Goal: Task Accomplishment & Management: Manage account settings

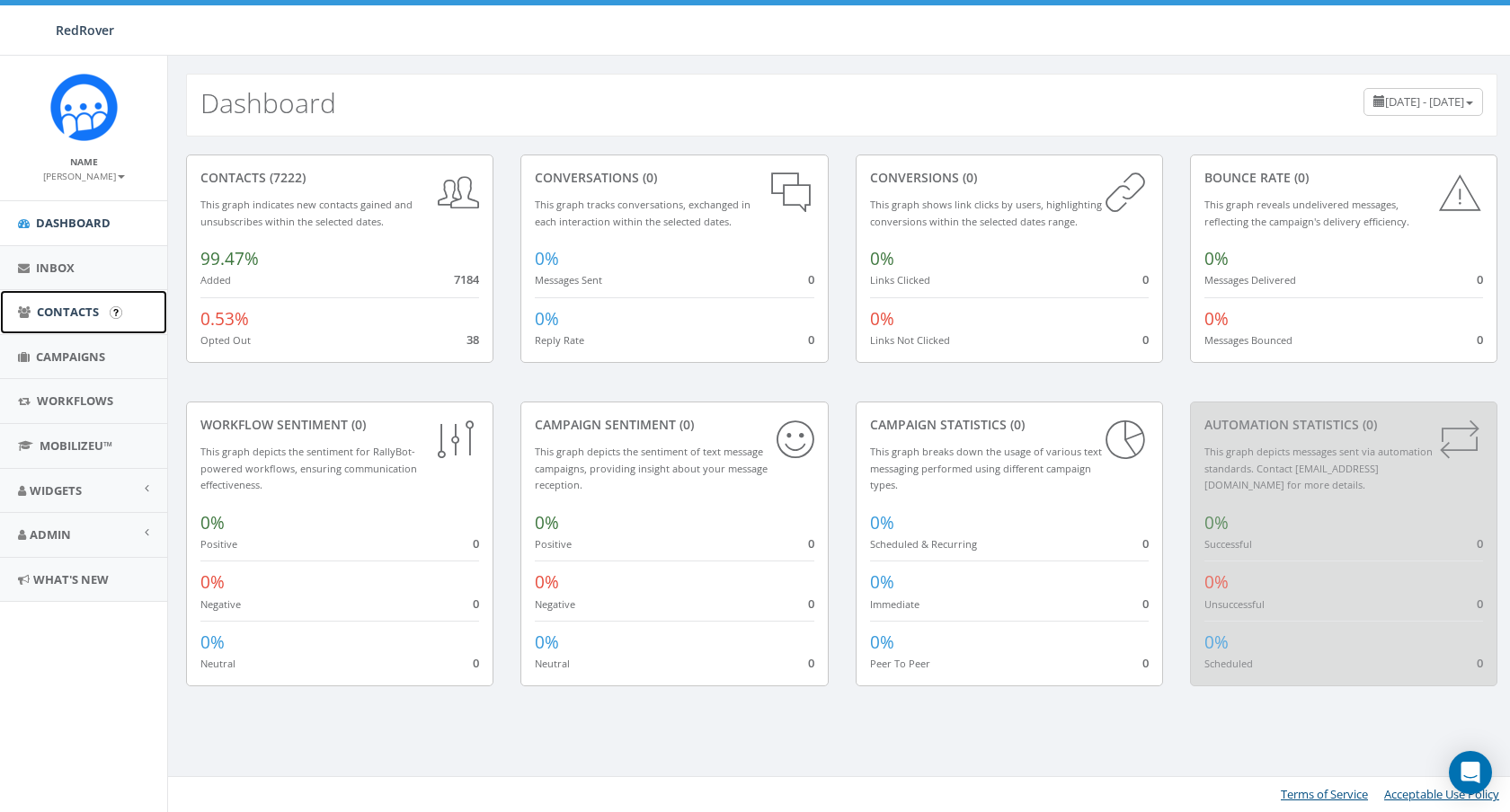
click at [78, 323] on link "Contacts" at bounding box center [83, 312] width 167 height 44
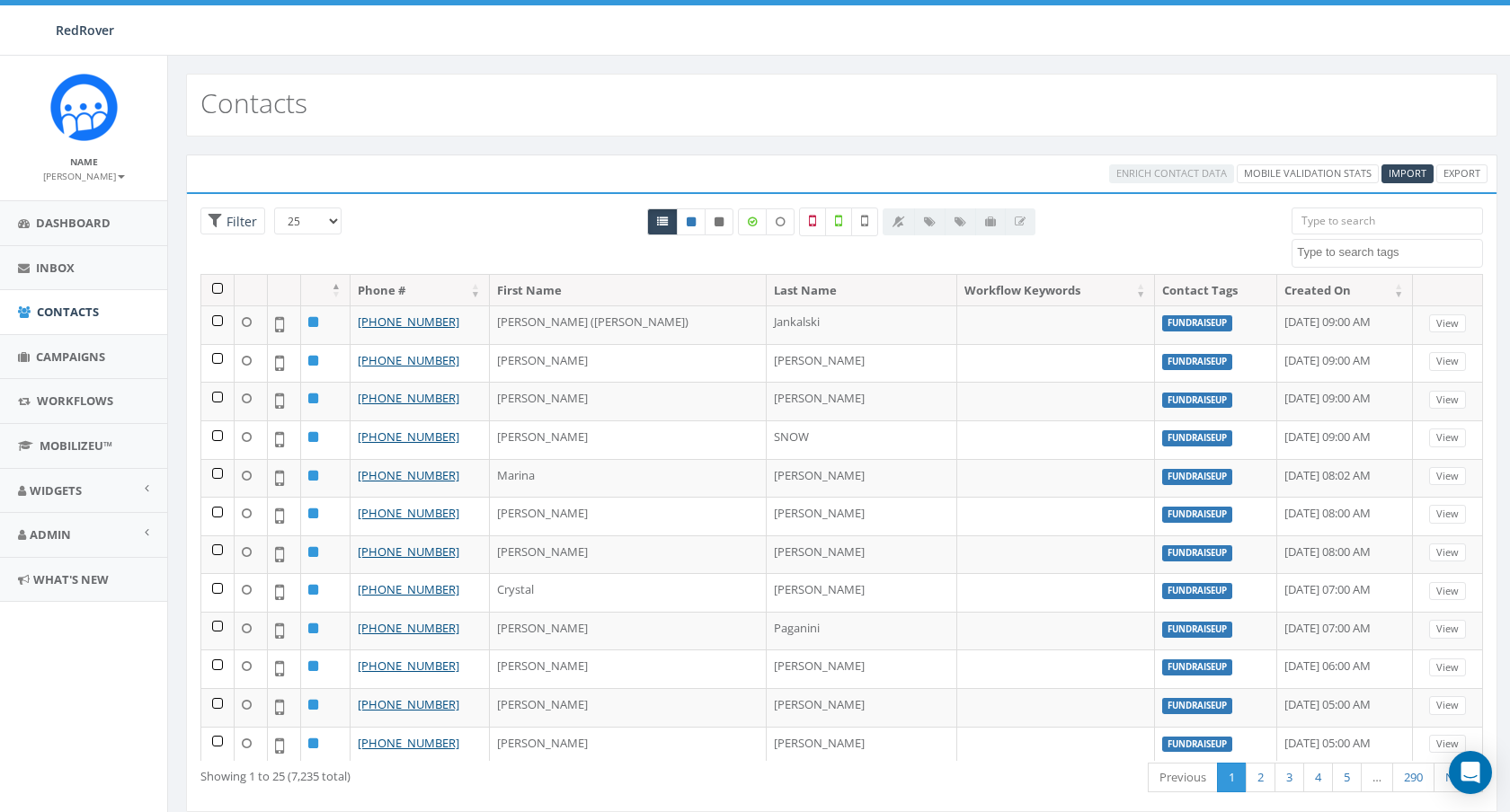
select select
click at [57, 536] on span "Admin" at bounding box center [50, 535] width 41 height 16
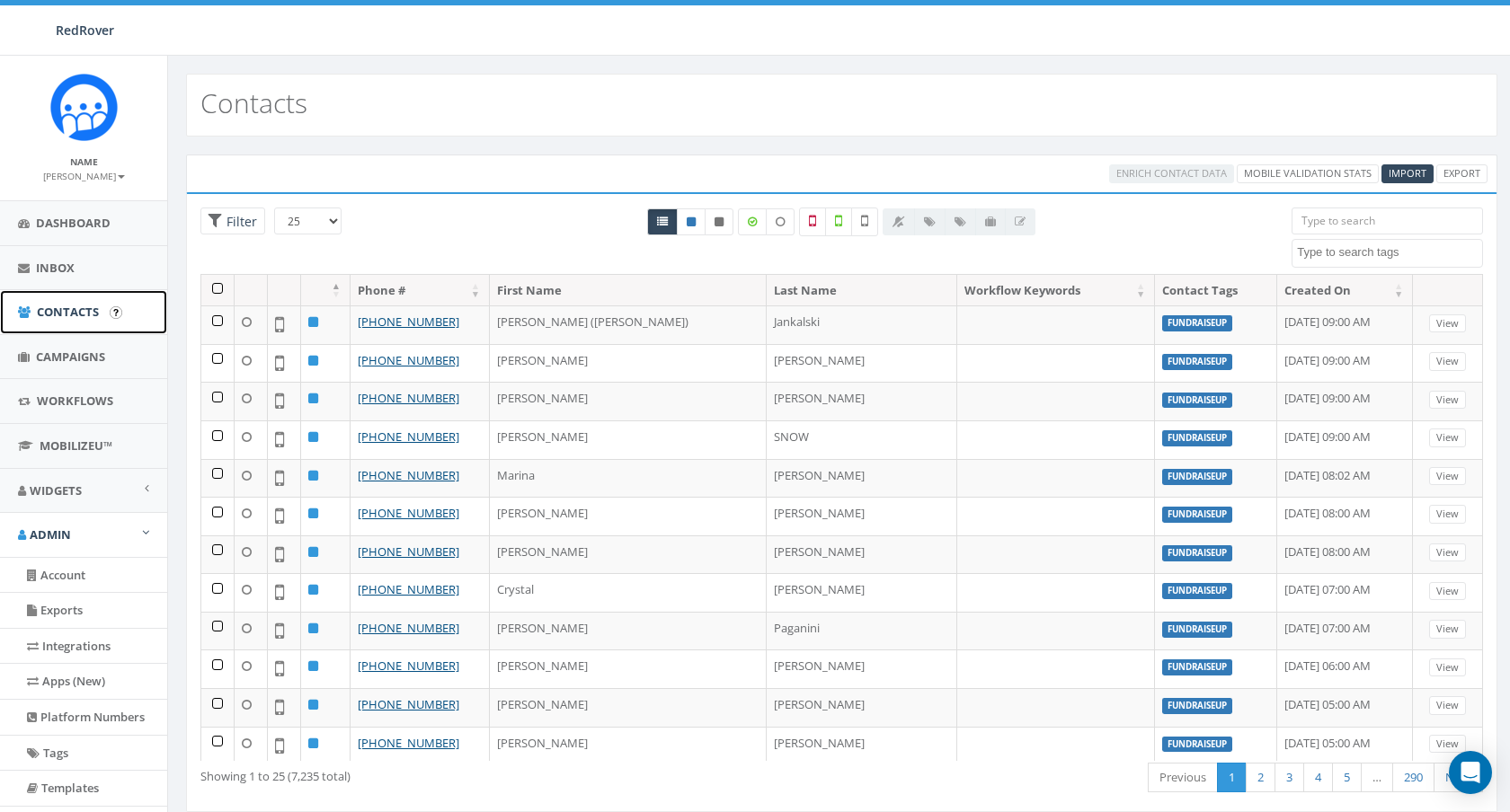
click at [90, 325] on link "Contacts" at bounding box center [83, 312] width 167 height 44
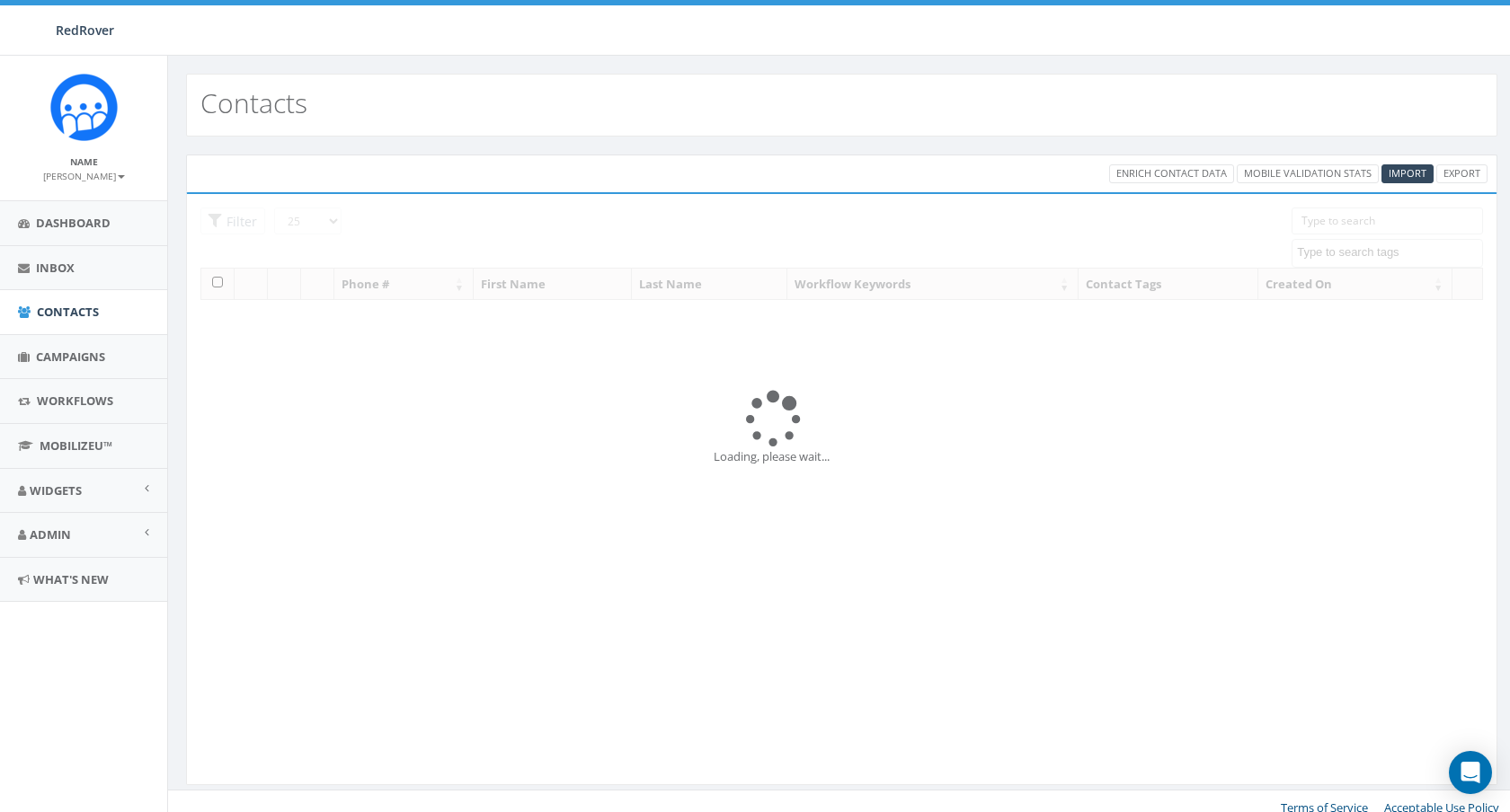
select select
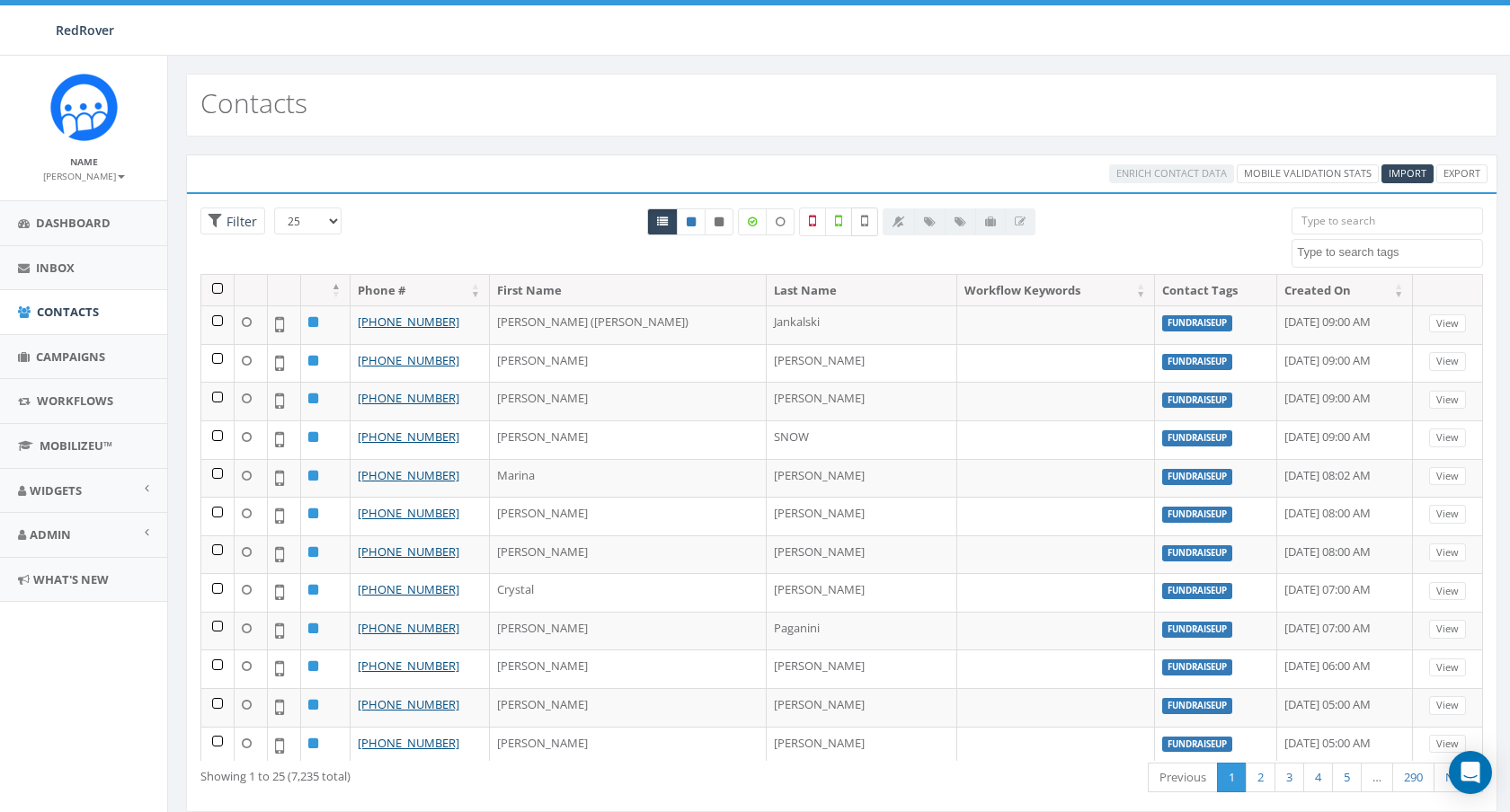
click at [870, 222] on label at bounding box center [865, 223] width 27 height 29
checkbox input "true"
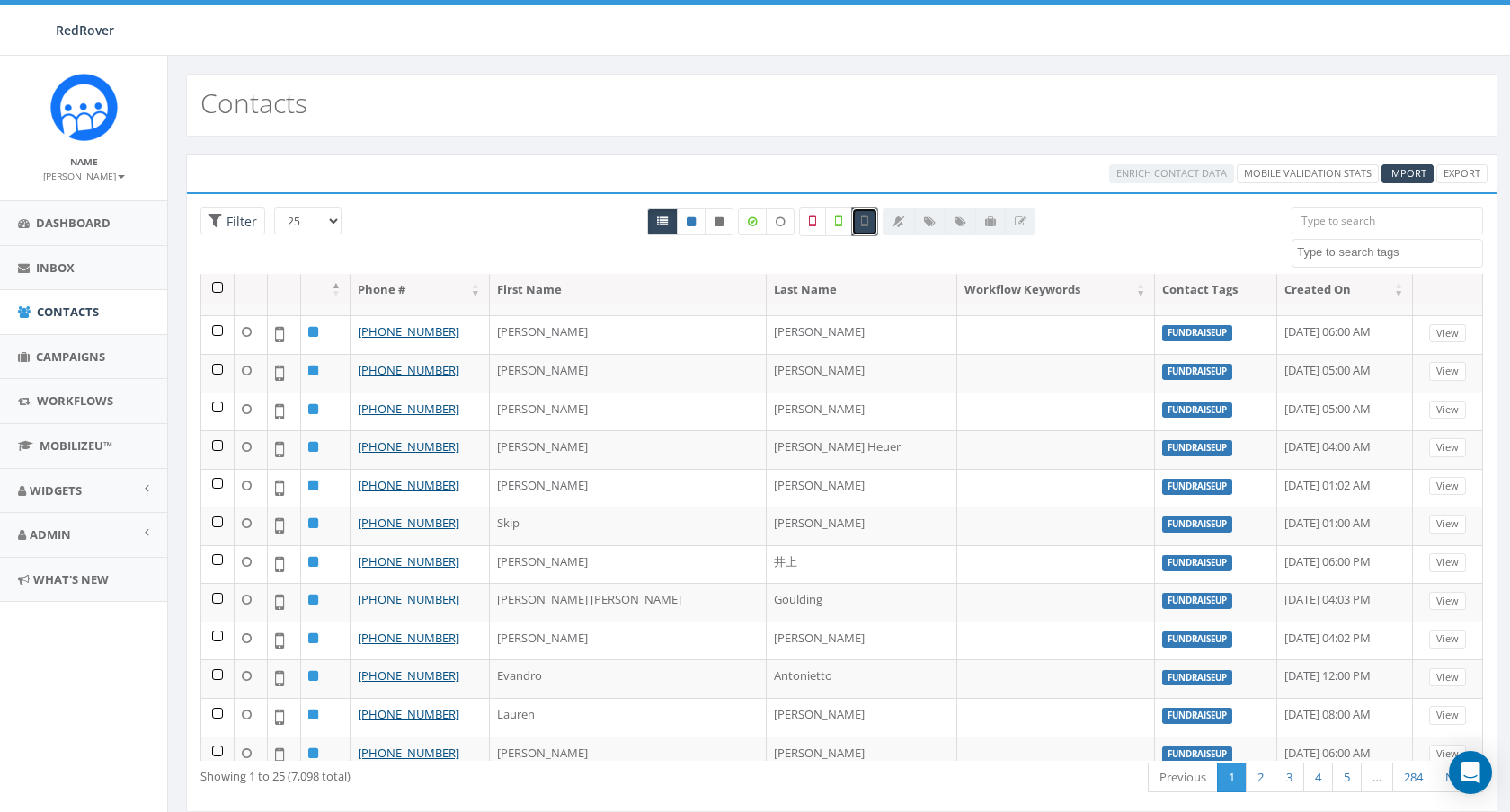
scroll to position [496, 0]
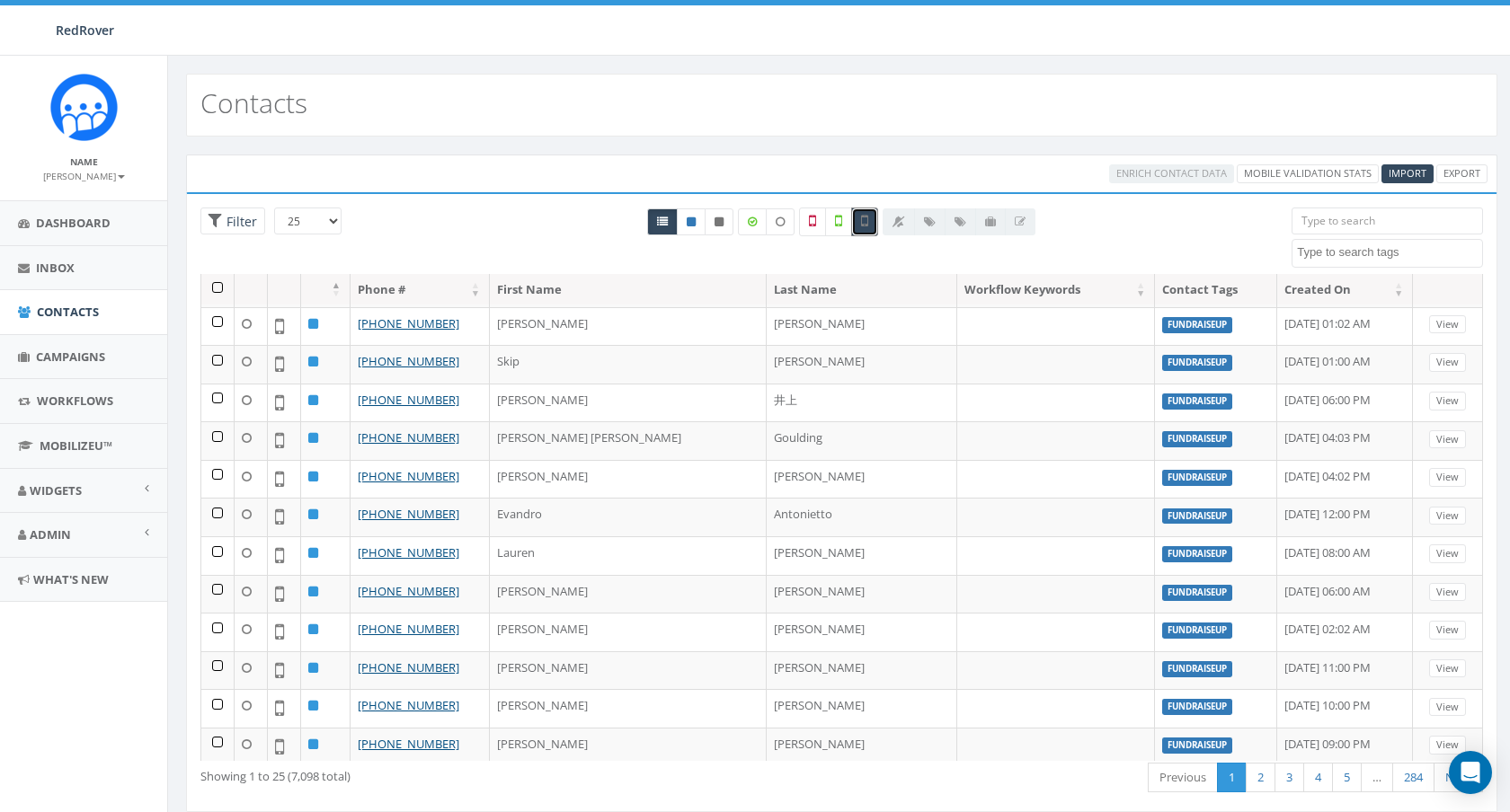
click at [1369, 252] on textarea "Search" at bounding box center [1389, 253] width 185 height 16
select select "OCA"
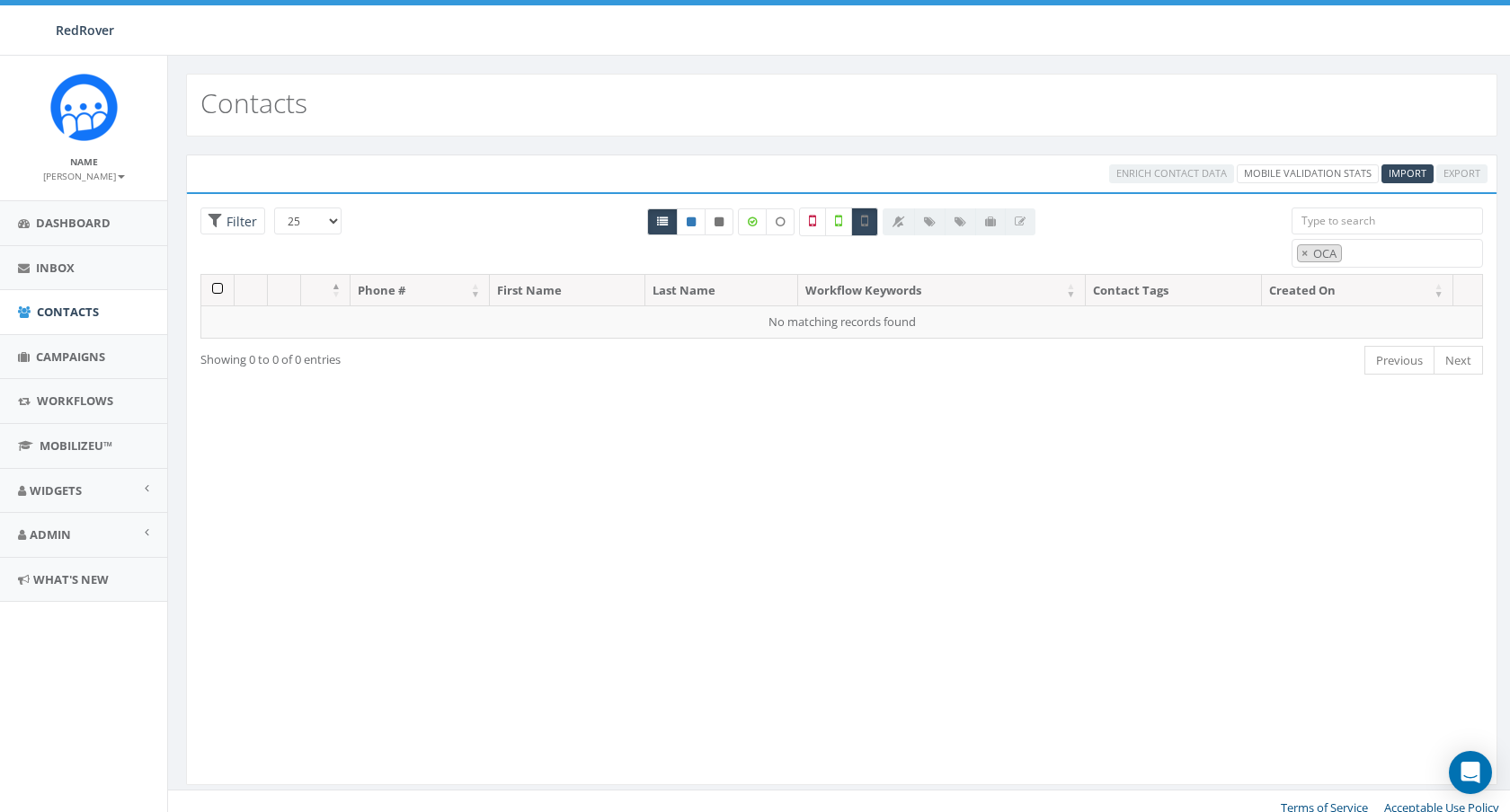
scroll to position [0, 0]
click at [865, 222] on icon at bounding box center [865, 221] width 7 height 16
checkbox input "false"
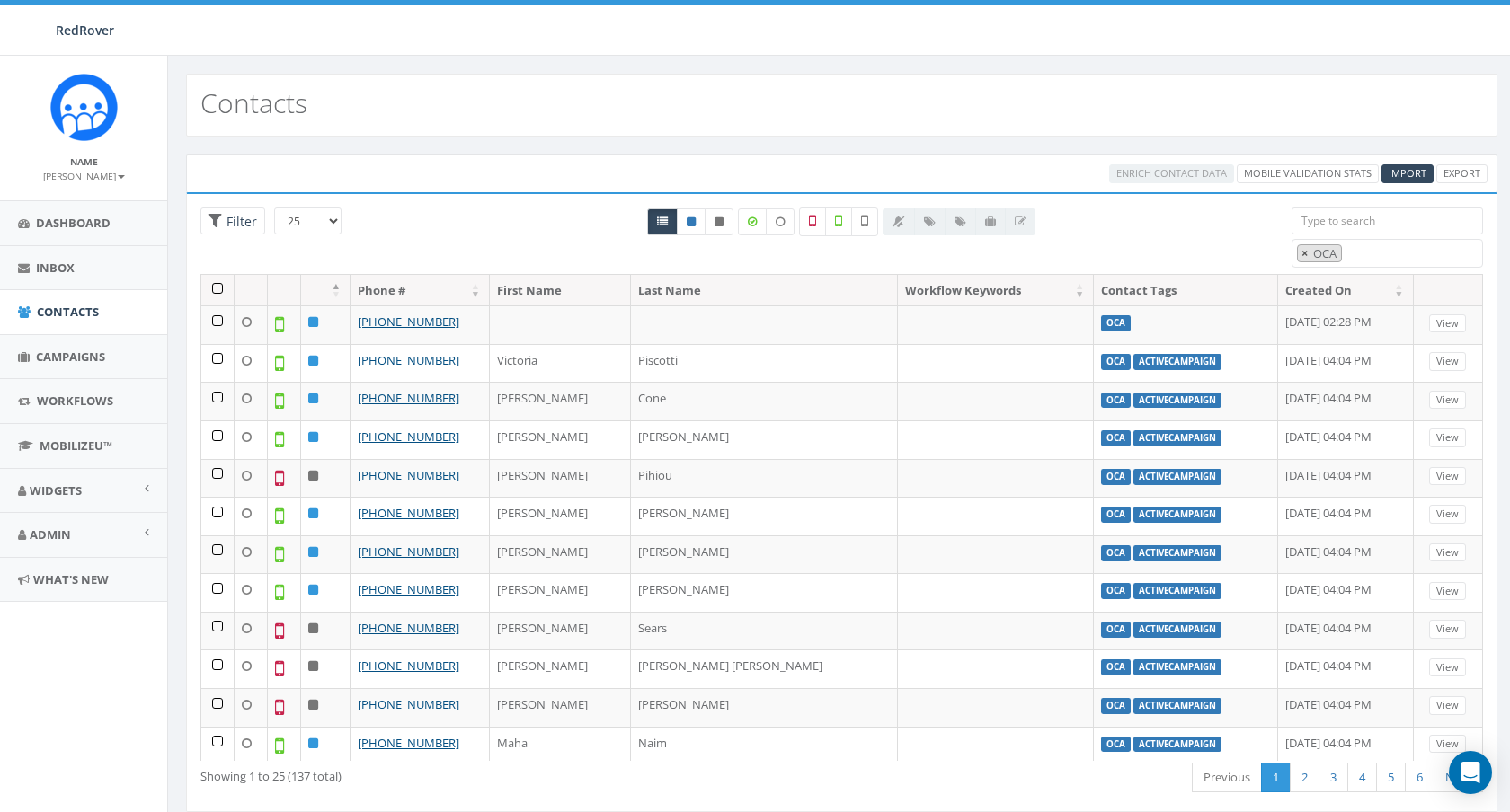
click at [1302, 245] on span "×" at bounding box center [1304, 254] width 6 height 16
select select
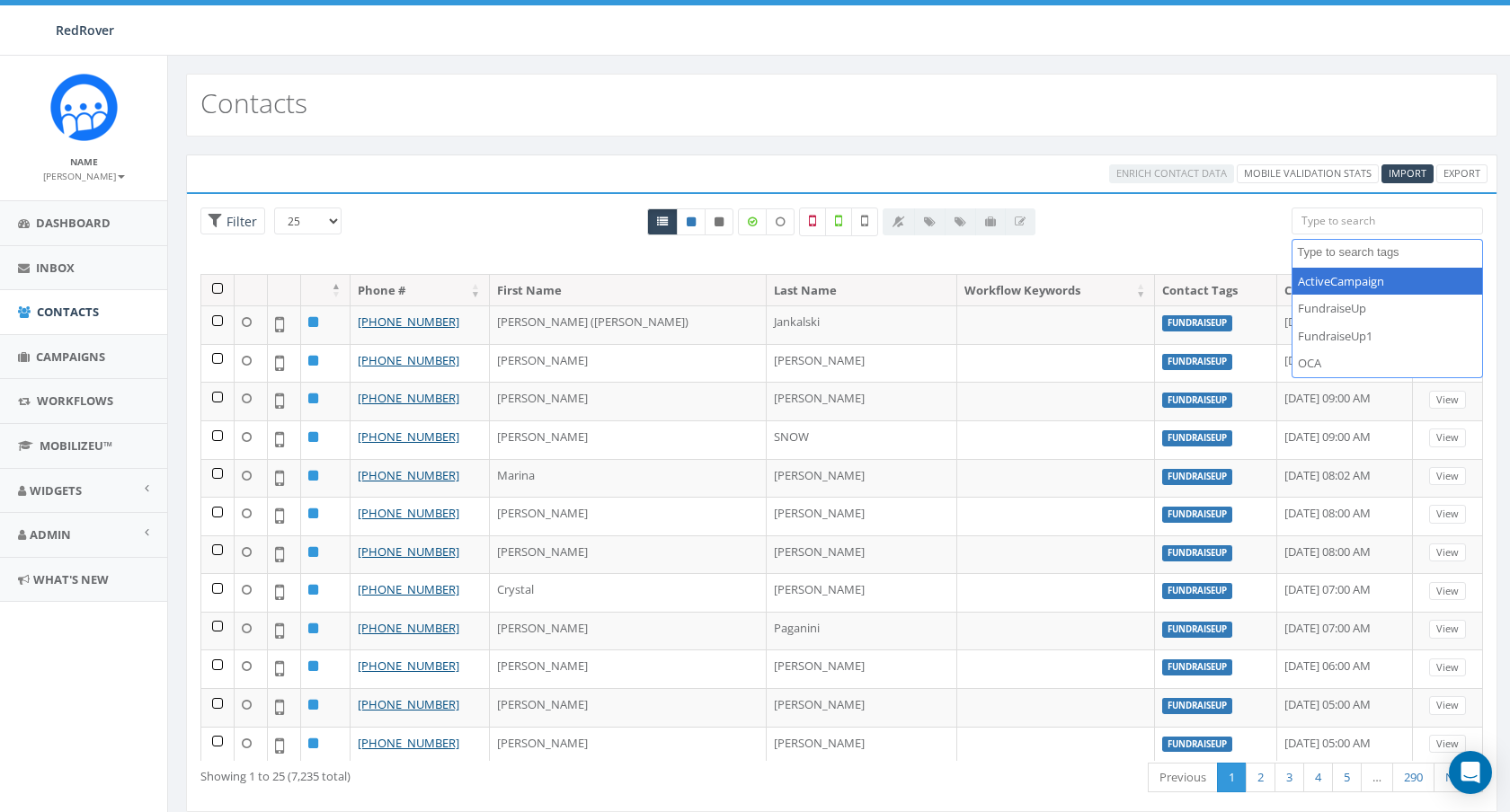
click at [1226, 232] on div "All 0 contact(s) on current page All 137 contact(s) filtered" at bounding box center [841, 241] width 872 height 67
click at [837, 225] on icon at bounding box center [838, 221] width 7 height 16
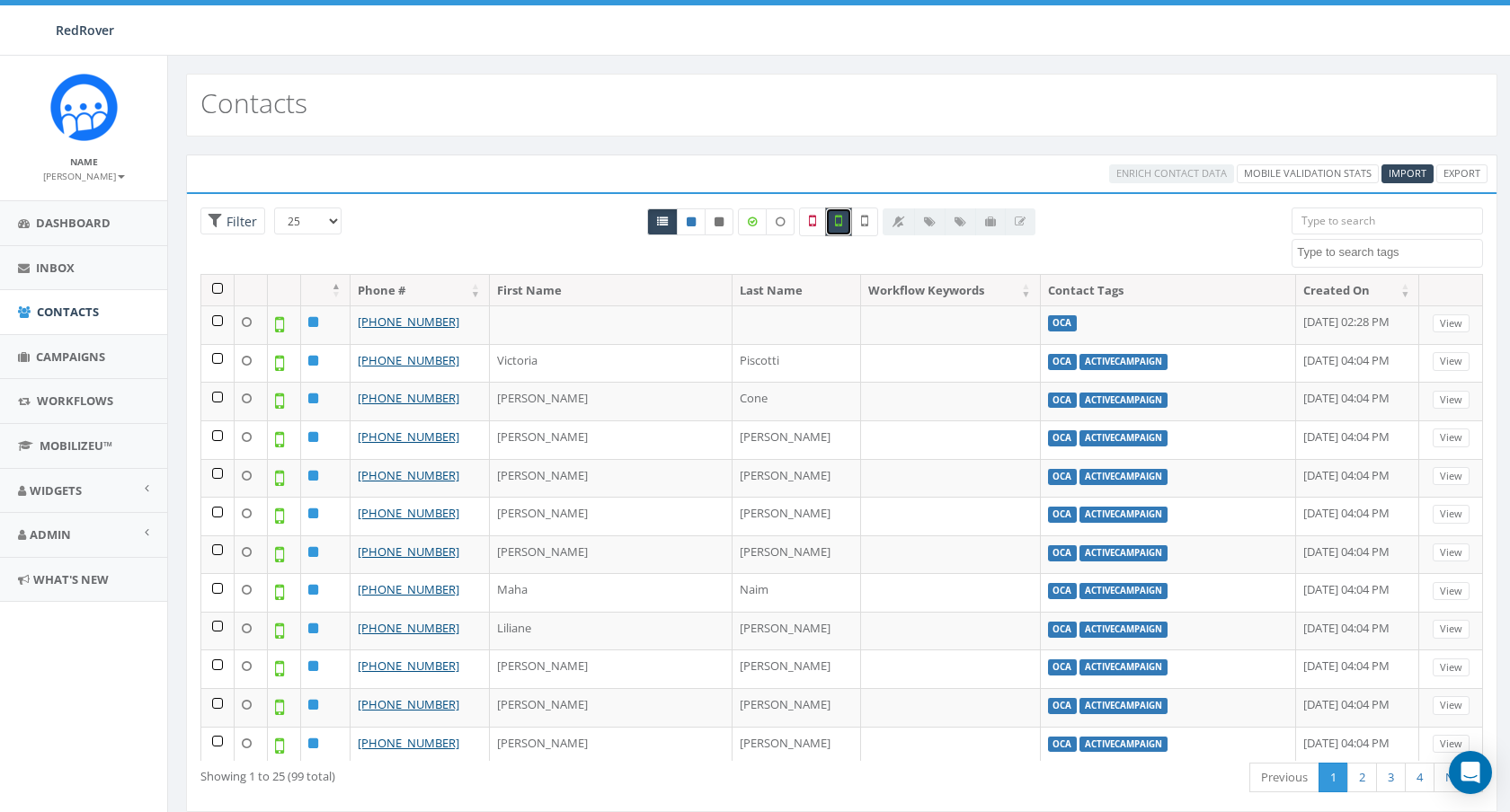
click at [837, 225] on icon at bounding box center [838, 221] width 7 height 16
checkbox input "false"
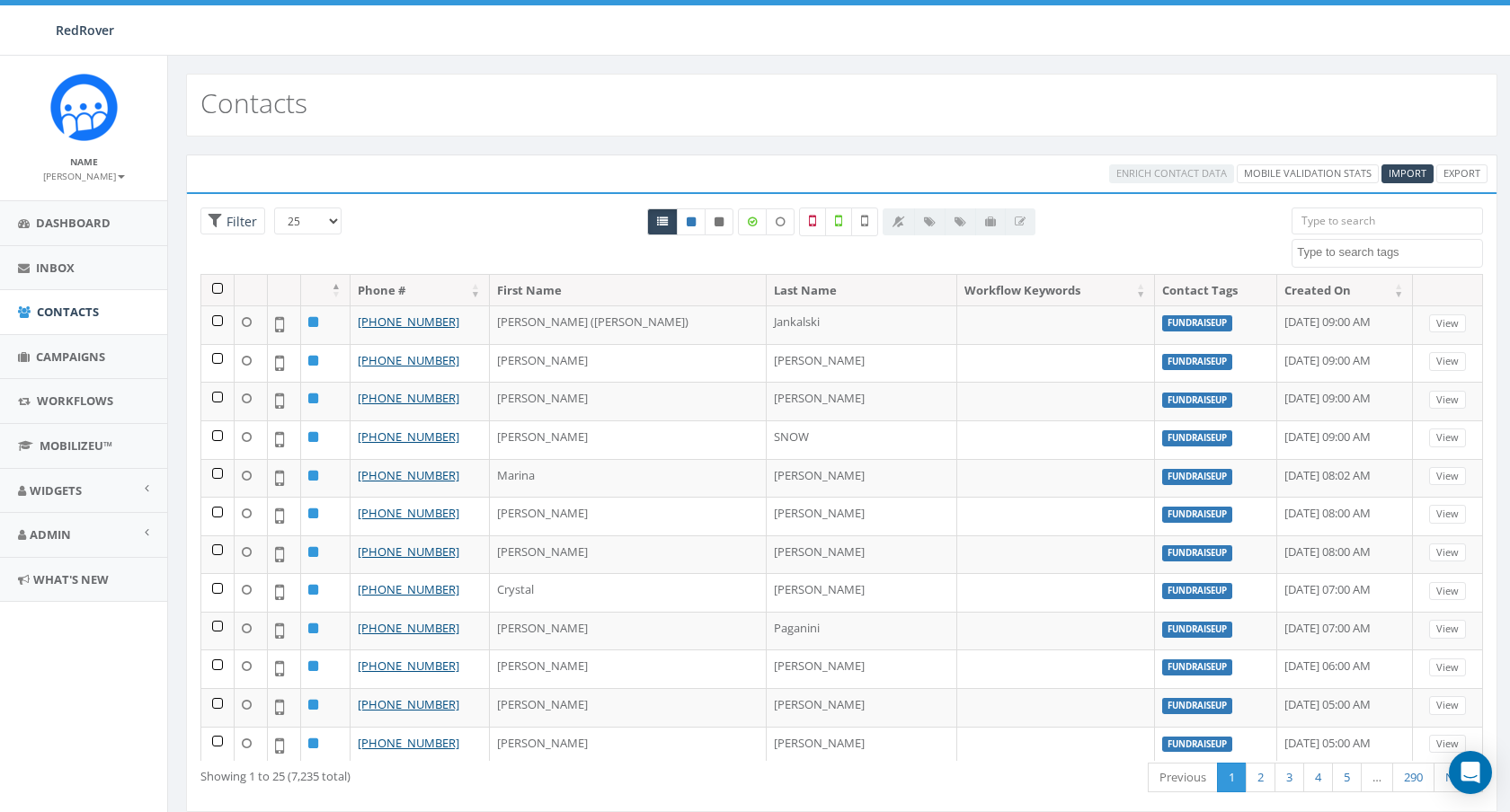
click at [1395, 258] on textarea "Search" at bounding box center [1389, 253] width 185 height 16
select select "ActiveCampaign"
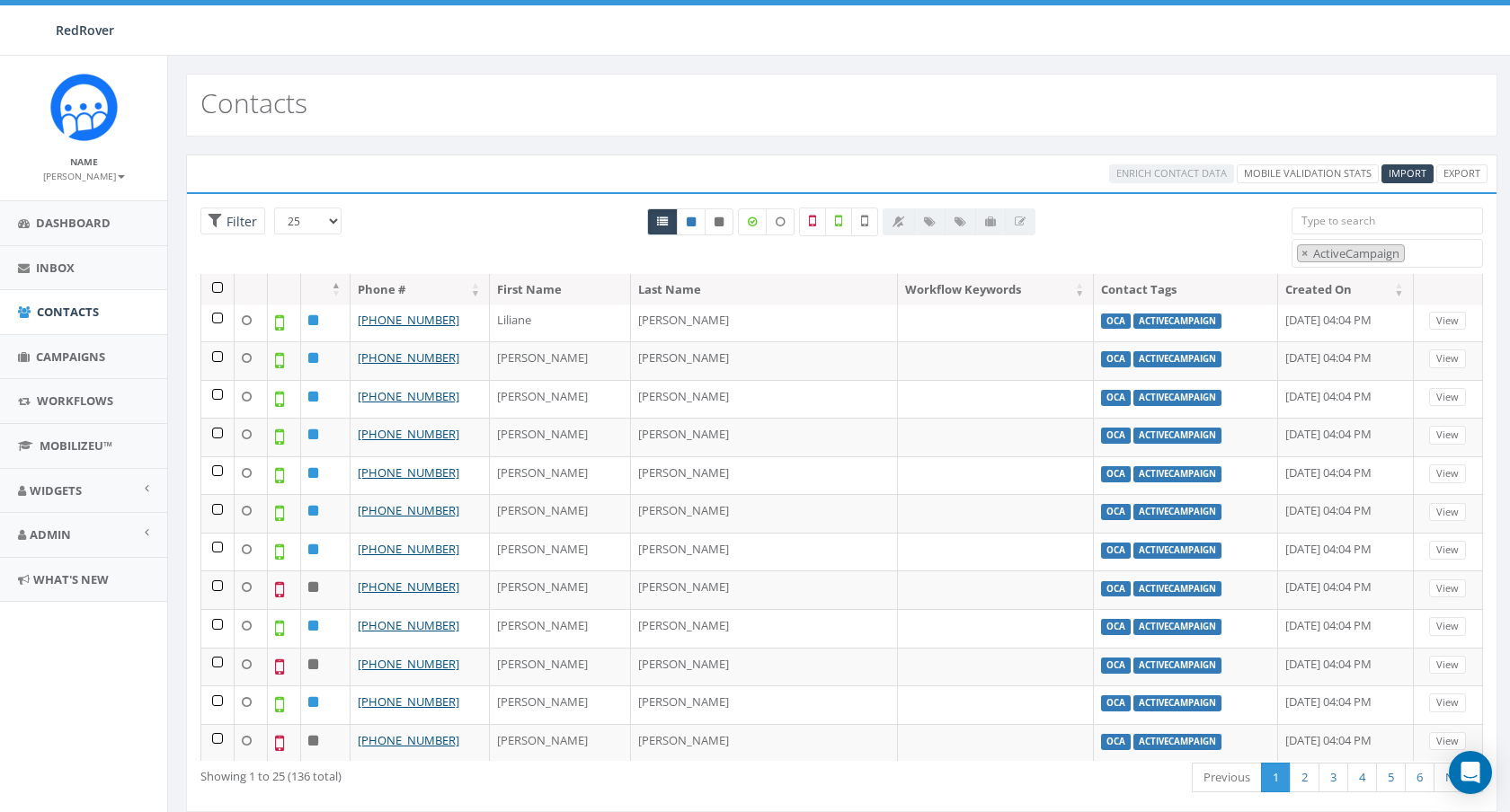
scroll to position [496, 0]
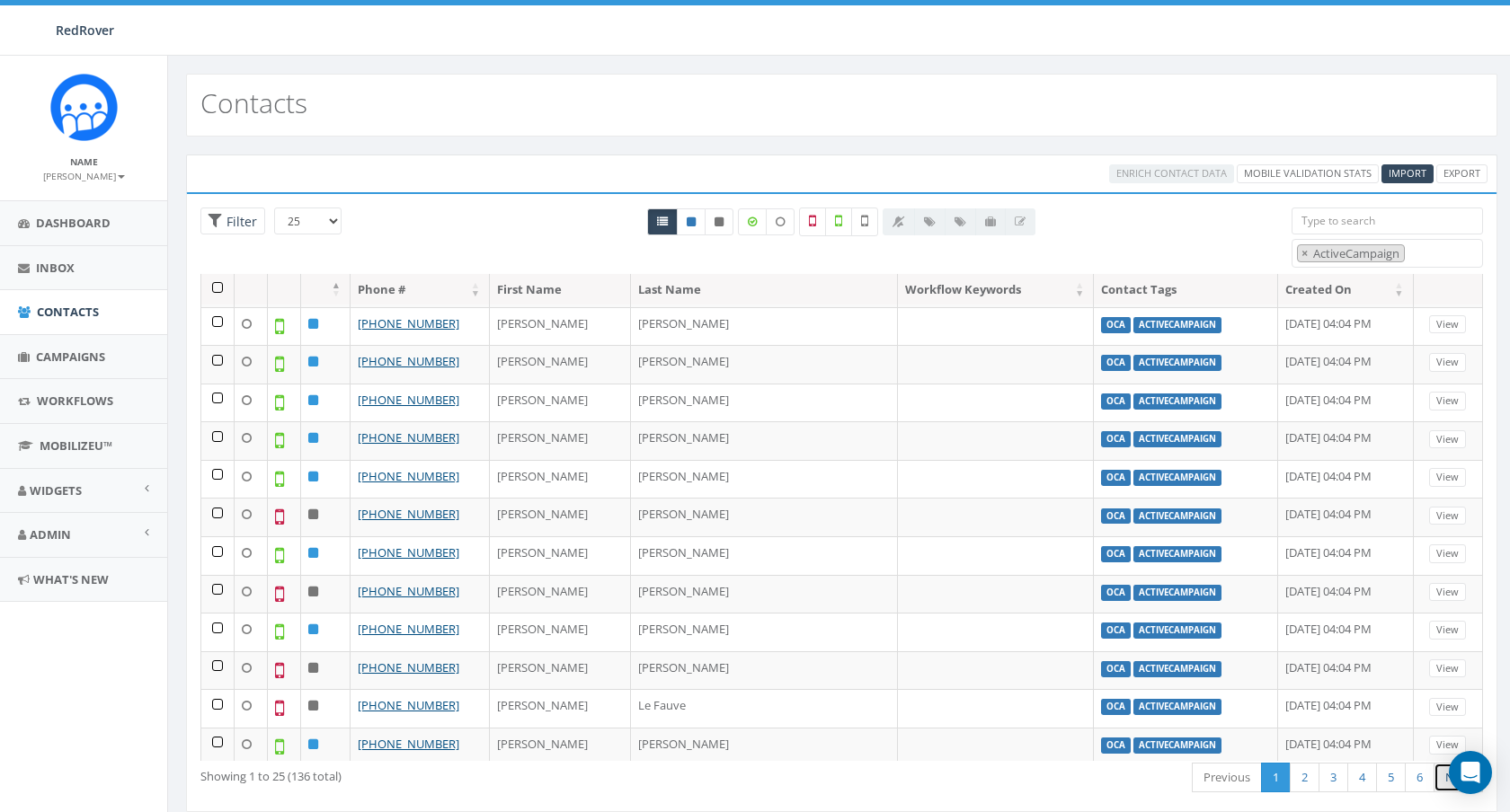
click at [1445, 789] on link "Next" at bounding box center [1458, 777] width 49 height 30
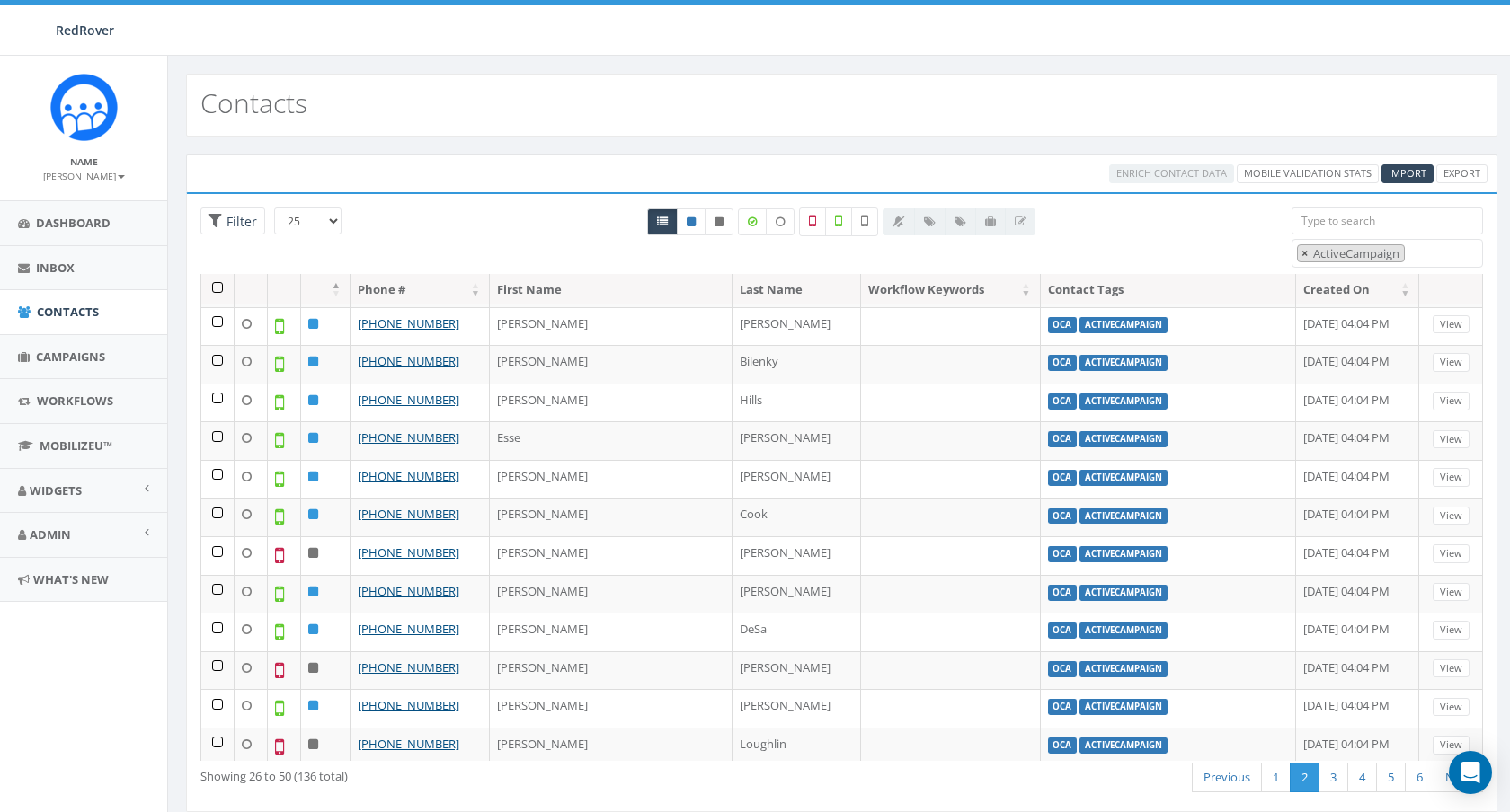
click at [1302, 256] on span "×" at bounding box center [1304, 254] width 6 height 16
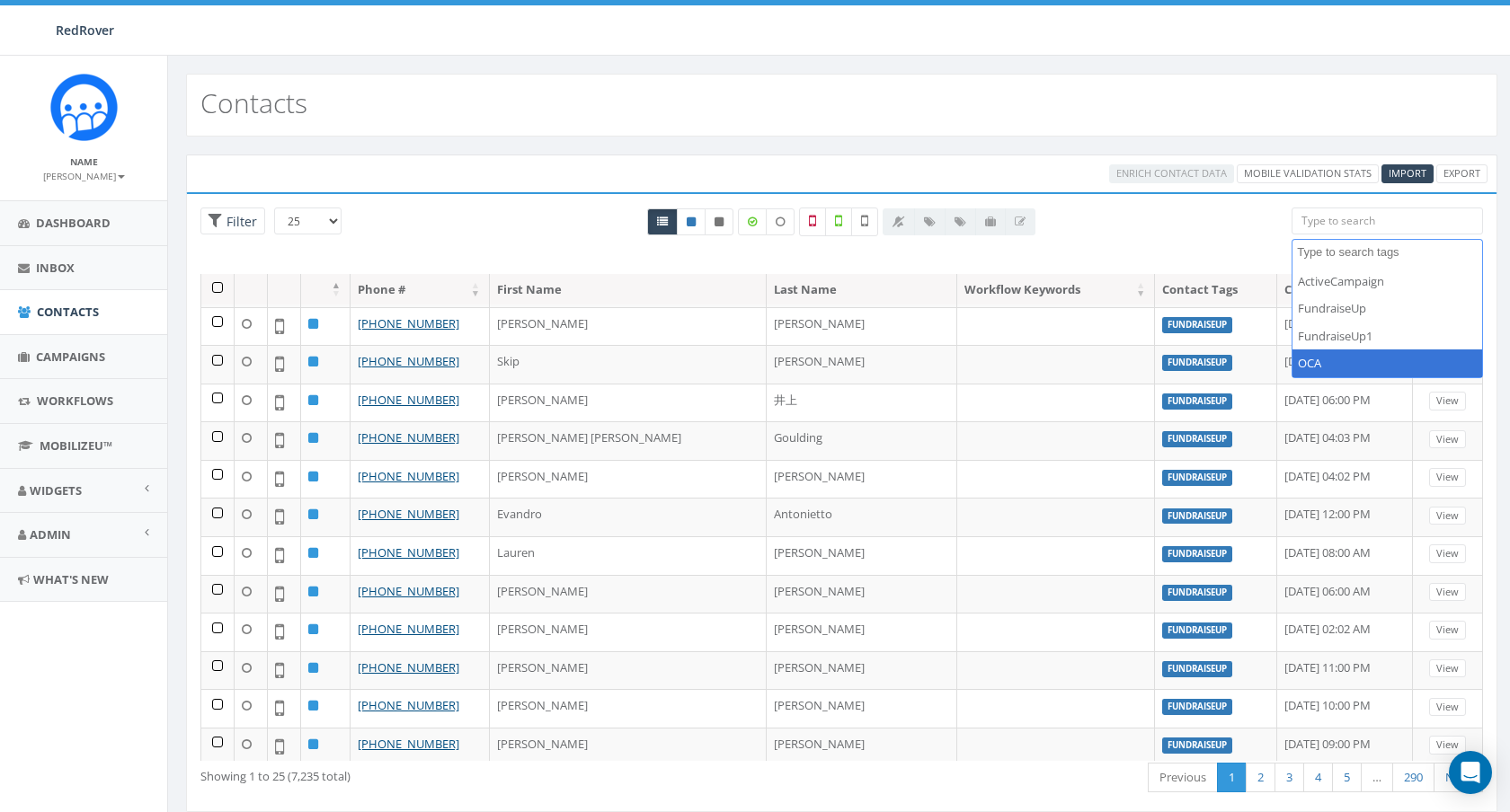
select select "OCA"
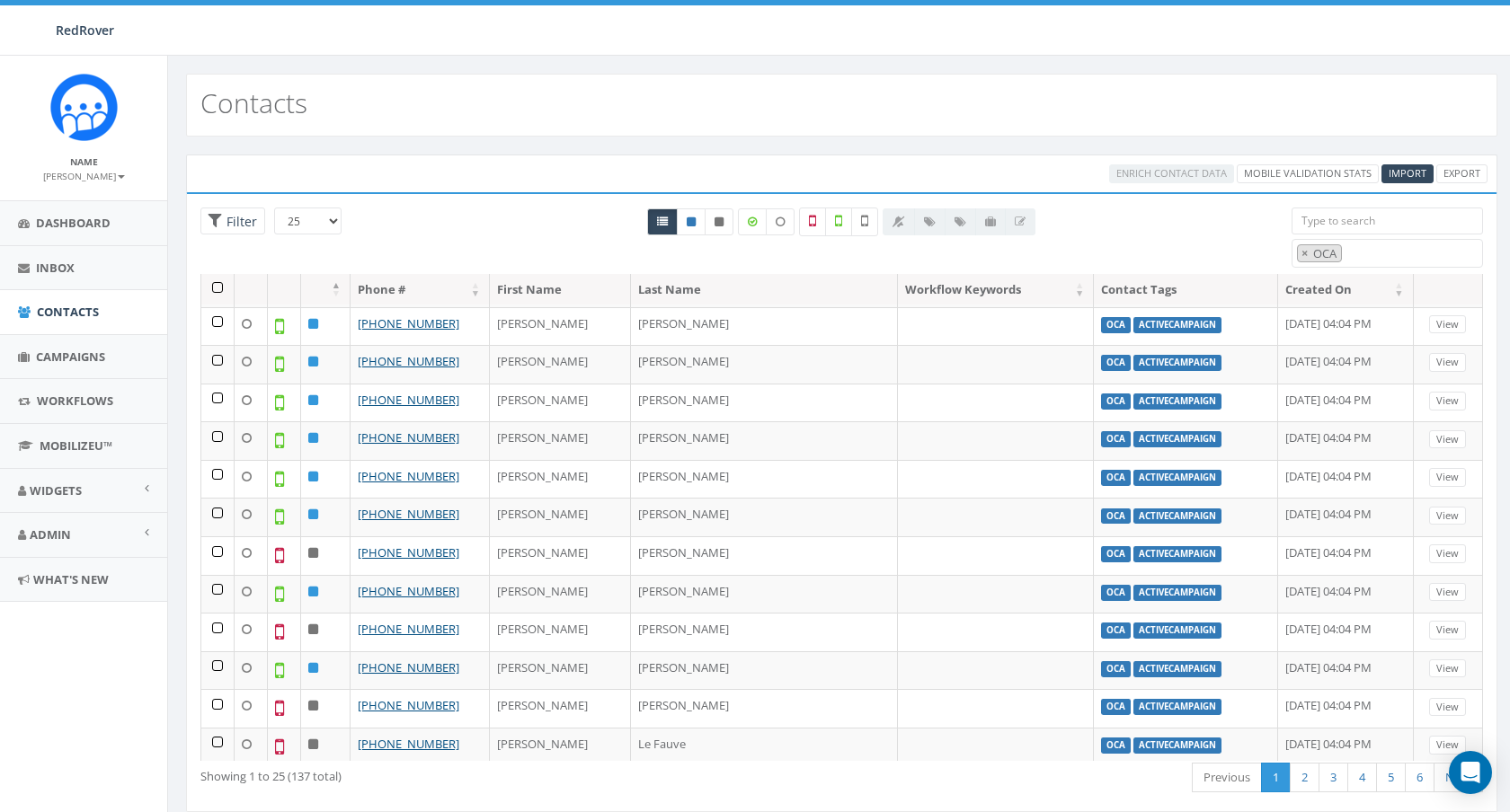
click at [447, 217] on div "All 0 contact(s) on current page All 7235 contact(s) filtered" at bounding box center [841, 241] width 872 height 67
click at [214, 282] on th at bounding box center [218, 289] width 33 height 31
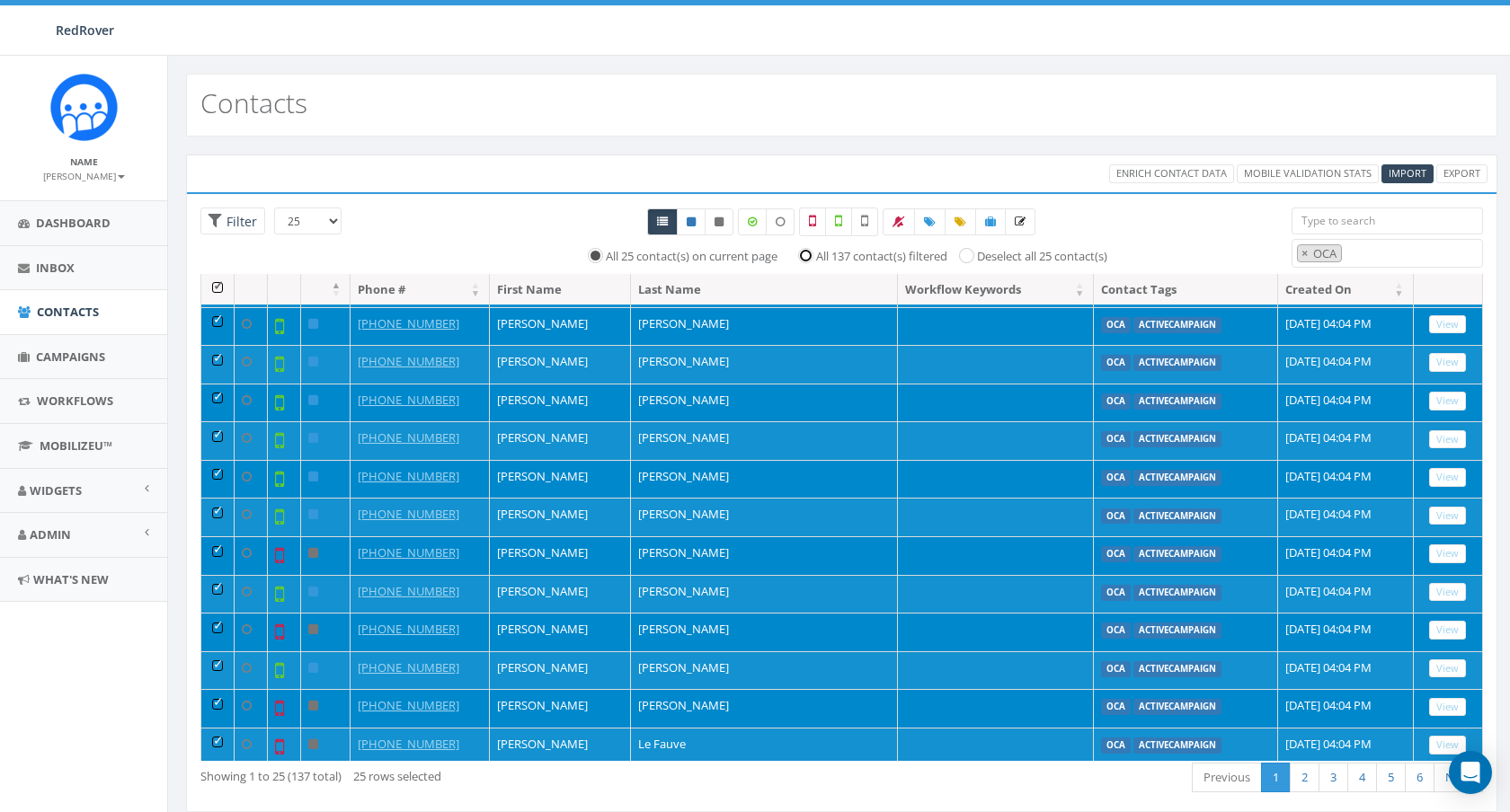
click at [807, 260] on input "All 137 contact(s) filtered" at bounding box center [810, 255] width 12 height 12
radio input "true"
click at [214, 286] on th at bounding box center [218, 289] width 33 height 31
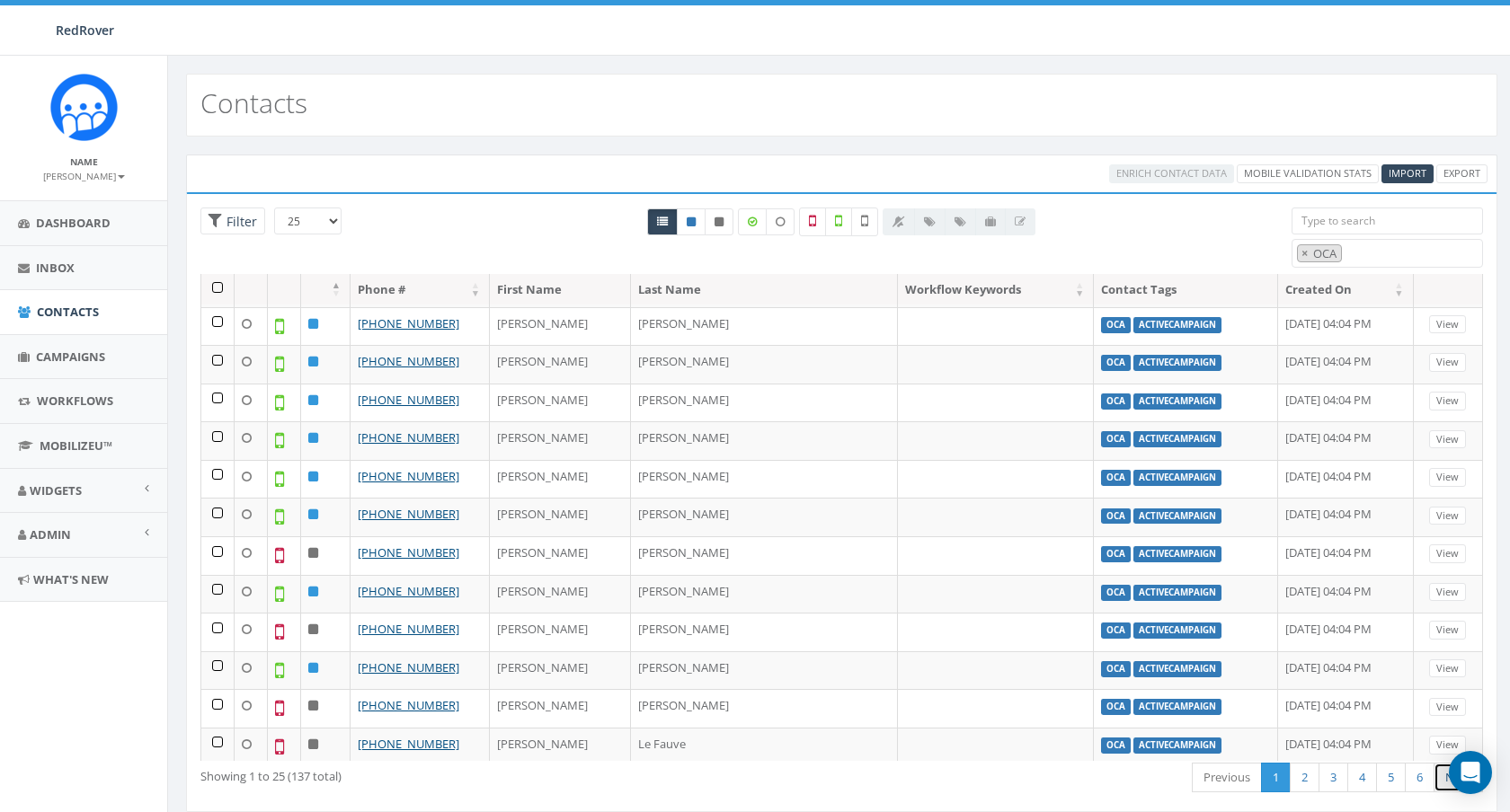
click at [1443, 787] on link "Next" at bounding box center [1458, 777] width 49 height 30
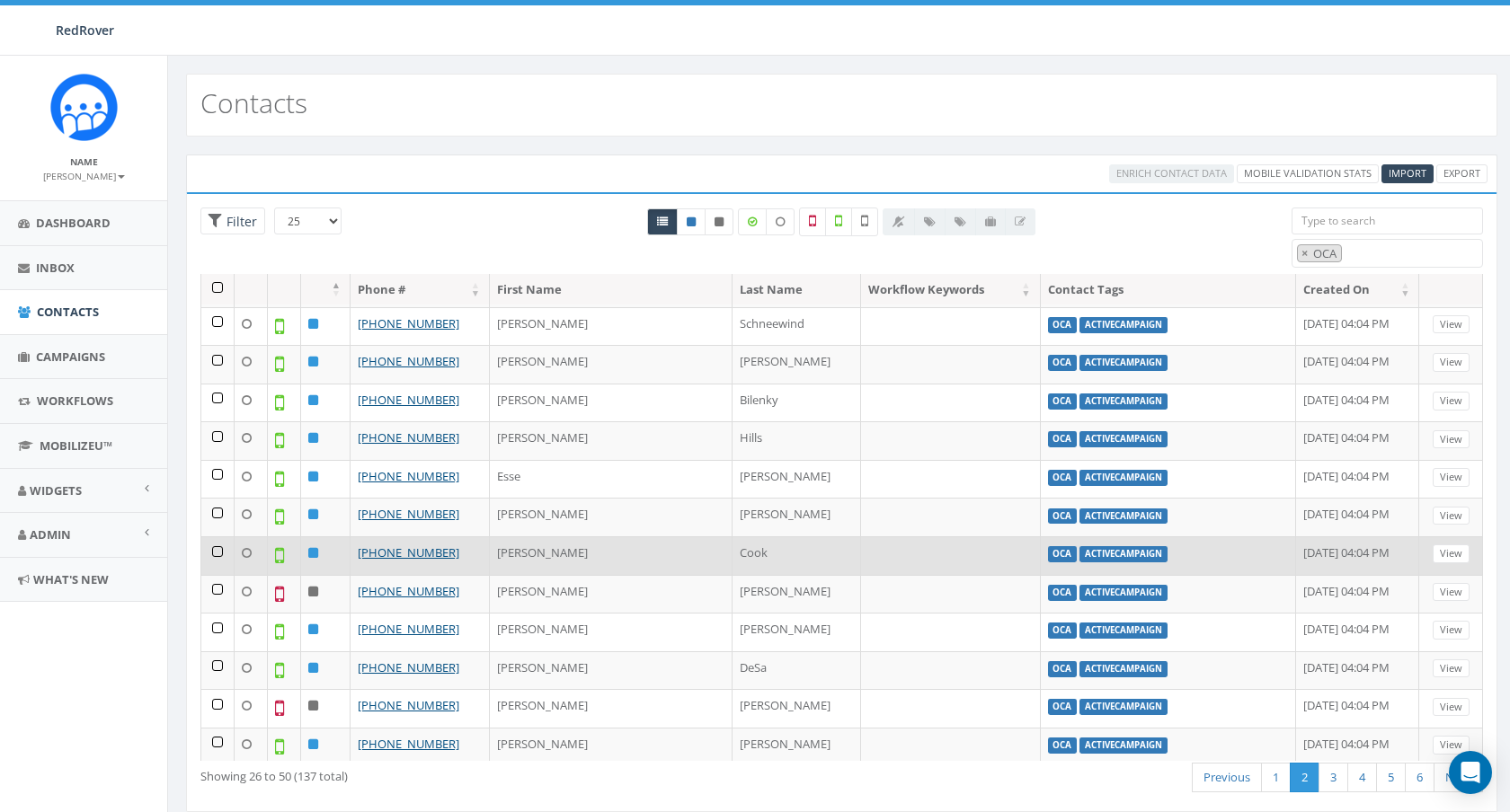
scroll to position [40, 0]
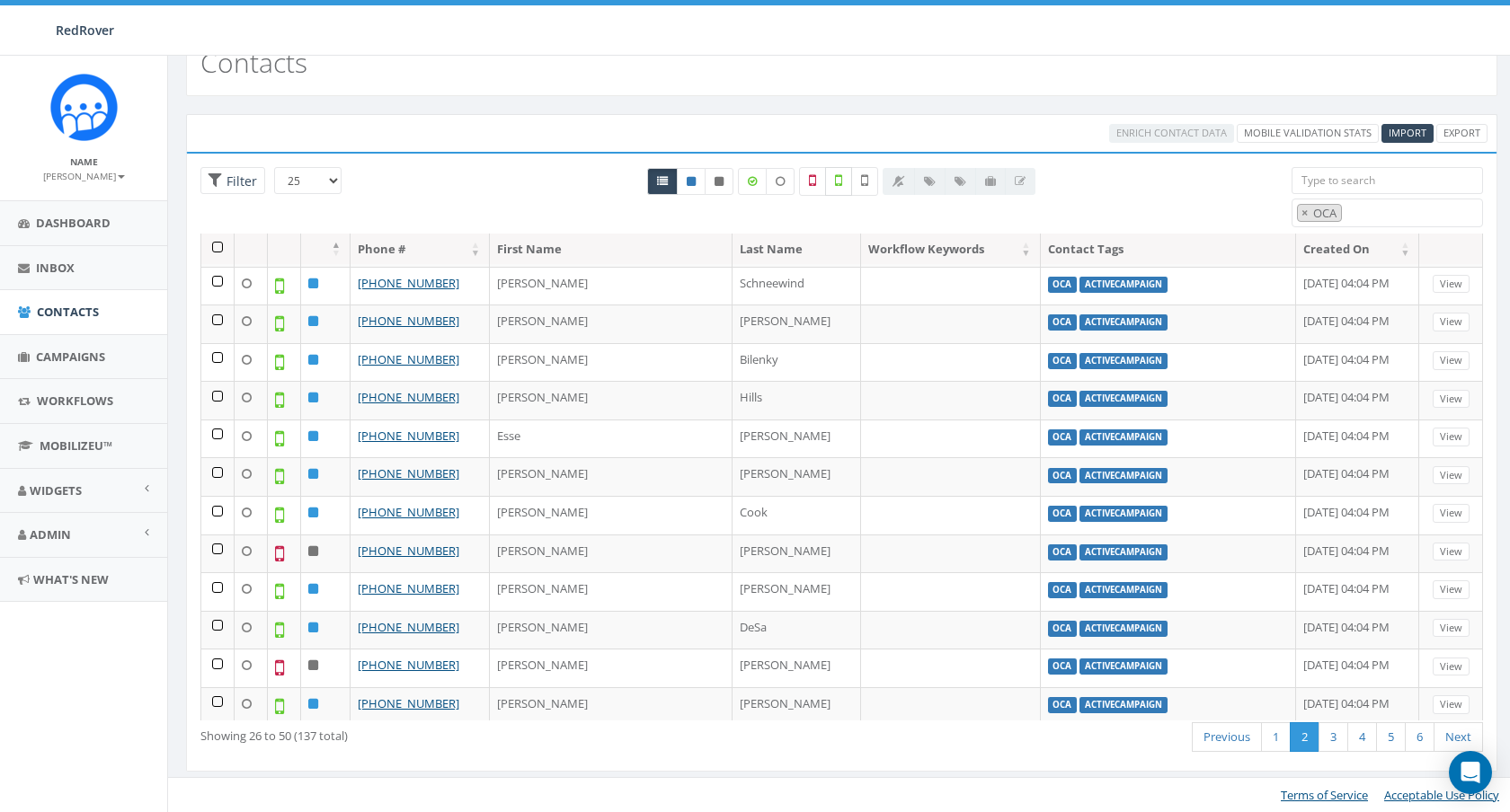
click at [843, 185] on label at bounding box center [838, 182] width 27 height 29
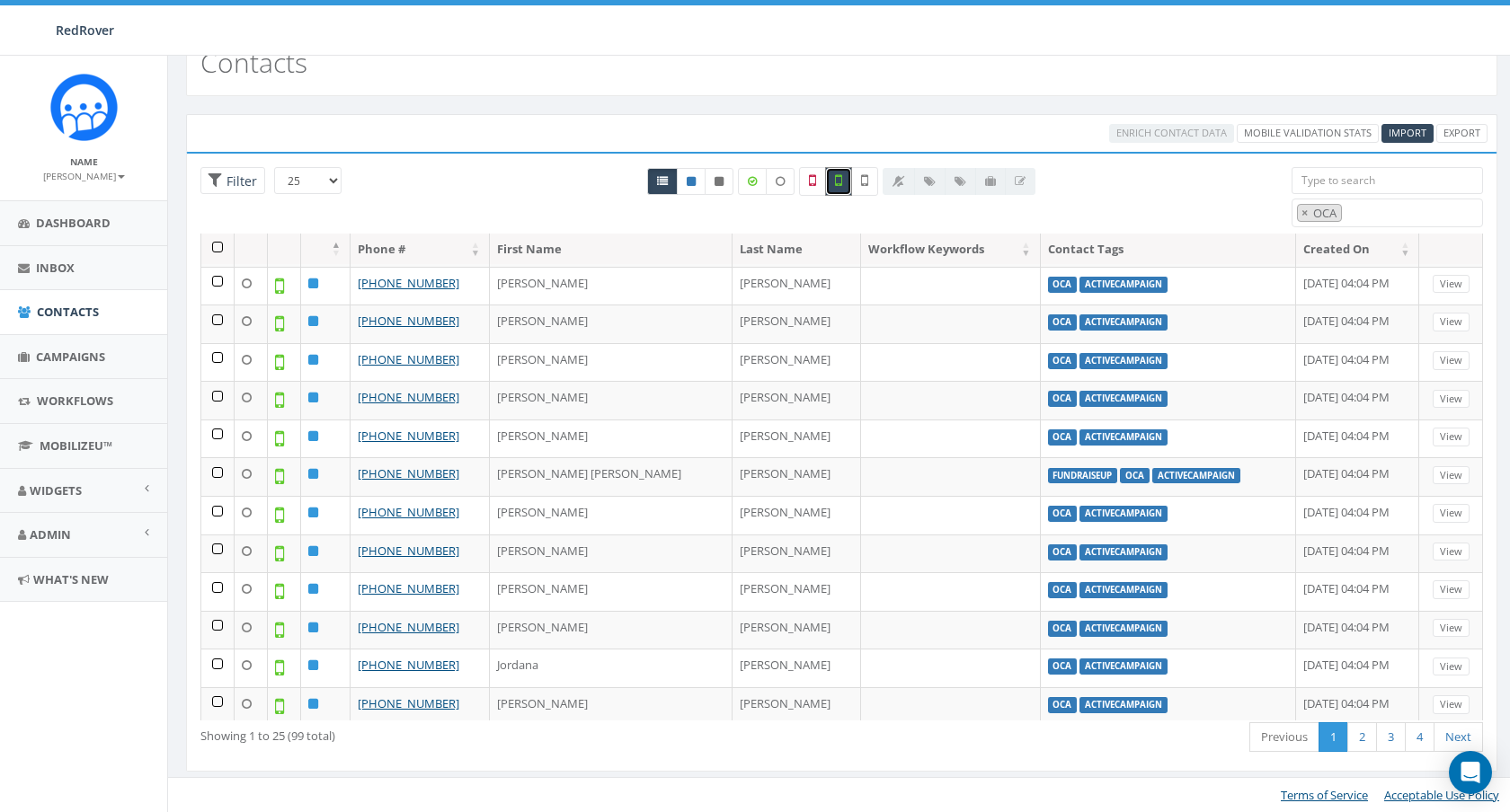
click at [843, 184] on label at bounding box center [838, 182] width 27 height 29
checkbox input "false"
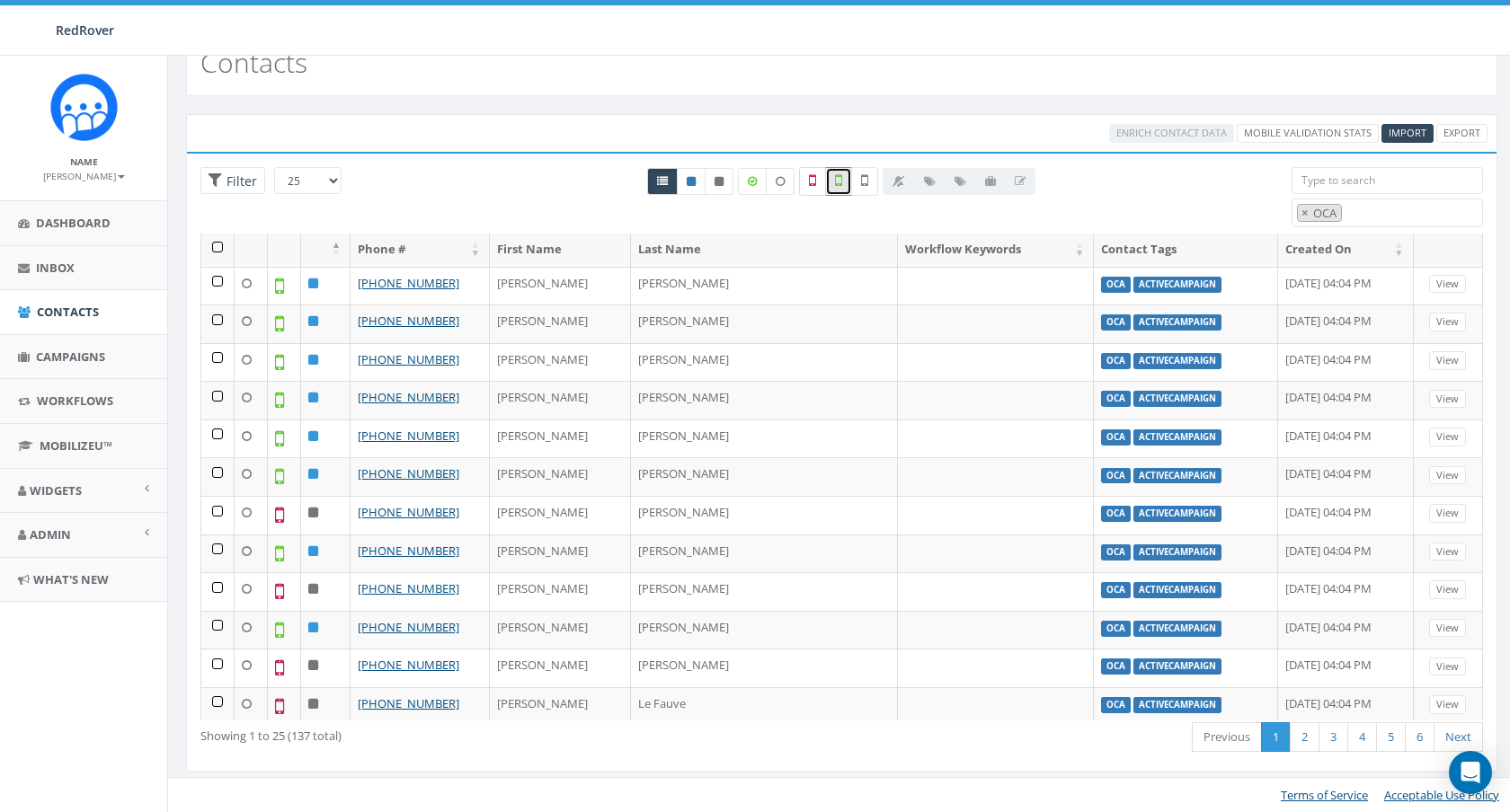
click at [814, 179] on icon at bounding box center [812, 181] width 7 height 16
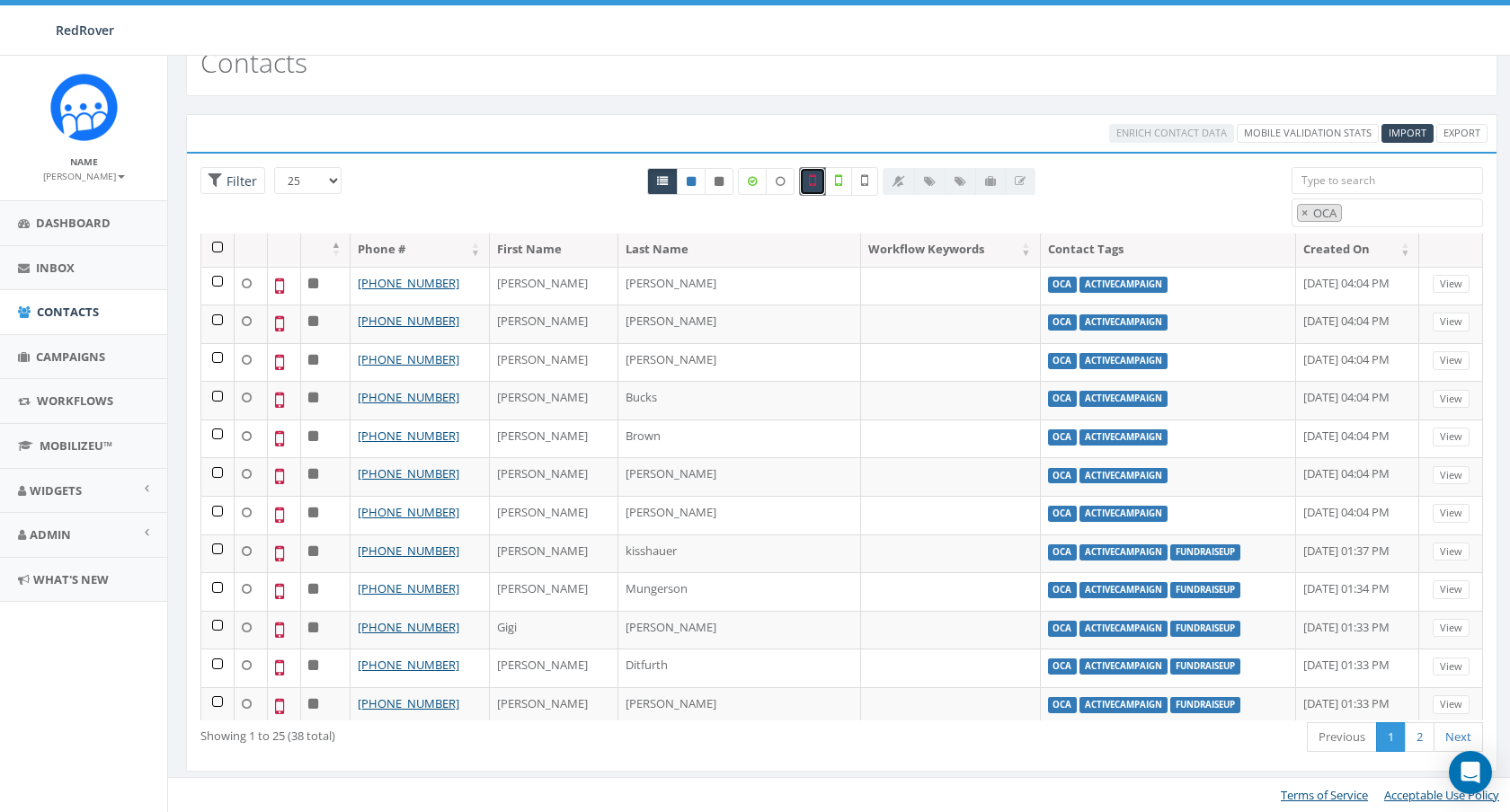
click at [814, 179] on icon at bounding box center [812, 181] width 7 height 16
checkbox input "false"
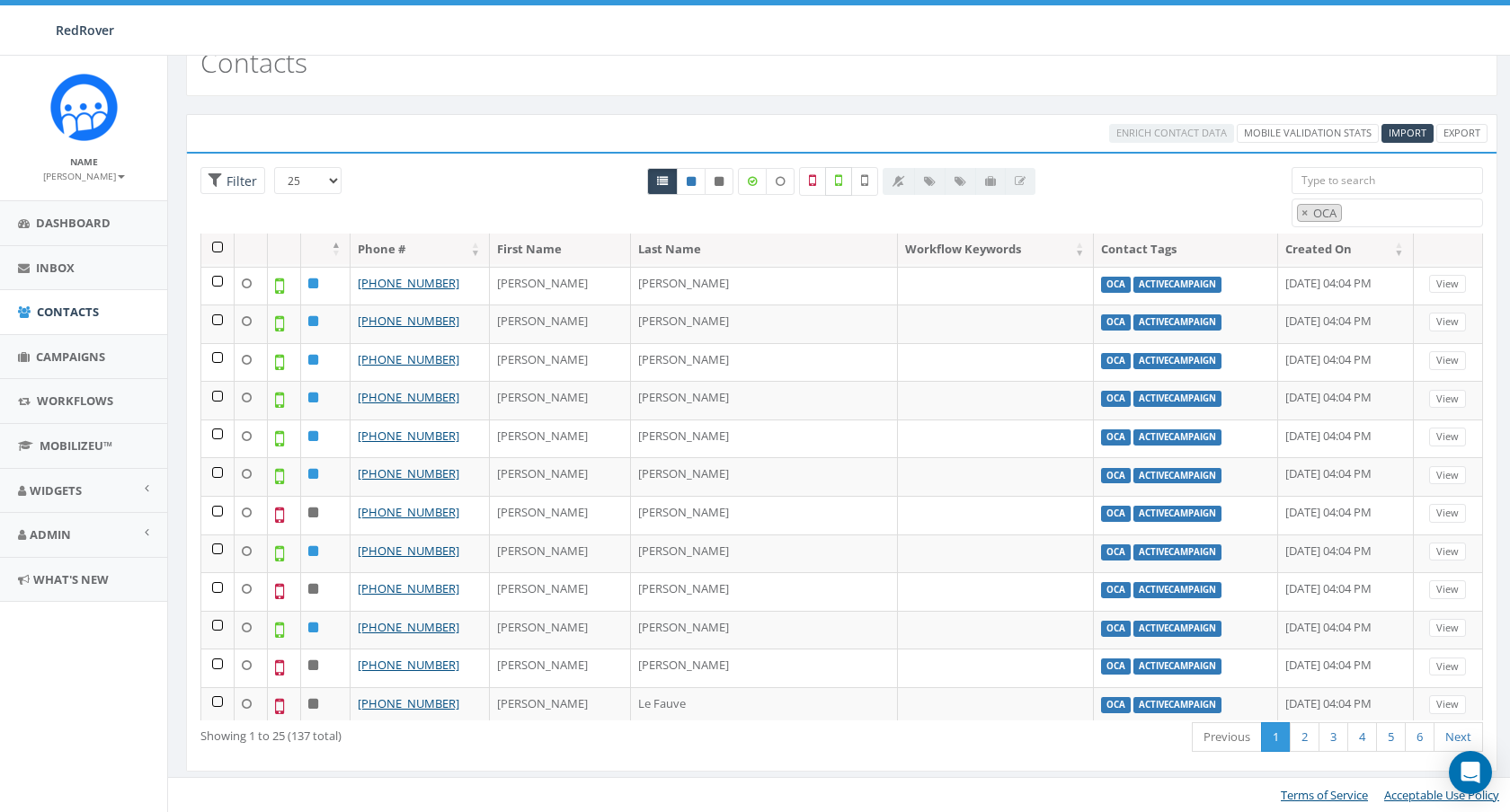
click at [842, 181] on icon at bounding box center [838, 181] width 7 height 16
checkbox input "true"
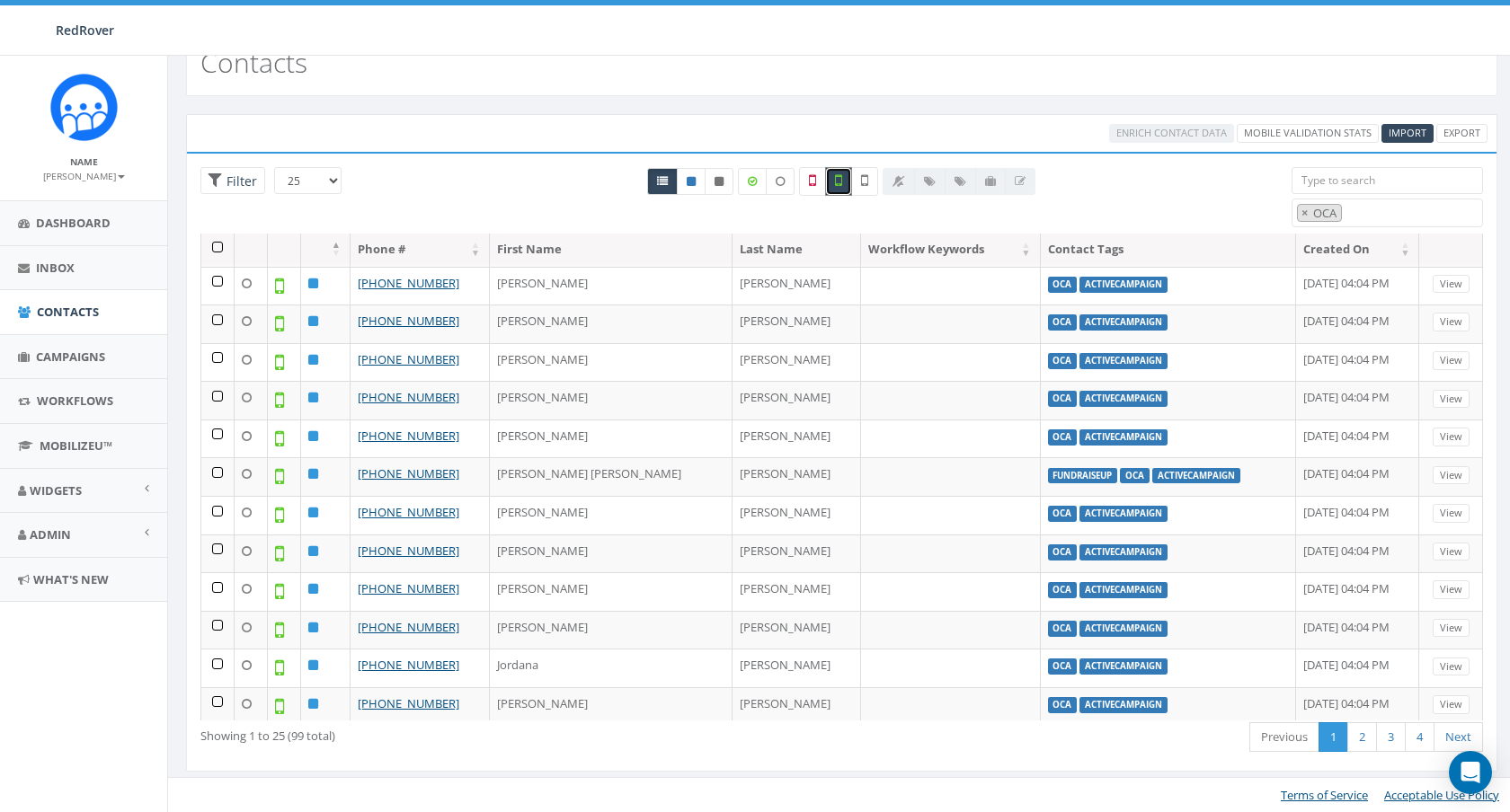
click at [1375, 212] on span "× OCA" at bounding box center [1387, 213] width 192 height 30
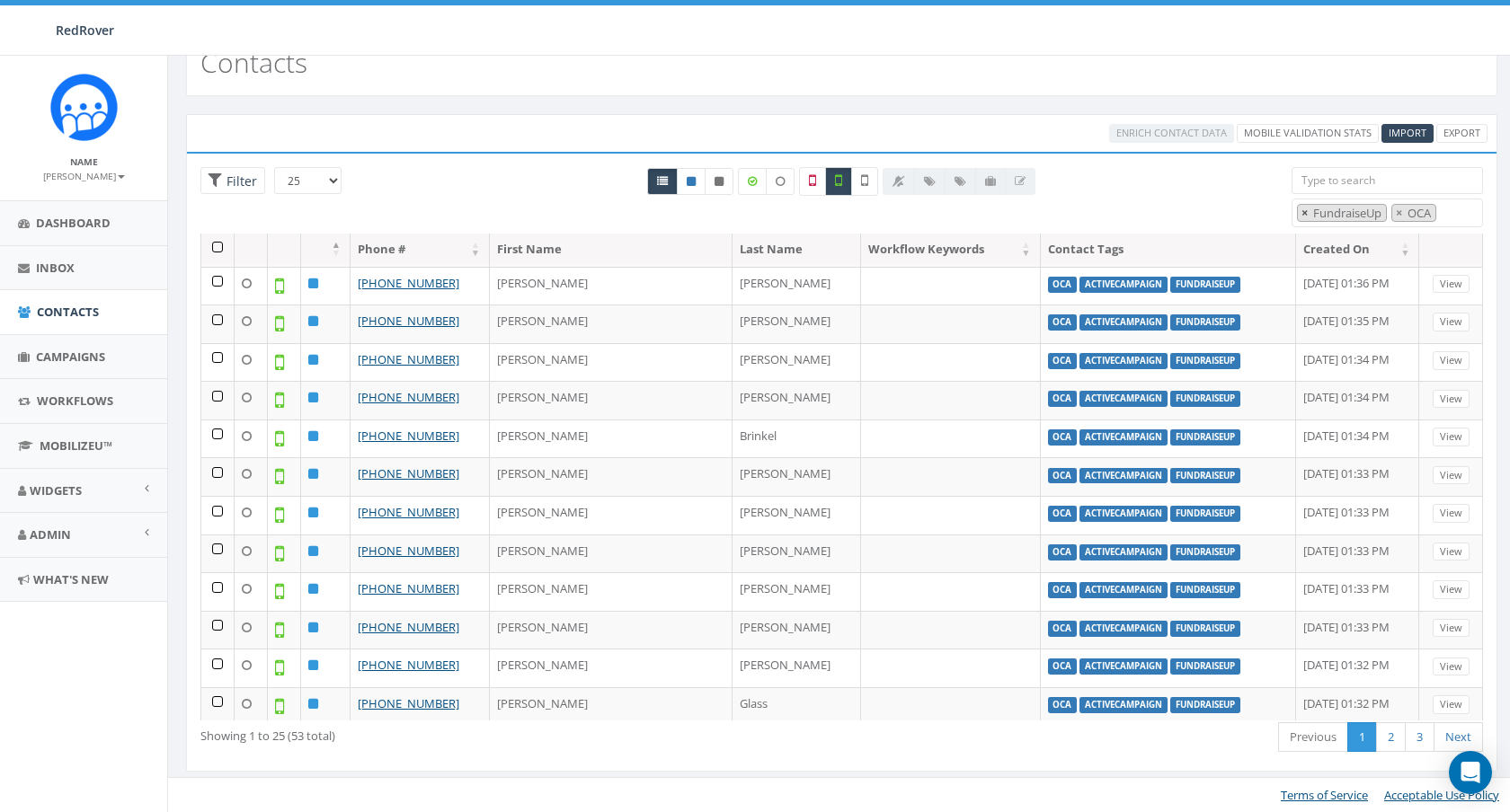
click at [1304, 214] on span "×" at bounding box center [1304, 213] width 6 height 16
select select "OCA"
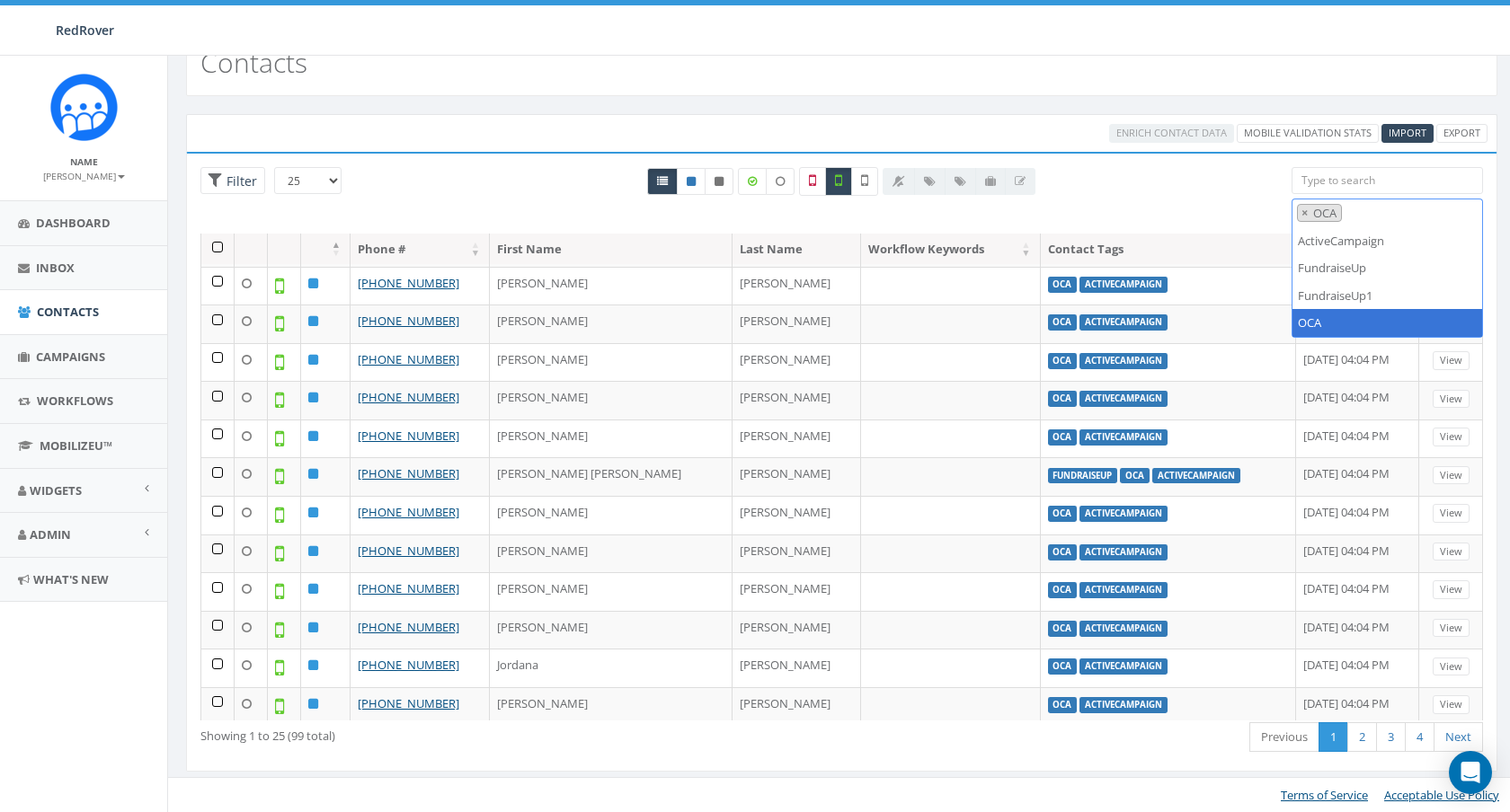
click at [1304, 214] on span "×" at bounding box center [1304, 213] width 6 height 16
select select
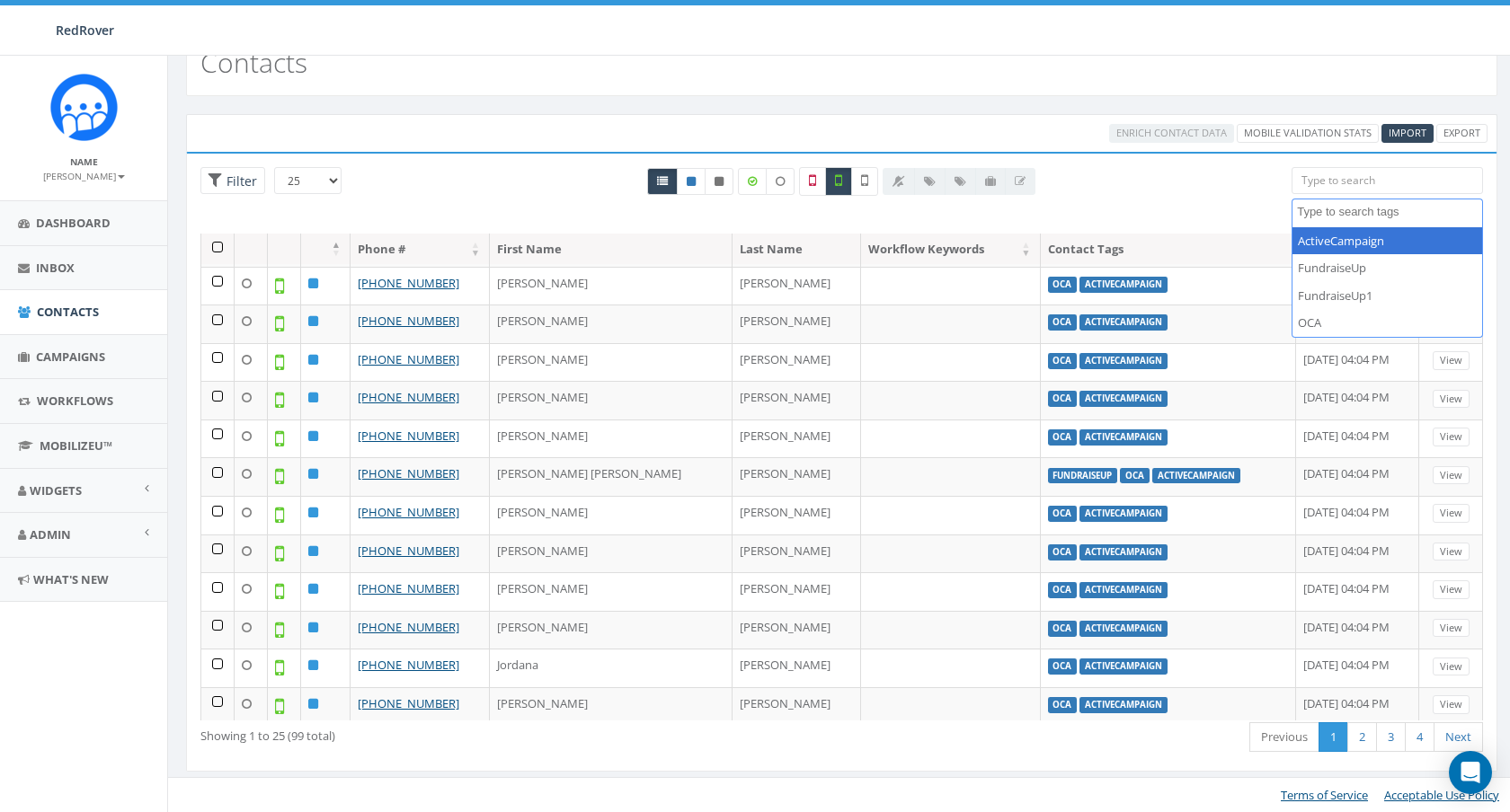
click at [983, 57] on div "Contacts" at bounding box center [841, 64] width 1311 height 63
click at [852, 182] on label at bounding box center [838, 182] width 27 height 29
checkbox input "false"
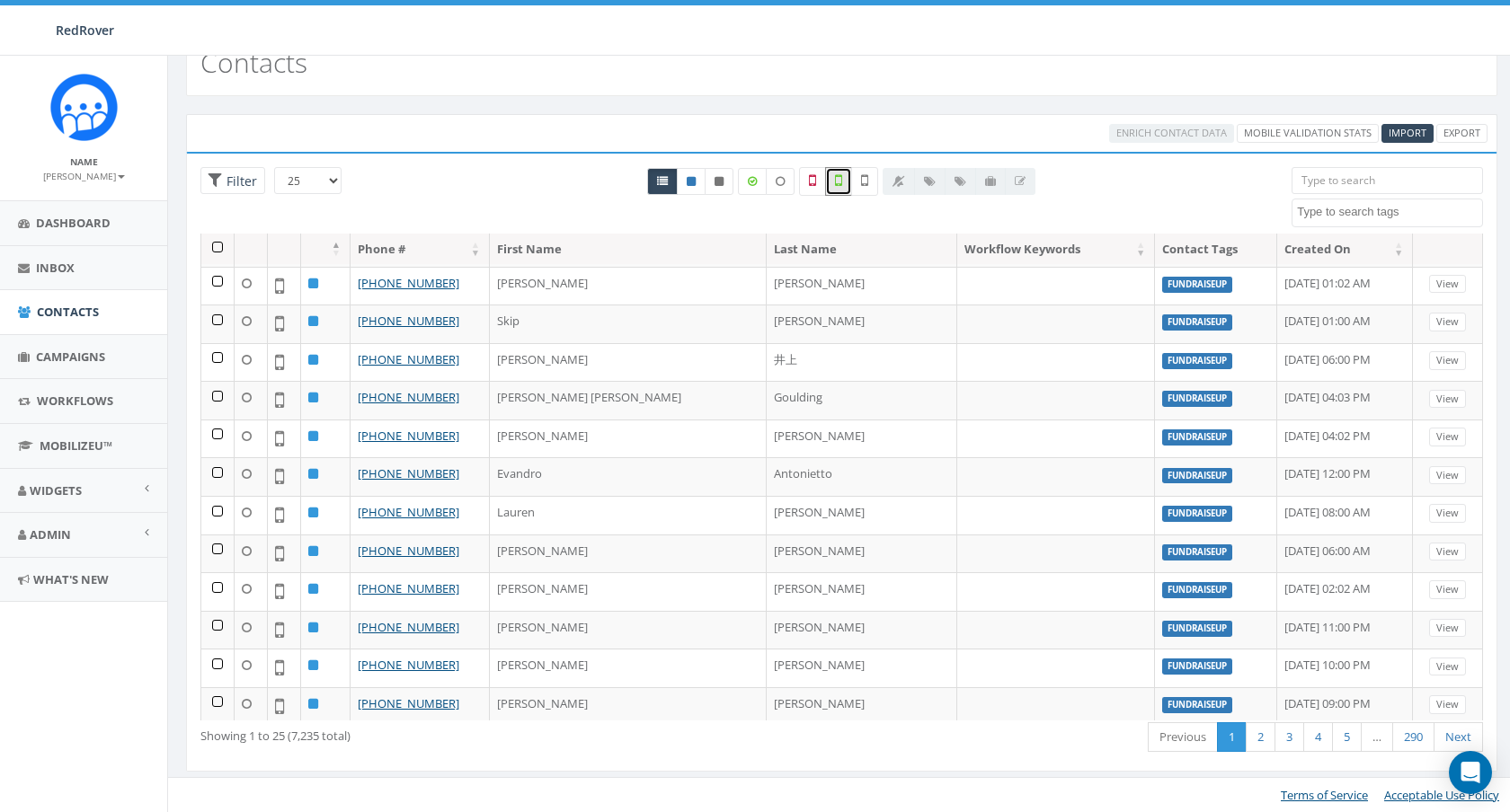
click at [572, 78] on div "Contacts" at bounding box center [841, 64] width 1311 height 63
click at [1319, 40] on div "0.00 % of Available Amount Used You have used 0.00 % of your available amount." at bounding box center [1312, 30] width 422 height 50
click at [1401, 136] on span "Import" at bounding box center [1407, 132] width 37 height 14
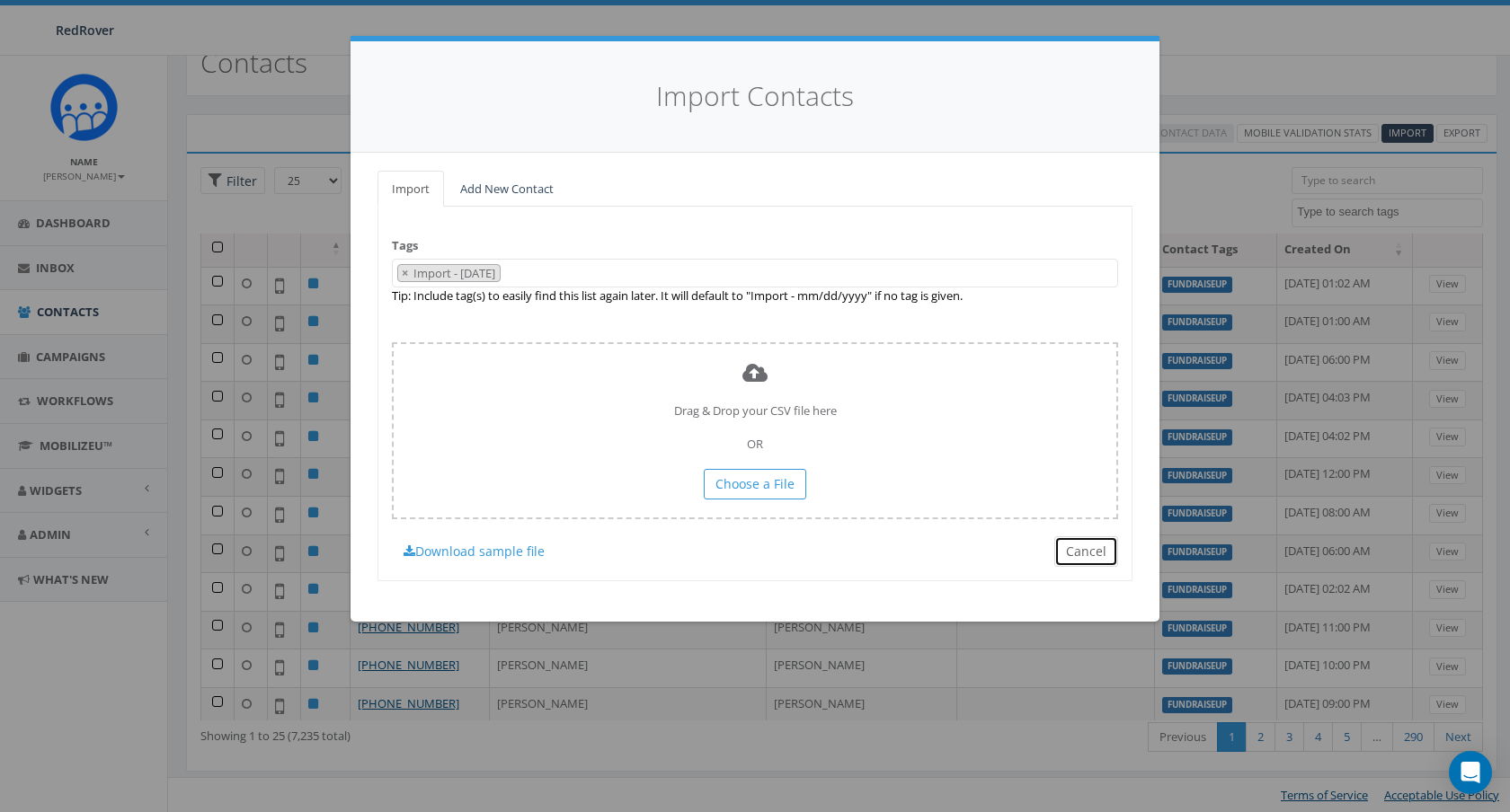
click at [1099, 559] on button "Cancel" at bounding box center [1086, 551] width 64 height 30
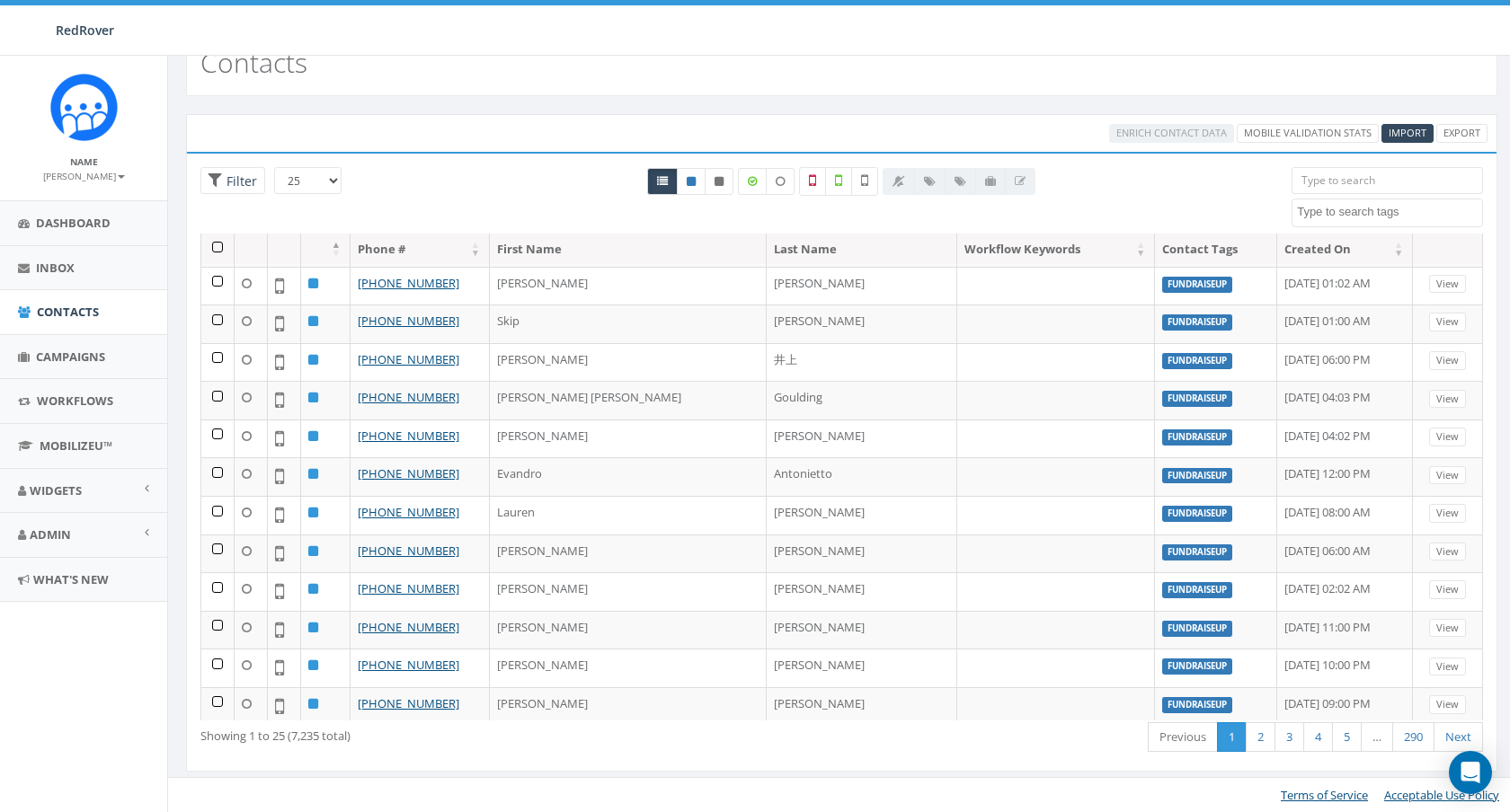
click at [1286, 57] on div "Contacts" at bounding box center [841, 64] width 1311 height 63
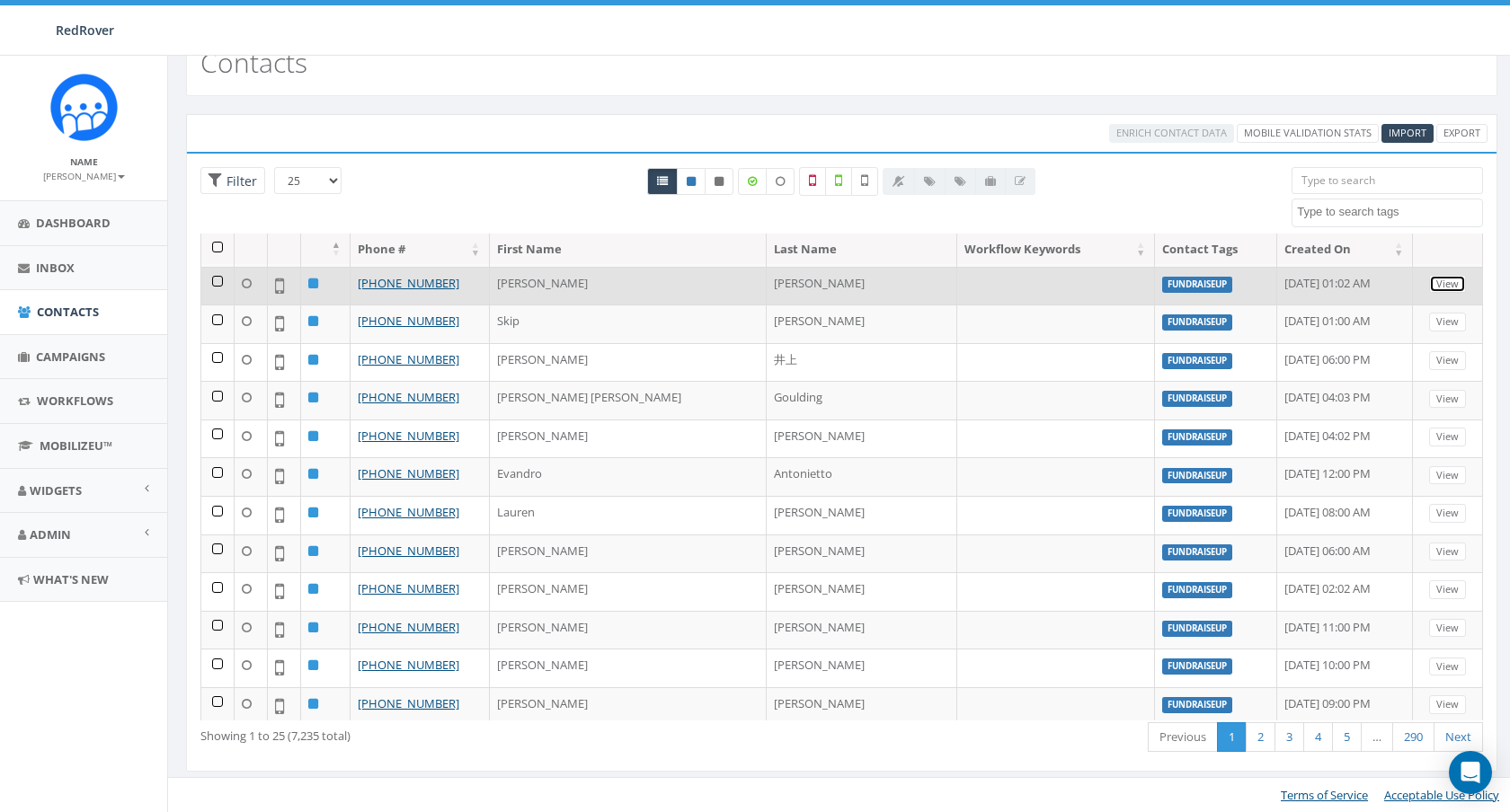
click at [1440, 276] on link "View" at bounding box center [1447, 284] width 36 height 19
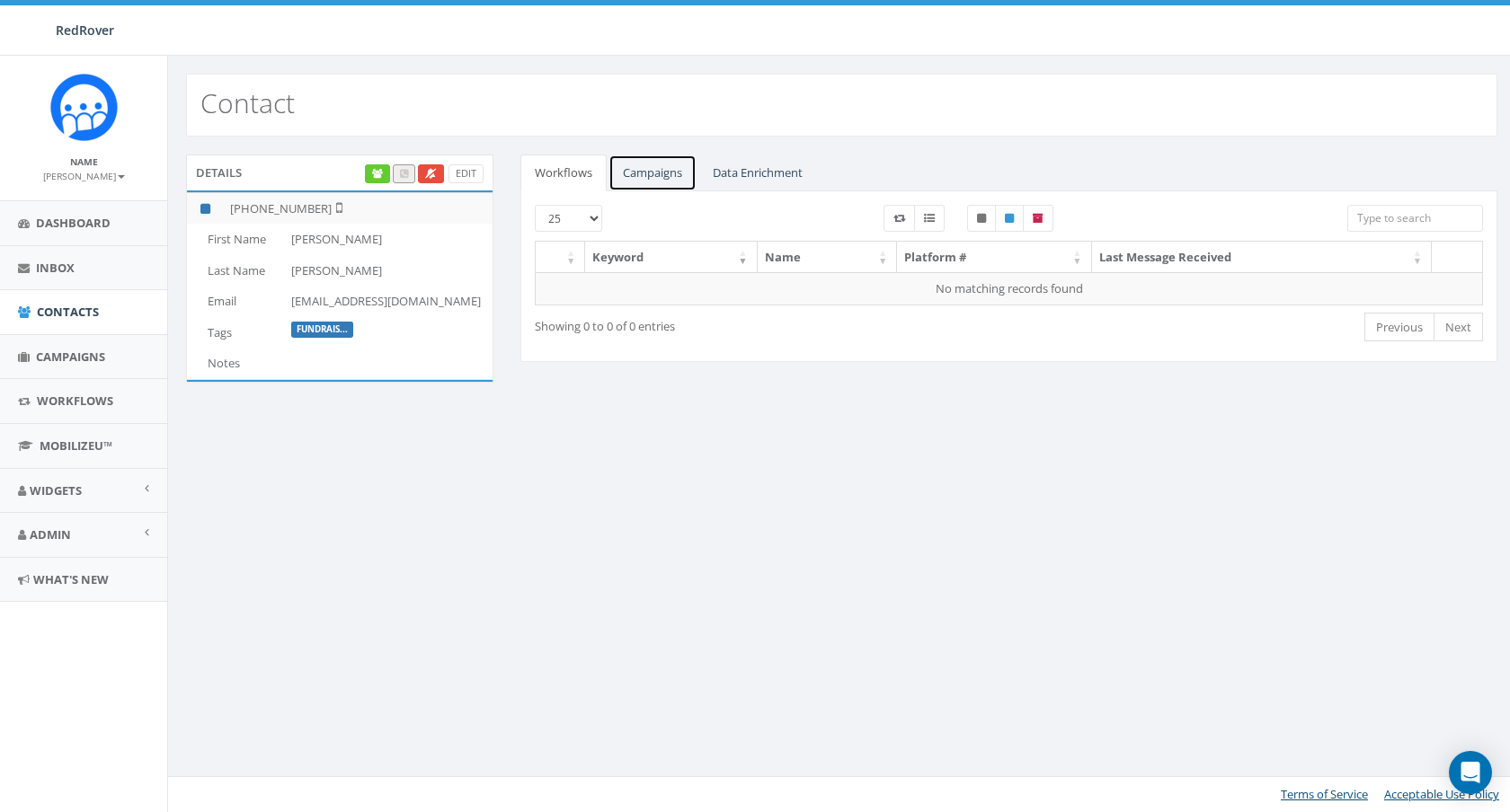
click at [649, 177] on link "Campaigns" at bounding box center [652, 172] width 89 height 36
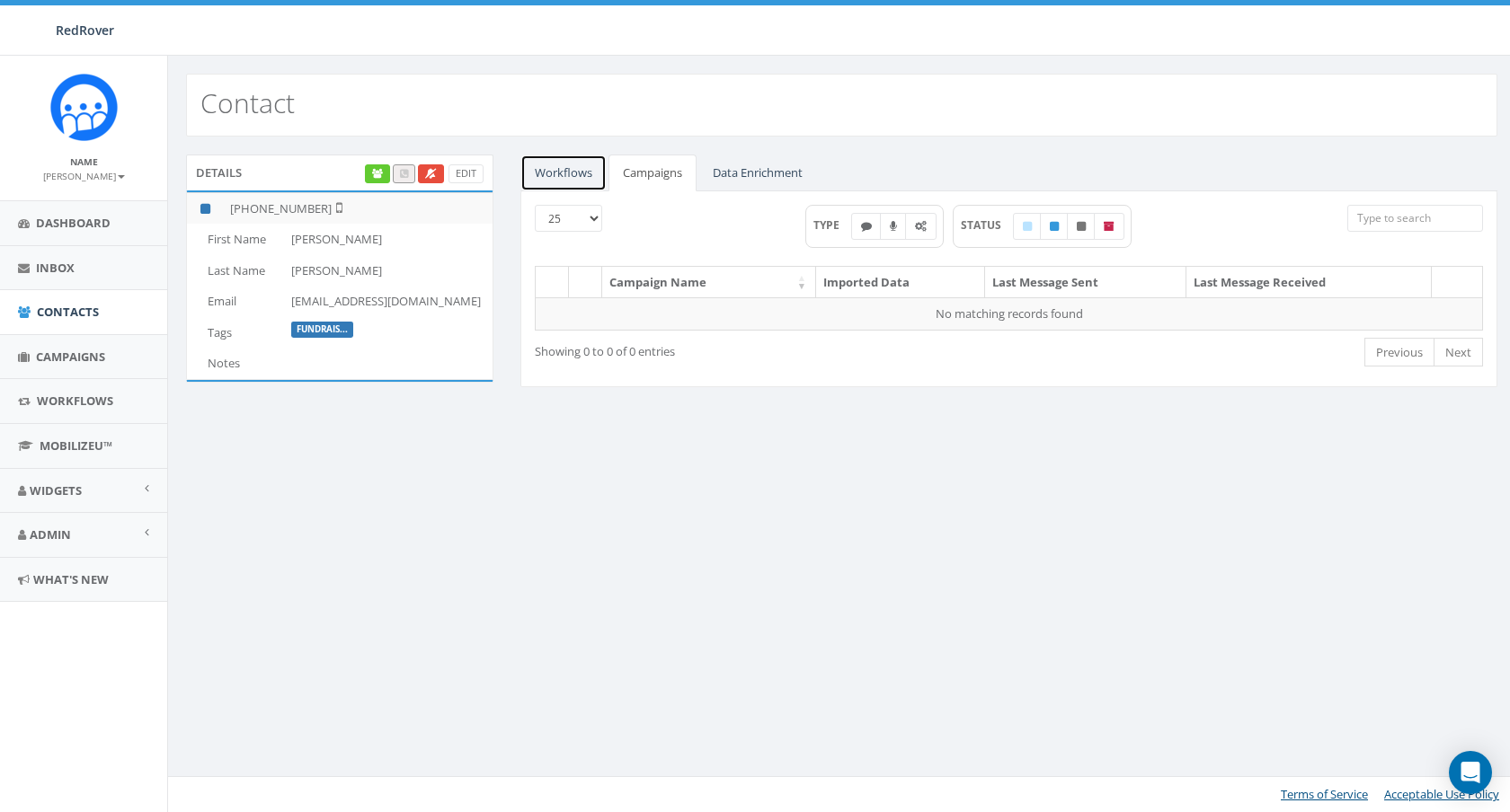
click at [555, 176] on link "Workflows" at bounding box center [563, 172] width 87 height 36
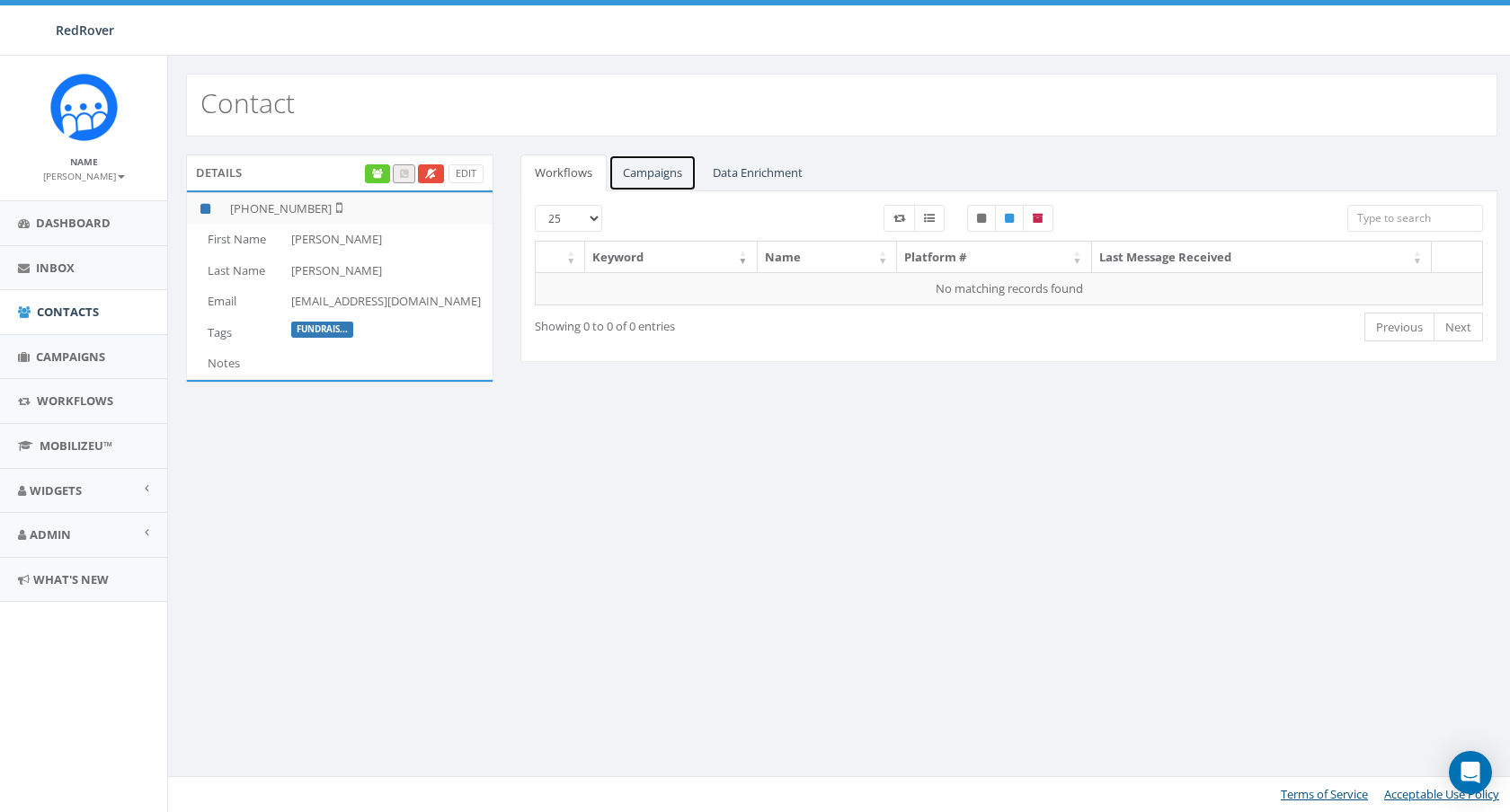
click at [655, 161] on link "Campaigns" at bounding box center [652, 172] width 89 height 36
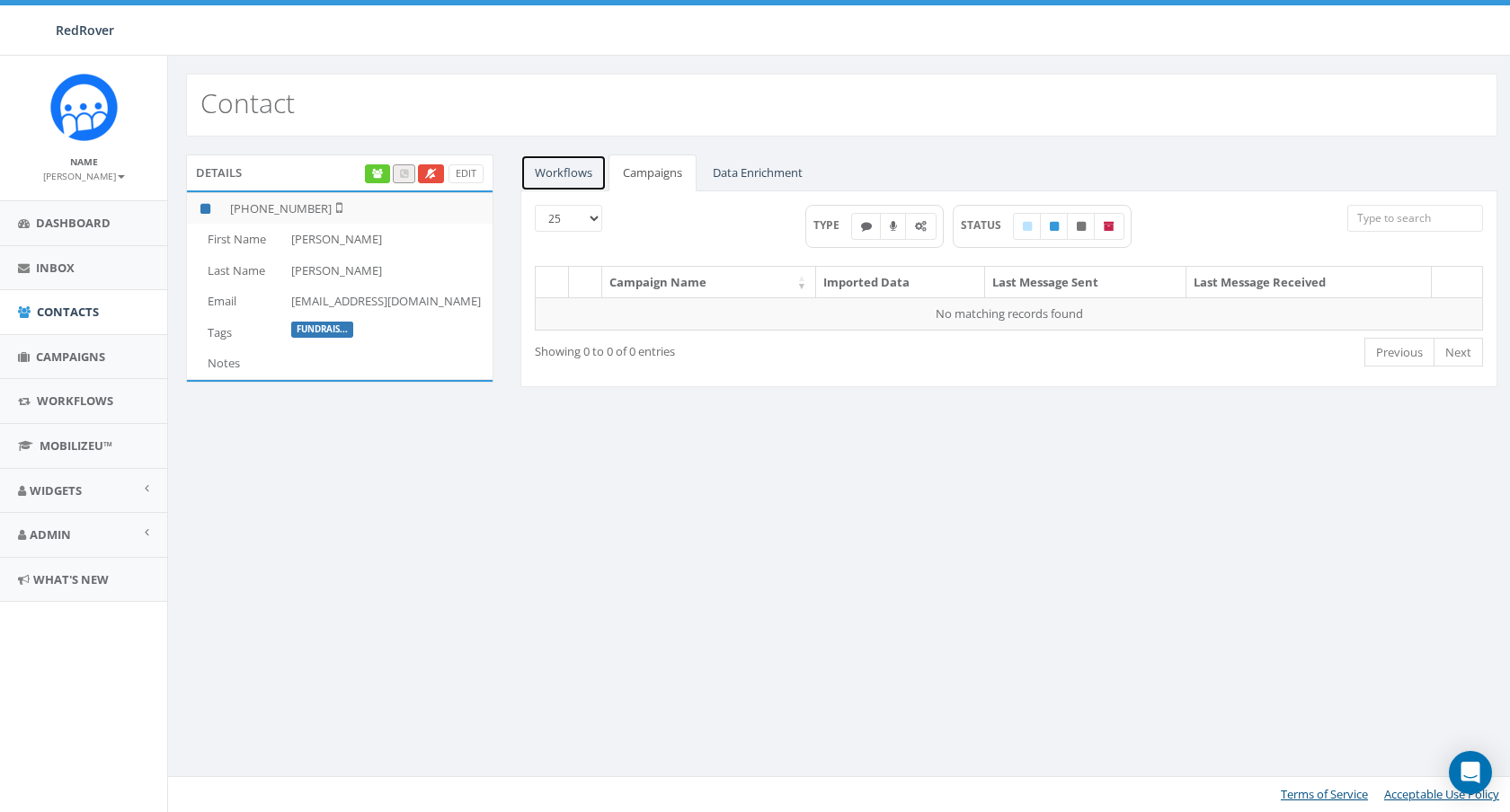
click at [564, 174] on link "Workflows" at bounding box center [563, 172] width 87 height 36
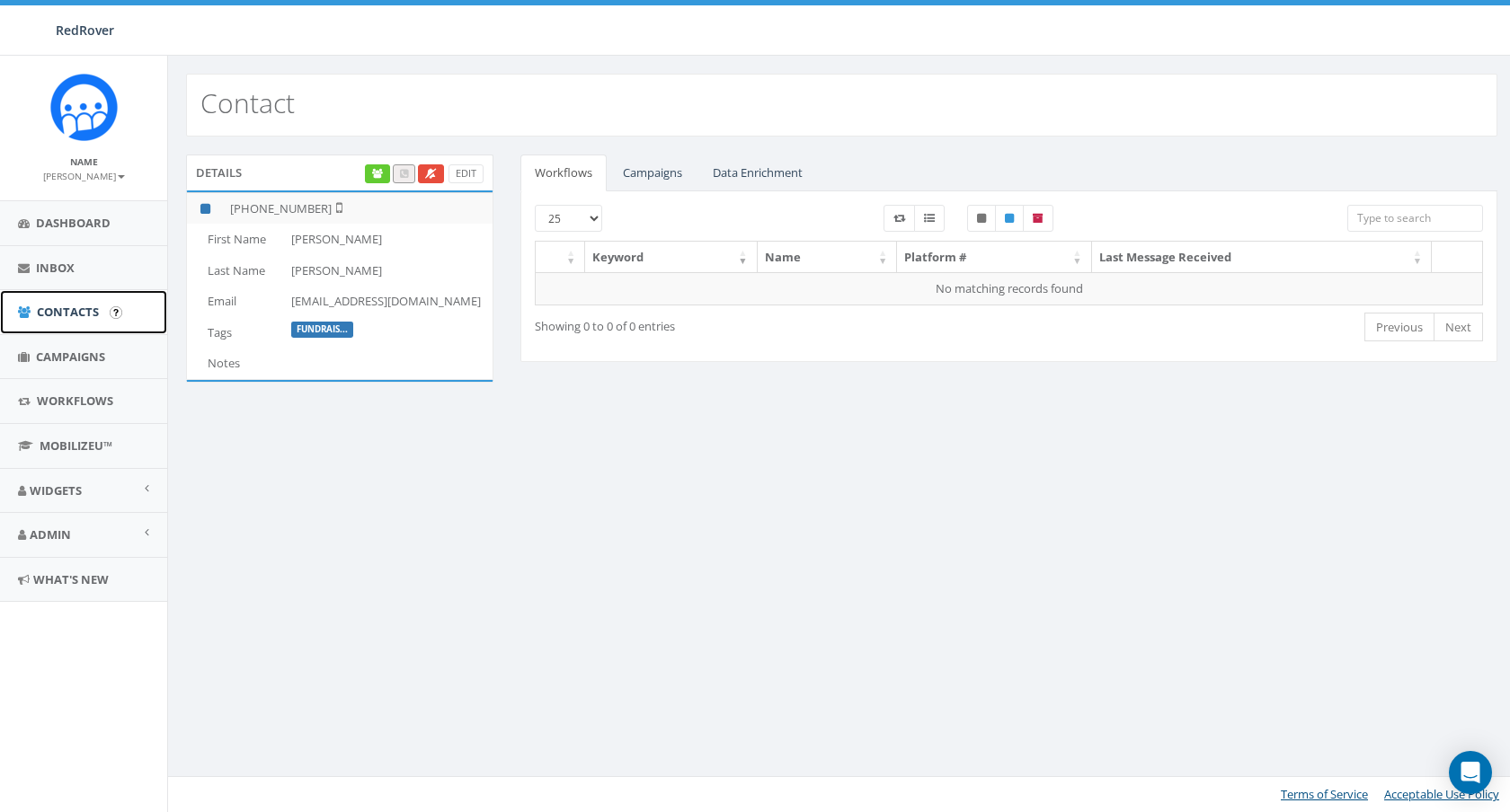
click at [36, 313] on span "Contacts" at bounding box center [68, 312] width 62 height 16
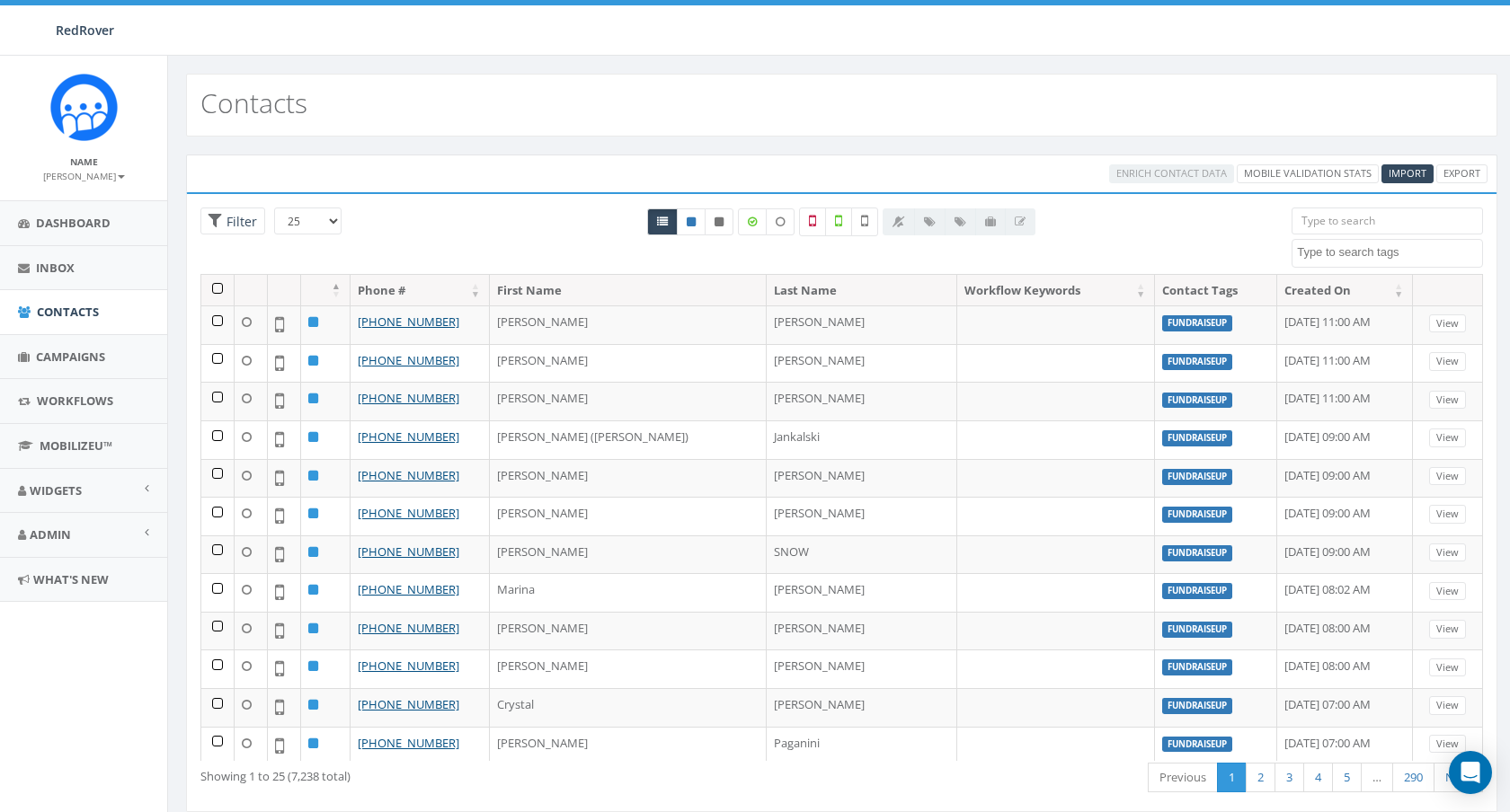
select select
click at [1409, 168] on span "Import" at bounding box center [1407, 172] width 37 height 14
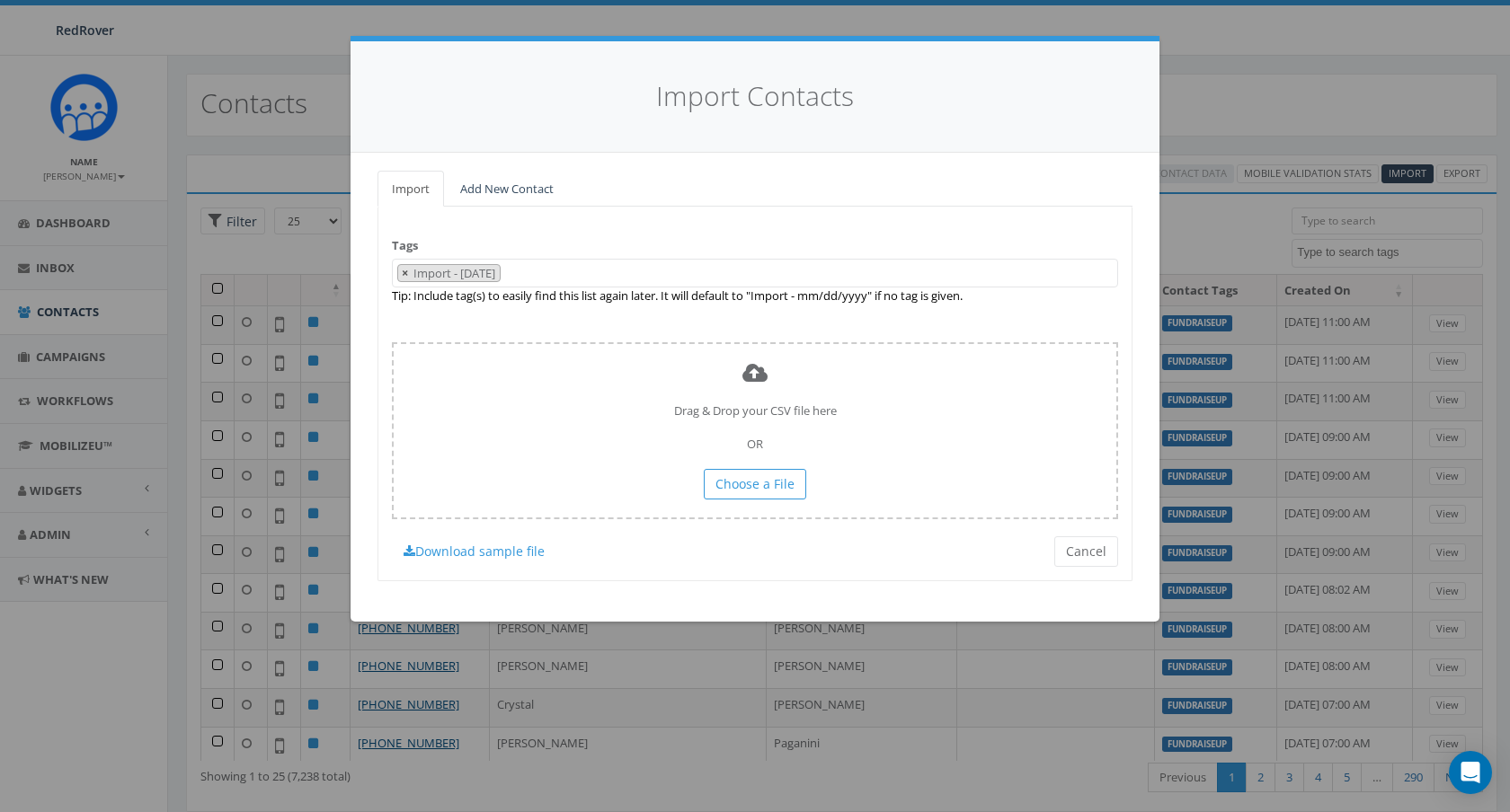
click at [407, 272] on span "×" at bounding box center [404, 274] width 6 height 16
select select
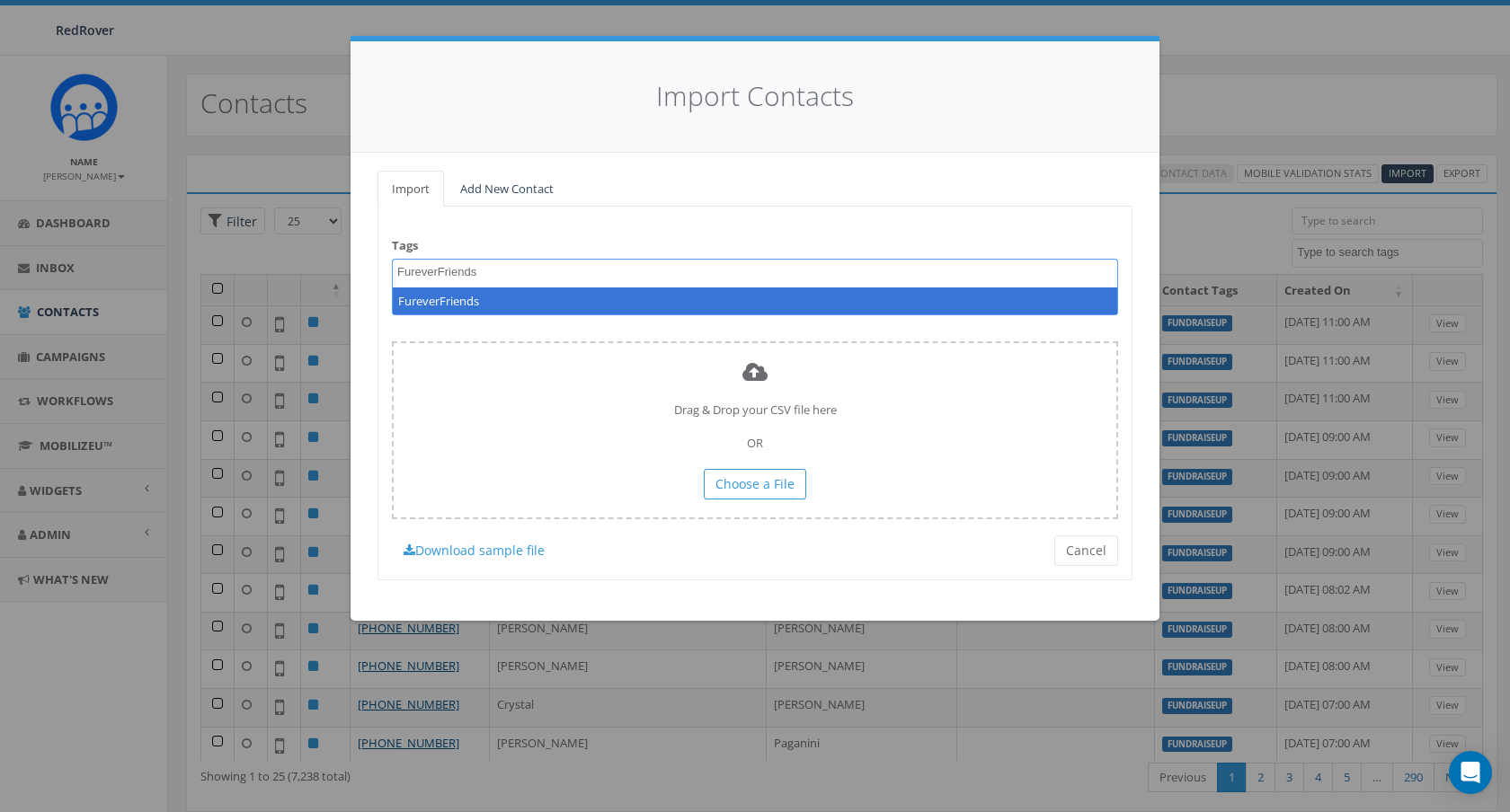
type textarea "FureverFriends"
select select "FureverFriends"
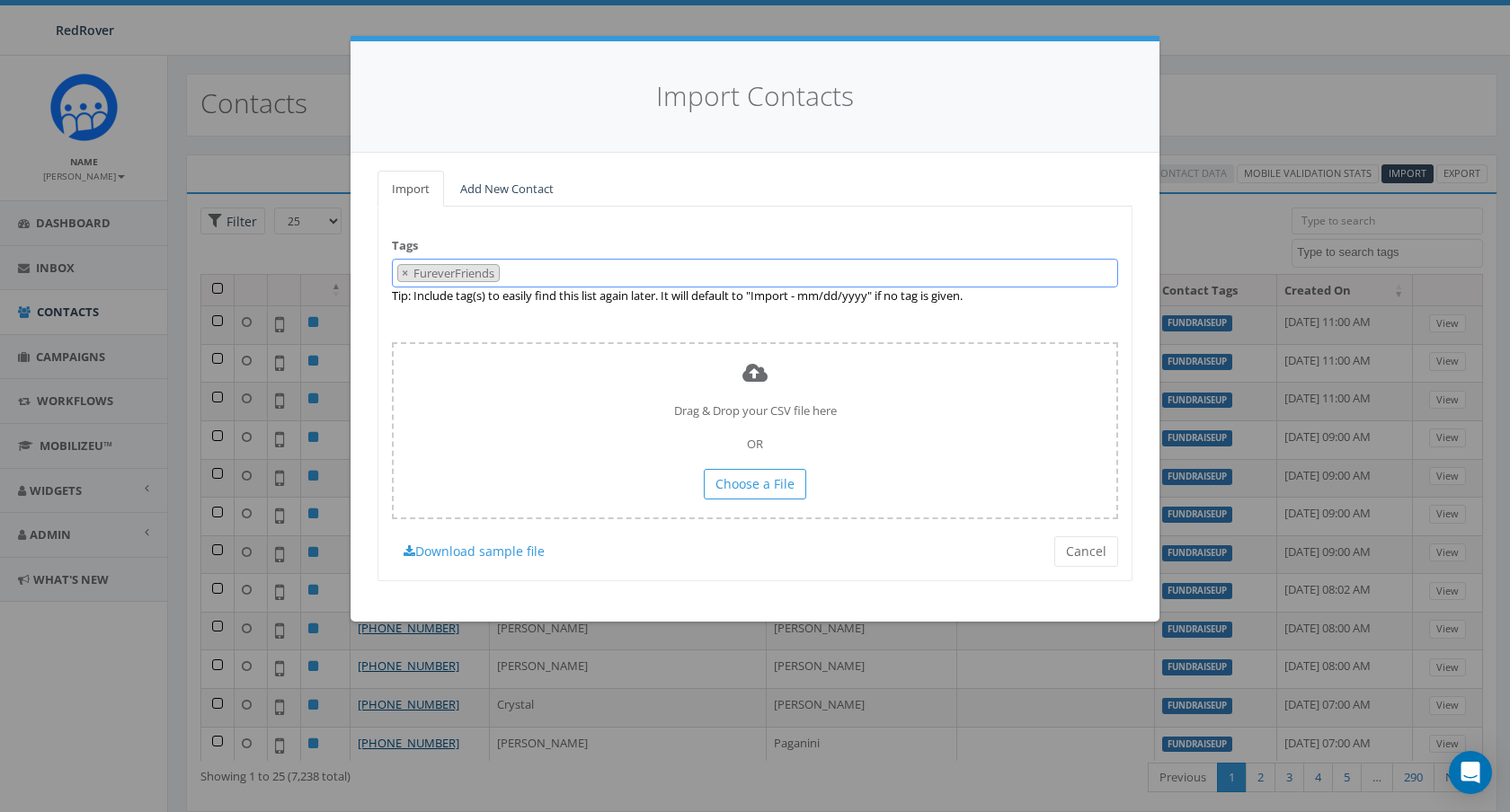
click at [453, 272] on span "FureverFriends" at bounding box center [455, 274] width 88 height 16
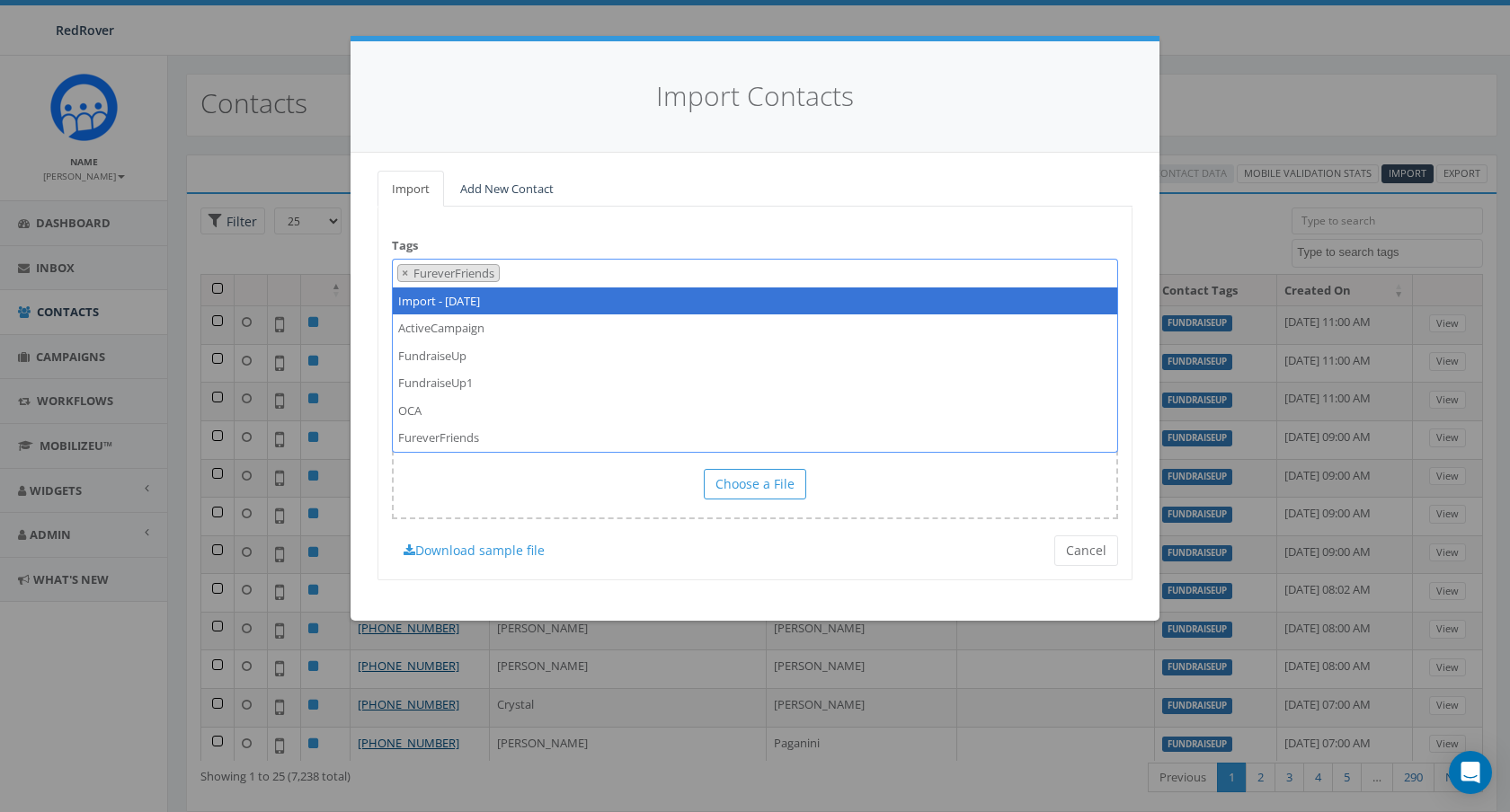
click at [662, 211] on div "Tags Import - 10/15/2025 ActiveCampaign FundraiseUp FundraiseUp1 OCA FureverFri…" at bounding box center [755, 394] width 755 height 374
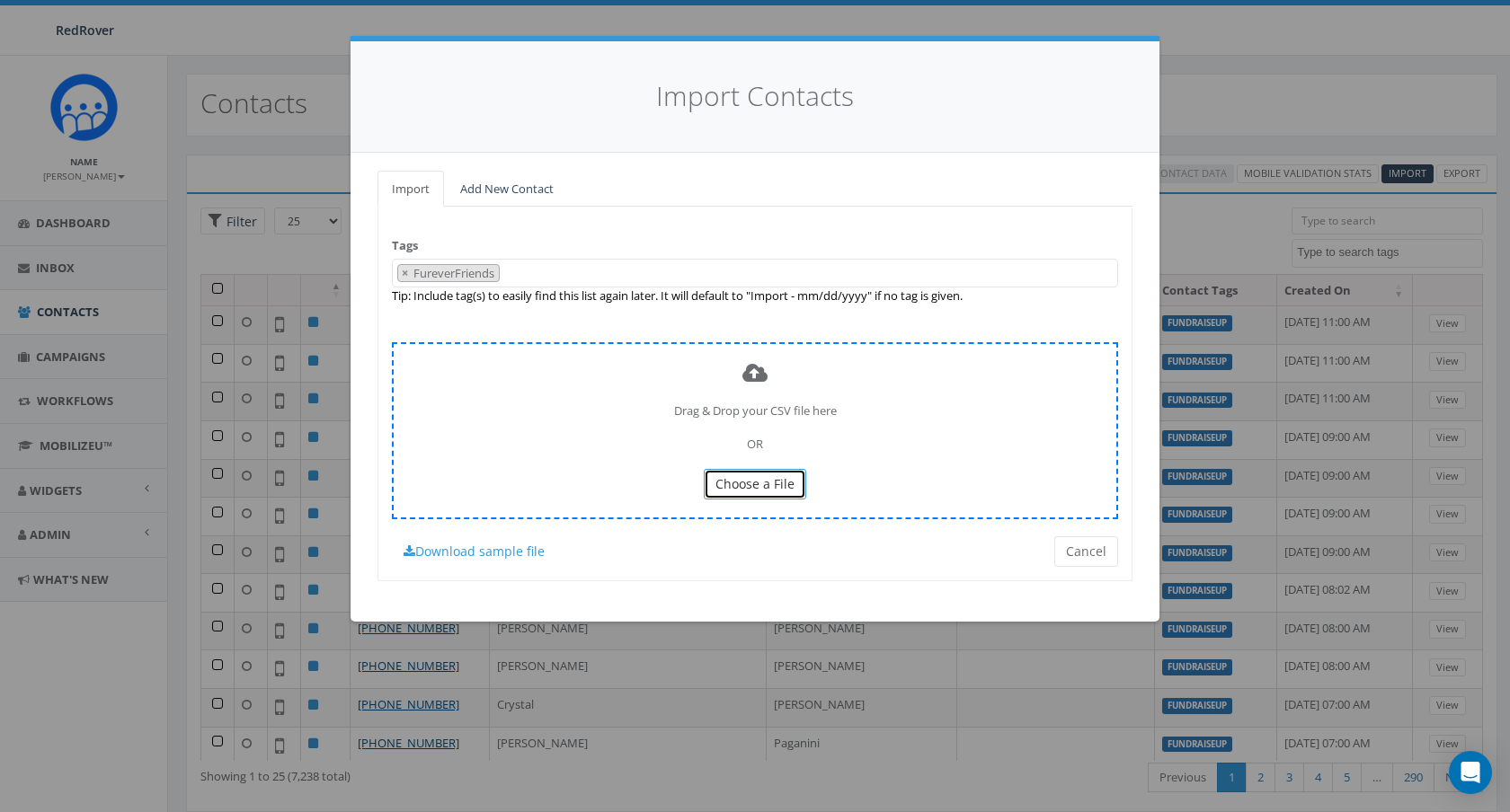
click at [768, 483] on span "Choose a File" at bounding box center [755, 484] width 79 height 17
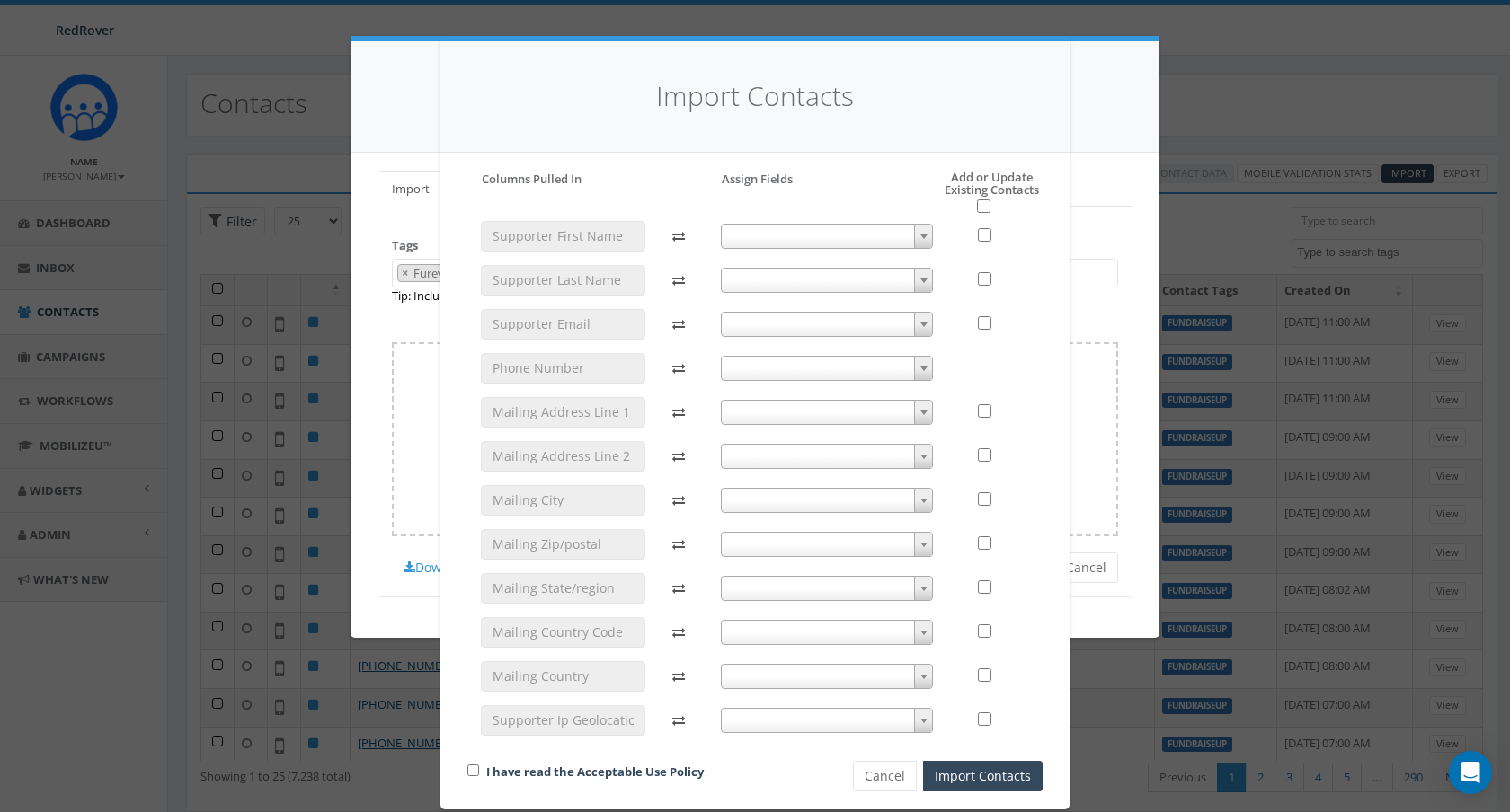
click at [897, 234] on span at bounding box center [827, 236] width 213 height 26
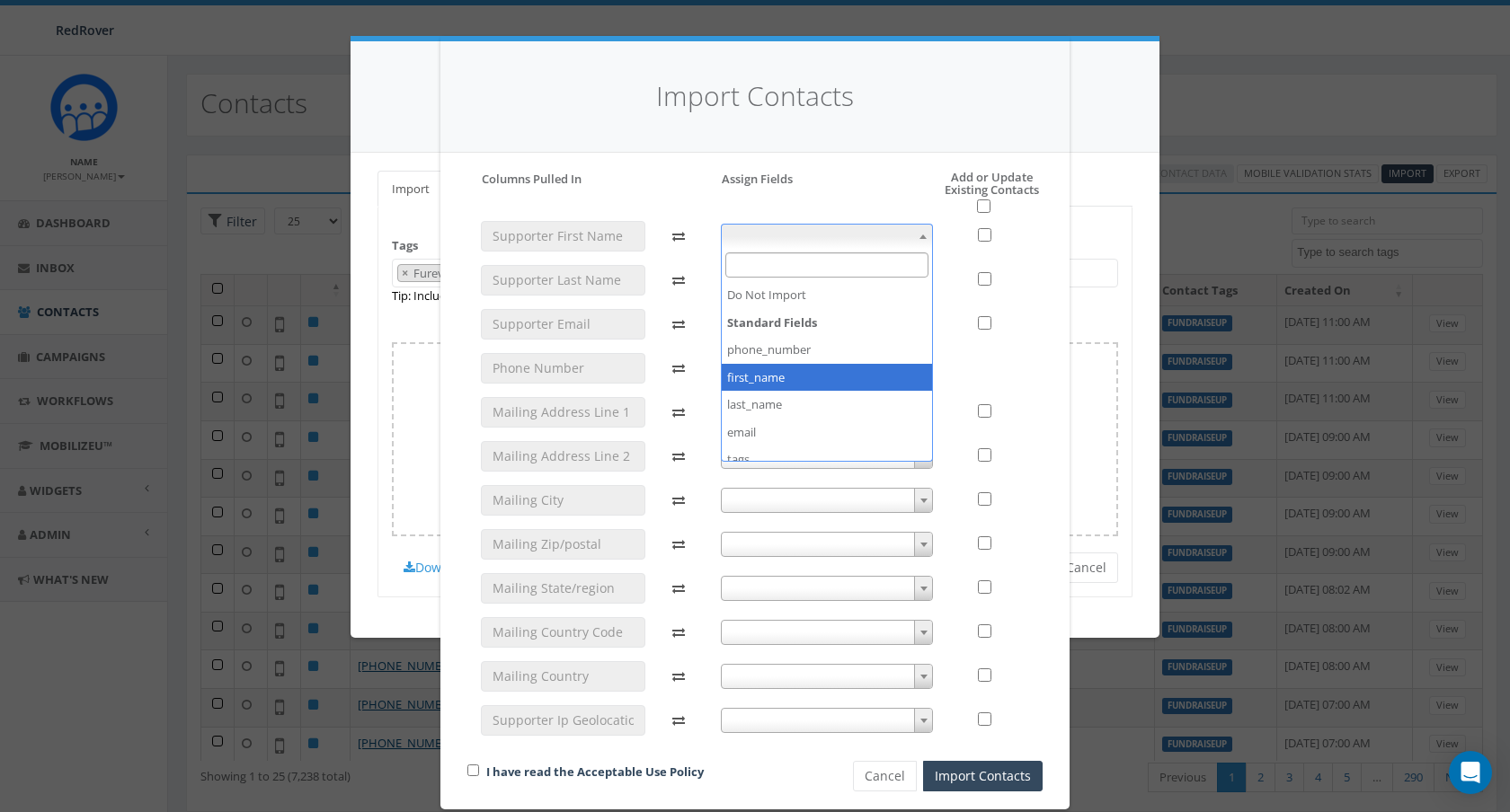
select select "first_name"
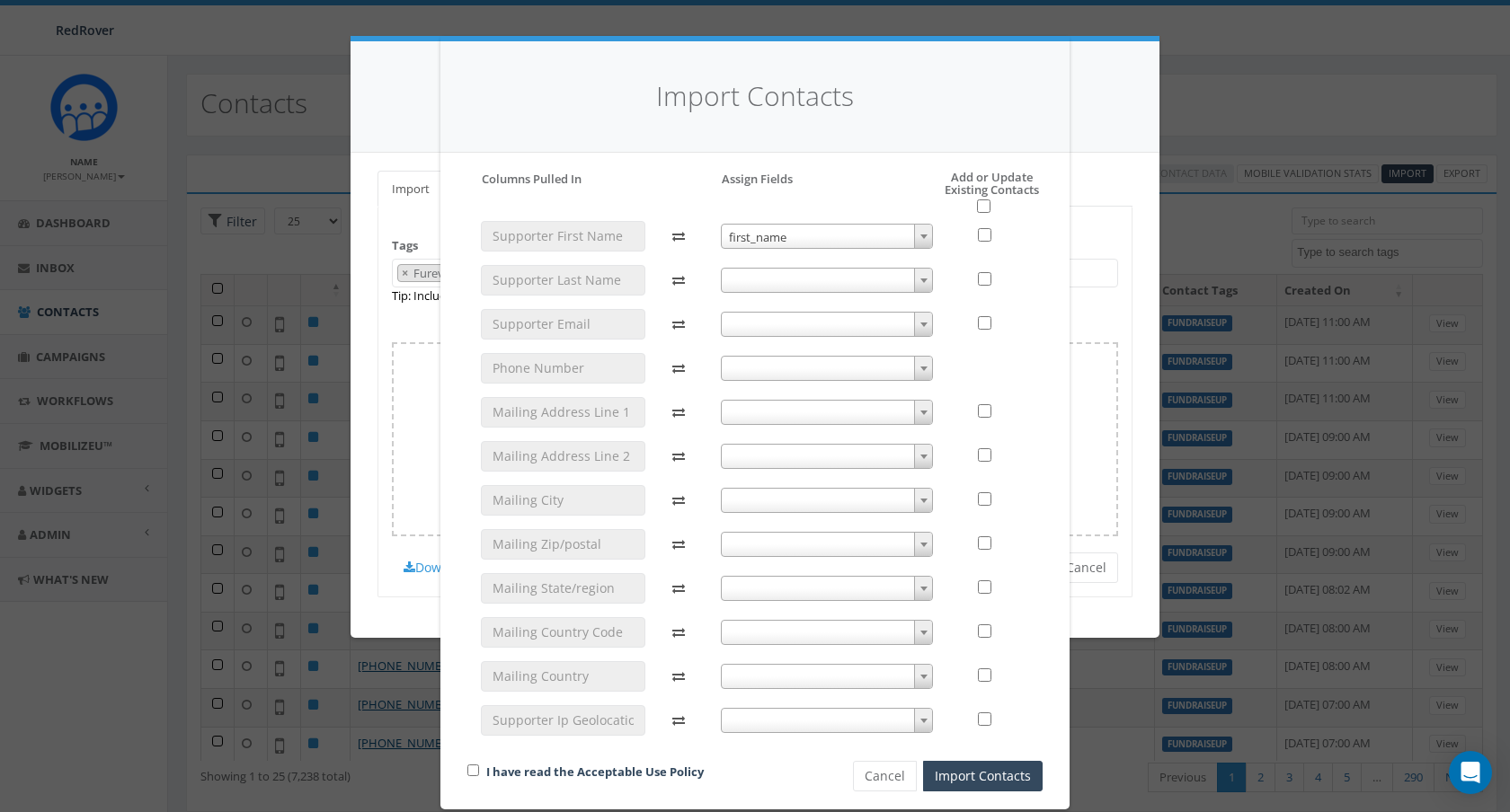
click at [809, 279] on span at bounding box center [827, 281] width 213 height 26
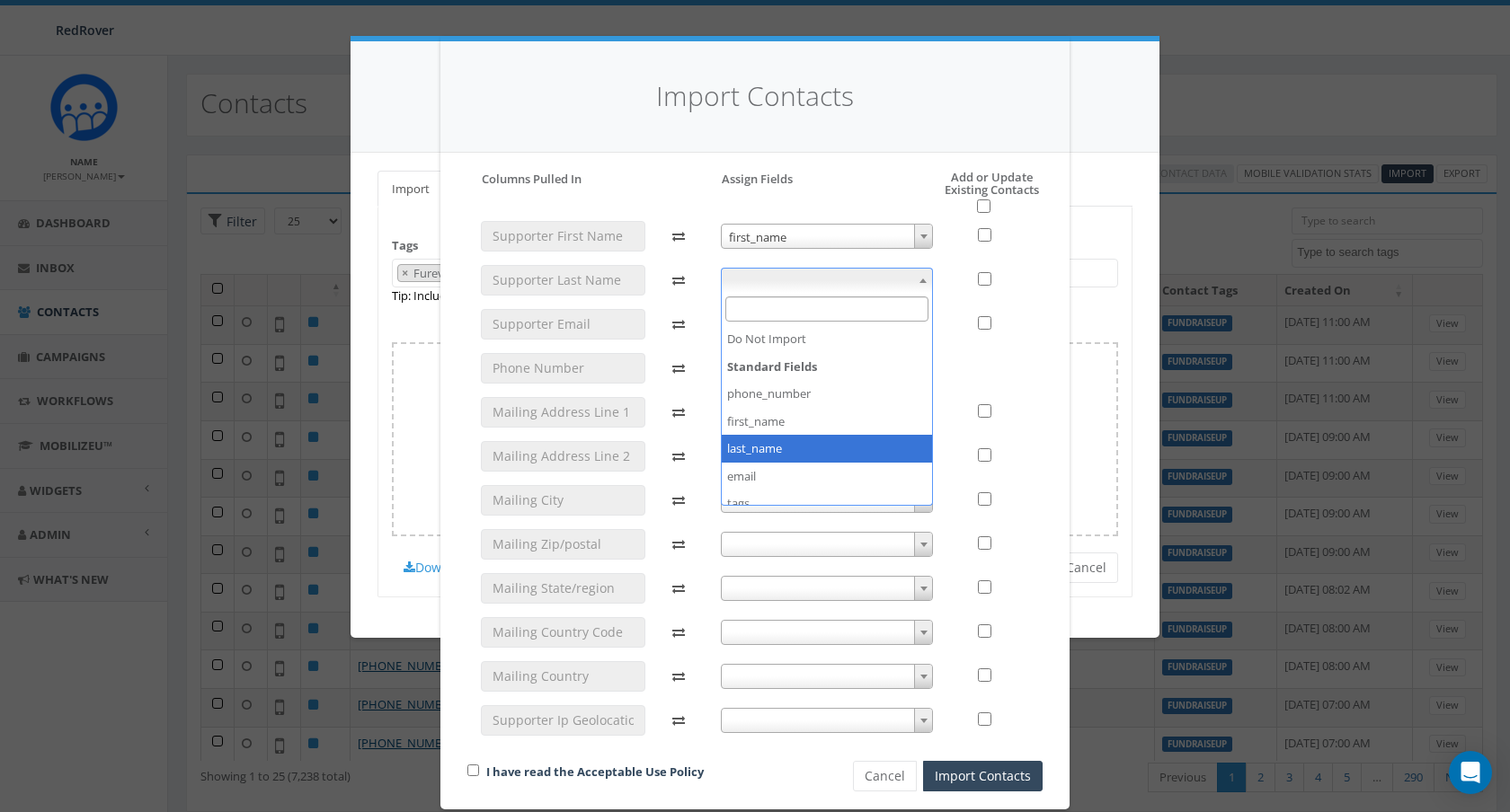
select select "last_name"
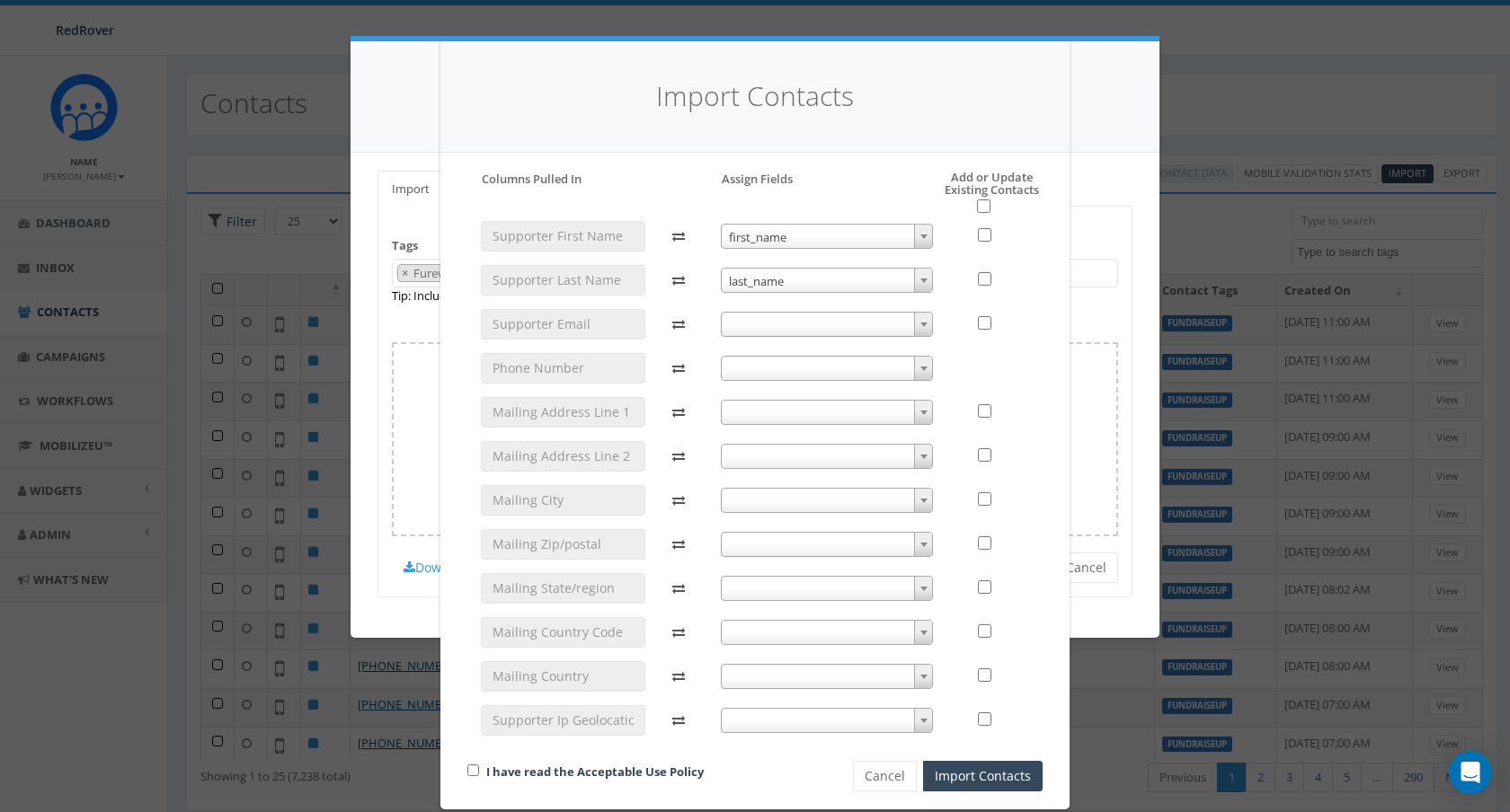
click at [776, 325] on span at bounding box center [827, 325] width 213 height 26
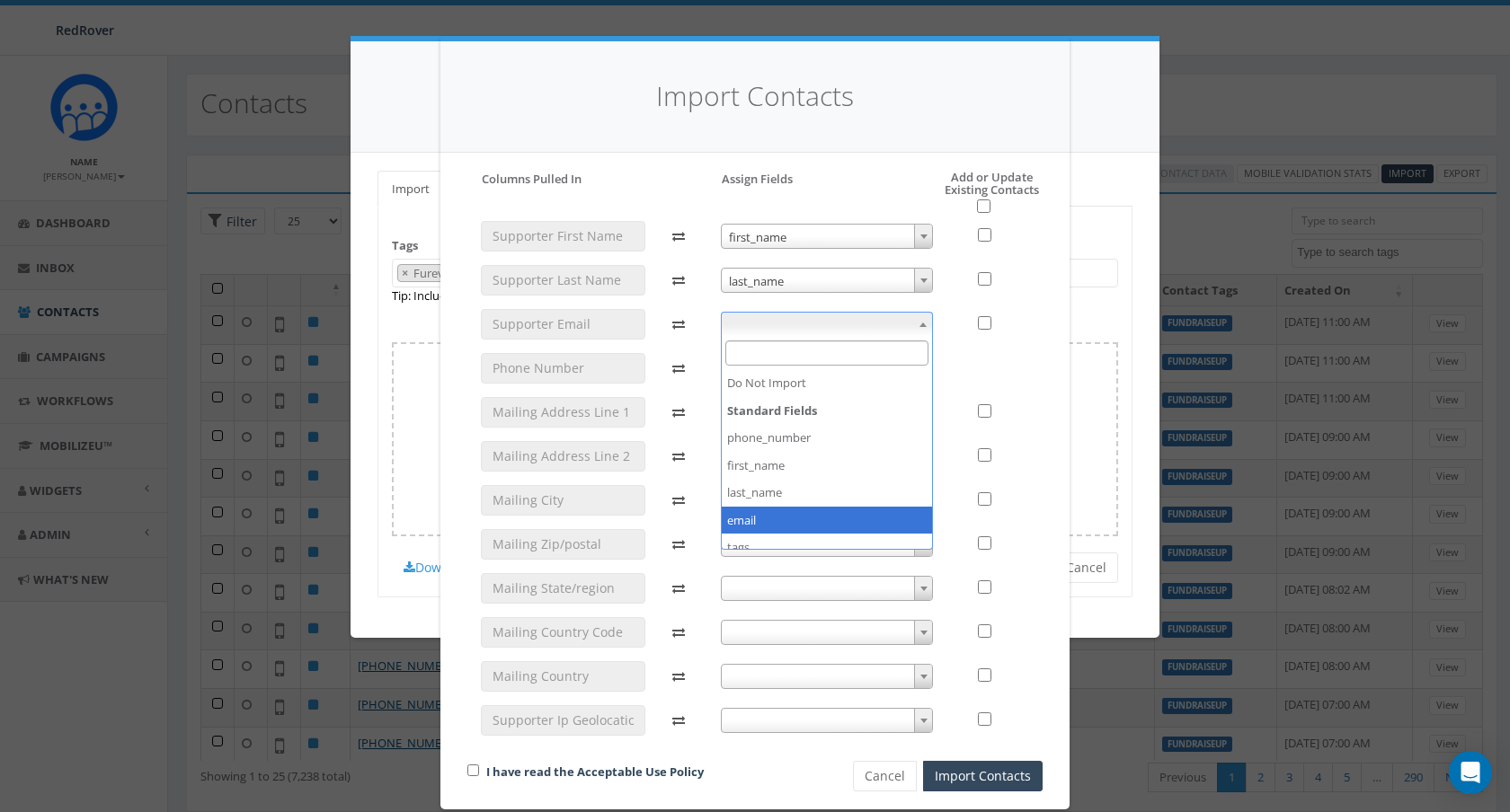
select select "email"
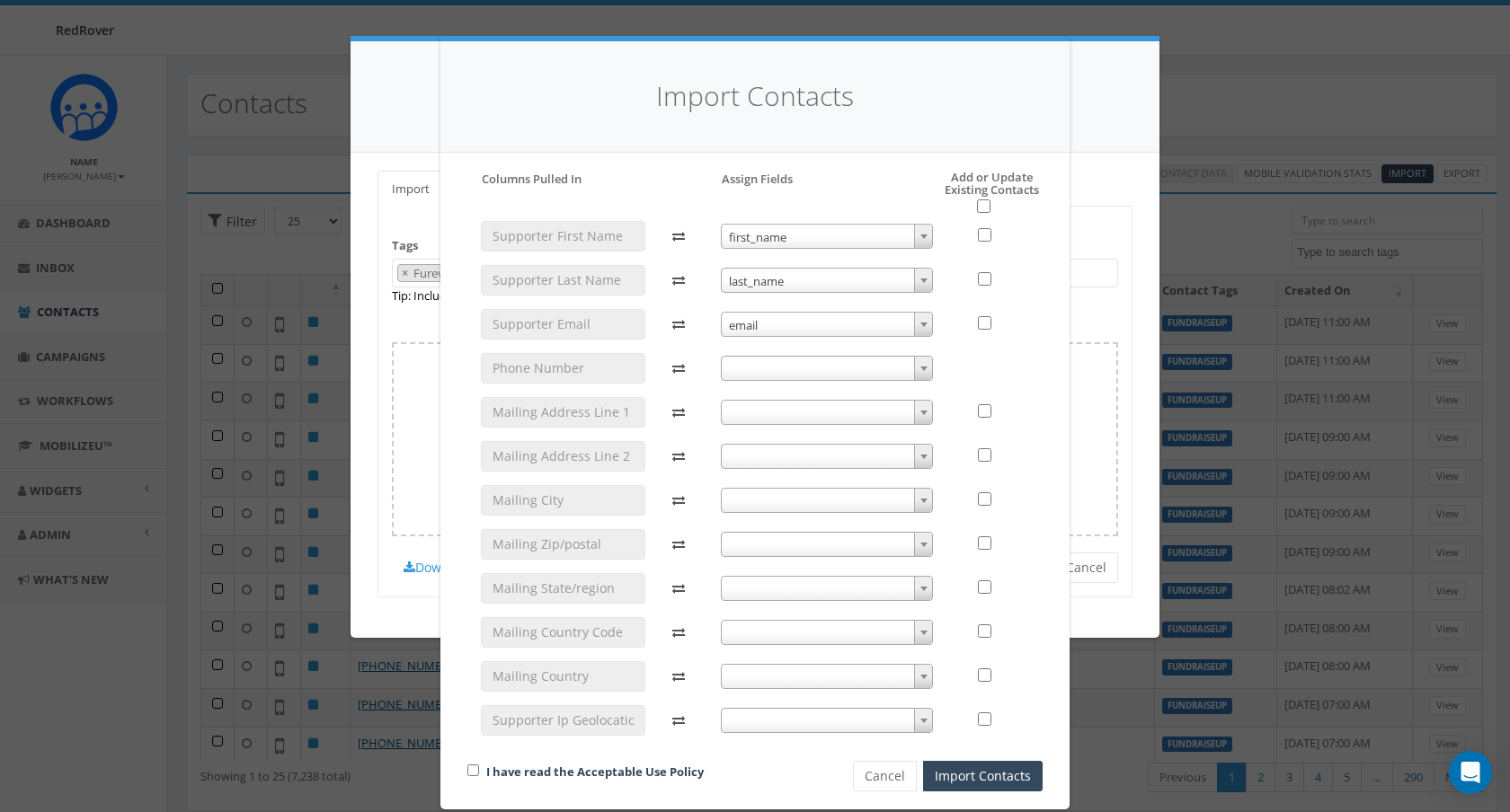
click at [787, 353] on div "first_name first_name last_name last_name email email" at bounding box center [827, 486] width 240 height 531
click at [786, 364] on span at bounding box center [827, 369] width 213 height 26
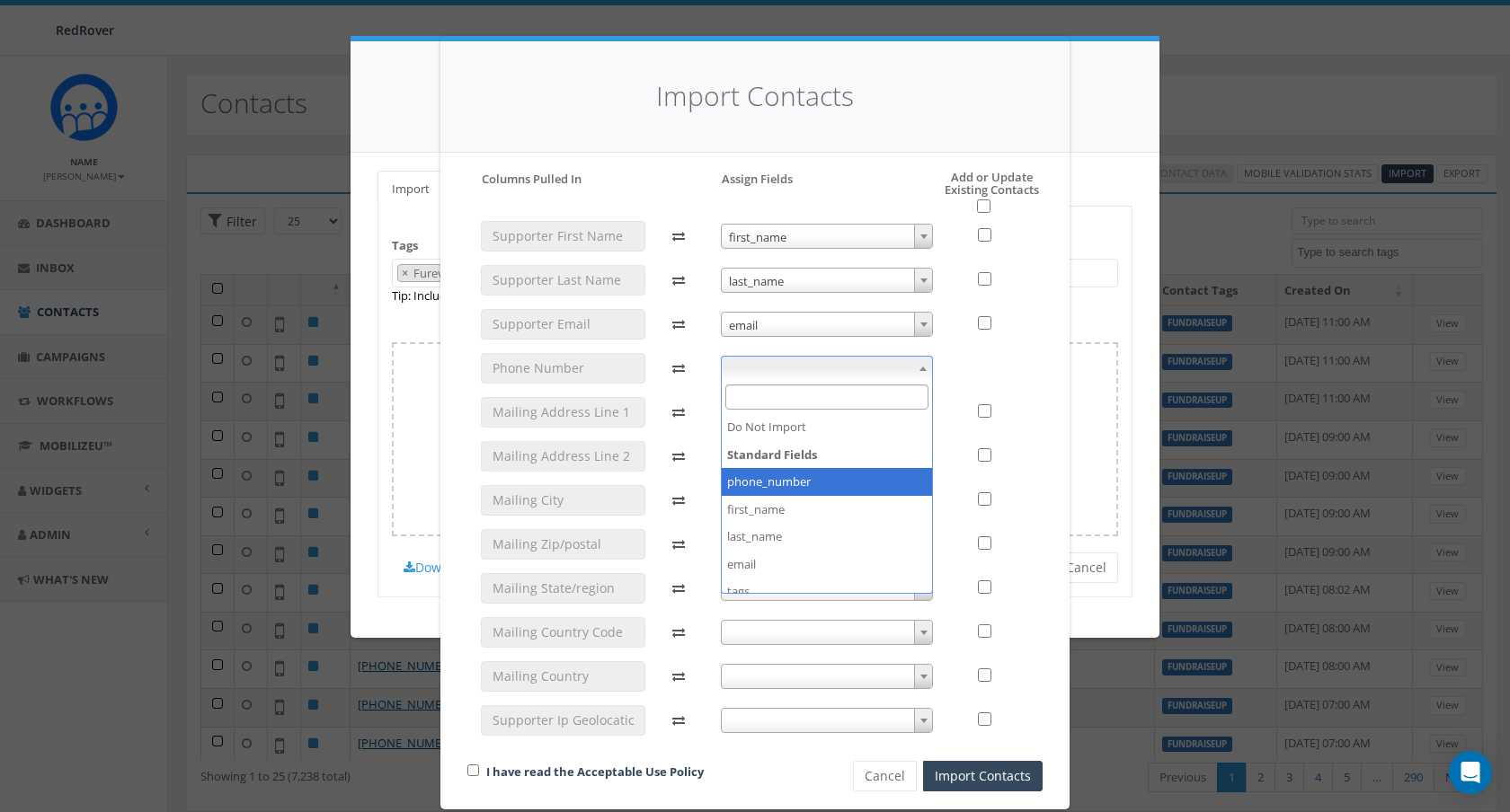
select select "phone_number"
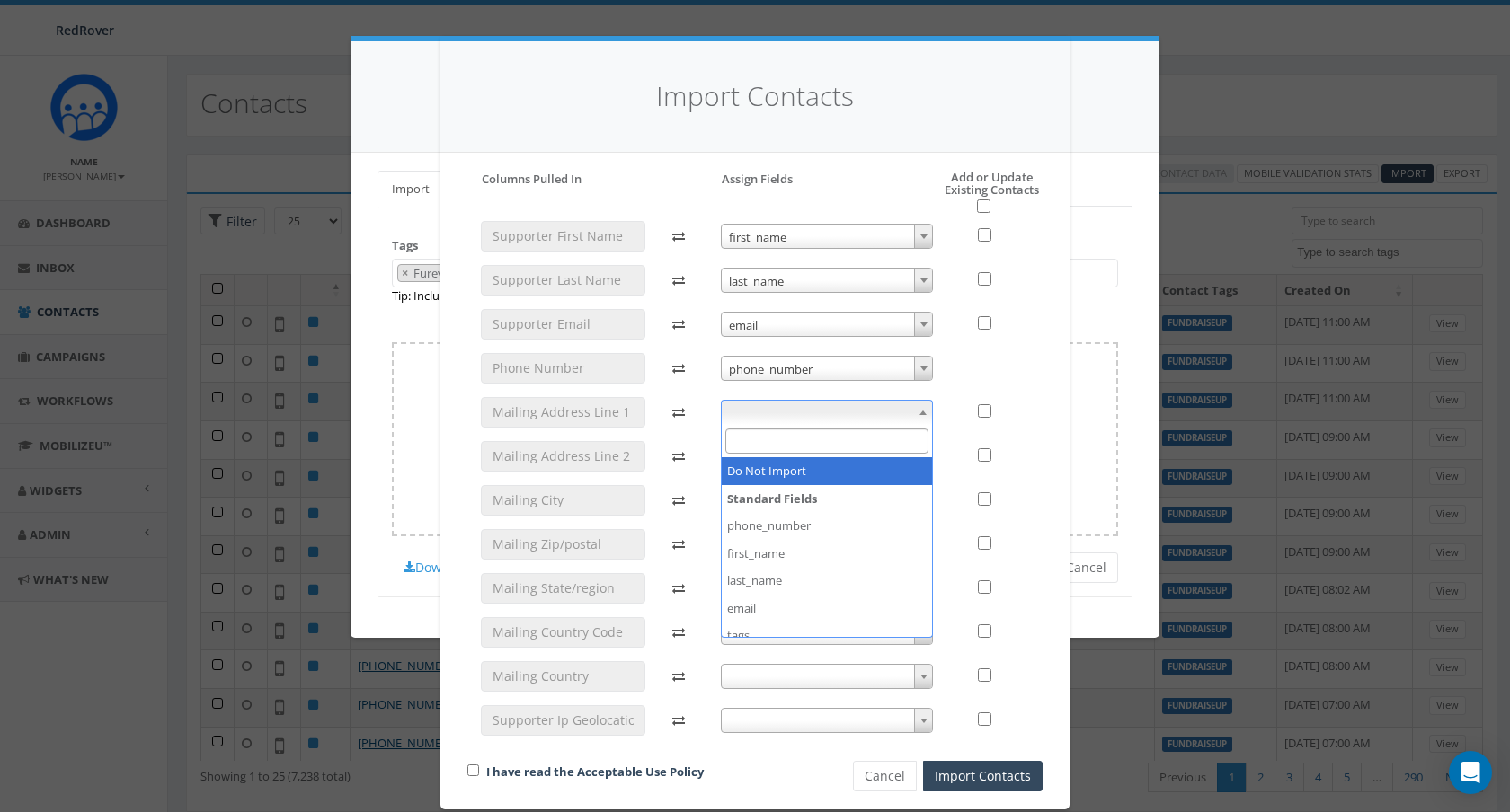
click at [802, 411] on span at bounding box center [827, 412] width 213 height 26
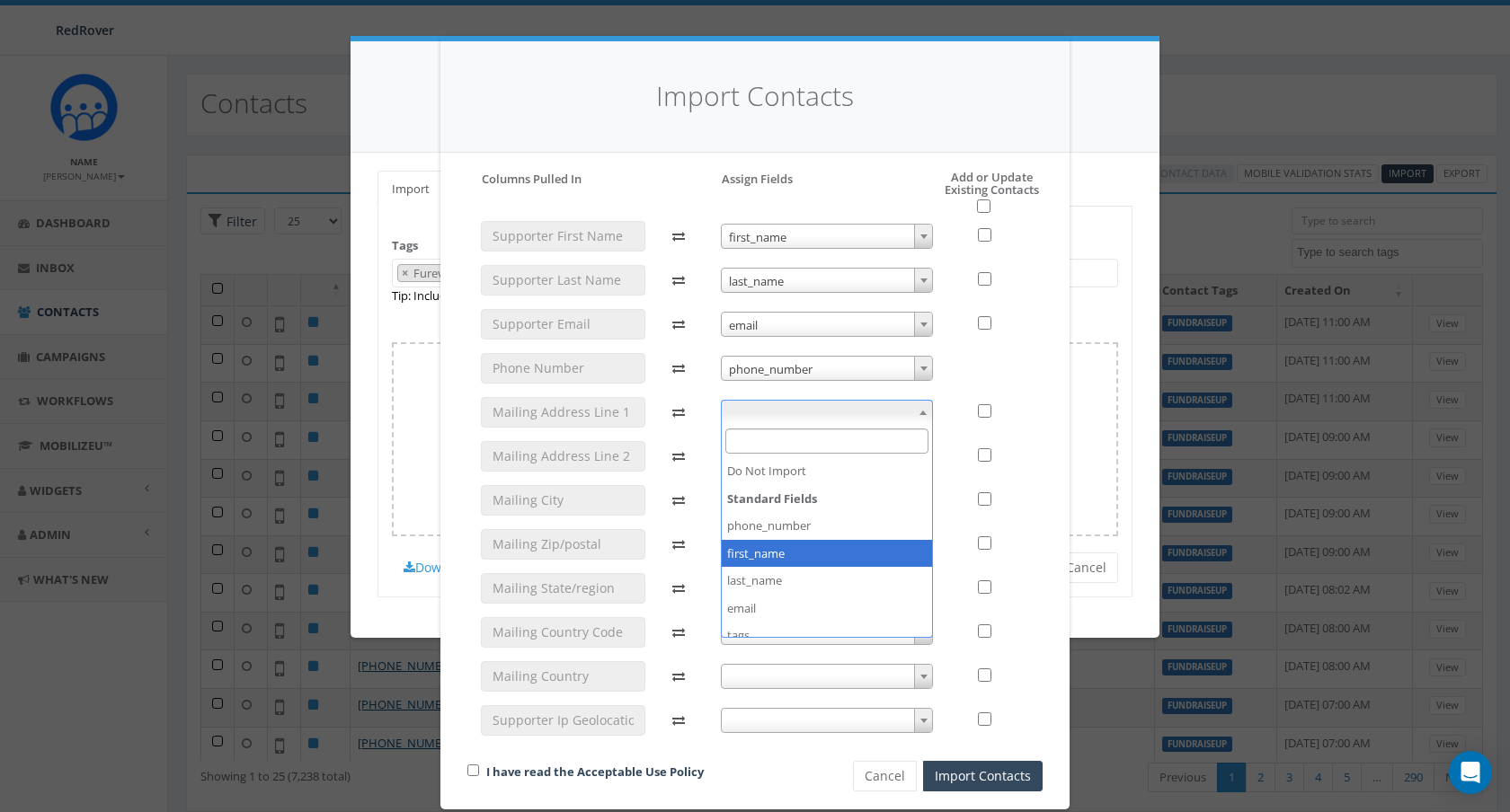
scroll to position [68, 0]
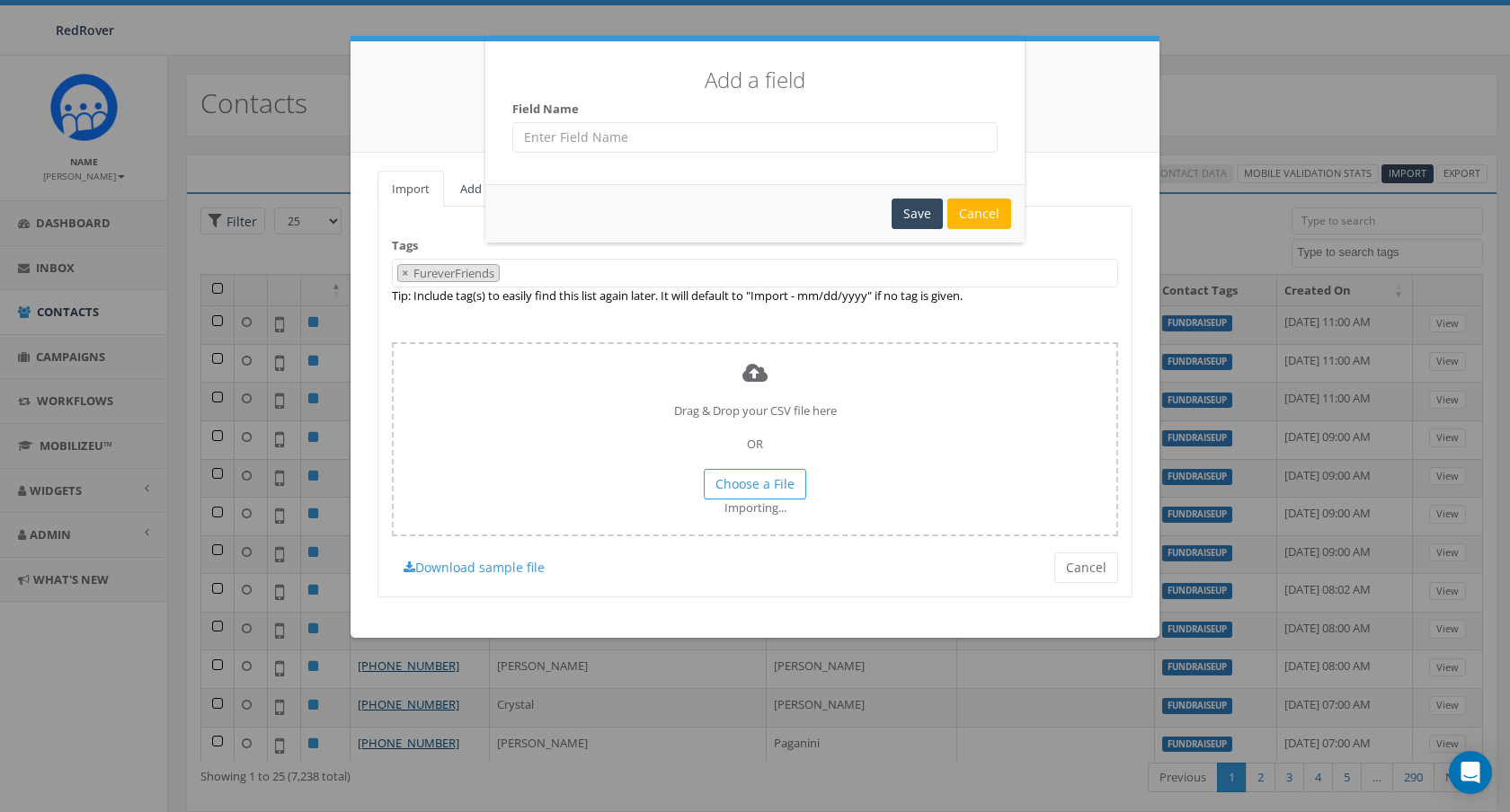
click at [777, 133] on input "text" at bounding box center [755, 137] width 485 height 30
type input "Mailing Address 1"
click at [902, 214] on div "Save" at bounding box center [917, 213] width 51 height 30
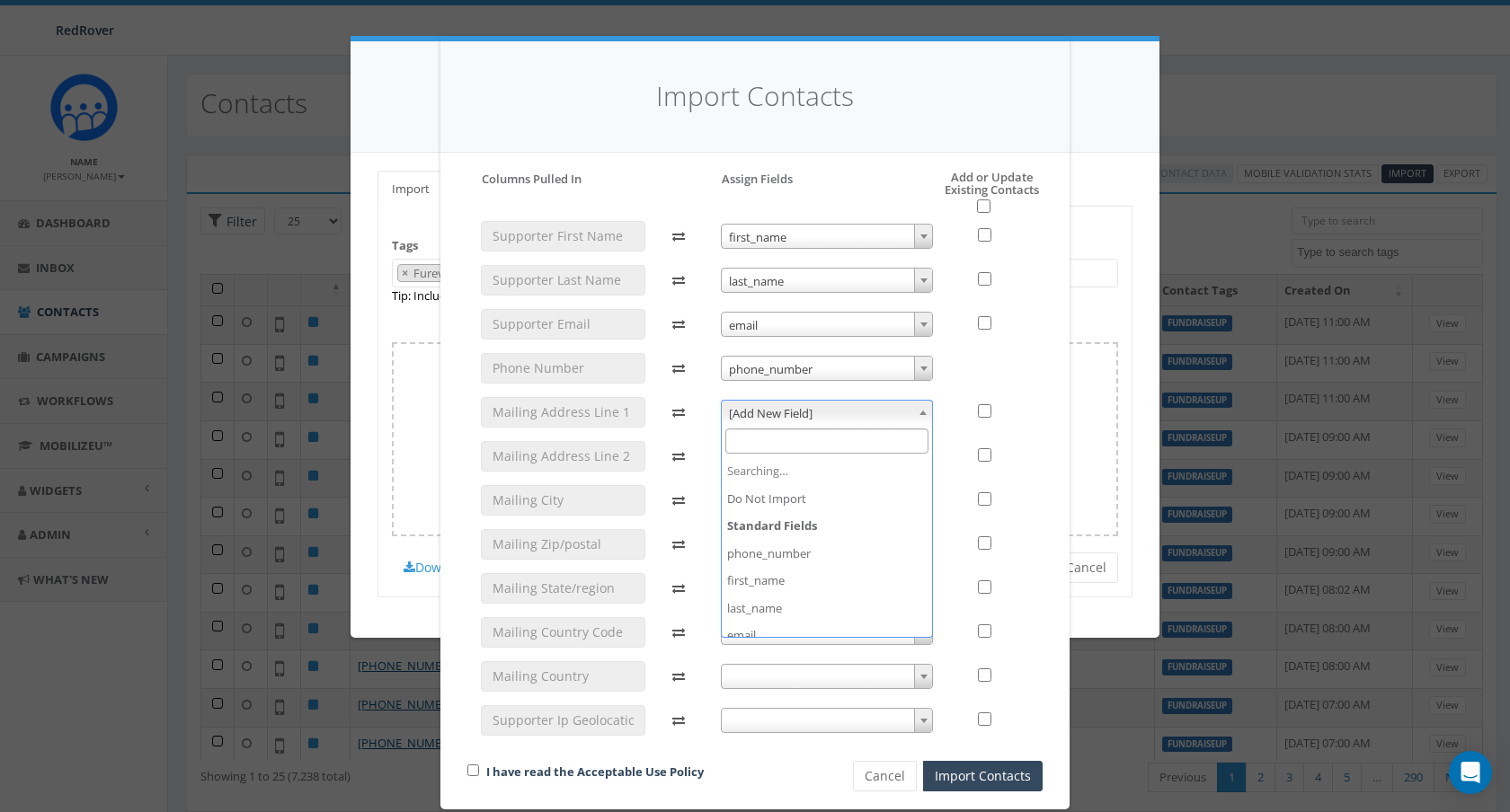
click at [919, 410] on span at bounding box center [923, 412] width 18 height 24
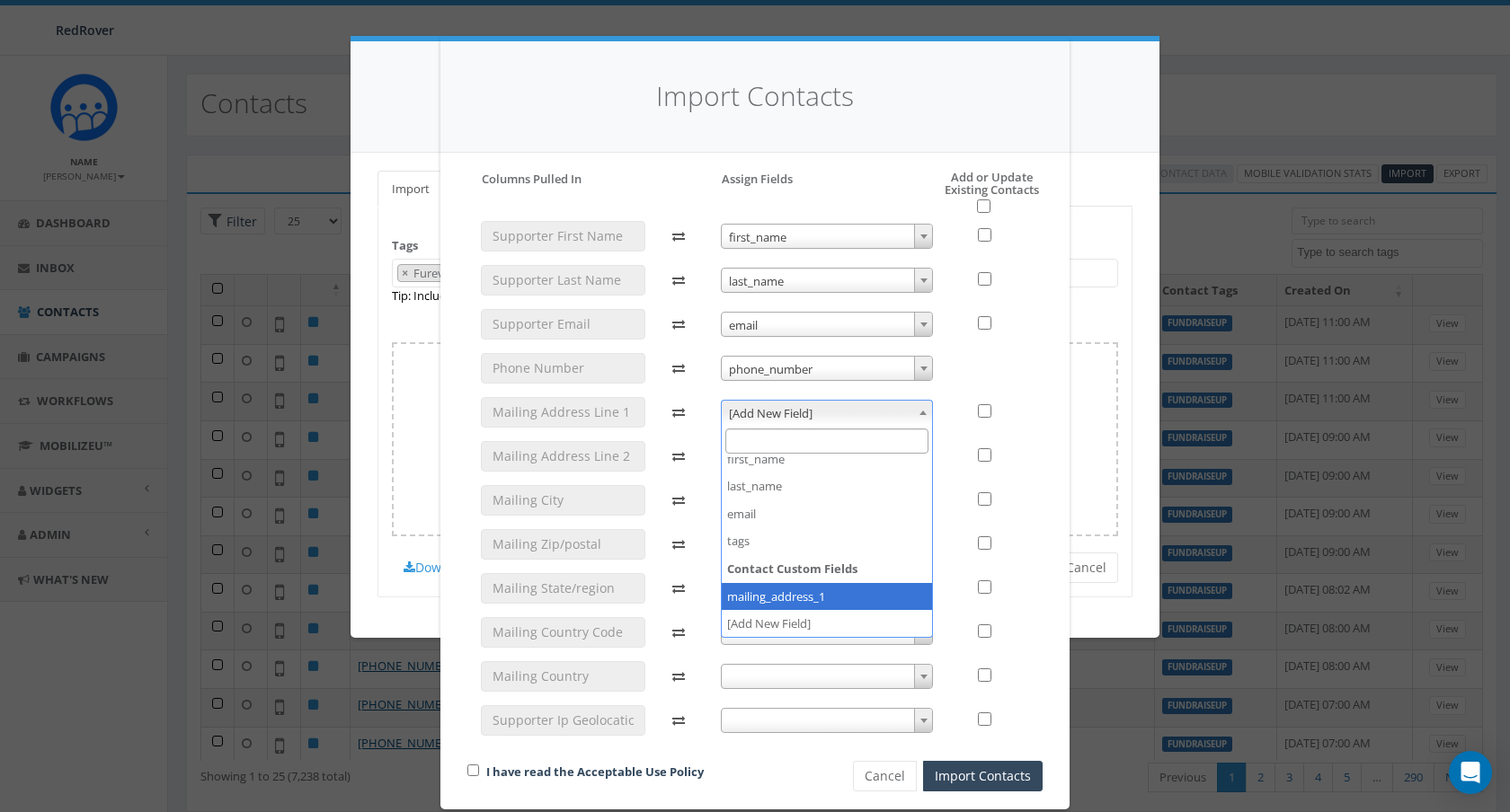
select select "mailing_address_1"
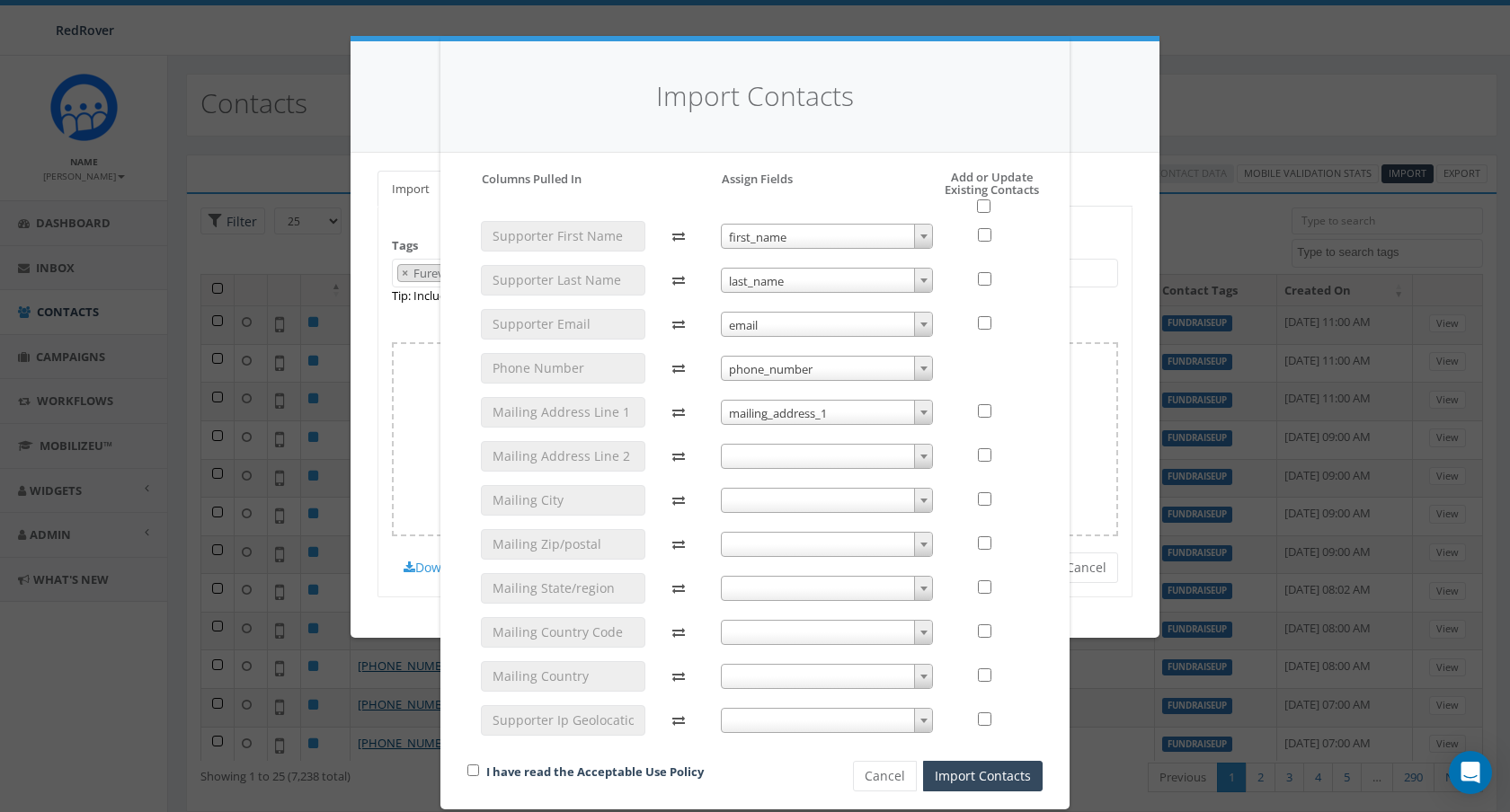
click at [821, 464] on span at bounding box center [827, 457] width 213 height 26
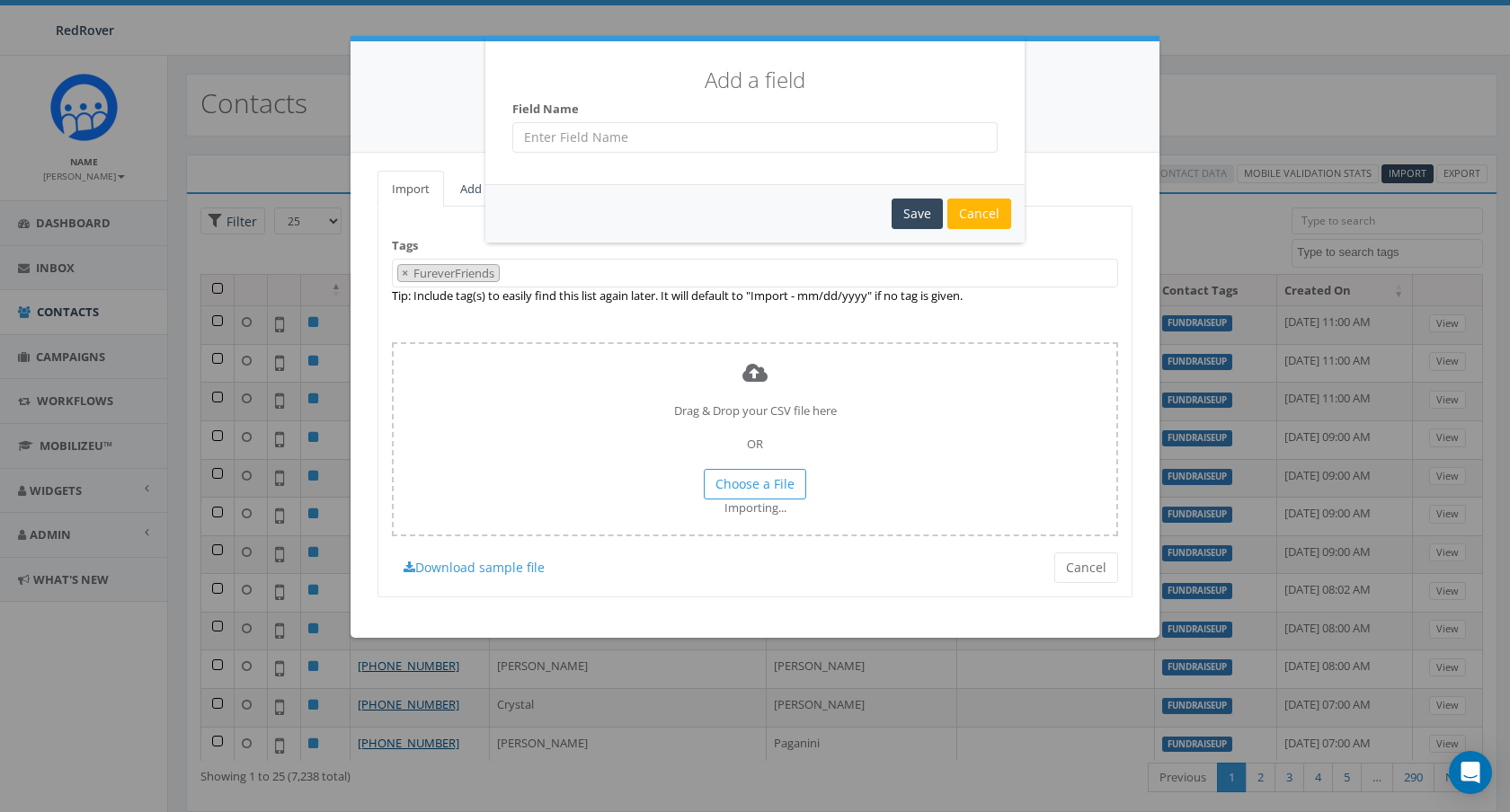
click at [612, 145] on input "text" at bounding box center [755, 137] width 485 height 30
type input "m"
type input "Mailing Address 2"
click at [919, 203] on div "Save" at bounding box center [917, 213] width 51 height 30
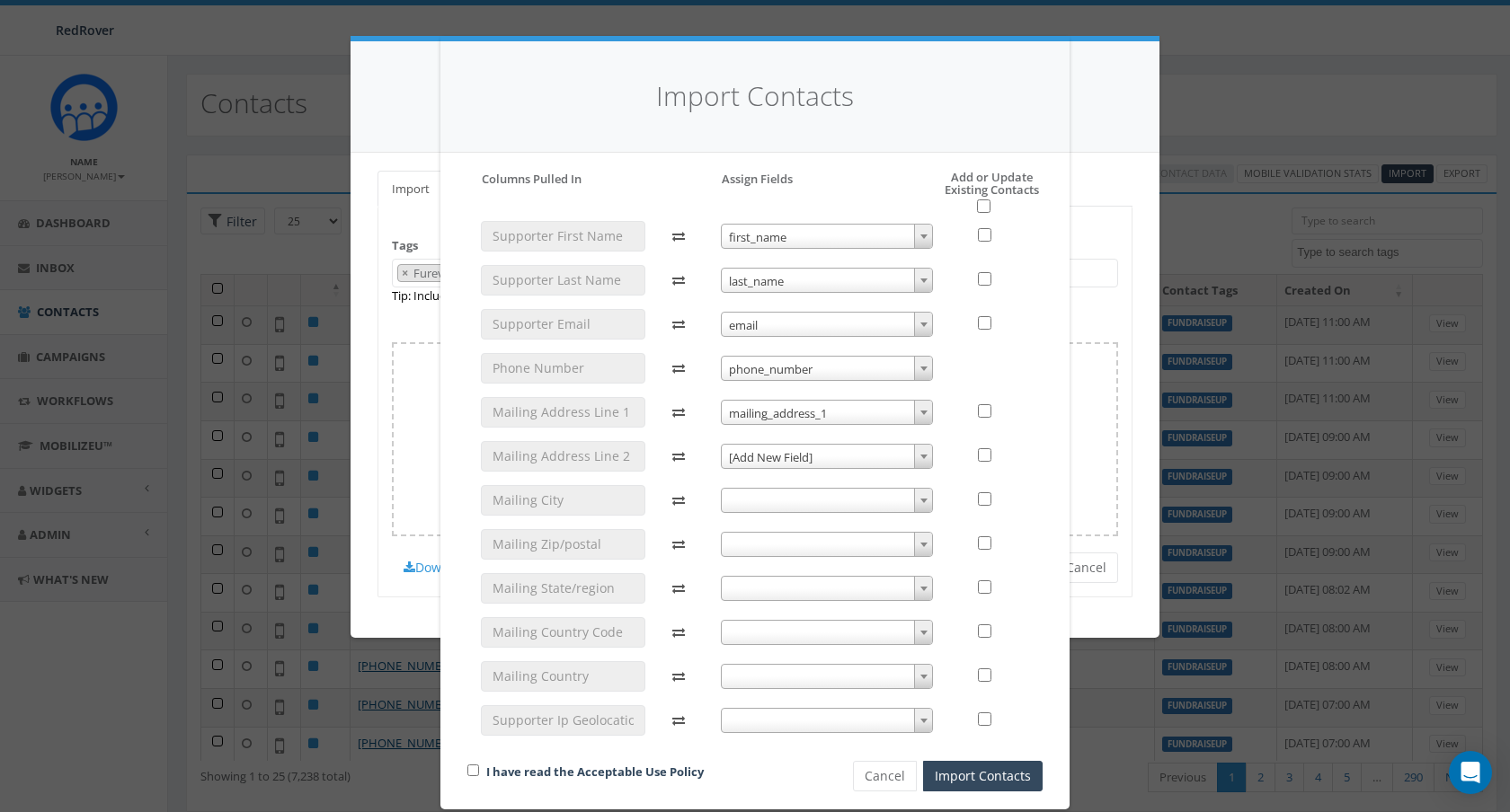
click at [833, 457] on span "[Add New Field]" at bounding box center [827, 458] width 211 height 26
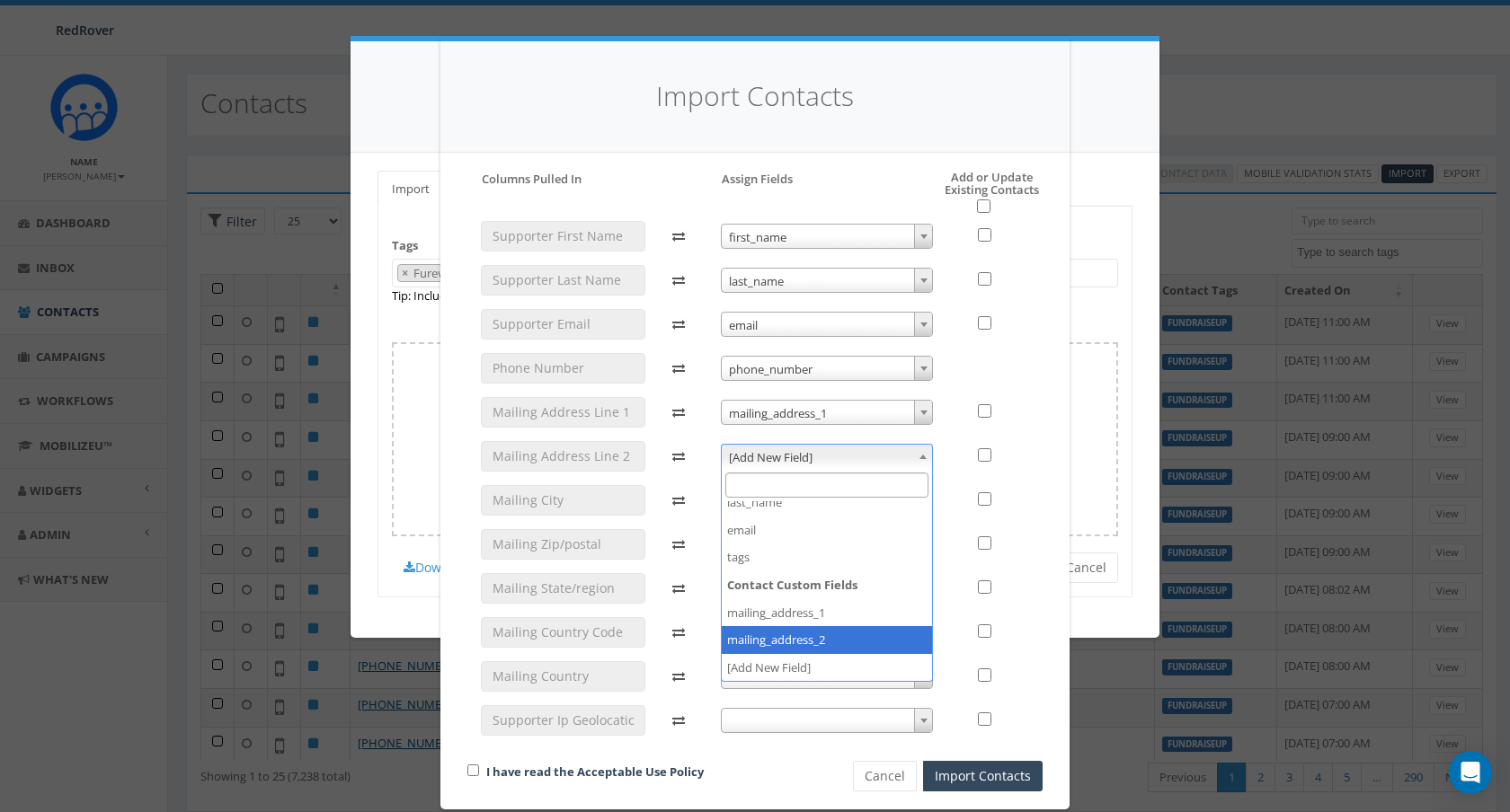
select select "mailing_address_2"
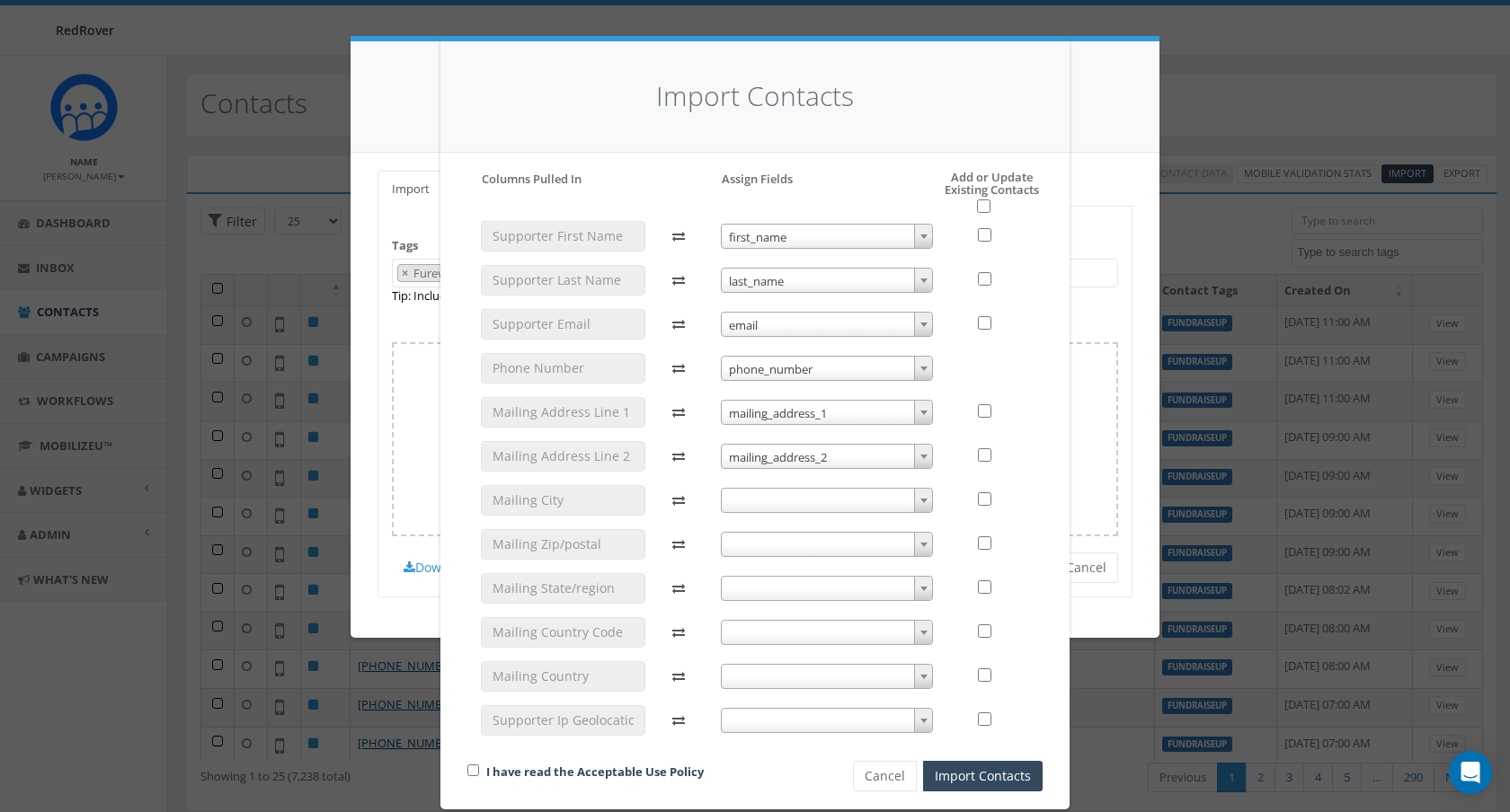
click at [822, 506] on span at bounding box center [827, 501] width 213 height 26
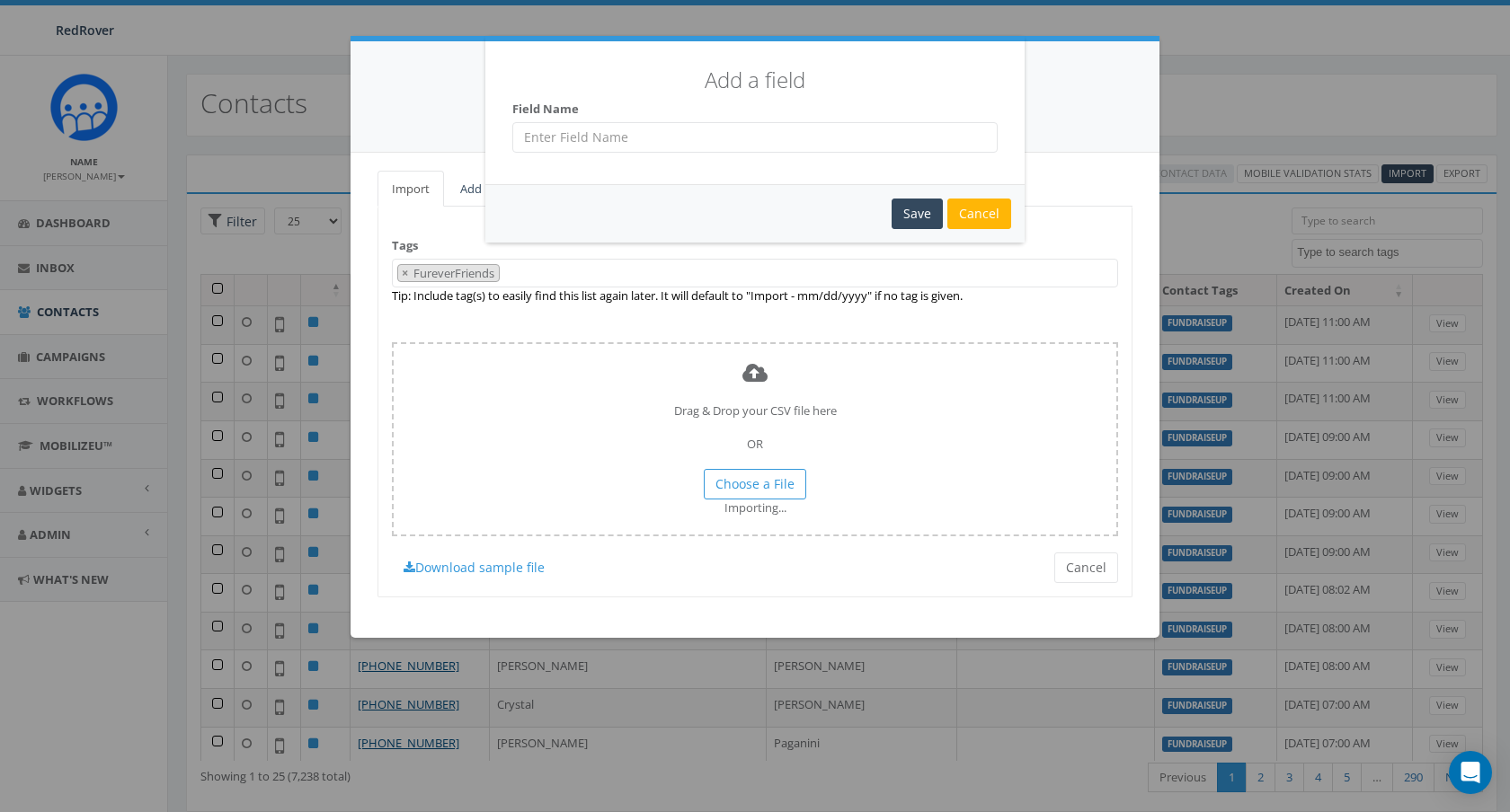
click at [665, 142] on input "text" at bounding box center [755, 137] width 485 height 30
type input "Mailing City"
click at [917, 225] on div "Save" at bounding box center [917, 213] width 51 height 30
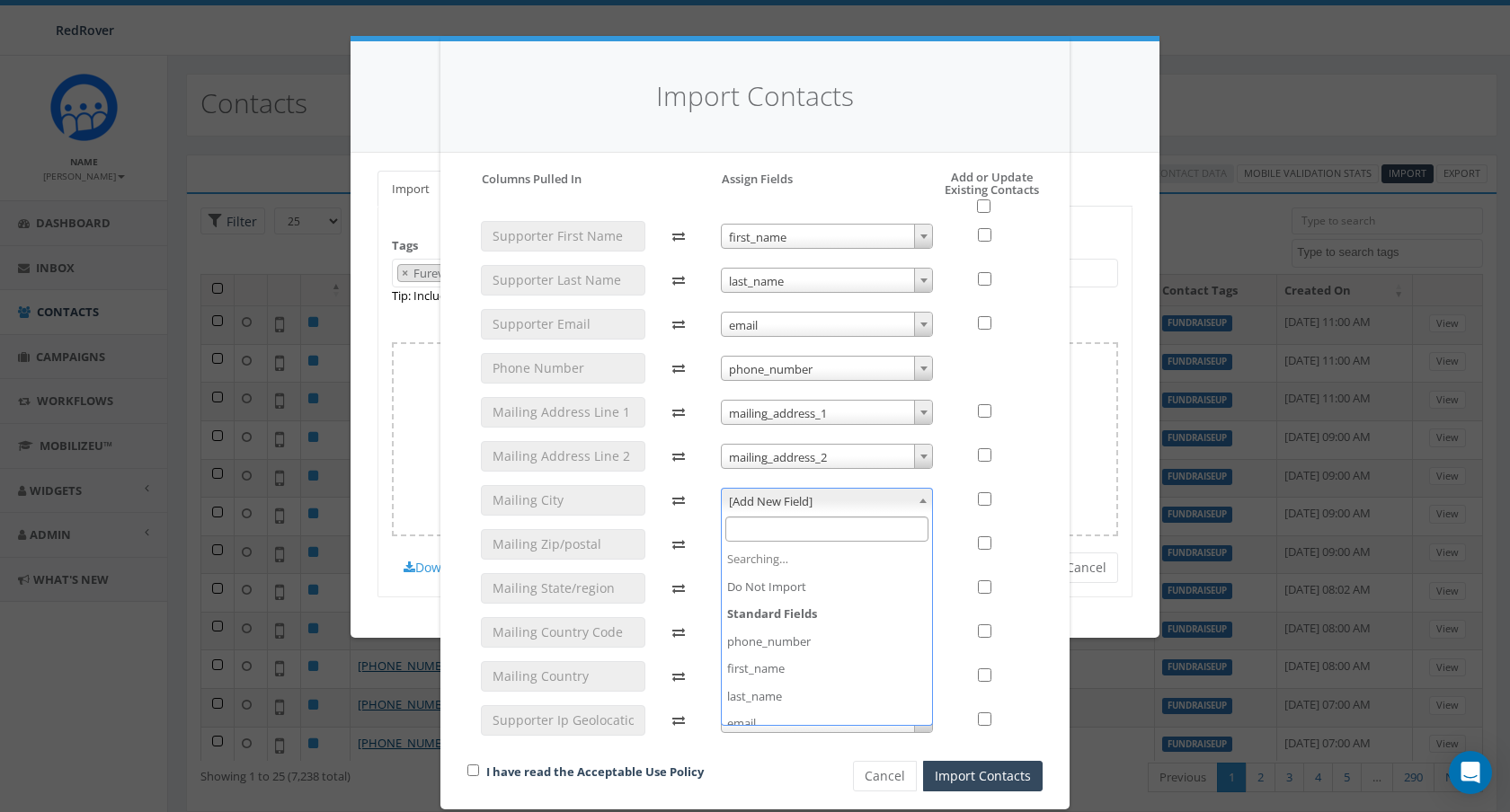
click at [906, 502] on span "[Add New Field]" at bounding box center [827, 502] width 211 height 26
select select "mailing_city"
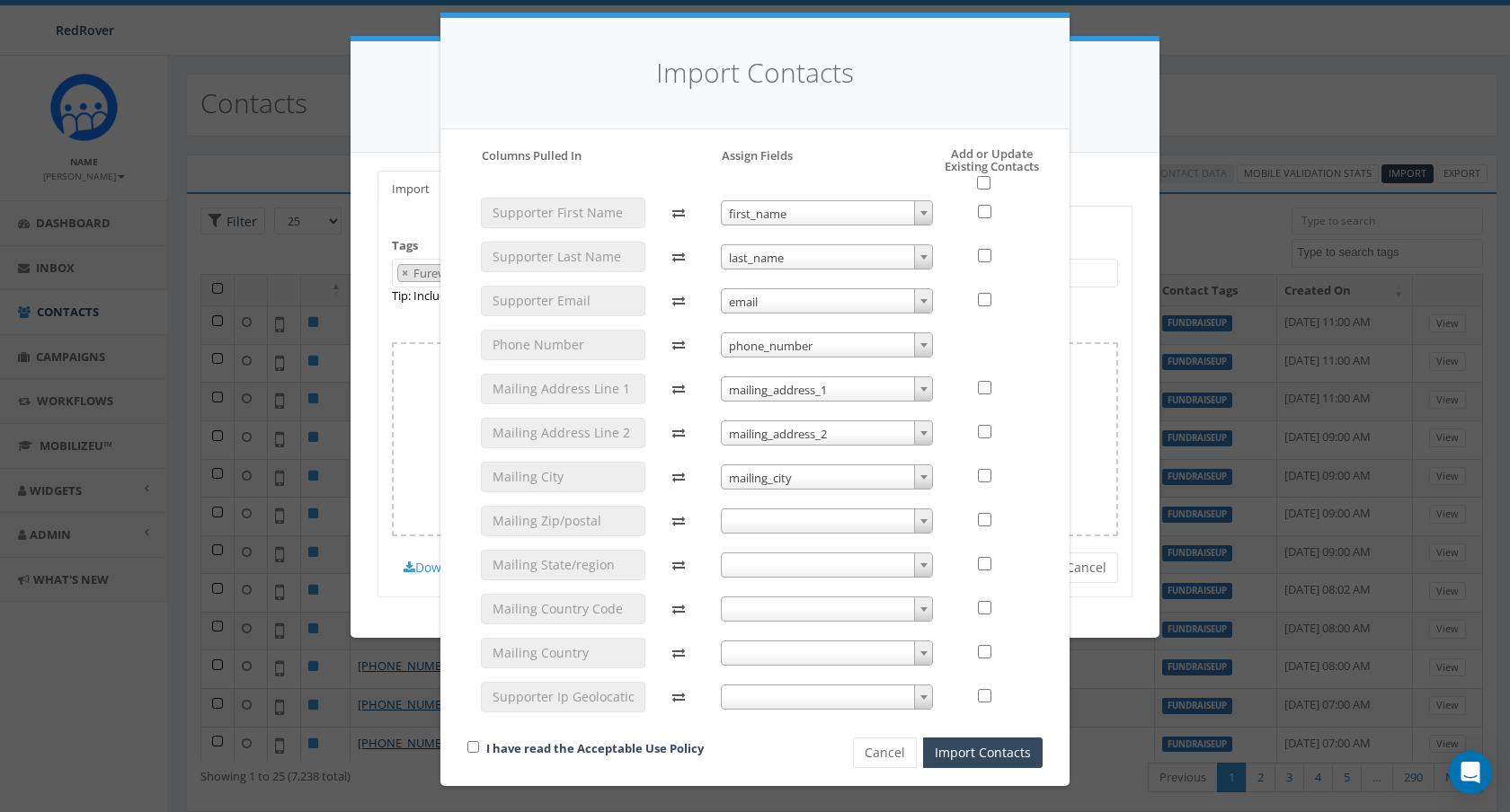
click at [746, 527] on span at bounding box center [827, 521] width 213 height 26
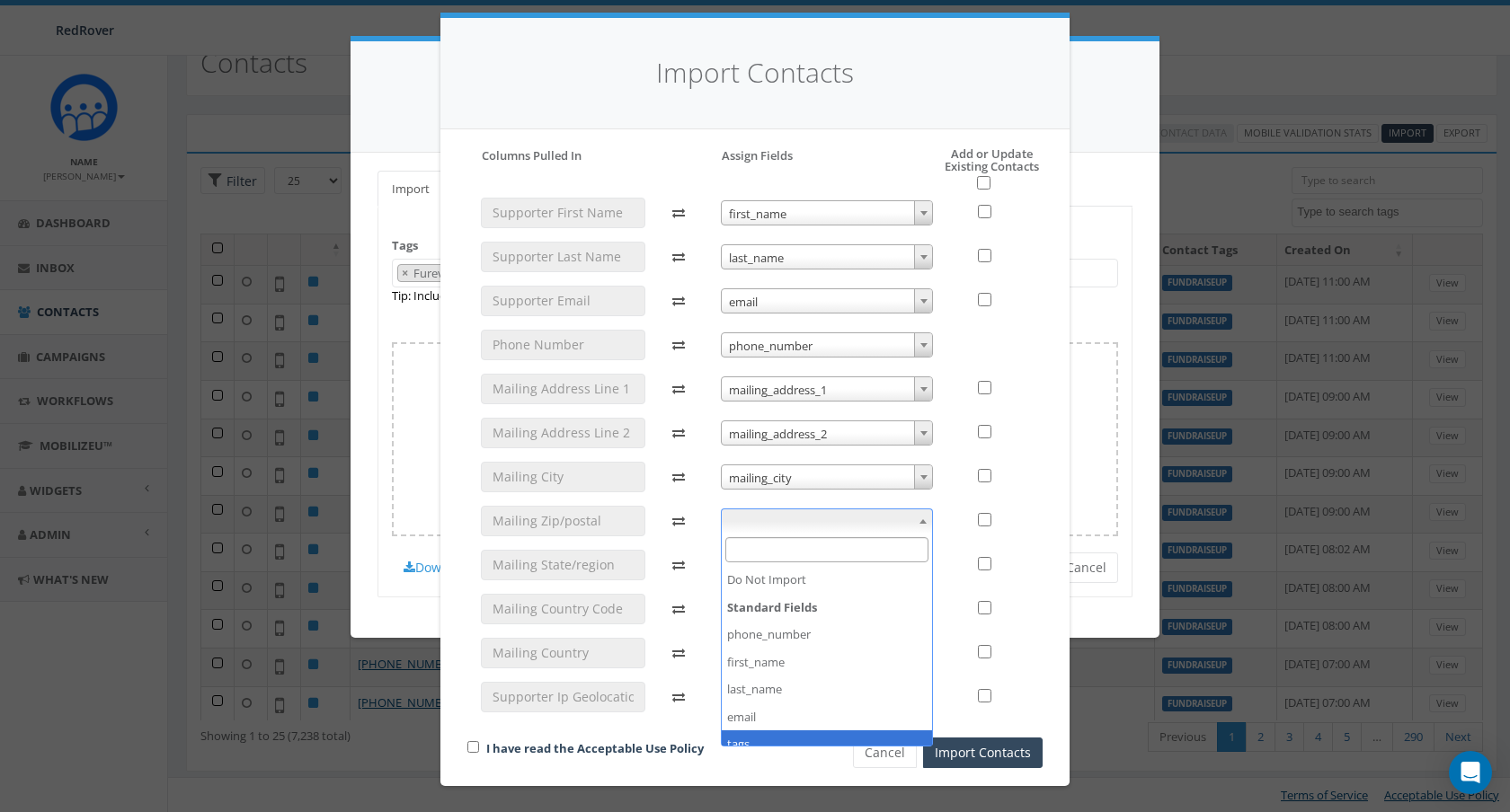
scroll to position [150, 0]
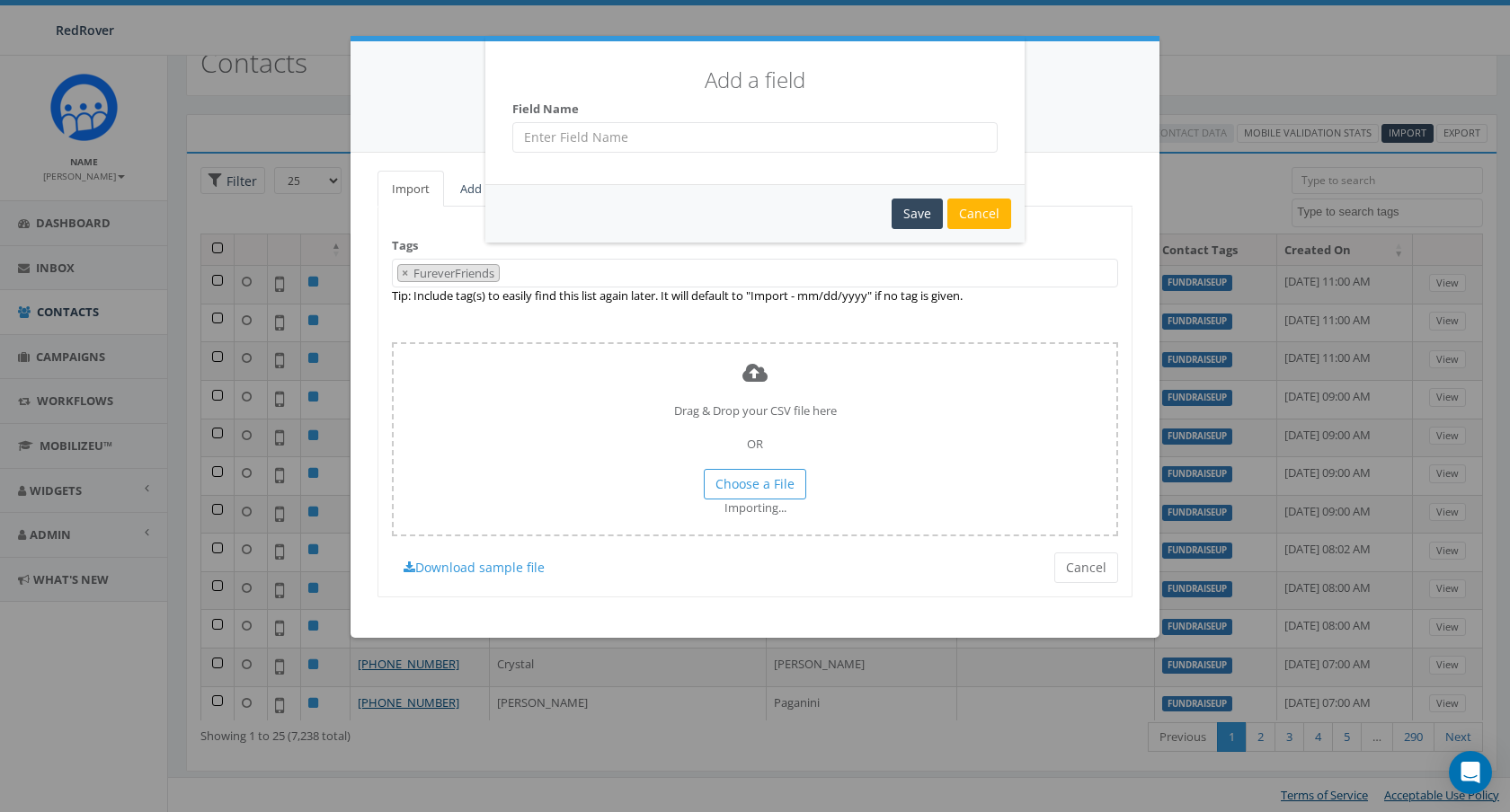
click at [818, 127] on input "text" at bounding box center [755, 137] width 485 height 30
type input "mailing zip"
click at [921, 214] on div "Save" at bounding box center [917, 213] width 51 height 30
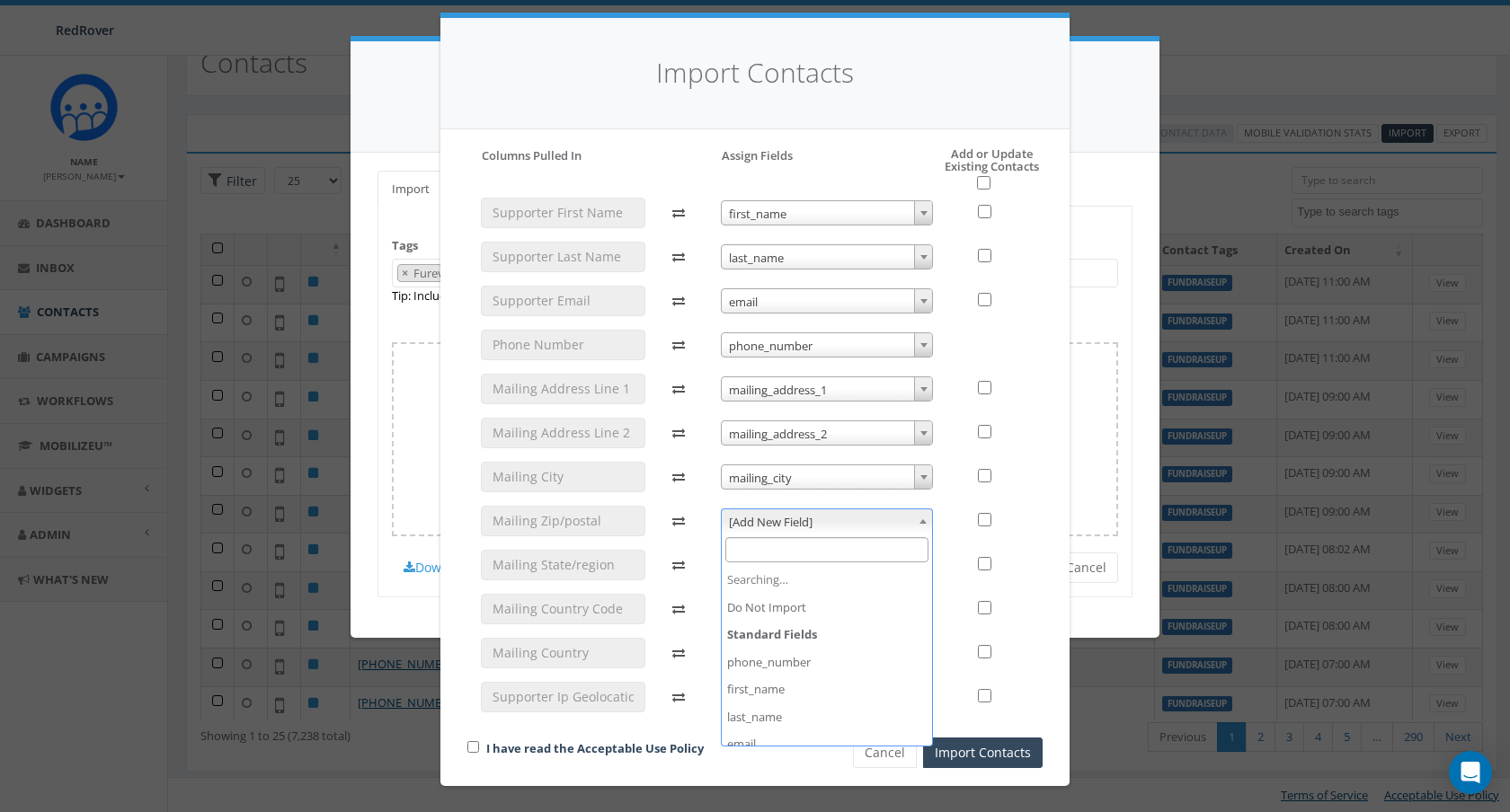
click at [786, 529] on span "[Add New Field]" at bounding box center [827, 522] width 211 height 26
select select "mailing_zip"
click at [750, 571] on span at bounding box center [827, 566] width 213 height 26
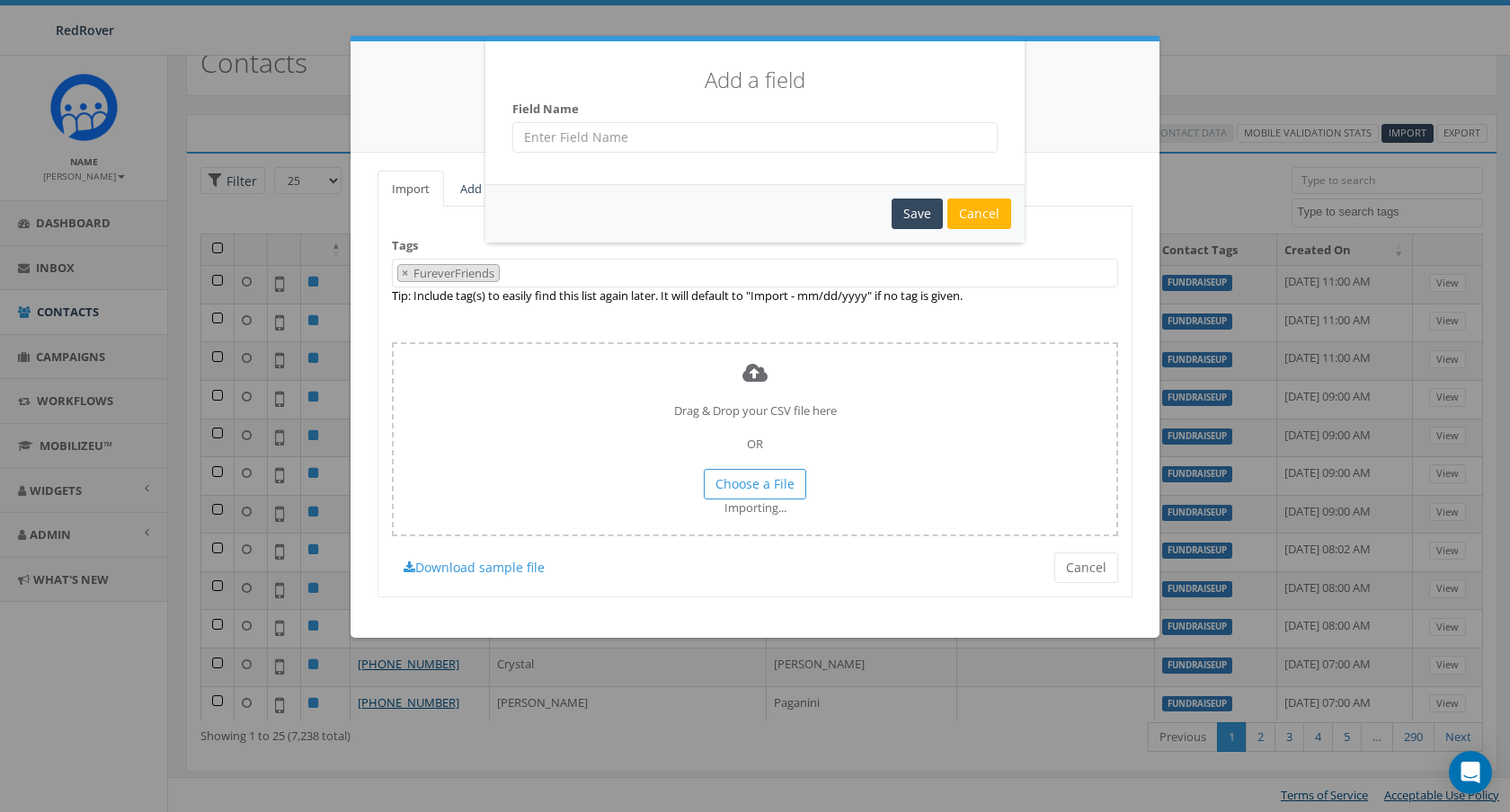
click at [759, 134] on input "text" at bounding box center [755, 137] width 485 height 30
type input "mailing city"
click at [913, 213] on div "Save" at bounding box center [917, 213] width 51 height 30
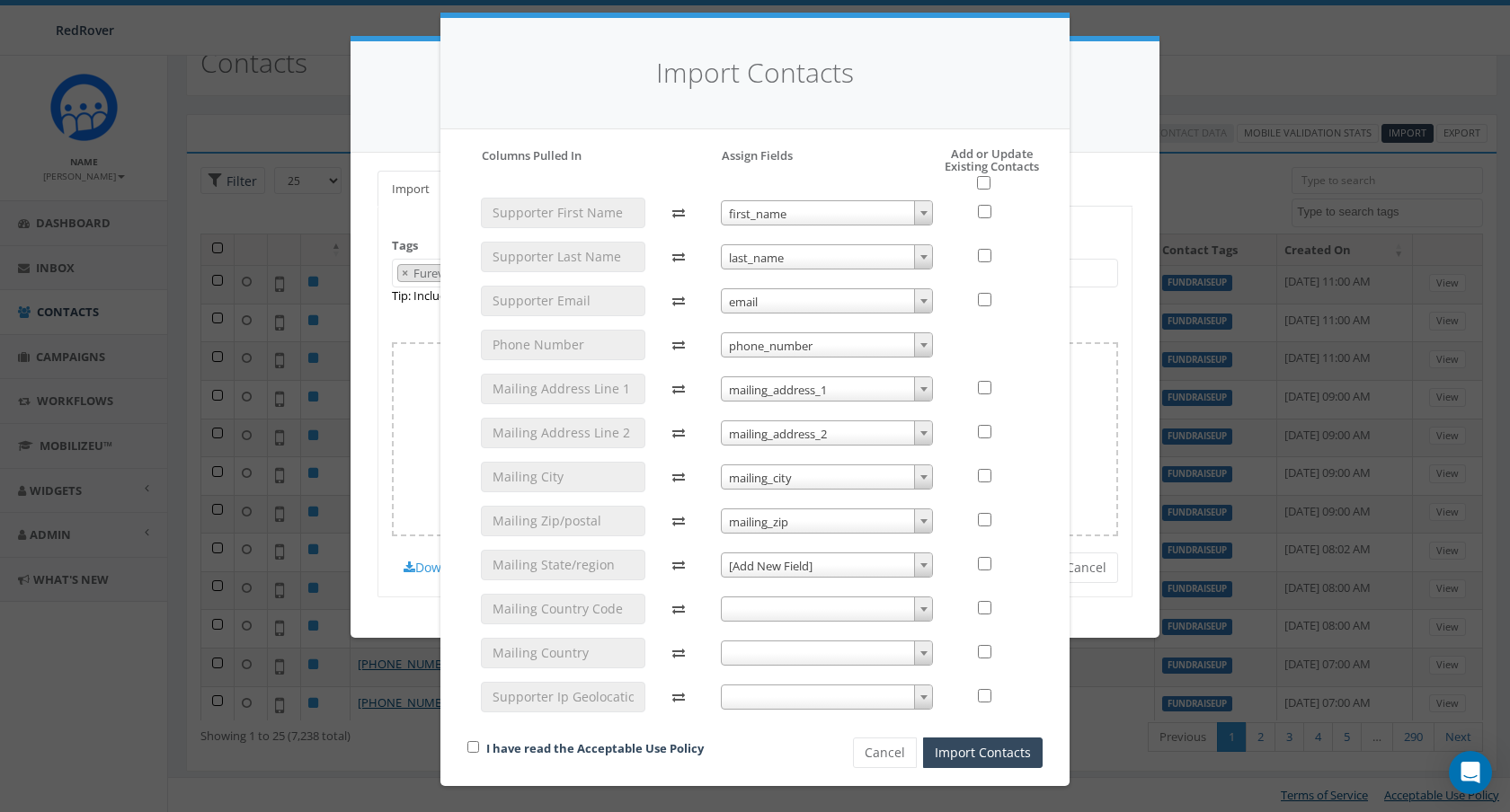
click at [855, 571] on span "[Add New Field]" at bounding box center [827, 567] width 211 height 26
click at [795, 563] on span "[Add New Field]" at bounding box center [827, 567] width 211 height 26
click at [755, 609] on span at bounding box center [827, 609] width 213 height 26
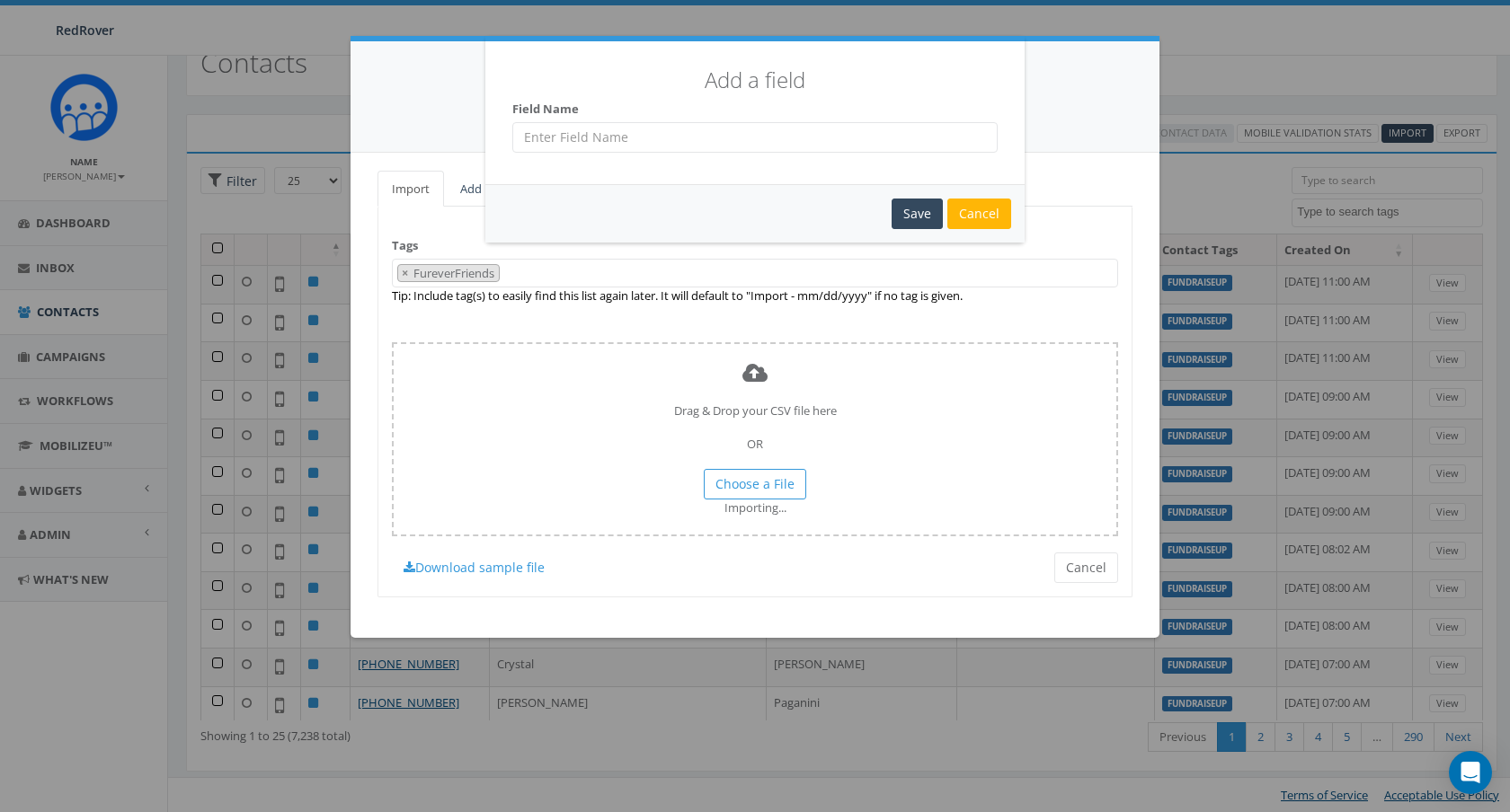
click at [740, 135] on input "text" at bounding box center [755, 137] width 485 height 30
type input "mailing state"
click at [926, 216] on div "Save" at bounding box center [917, 213] width 51 height 30
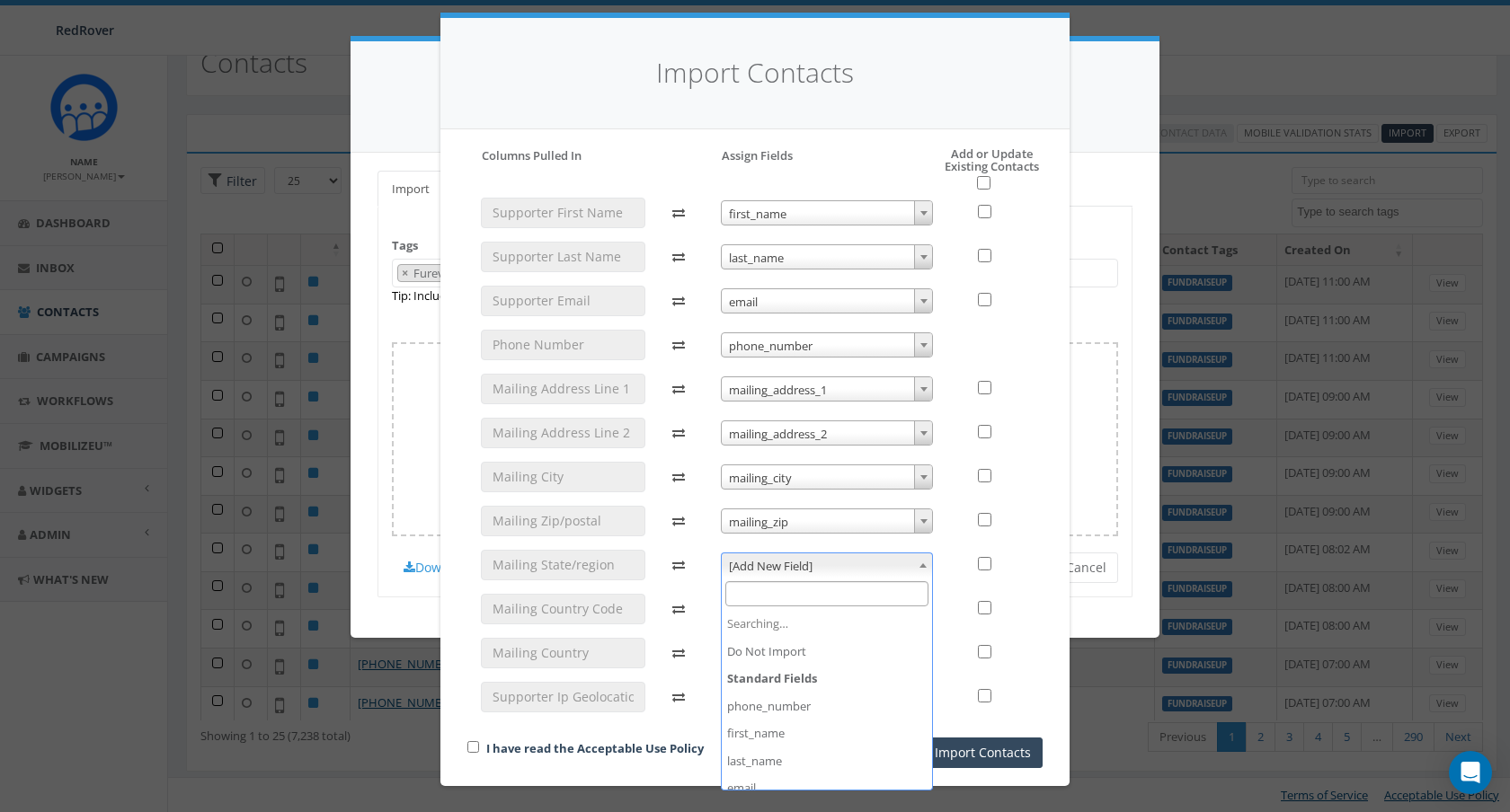
click at [847, 568] on span "[Add New Field]" at bounding box center [827, 567] width 211 height 26
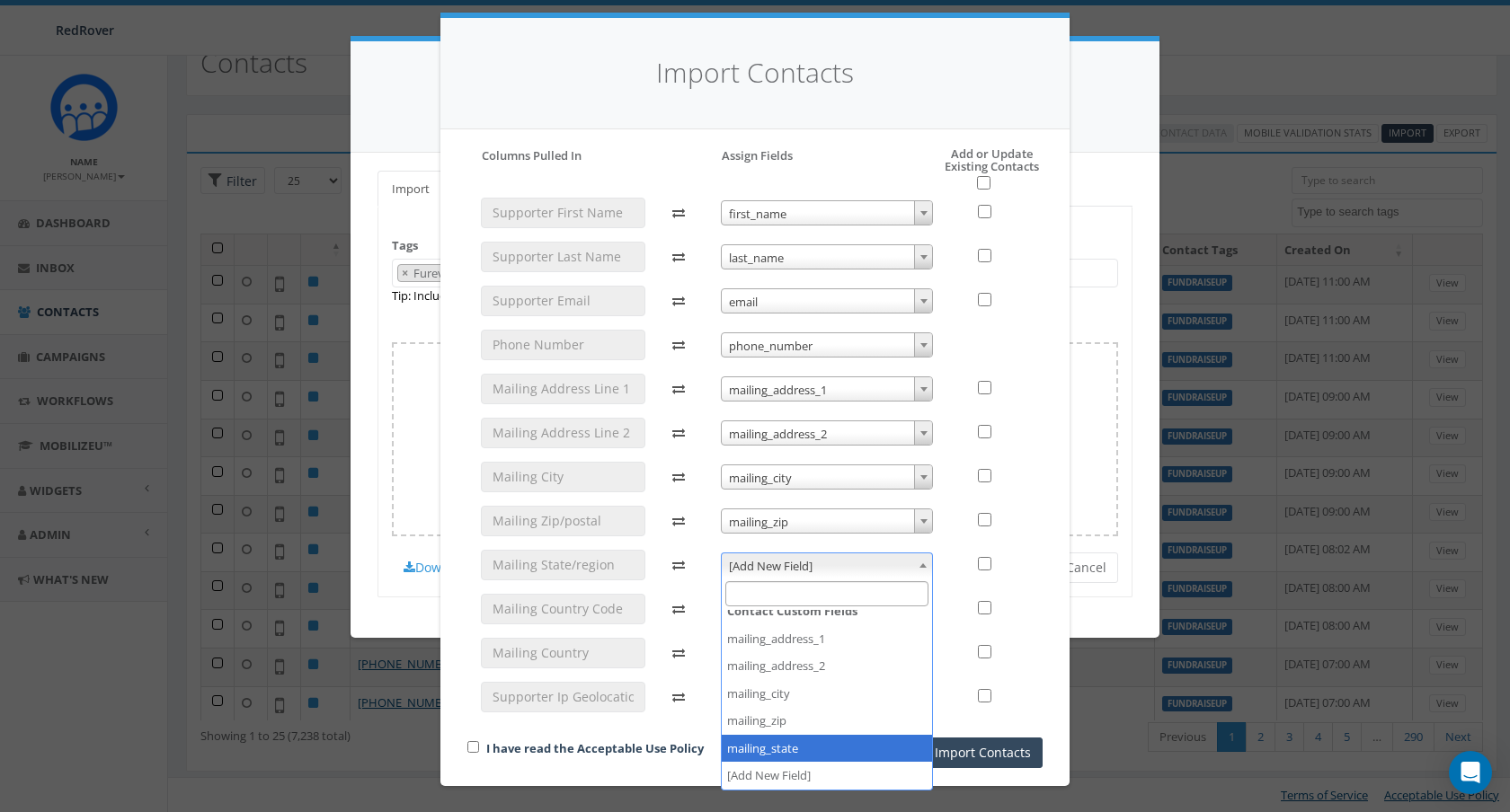
select select "mailing_state"
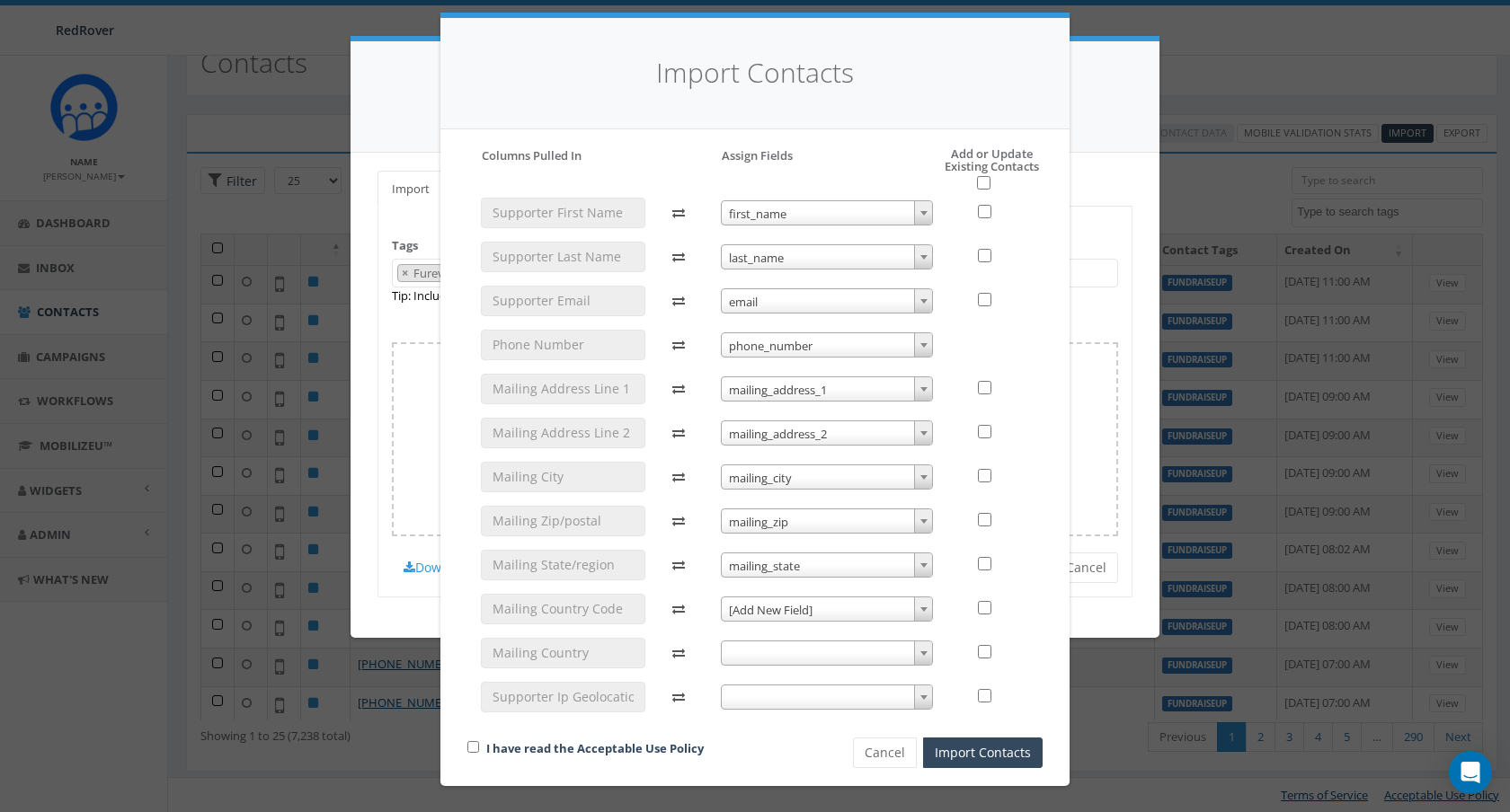
click at [796, 606] on span "[Add New Field]" at bounding box center [827, 610] width 211 height 26
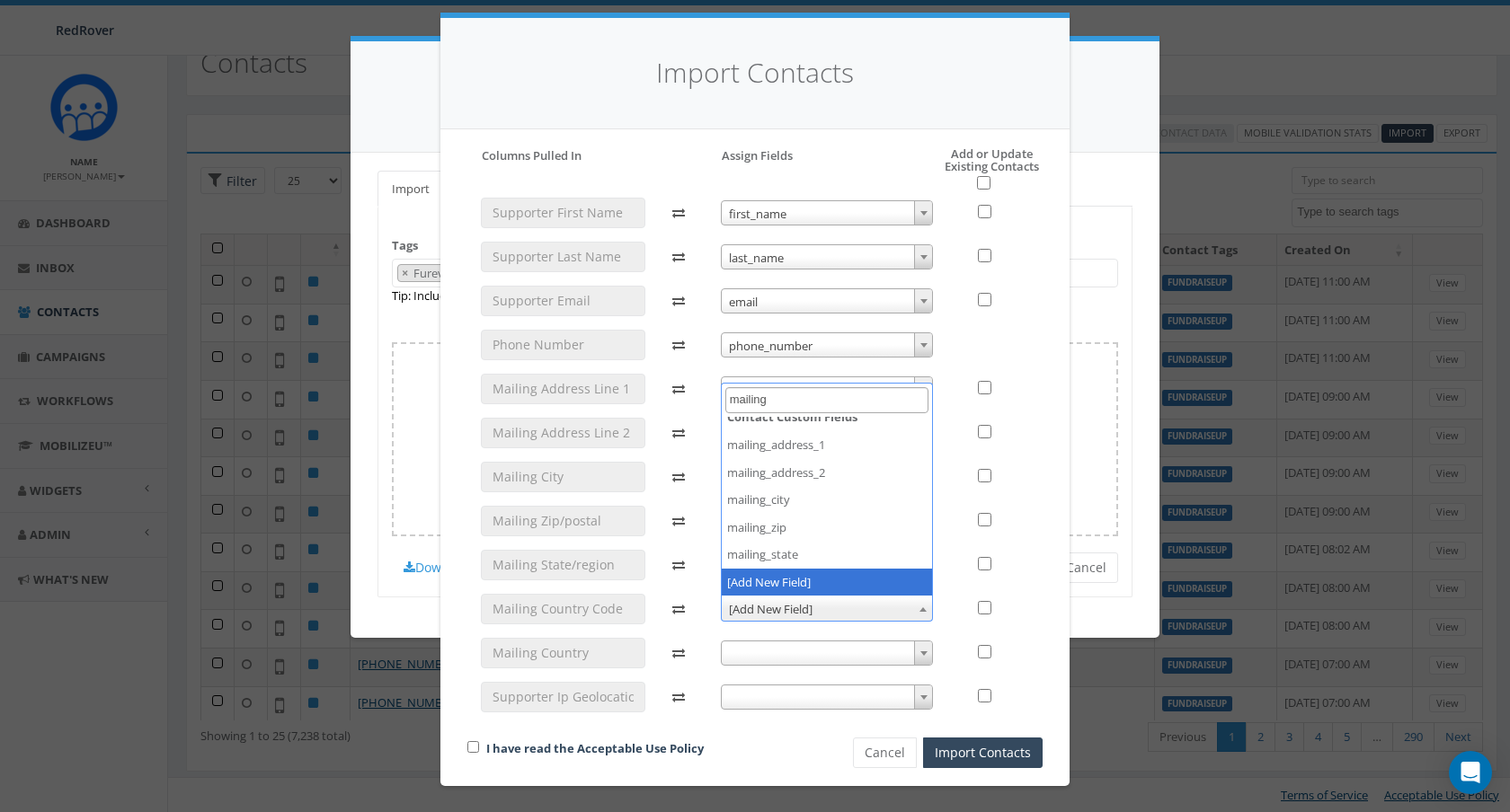
type input "mailing"
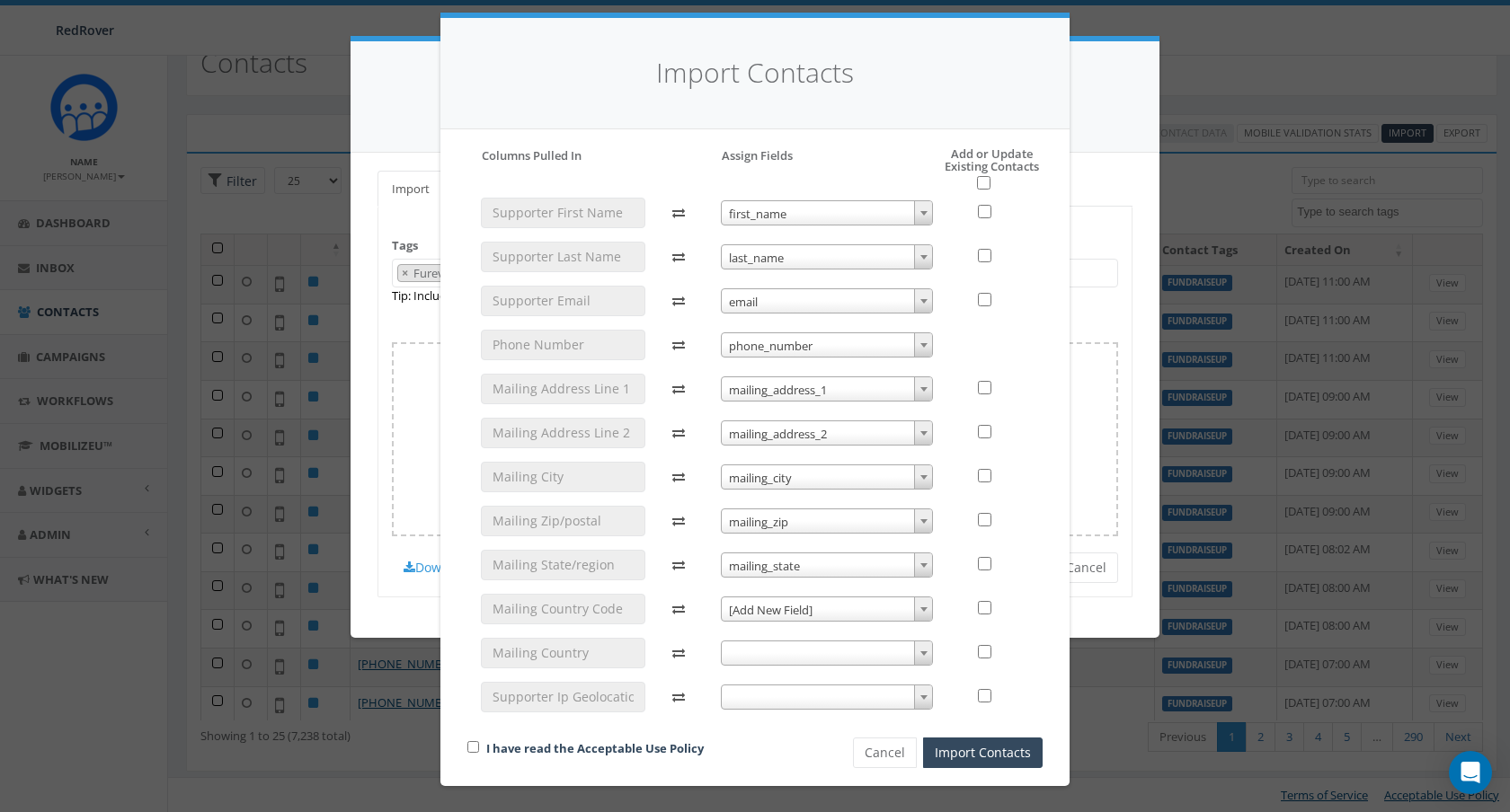
click at [806, 607] on span "[Add New Field]" at bounding box center [827, 610] width 211 height 26
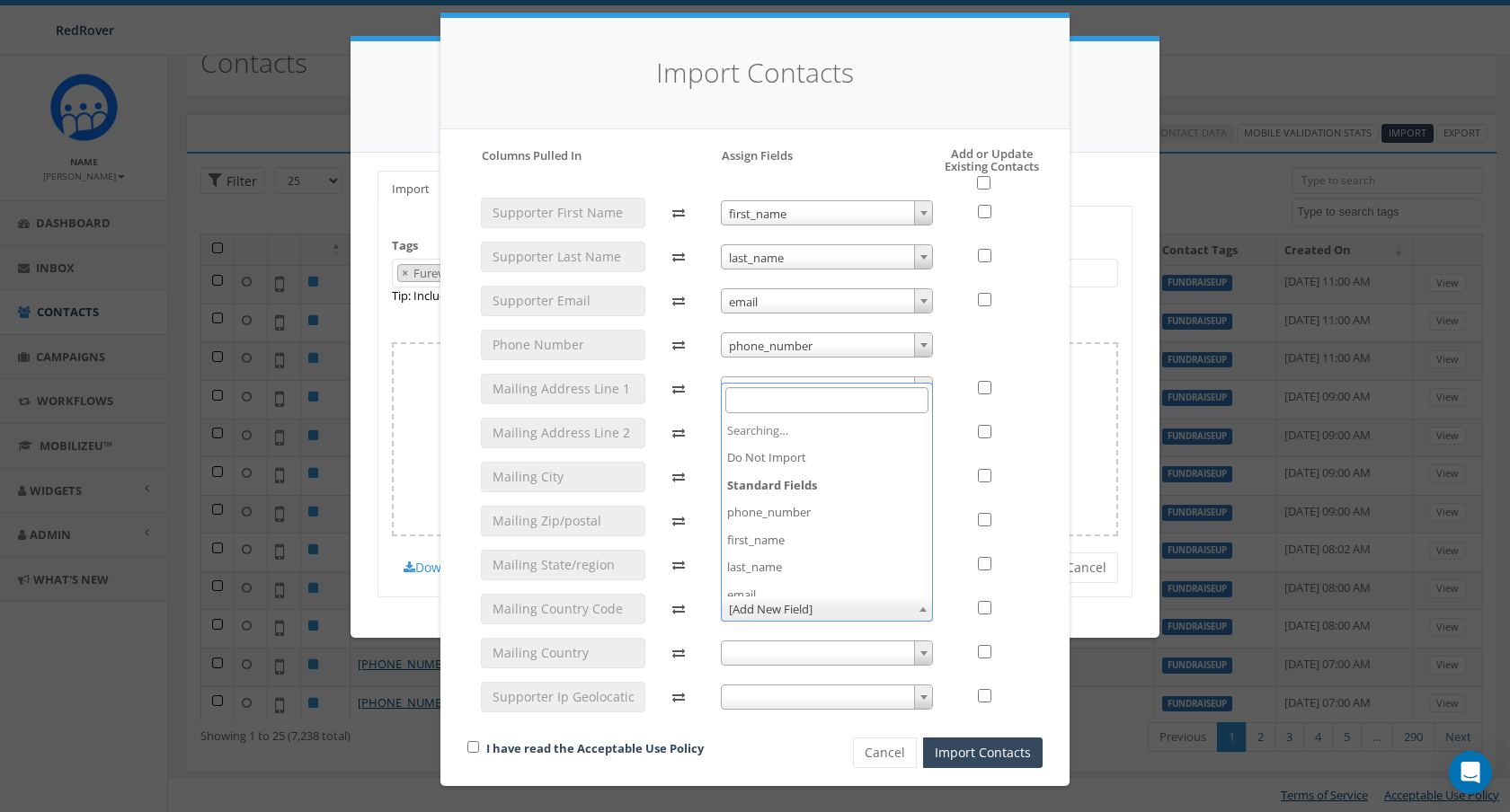
click at [806, 607] on span "[Add New Field]" at bounding box center [827, 609] width 211 height 26
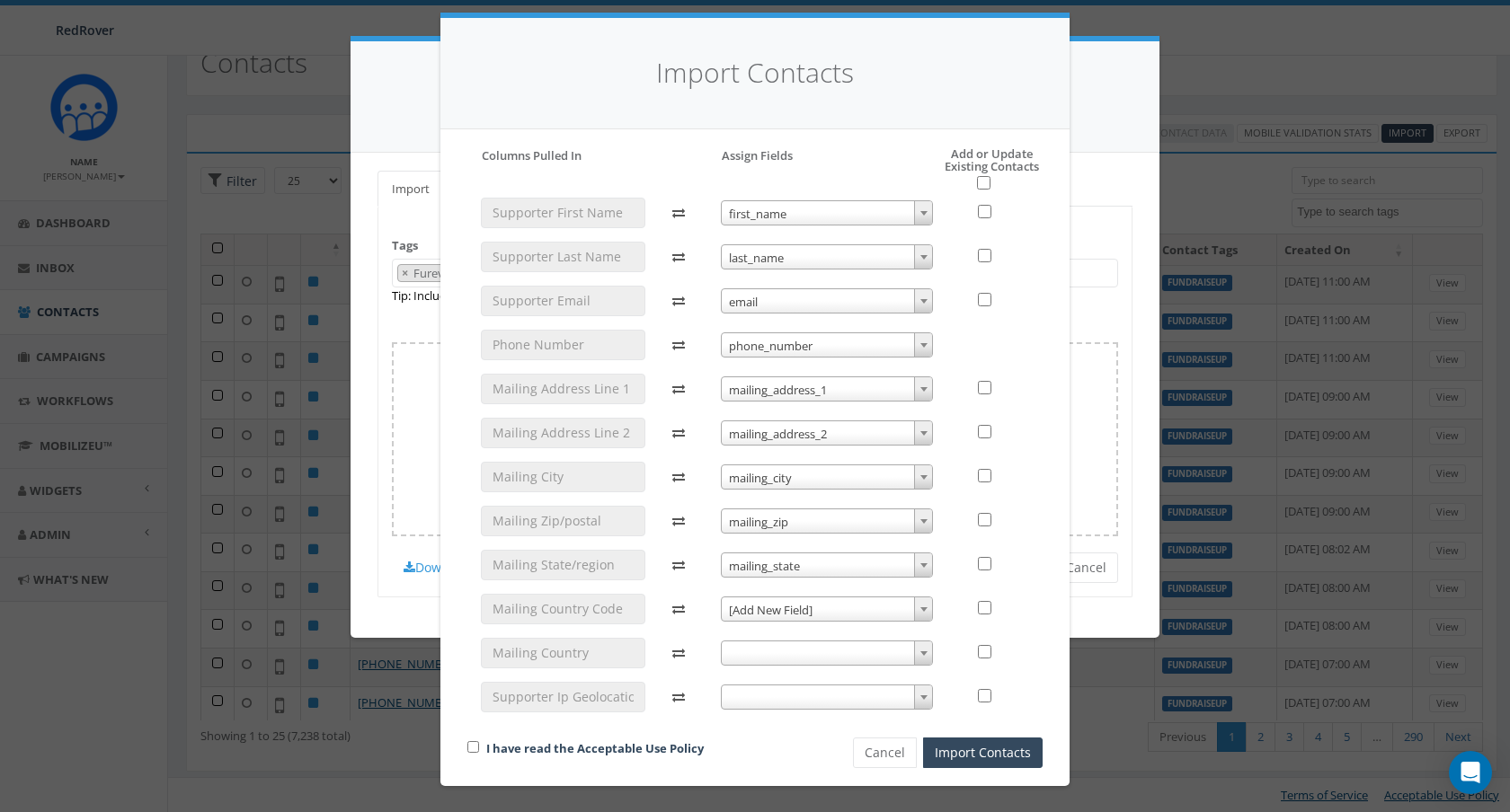
click at [391, 69] on div "Import Contacts Please accept policy to proceed Please map phone number field t…" at bounding box center [755, 406] width 1510 height 812
click at [820, 651] on span at bounding box center [827, 653] width 213 height 26
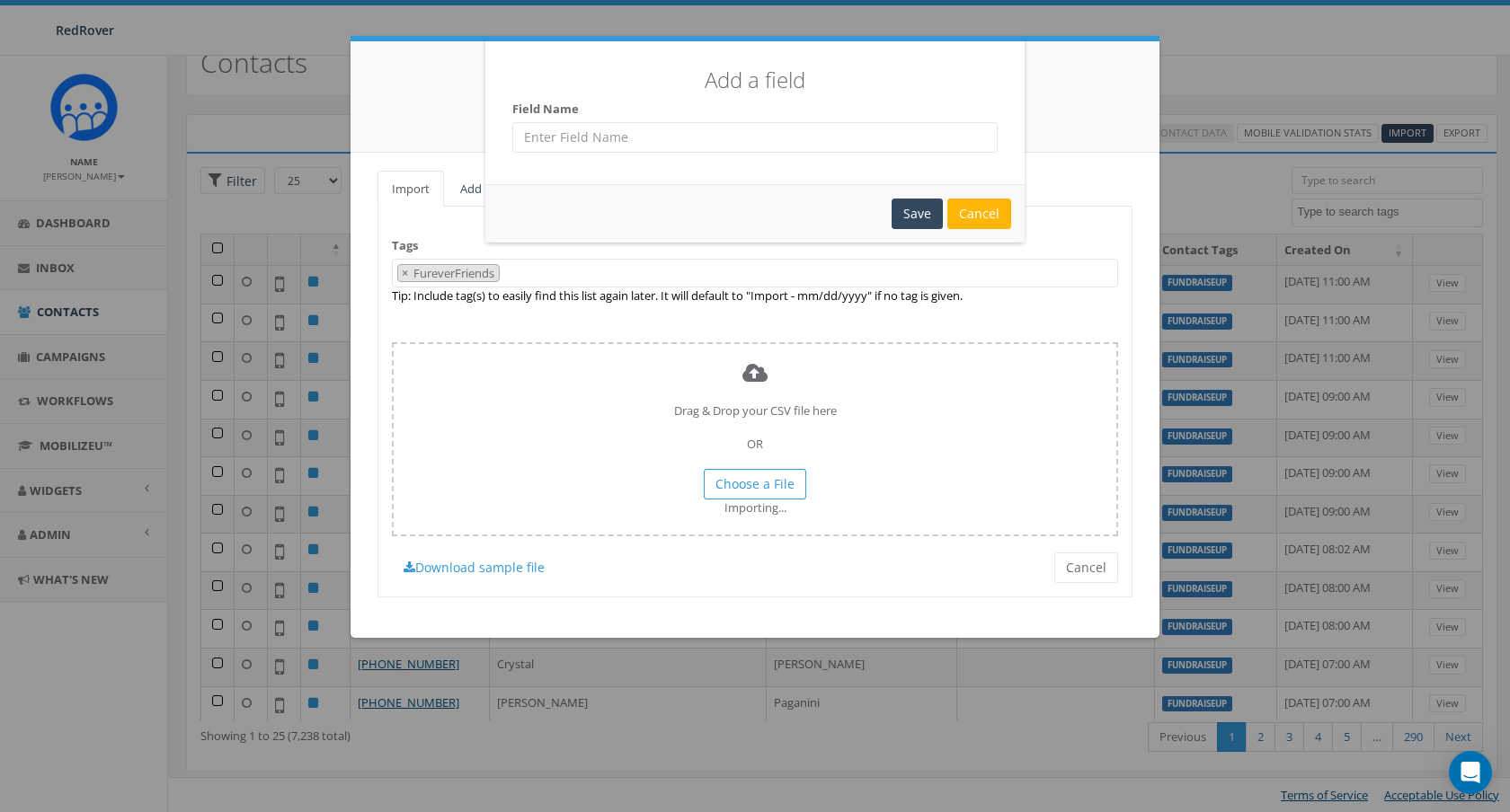
click at [802, 148] on input "text" at bounding box center [755, 137] width 485 height 30
type input "mailing country"
click at [915, 221] on div "Save" at bounding box center [917, 213] width 51 height 30
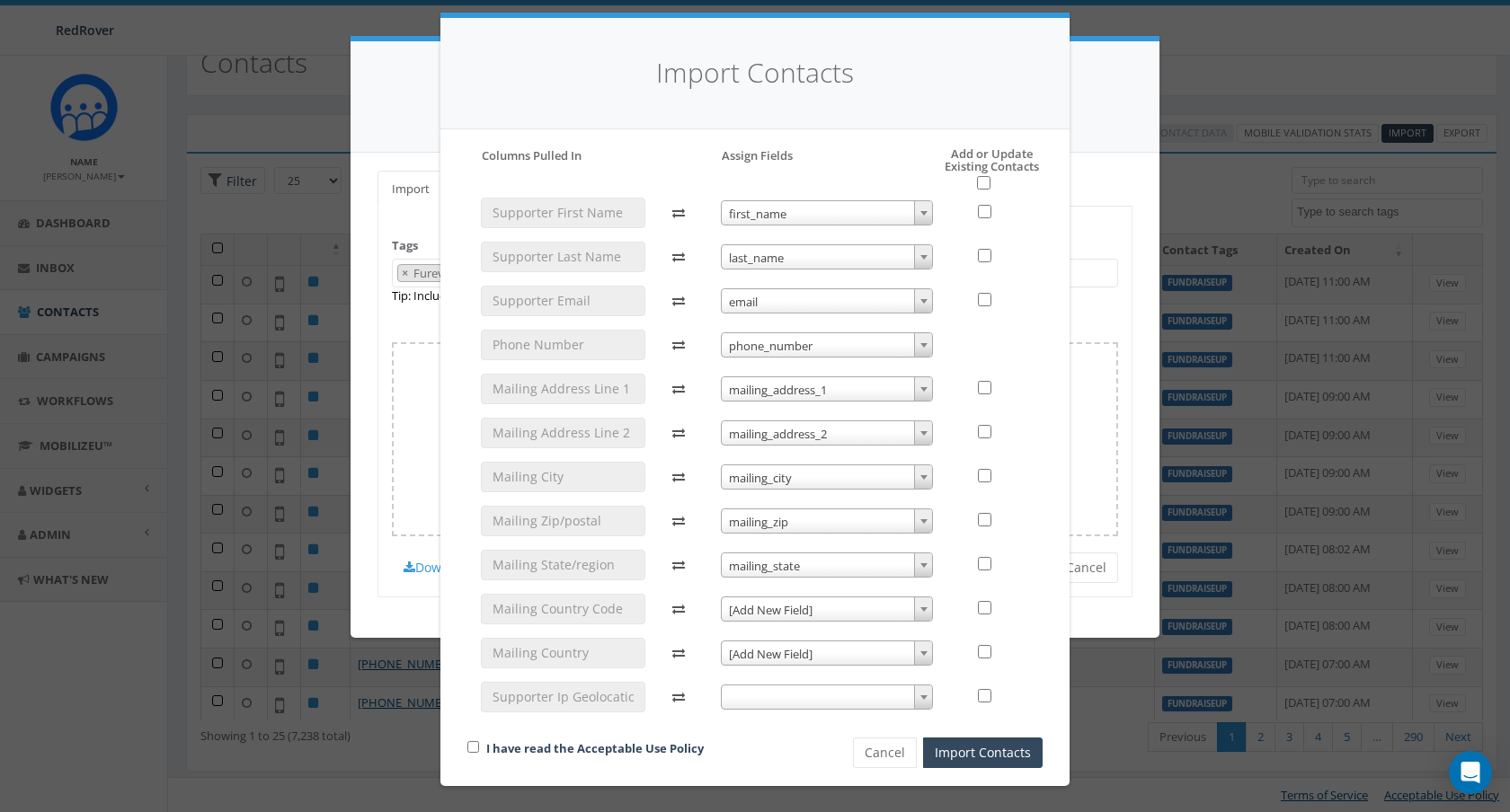
click at [864, 648] on span "[Add New Field]" at bounding box center [827, 654] width 211 height 26
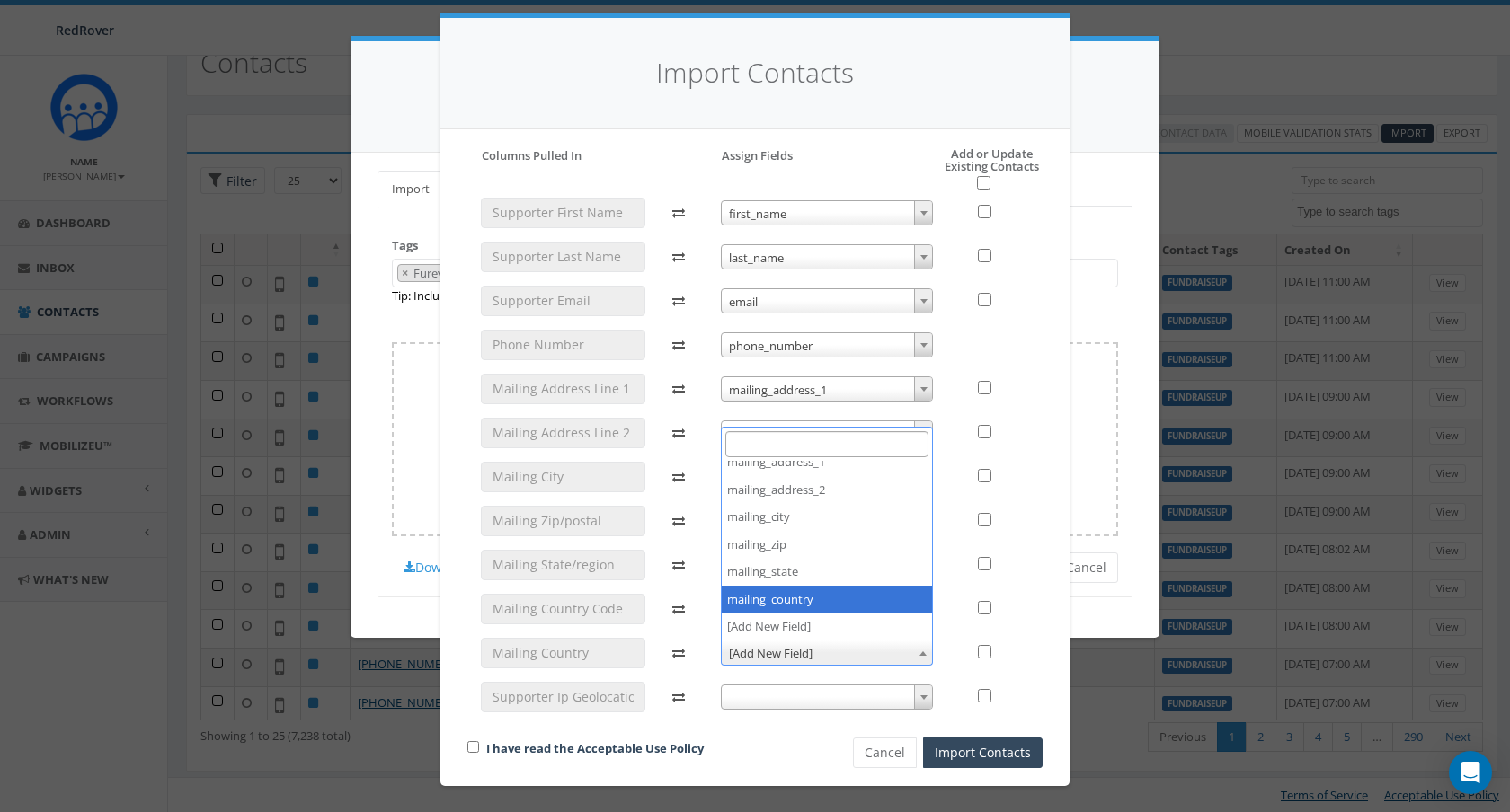
click at [861, 599] on span "[Add New Field]" at bounding box center [827, 610] width 211 height 26
select select "mailing_country"
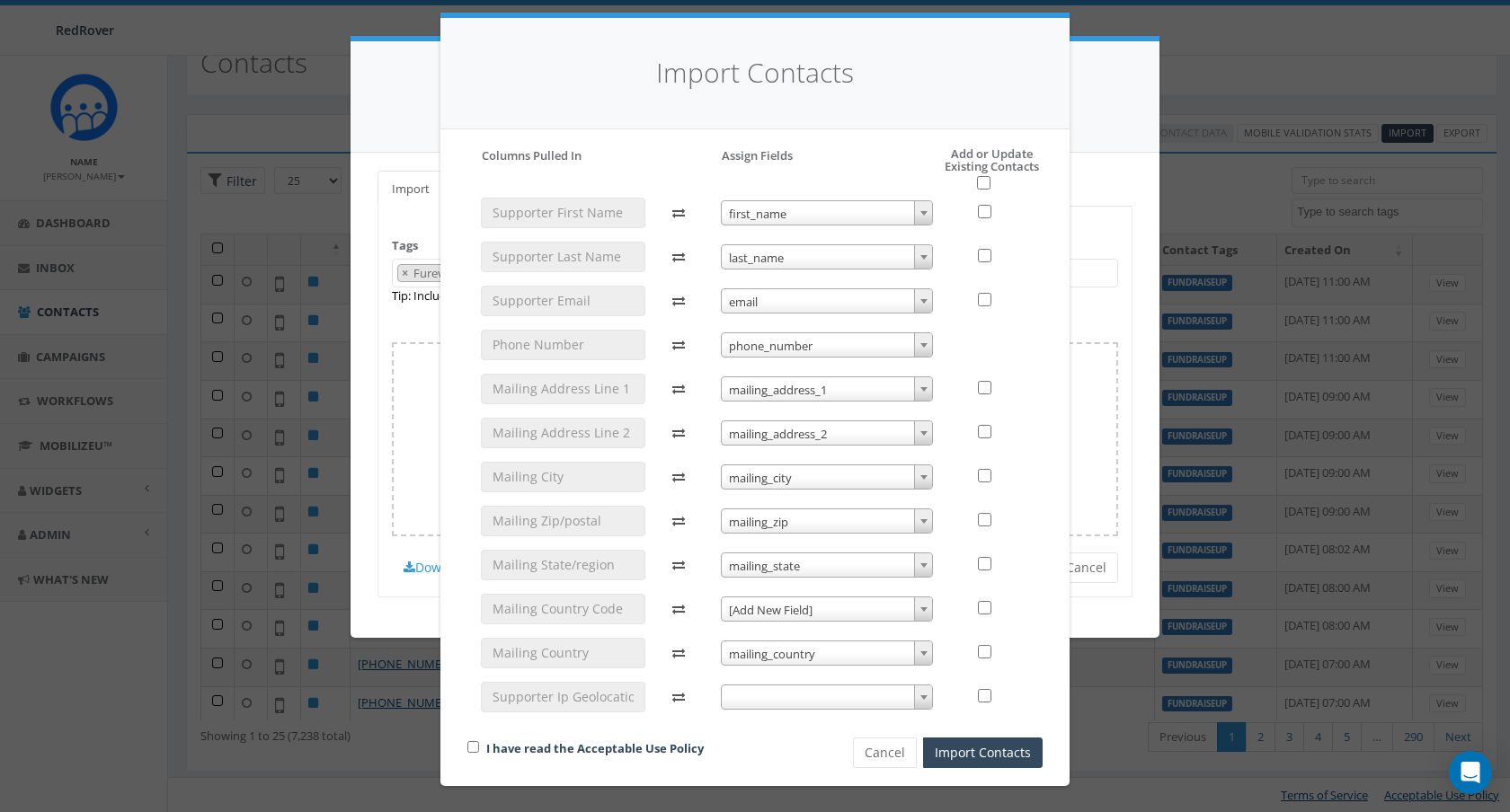
click at [1035, 585] on div at bounding box center [994, 462] width 96 height 528
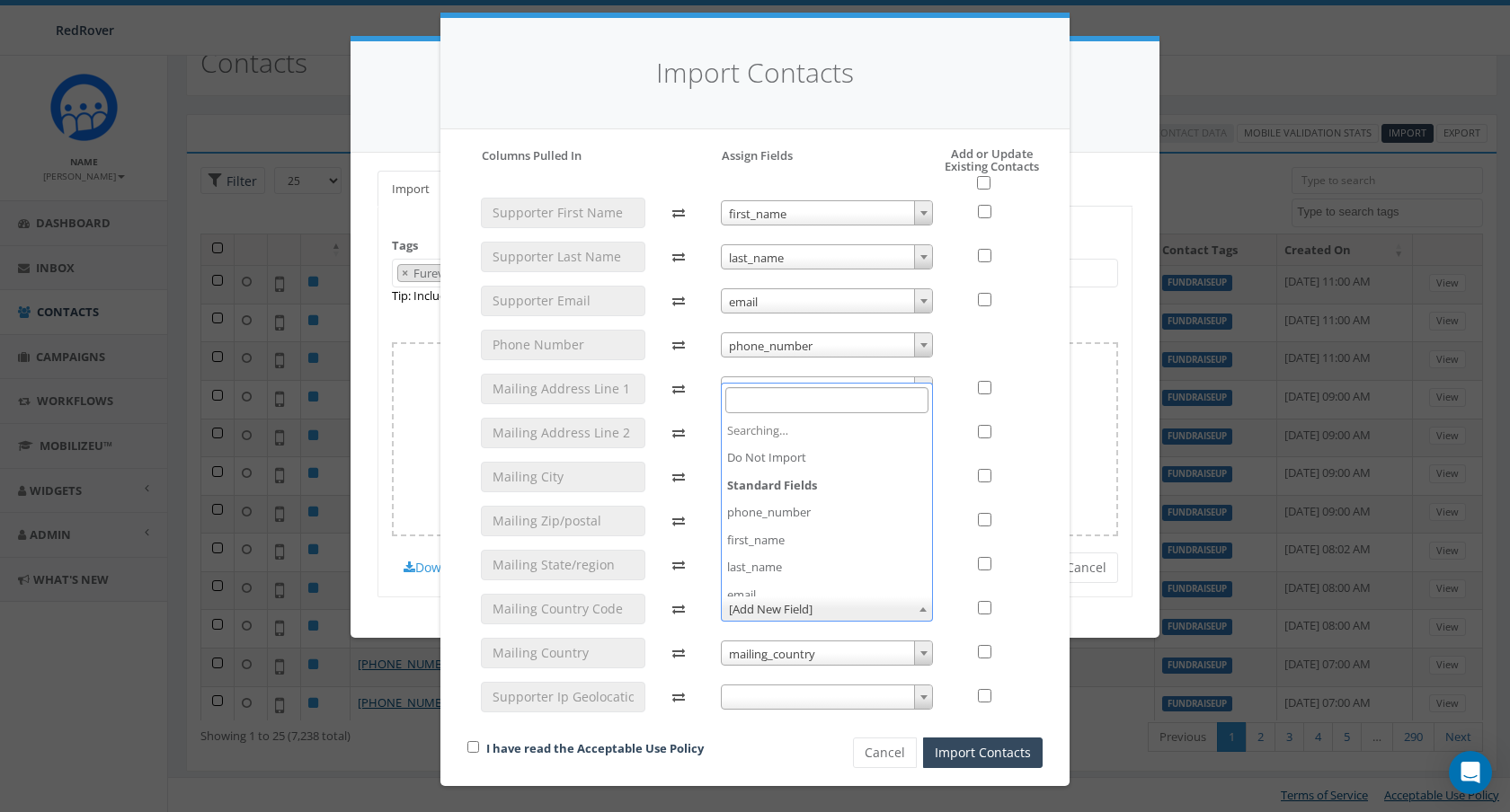
click at [909, 620] on span "[Add New Field]" at bounding box center [827, 609] width 211 height 26
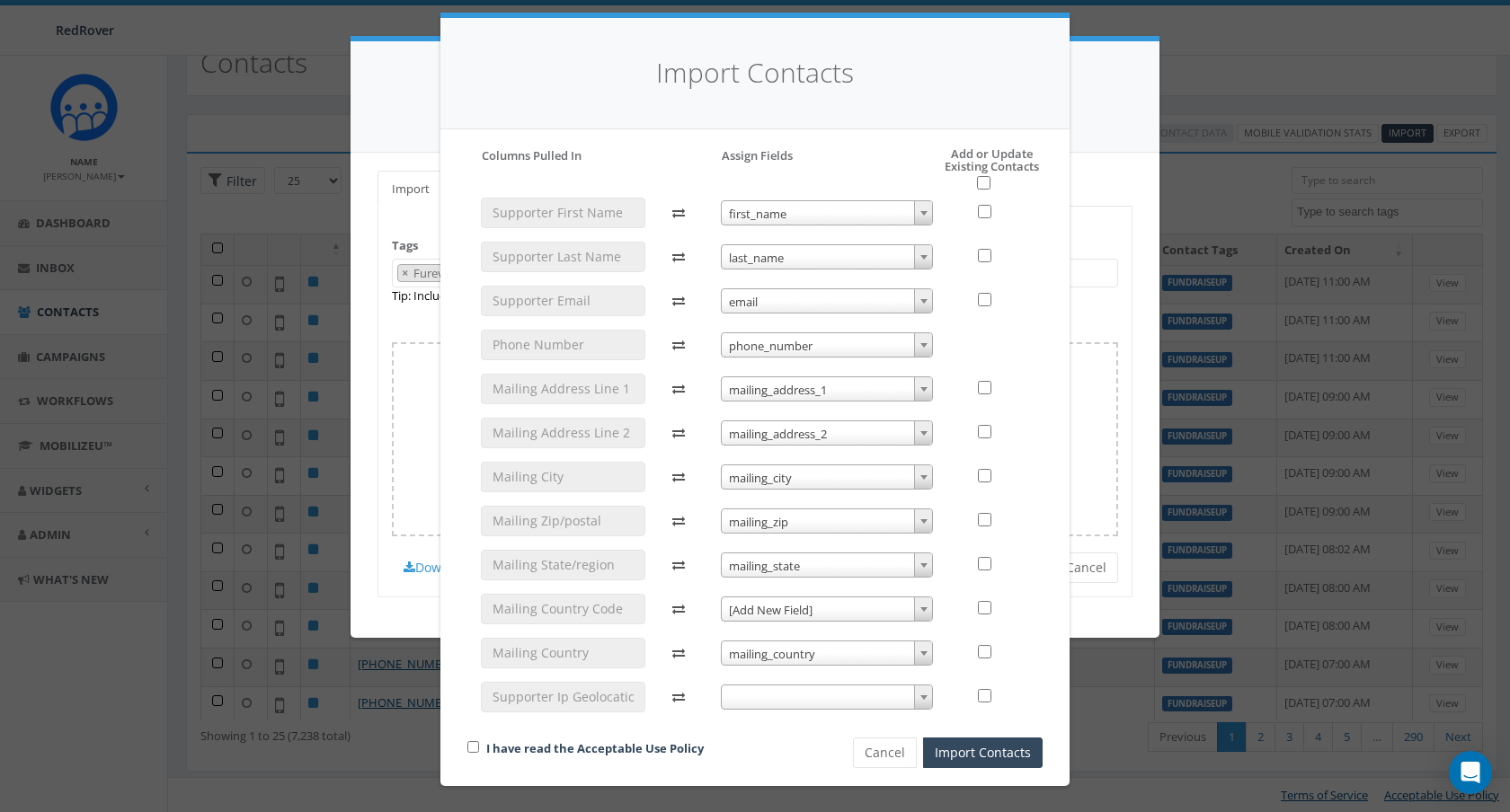
click at [1002, 599] on div at bounding box center [995, 609] width 69 height 30
click at [917, 609] on span at bounding box center [923, 609] width 18 height 24
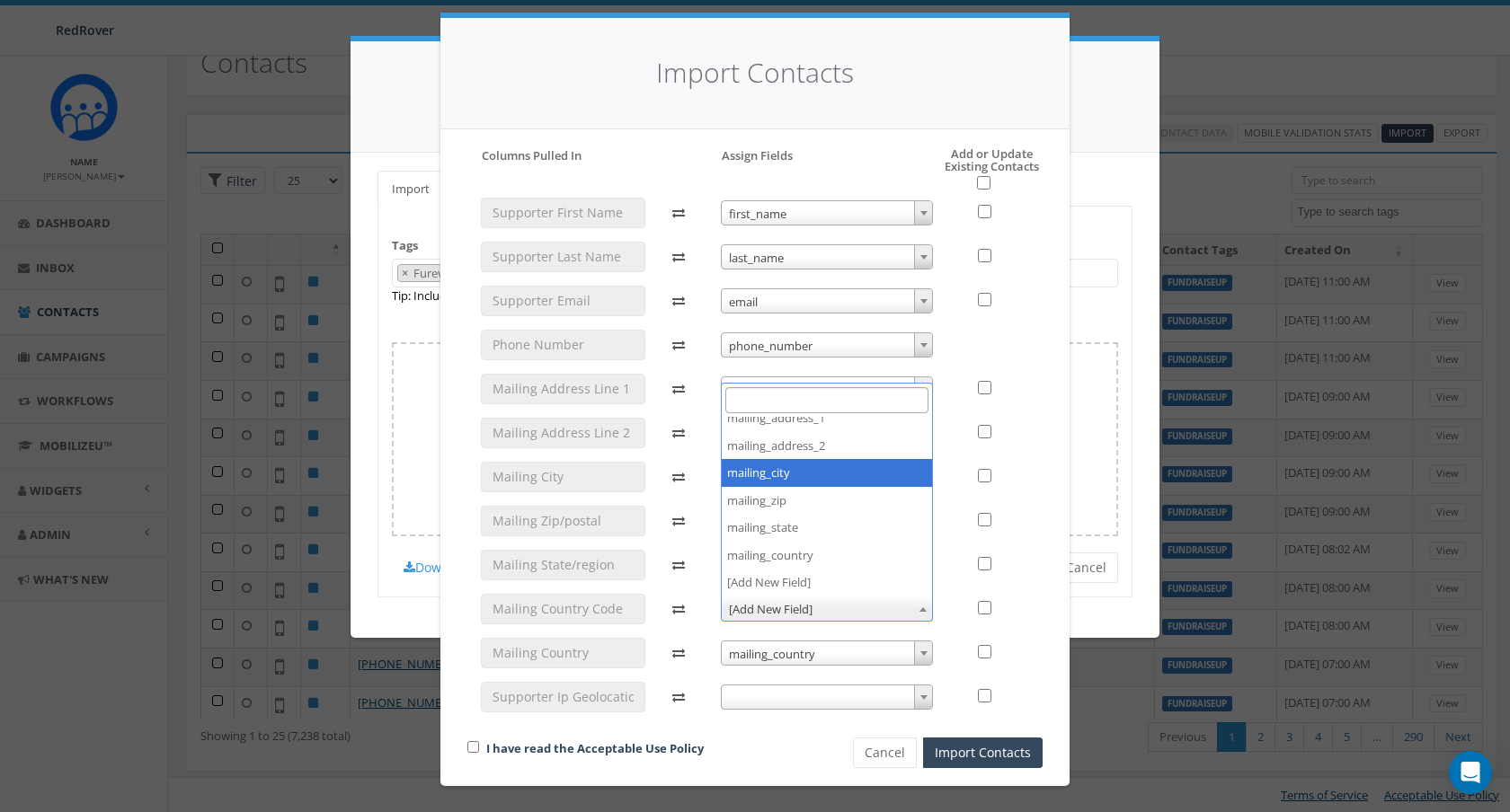
scroll to position [0, 0]
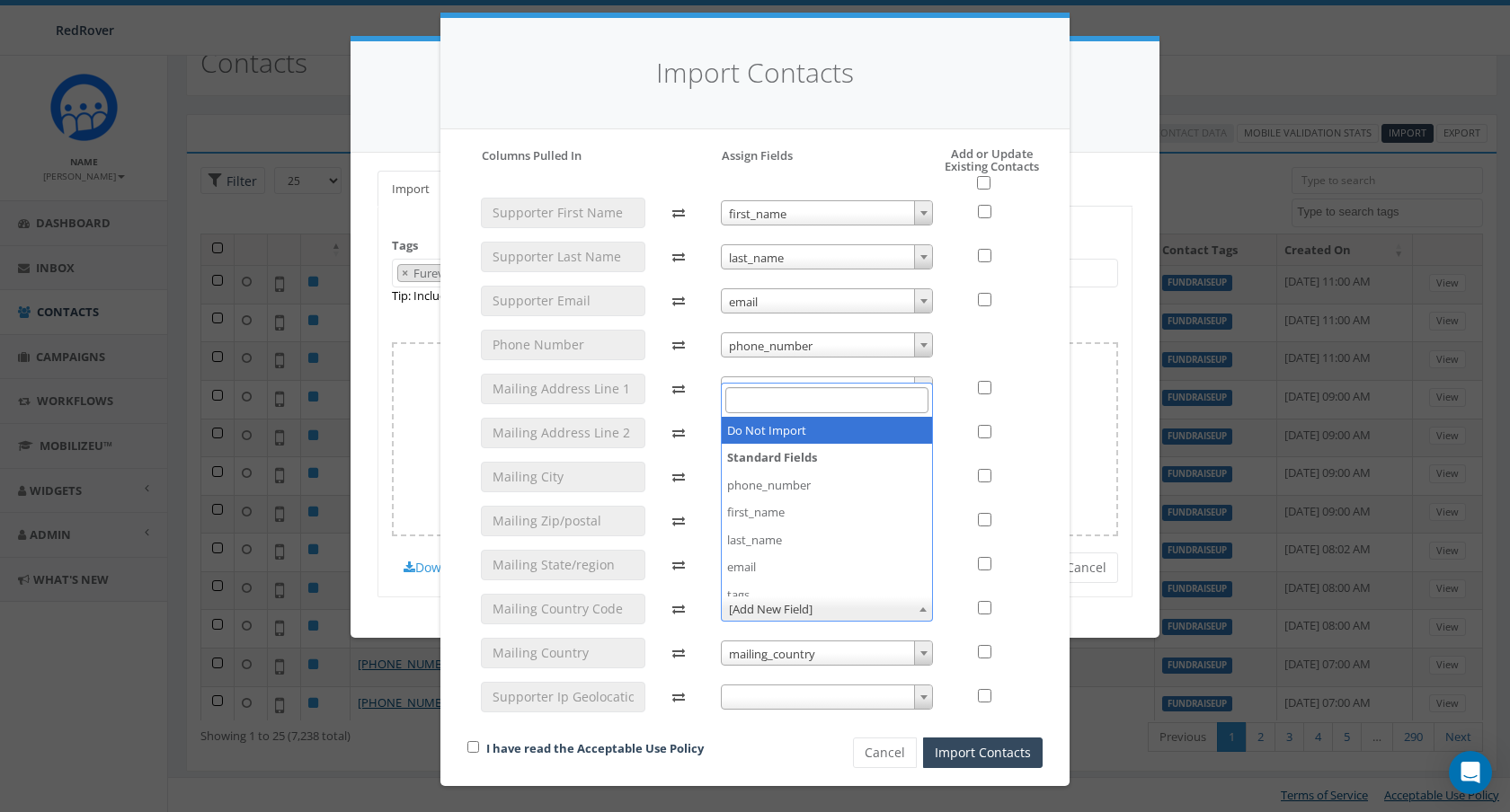
select select "do_not_import_this_field"
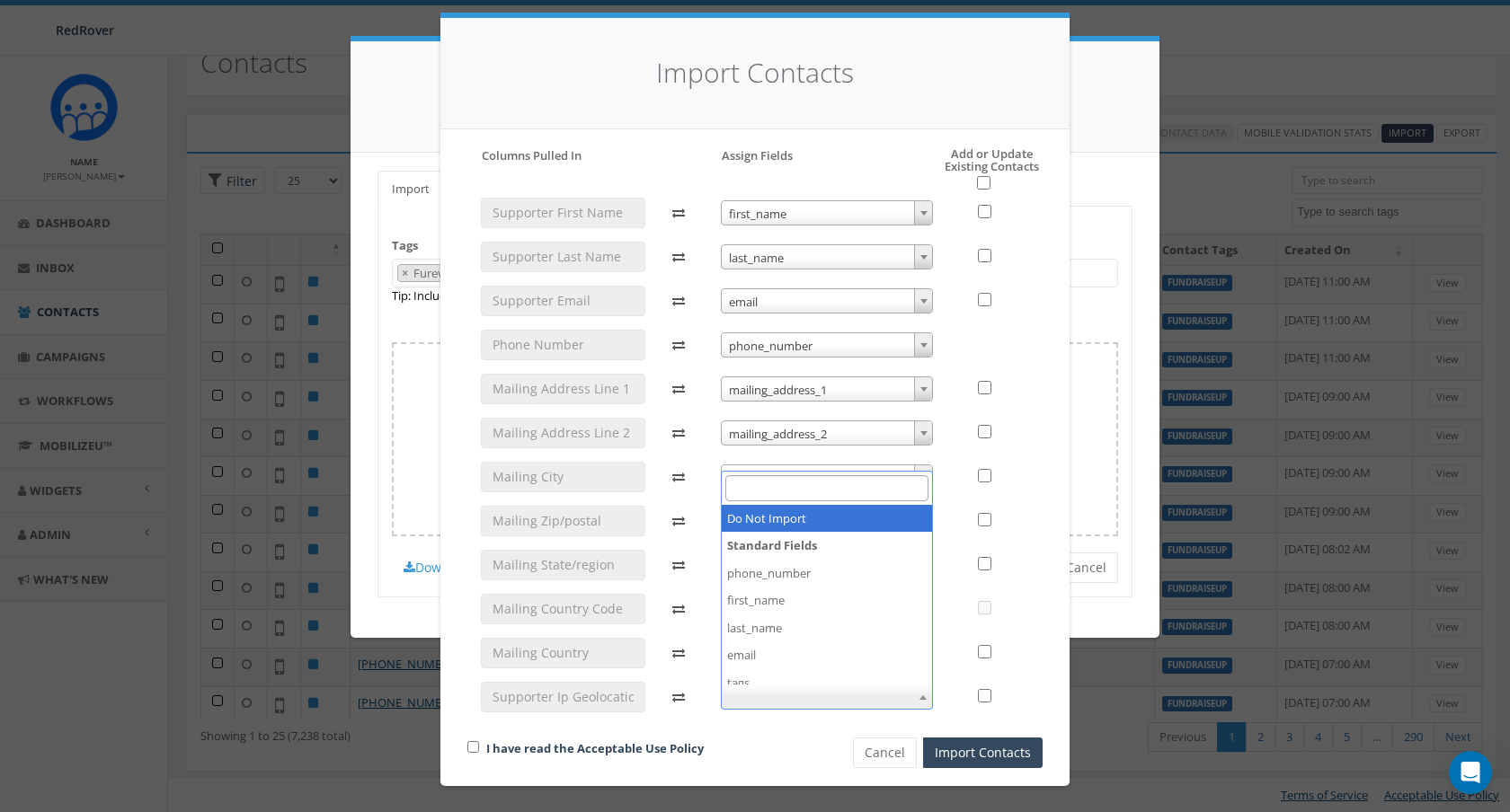
click at [831, 696] on span at bounding box center [827, 698] width 213 height 26
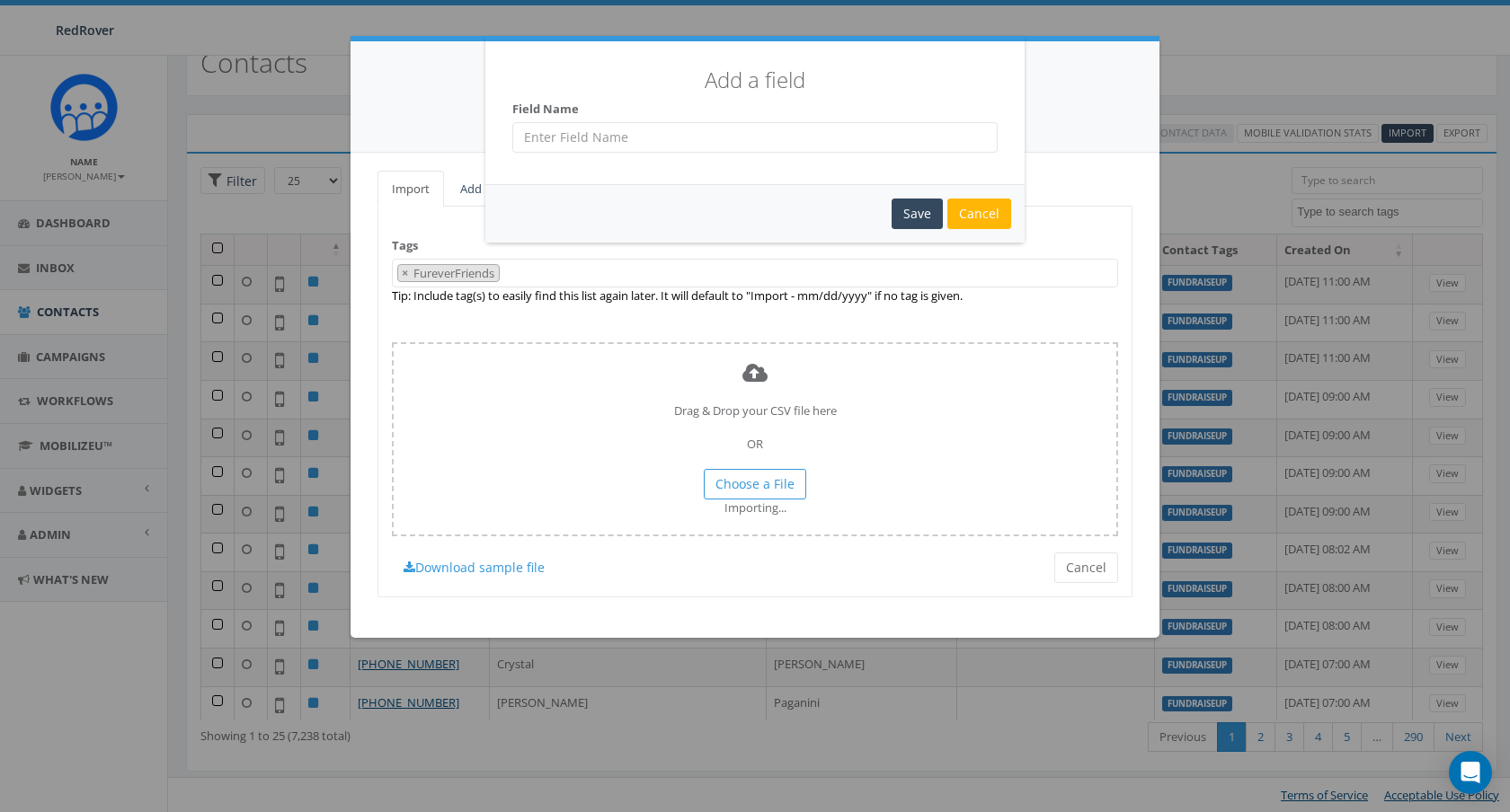
click at [656, 132] on input "text" at bounding box center [755, 137] width 485 height 30
click at [526, 144] on input "geolocation" at bounding box center [755, 137] width 485 height 30
type input "IP geolocation"
click at [918, 218] on div "Save" at bounding box center [917, 213] width 51 height 30
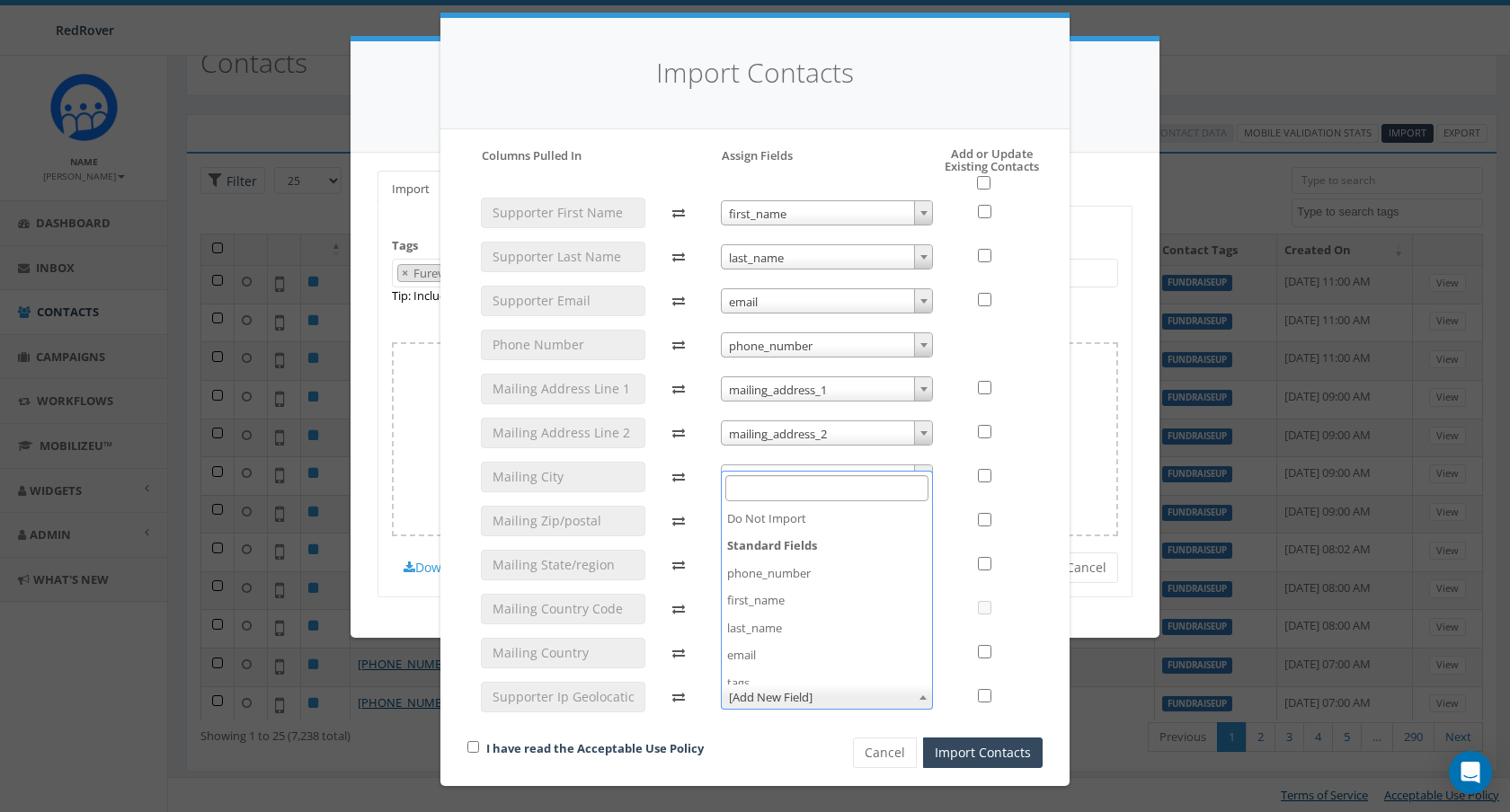
click at [882, 695] on span "[Add New Field]" at bounding box center [827, 698] width 211 height 26
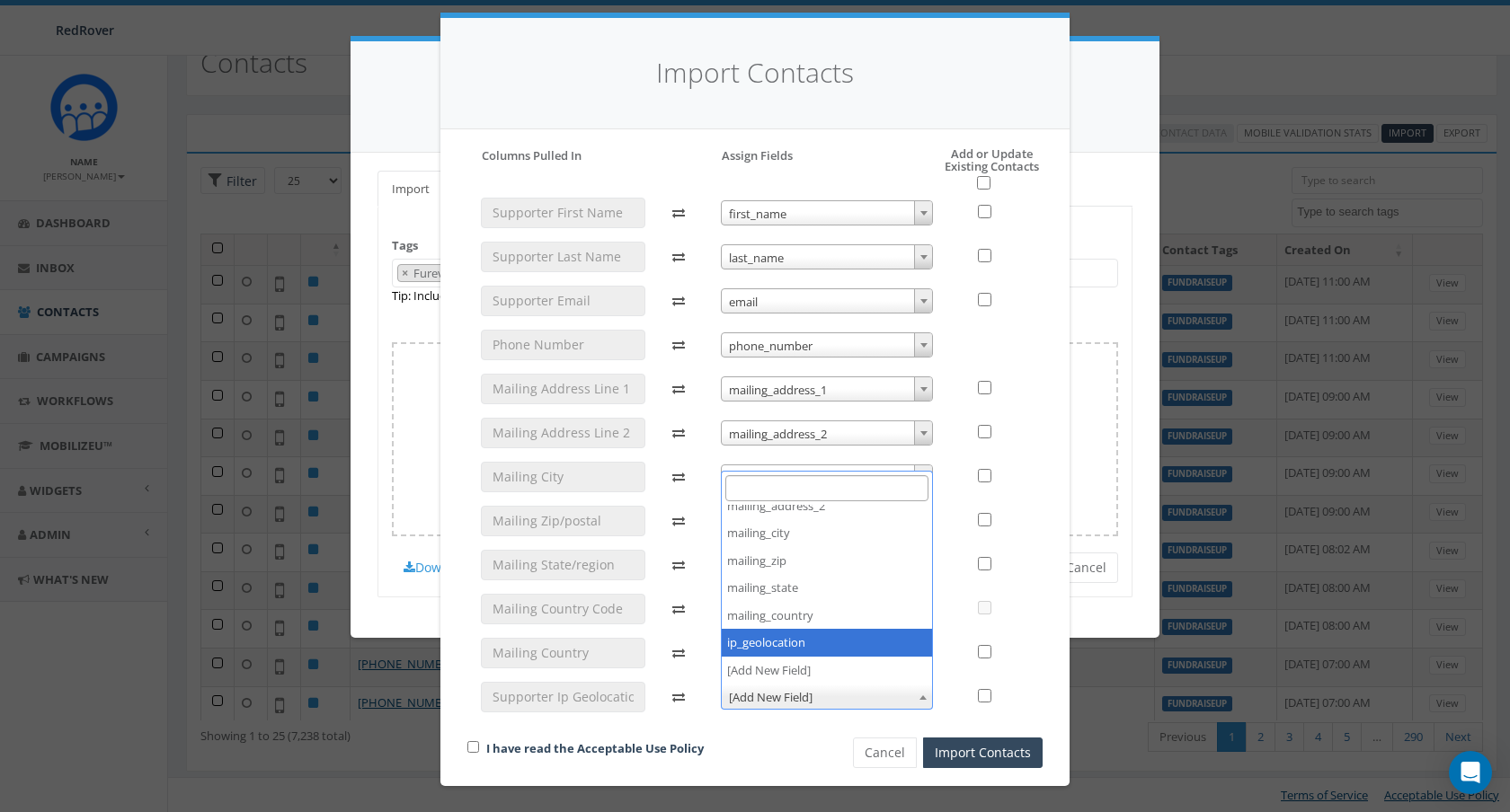
select select "ip_geolocation"
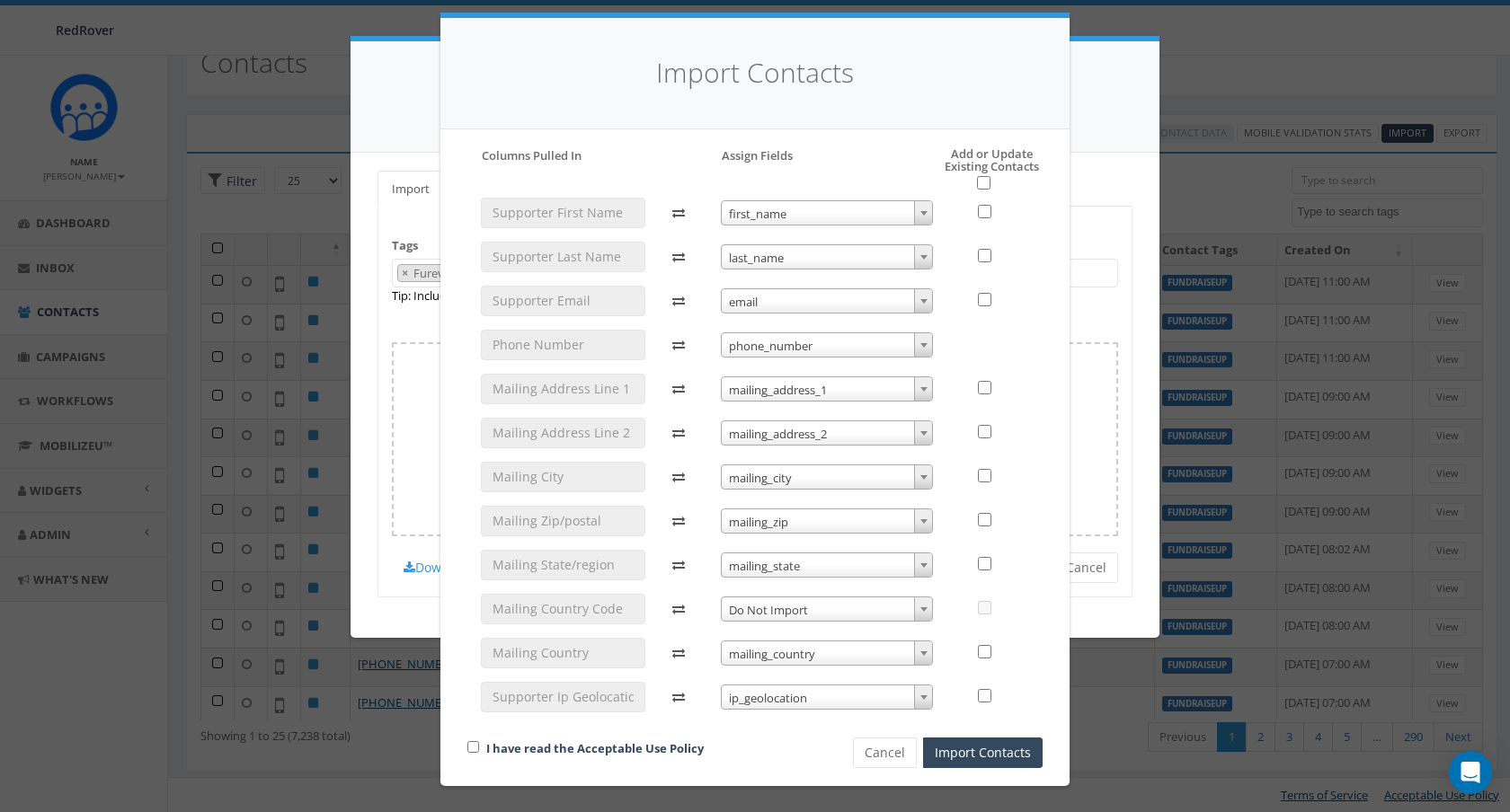
click at [494, 755] on label "I have read the Acceptable Use Policy" at bounding box center [595, 749] width 217 height 17
click at [494, 746] on link "I have read the Acceptable Use Policy" at bounding box center [595, 749] width 217 height 16
click at [472, 747] on input "checkbox" at bounding box center [473, 747] width 12 height 12
checkbox input "true"
click at [876, 755] on button "Cancel" at bounding box center [885, 753] width 64 height 30
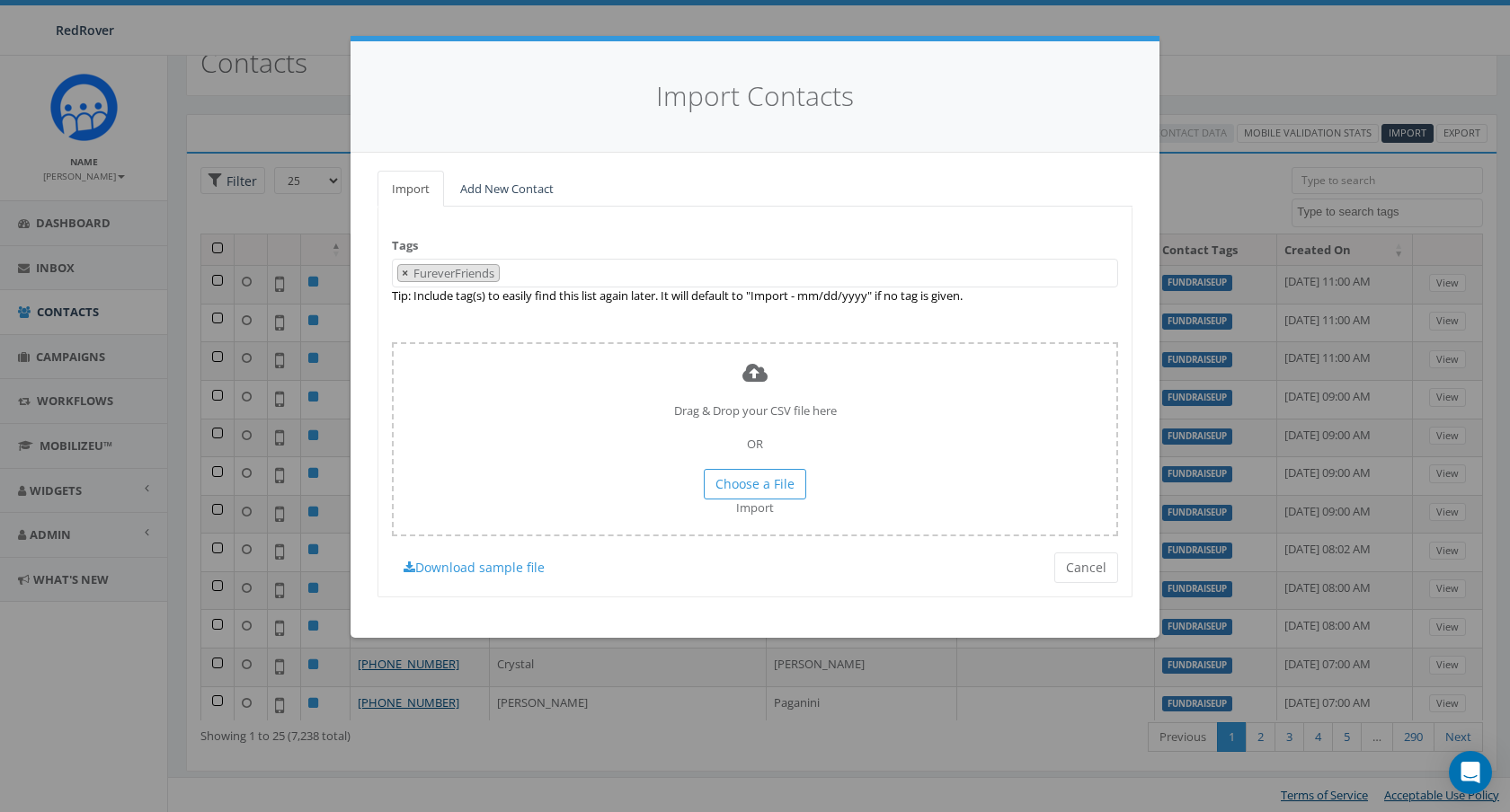
click at [409, 273] on button "×" at bounding box center [404, 274] width 14 height 17
select select
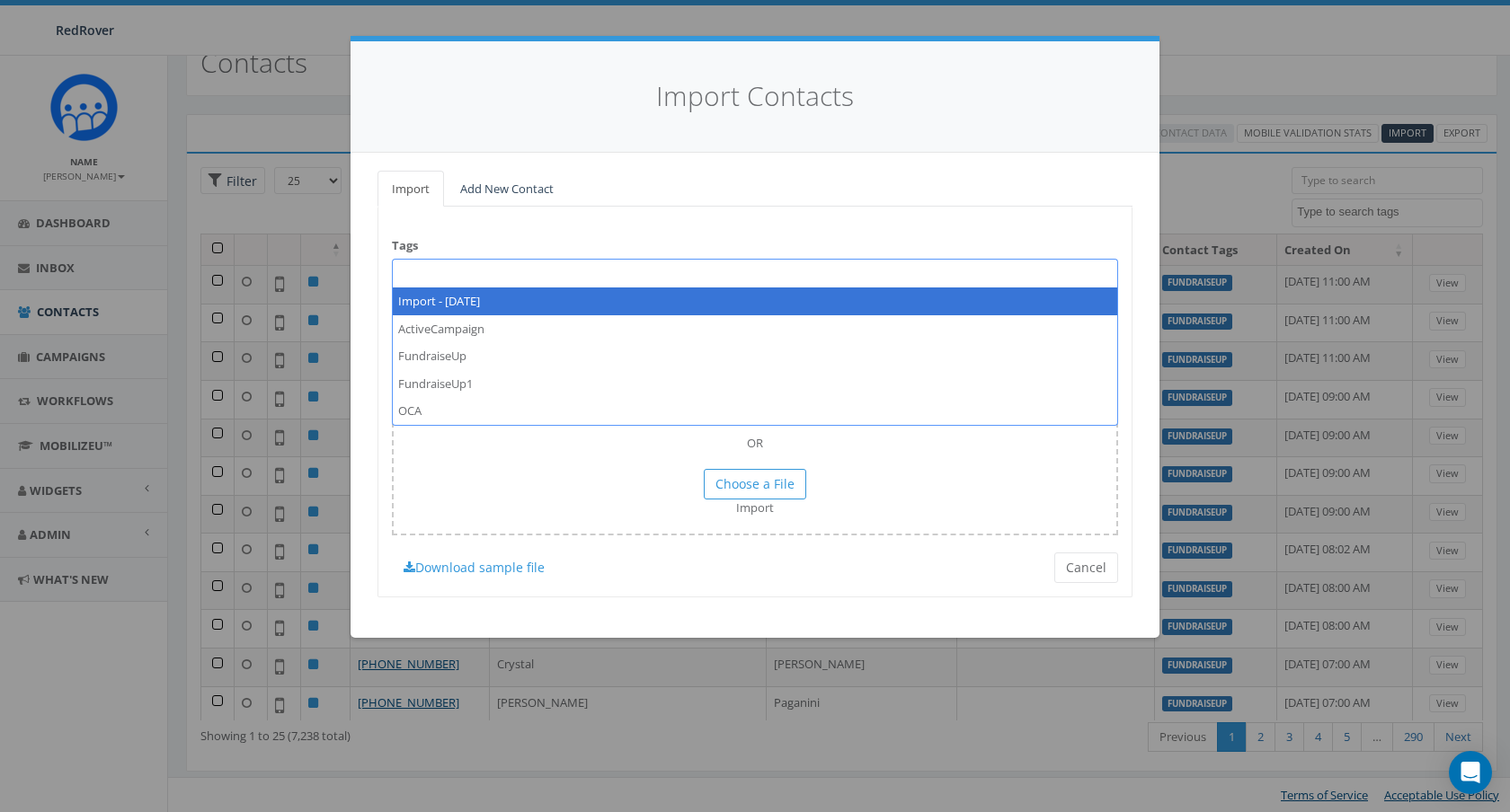
click at [1219, 42] on div "Import Contacts Import Add New Contact Tags Import - 10/15/2025 ActiveCampaign …" at bounding box center [755, 406] width 1510 height 812
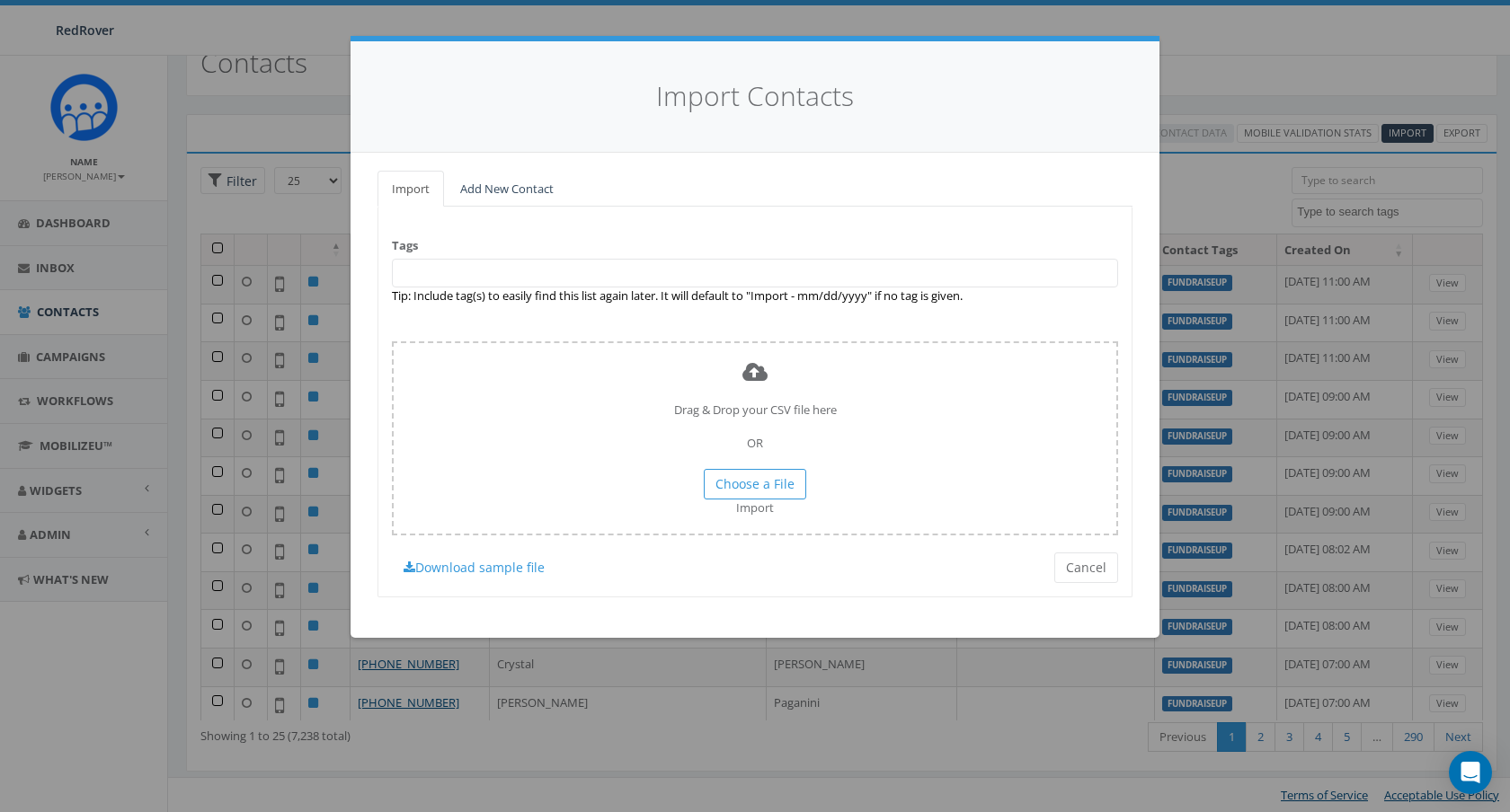
click at [1350, 44] on div "Import Contacts Import Add New Contact Tags Import - 10/15/2025 ActiveCampaign …" at bounding box center [755, 406] width 1510 height 812
click at [1082, 564] on button "Cancel" at bounding box center [1086, 567] width 64 height 30
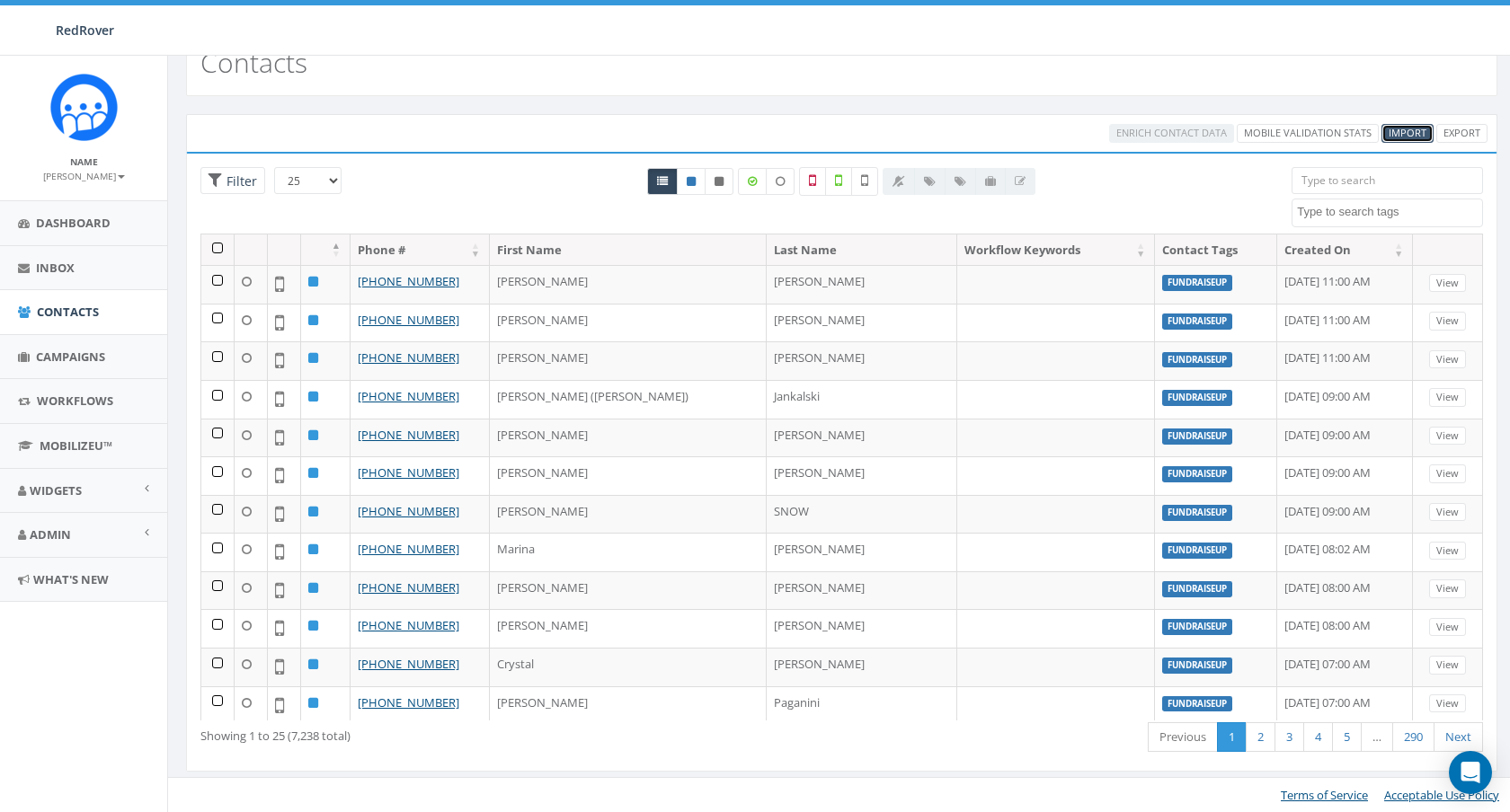
click at [1411, 133] on span "Import" at bounding box center [1407, 132] width 37 height 14
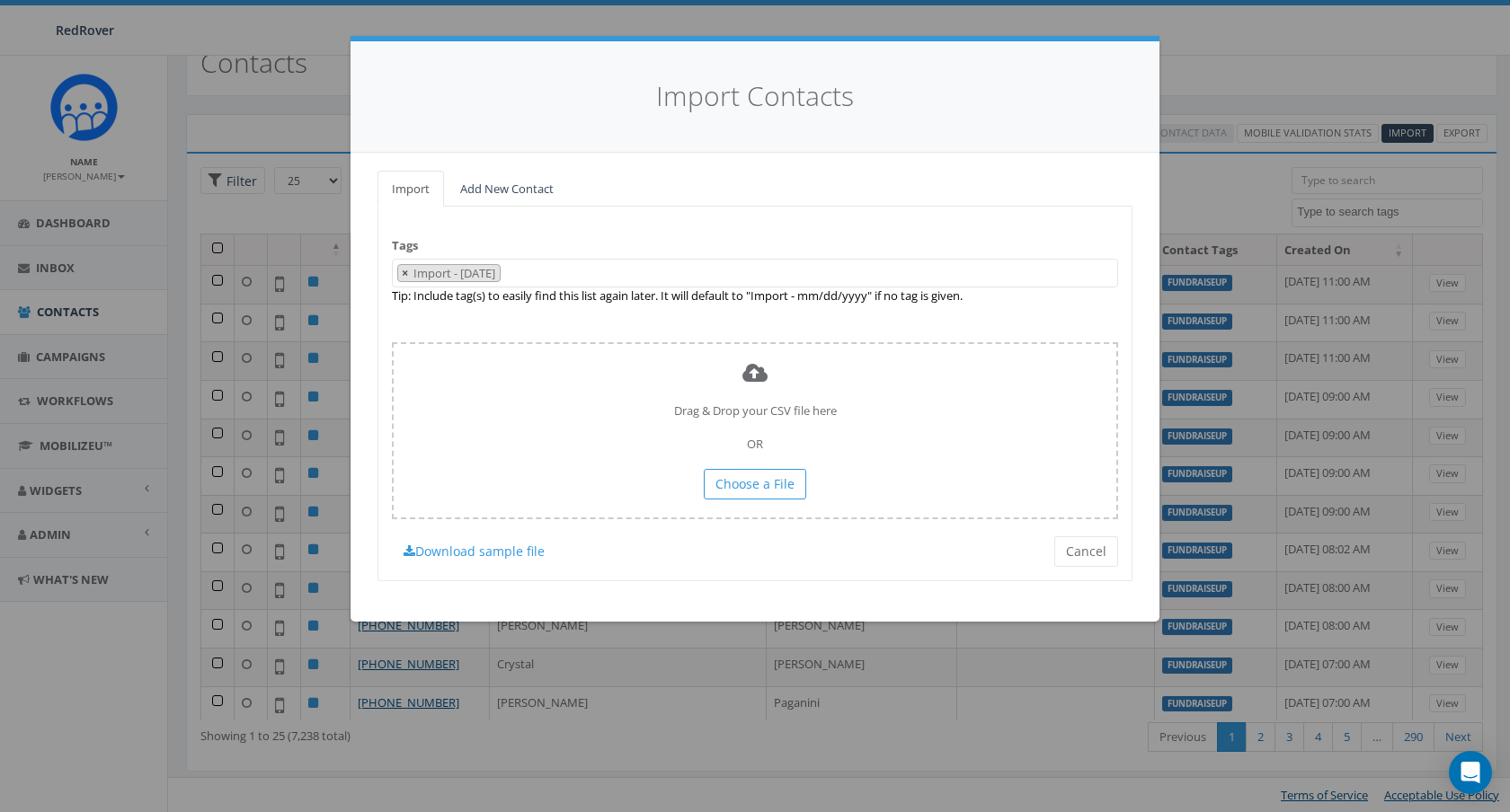
click at [408, 274] on span "×" at bounding box center [404, 274] width 6 height 16
select select
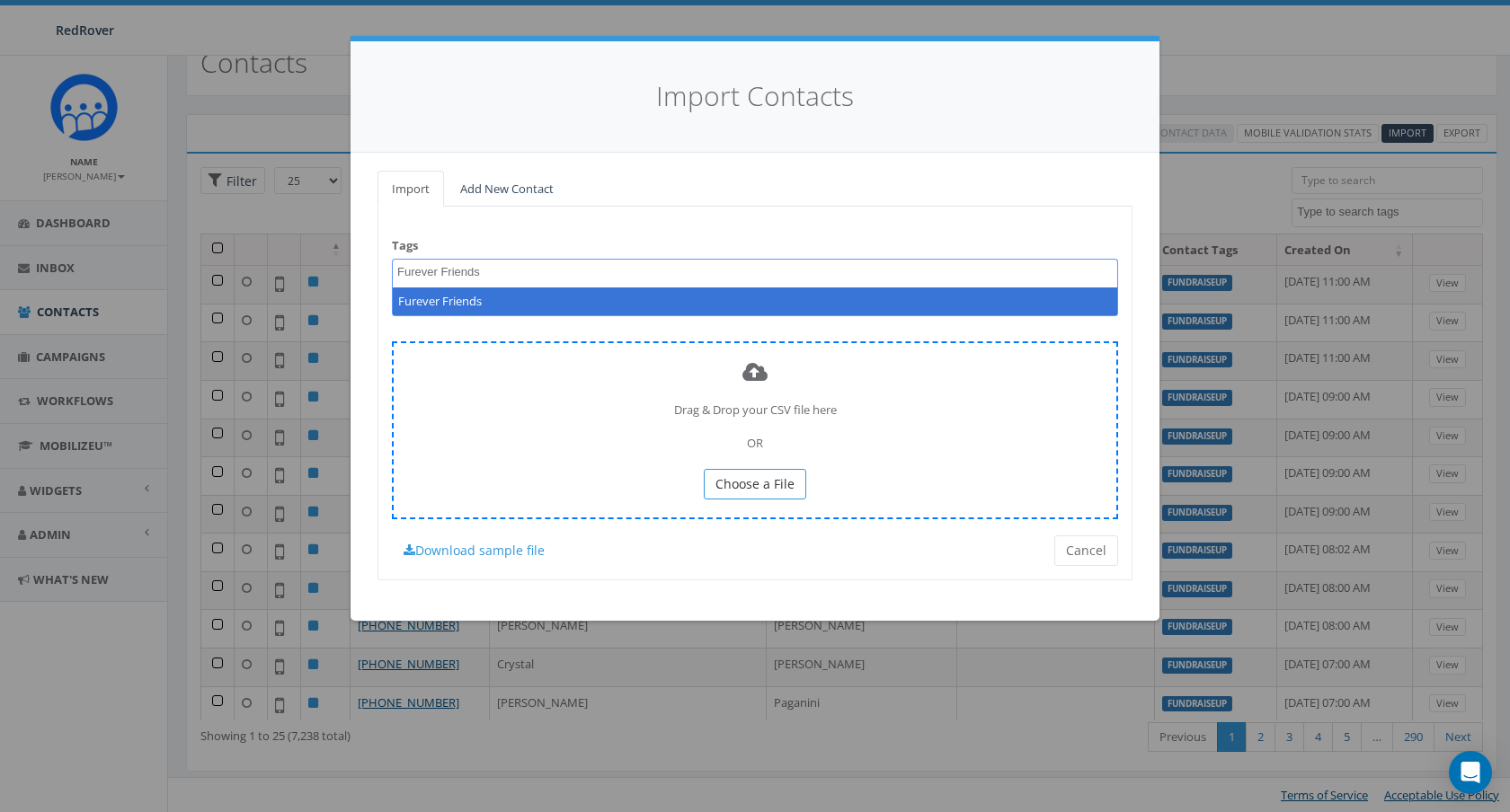
type textarea "Furever Friends"
click at [763, 486] on span "Choose a File" at bounding box center [755, 484] width 79 height 17
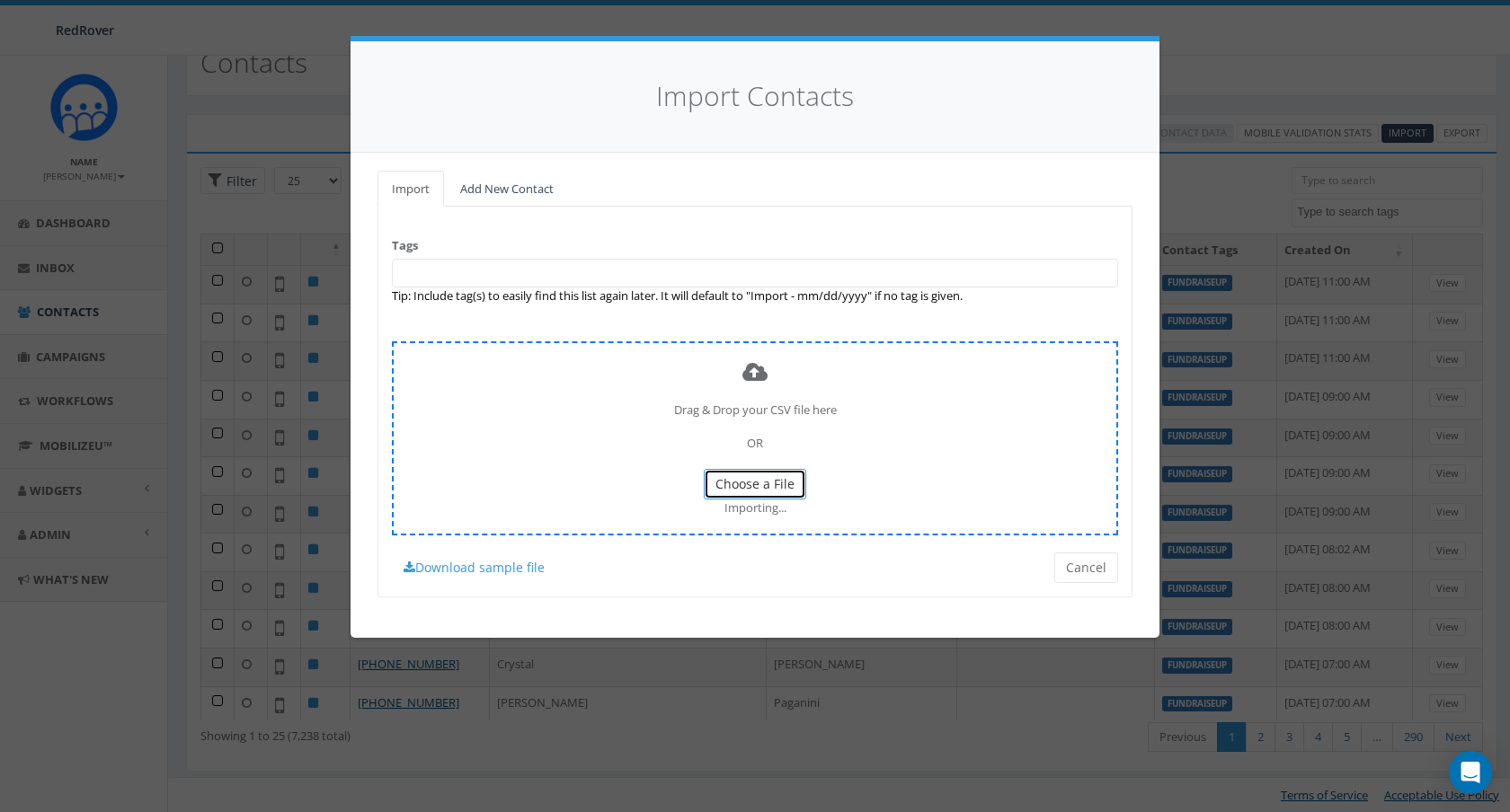
scroll to position [0, 0]
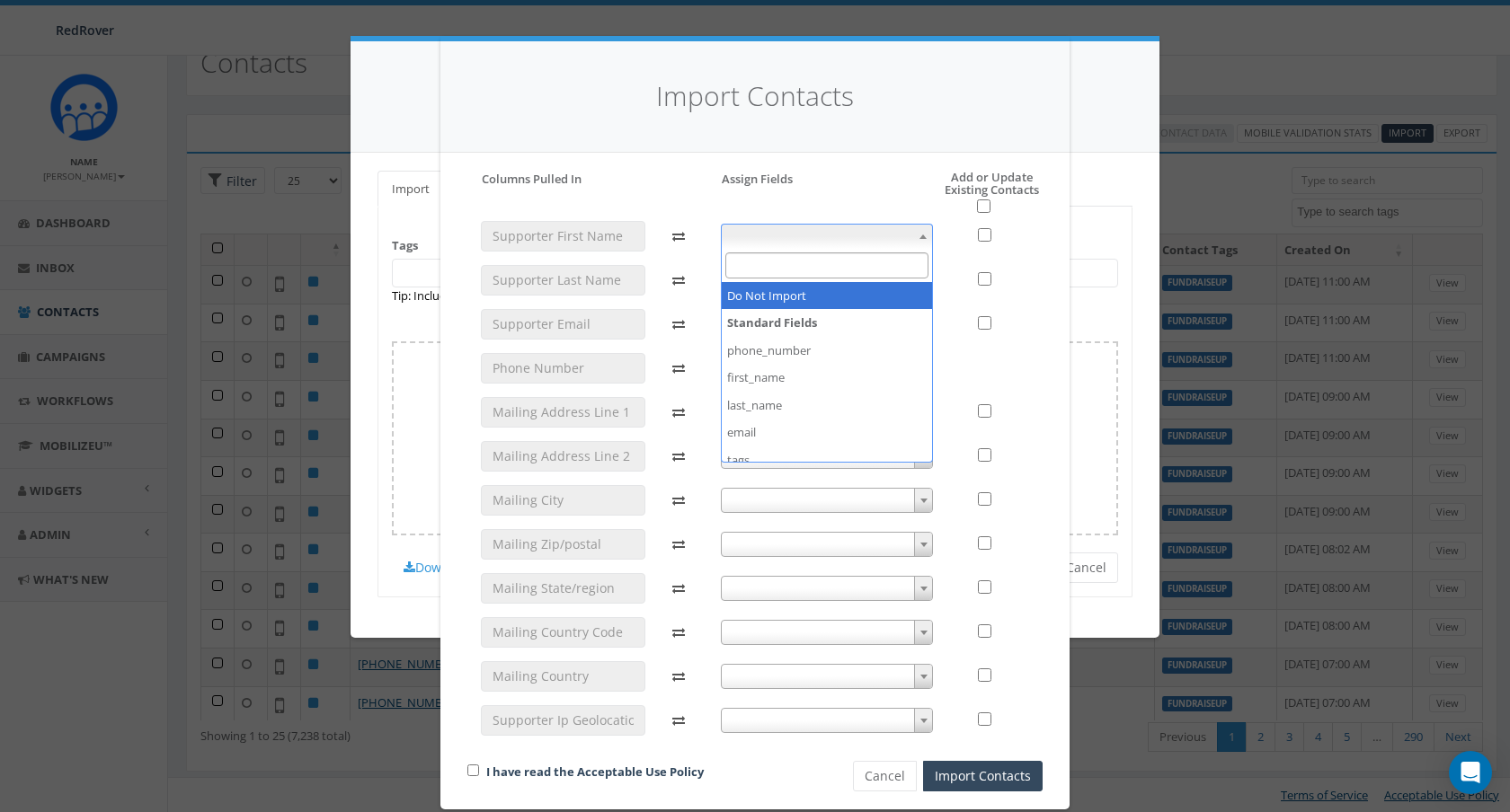
click at [903, 228] on span at bounding box center [827, 236] width 213 height 26
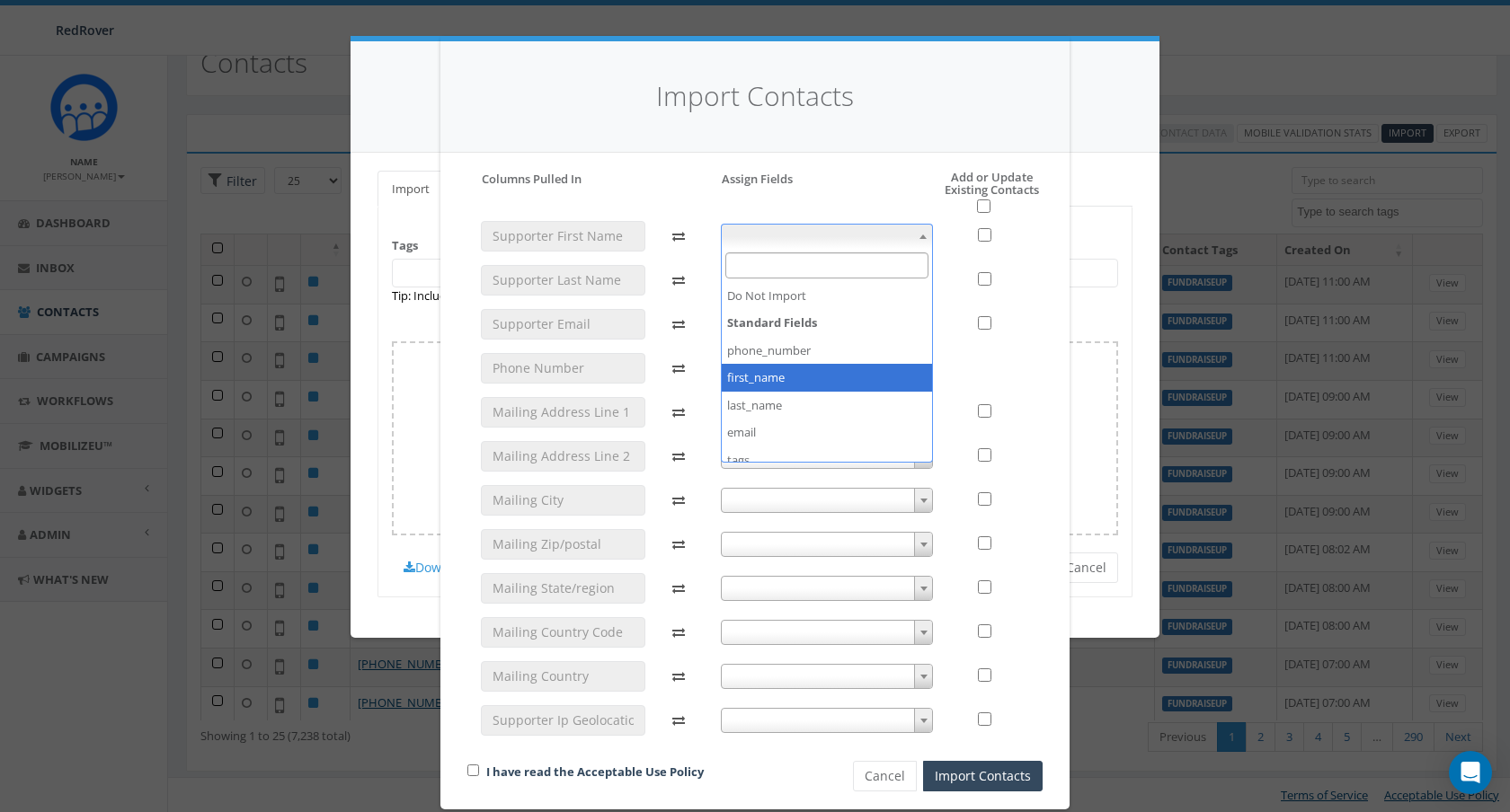
select select "first_name"
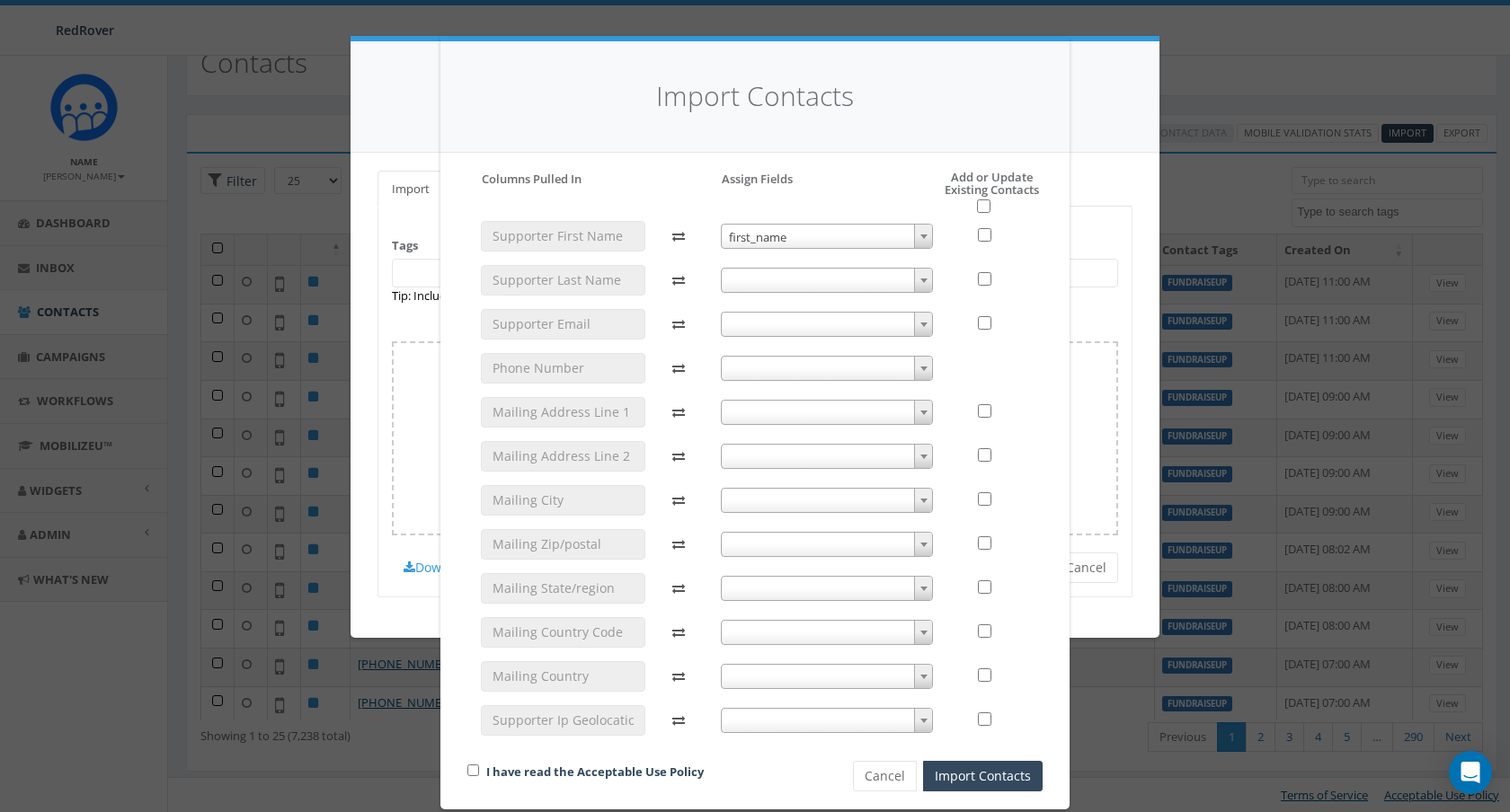
click at [828, 277] on span at bounding box center [827, 281] width 213 height 26
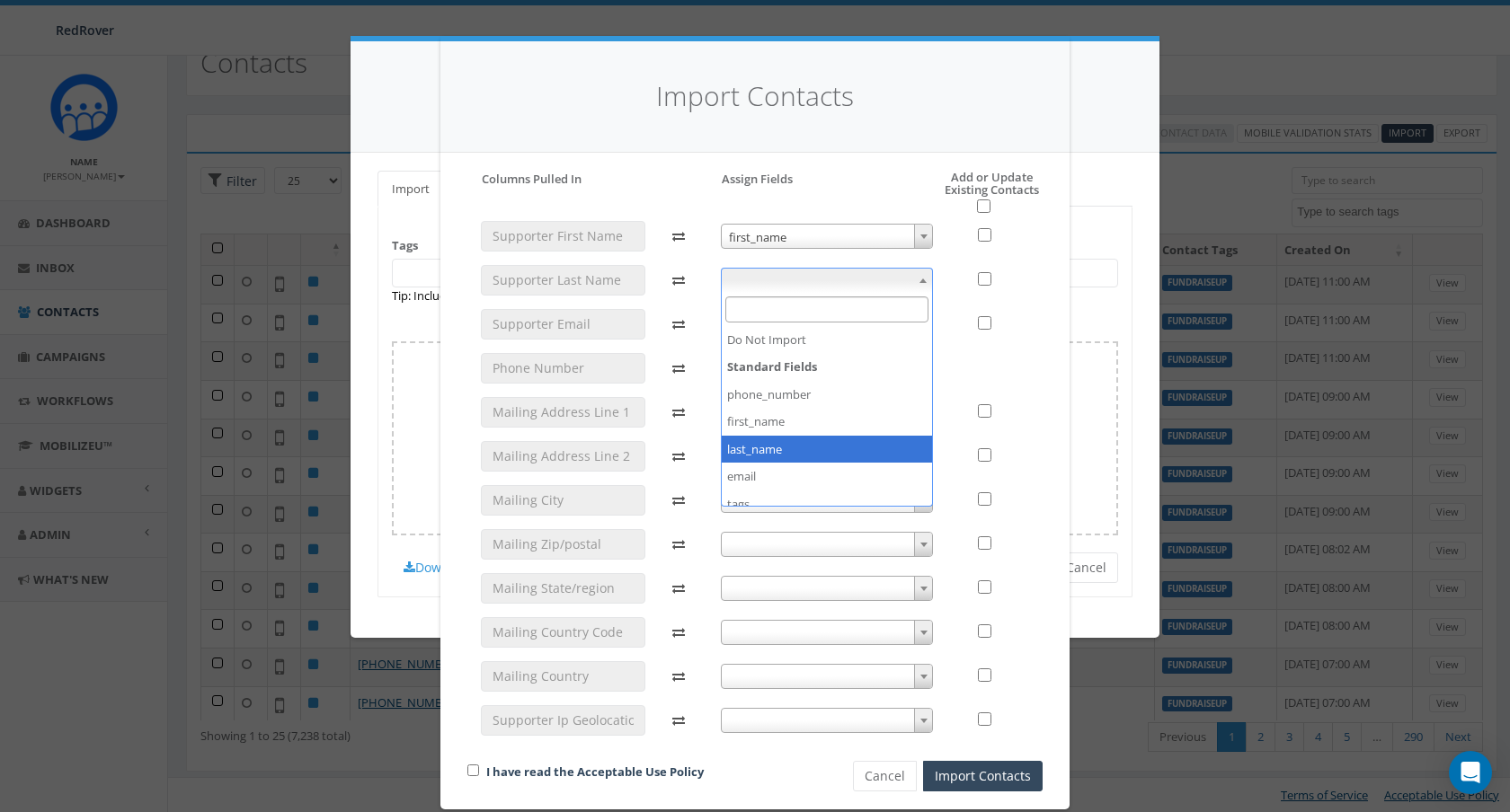
select select "last_name"
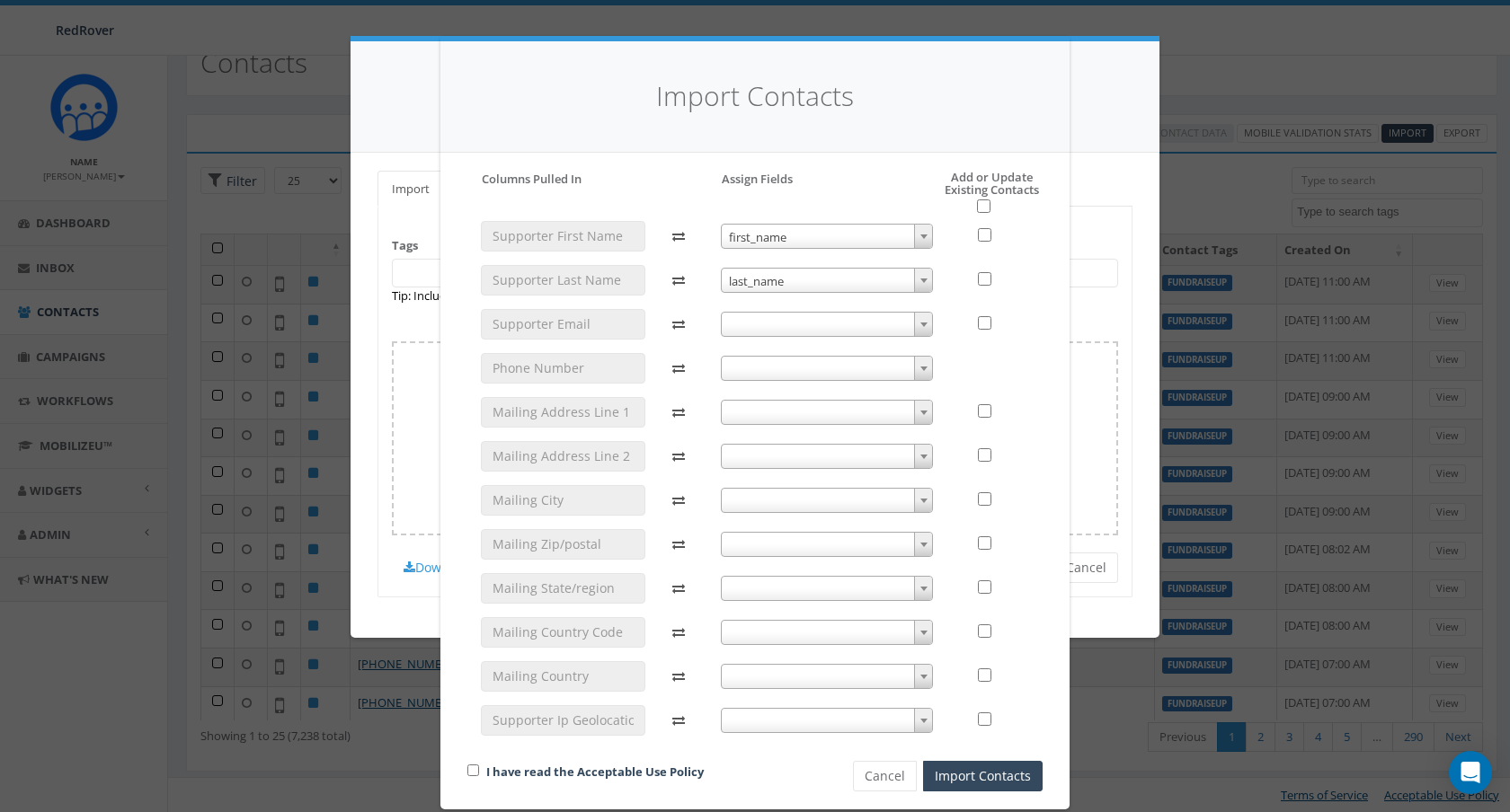
click at [790, 323] on span at bounding box center [827, 325] width 213 height 26
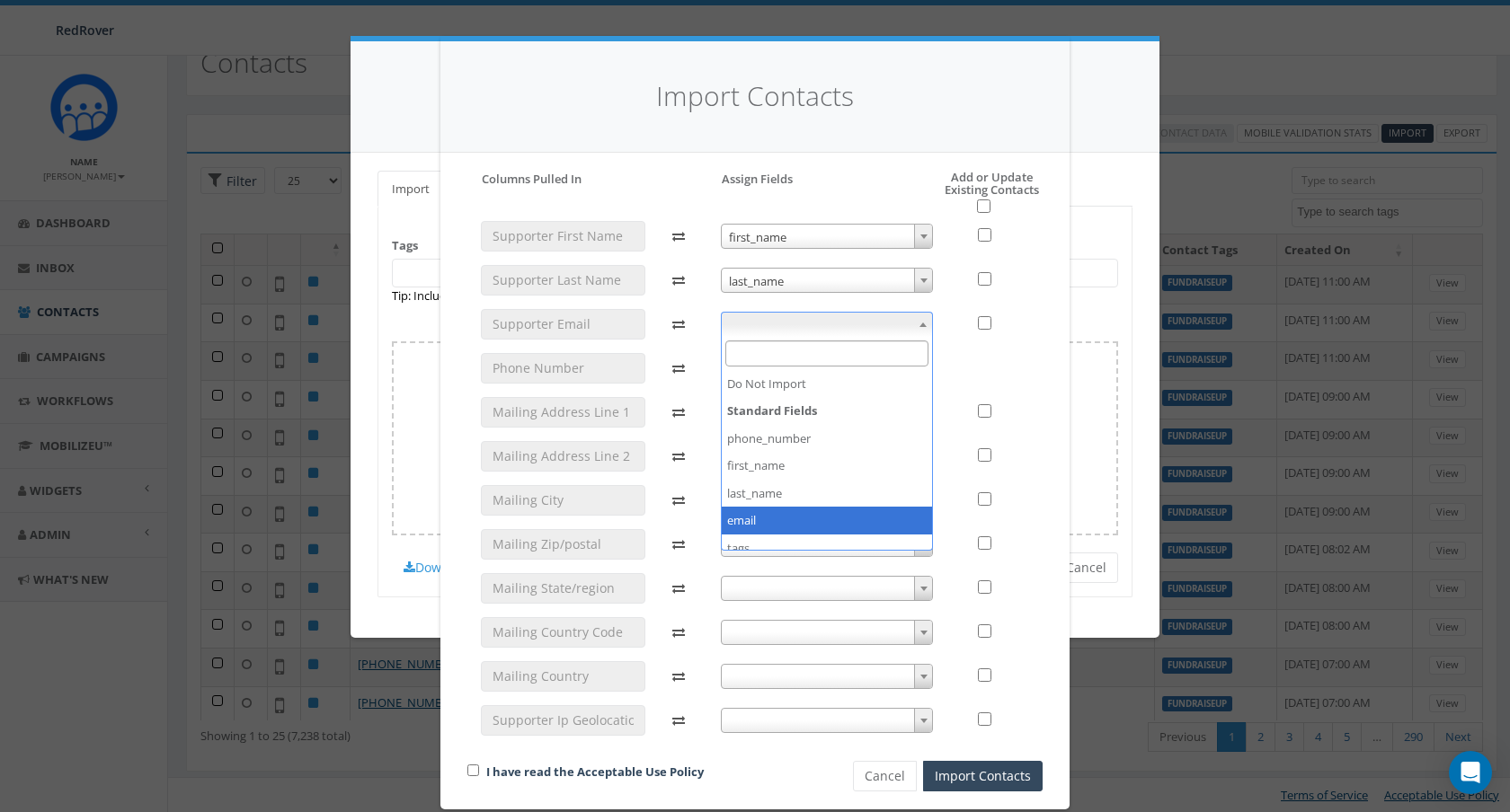
select select "email"
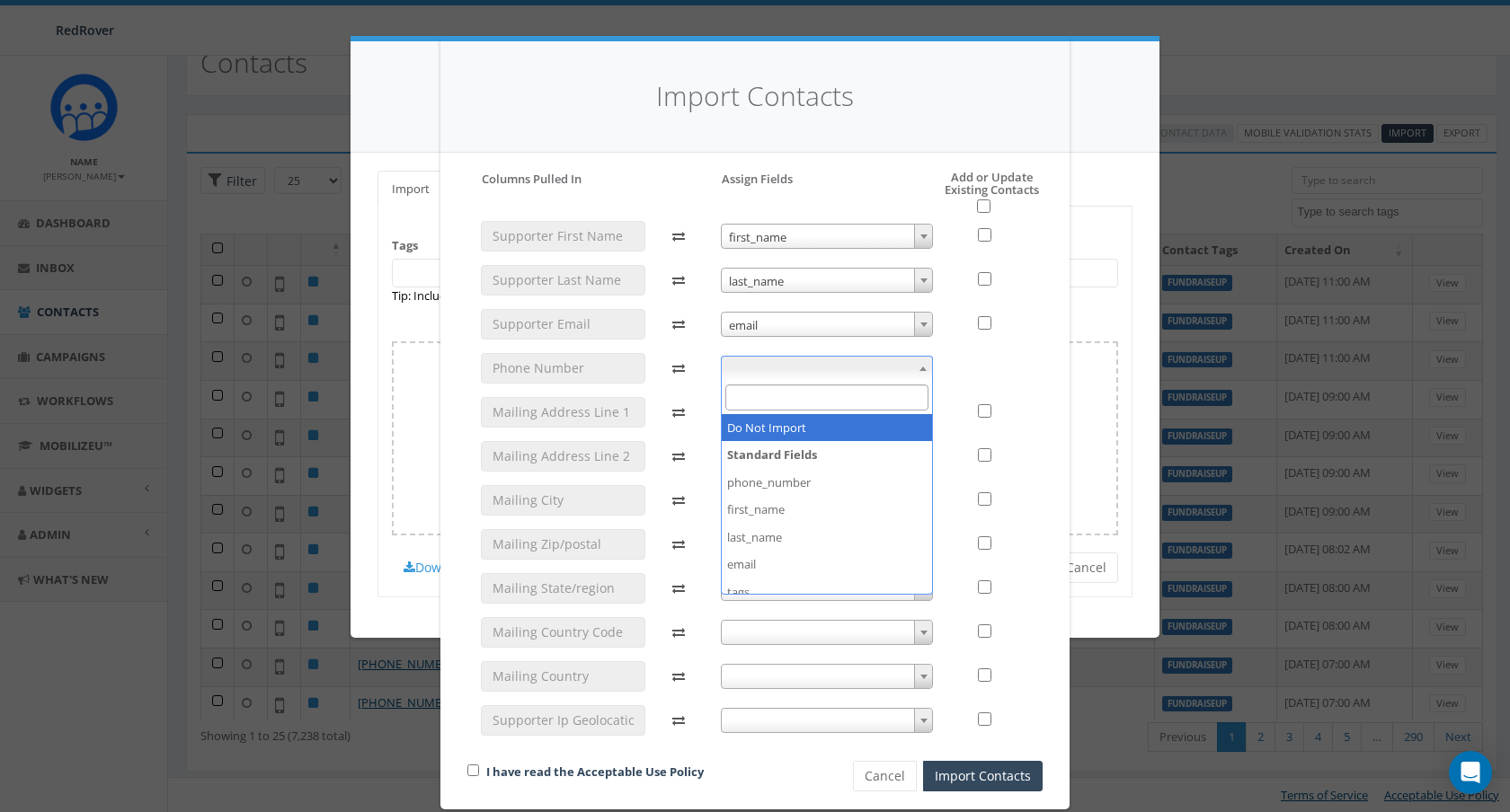
click at [786, 364] on span at bounding box center [827, 369] width 213 height 26
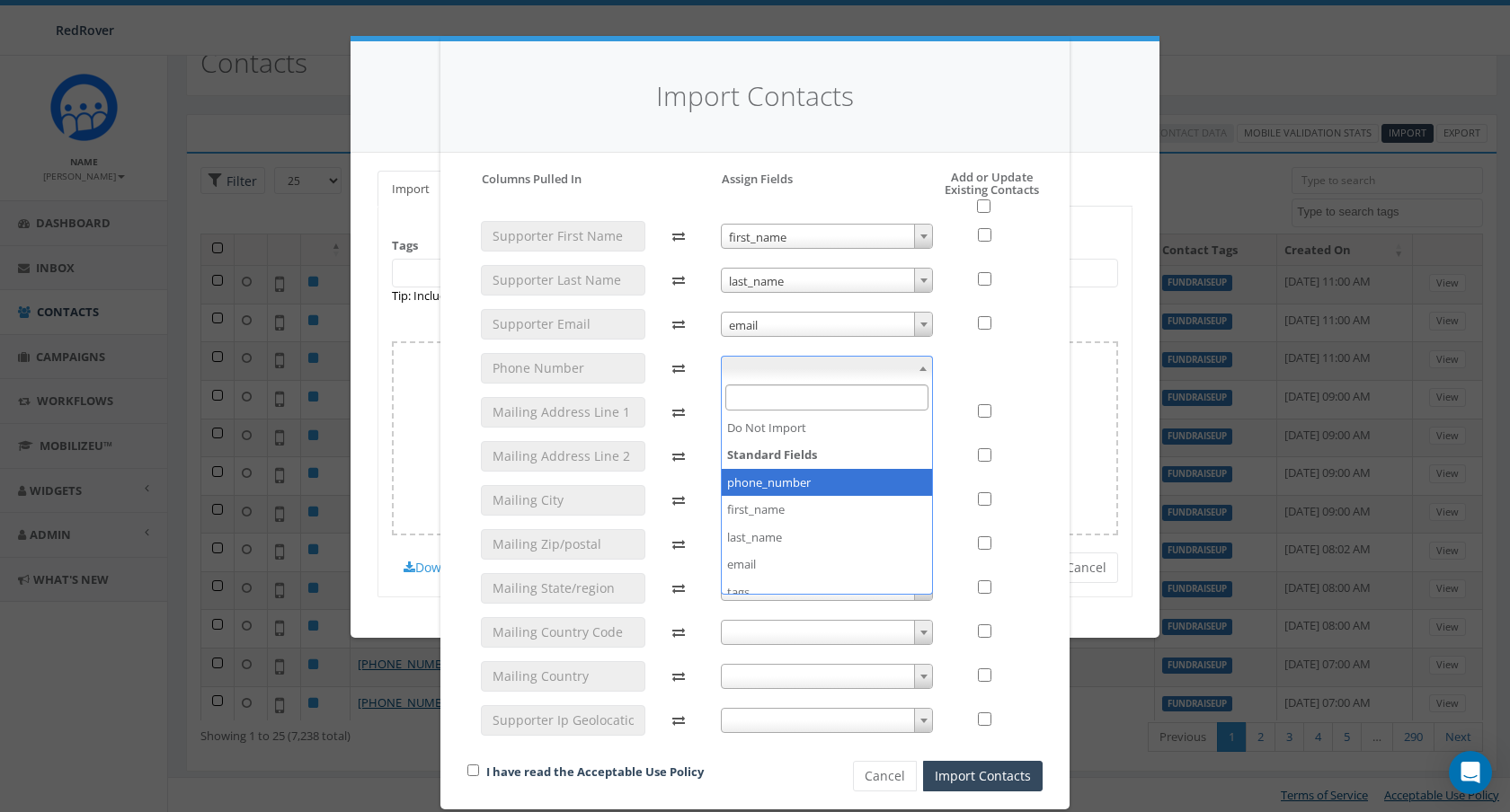
select select "phone_number"
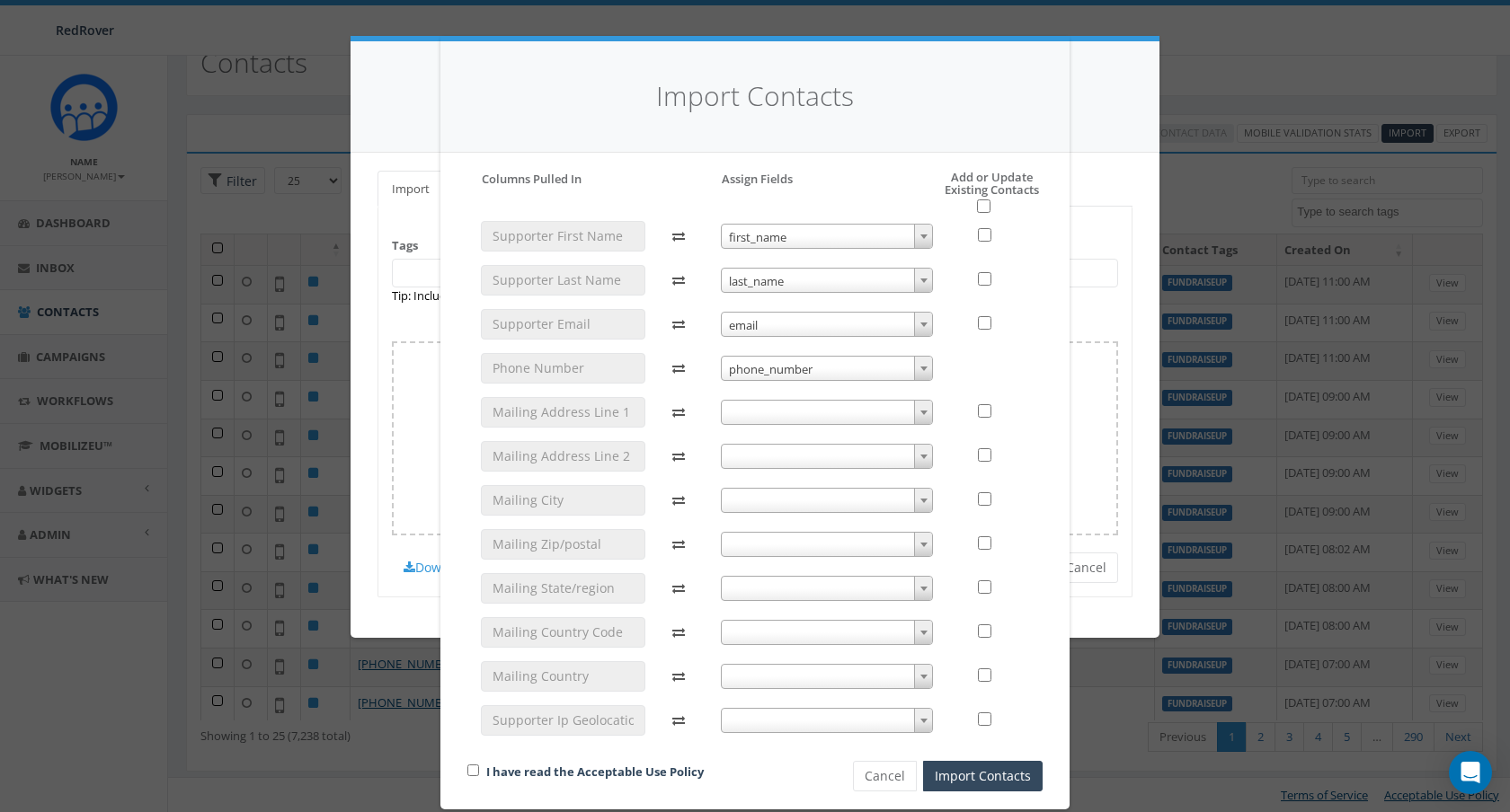
click at [786, 417] on span at bounding box center [827, 412] width 213 height 26
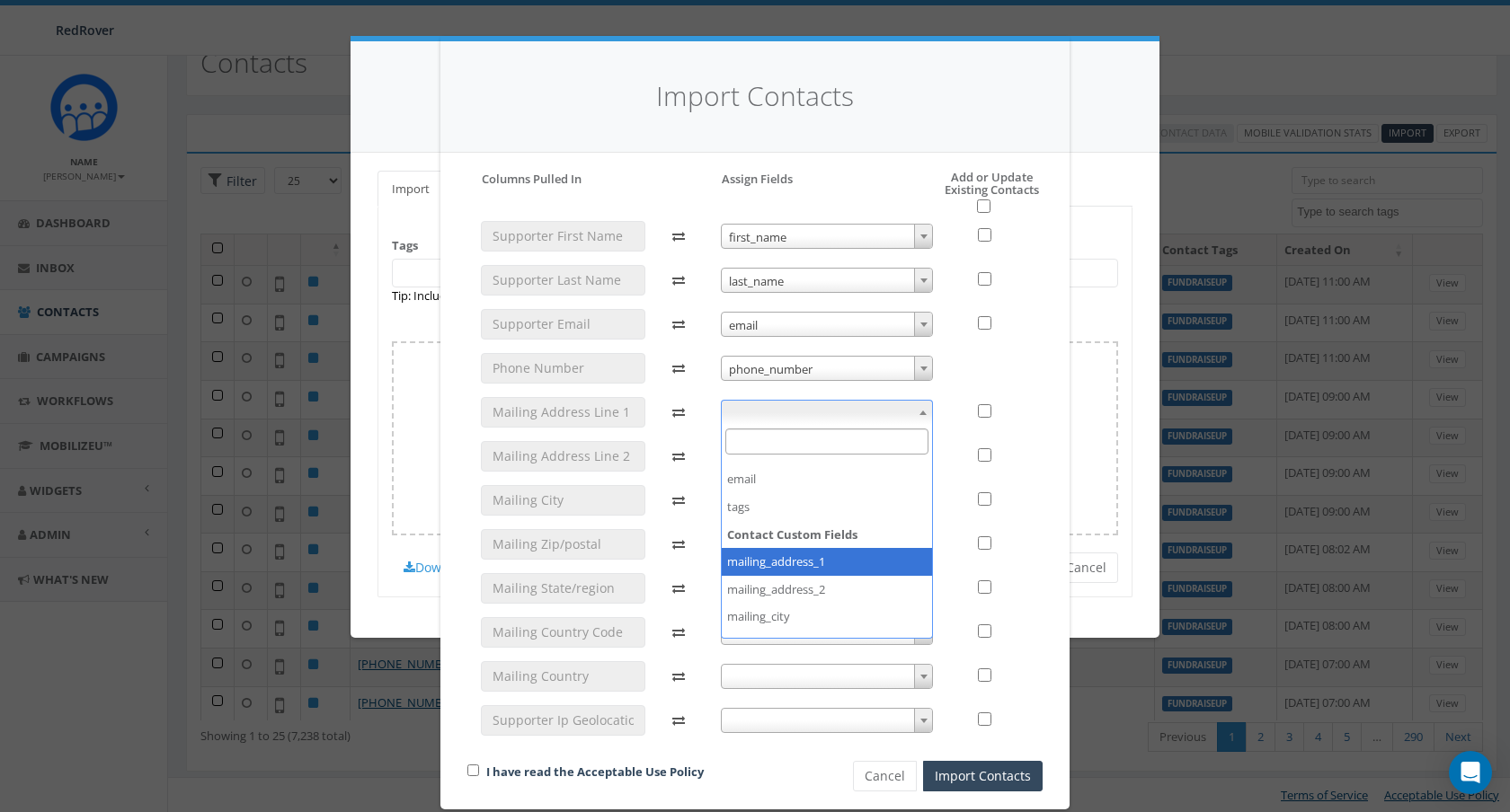
select select "mailing_address_1"
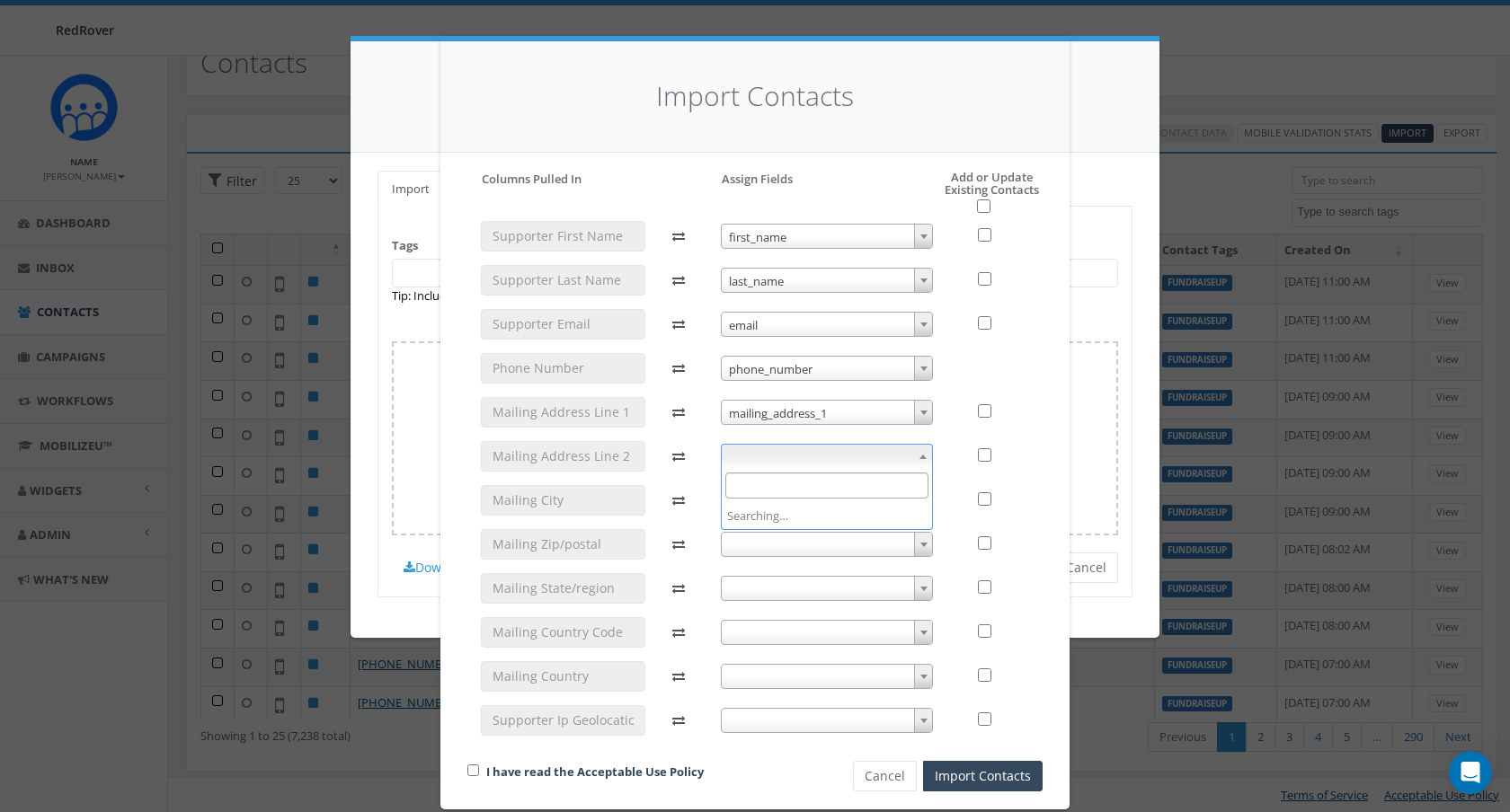
click at [799, 457] on span at bounding box center [827, 457] width 213 height 26
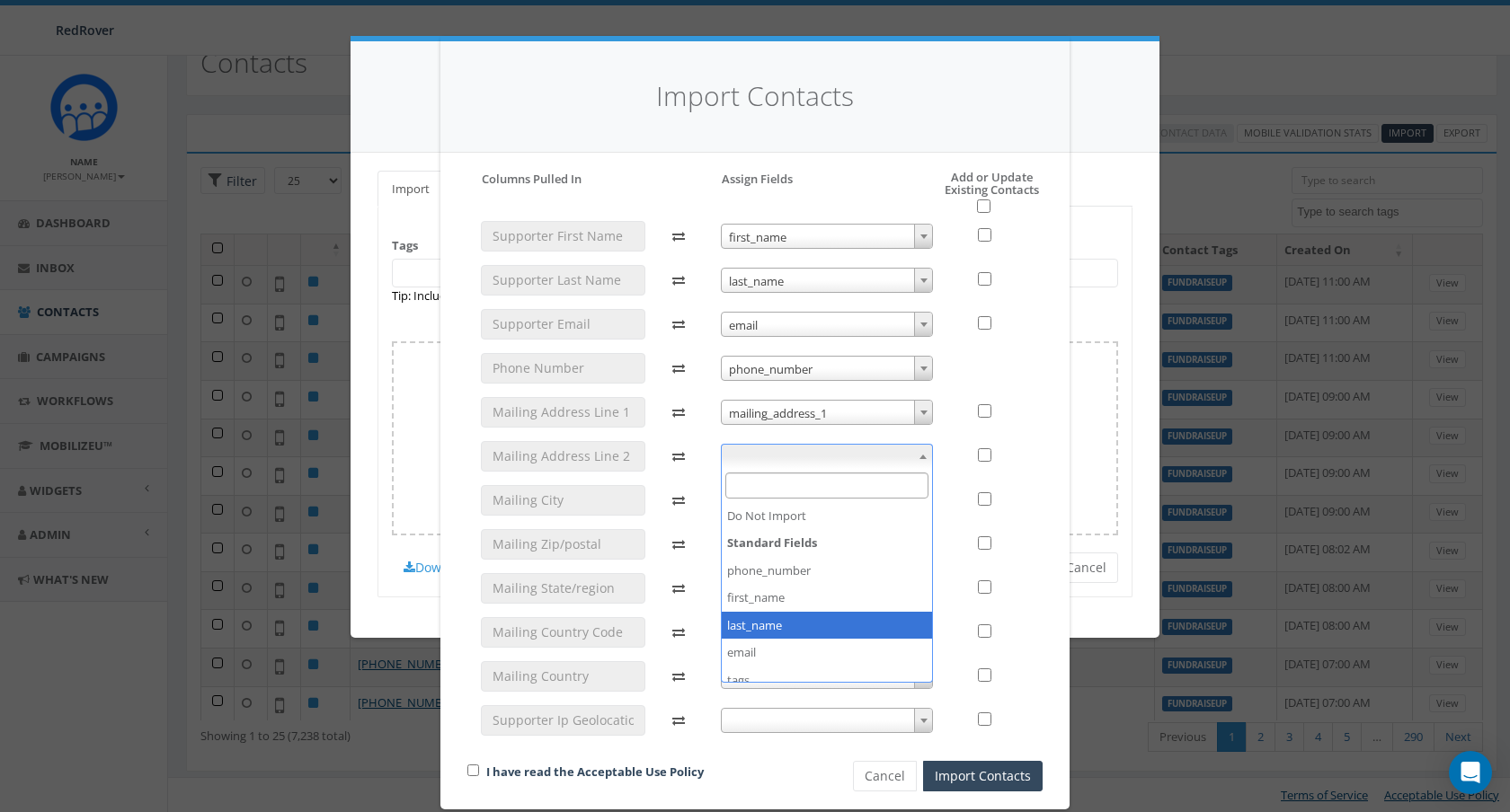
scroll to position [217, 0]
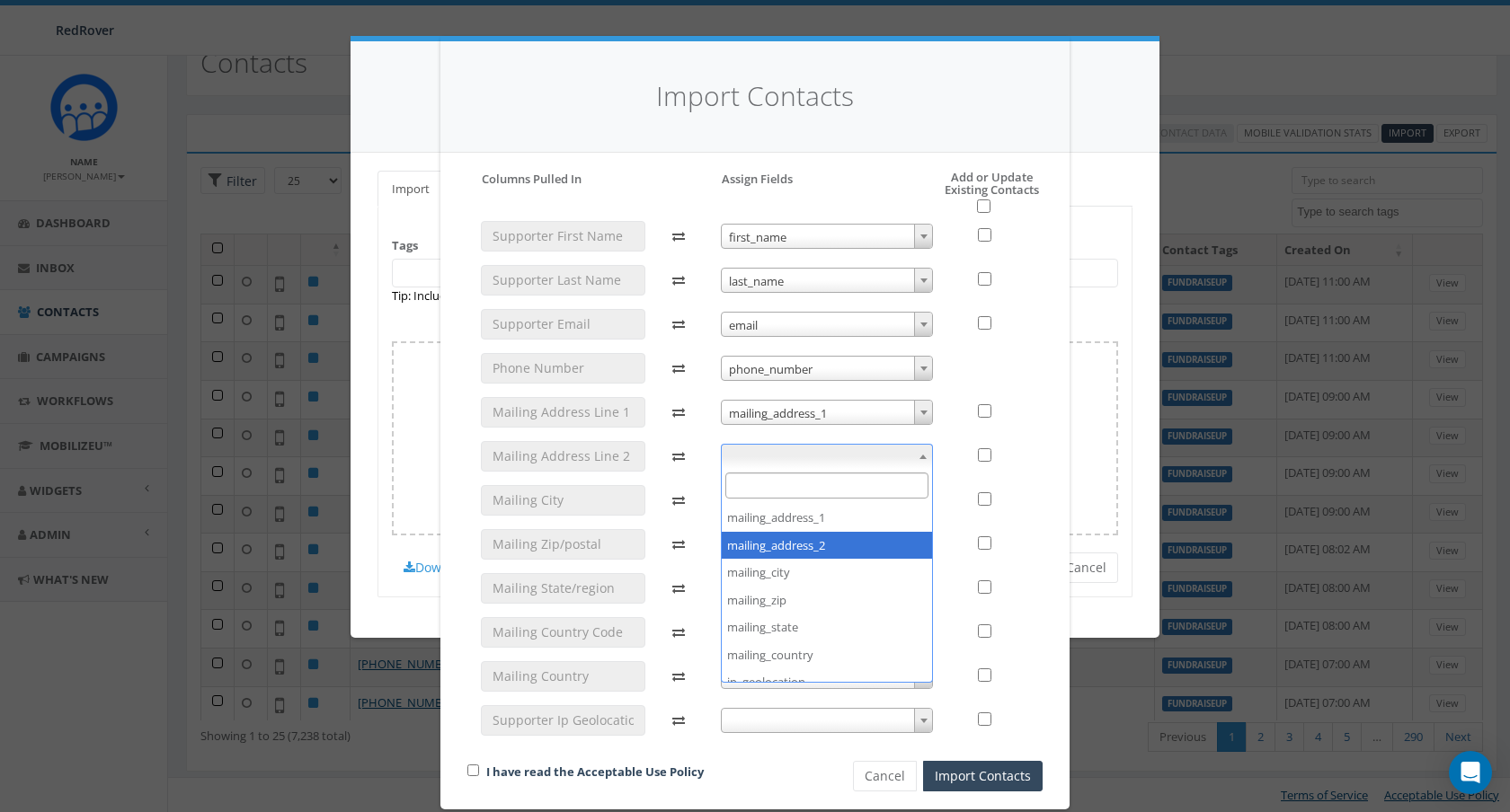
select select "mailing_address_2"
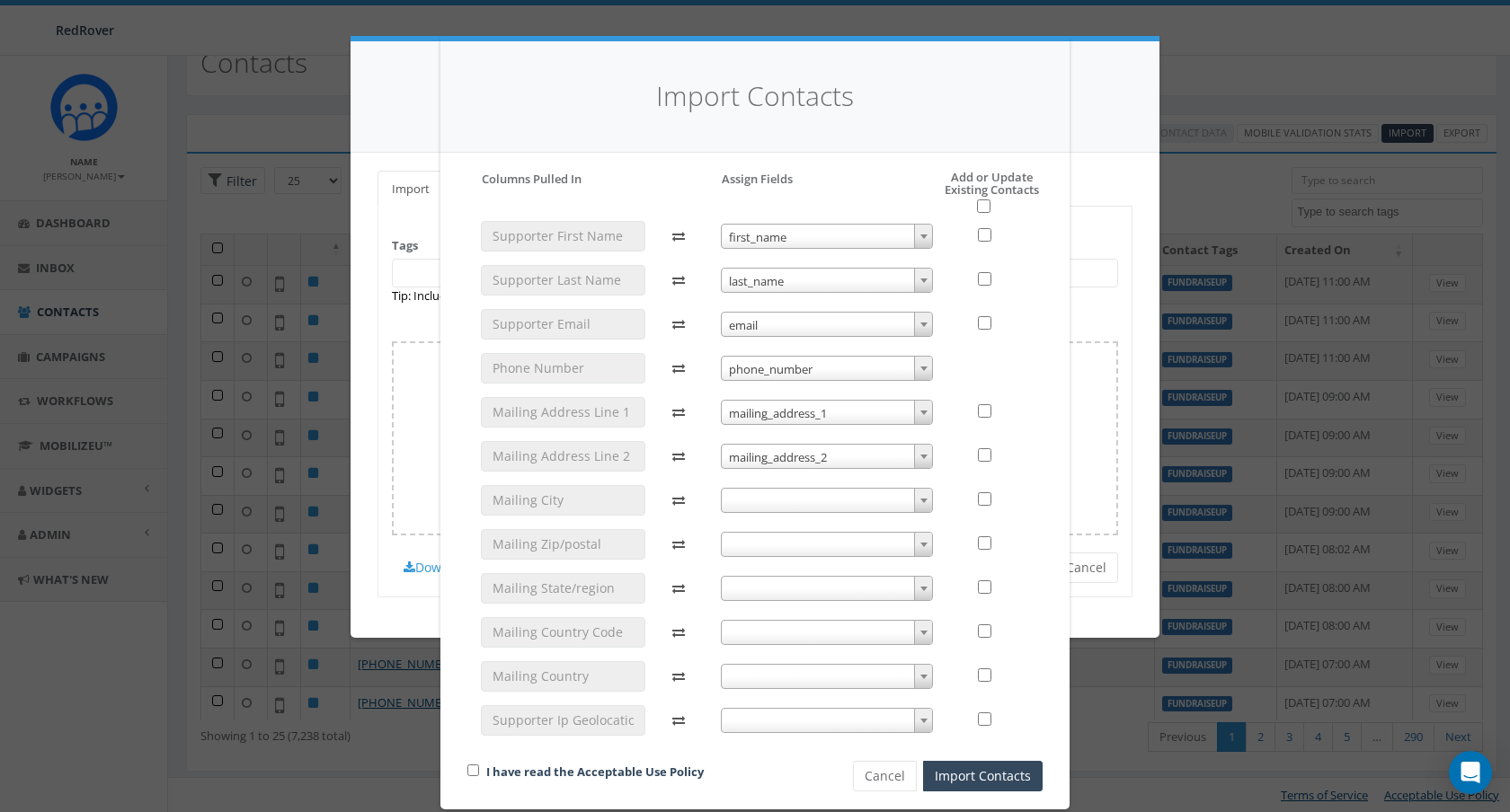
click at [812, 500] on span at bounding box center [827, 501] width 213 height 26
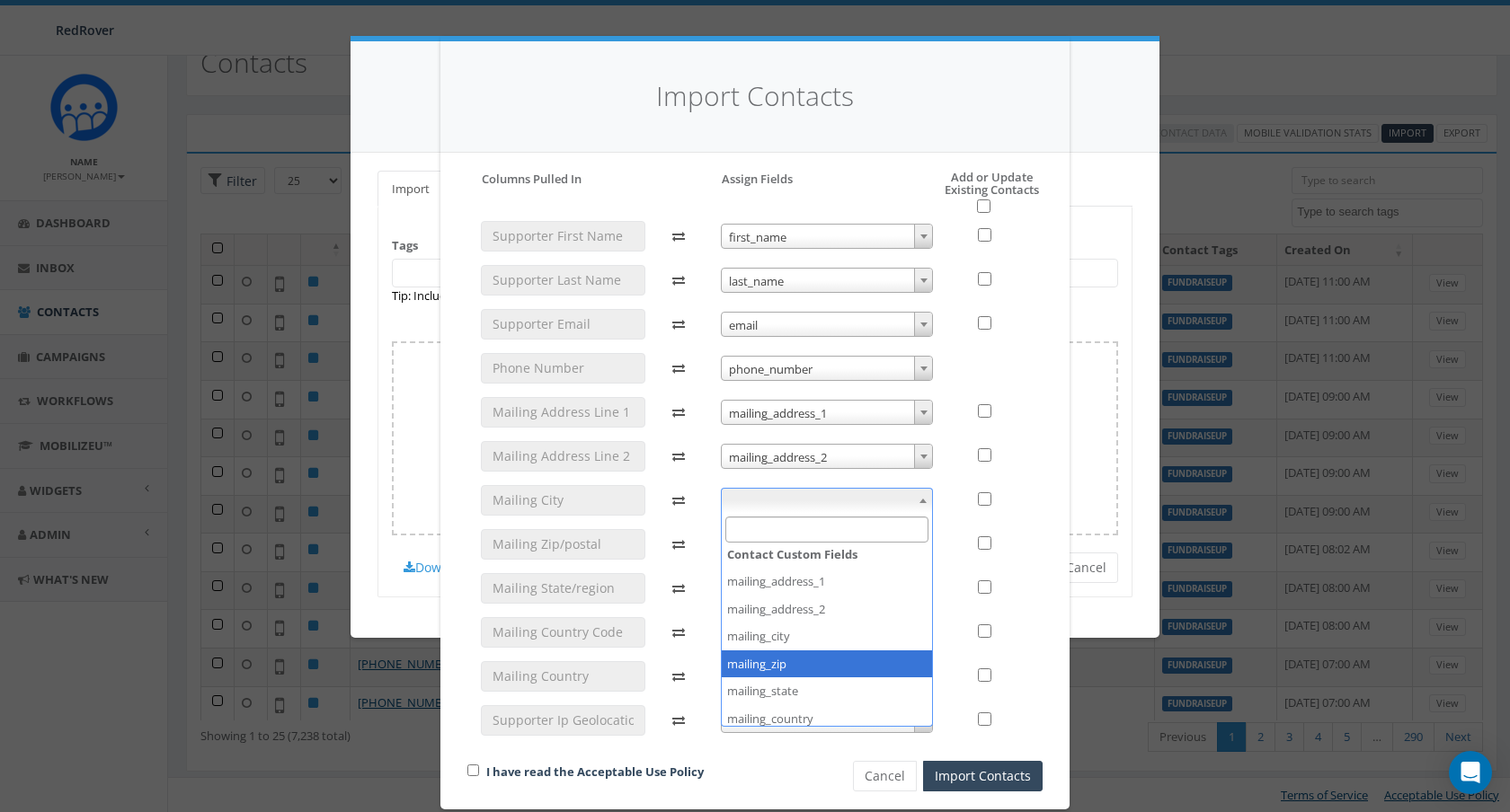
scroll to position [197, 0]
select select "mailing_city"
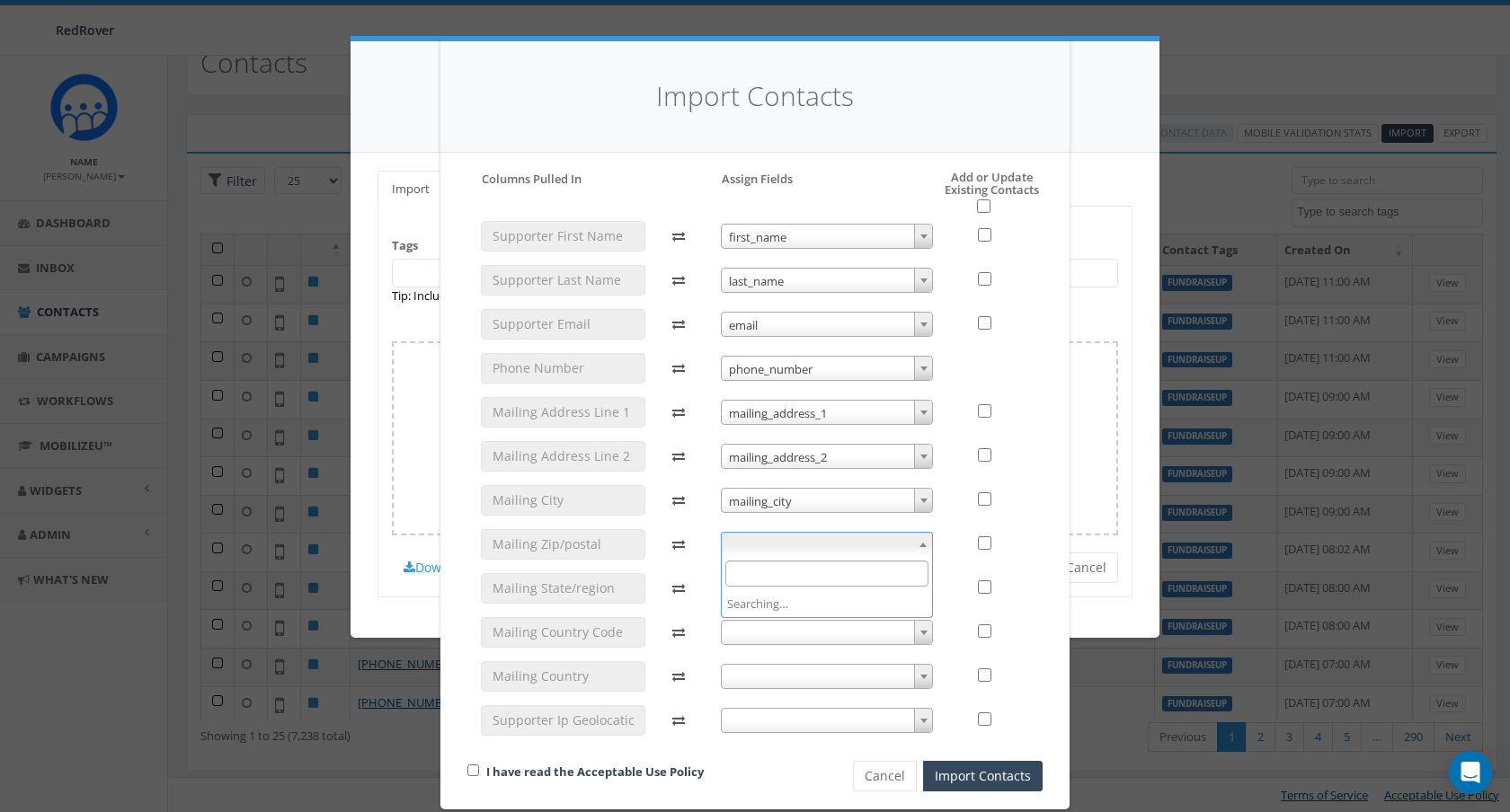
click at [827, 538] on span at bounding box center [827, 545] width 213 height 26
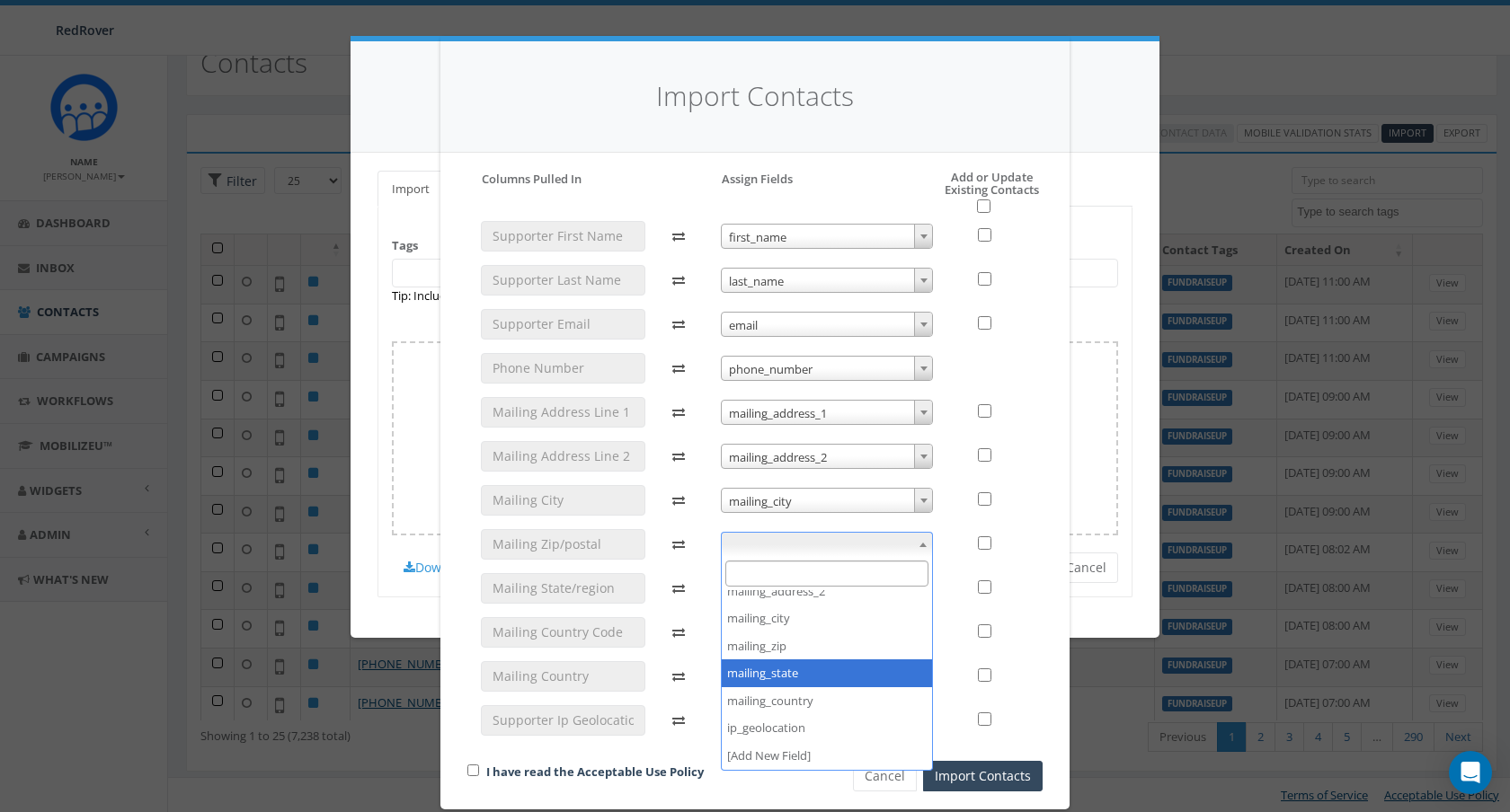
scroll to position [245, 0]
select select "mailing_zip"
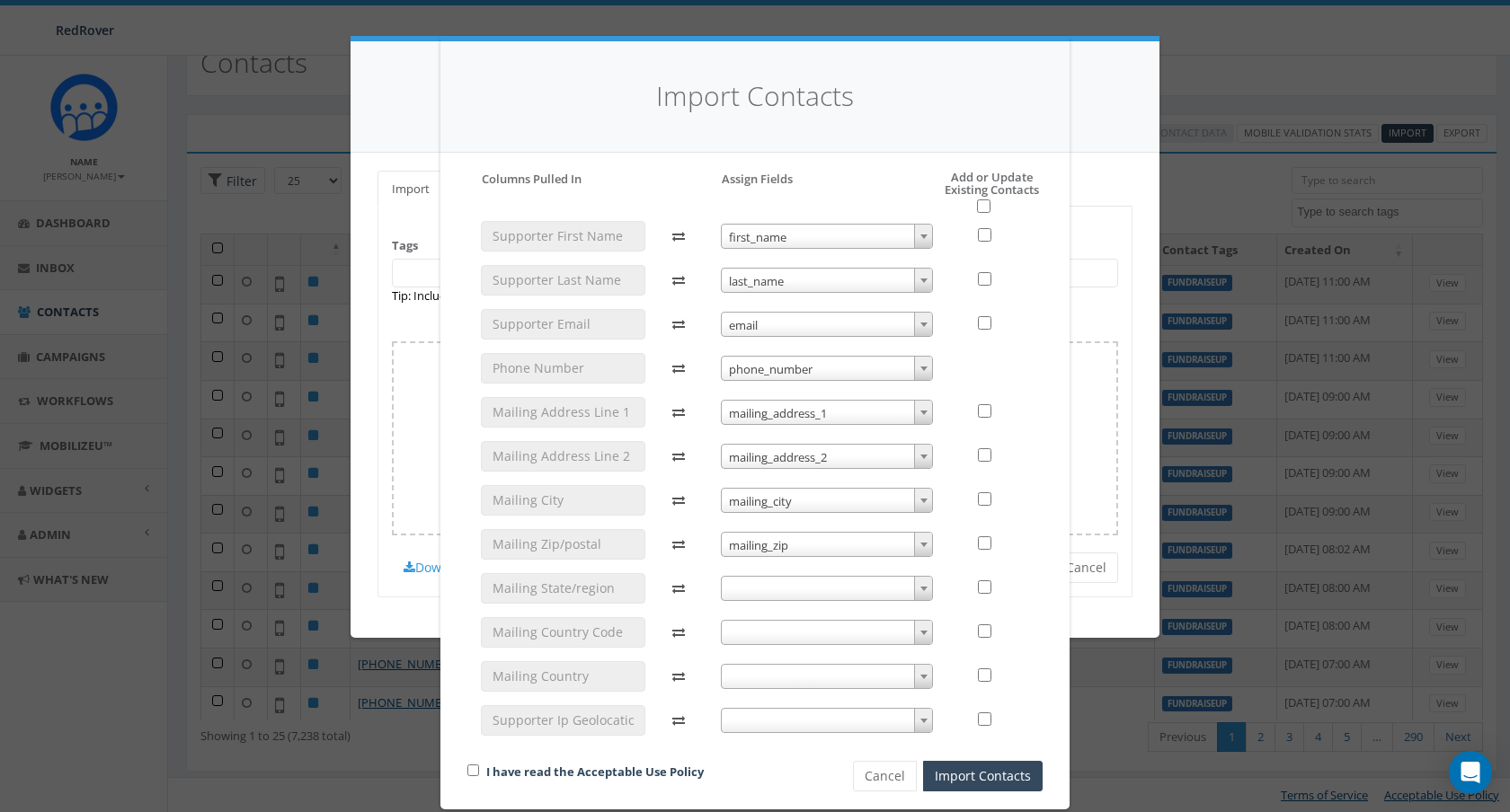
click at [869, 589] on span at bounding box center [827, 588] width 213 height 26
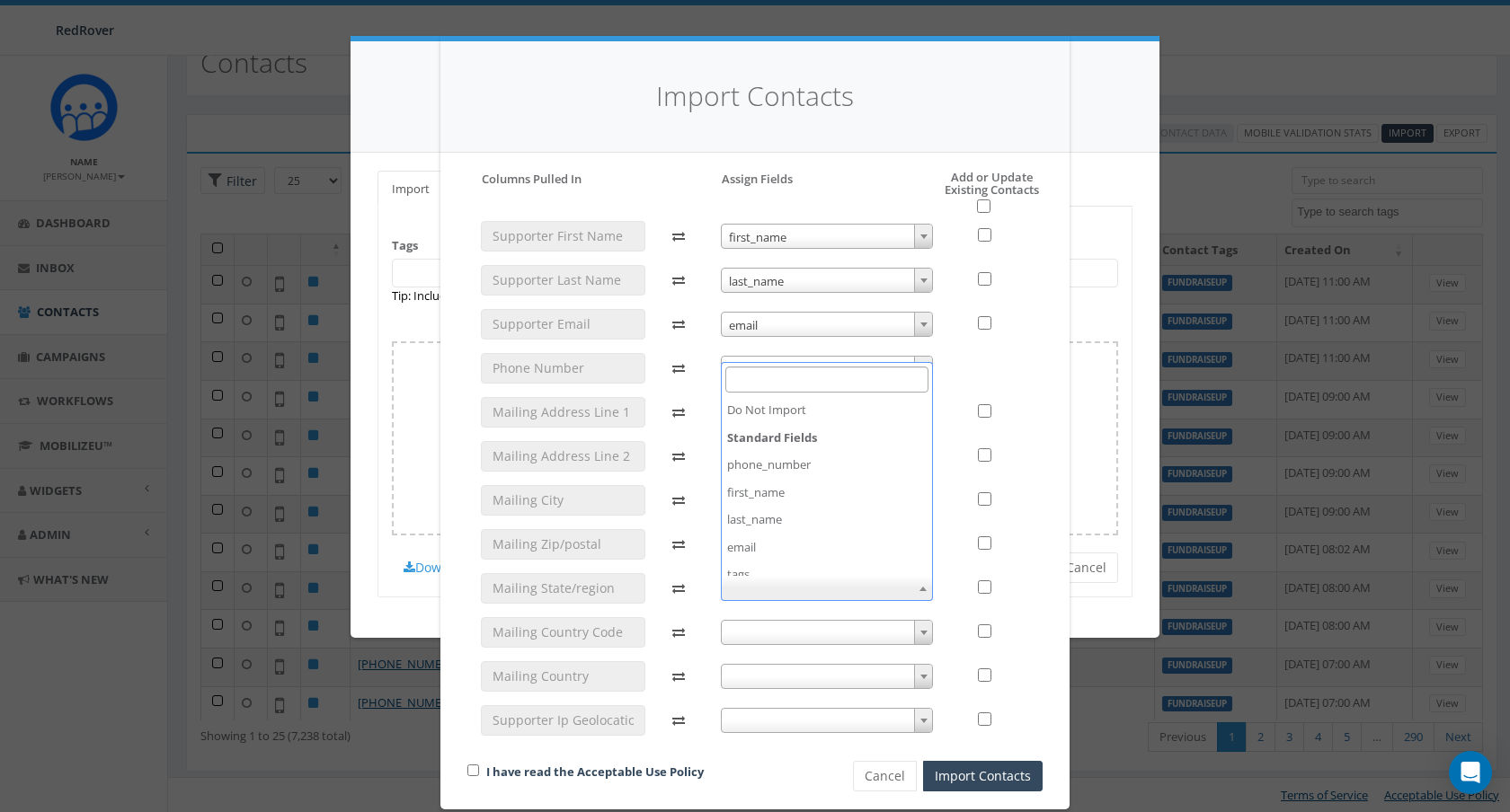
scroll to position [260, 0]
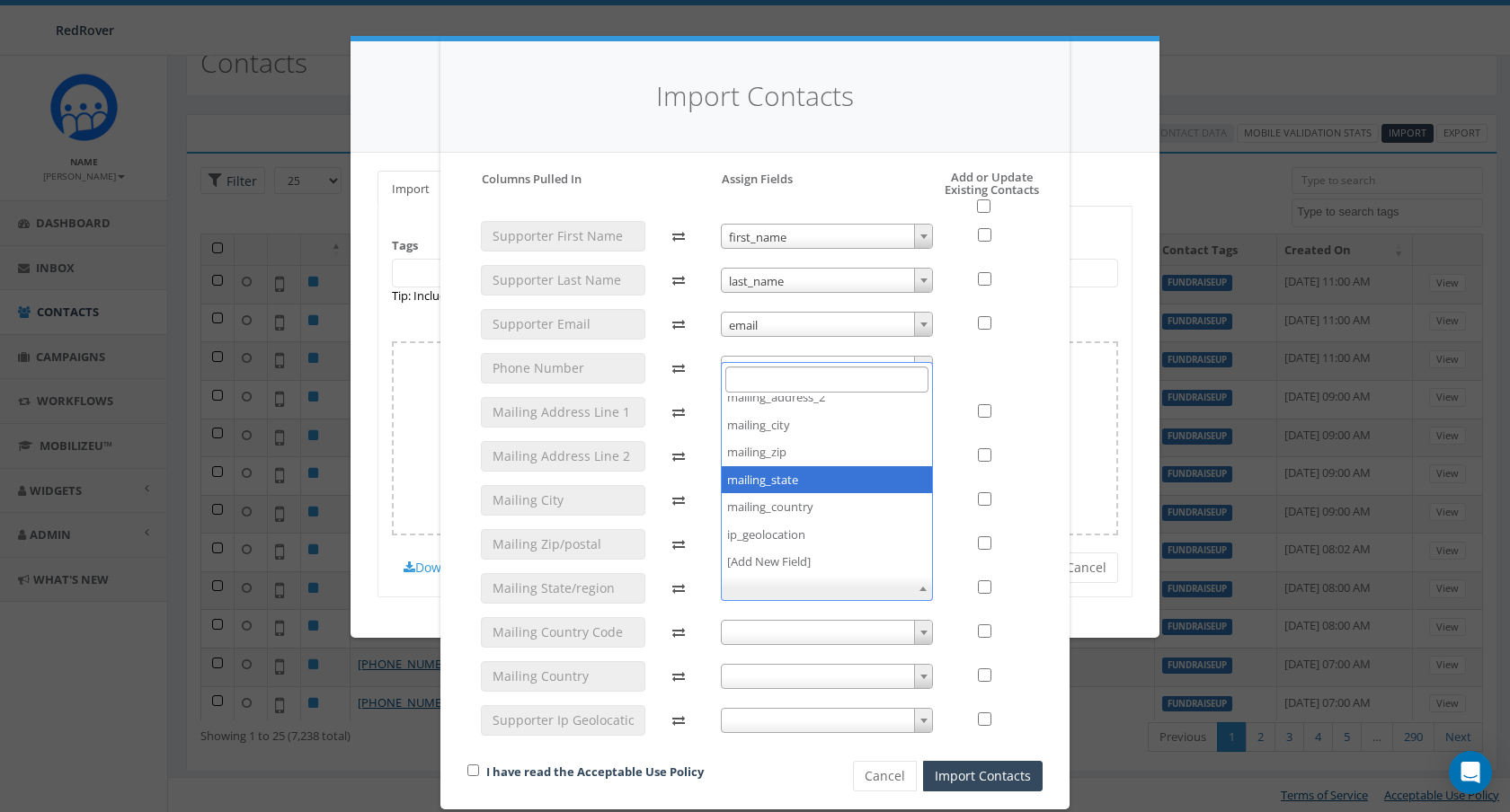
select select "mailing_state"
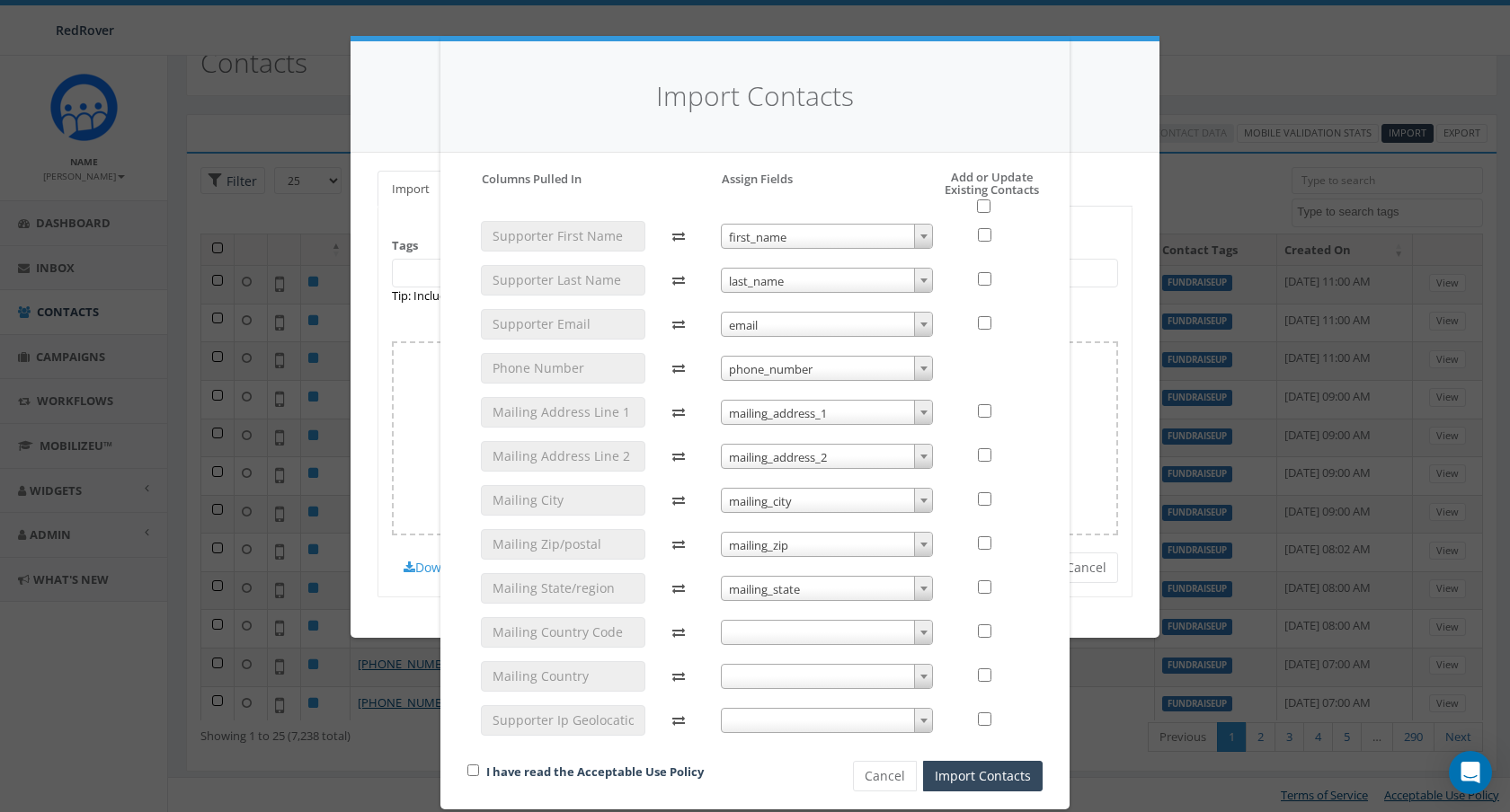
click at [909, 630] on span at bounding box center [827, 633] width 213 height 26
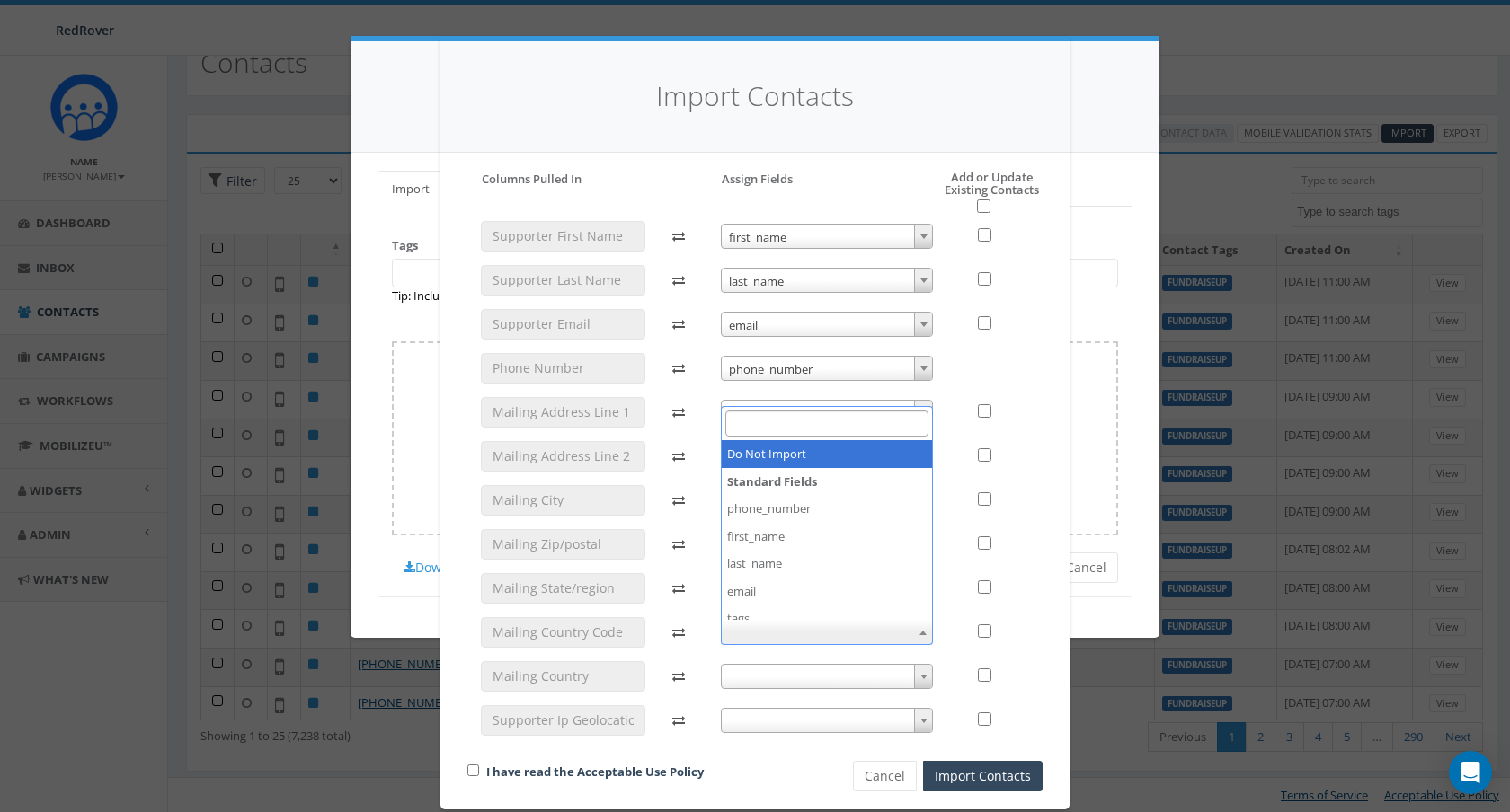
select select "do_not_import_this_field"
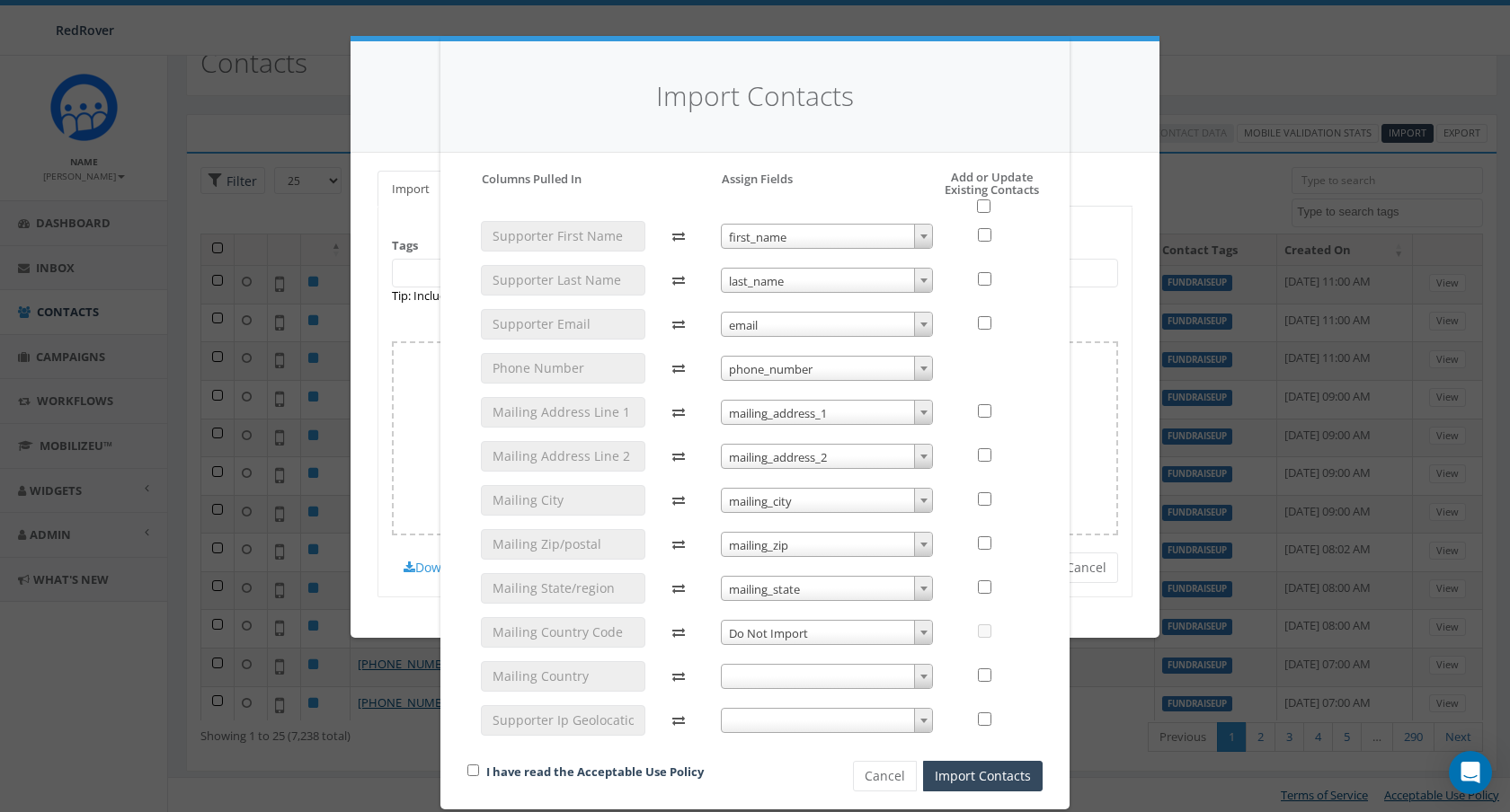
click at [801, 679] on span at bounding box center [827, 677] width 213 height 26
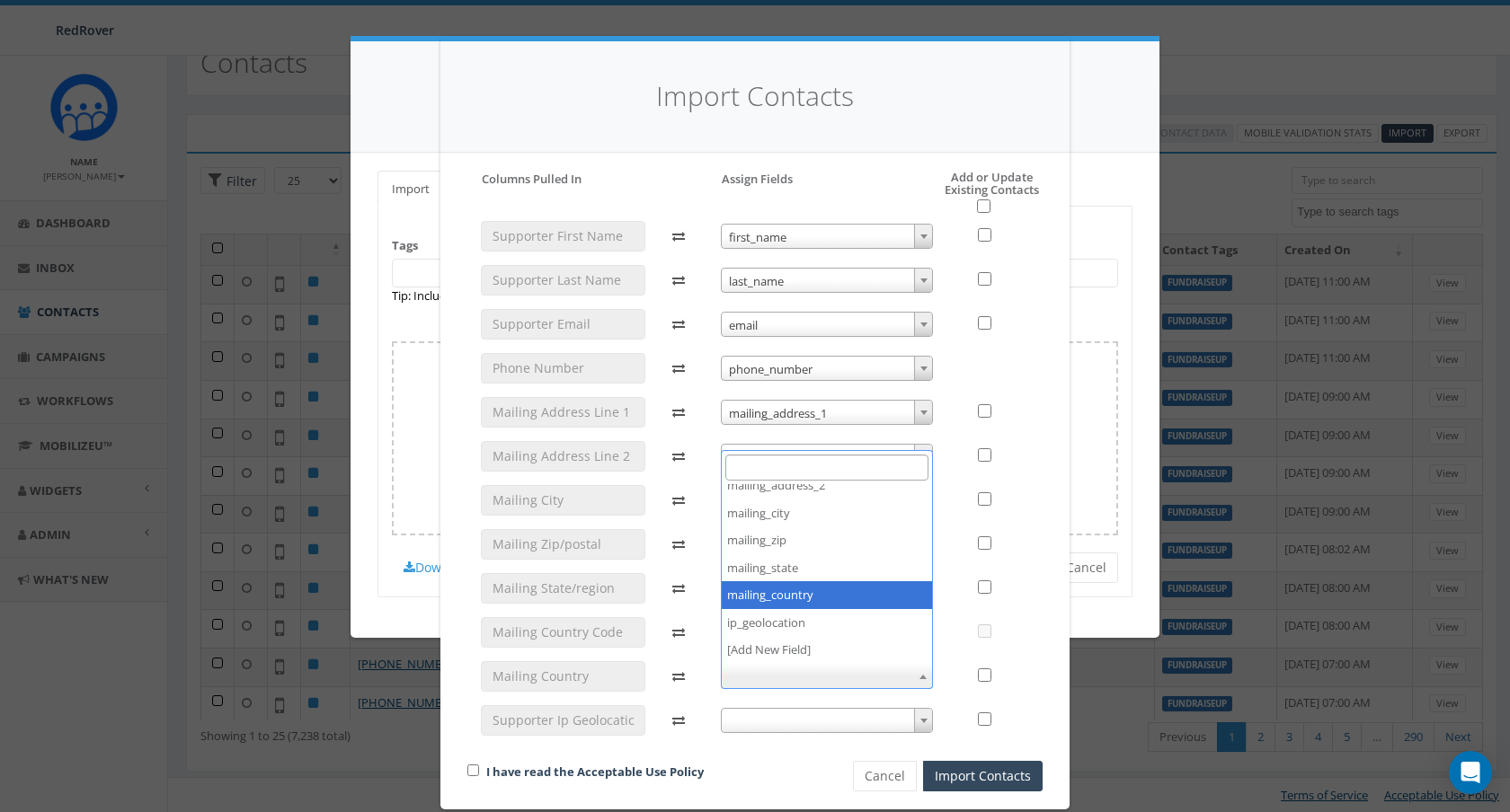
select select "mailing_country"
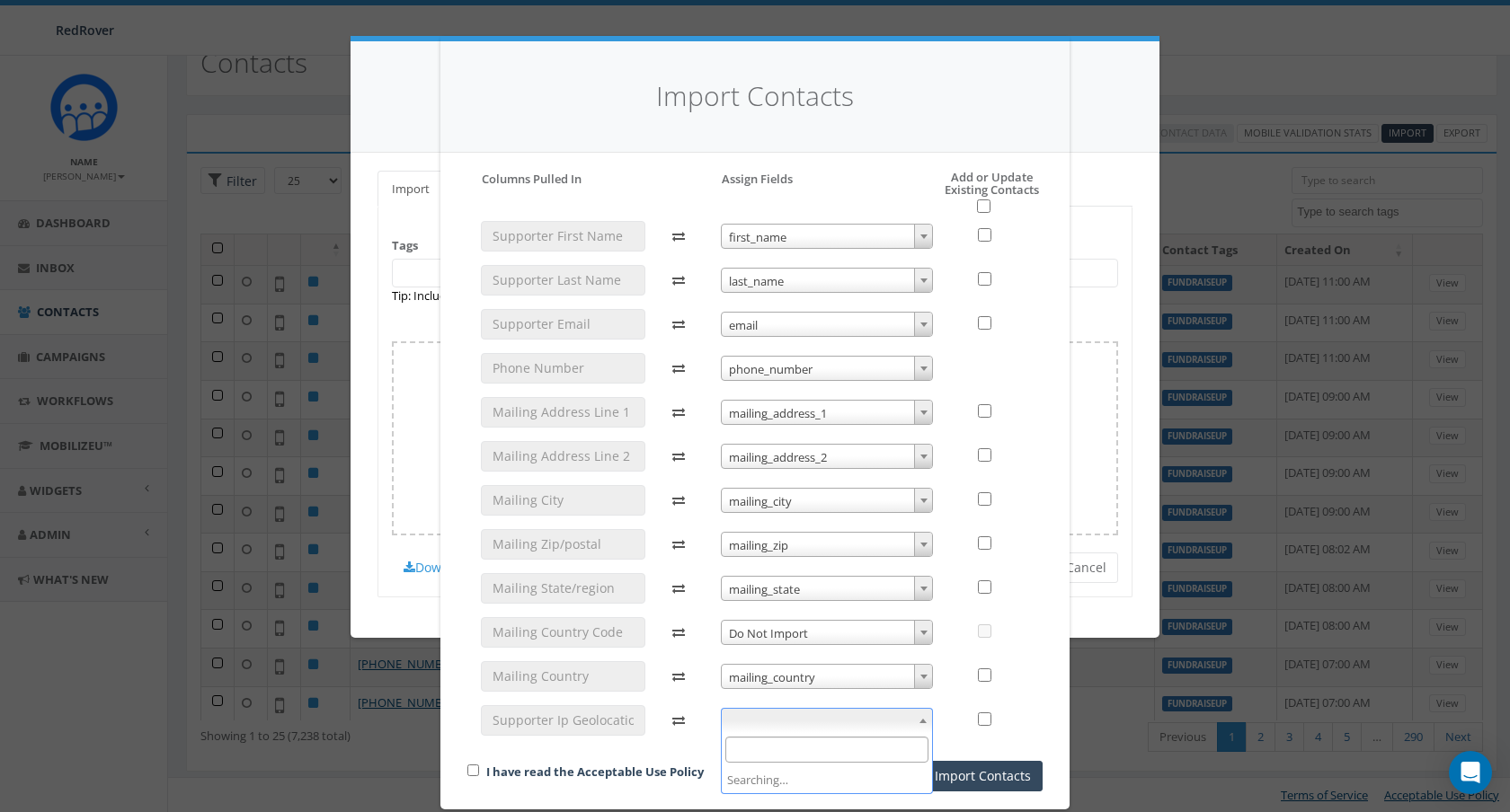
click at [806, 712] on span at bounding box center [827, 721] width 213 height 26
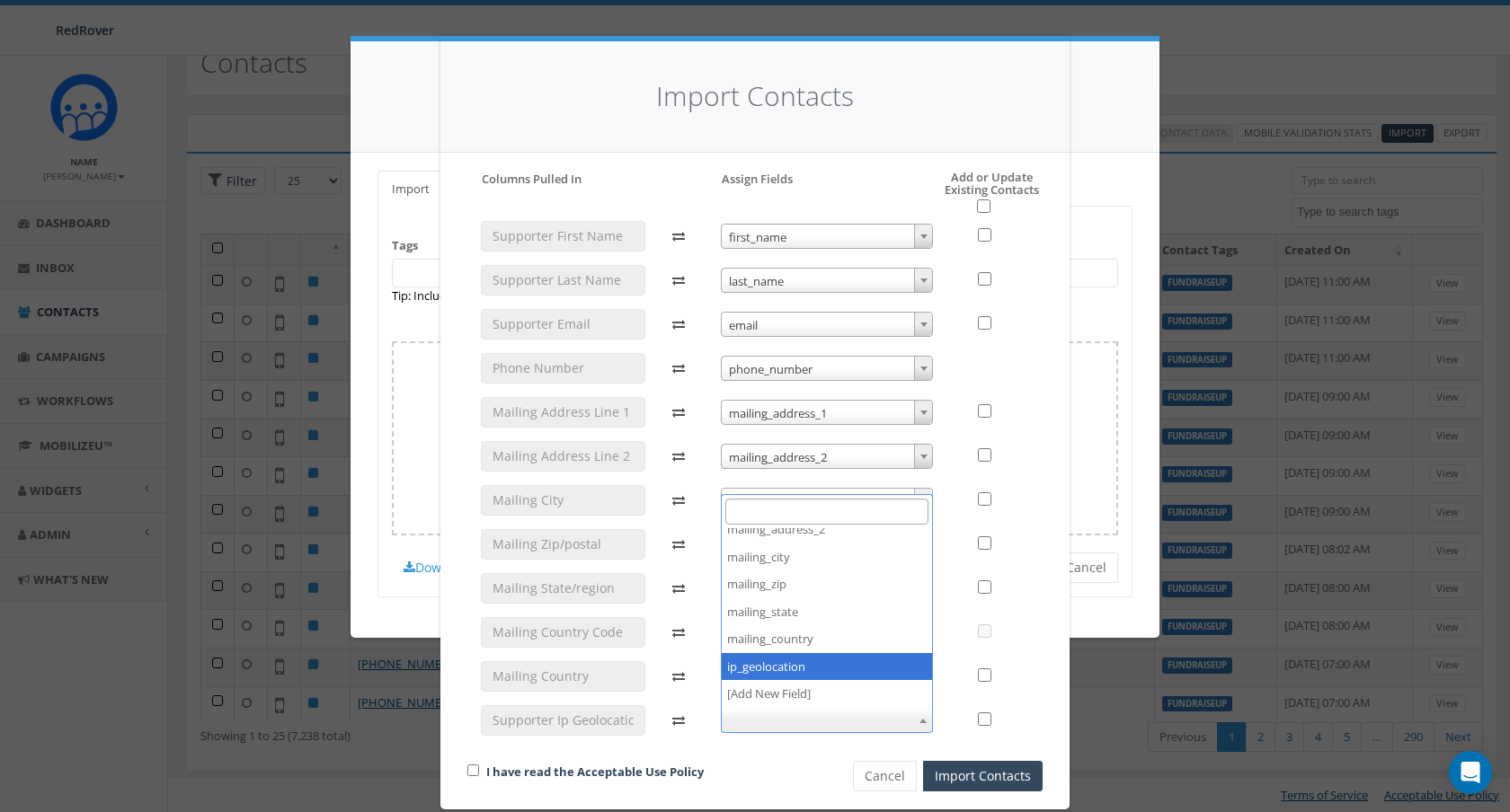
select select "ip_geolocation"
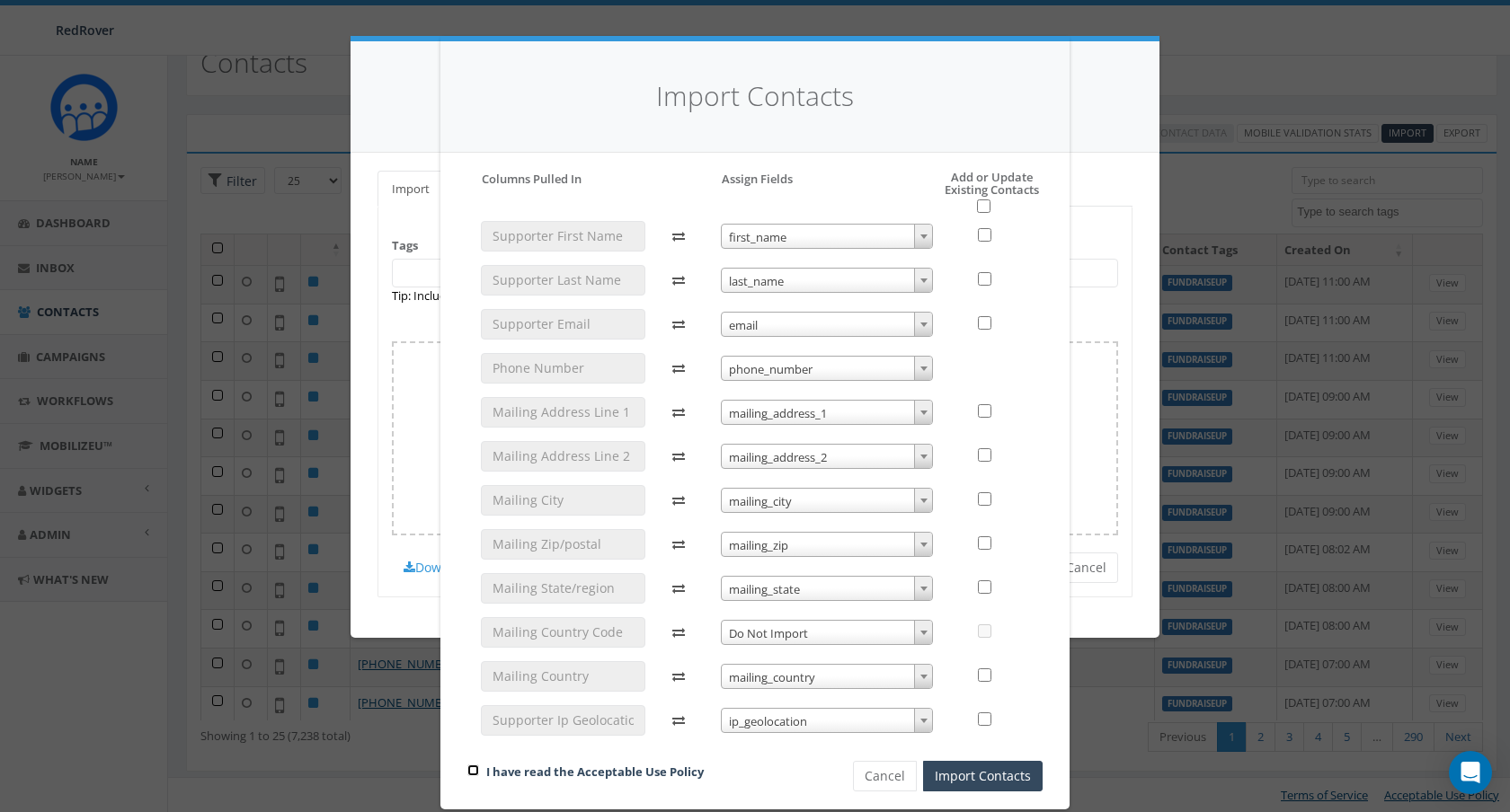
click at [474, 769] on input "checkbox" at bounding box center [473, 770] width 12 height 12
checkbox input "true"
click at [986, 774] on button "Import Contacts" at bounding box center [983, 776] width 120 height 30
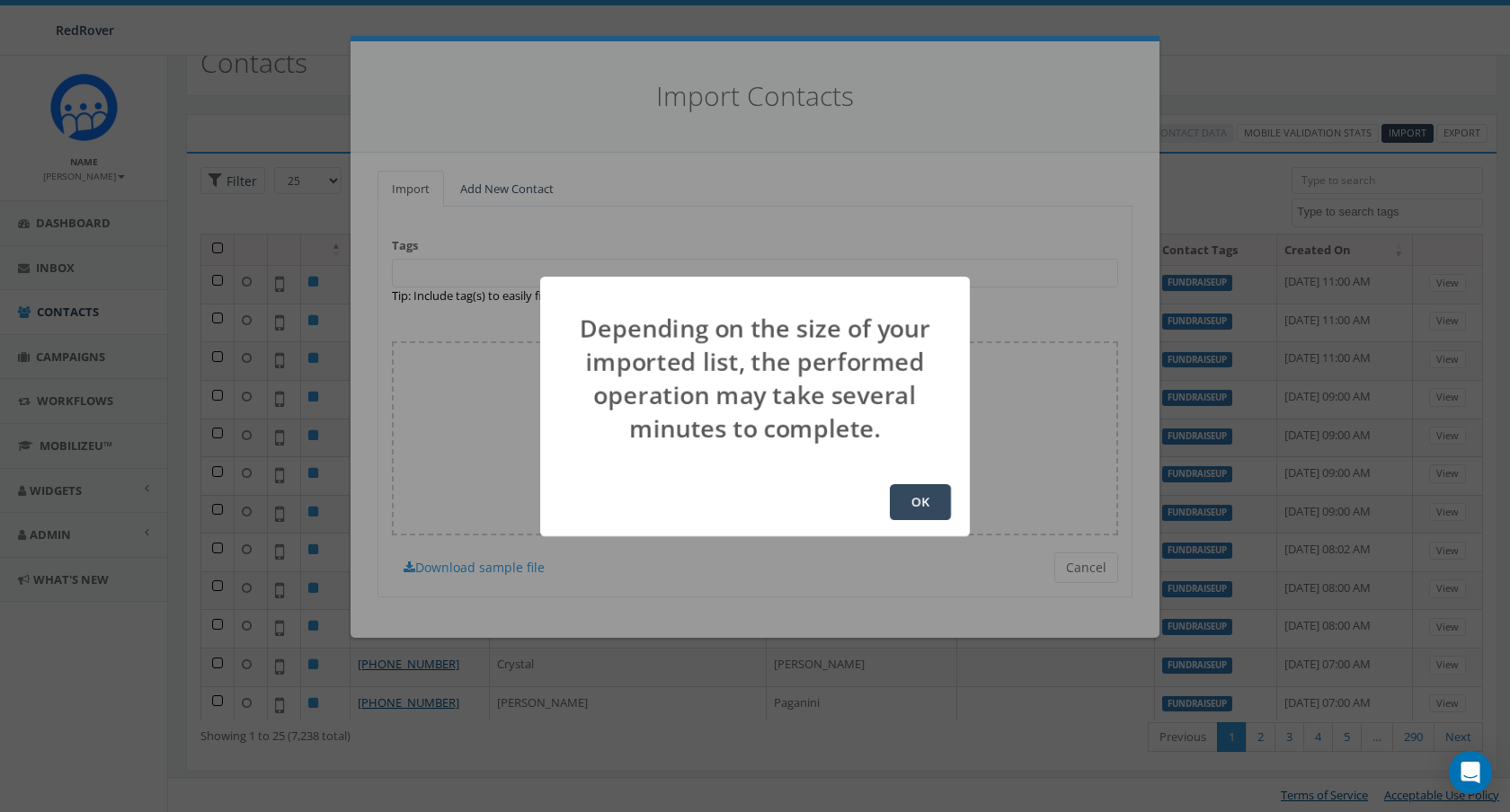
click at [921, 498] on button "OK" at bounding box center [920, 502] width 61 height 36
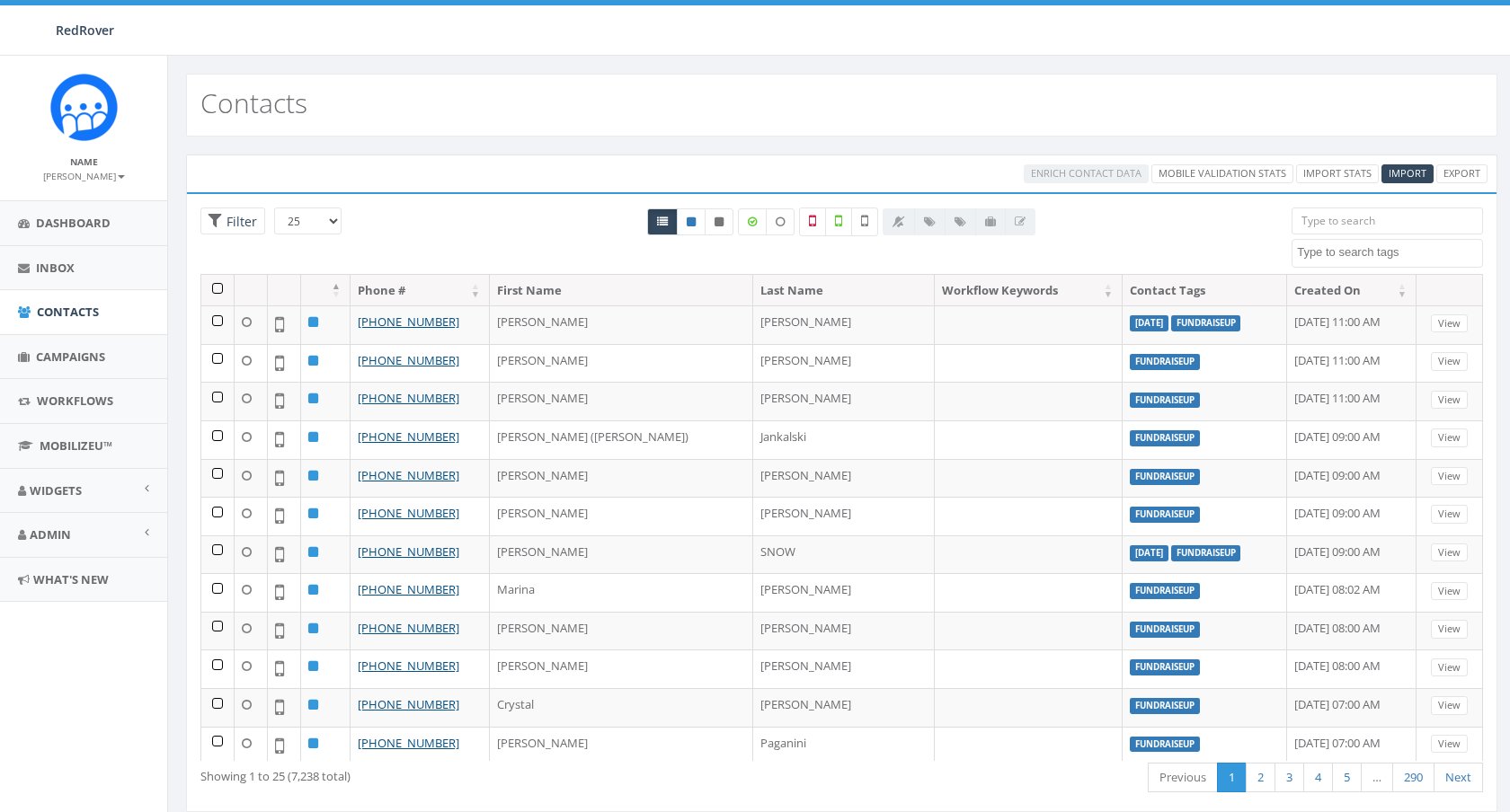
select select
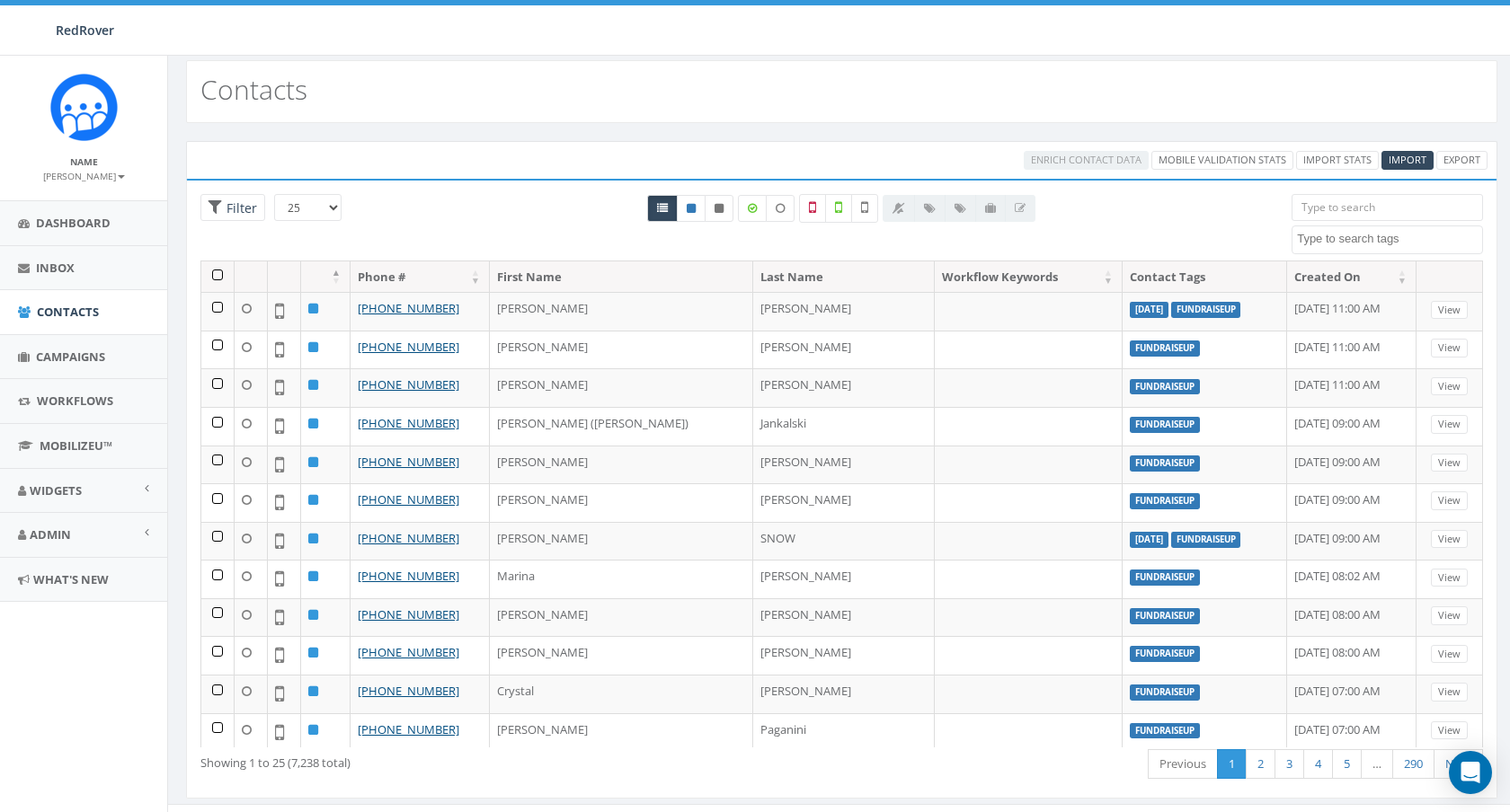
click at [1420, 244] on textarea "Search" at bounding box center [1389, 239] width 185 height 16
click at [1162, 202] on div at bounding box center [841, 227] width 872 height 67
click at [1425, 242] on textarea "Search" at bounding box center [1389, 239] width 185 height 16
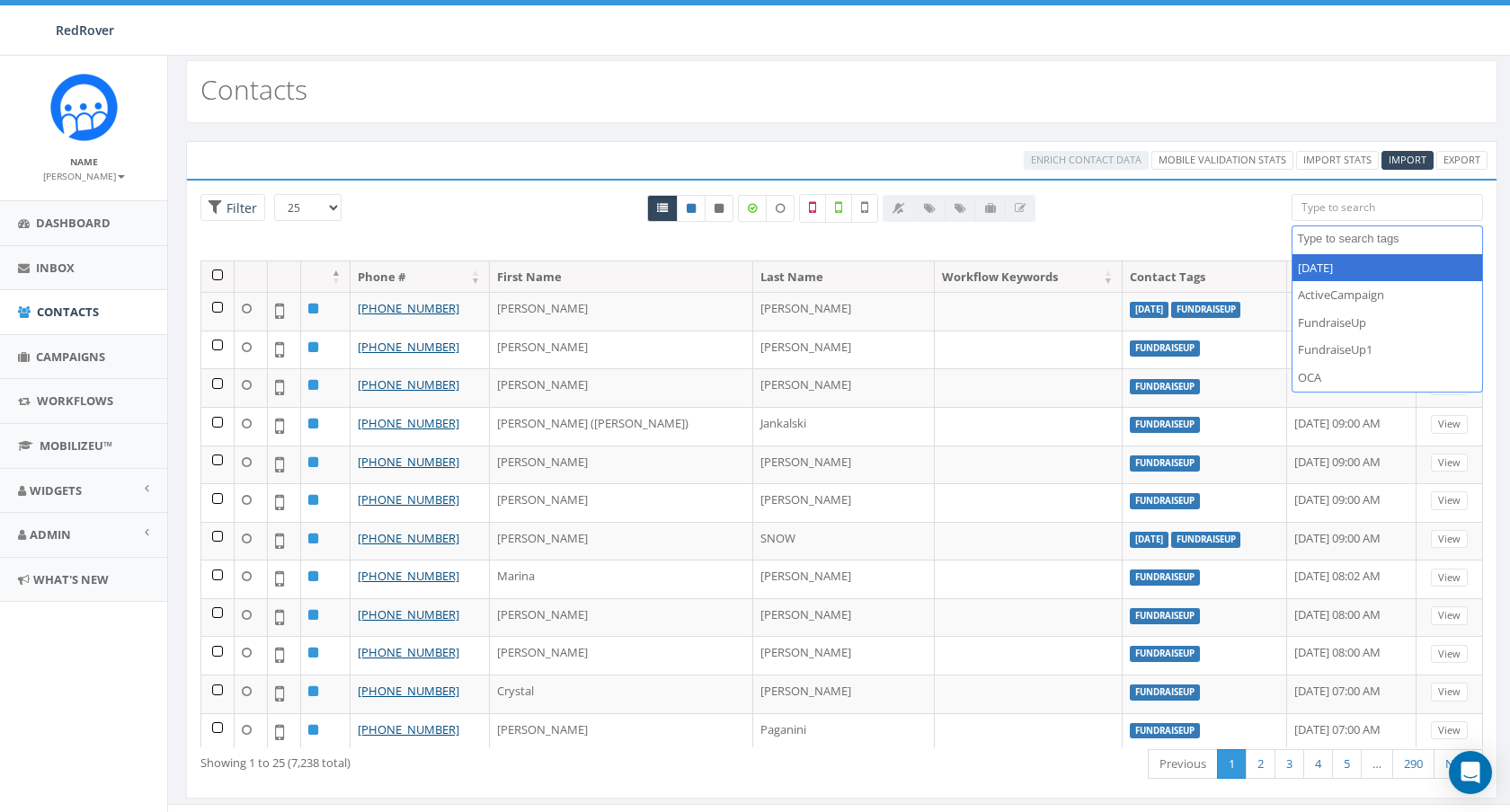
click at [1179, 203] on div at bounding box center [841, 227] width 872 height 67
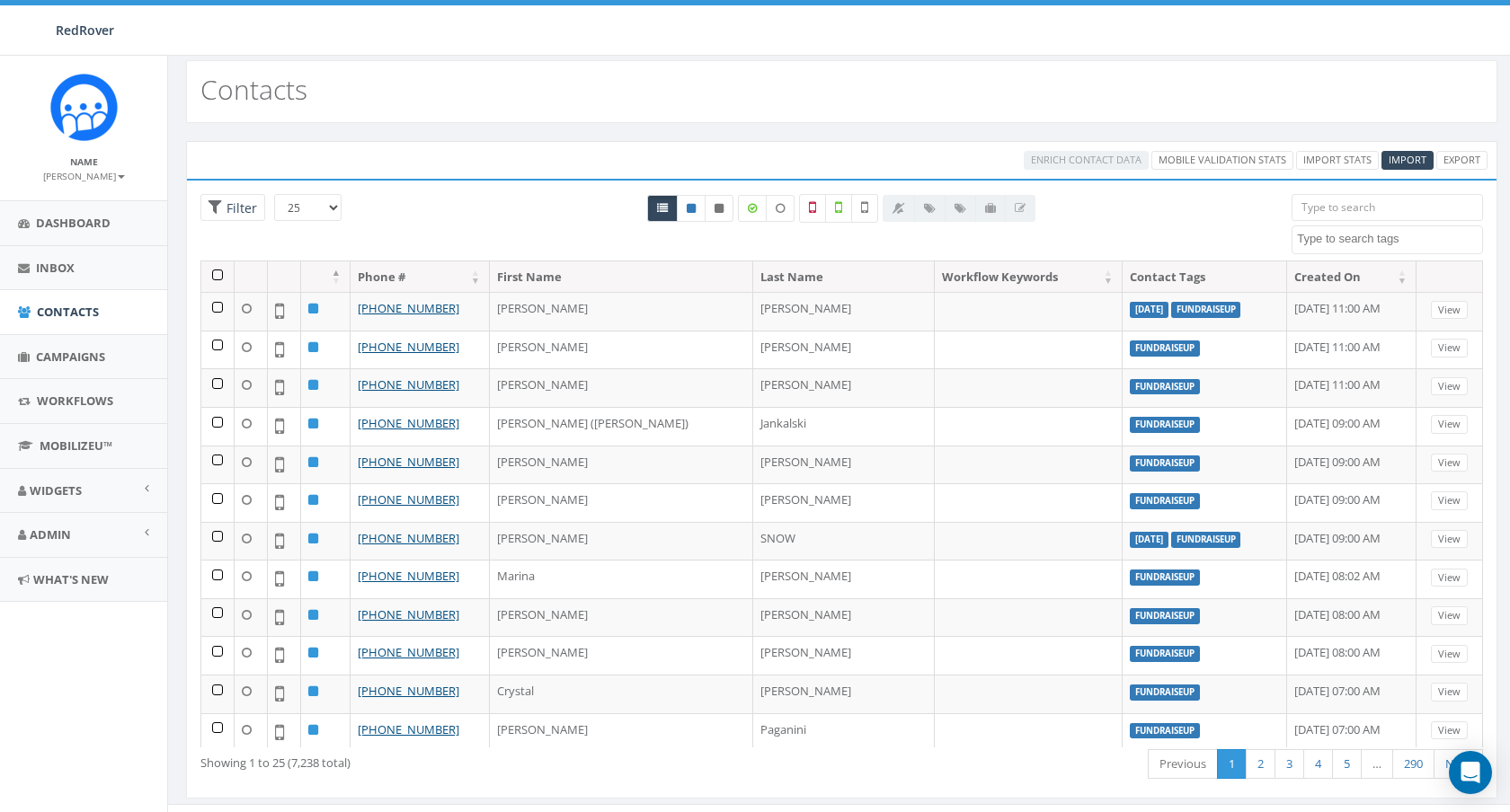
click at [1349, 202] on input "search" at bounding box center [1387, 208] width 192 height 27
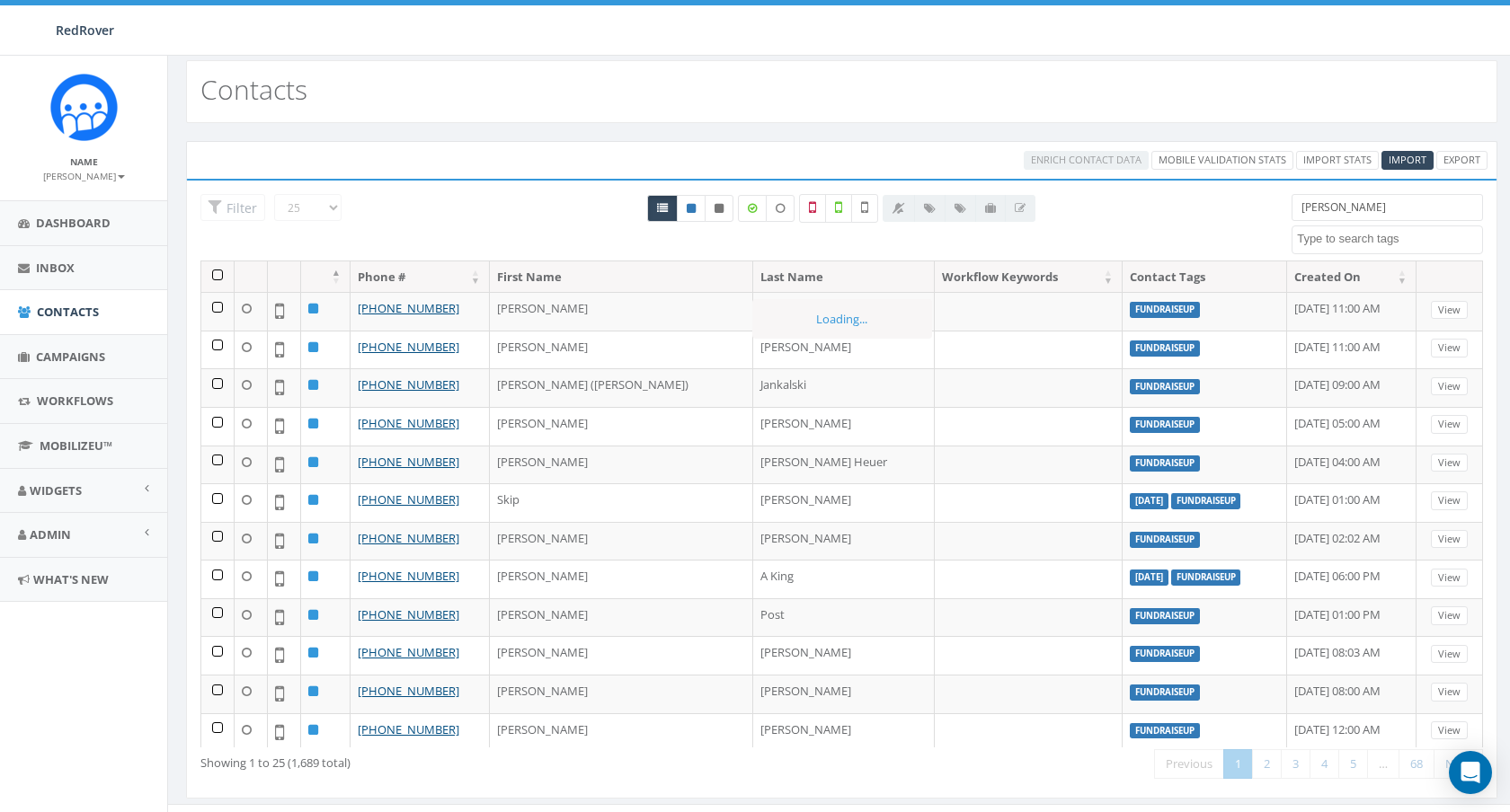
scroll to position [13, 0]
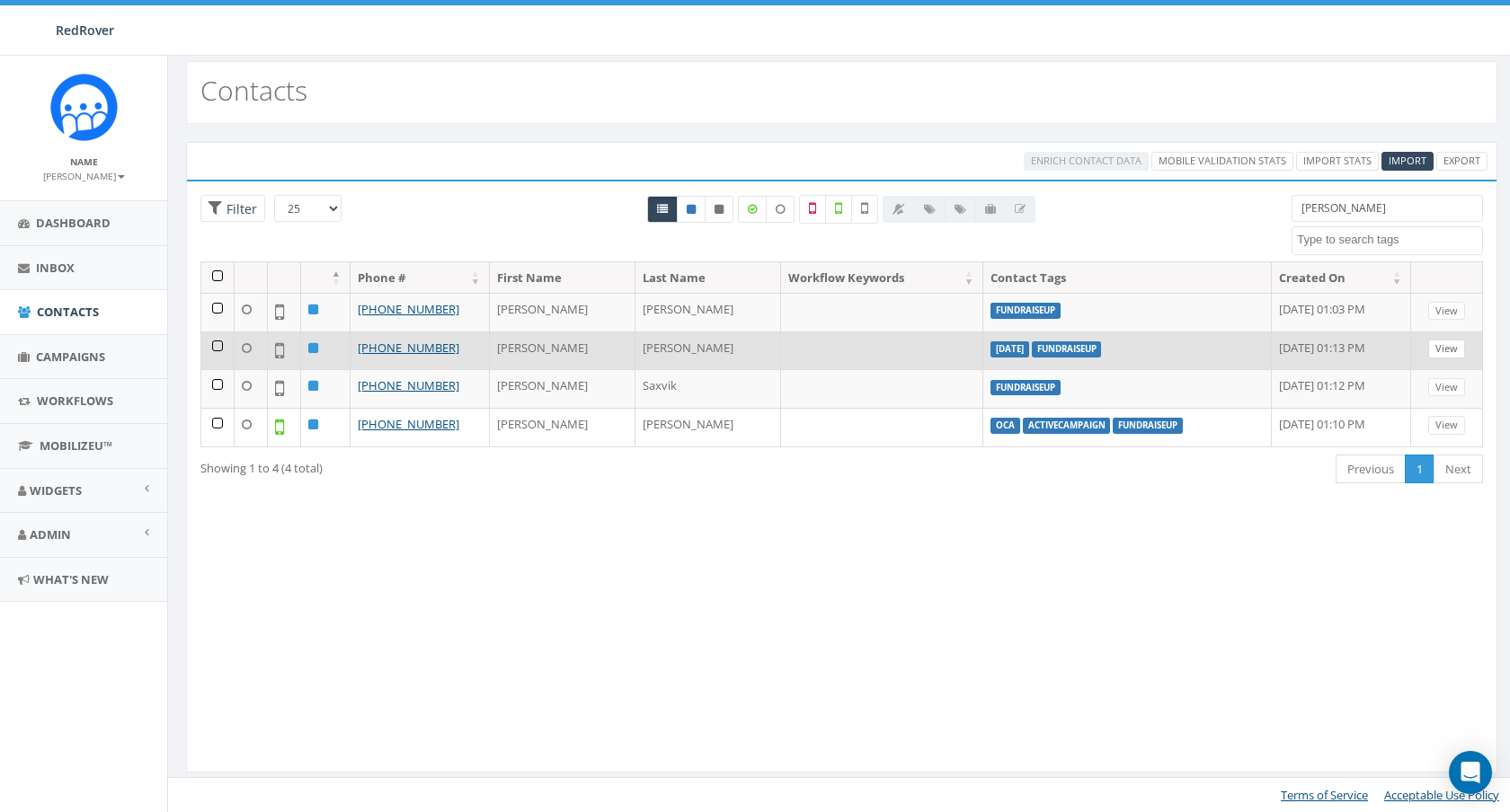
type input "[PERSON_NAME]"
click at [1432, 342] on link "View" at bounding box center [1446, 349] width 36 height 19
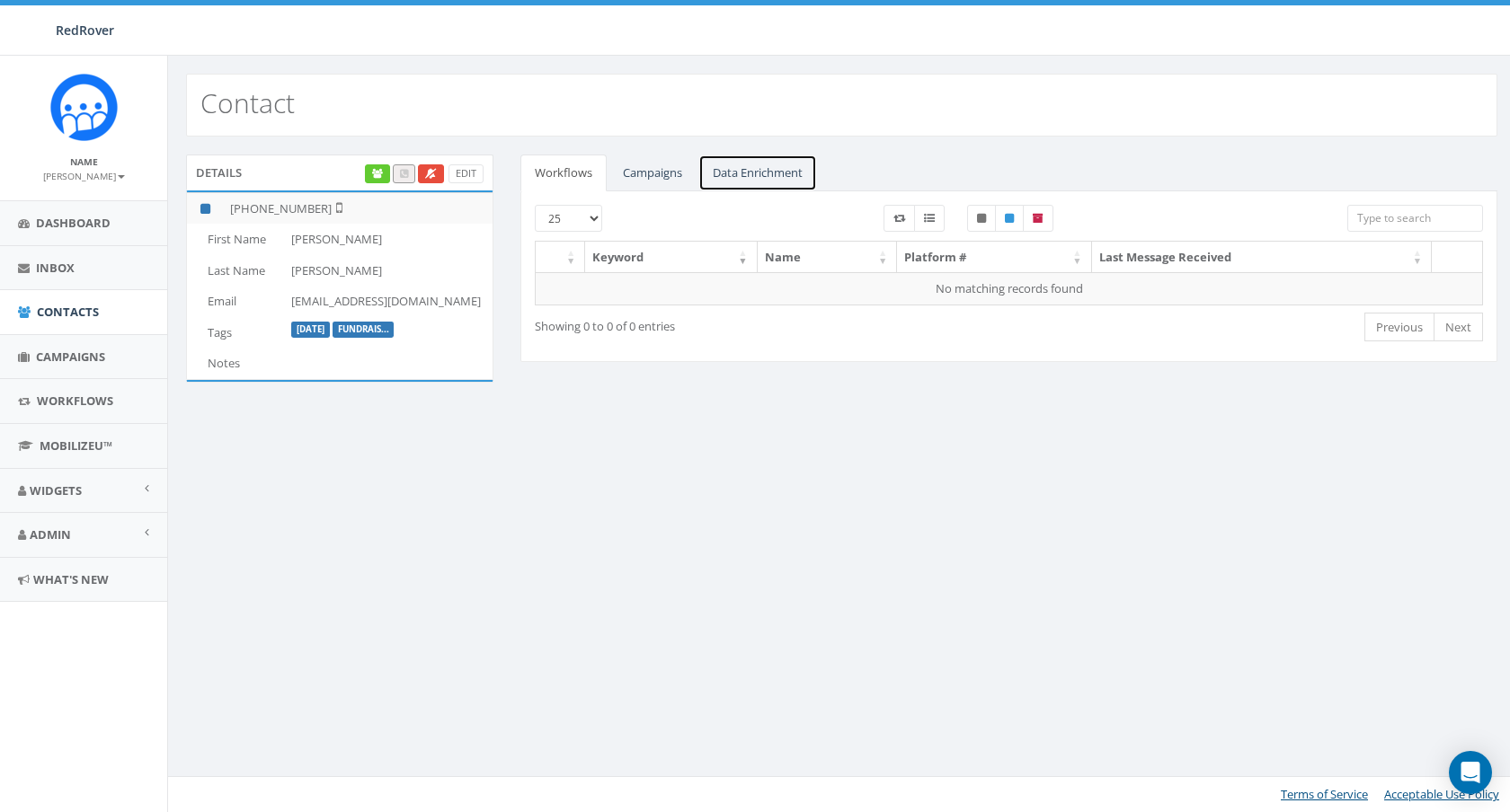
click at [736, 175] on link "Data Enrichment" at bounding box center [757, 172] width 119 height 36
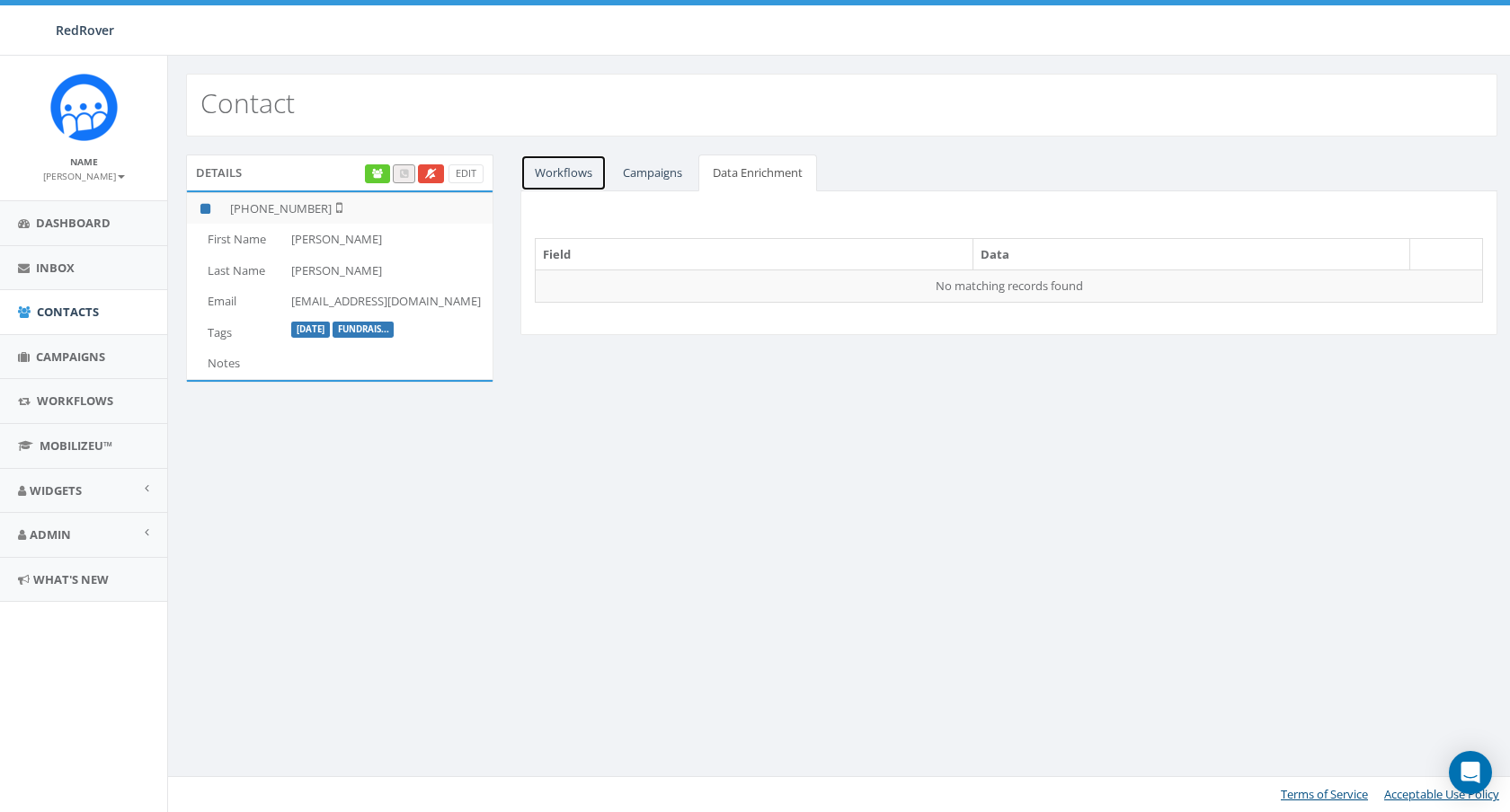
click at [574, 161] on link "Workflows" at bounding box center [563, 172] width 87 height 36
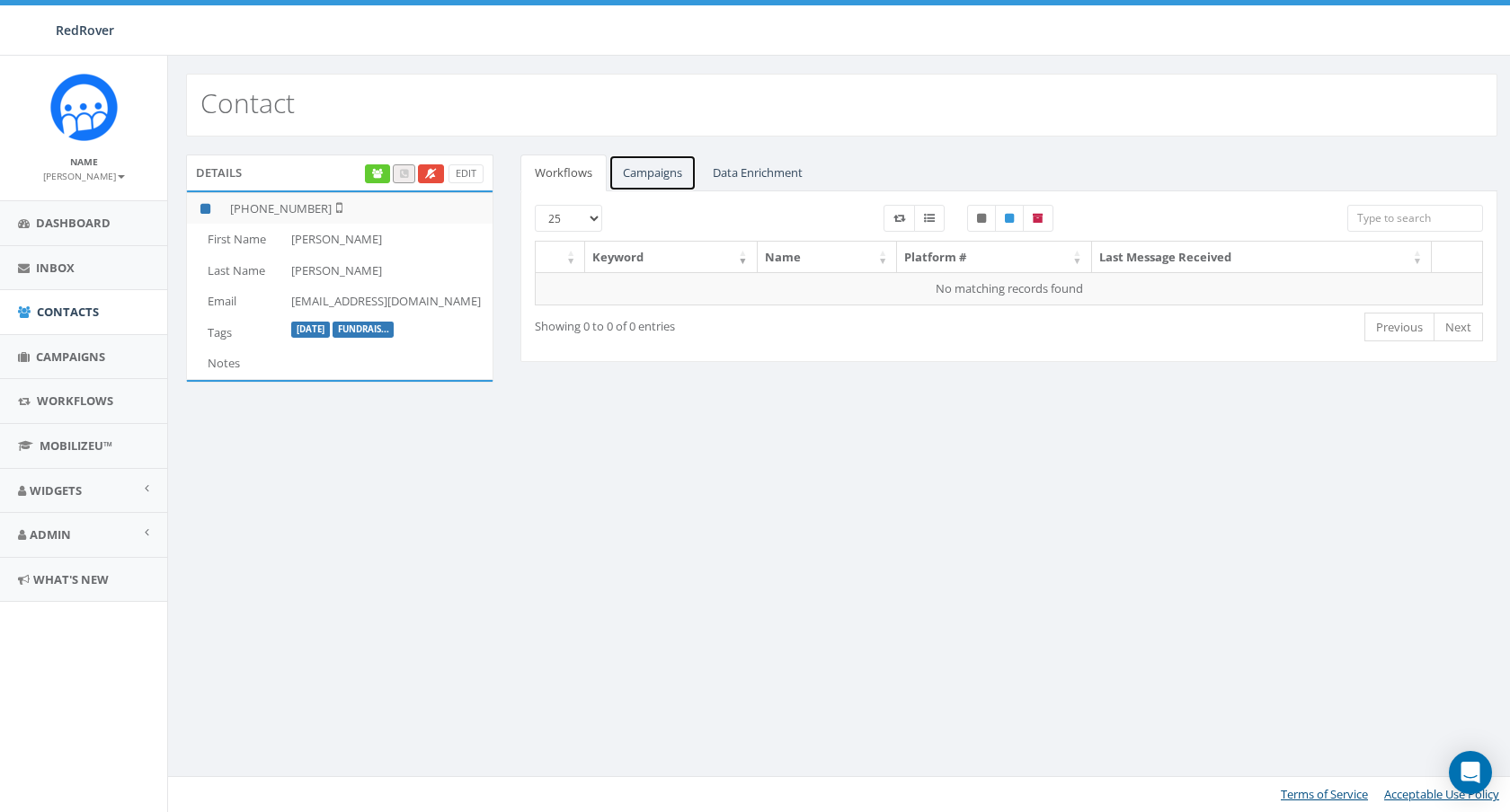
click at [647, 174] on link "Campaigns" at bounding box center [652, 172] width 89 height 36
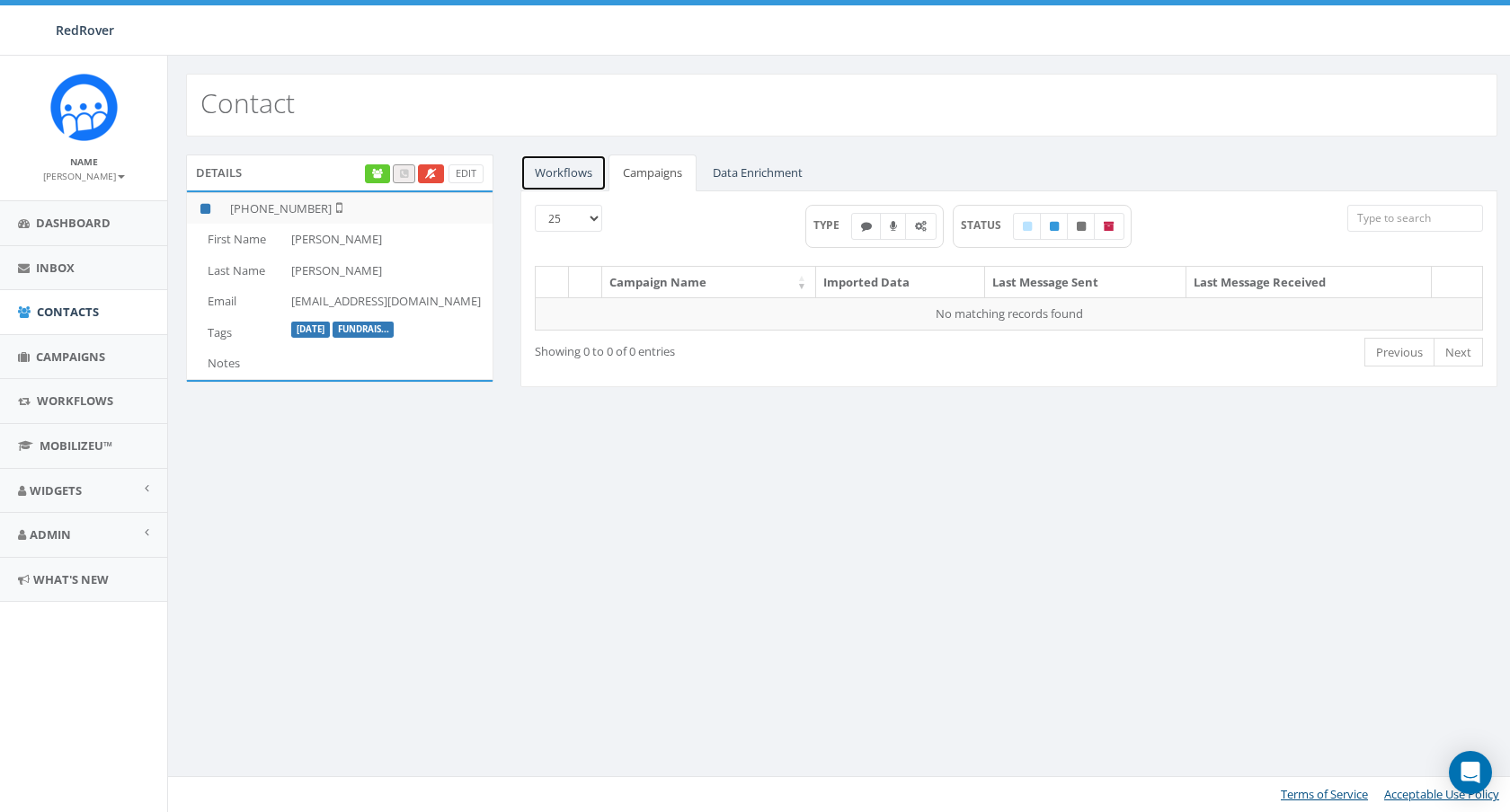
click at [567, 177] on link "Workflows" at bounding box center [563, 172] width 87 height 36
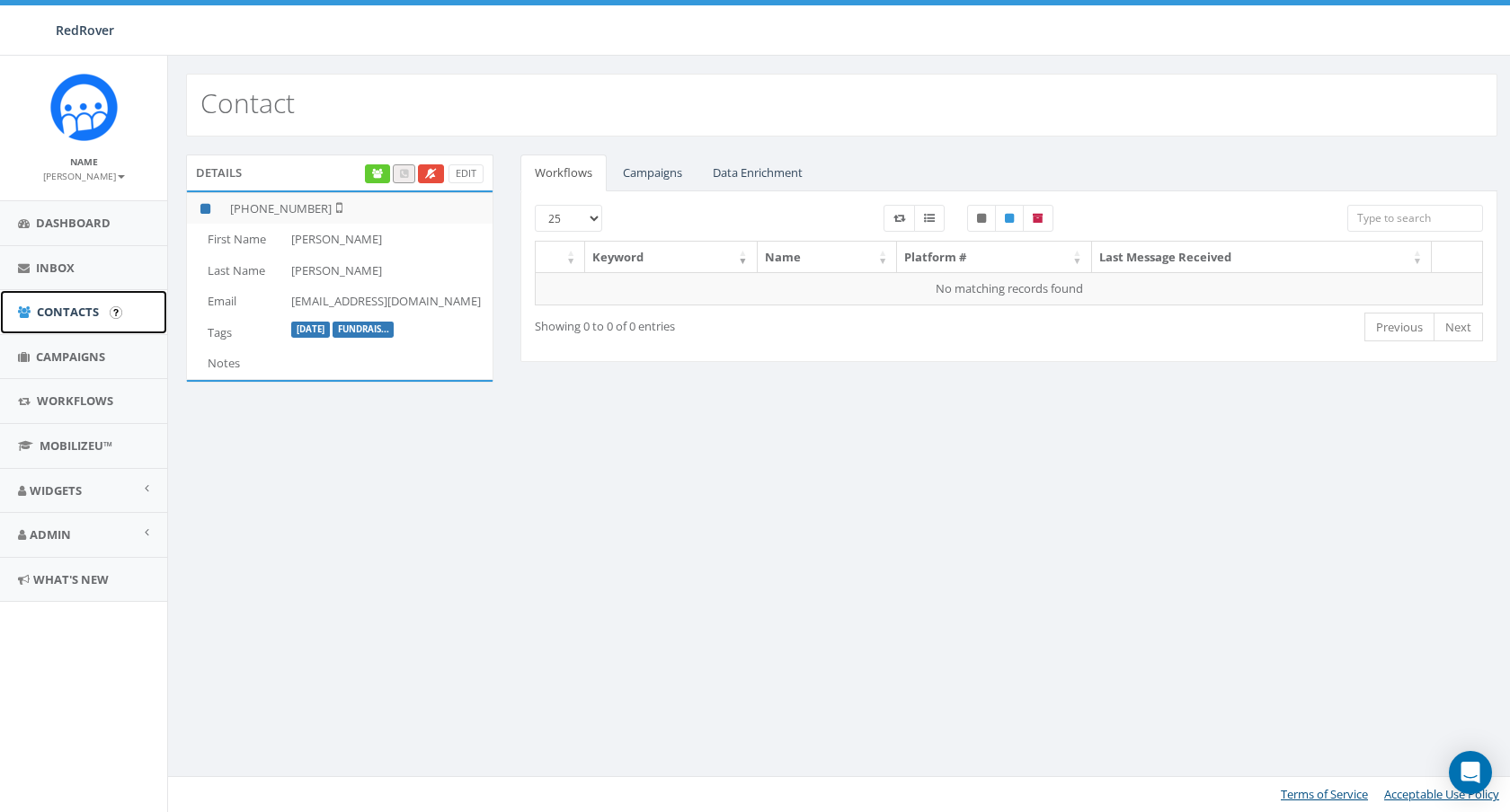
click at [64, 323] on link "Contacts" at bounding box center [83, 312] width 167 height 44
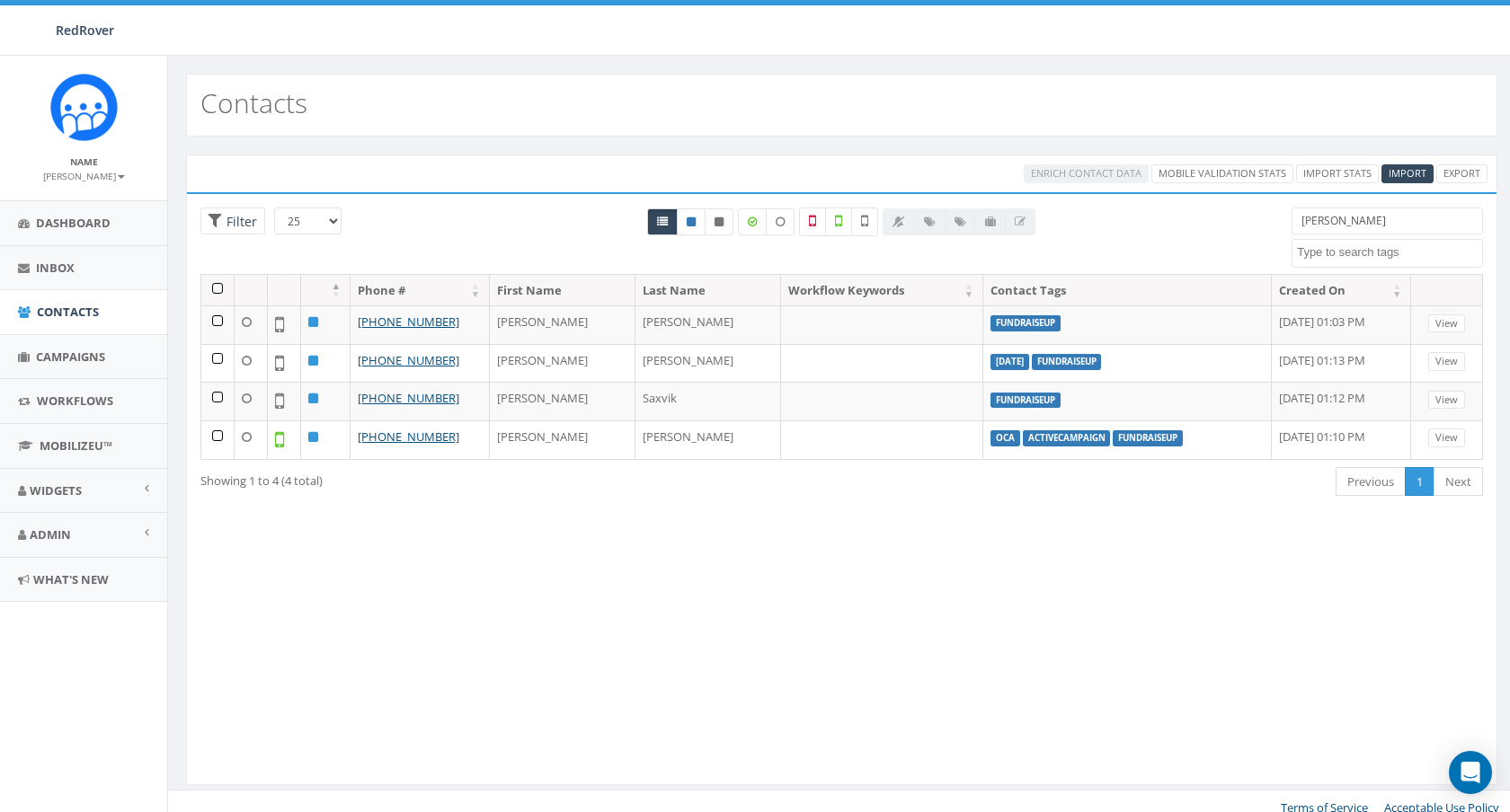
select select
click at [1359, 250] on textarea "Search" at bounding box center [1389, 253] width 185 height 16
click at [1405, 167] on span "Import" at bounding box center [1407, 172] width 37 height 14
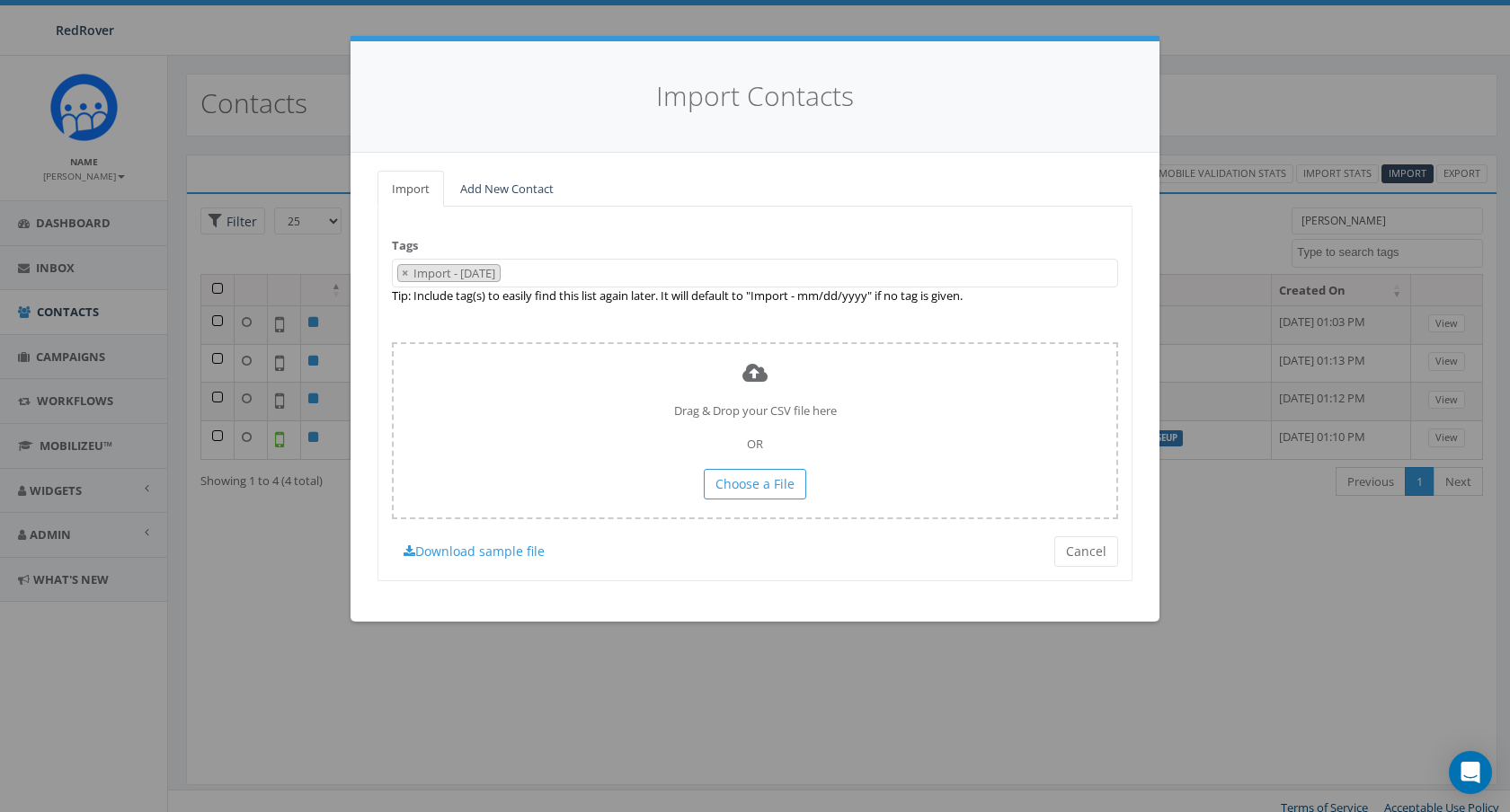
click at [514, 269] on textarea "Search" at bounding box center [510, 275] width 9 height 16
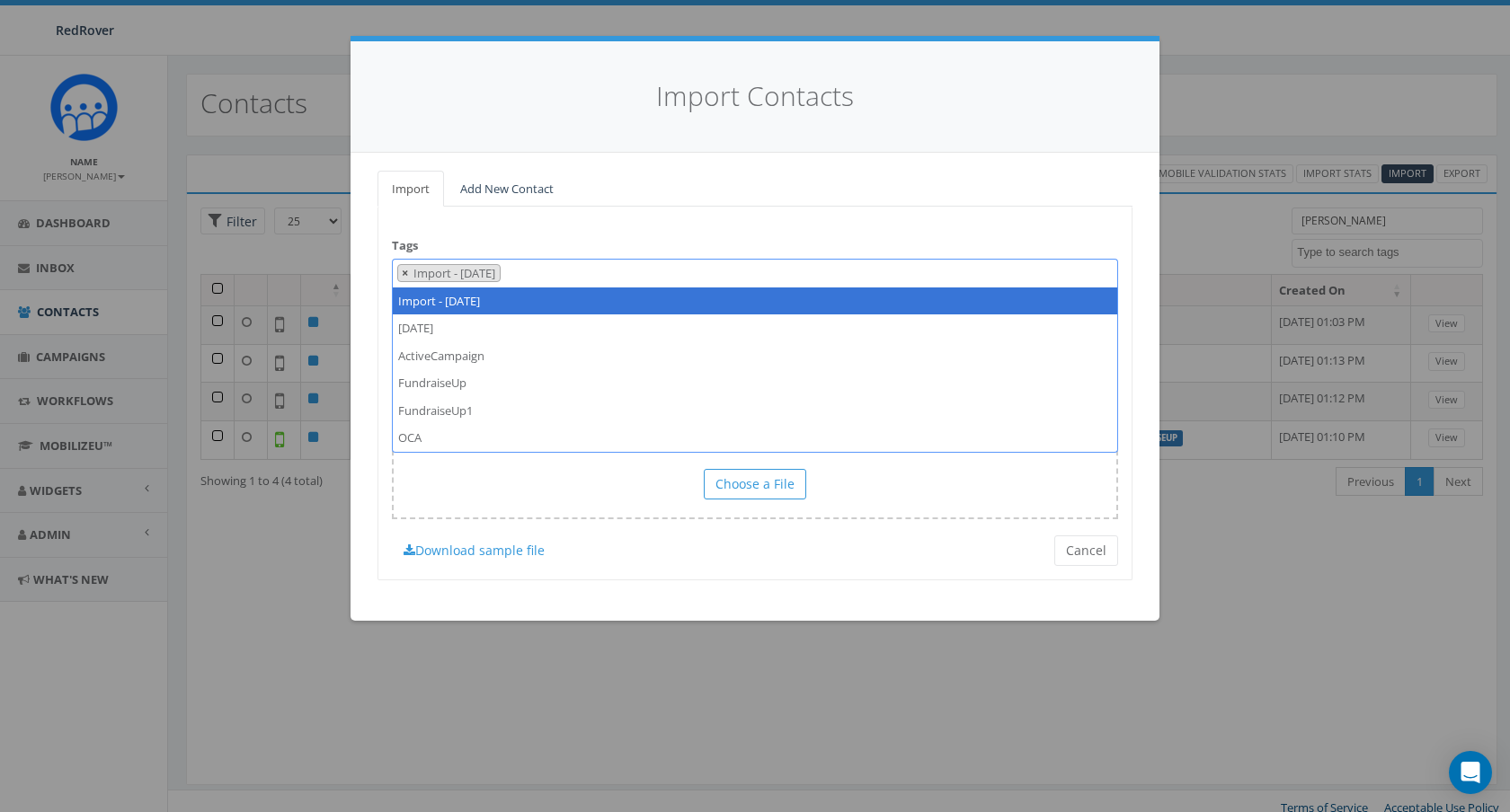
click at [406, 270] on span "×" at bounding box center [404, 274] width 6 height 16
select select
click at [415, 283] on span at bounding box center [755, 274] width 726 height 29
type textarea "Furever Friends"
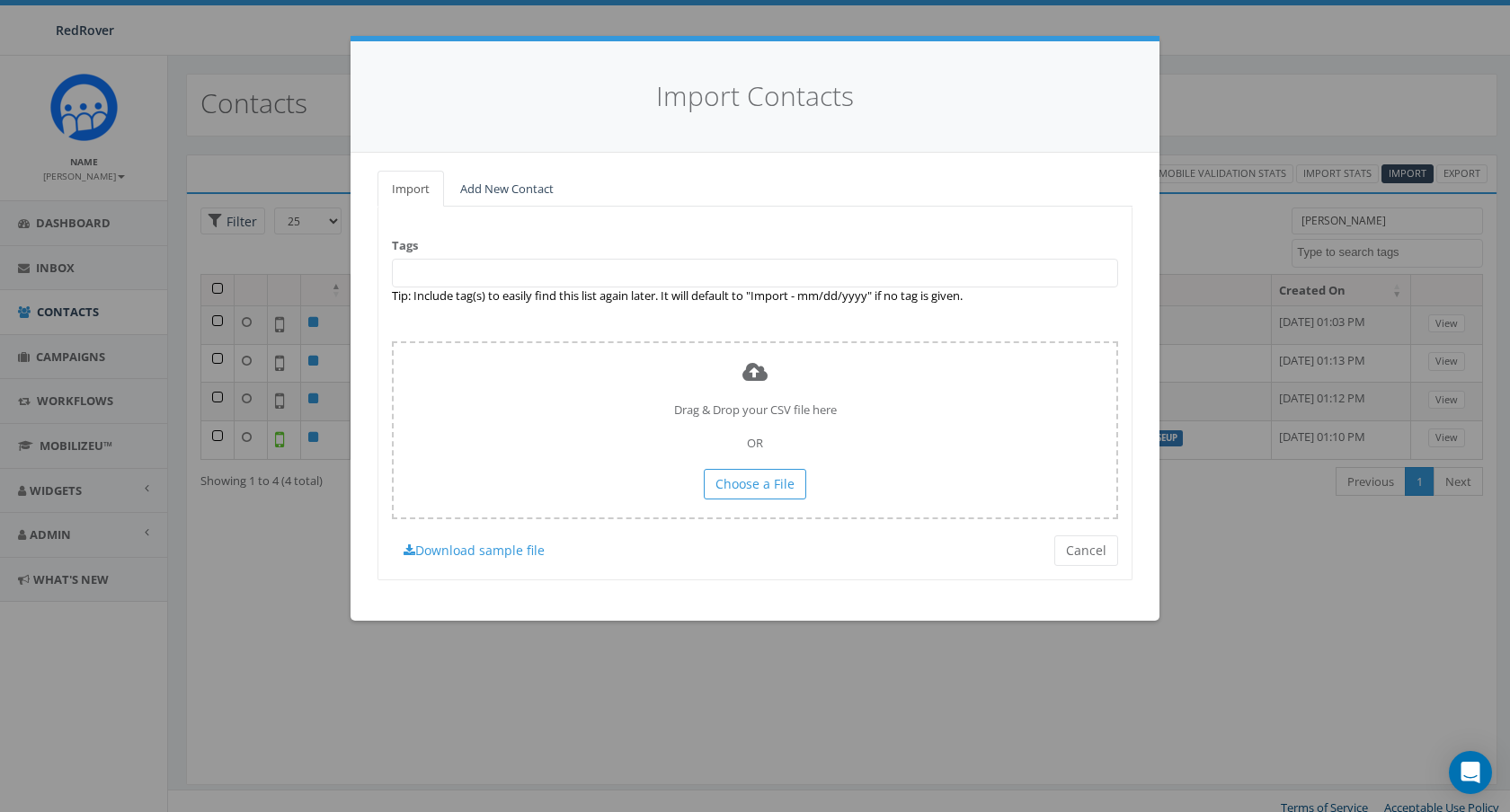
click at [627, 165] on div "Import Add New Contact Tags Import - [DATE] [DATE] ActiveCampaign FundraiseUp F…" at bounding box center [755, 386] width 808 height 468
click at [604, 269] on span at bounding box center [755, 274] width 726 height 29
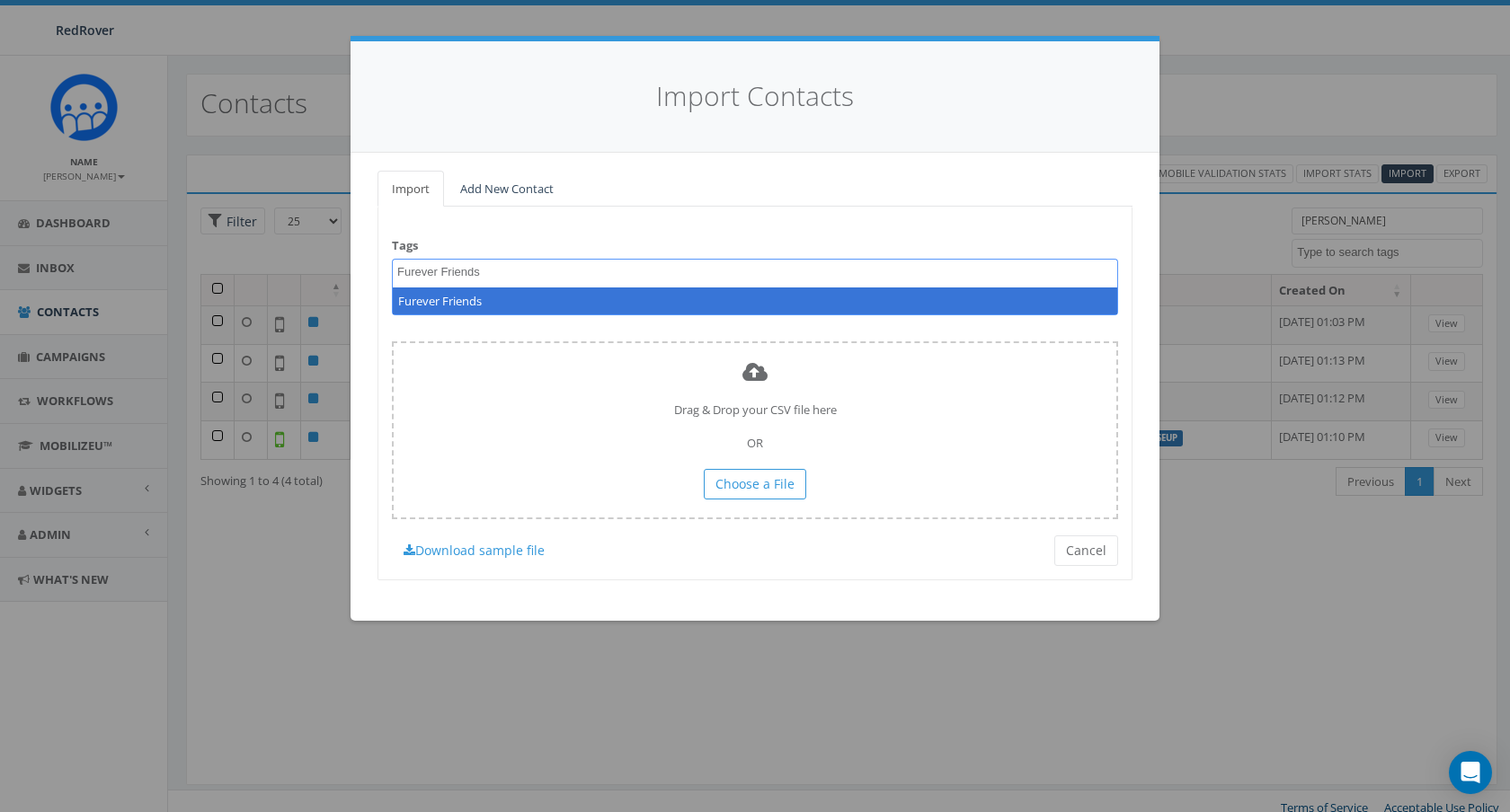
type textarea "Furever Friends"
select select "Furever Friends"
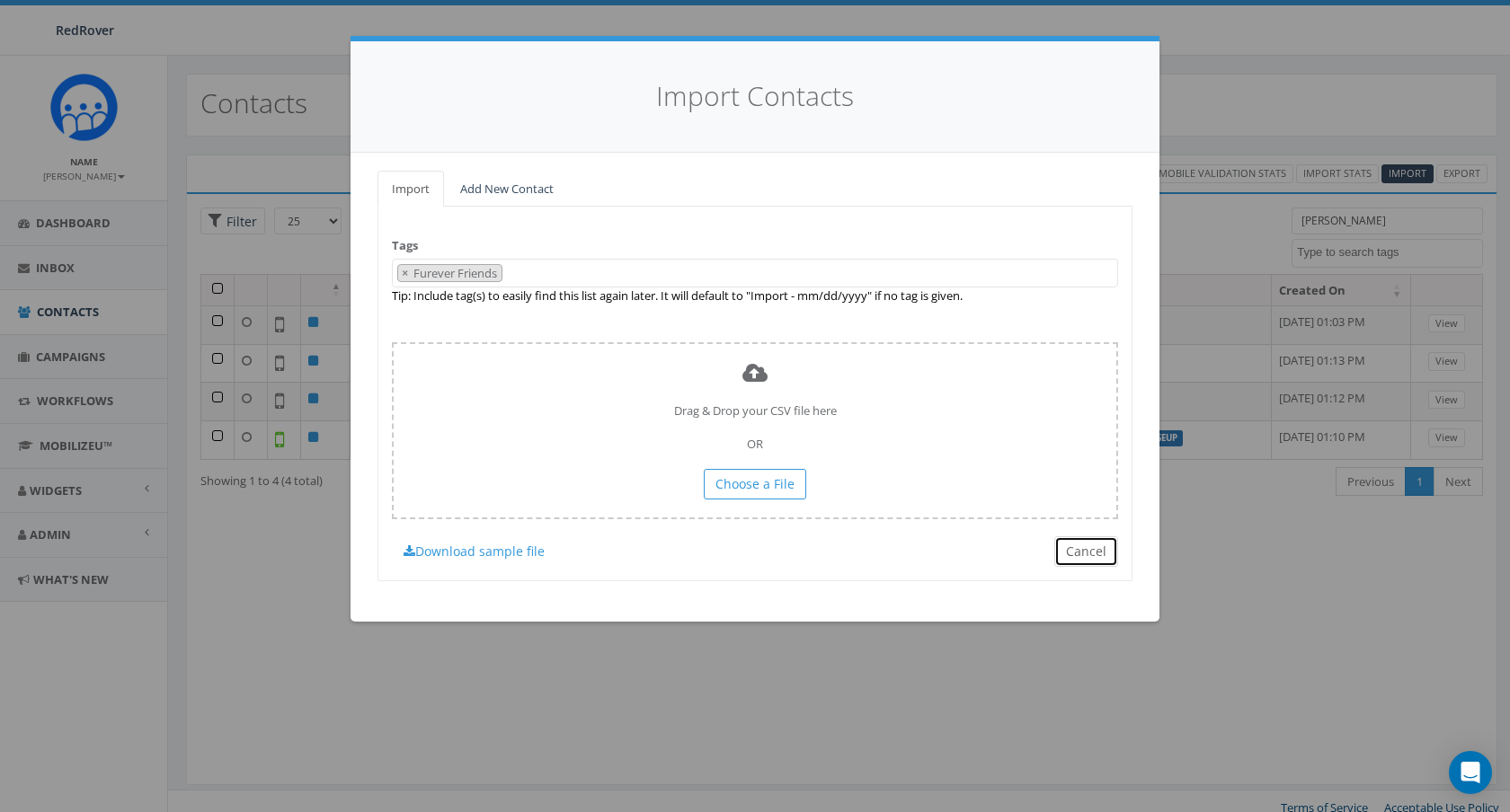
click at [1075, 557] on button "Cancel" at bounding box center [1086, 551] width 64 height 30
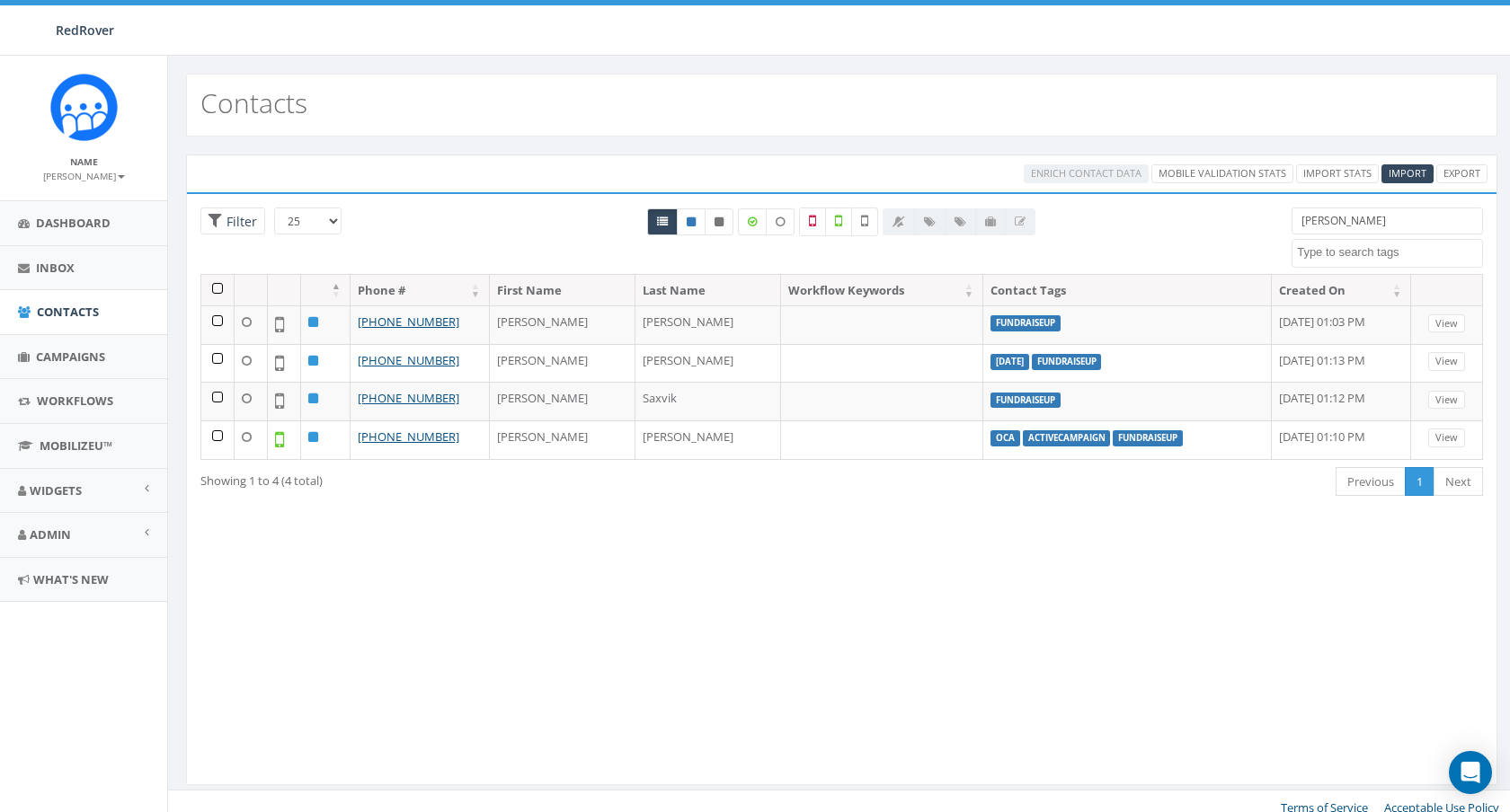
click at [1391, 246] on textarea "Search" at bounding box center [1389, 253] width 185 height 16
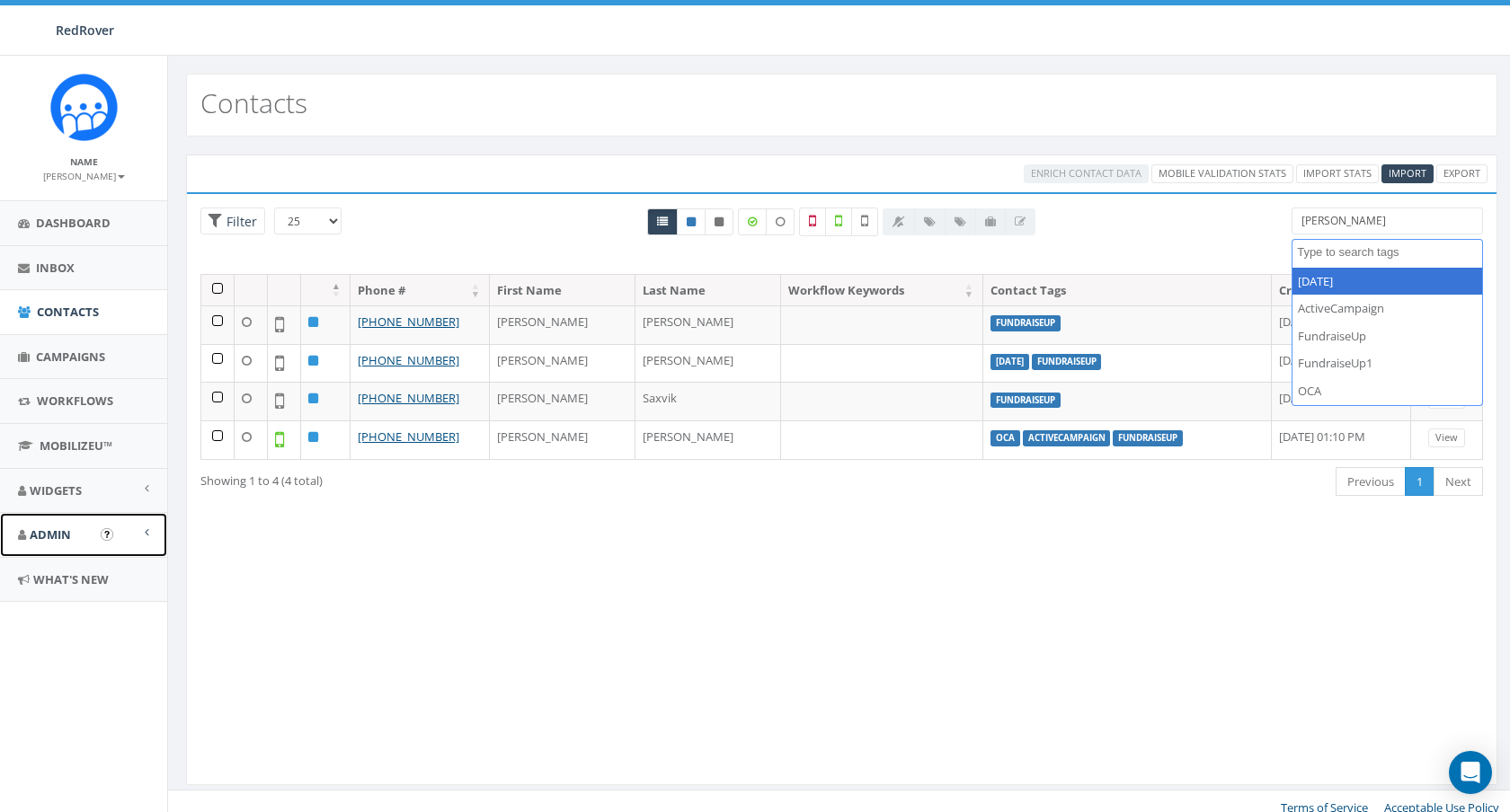
click at [54, 527] on span "Admin" at bounding box center [50, 535] width 41 height 16
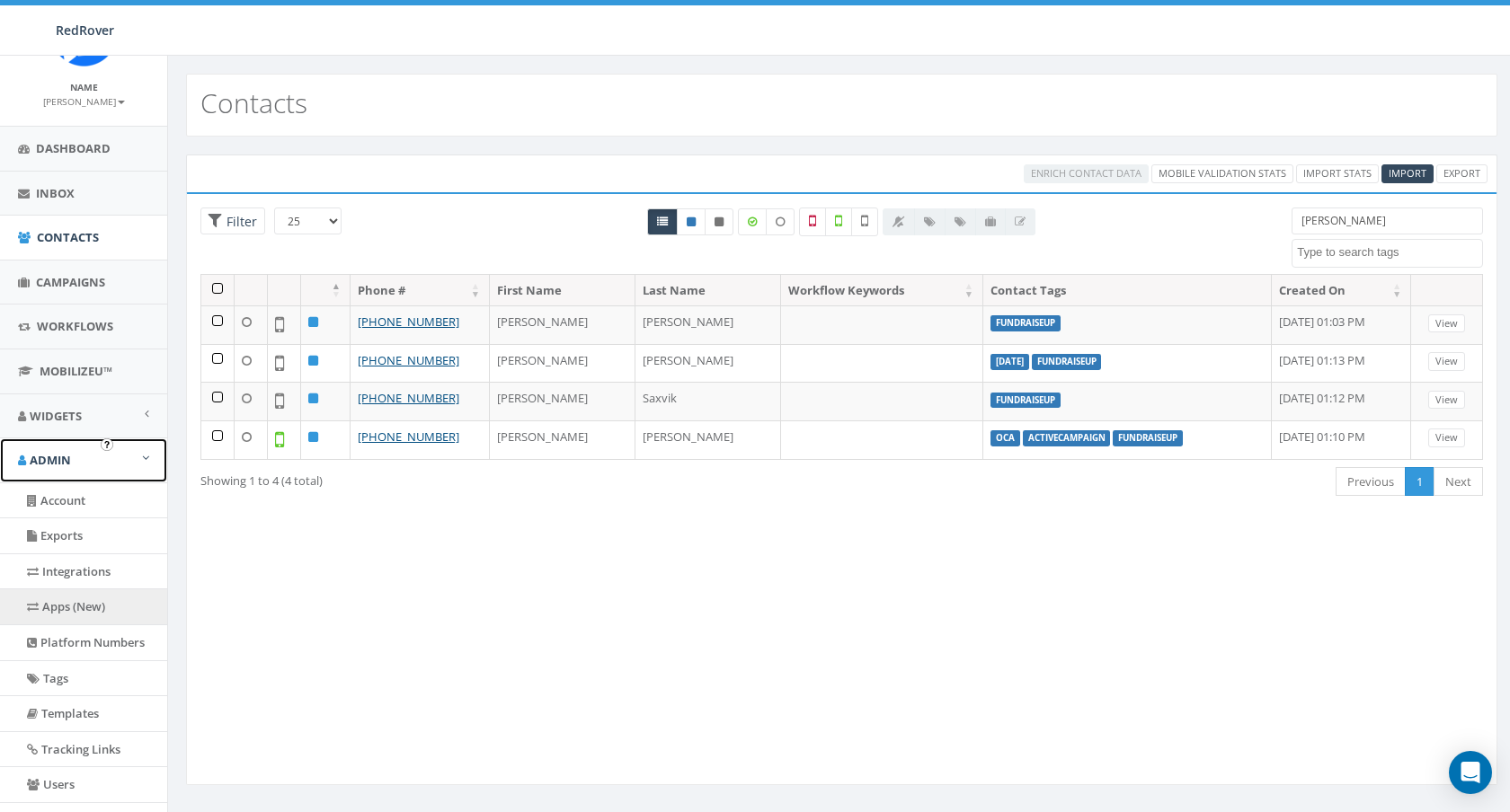
scroll to position [89, 0]
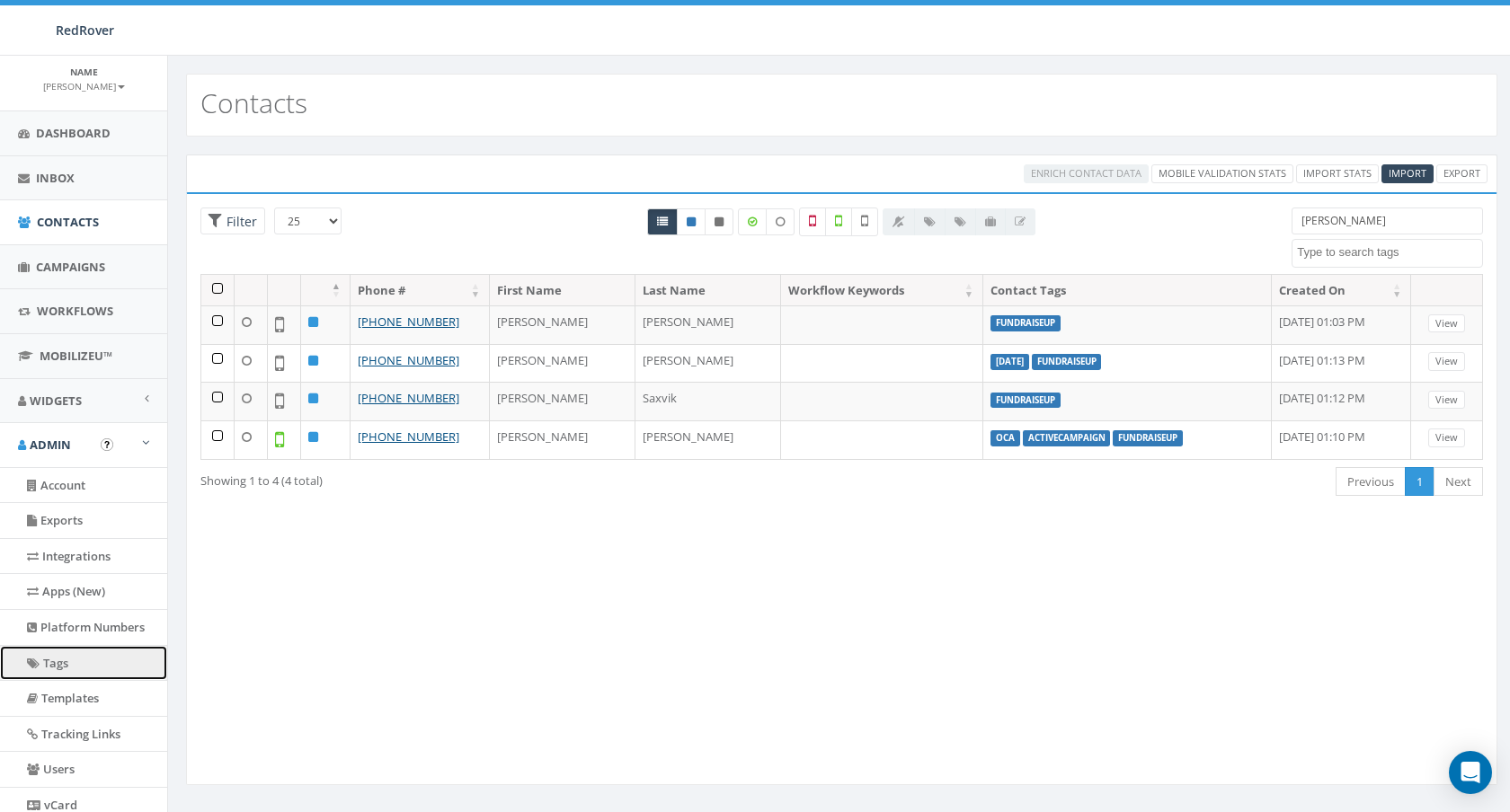
click at [76, 668] on link "Tags" at bounding box center [83, 663] width 167 height 35
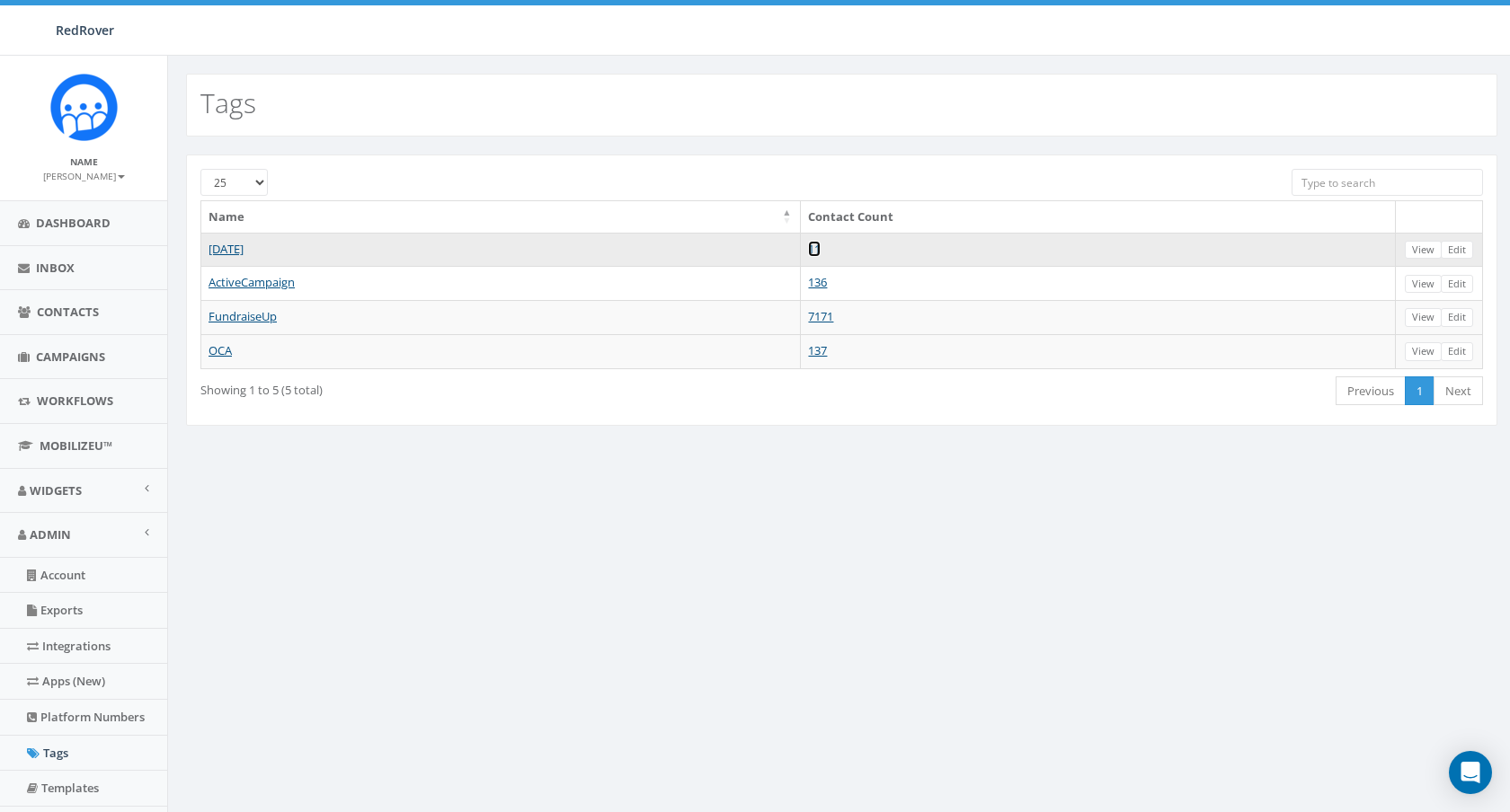
click at [820, 252] on link "11" at bounding box center [814, 249] width 13 height 16
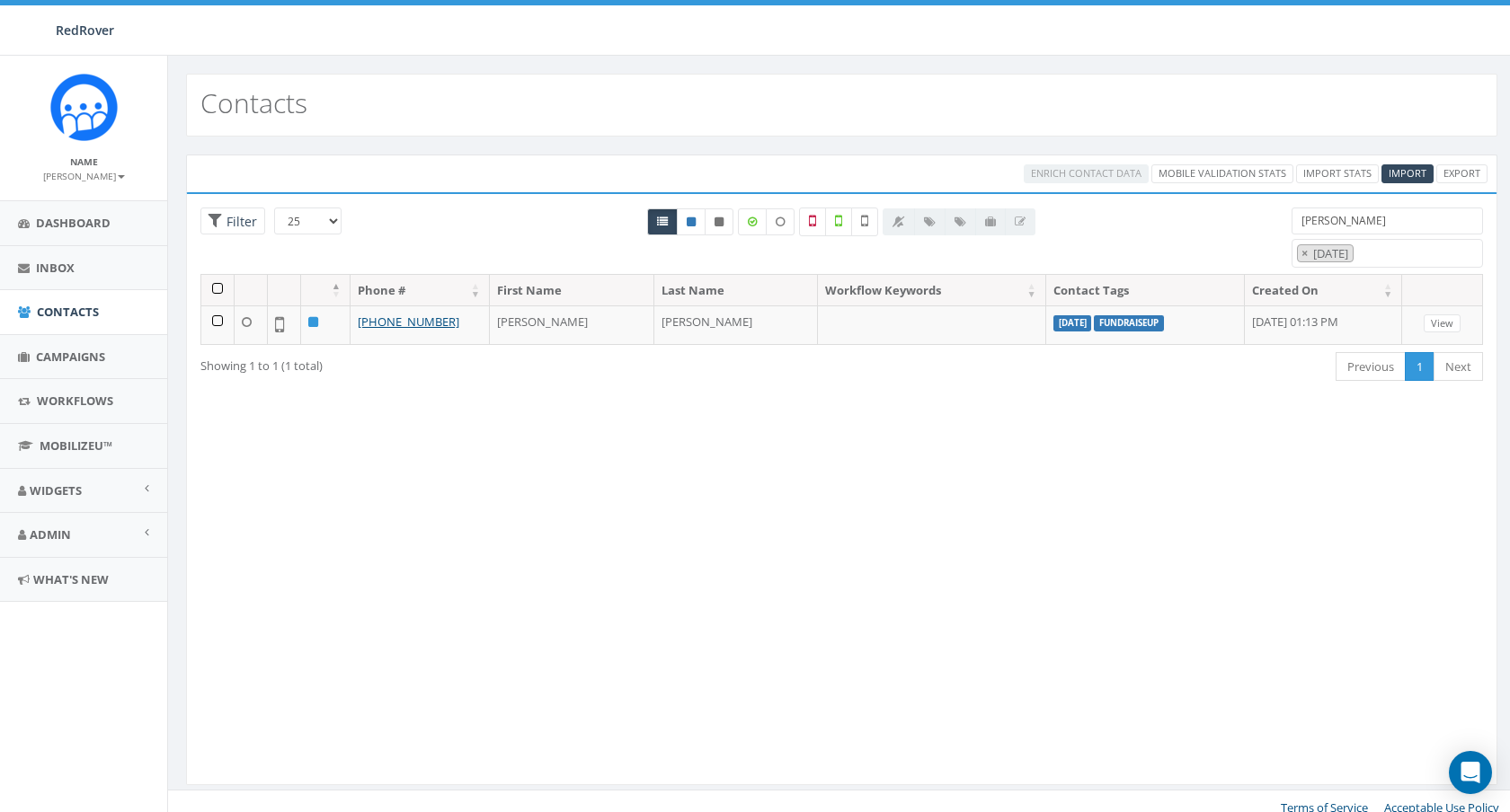
click at [1332, 217] on input "[PERSON_NAME]" at bounding box center [1387, 222] width 192 height 27
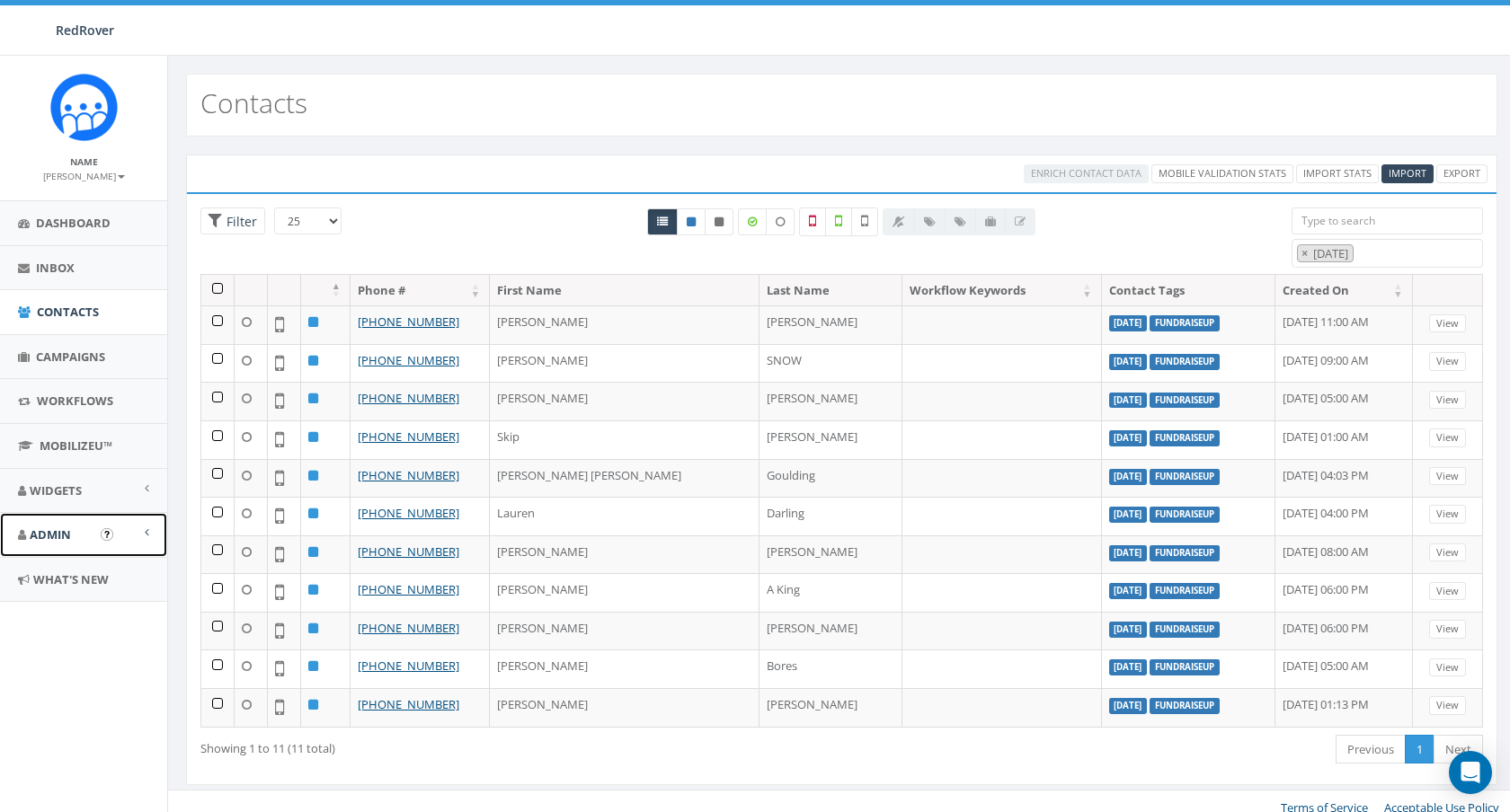
click at [51, 531] on span "Admin" at bounding box center [50, 535] width 41 height 16
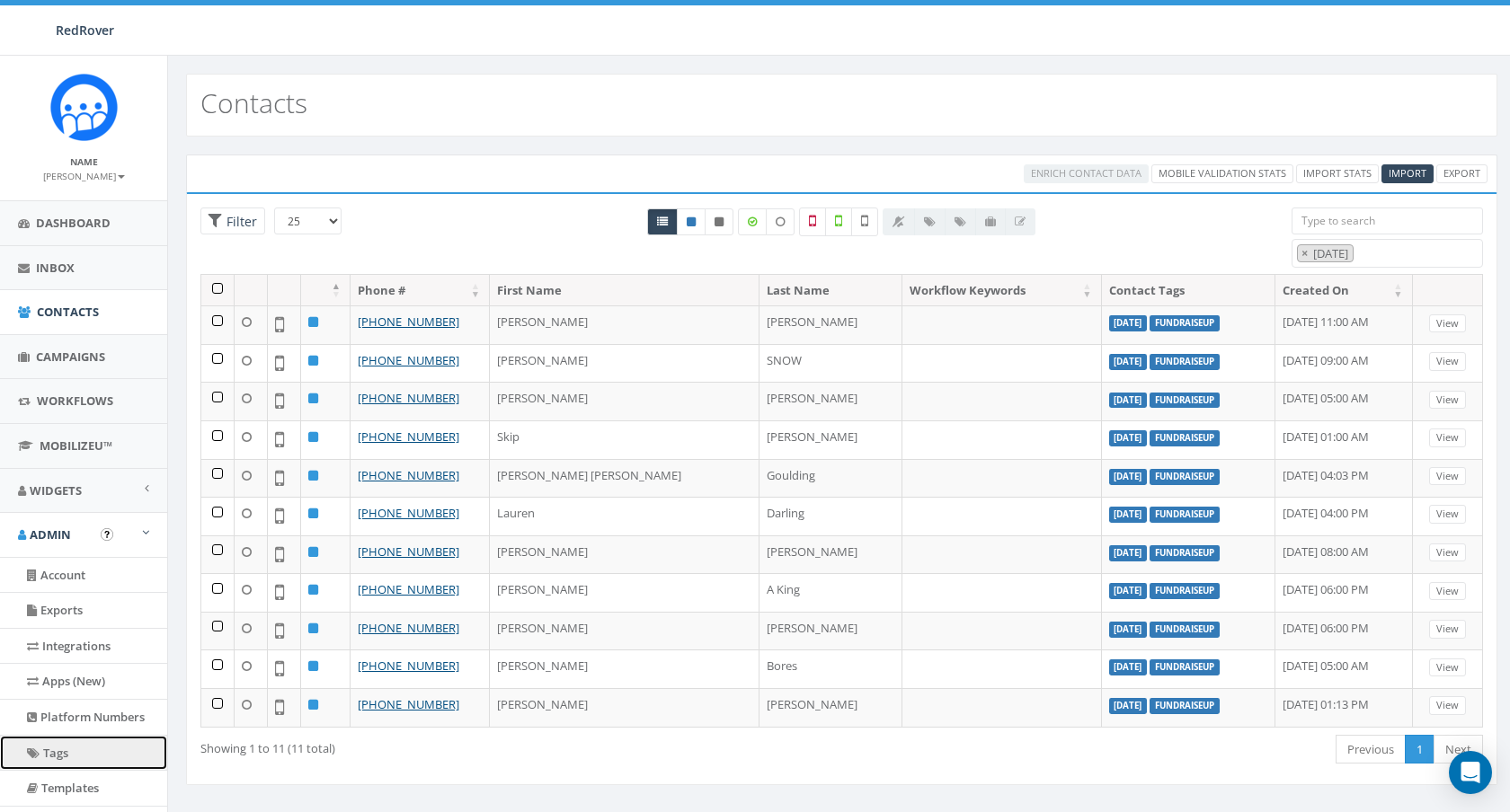
click at [52, 749] on link "Tags" at bounding box center [83, 754] width 167 height 35
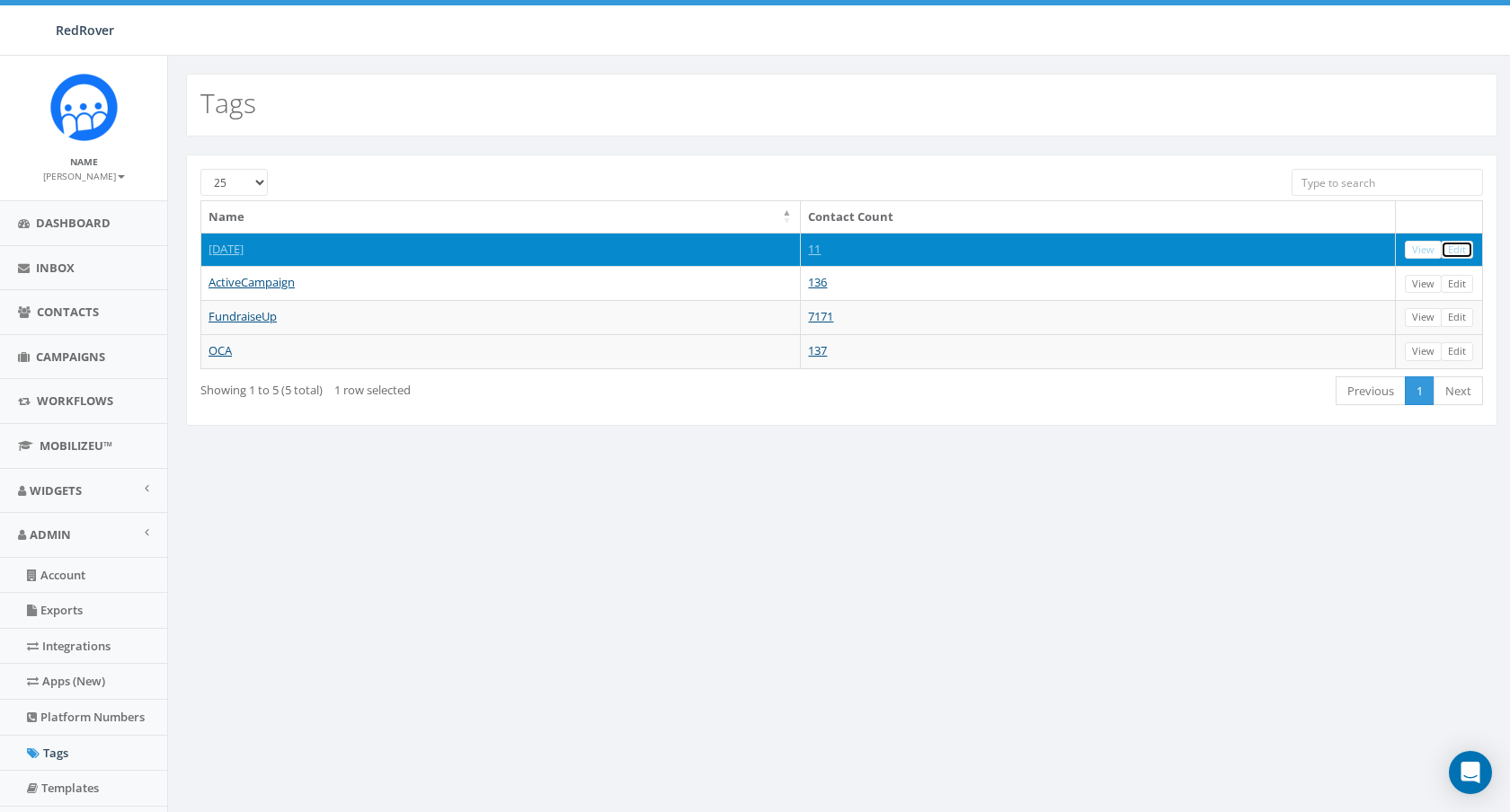
click at [1459, 255] on link "Edit" at bounding box center [1456, 250] width 32 height 19
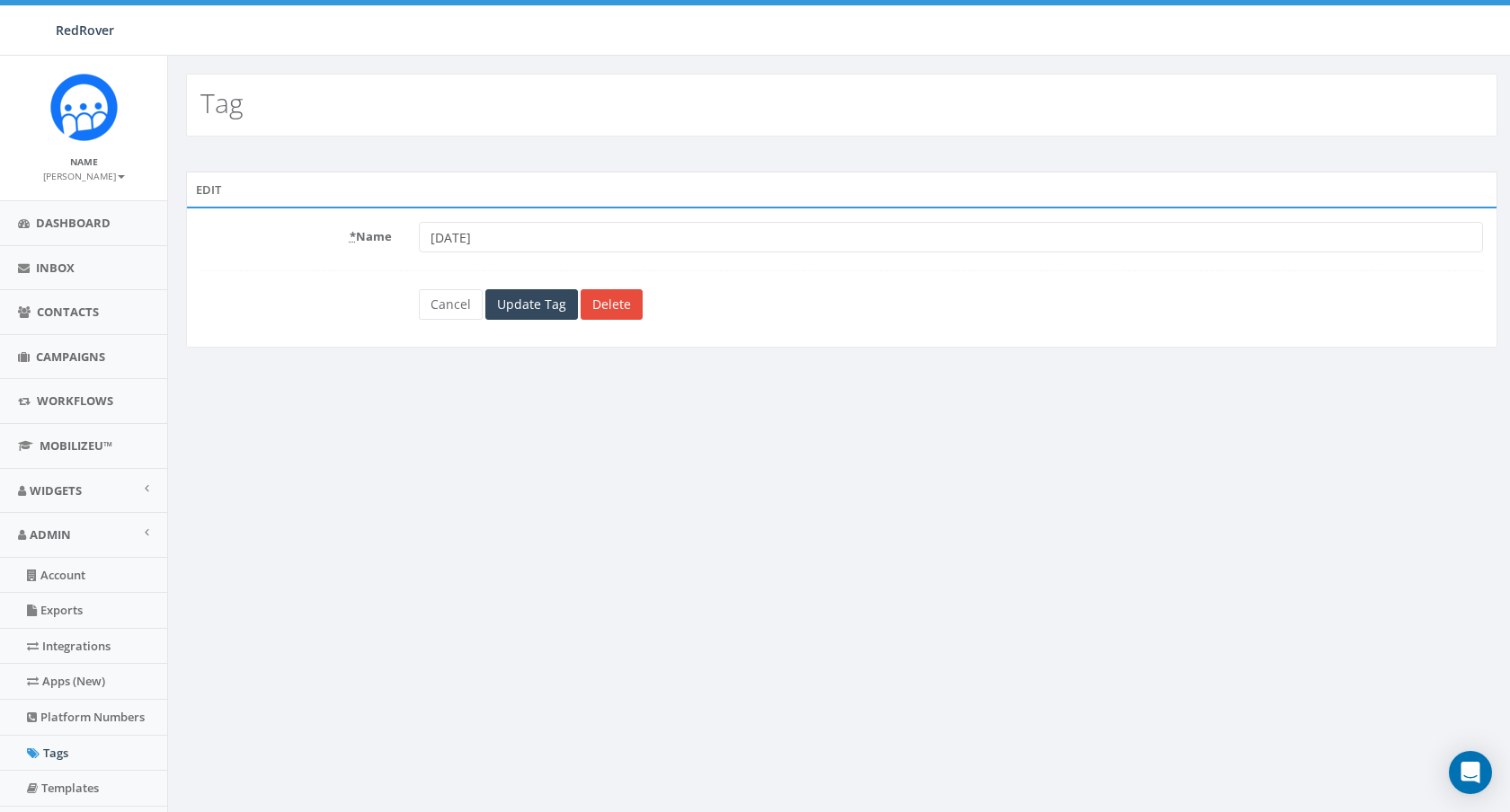
click at [492, 240] on input "[DATE]" at bounding box center [951, 236] width 1064 height 30
type input "Furever Friends"
click at [513, 312] on input "Update Tag" at bounding box center [531, 304] width 92 height 30
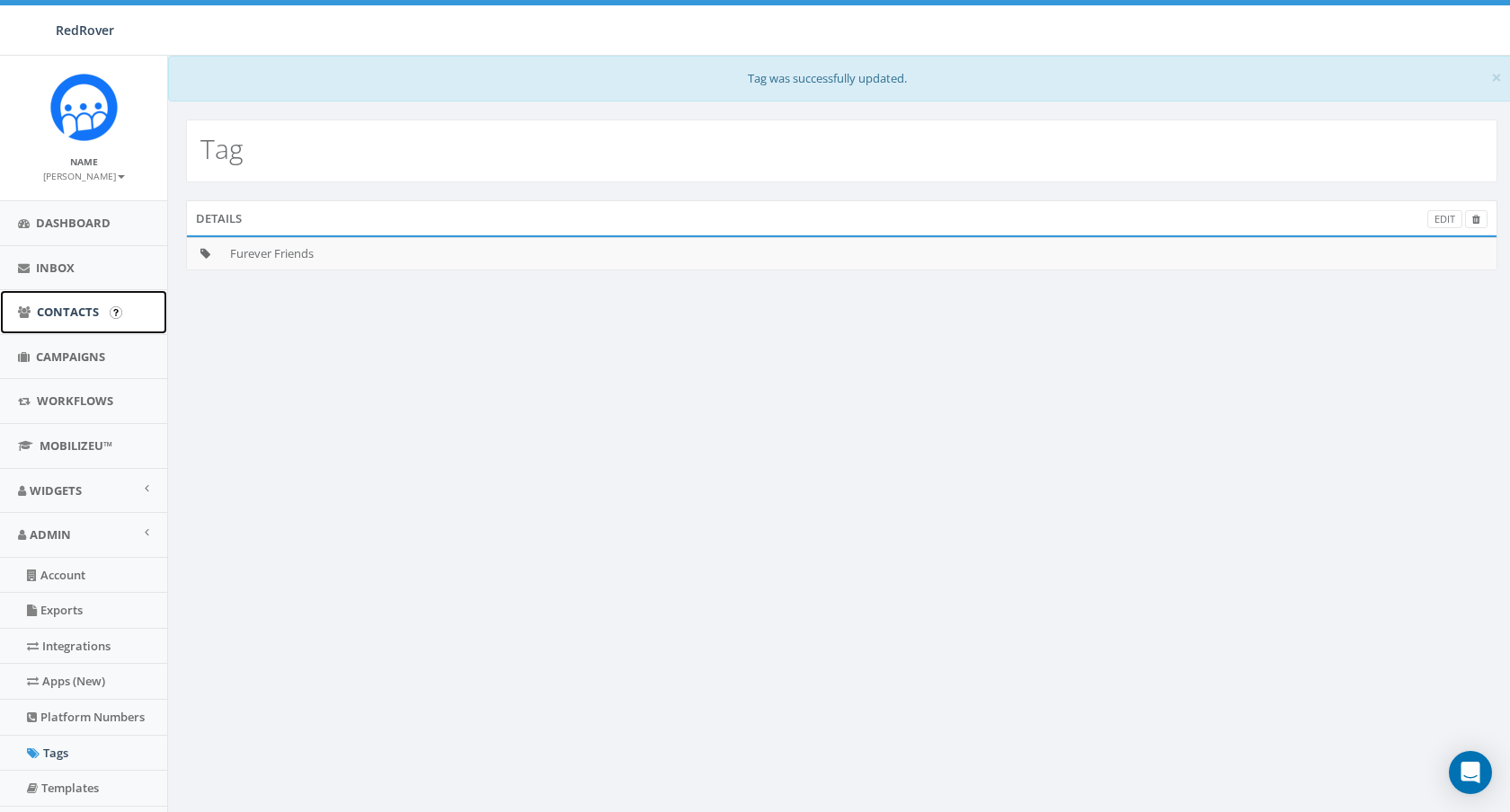
click at [69, 315] on span "Contacts" at bounding box center [68, 312] width 62 height 16
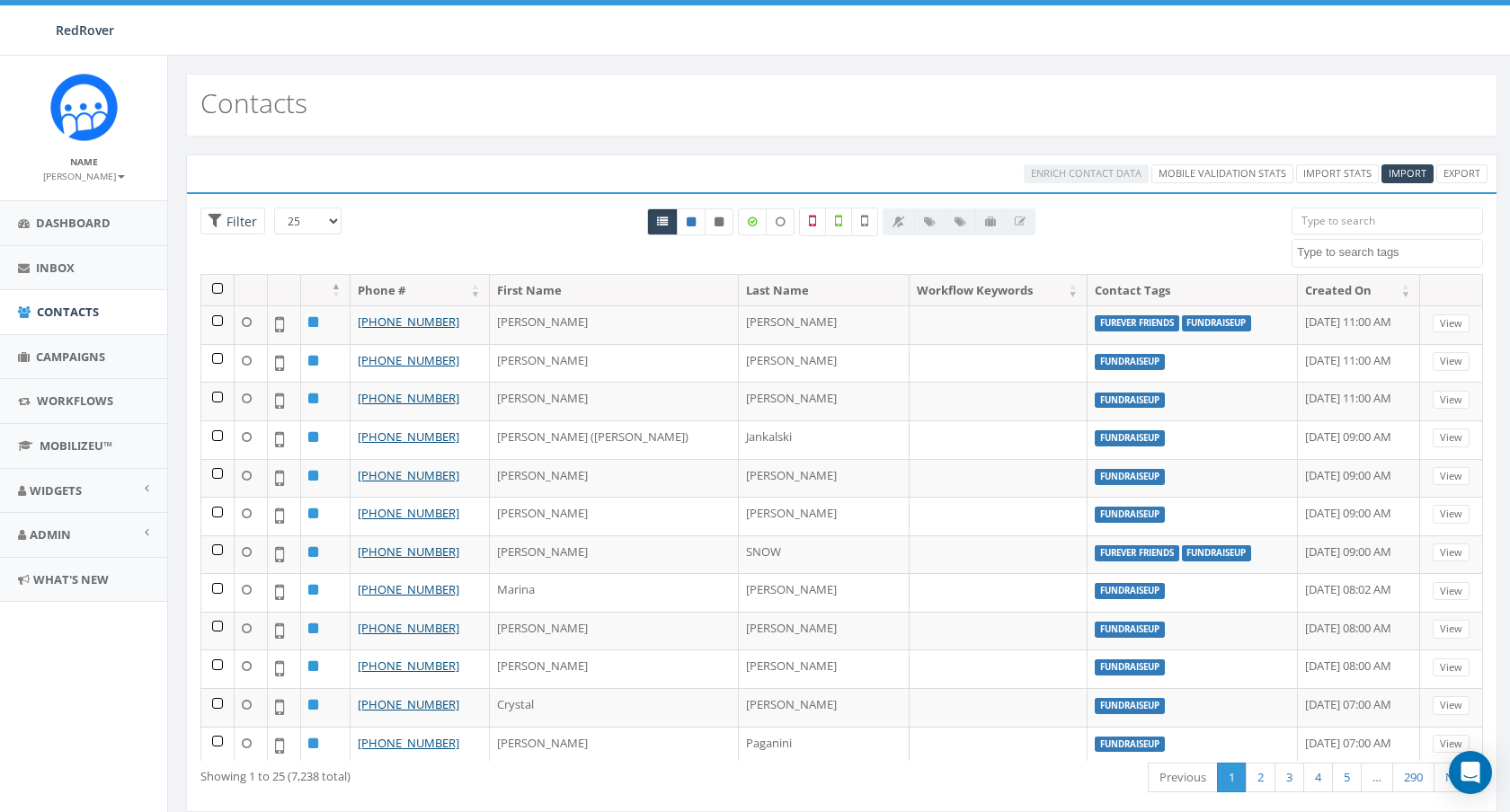
click at [1403, 256] on textarea "Search" at bounding box center [1389, 253] width 185 height 16
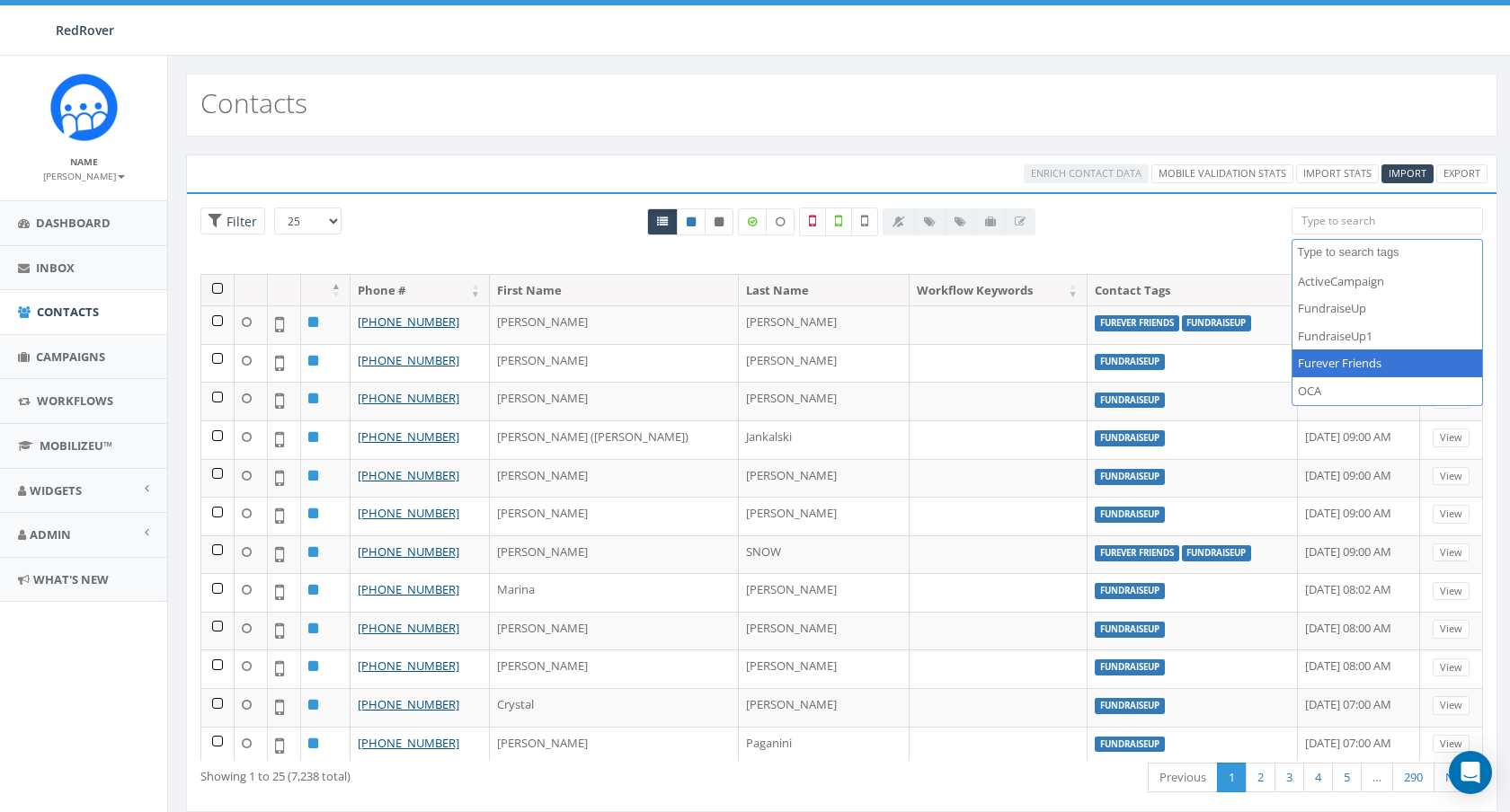
select select "Furever Friends"
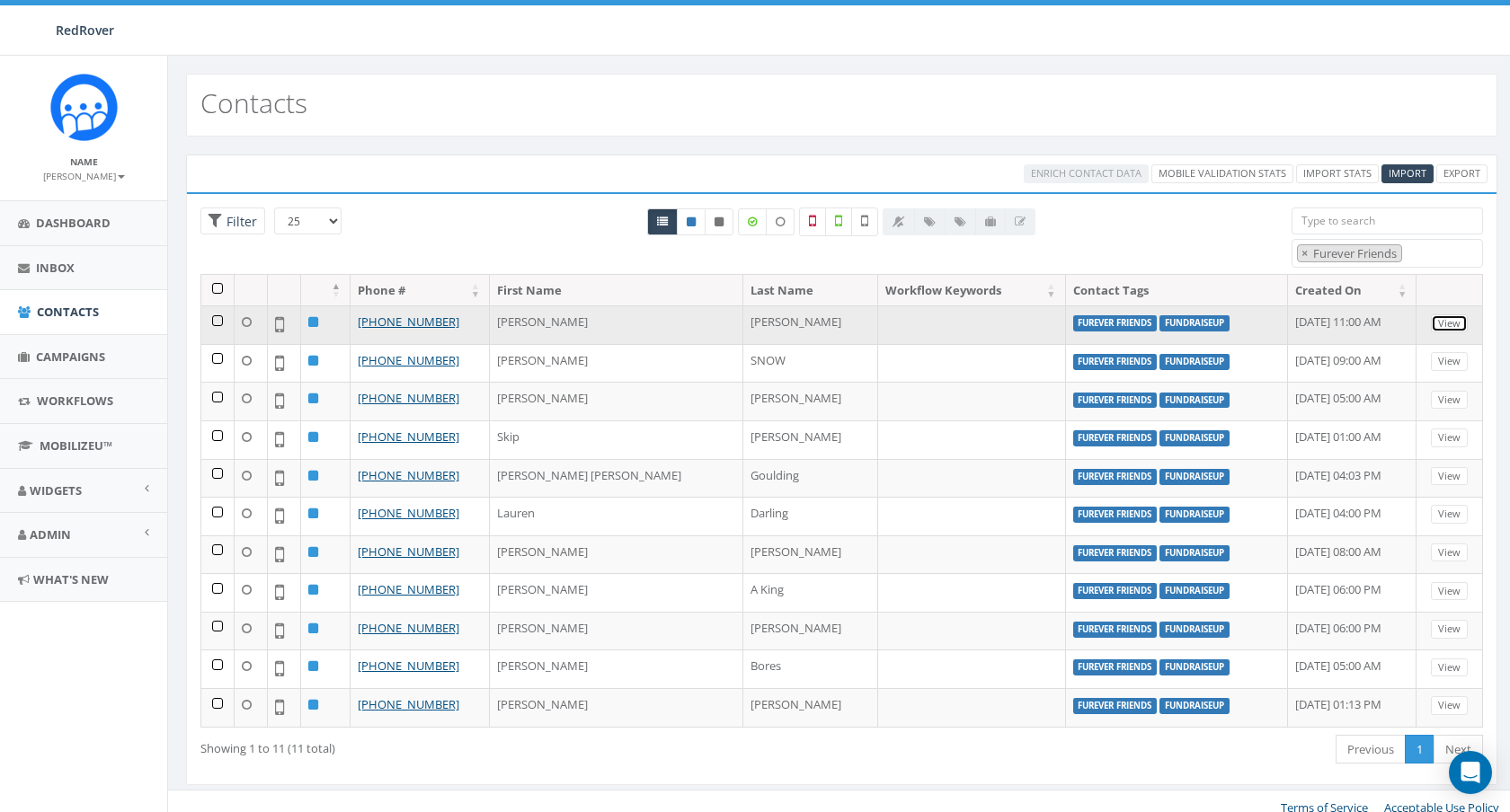
click at [1449, 329] on link "View" at bounding box center [1449, 324] width 36 height 19
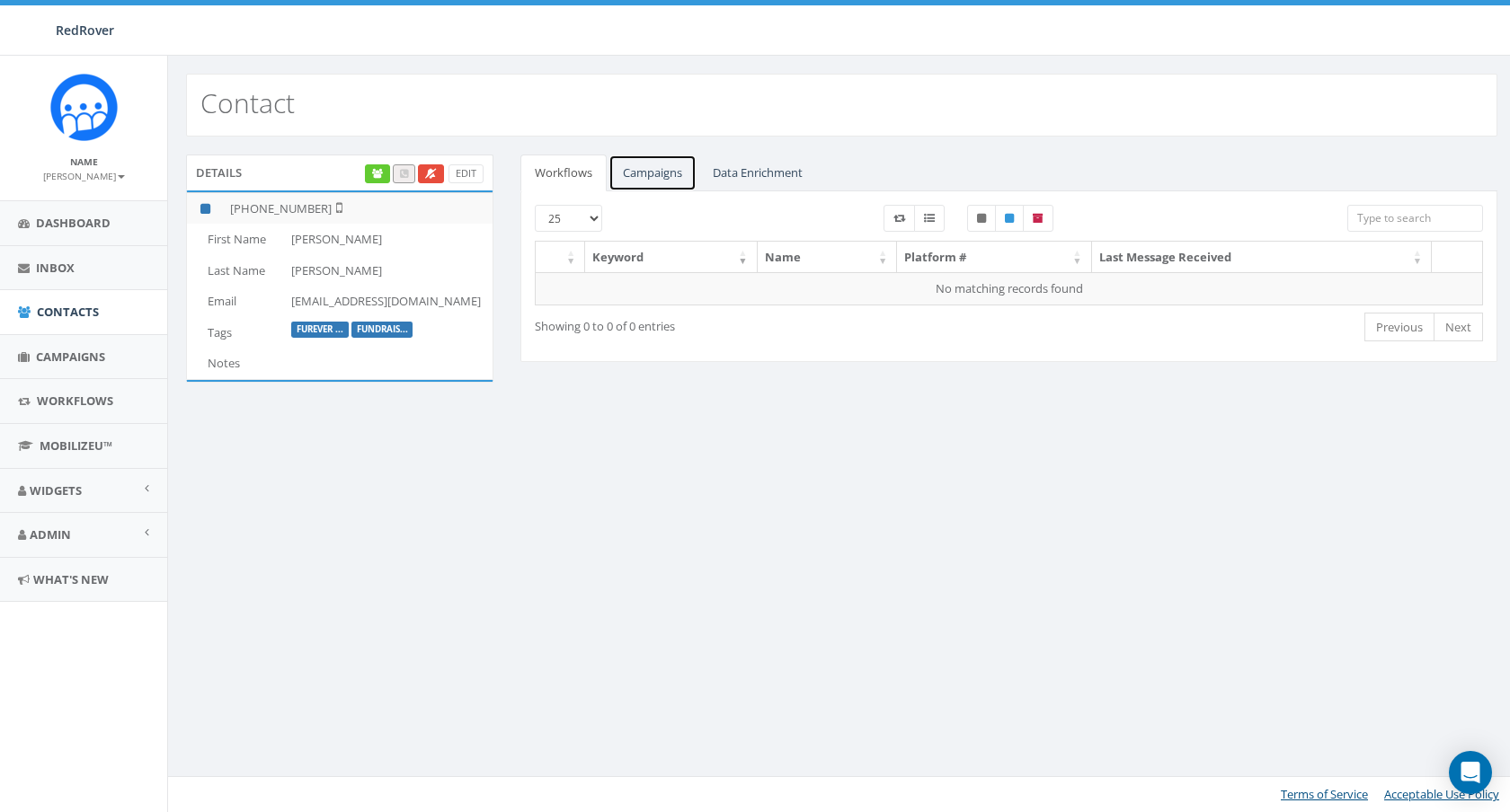
click at [656, 176] on link "Campaigns" at bounding box center [652, 172] width 89 height 36
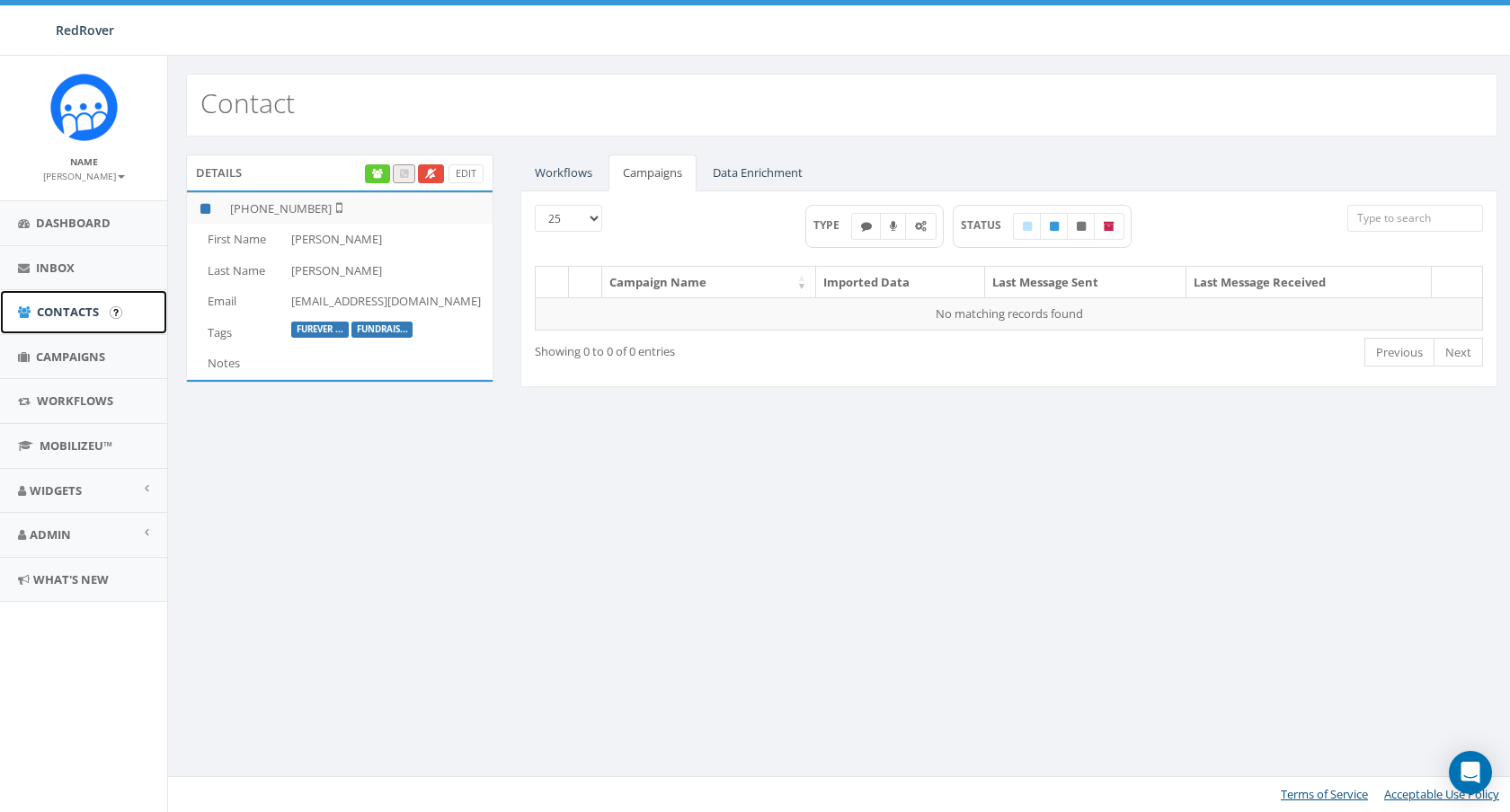
click at [74, 313] on span "Contacts" at bounding box center [68, 312] width 62 height 16
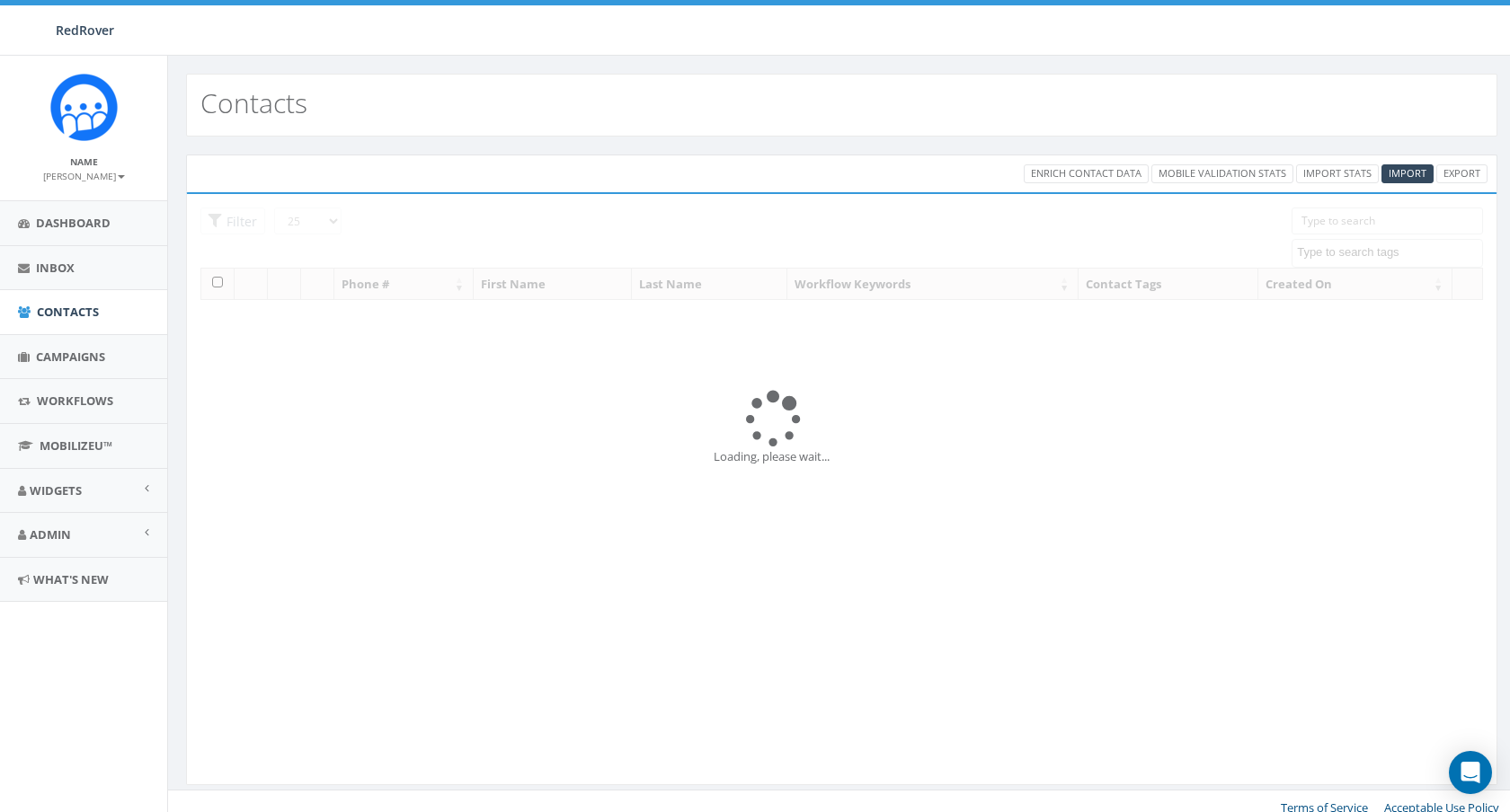
select select
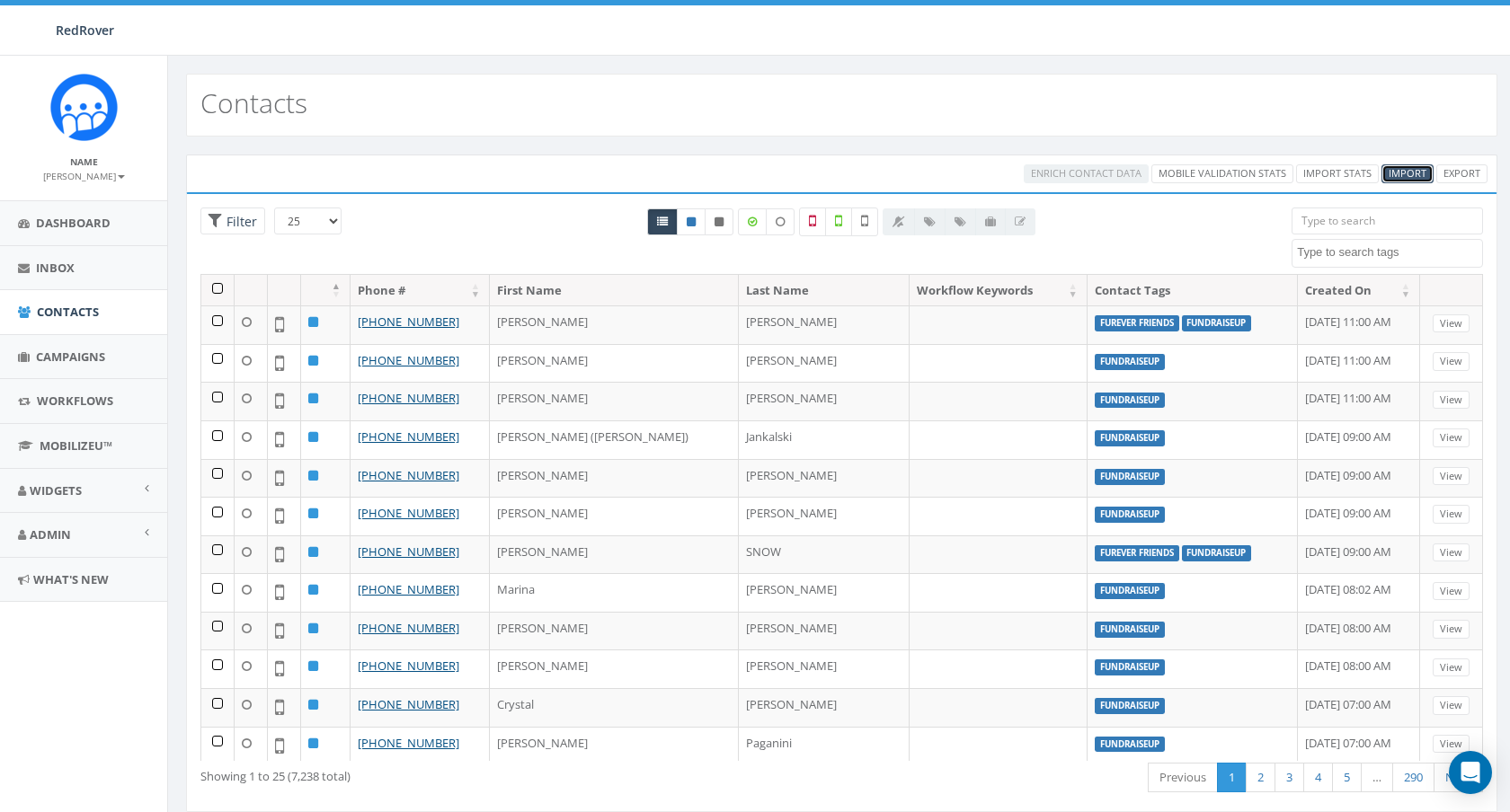
click at [1420, 172] on span "Import" at bounding box center [1407, 172] width 37 height 14
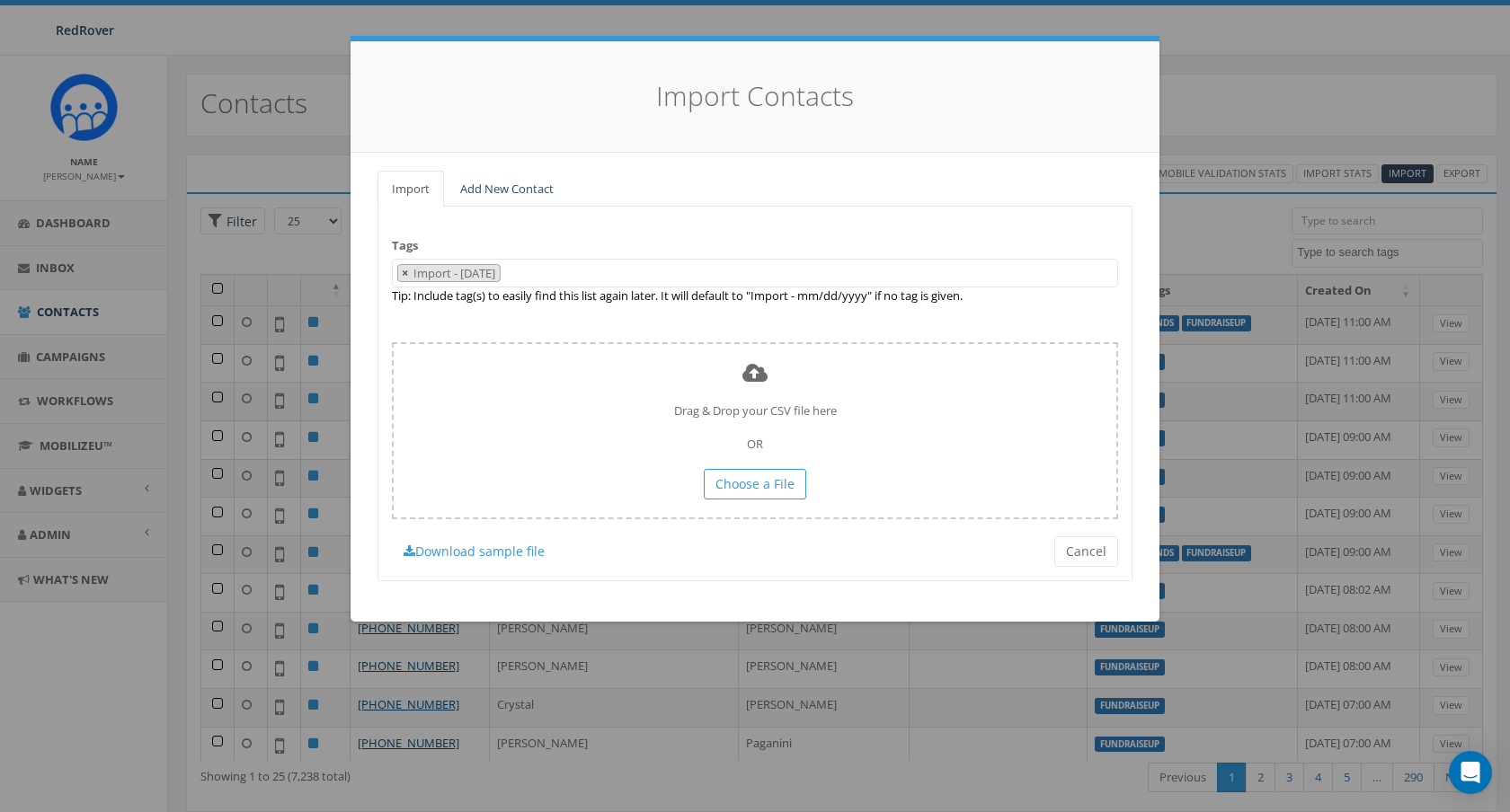
click at [409, 270] on button "×" at bounding box center [404, 274] width 14 height 17
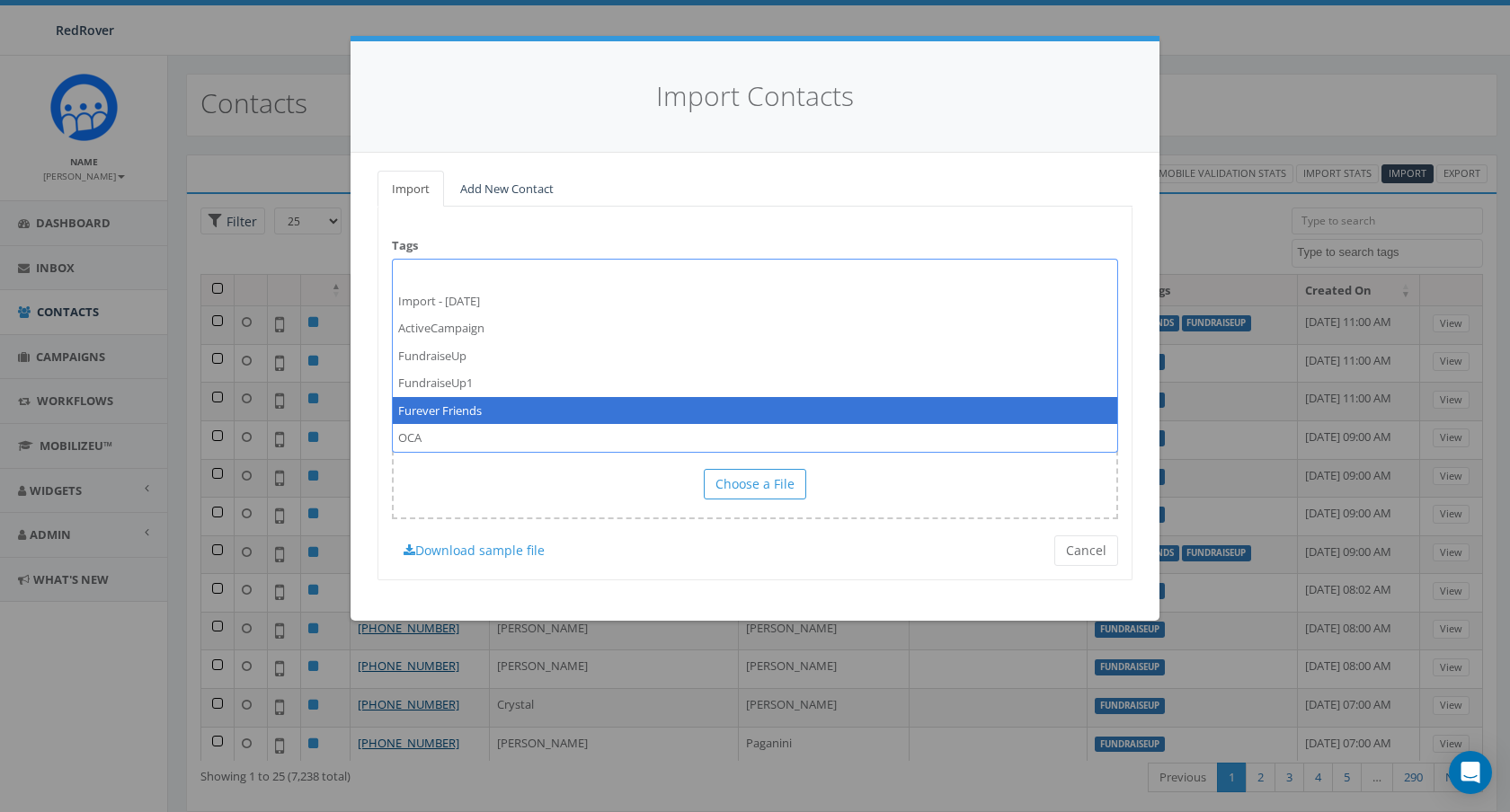
select select "Furever Friends"
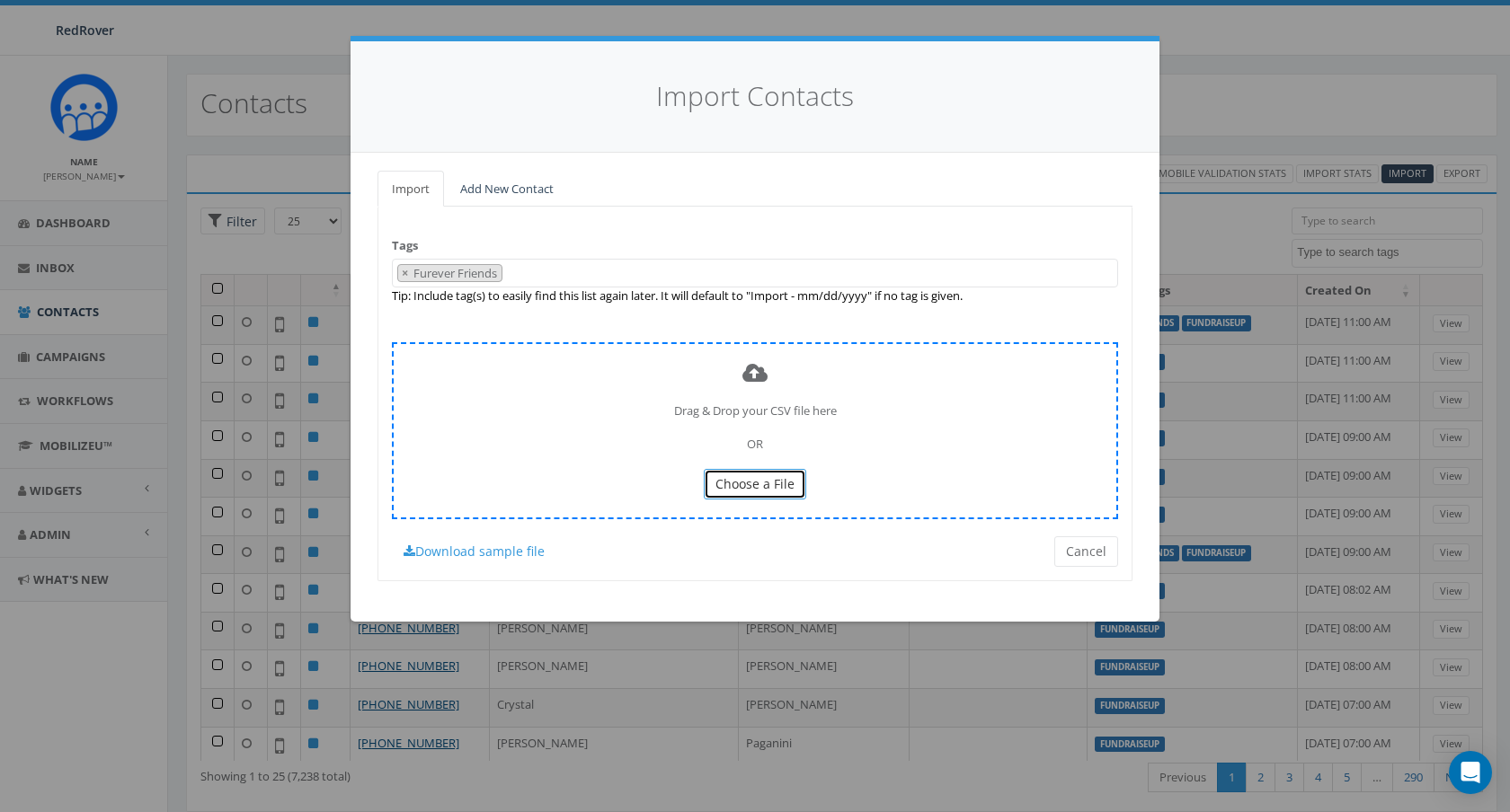
click at [786, 484] on span "Choose a File" at bounding box center [755, 484] width 79 height 17
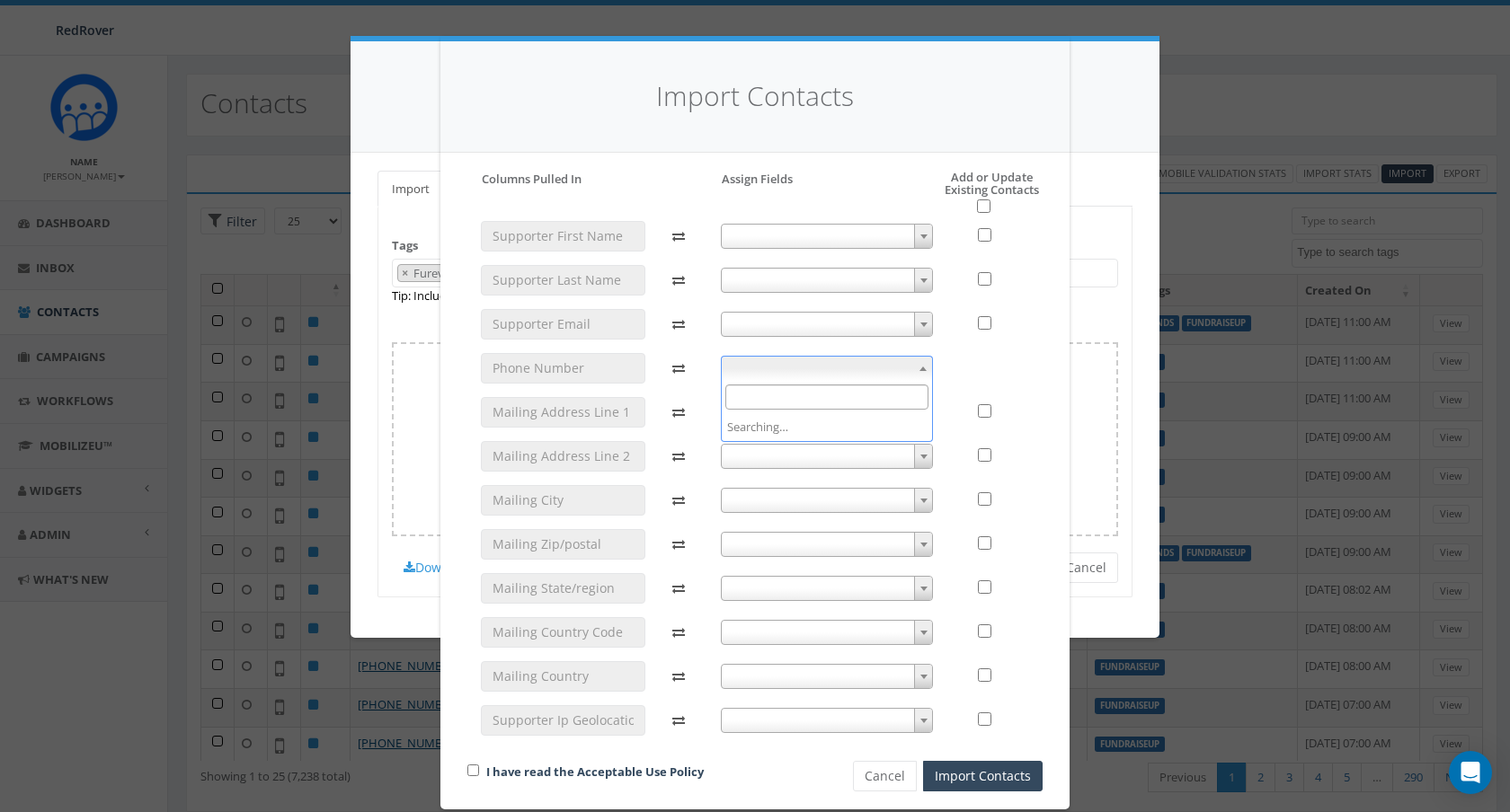
click at [843, 359] on span at bounding box center [827, 369] width 213 height 26
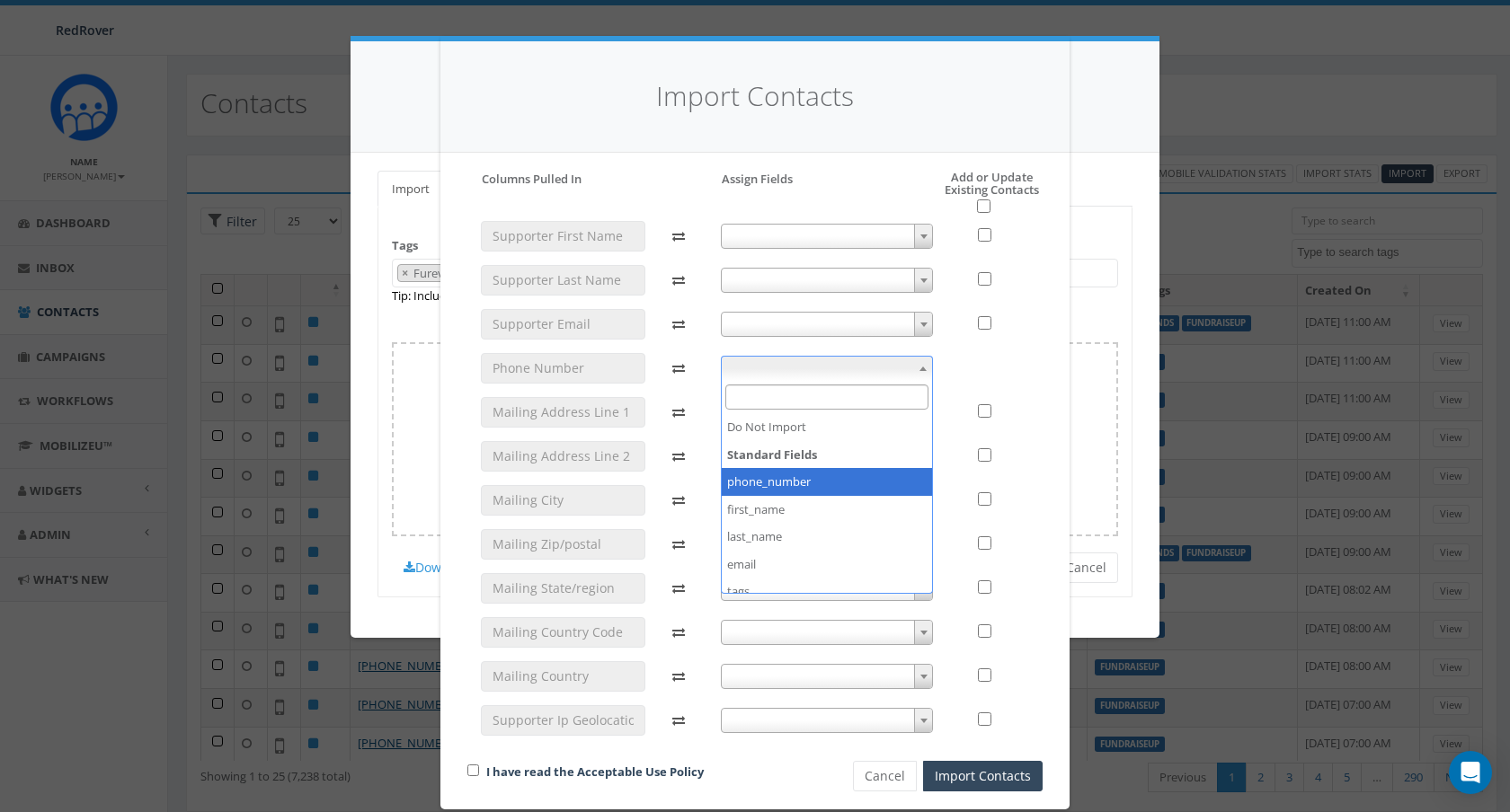
select select "phone_number"
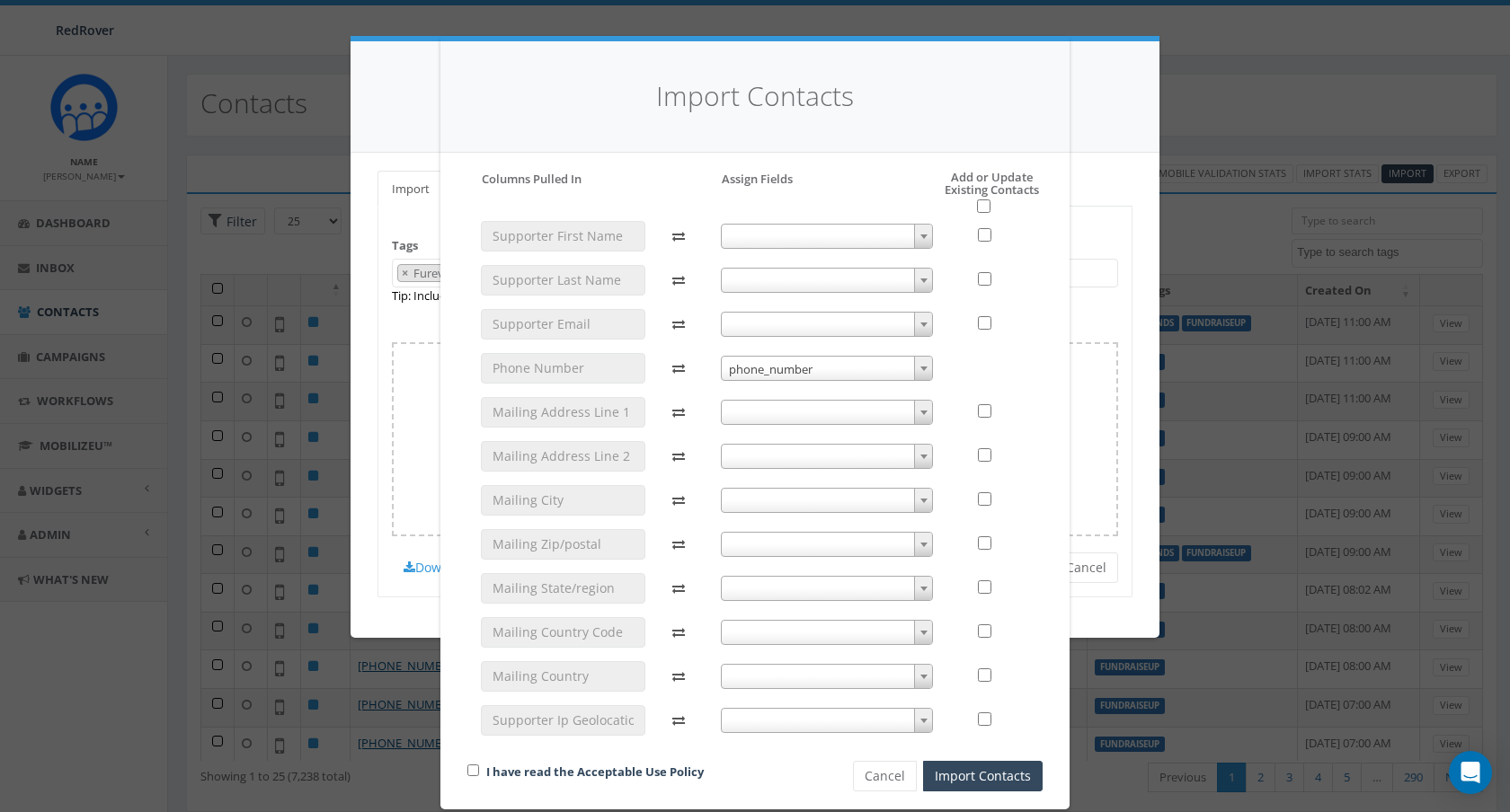
click at [805, 539] on span at bounding box center [827, 545] width 213 height 26
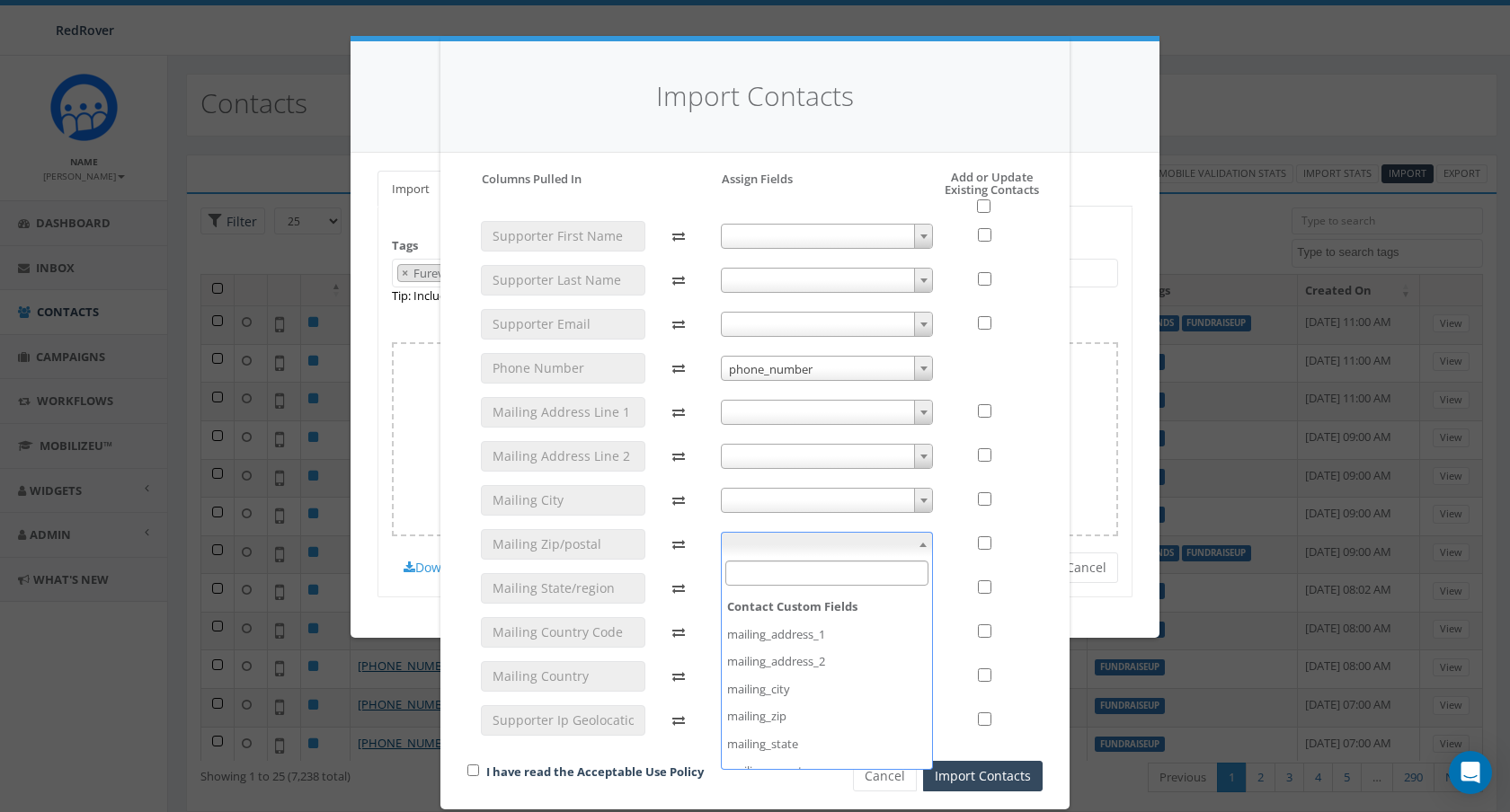
scroll to position [192, 0]
select select "mailing_zip"
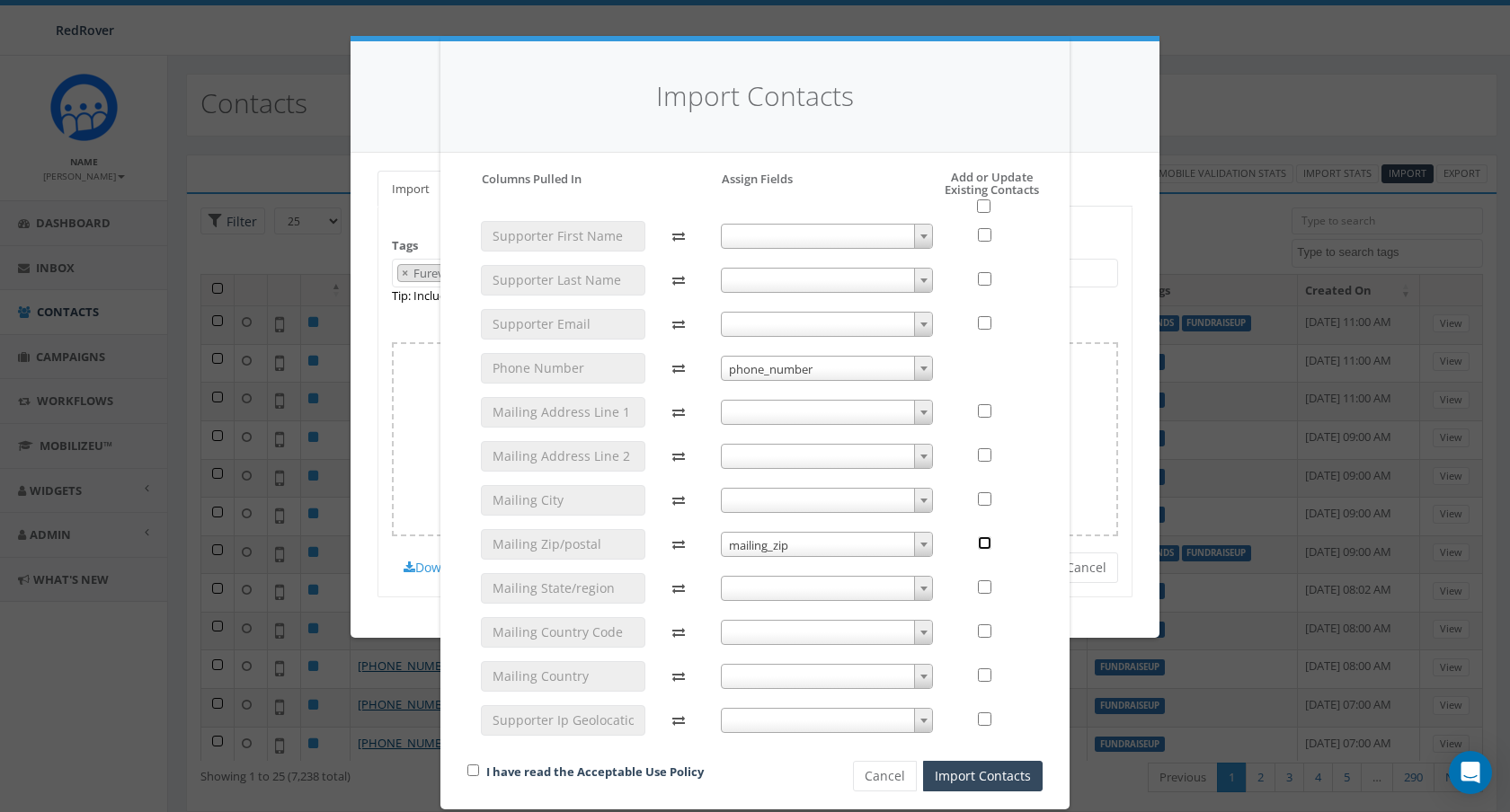
click at [986, 543] on input "checkbox" at bounding box center [984, 543] width 14 height 14
checkbox input "true"
click at [984, 239] on input "checkbox" at bounding box center [984, 234] width 14 height 14
checkbox input "true"
click at [983, 214] on div "Please accept policy to proceed Please map phone number field to proceed Column…" at bounding box center [755, 481] width 575 height 621
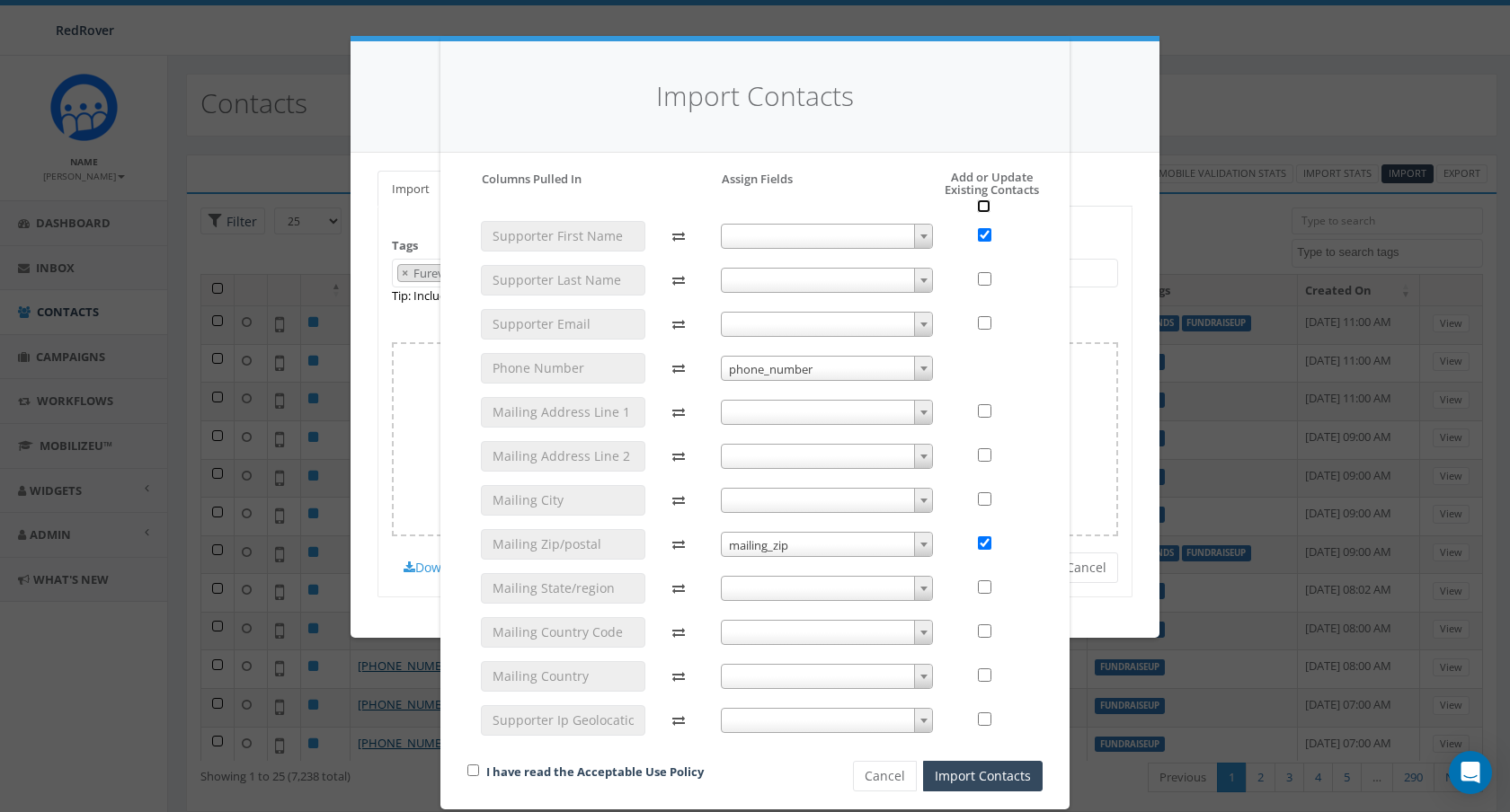
click at [983, 203] on input "checkbox" at bounding box center [984, 206] width 14 height 14
checkbox input "true"
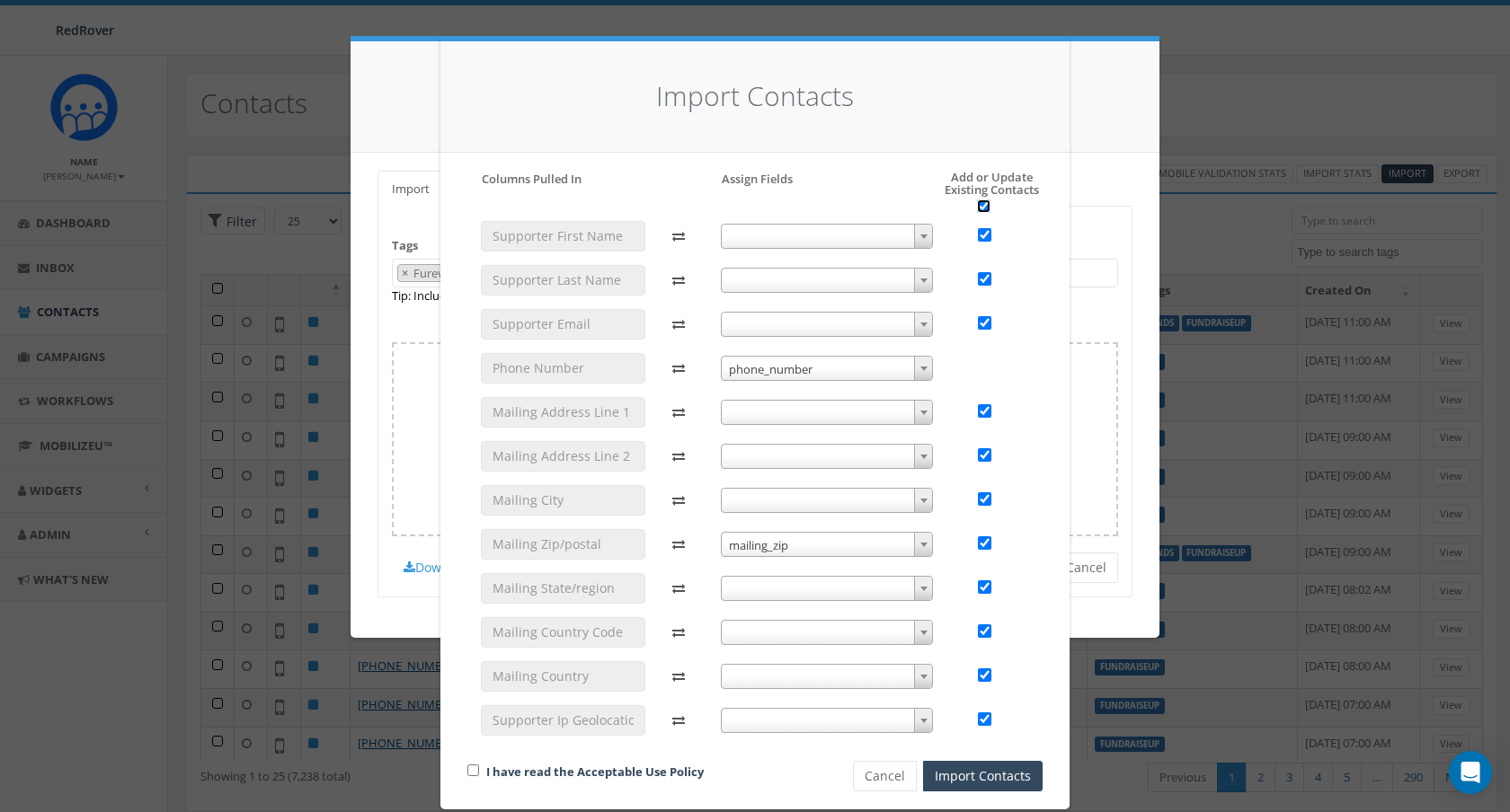
checkbox input "true"
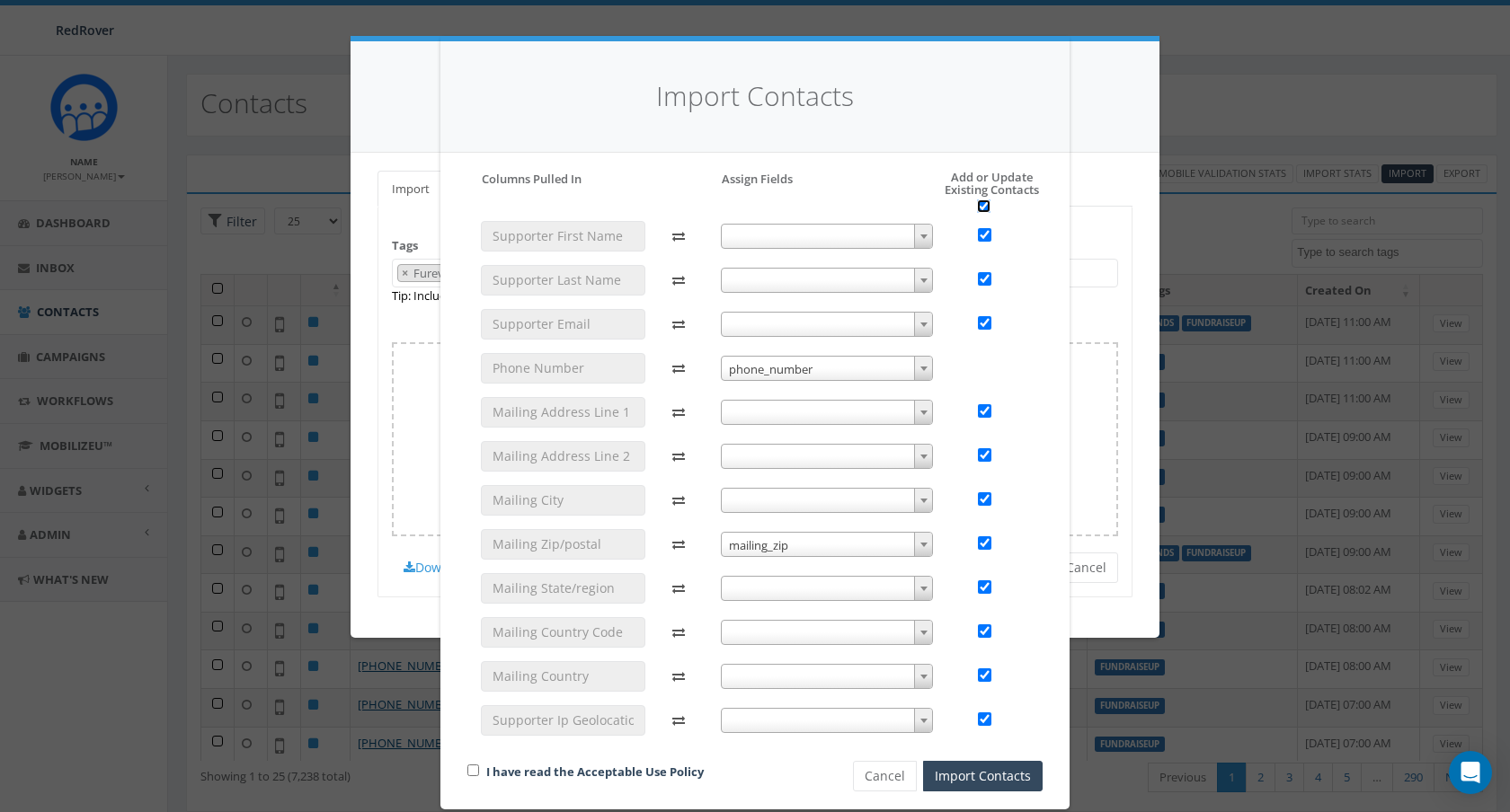
checkbox input "true"
click at [878, 236] on span at bounding box center [827, 236] width 213 height 26
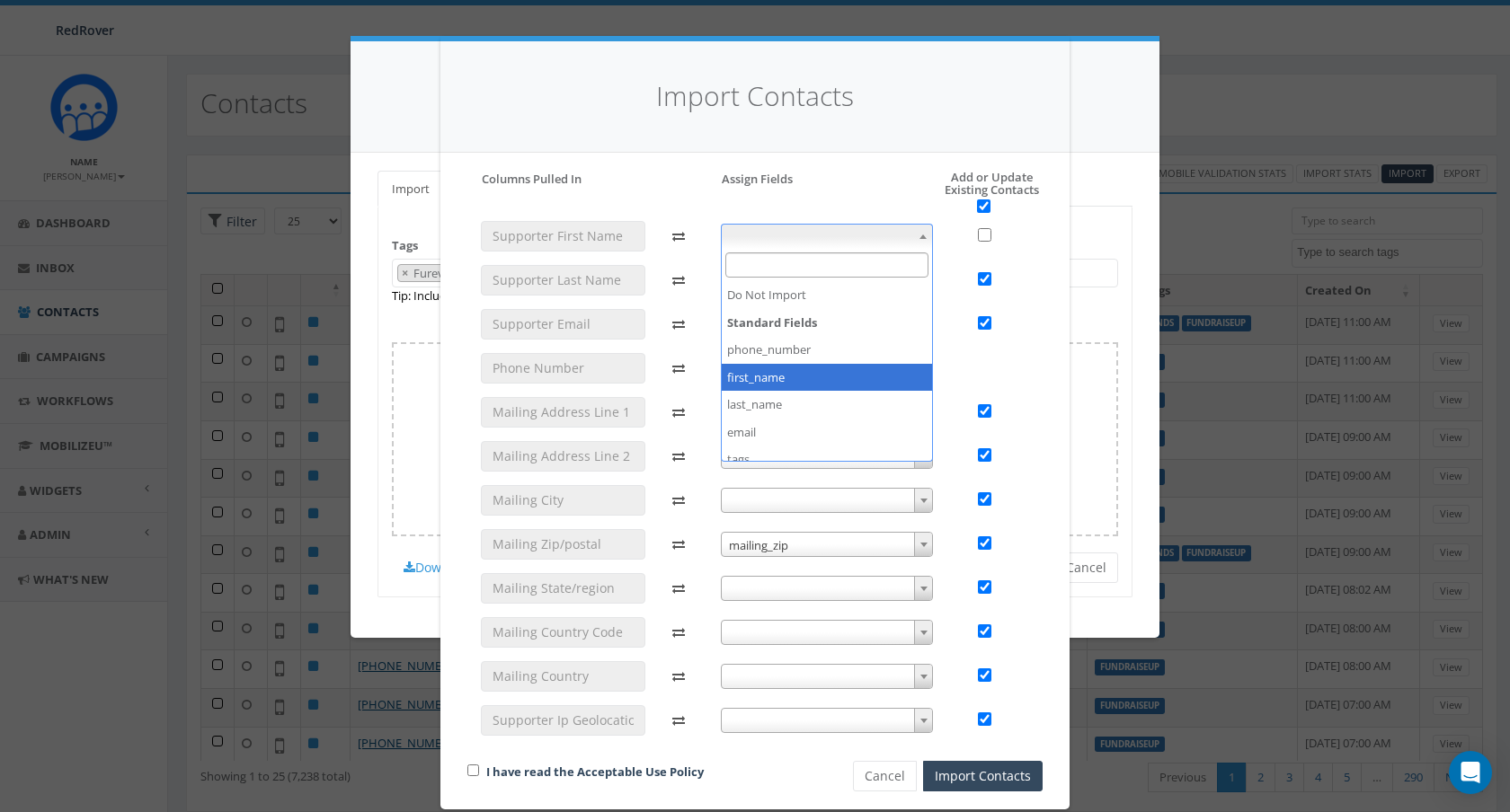
checkbox input "false"
select select "first_name"
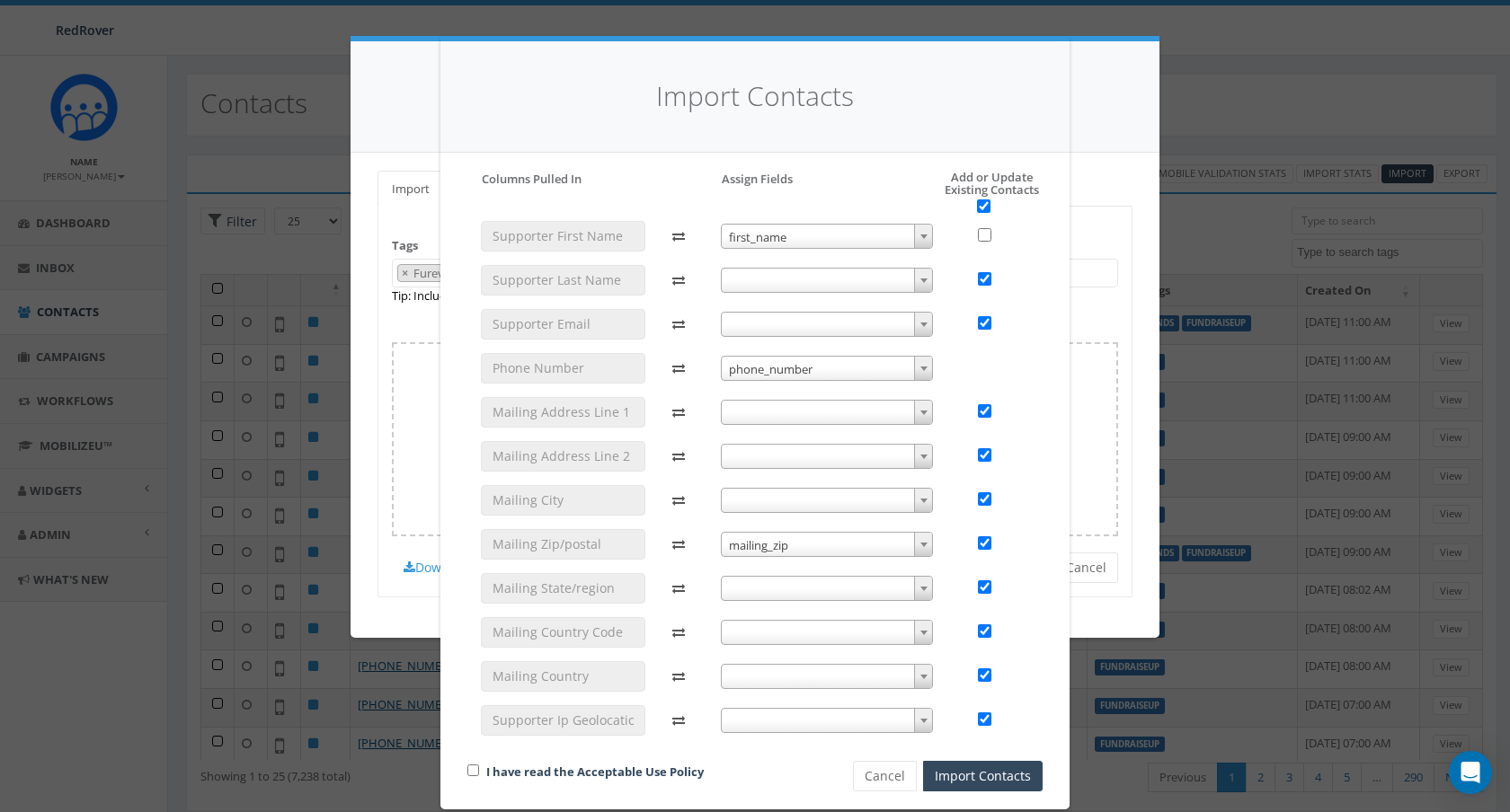
click at [857, 270] on span at bounding box center [827, 281] width 213 height 26
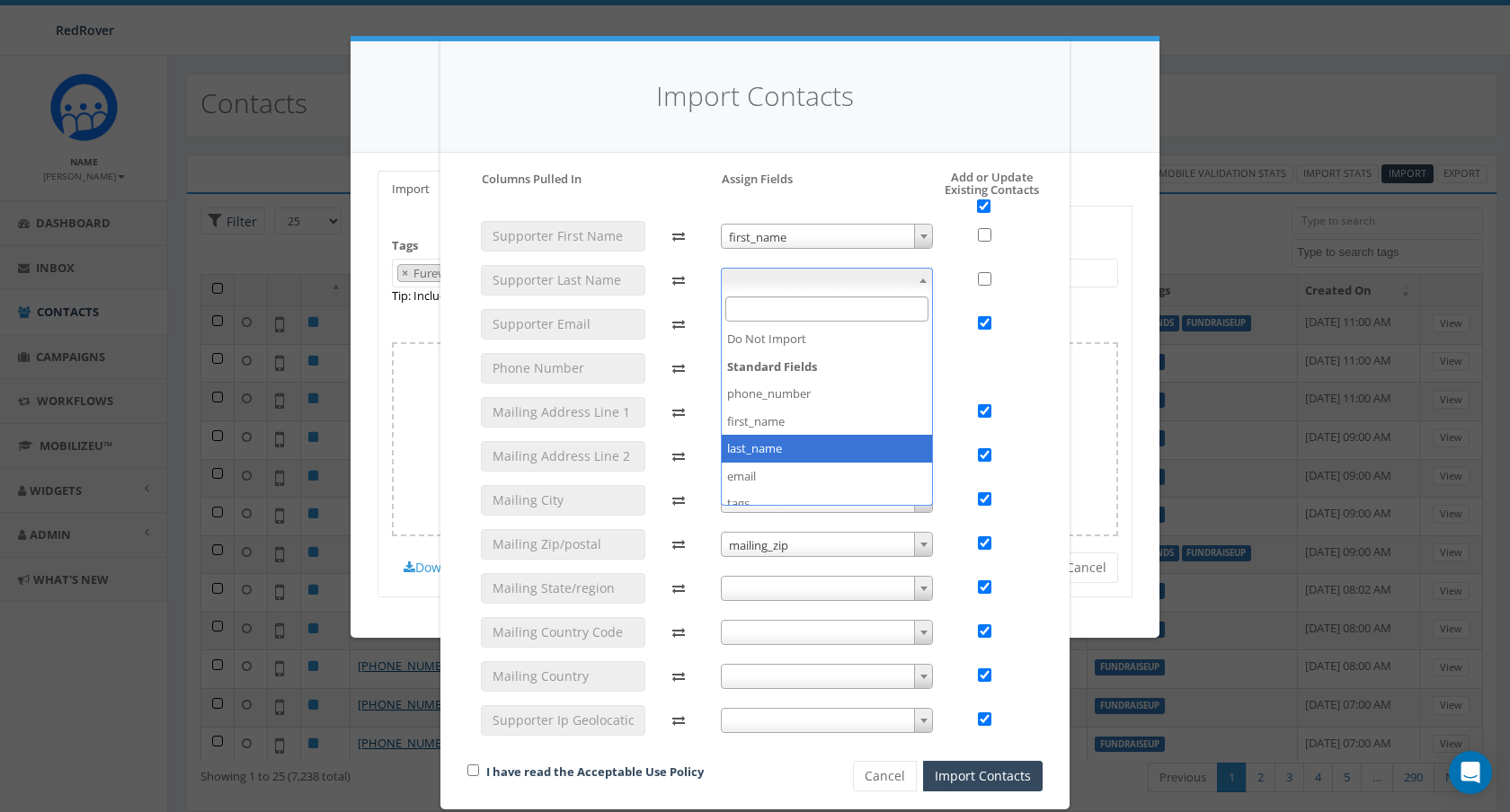
checkbox input "false"
select select "last_name"
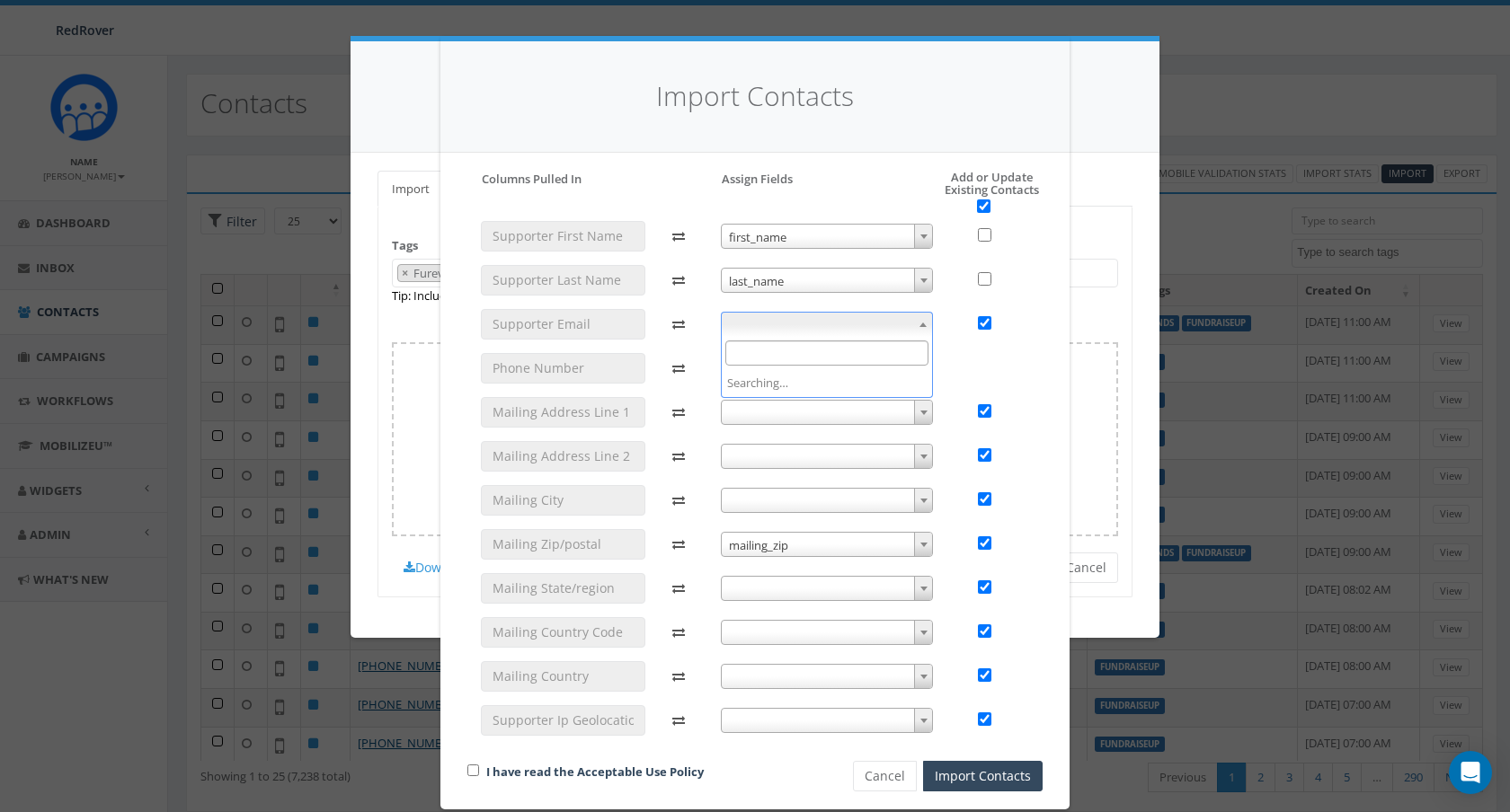
click at [845, 314] on span at bounding box center [827, 325] width 213 height 26
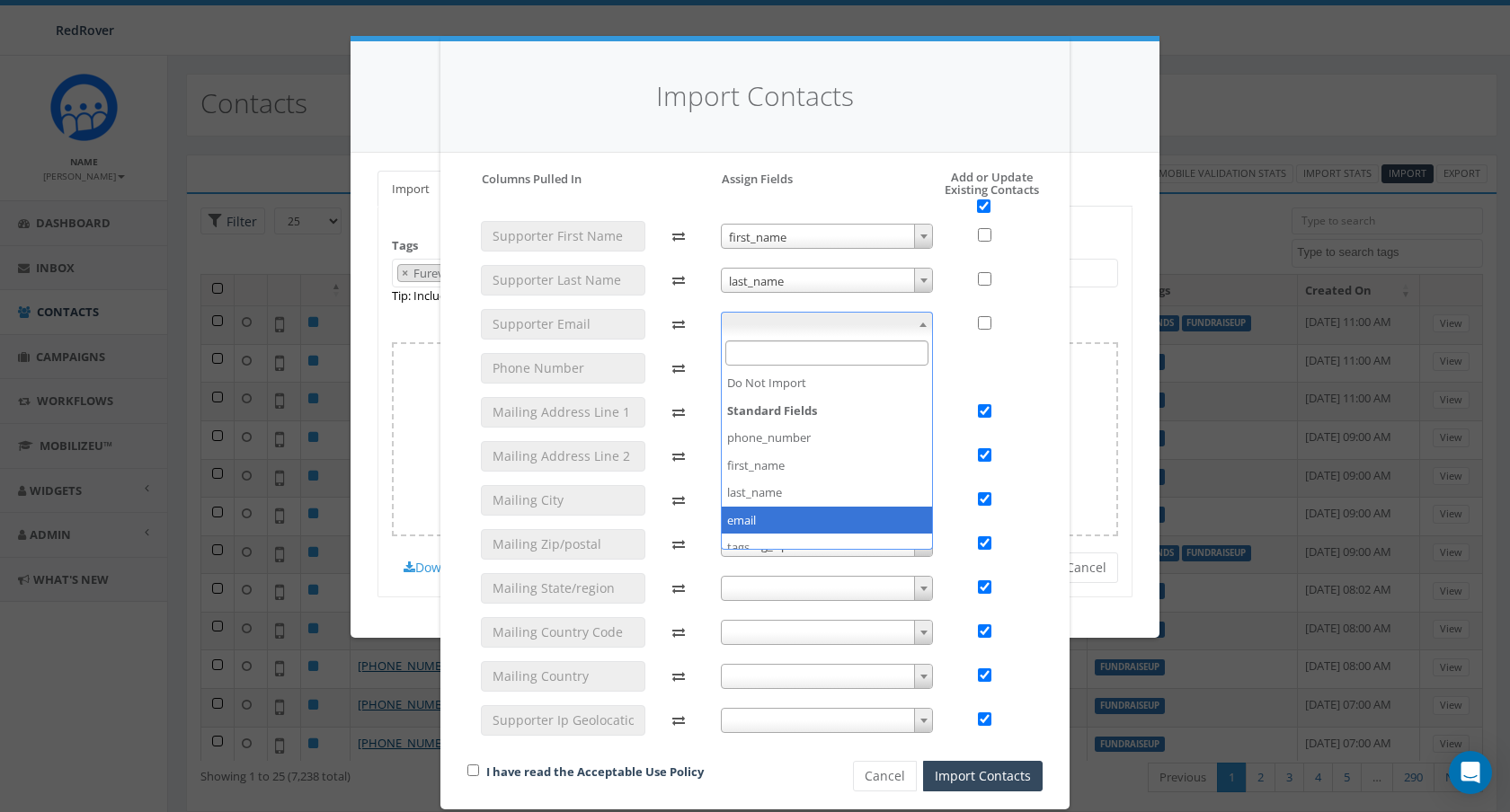
checkbox input "false"
select select "email"
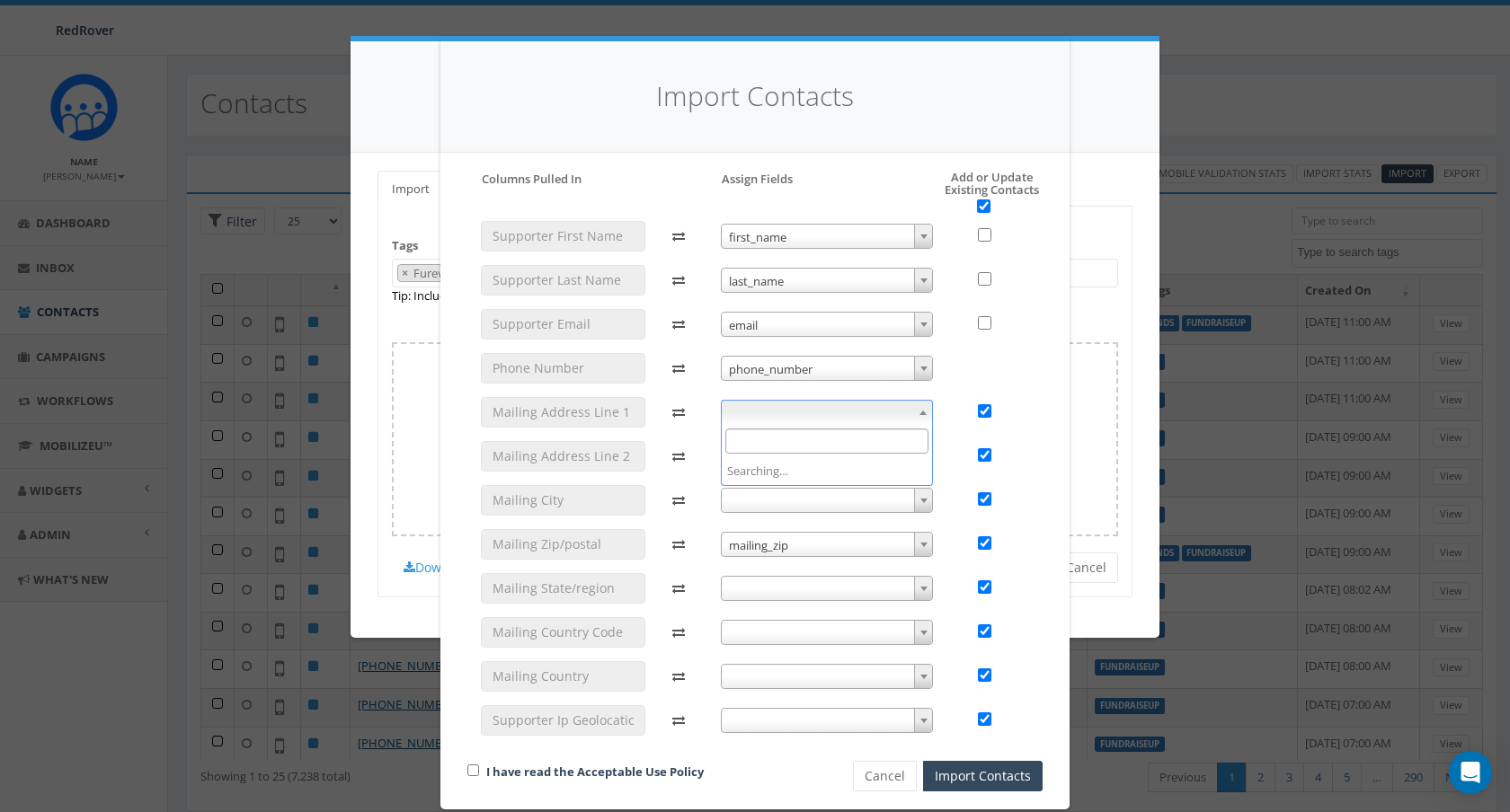
click at [817, 415] on span at bounding box center [827, 412] width 213 height 26
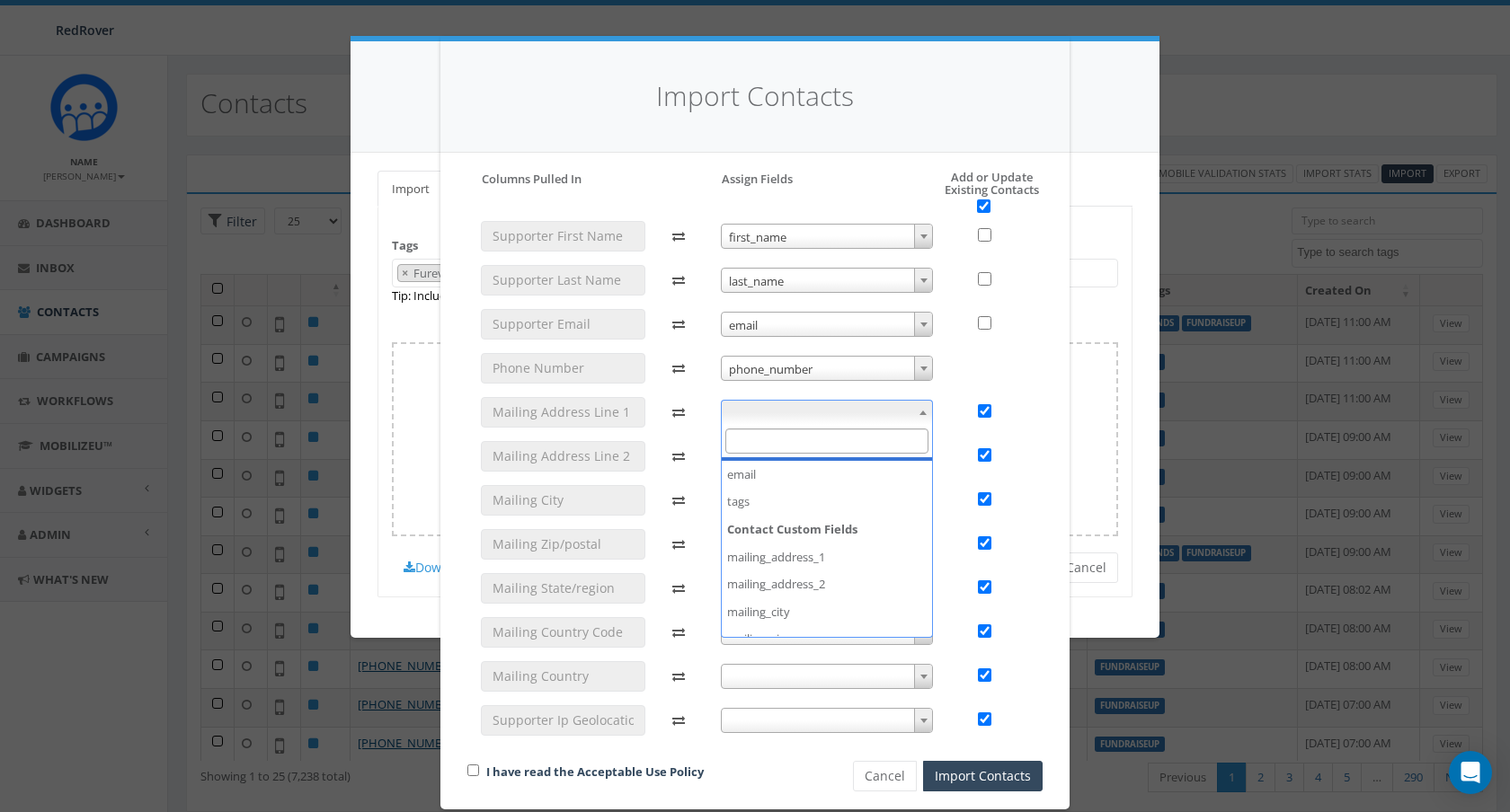
scroll to position [140, 0]
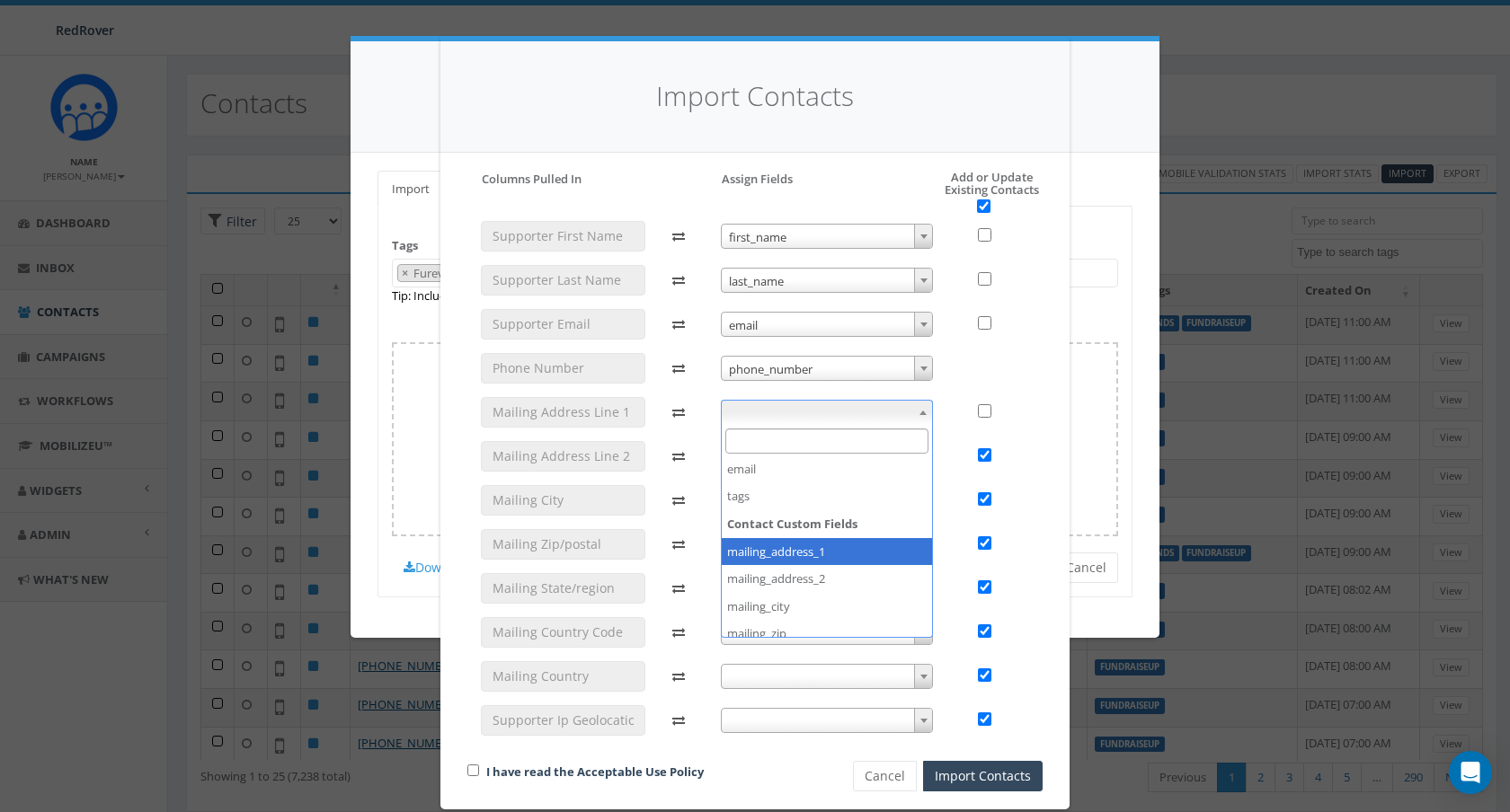
checkbox input "false"
select select "mailing_address_1"
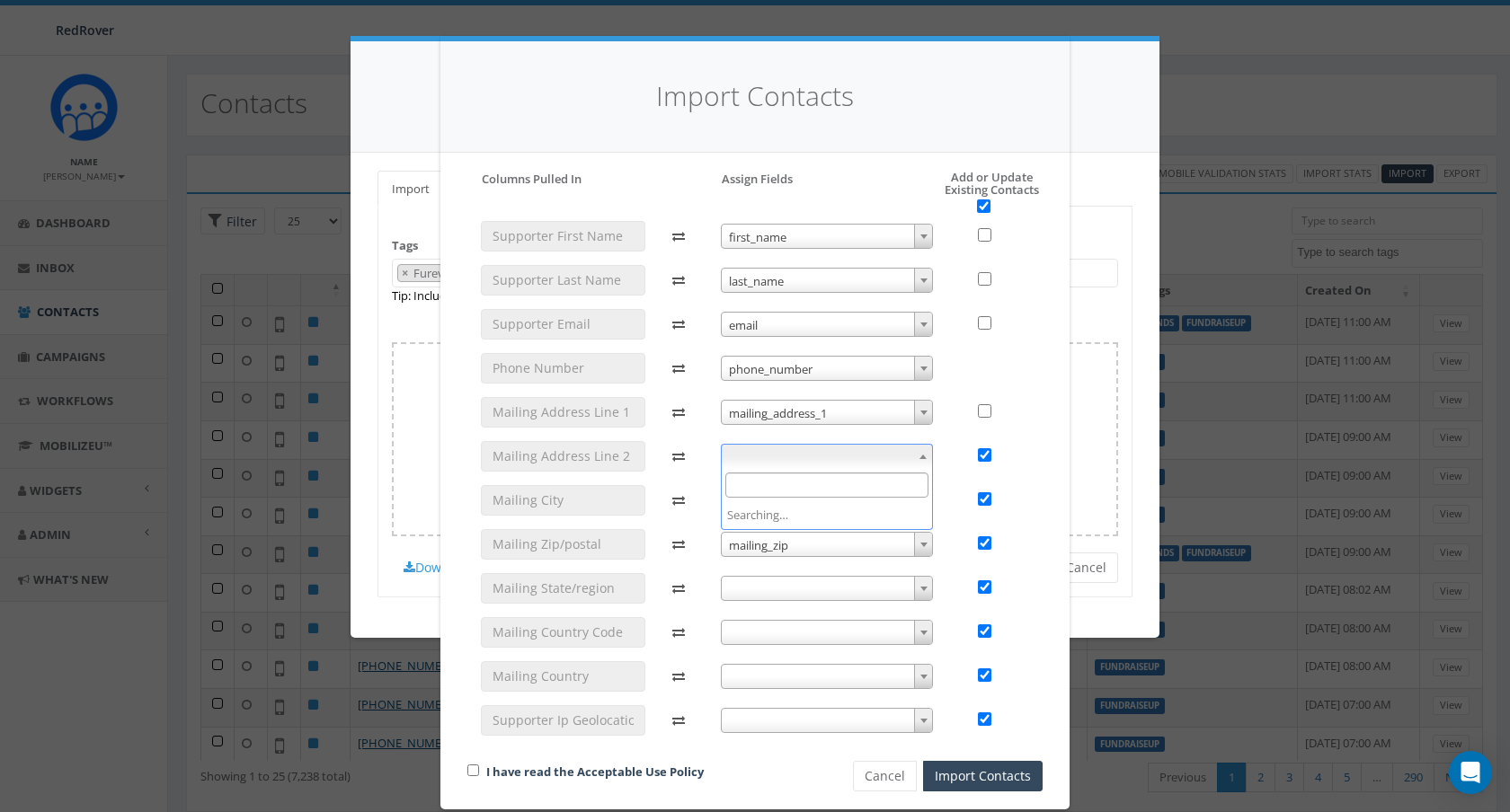
click at [877, 464] on span at bounding box center [827, 457] width 213 height 26
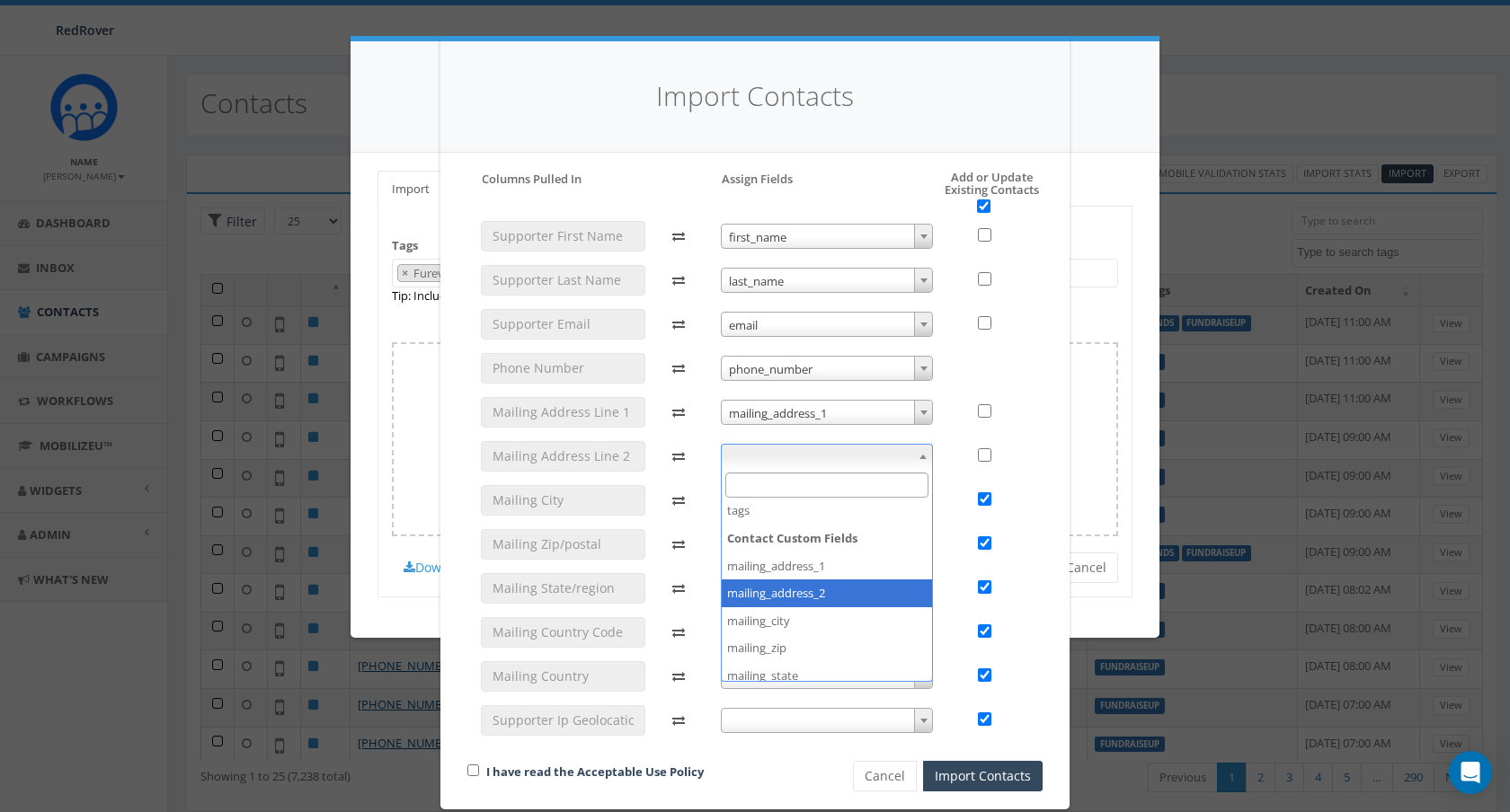
checkbox input "false"
select select "mailing_address_2"
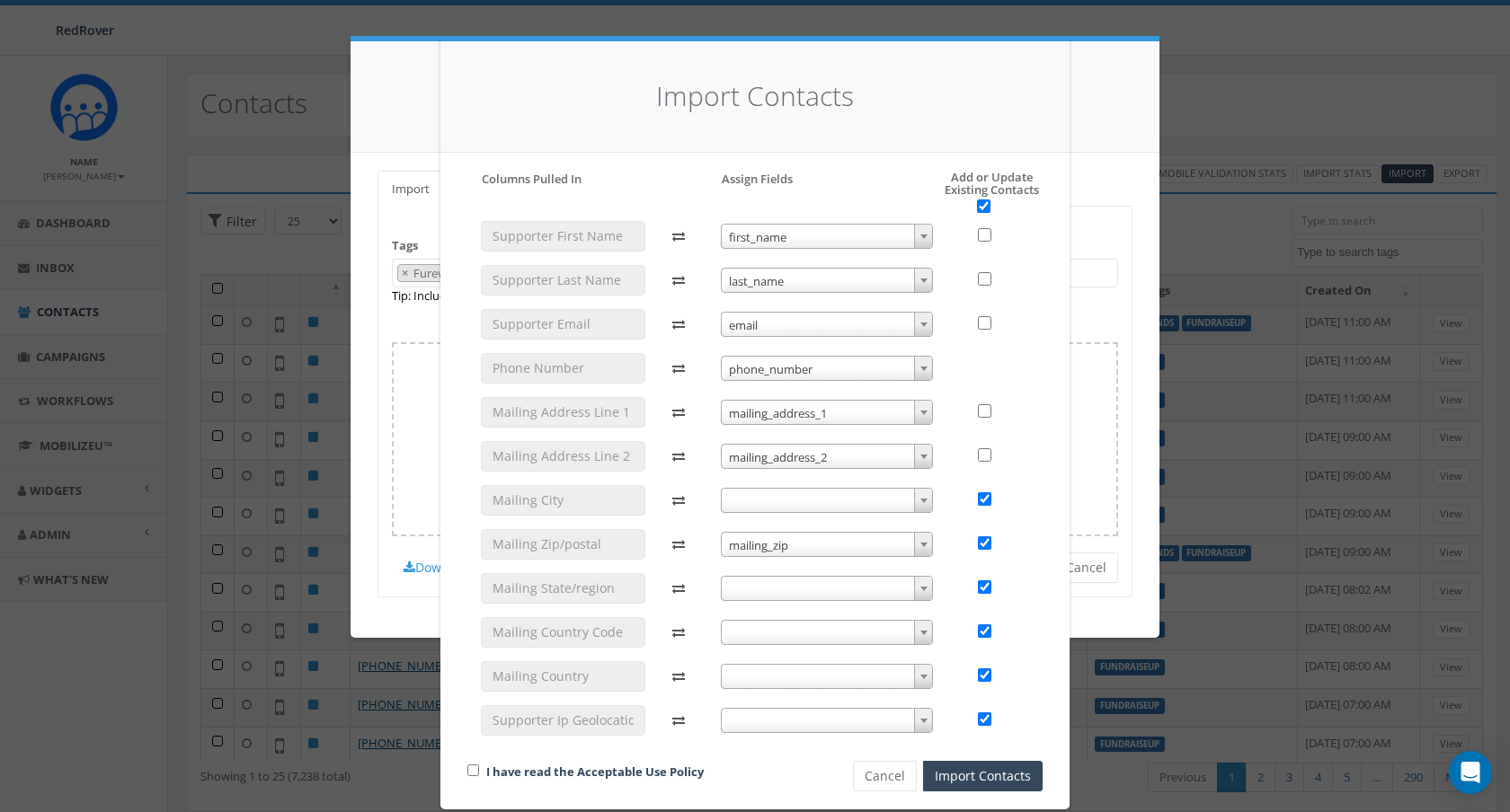
click at [828, 495] on span at bounding box center [827, 501] width 213 height 26
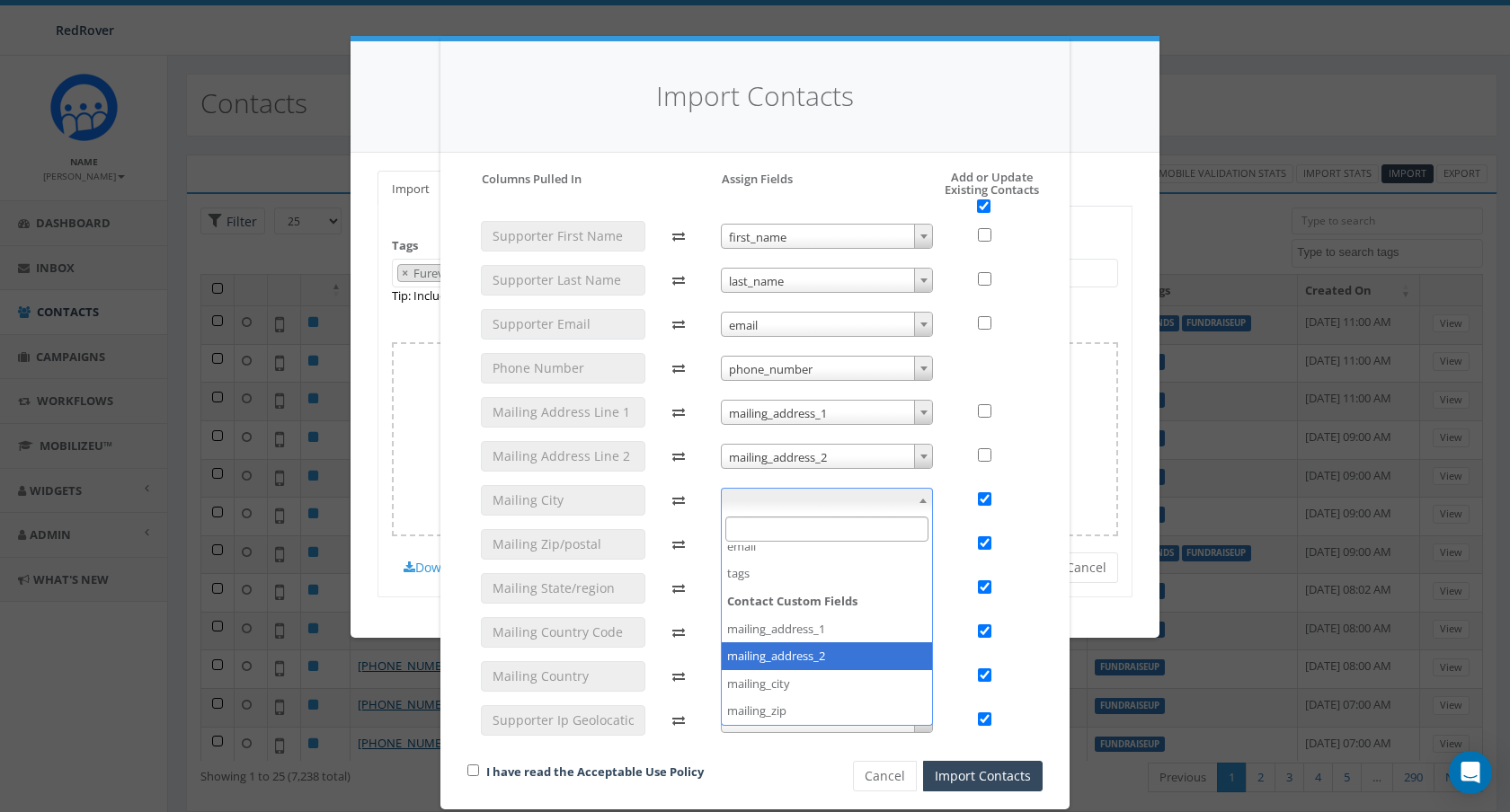
scroll to position [154, 0]
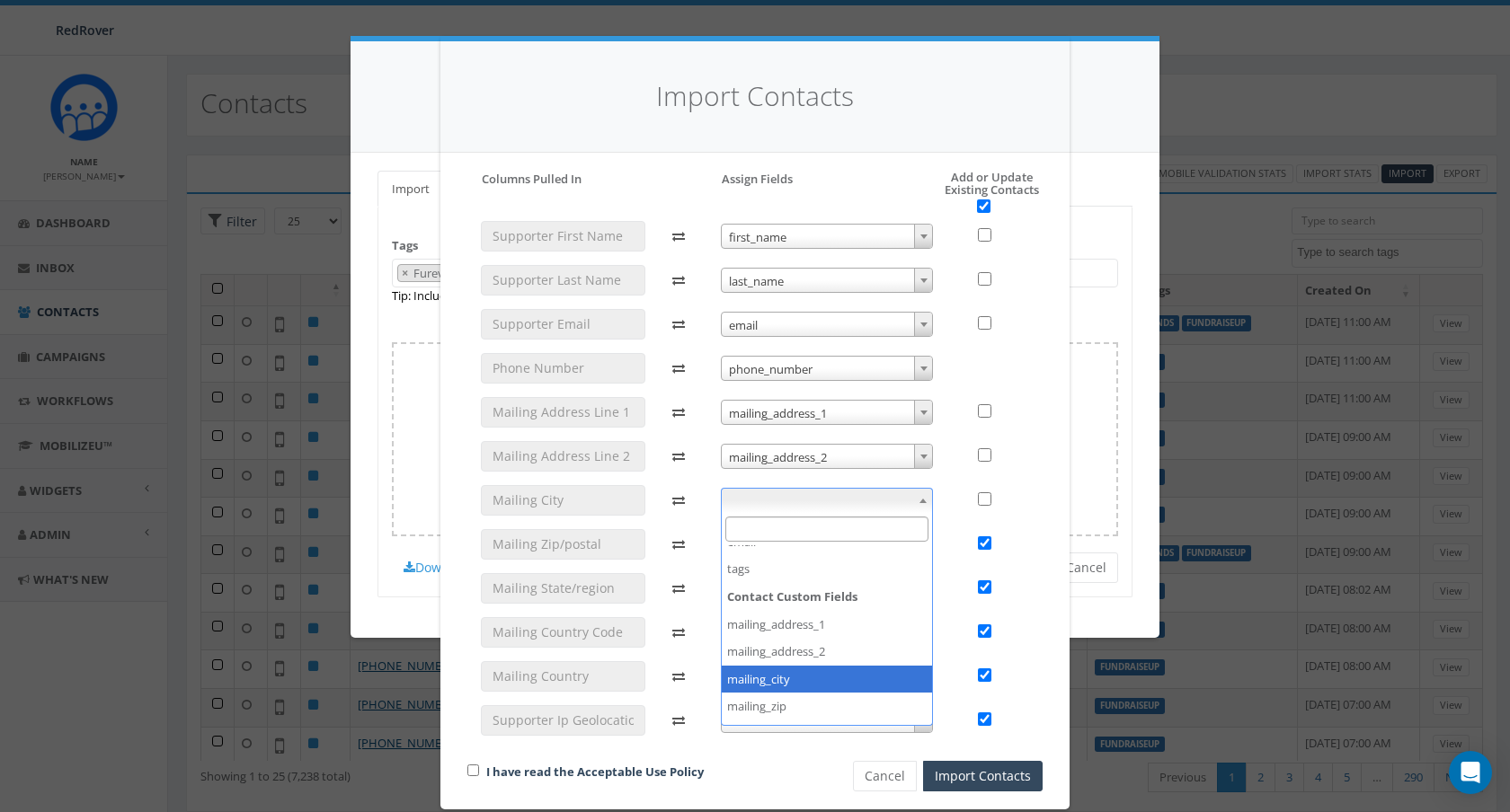
checkbox input "false"
select select "mailing_city"
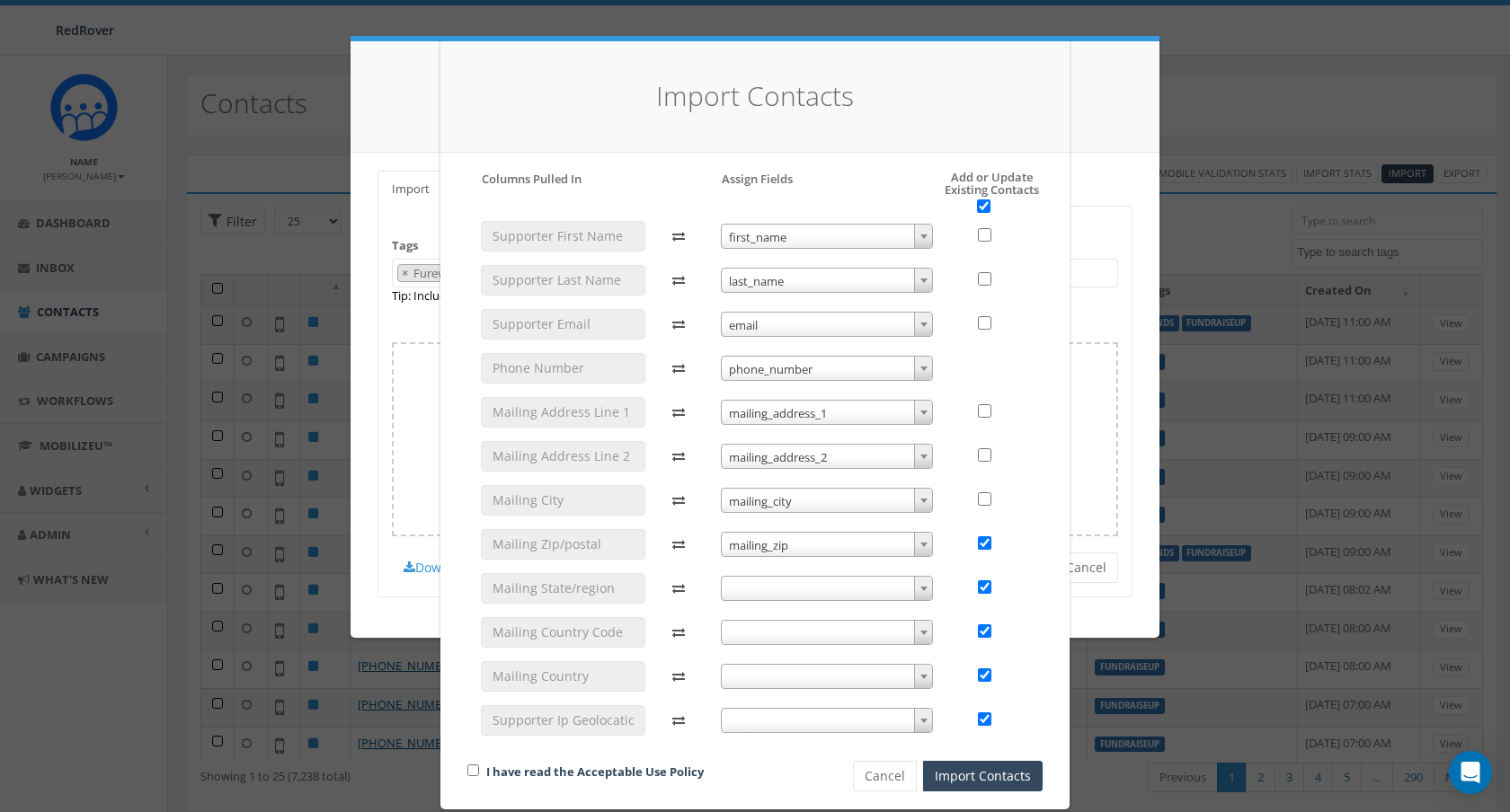
click at [762, 588] on span at bounding box center [827, 588] width 213 height 26
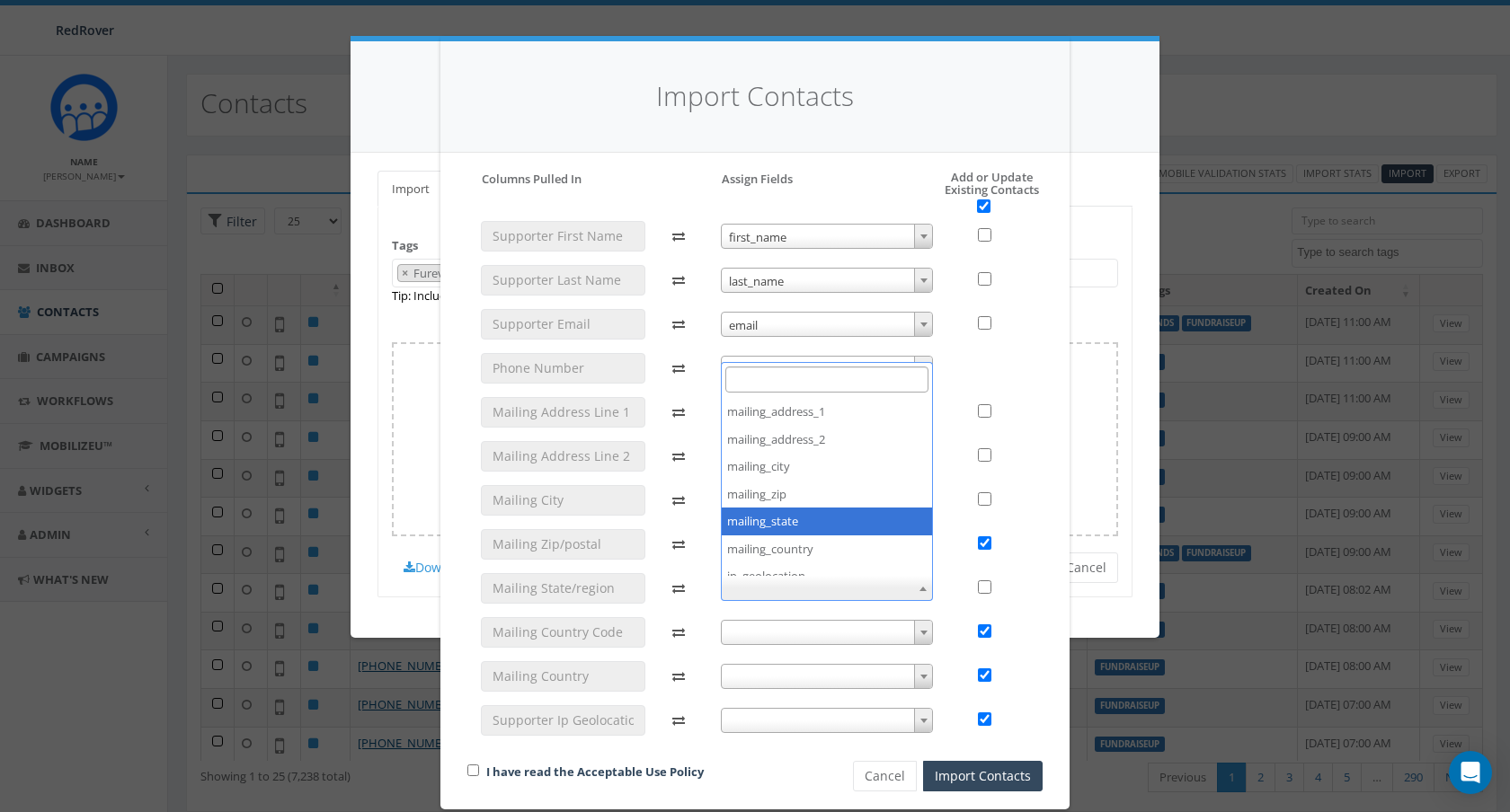
checkbox input "false"
select select "mailing_state"
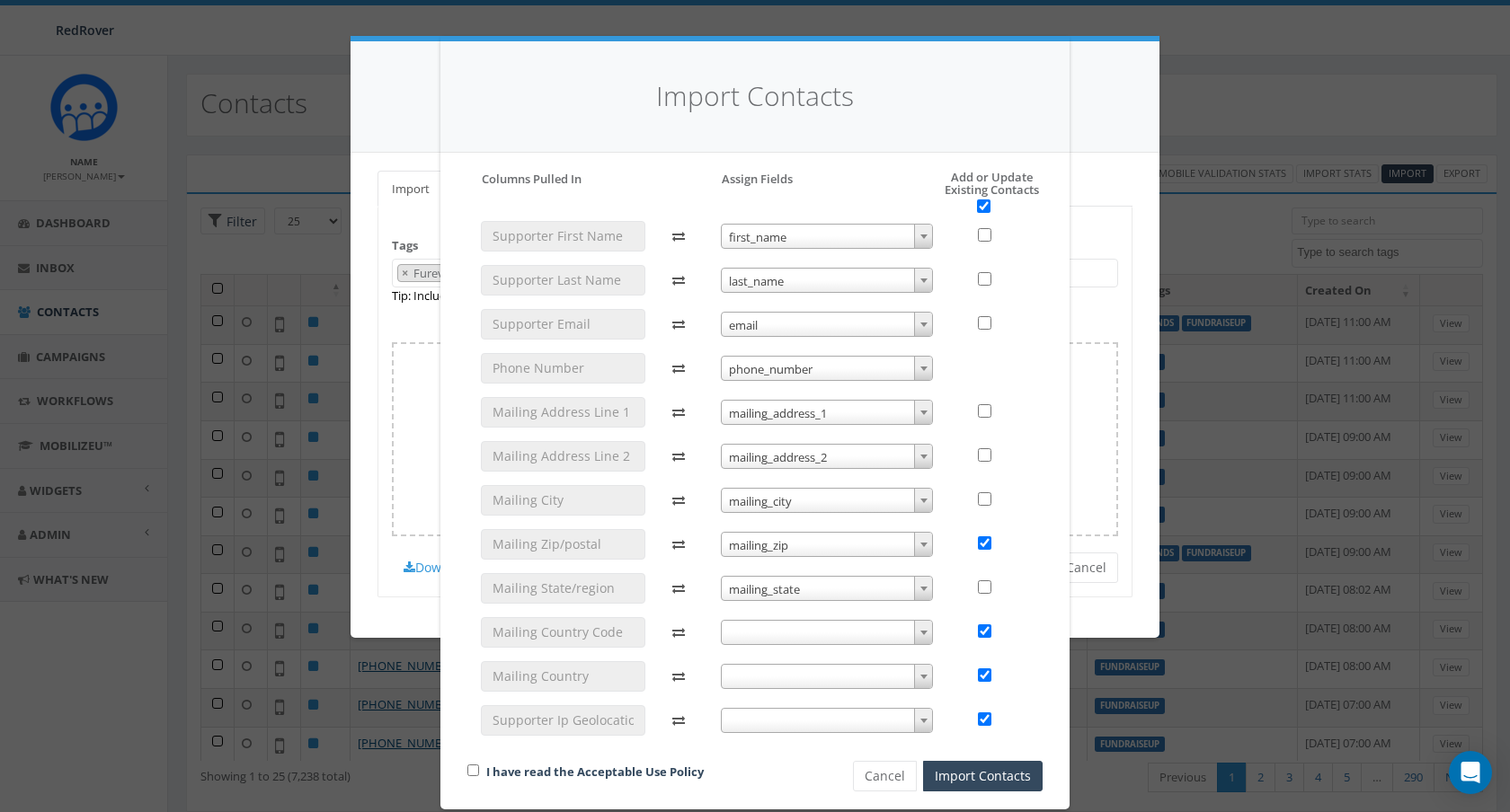
click at [777, 630] on span at bounding box center [827, 633] width 213 height 26
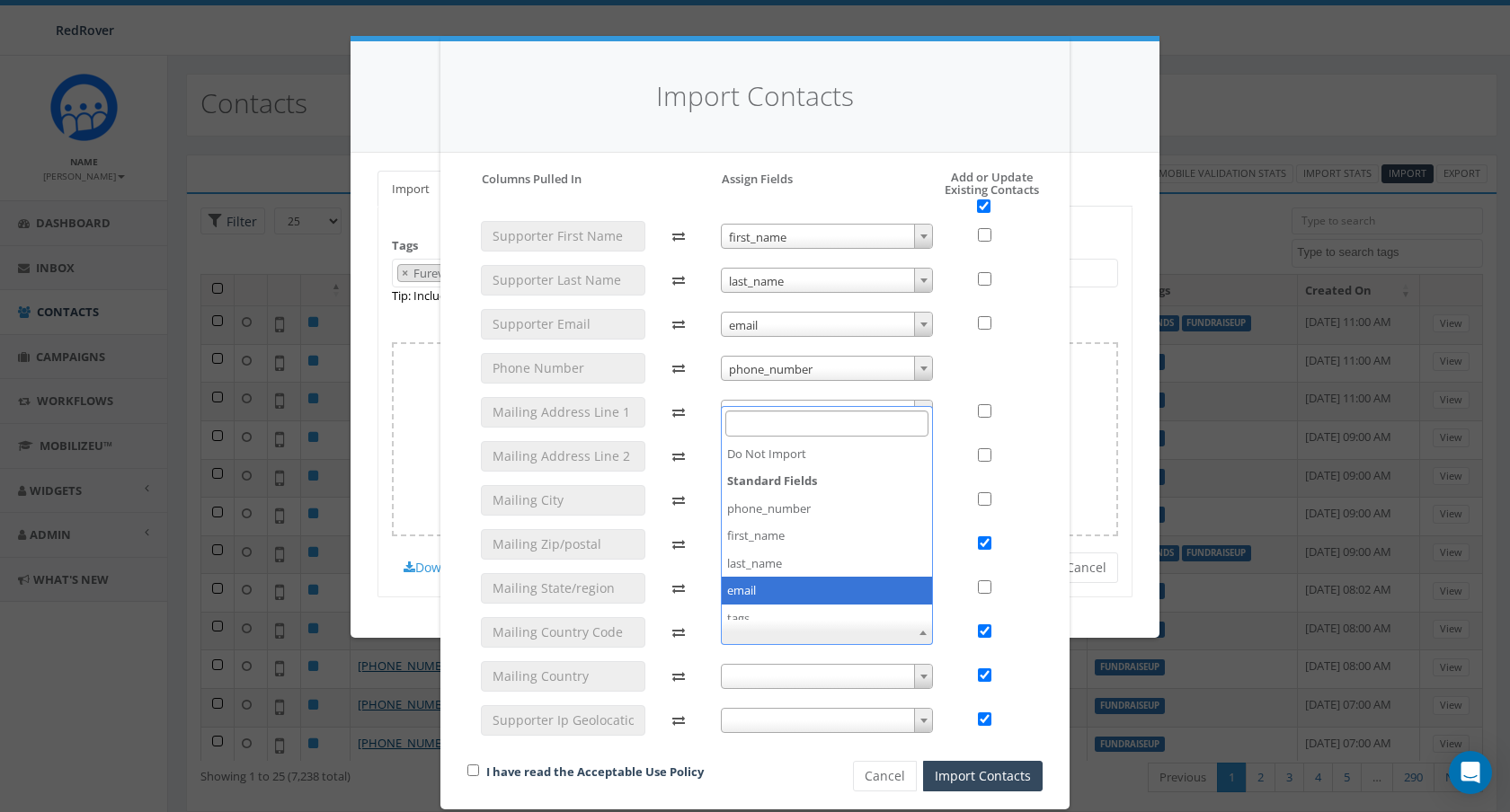
scroll to position [260, 0]
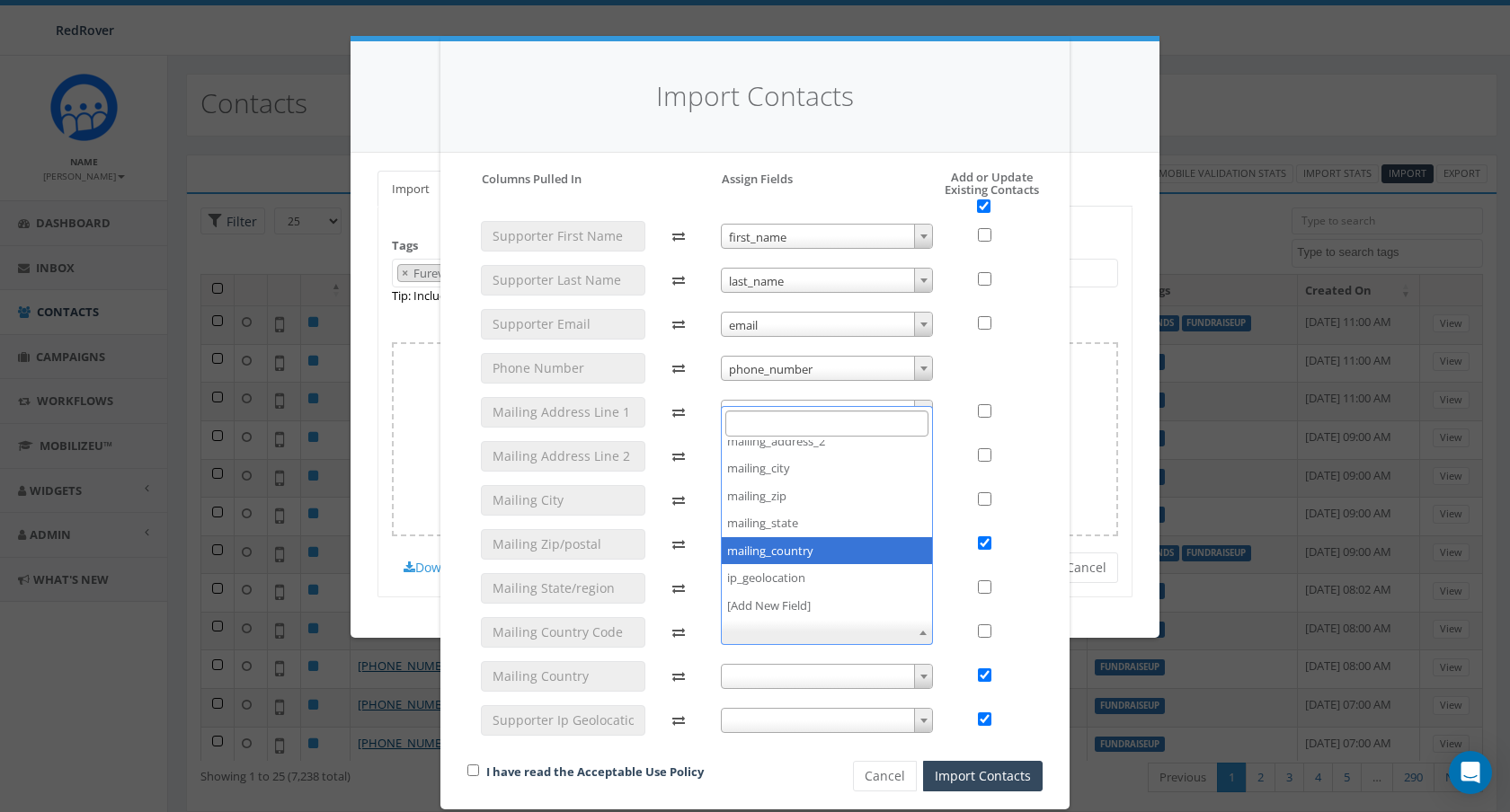
checkbox input "false"
select select "mailing_country"
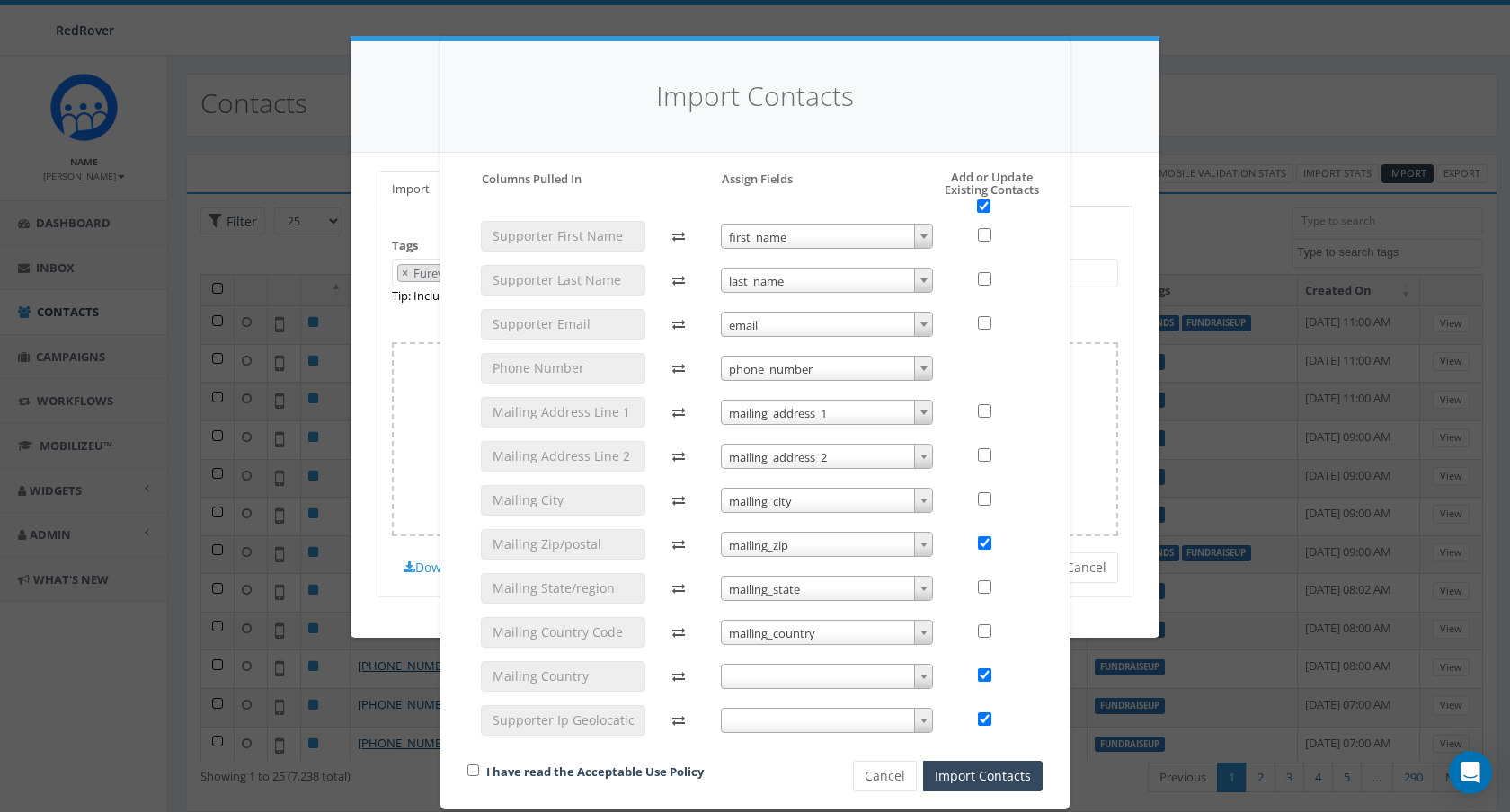
click at [786, 672] on span at bounding box center [827, 677] width 213 height 26
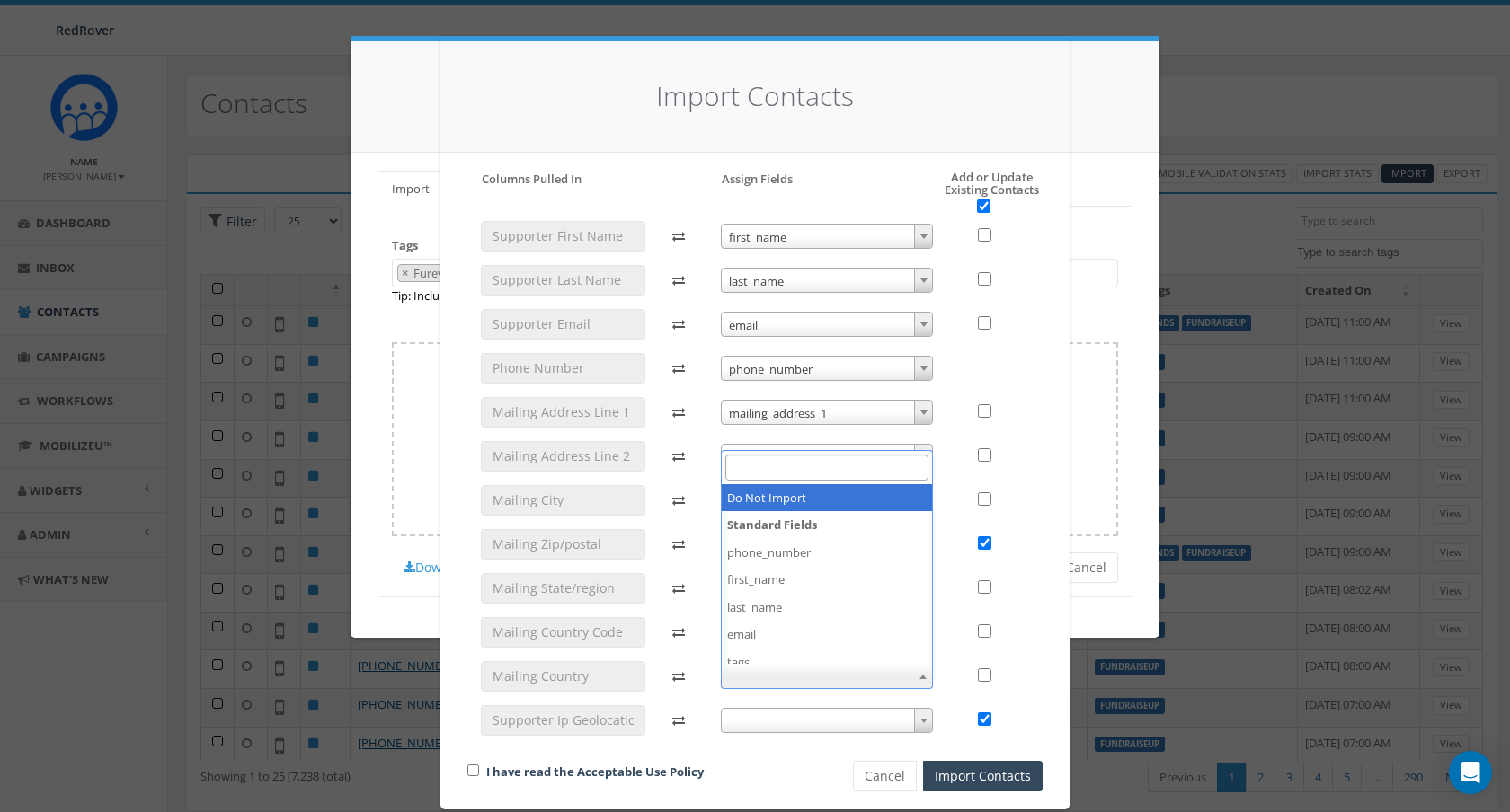
checkbox input "false"
select select "do_not_import_this_field"
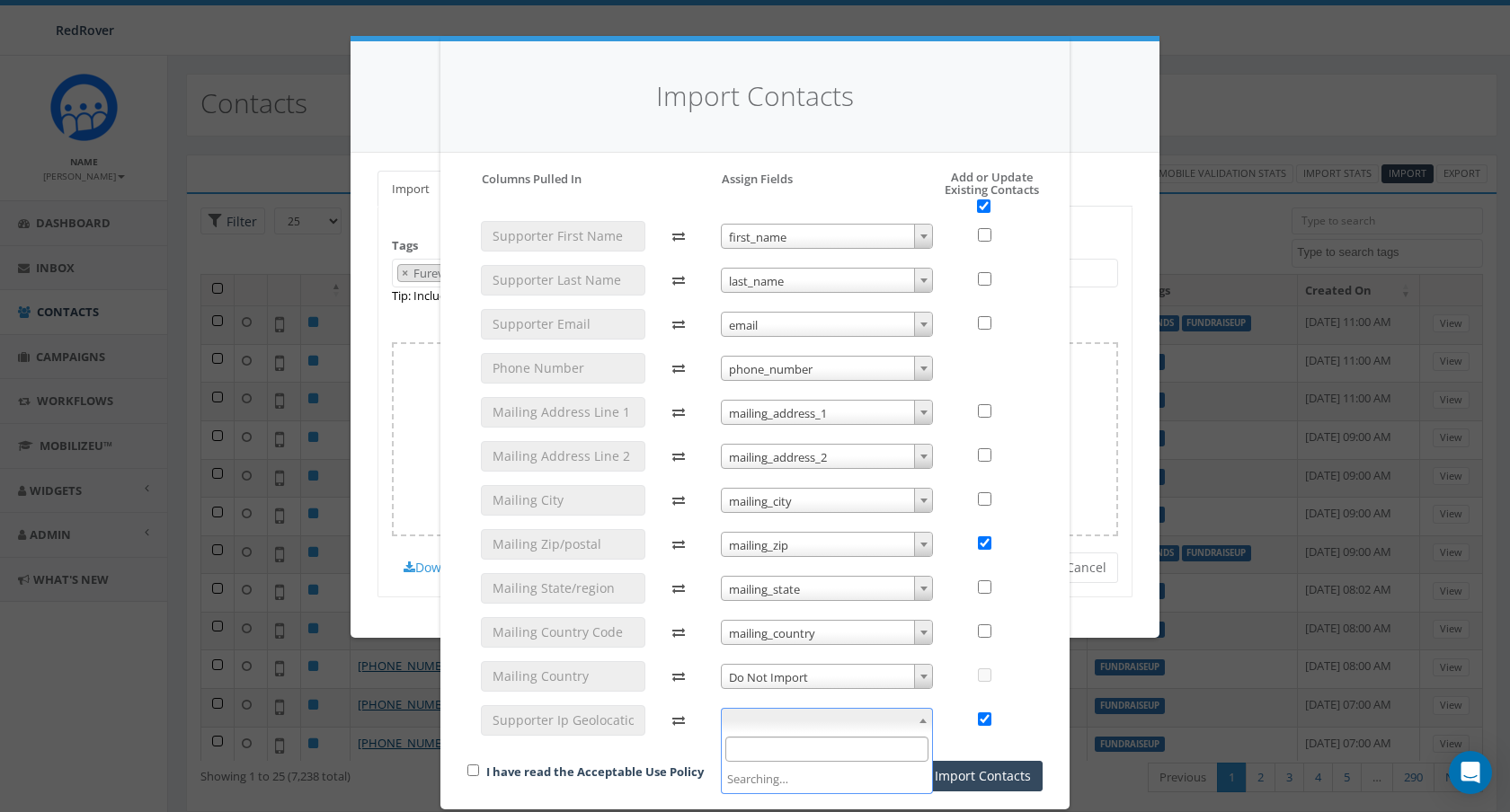
click at [792, 728] on span at bounding box center [827, 721] width 213 height 26
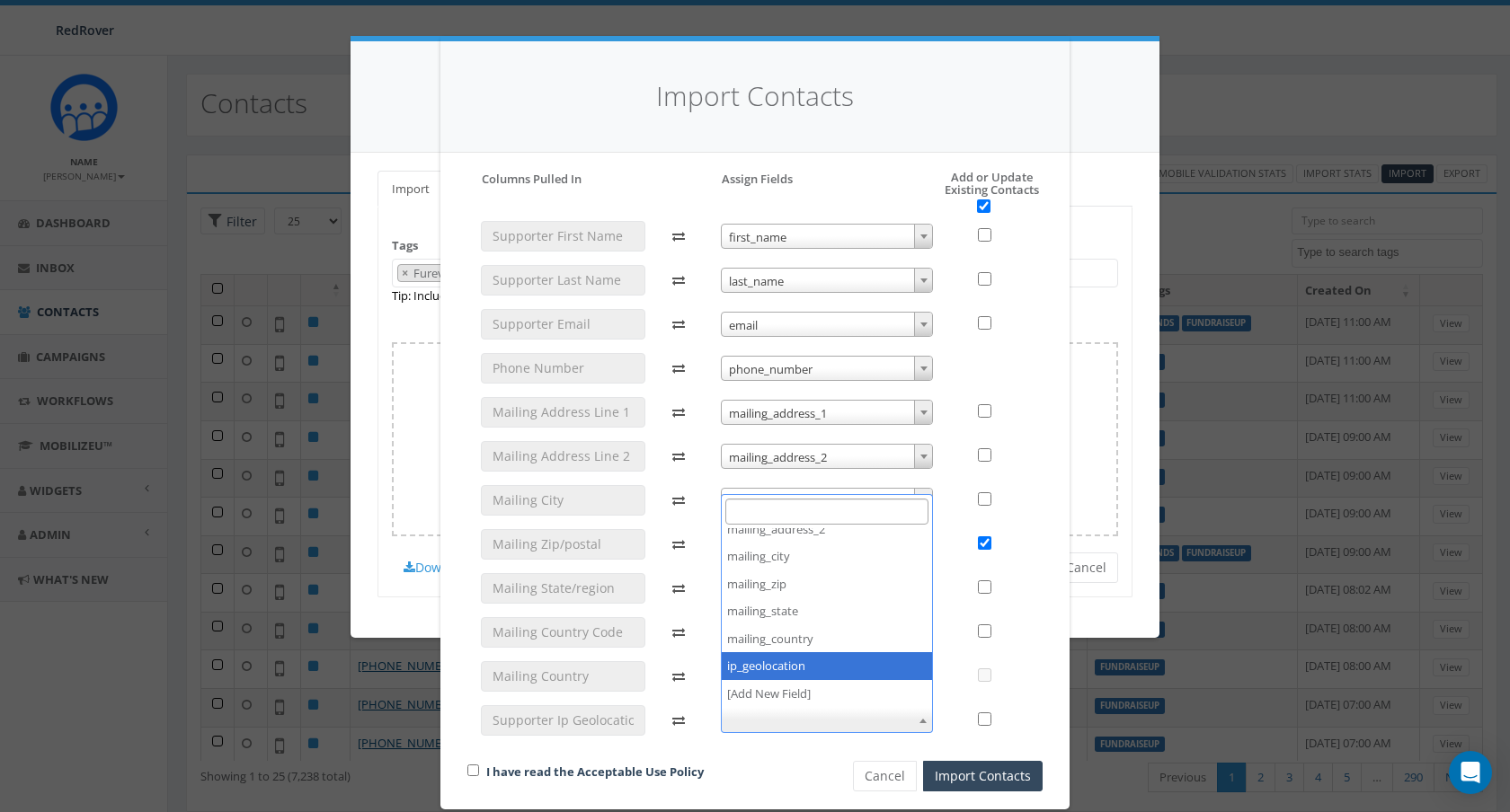
checkbox input "false"
select select "ip_geolocation"
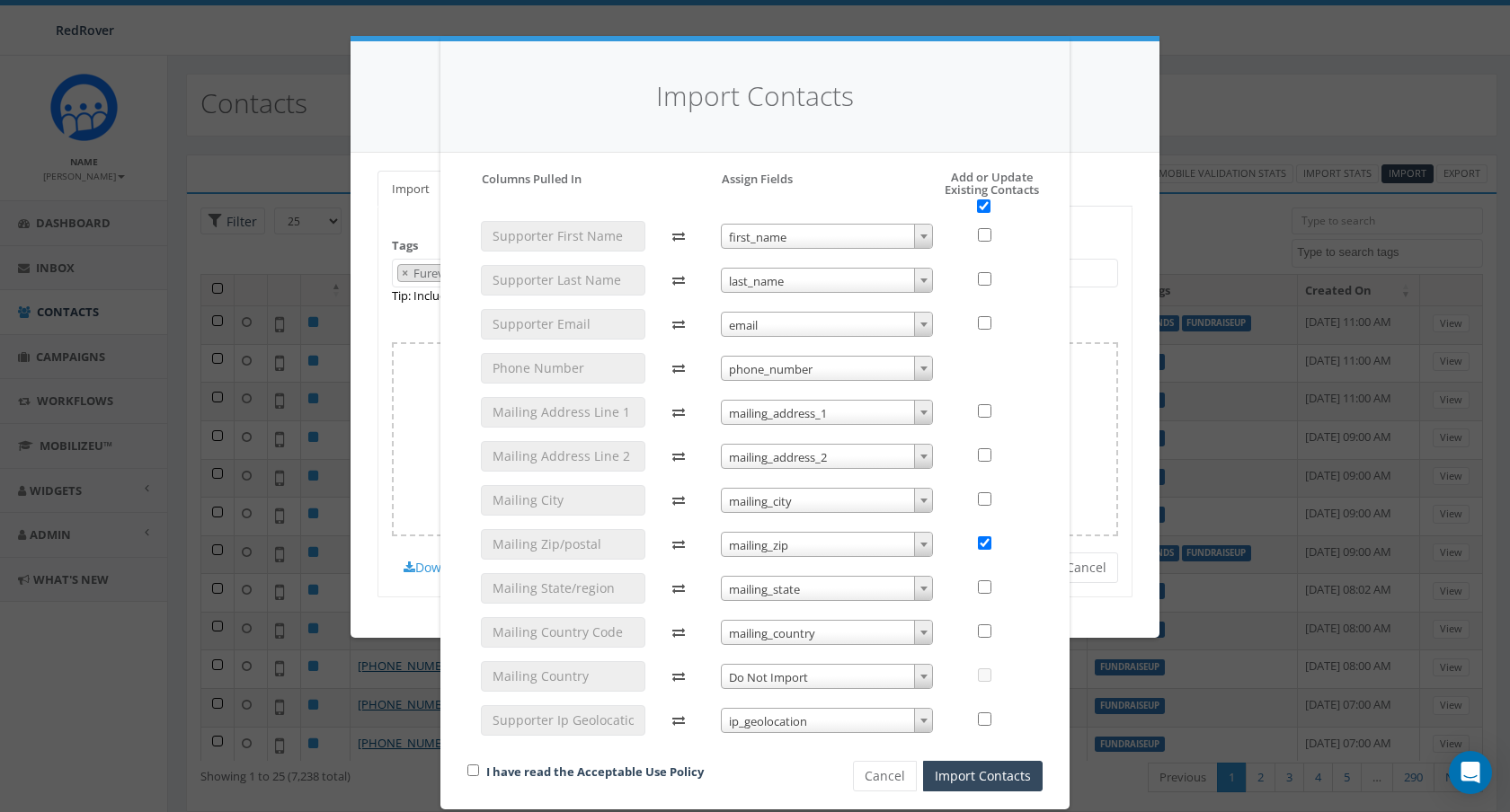
click at [990, 207] on h5 "Add or Update Existing Contacts" at bounding box center [974, 192] width 139 height 43
click at [984, 206] on input "checkbox" at bounding box center [984, 206] width 14 height 14
checkbox input "false"
click at [984, 206] on input "checkbox" at bounding box center [984, 206] width 14 height 14
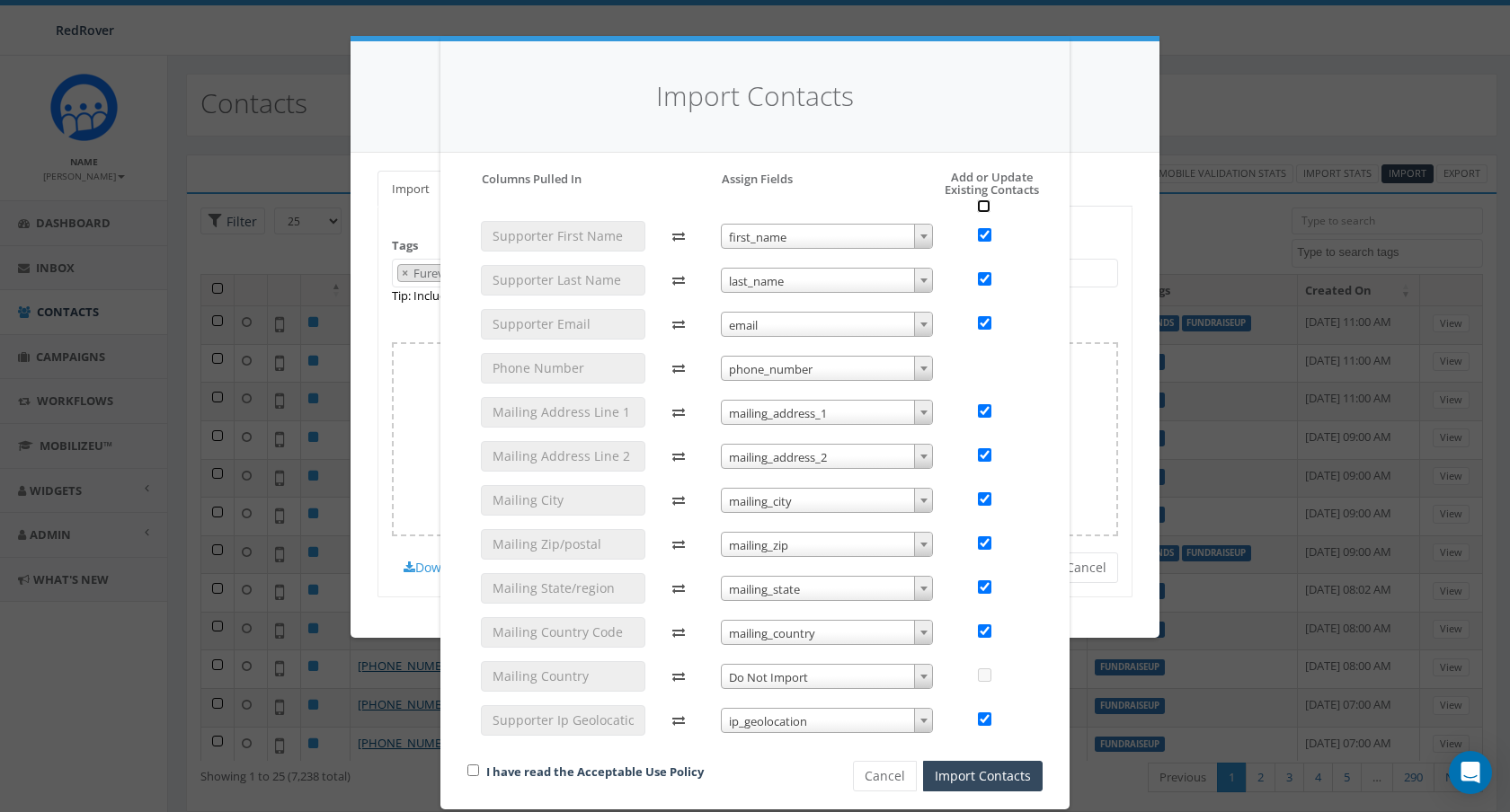
checkbox input "true"
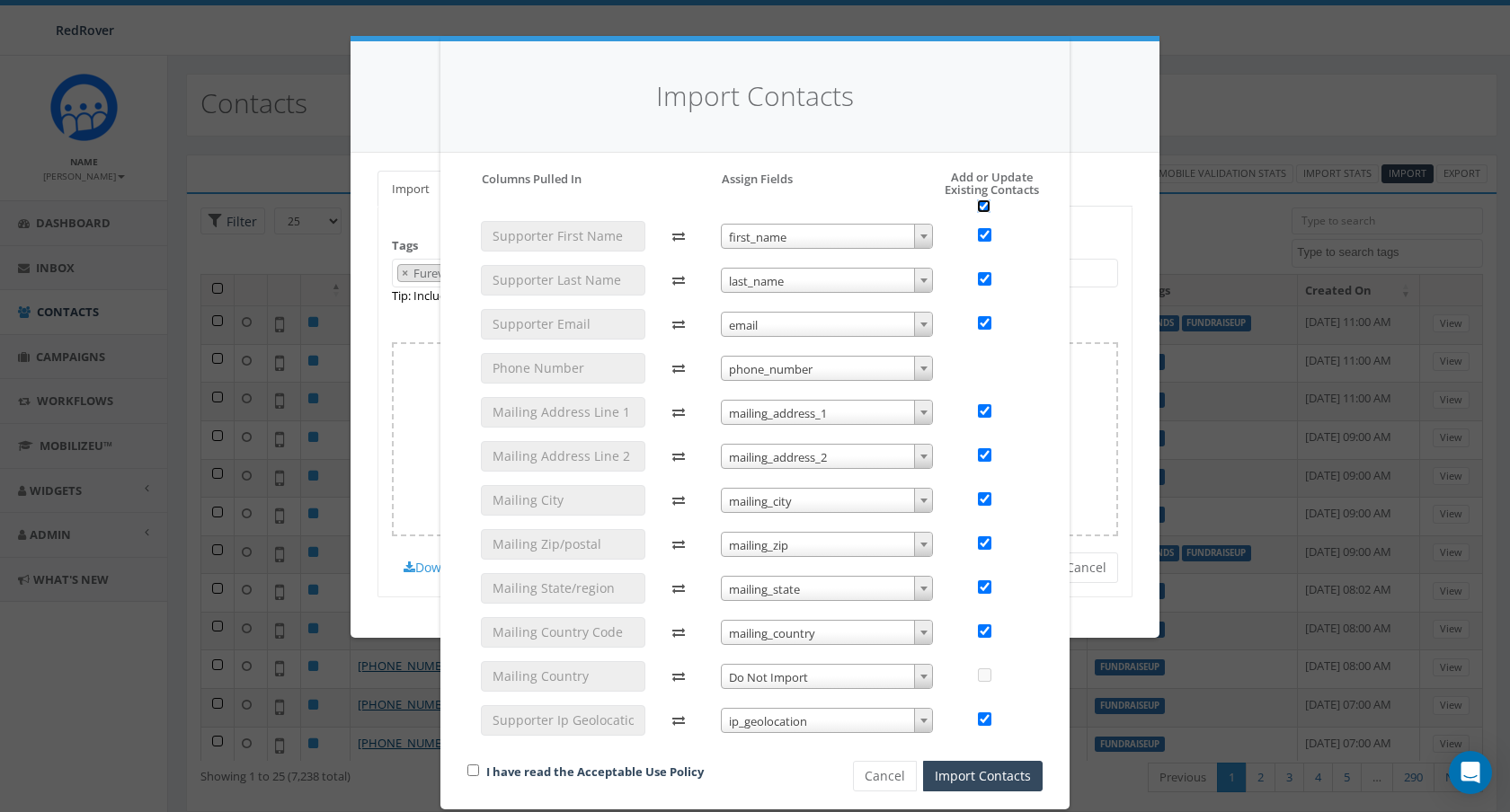
checkbox input "true"
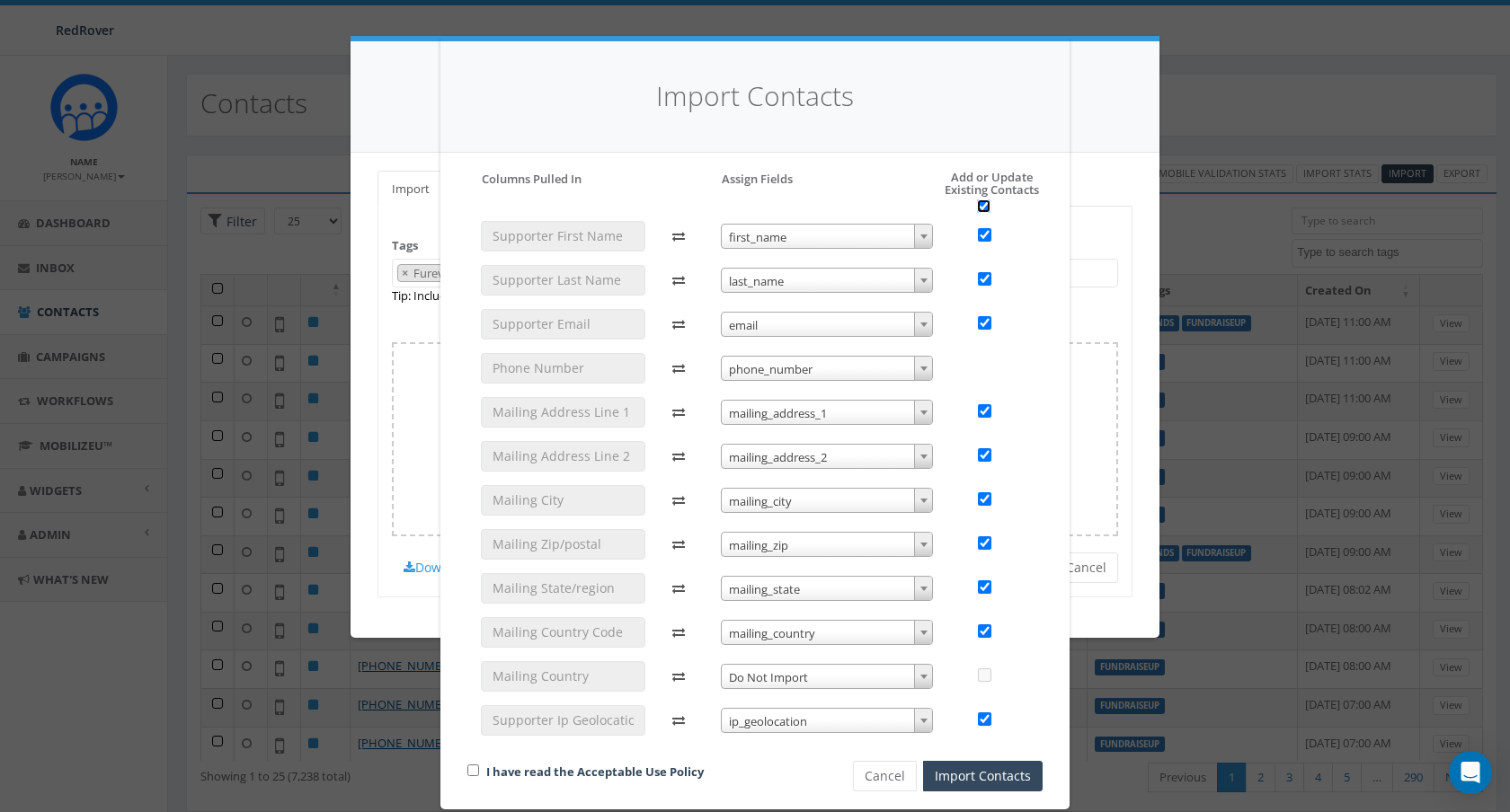
checkbox input "true"
click at [474, 768] on input "checkbox" at bounding box center [473, 770] width 12 height 12
checkbox input "true"
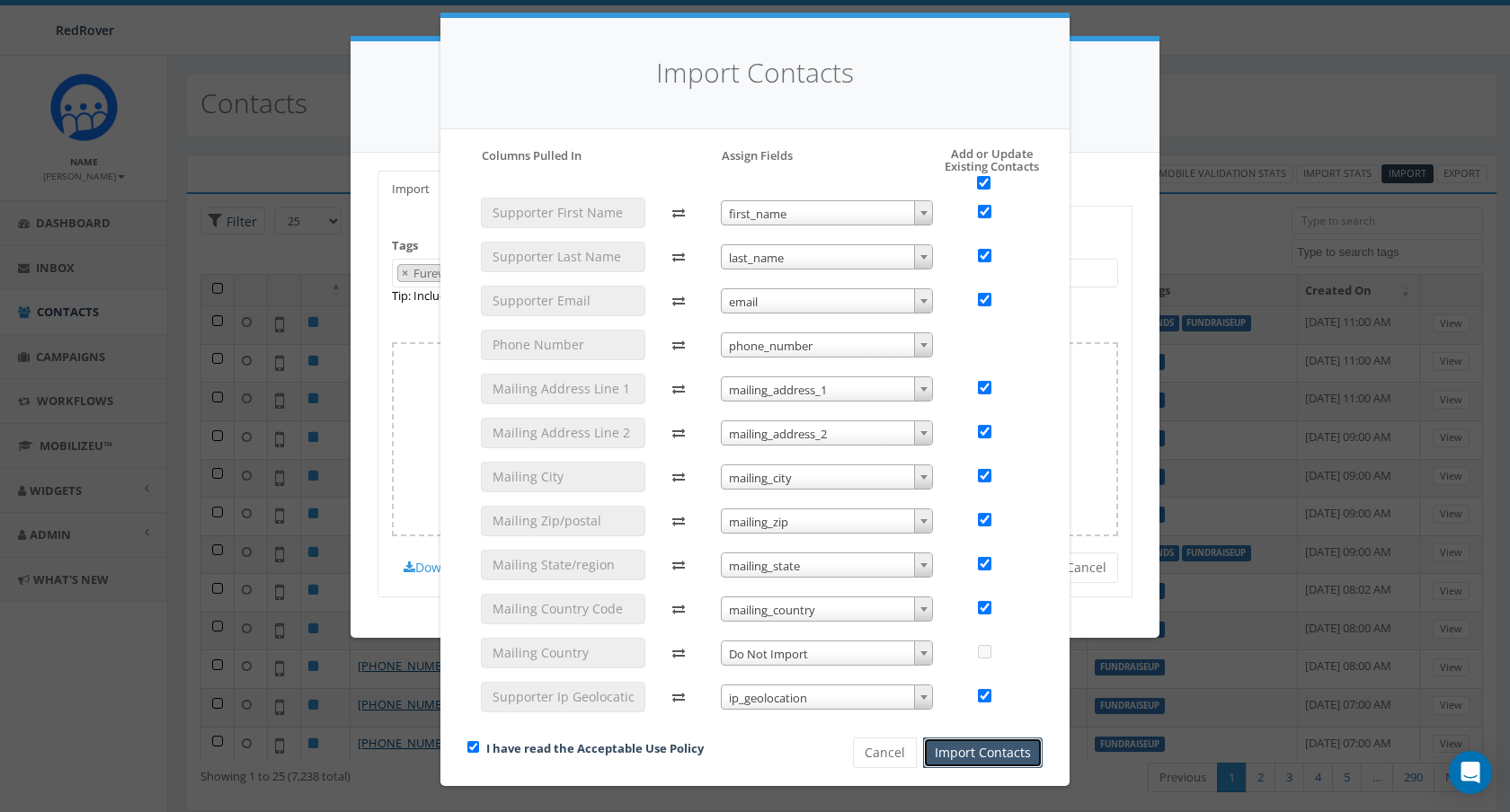
click at [980, 760] on button "Import Contacts" at bounding box center [983, 753] width 120 height 30
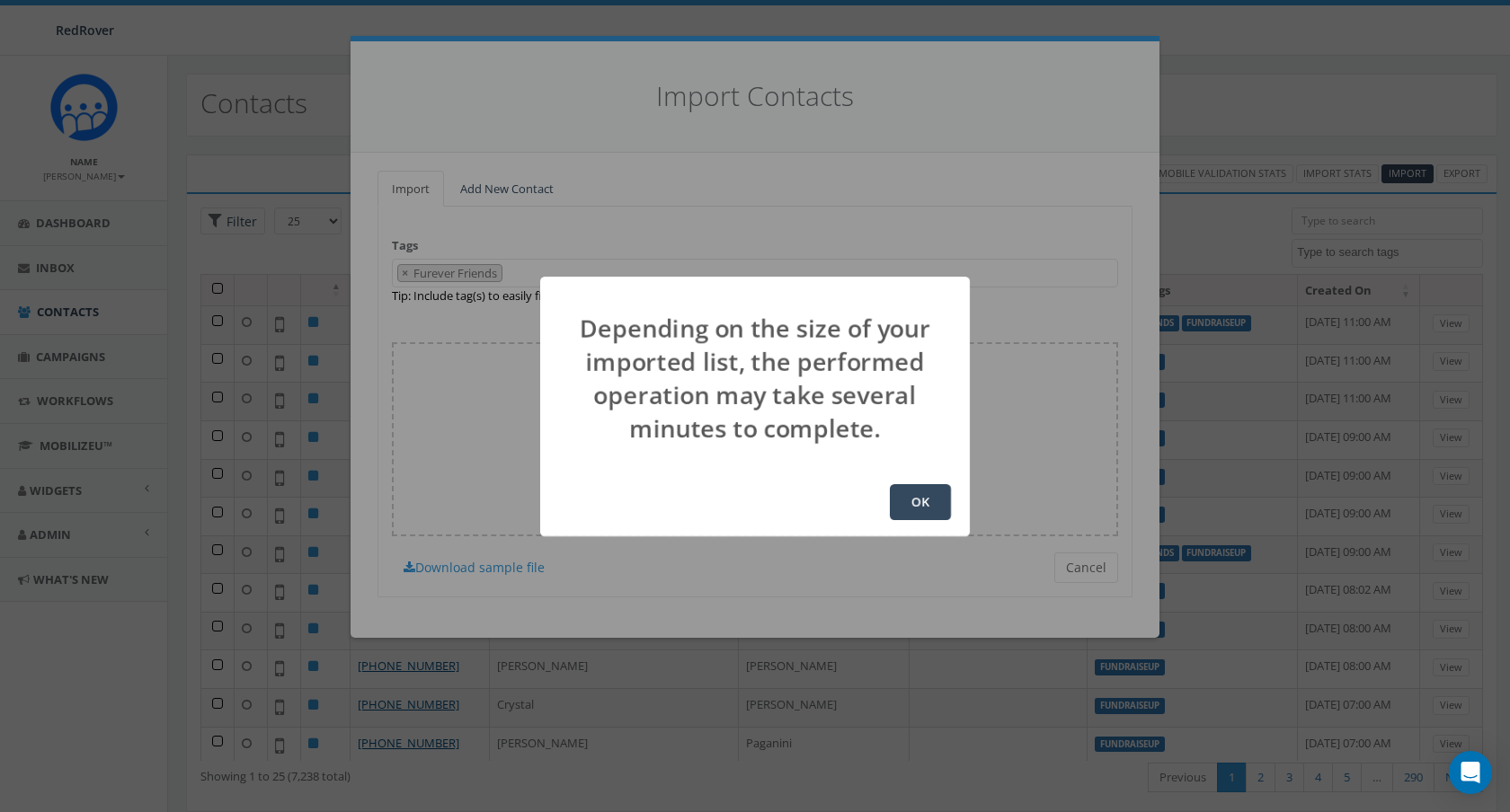
click at [919, 509] on button "OK" at bounding box center [920, 502] width 61 height 36
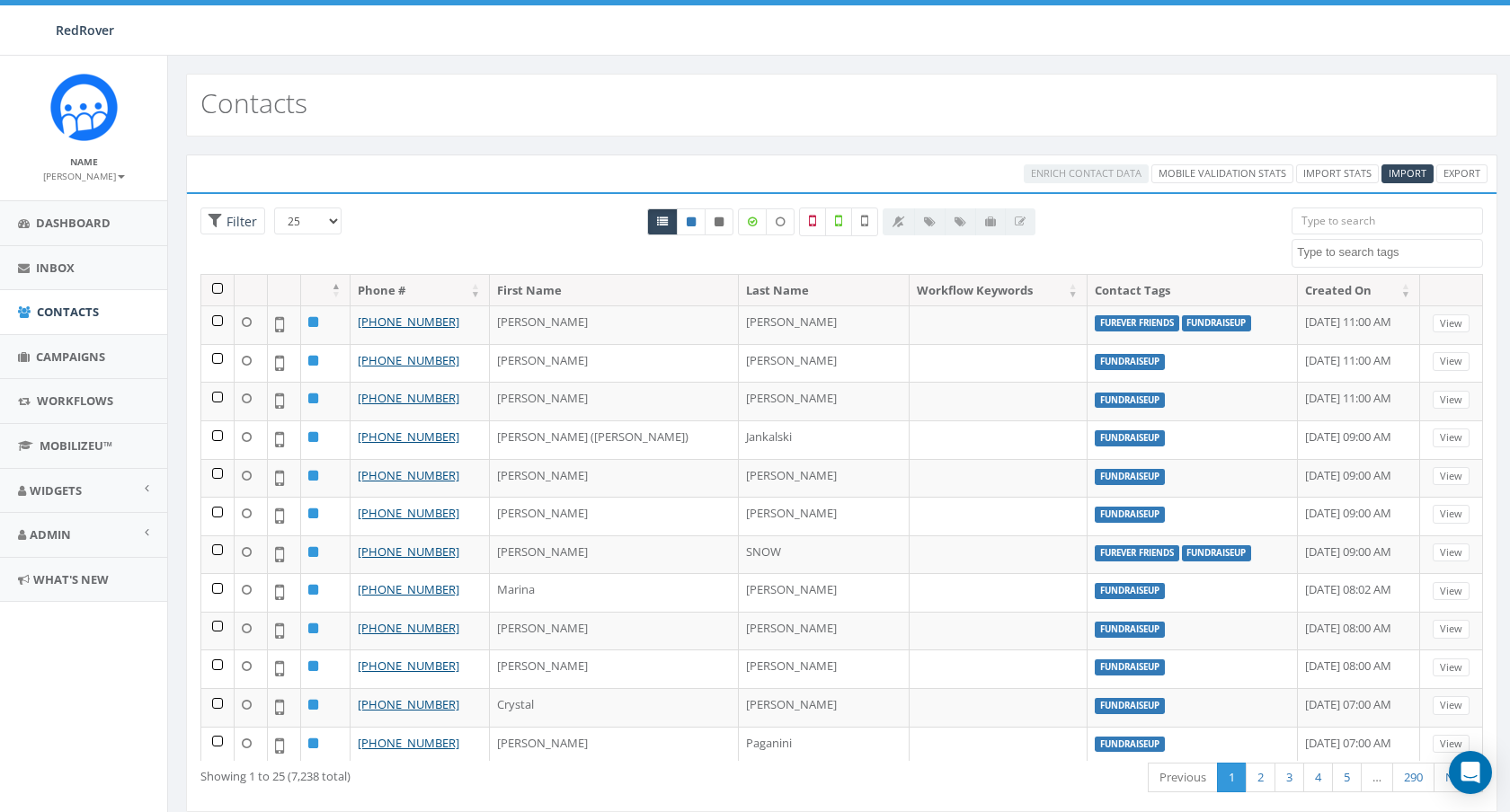
click at [1420, 250] on textarea "Search" at bounding box center [1389, 253] width 185 height 16
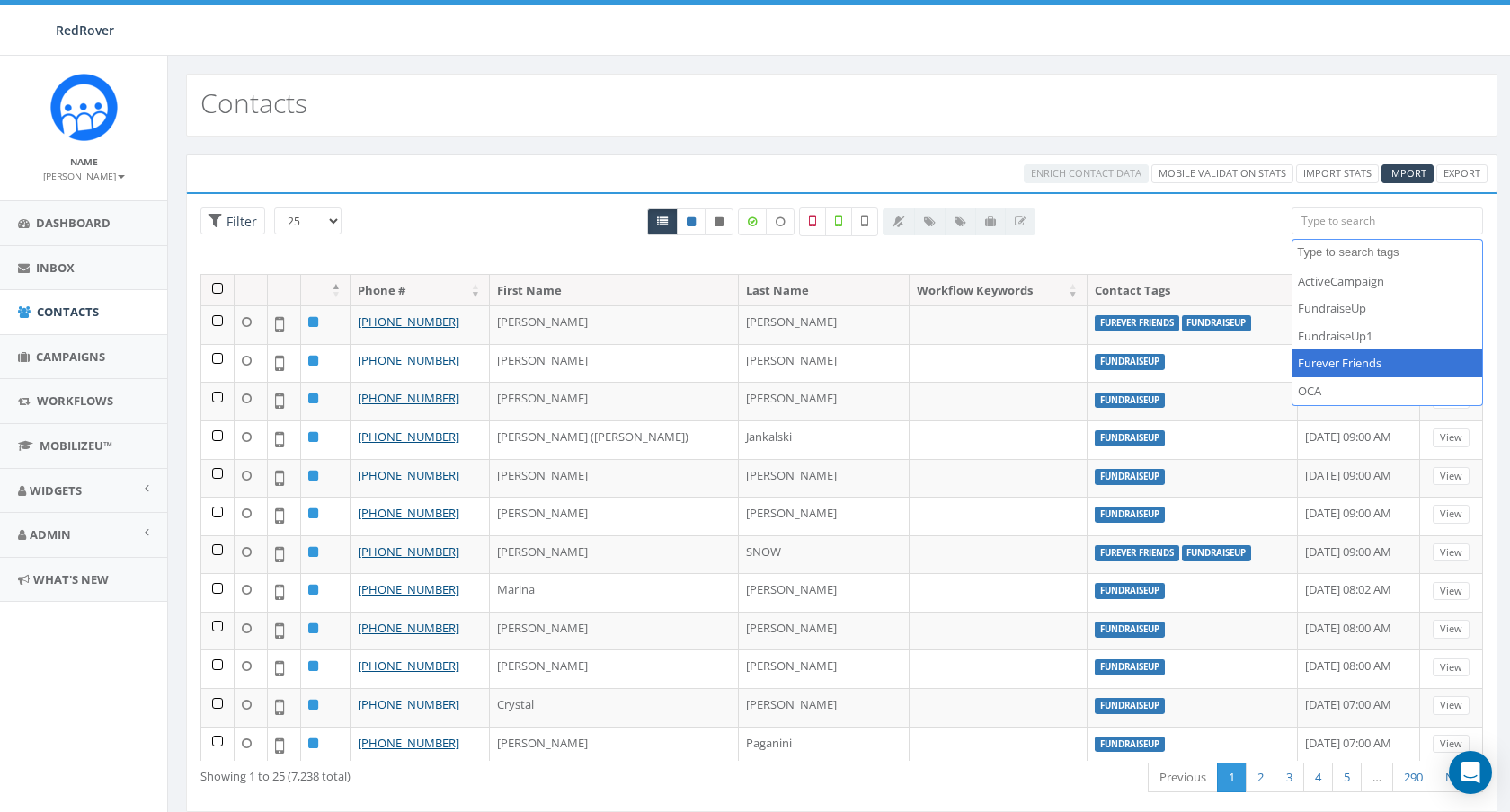
select select "Furever Friends"
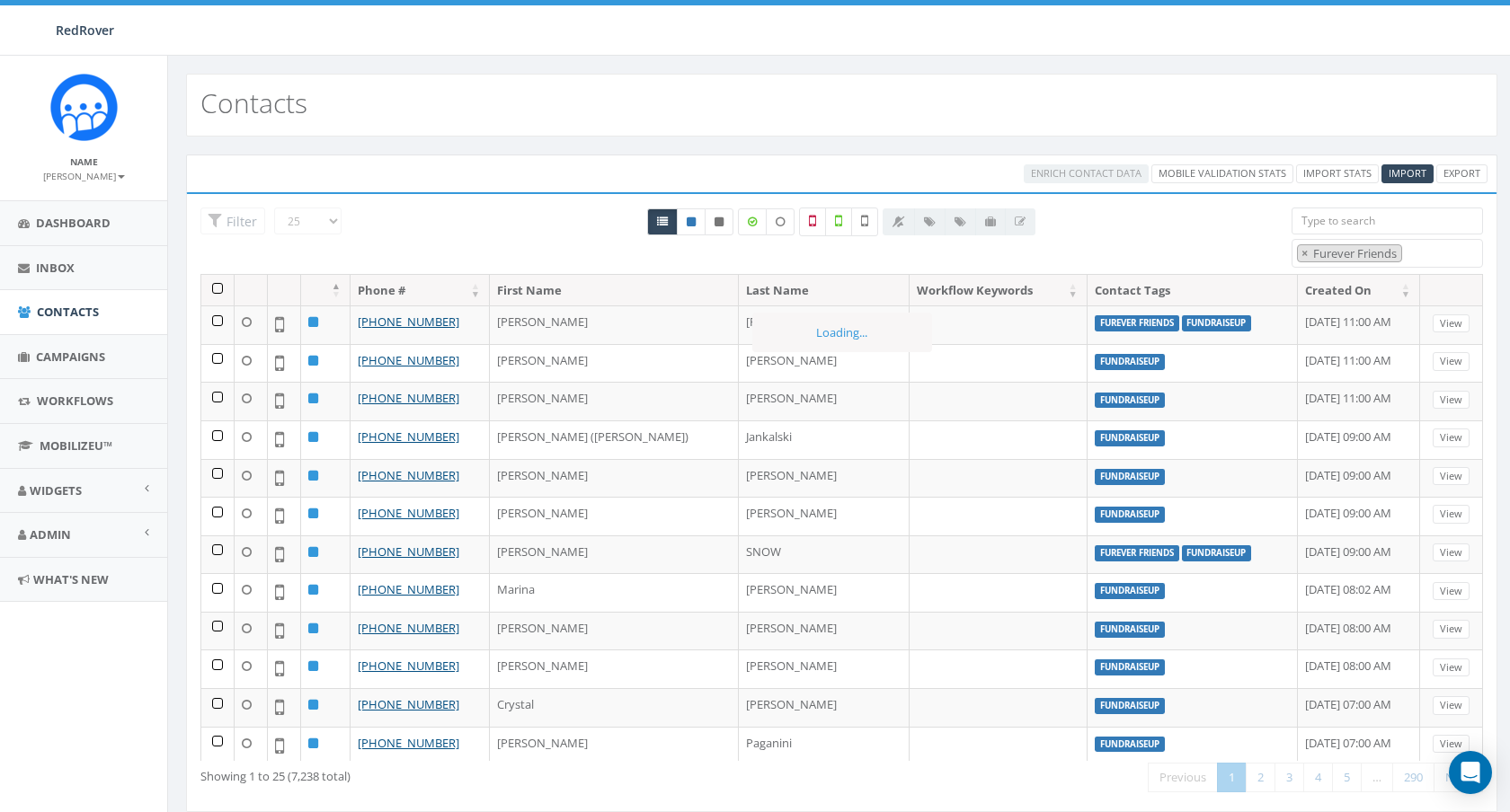
scroll to position [47, 0]
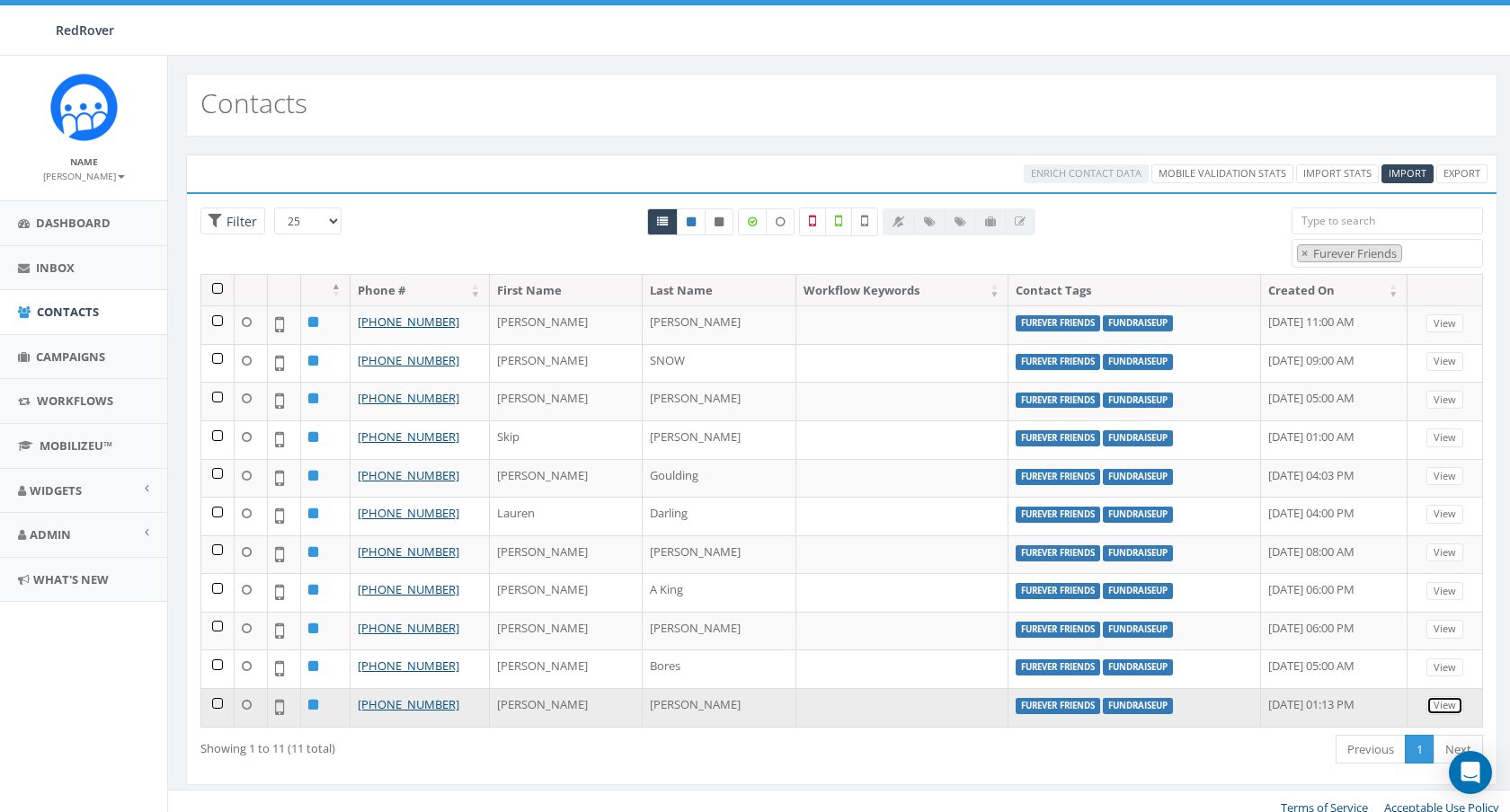
click at [1442, 701] on link "View" at bounding box center [1444, 705] width 36 height 19
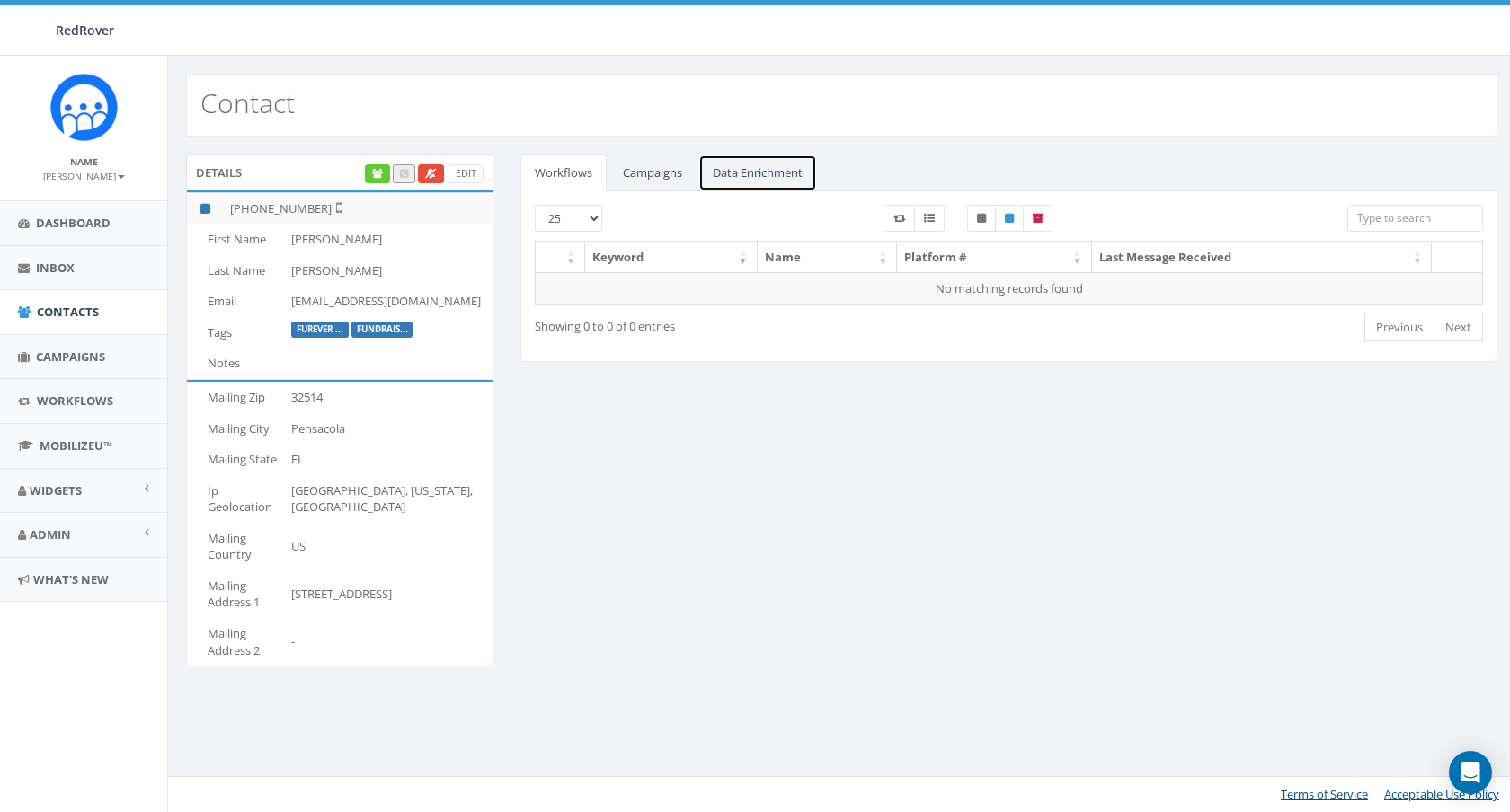
click at [731, 167] on link "Data Enrichment" at bounding box center [757, 172] width 119 height 36
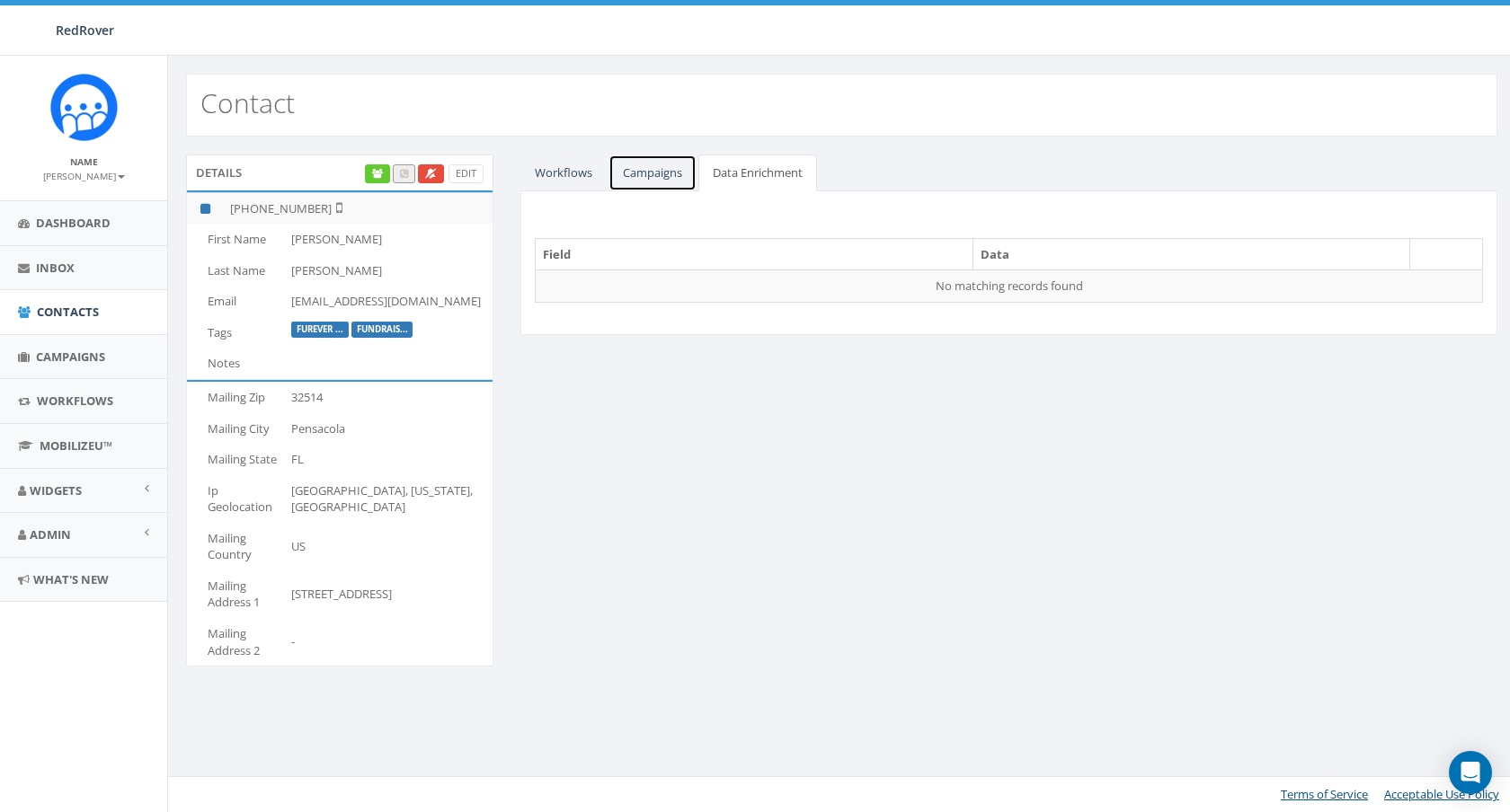
click at [675, 170] on link "Campaigns" at bounding box center [652, 172] width 89 height 36
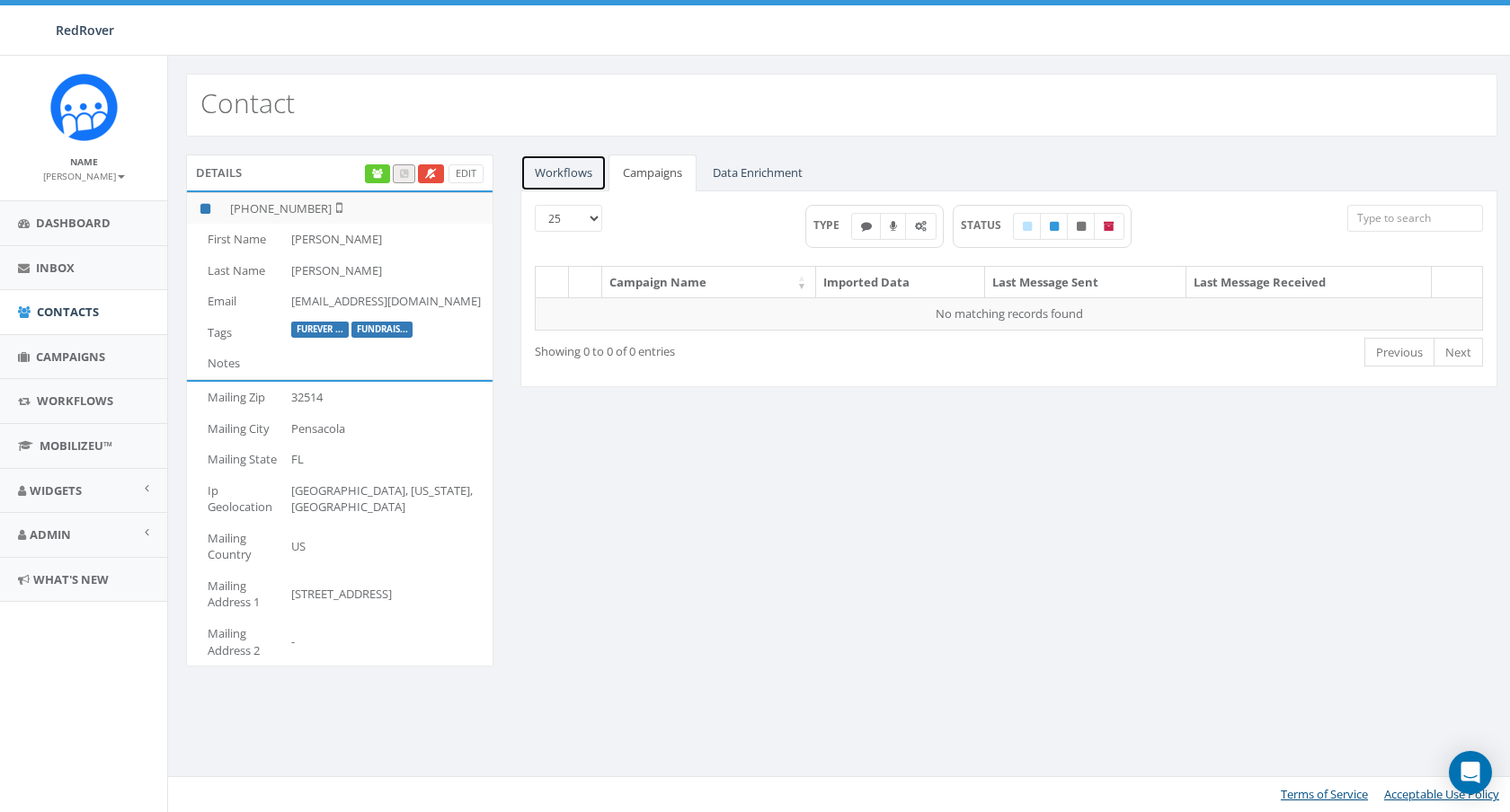
click at [565, 179] on link "Workflows" at bounding box center [563, 172] width 87 height 36
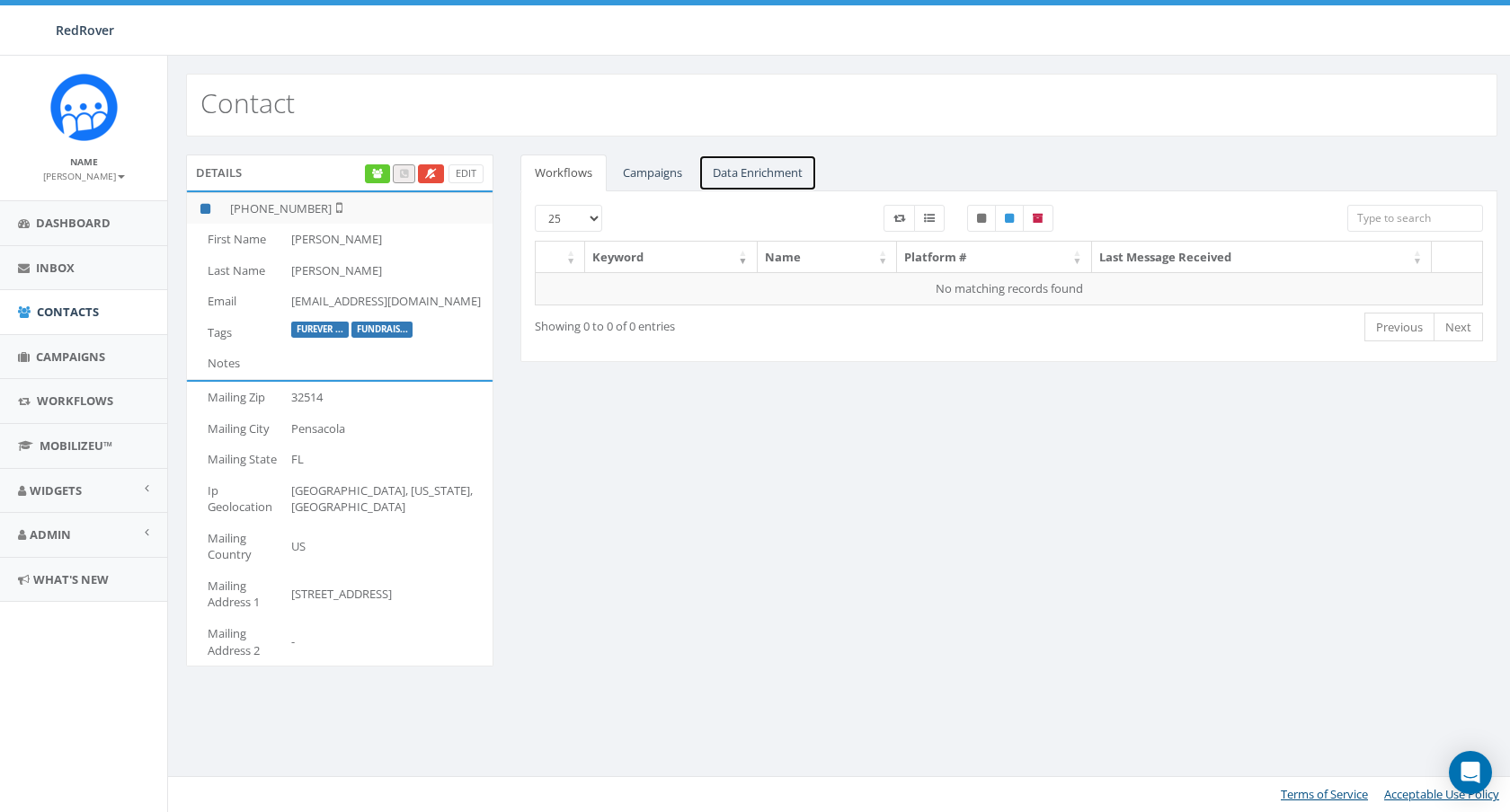
click at [752, 168] on link "Data Enrichment" at bounding box center [757, 172] width 119 height 36
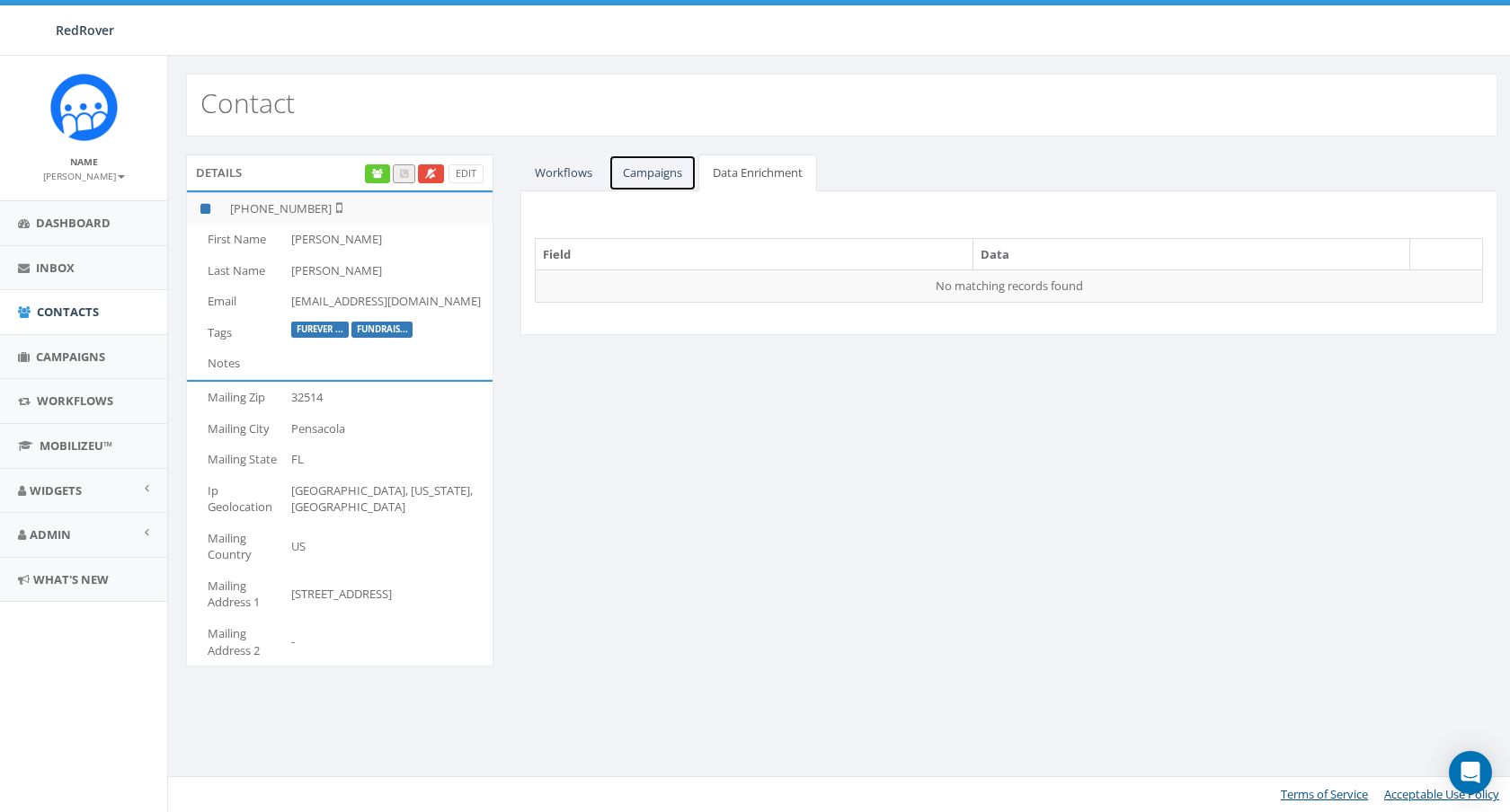
click at [681, 169] on link "Campaigns" at bounding box center [652, 172] width 89 height 36
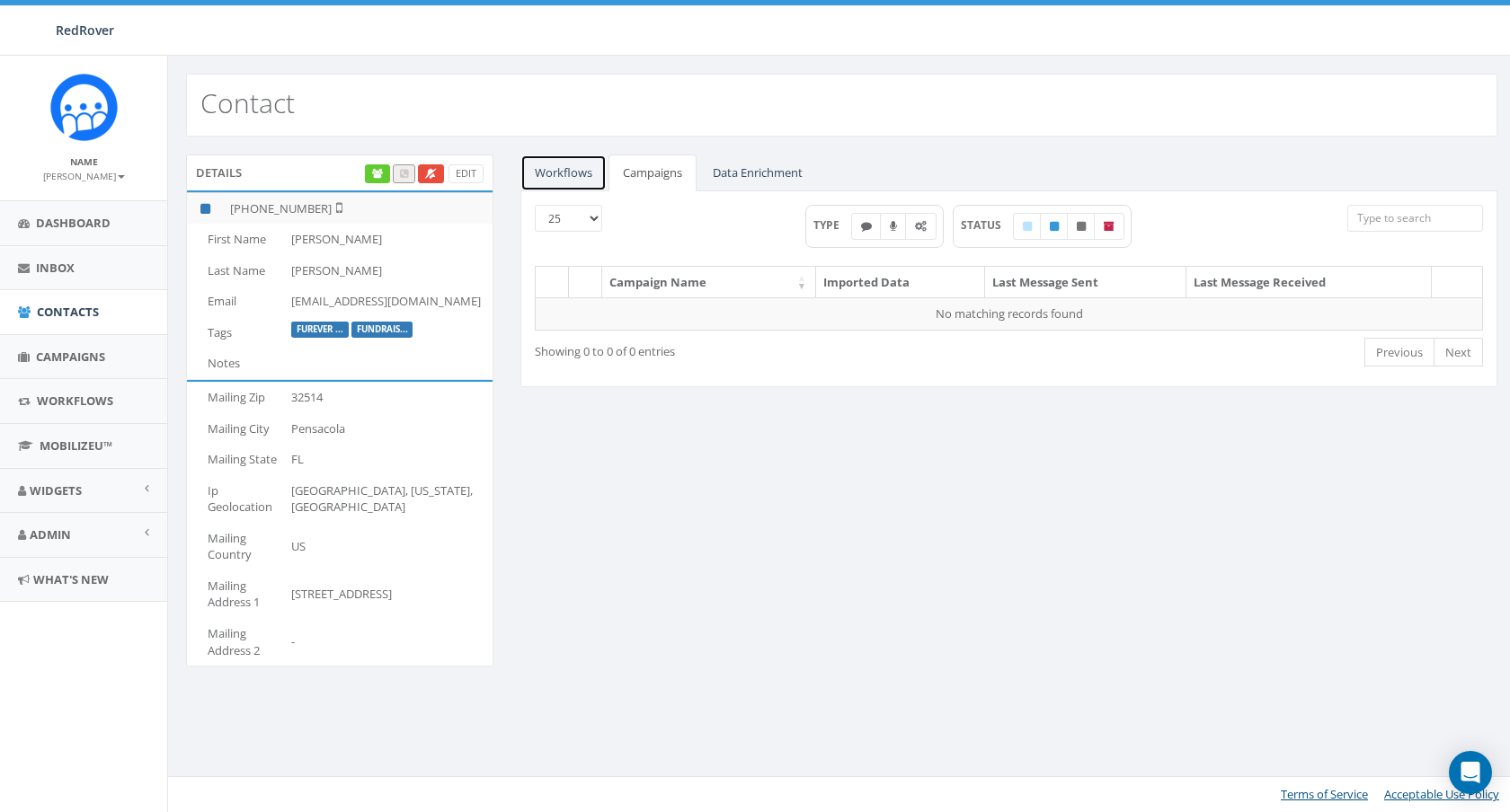
click at [547, 177] on link "Workflows" at bounding box center [563, 172] width 87 height 36
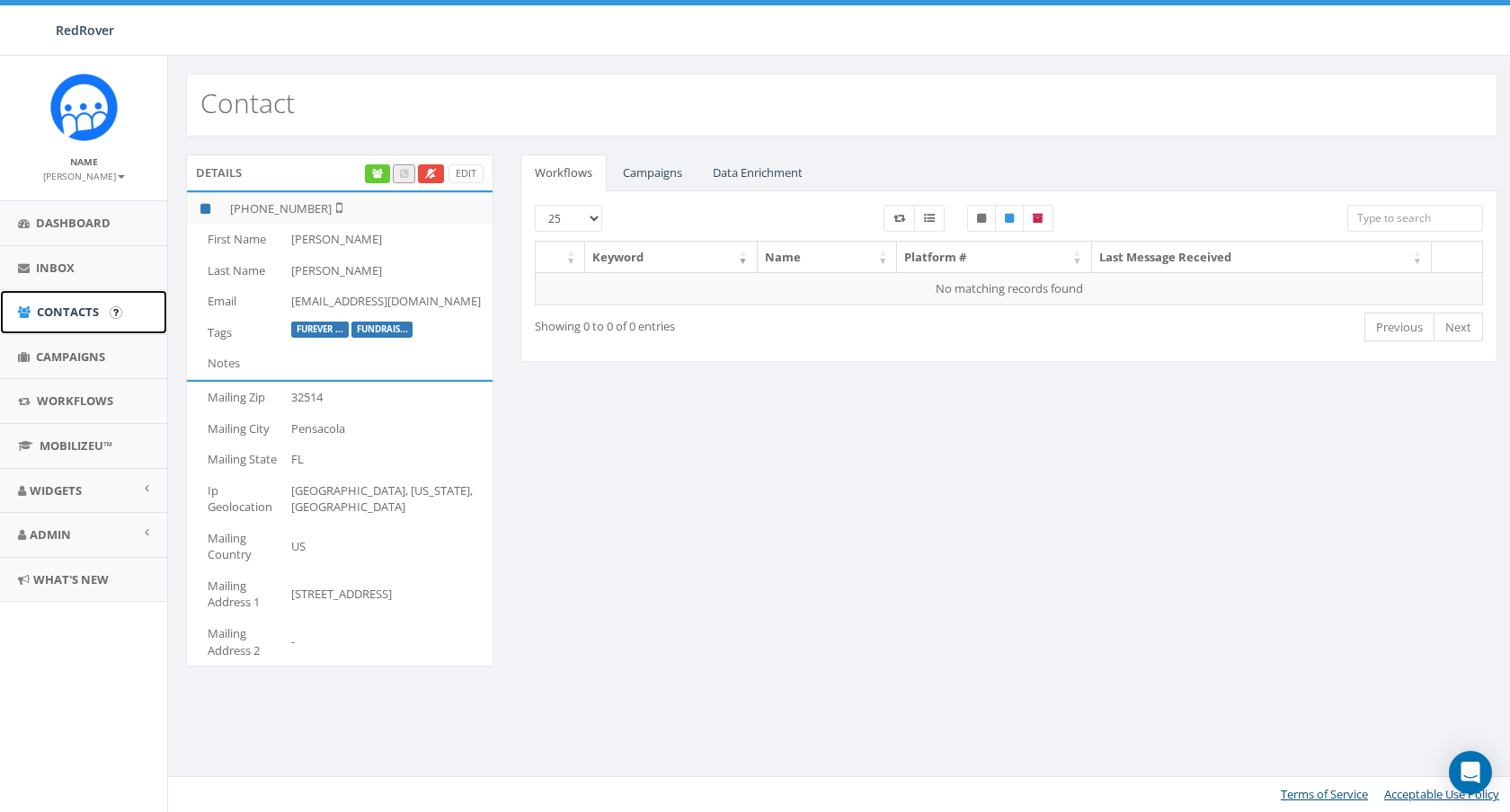
click at [65, 306] on span "Contacts" at bounding box center [68, 312] width 62 height 16
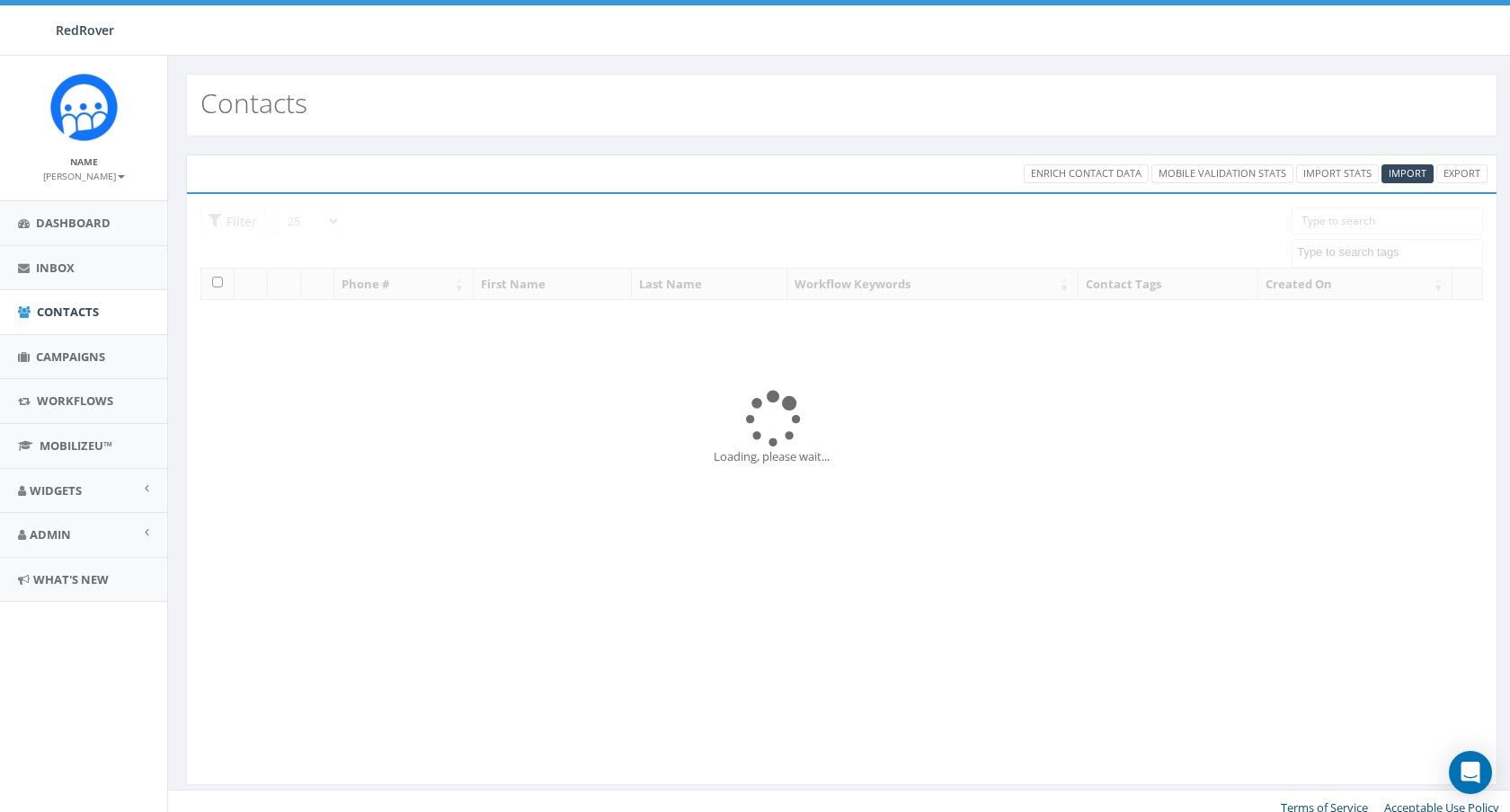
select select
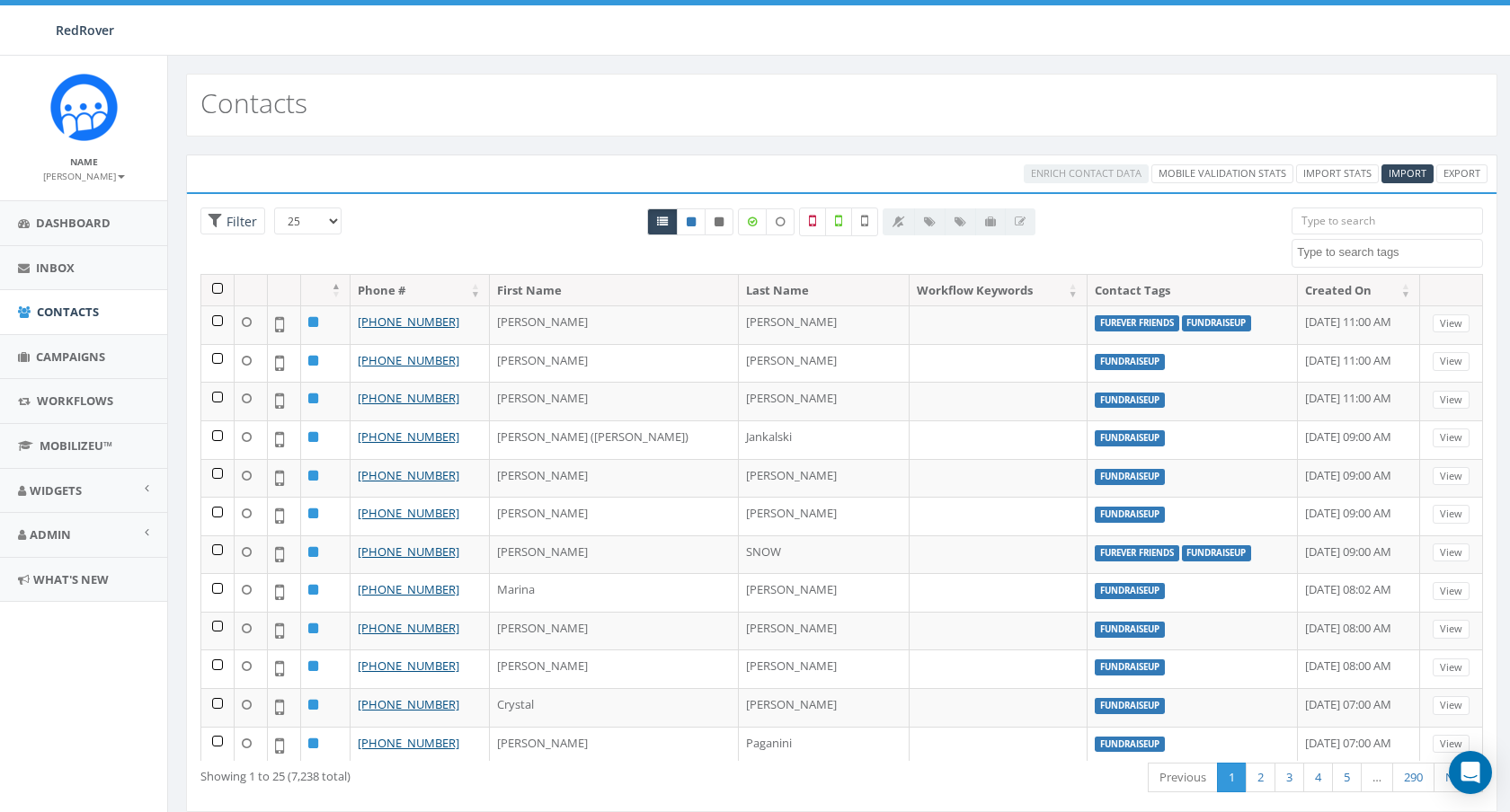
click at [1389, 220] on input "search" at bounding box center [1387, 222] width 192 height 27
click at [1326, 256] on textarea "Search" at bounding box center [1389, 253] width 185 height 16
click at [1317, 210] on input "search" at bounding box center [1387, 222] width 192 height 27
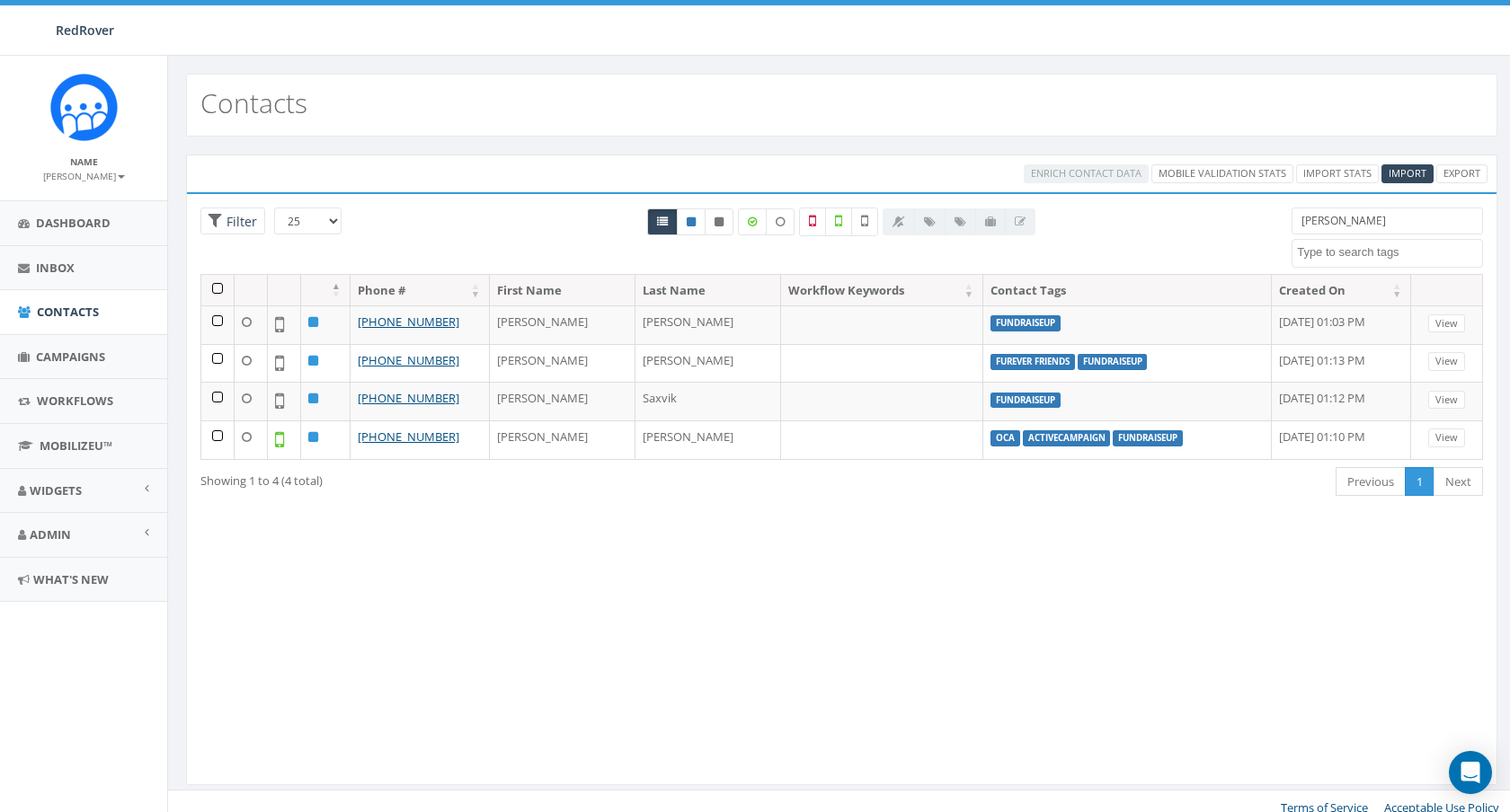
click at [1347, 224] on input "kendra" at bounding box center [1387, 222] width 192 height 27
paste input "https://redrover.ac-page.com/redrover-responders-volunteer-form"
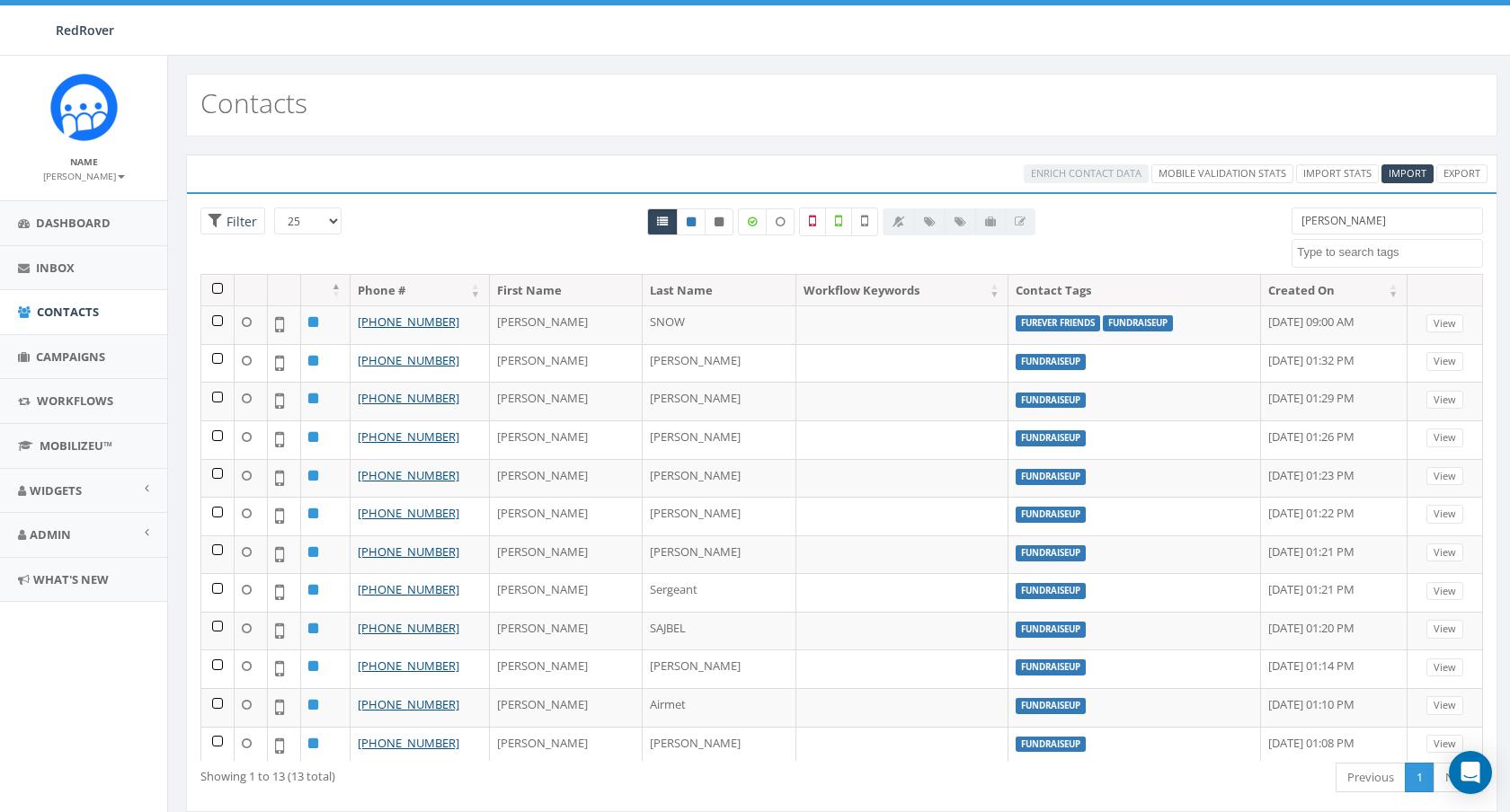
type input "[PERSON_NAME]"
click at [51, 533] on span "Admin" at bounding box center [50, 535] width 41 height 16
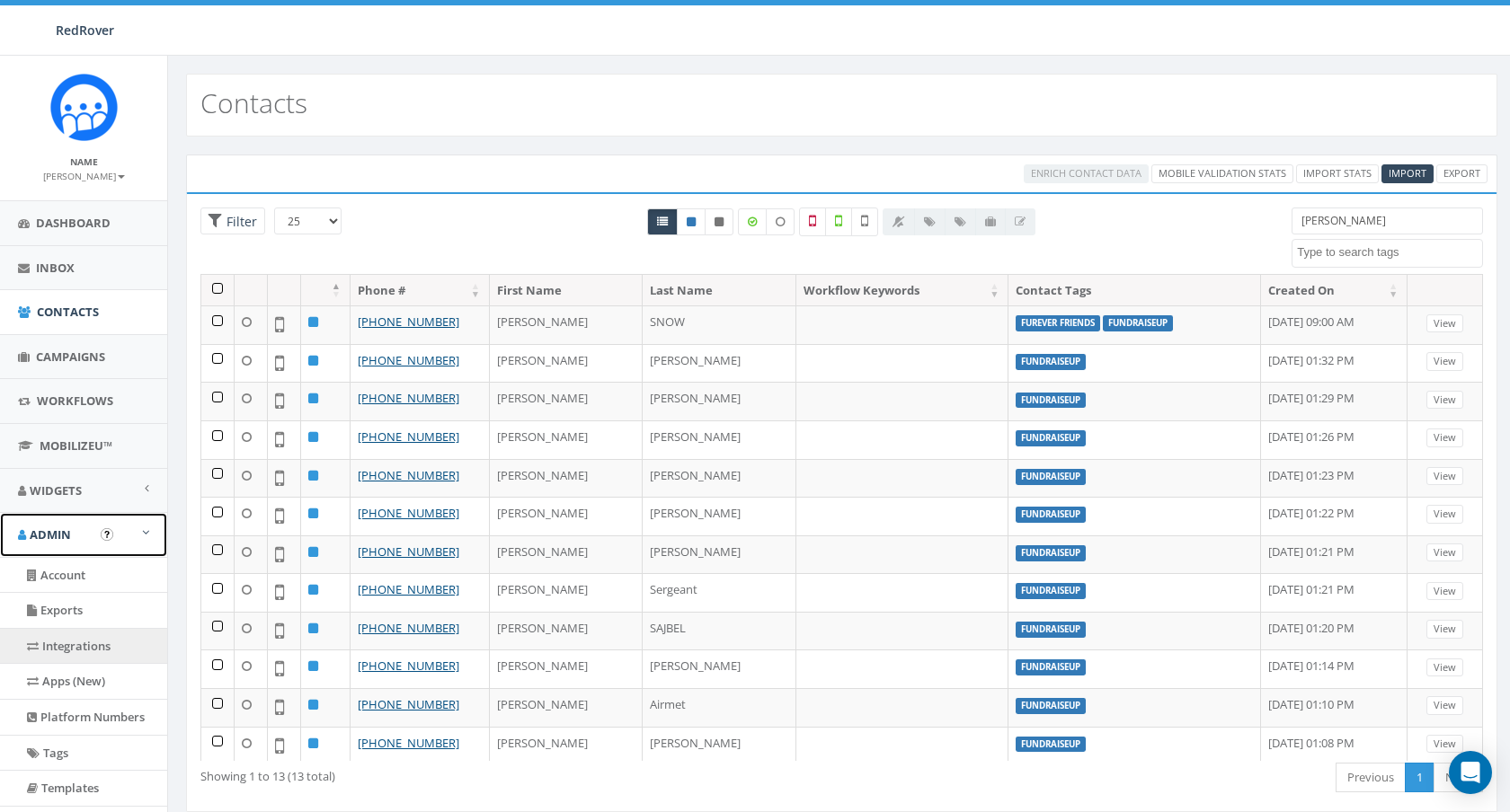
scroll to position [43, 0]
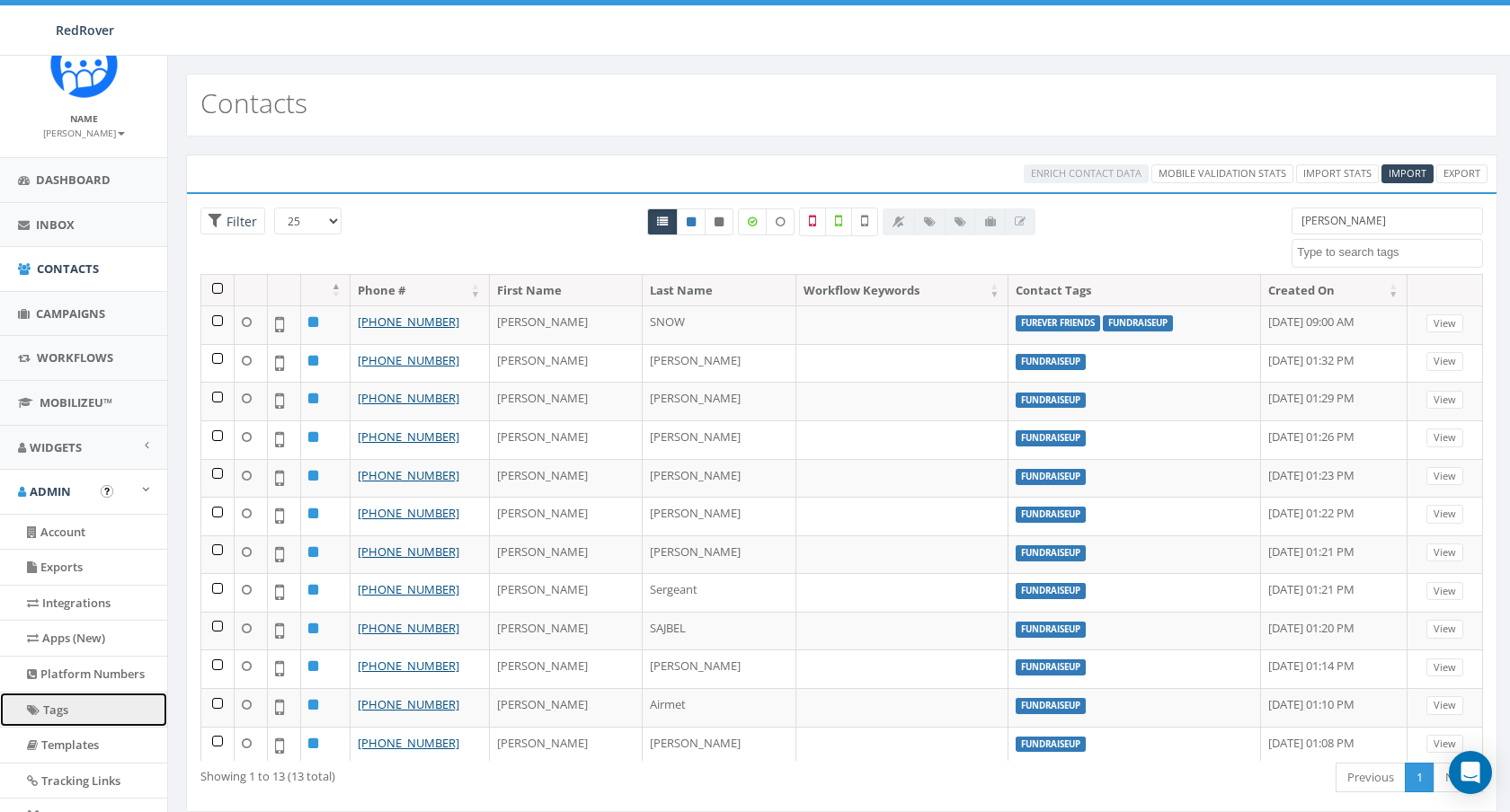
click at [66, 706] on link "Tags" at bounding box center [83, 710] width 167 height 35
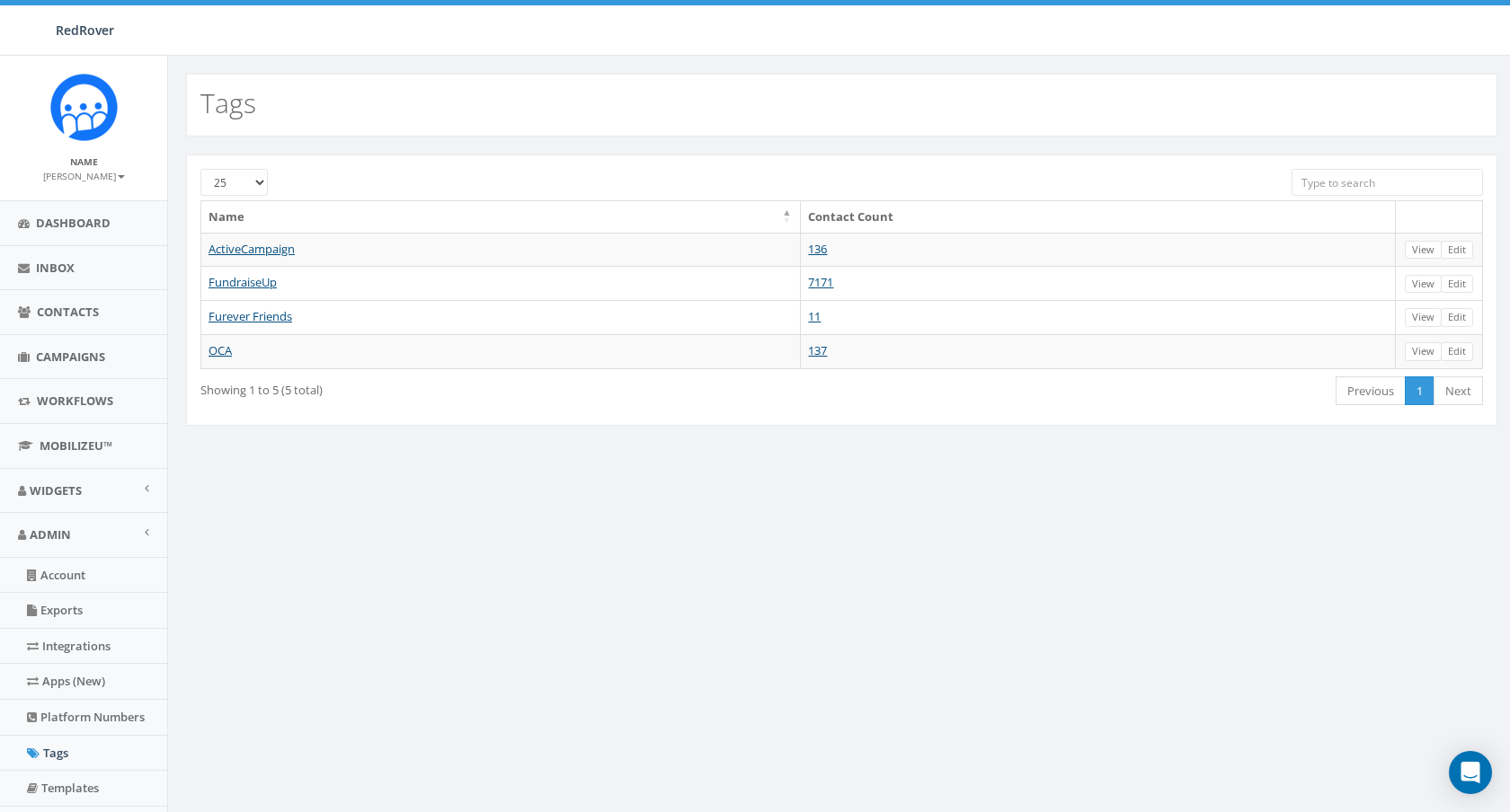
click at [1340, 173] on input "search" at bounding box center [1387, 182] width 192 height 27
click at [66, 313] on span "Contacts" at bounding box center [68, 312] width 62 height 16
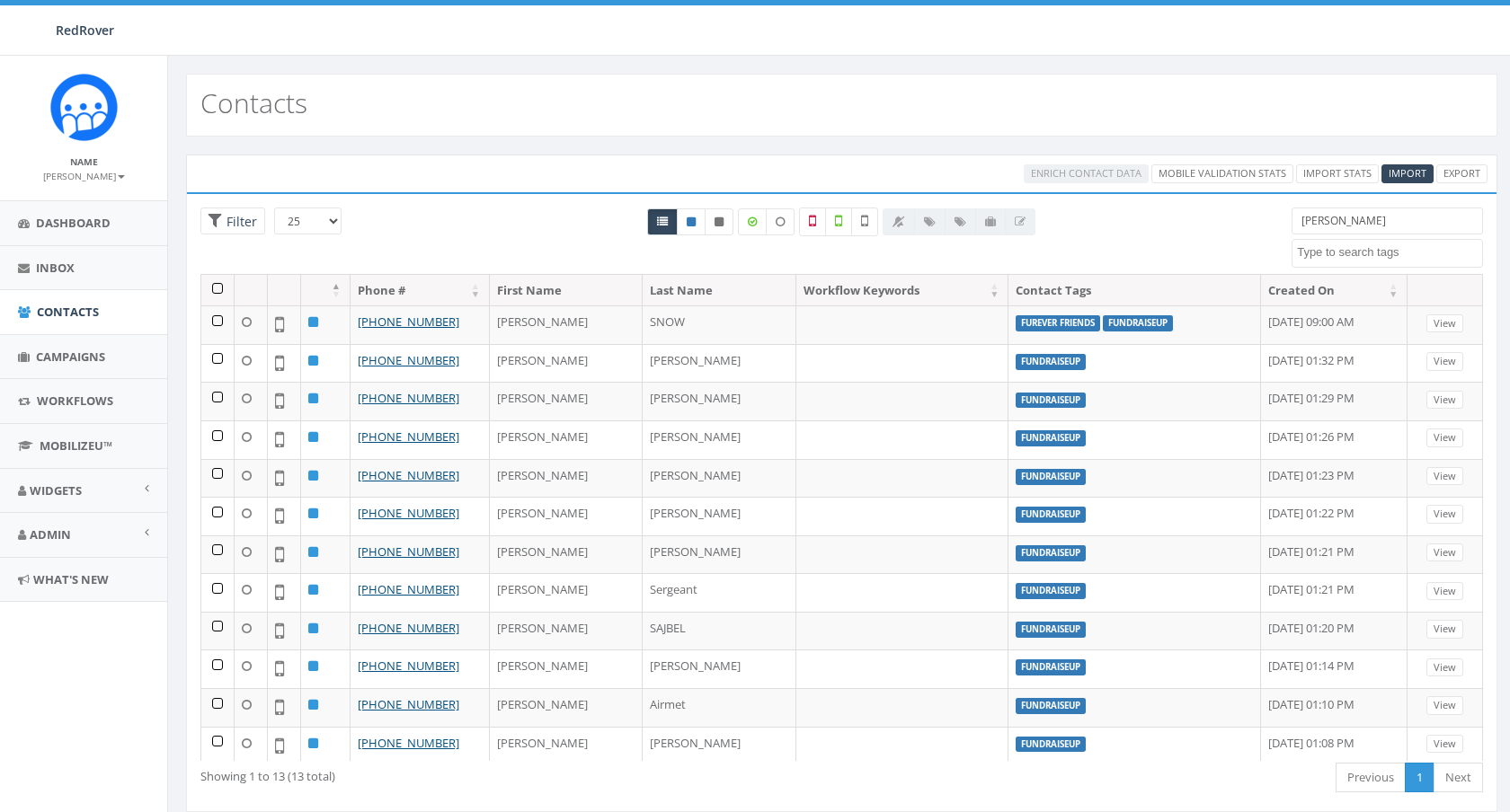
select select
click at [1017, 220] on div at bounding box center [958, 223] width 152 height 27
click at [921, 218] on div at bounding box center [958, 223] width 152 height 27
click at [1340, 213] on input "[PERSON_NAME]" at bounding box center [1387, 222] width 192 height 27
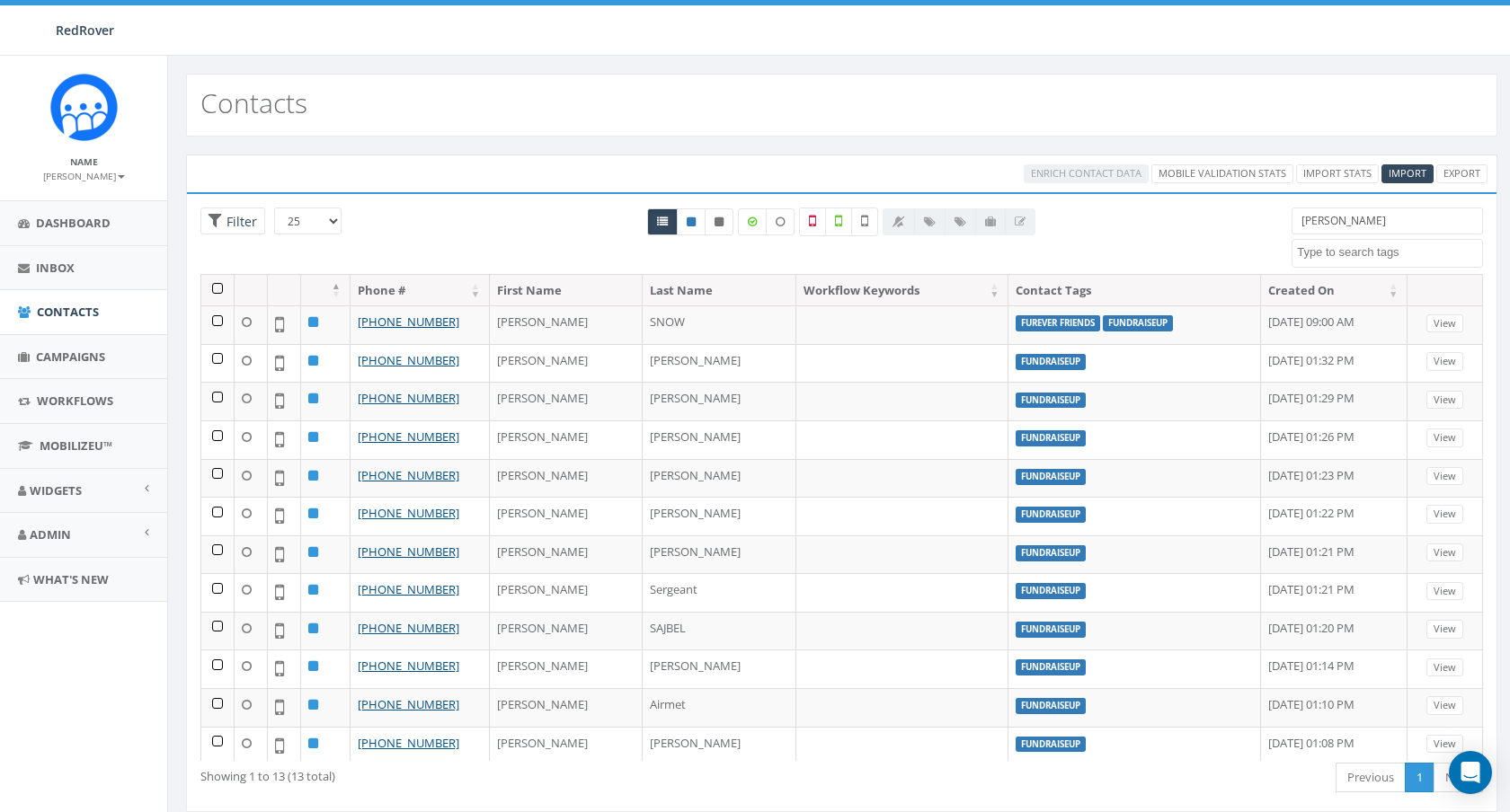
click at [1340, 213] on input "[PERSON_NAME]" at bounding box center [1387, 222] width 192 height 27
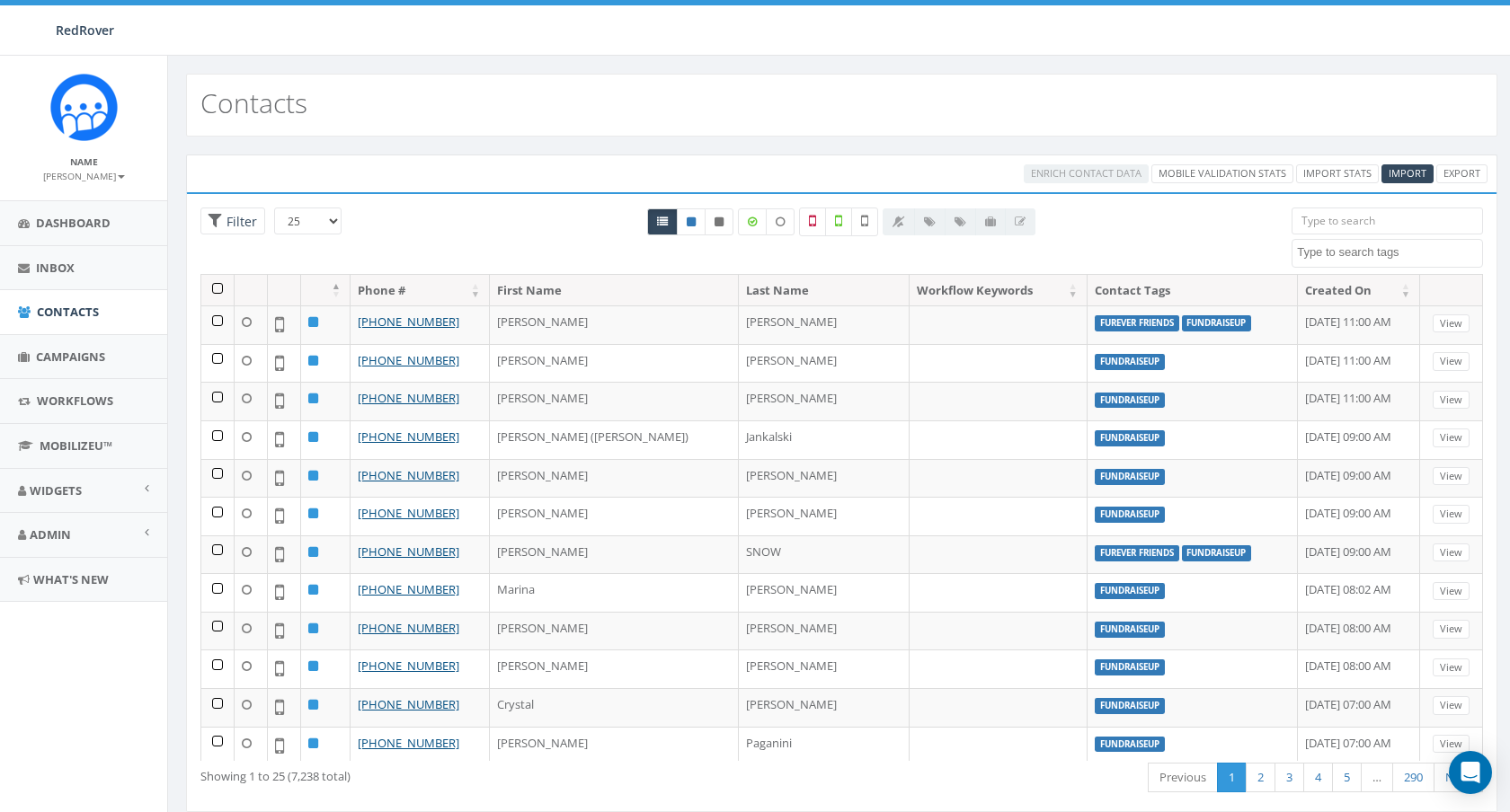
click at [1392, 225] on input "search" at bounding box center [1387, 222] width 192 height 27
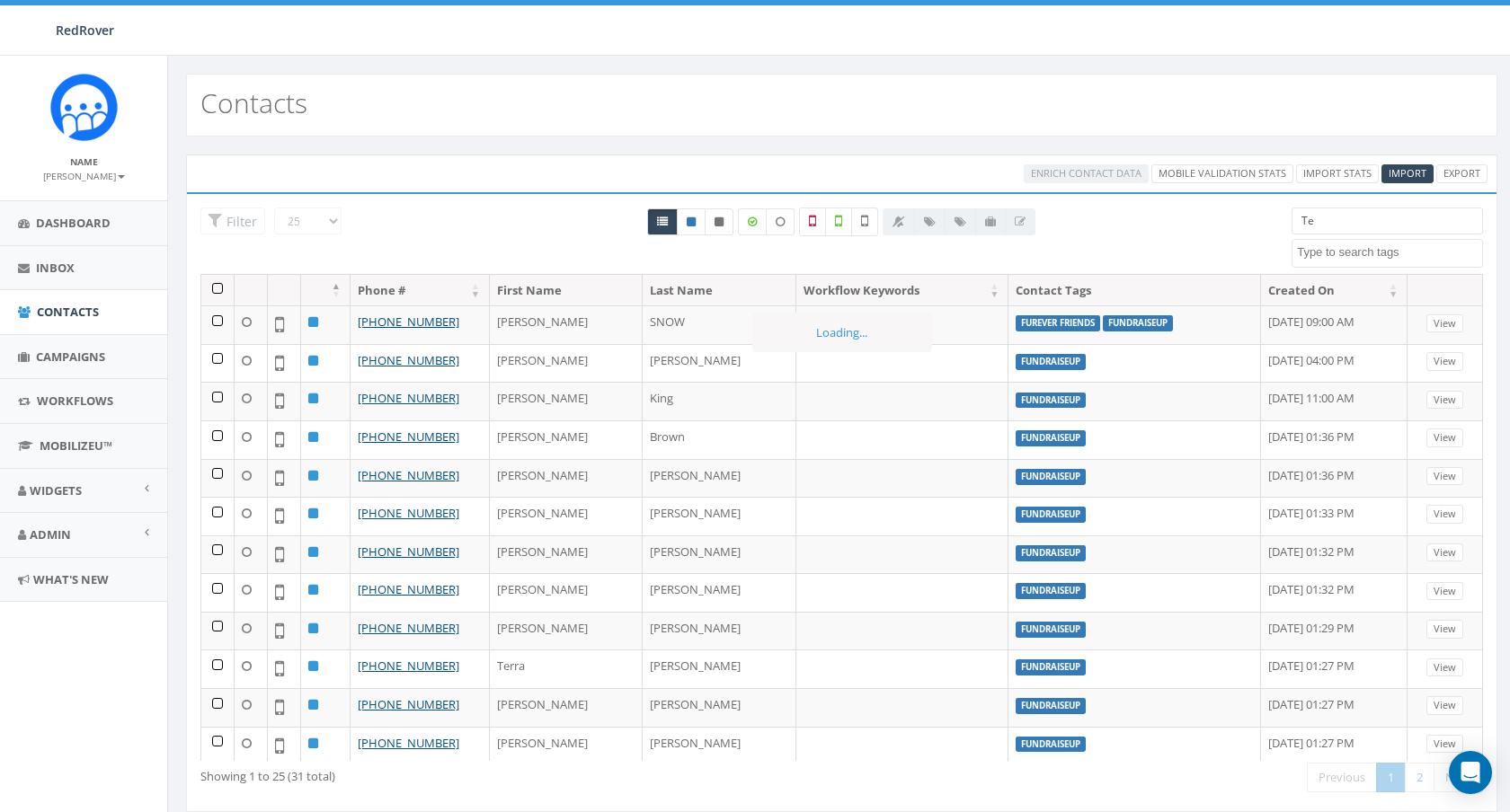
type input "T"
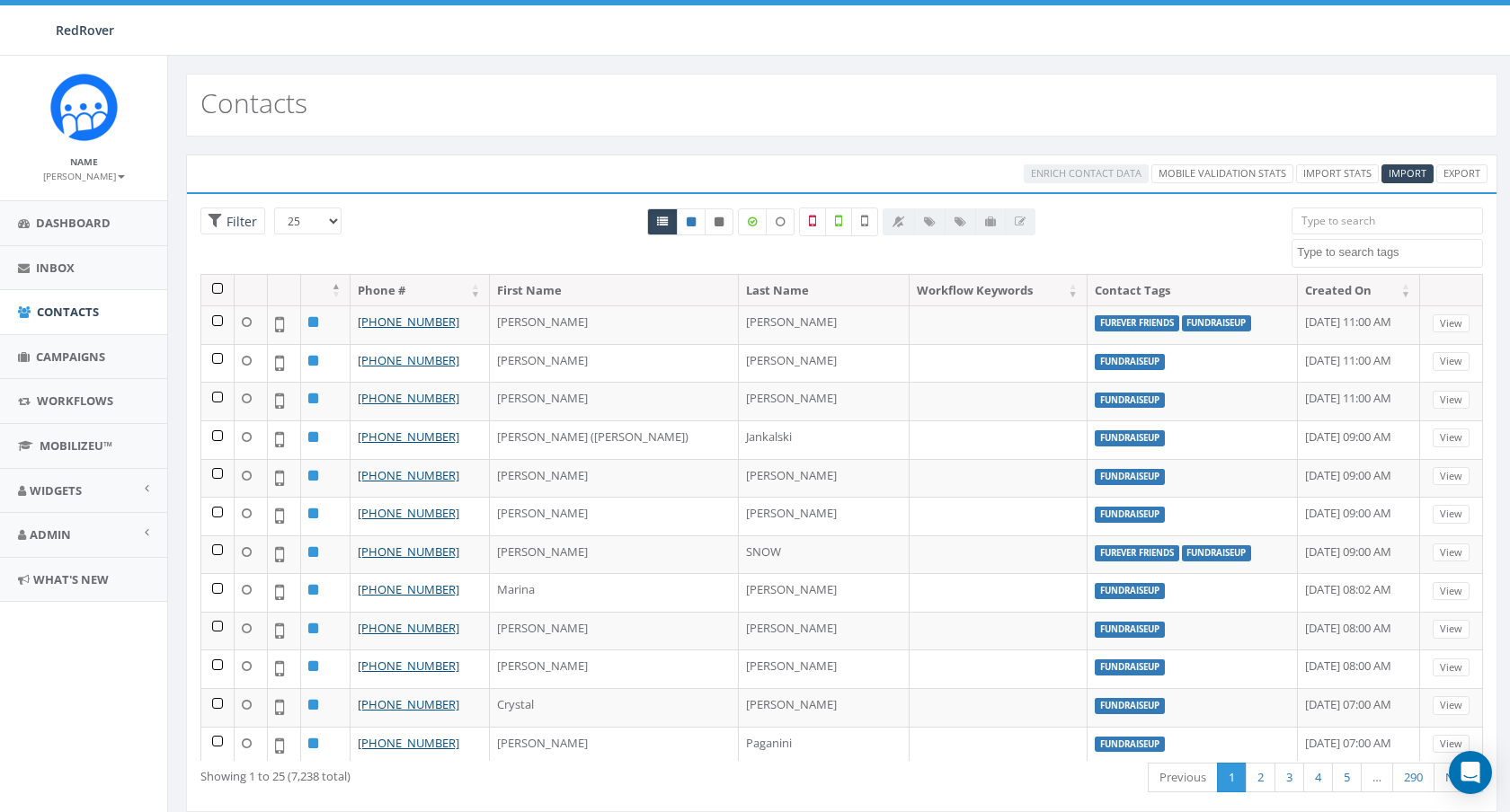
click at [580, 228] on div "All 0 contact(s) on current page All 7238 contact(s) filtered" at bounding box center [841, 241] width 872 height 67
click at [963, 211] on div at bounding box center [958, 223] width 152 height 27
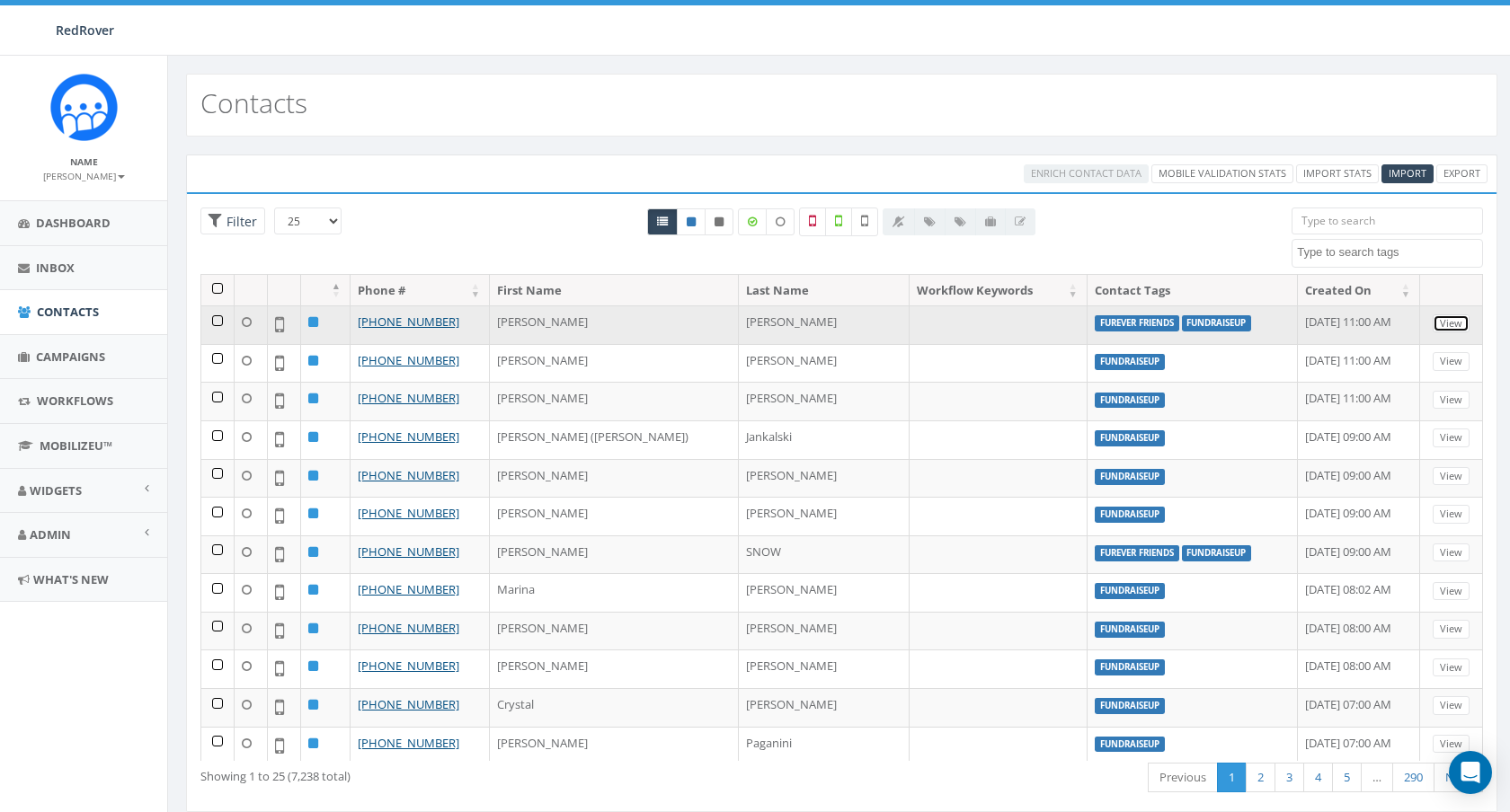
click at [1447, 320] on link "View" at bounding box center [1451, 324] width 36 height 19
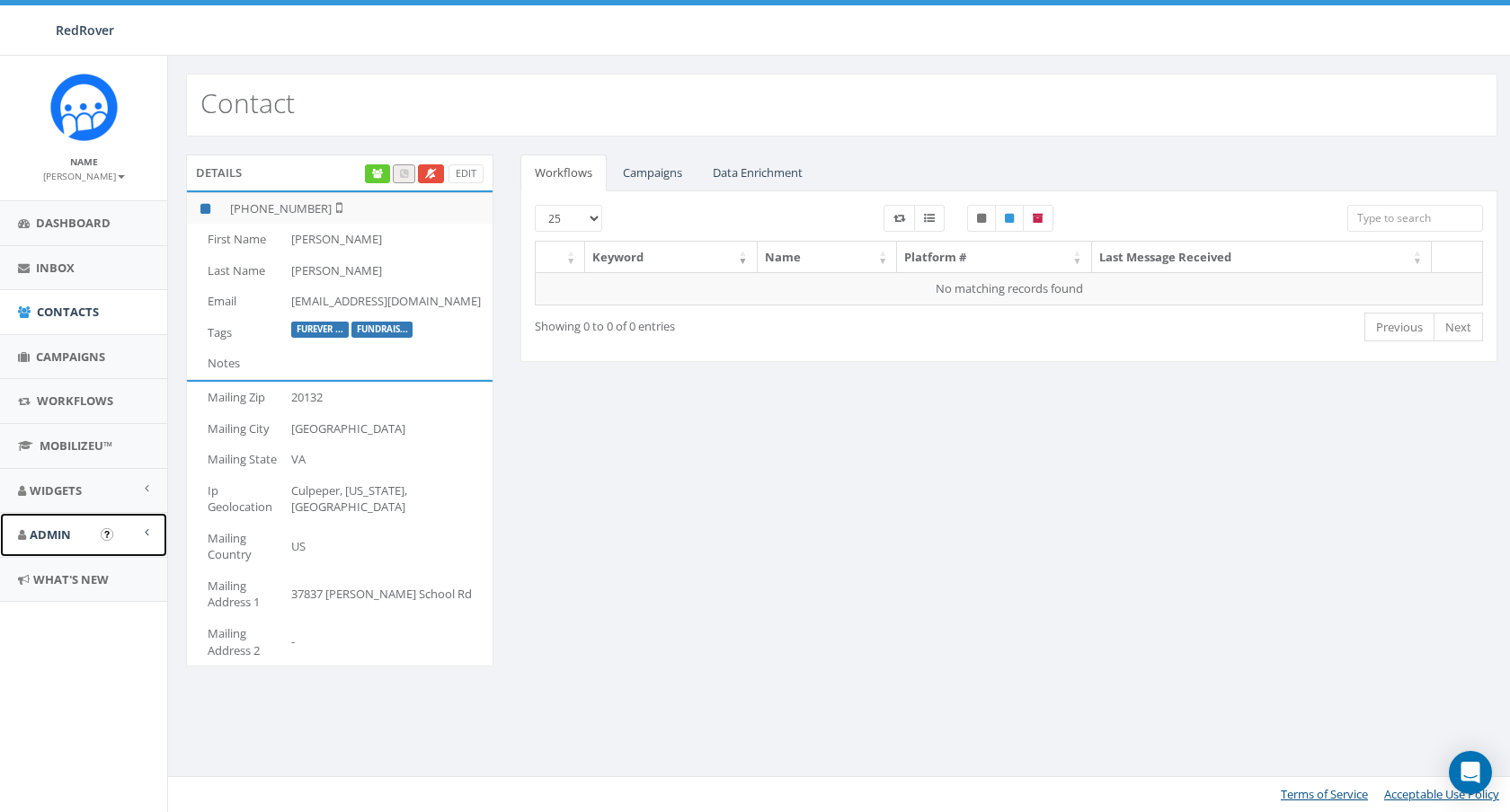
click at [55, 541] on span "Admin" at bounding box center [50, 535] width 41 height 16
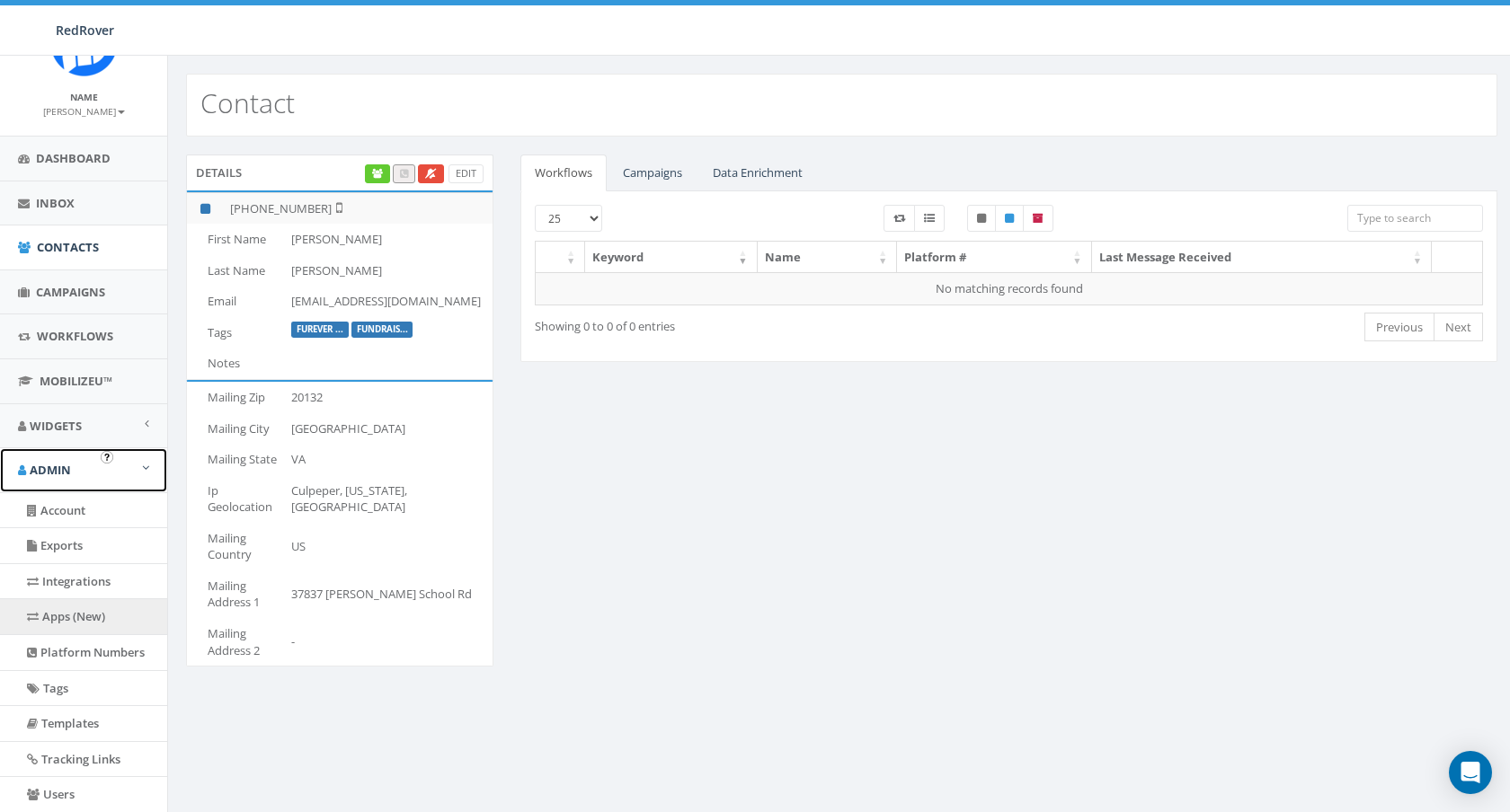
scroll to position [79, 0]
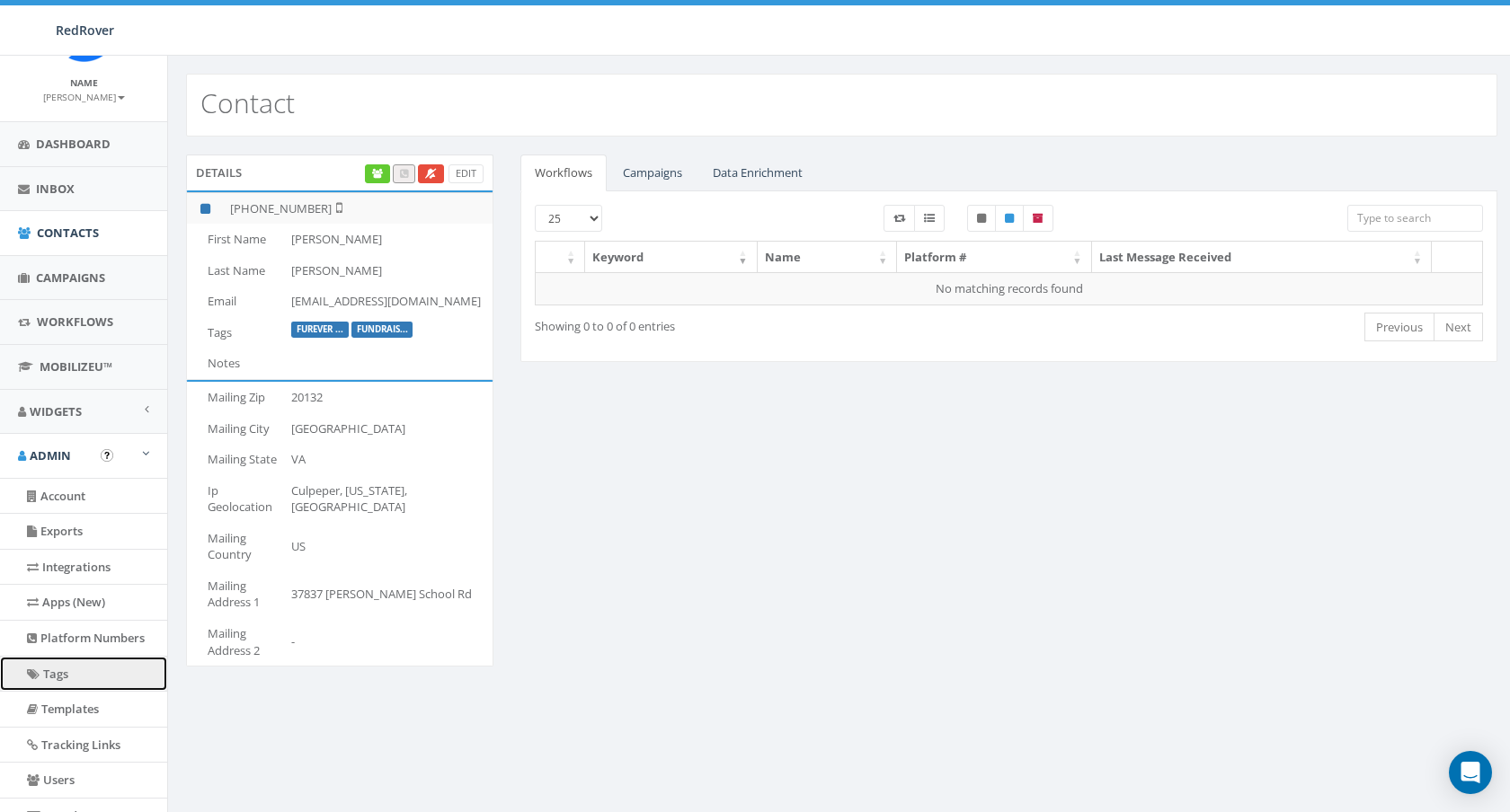
click at [63, 670] on link "Tags" at bounding box center [83, 674] width 167 height 35
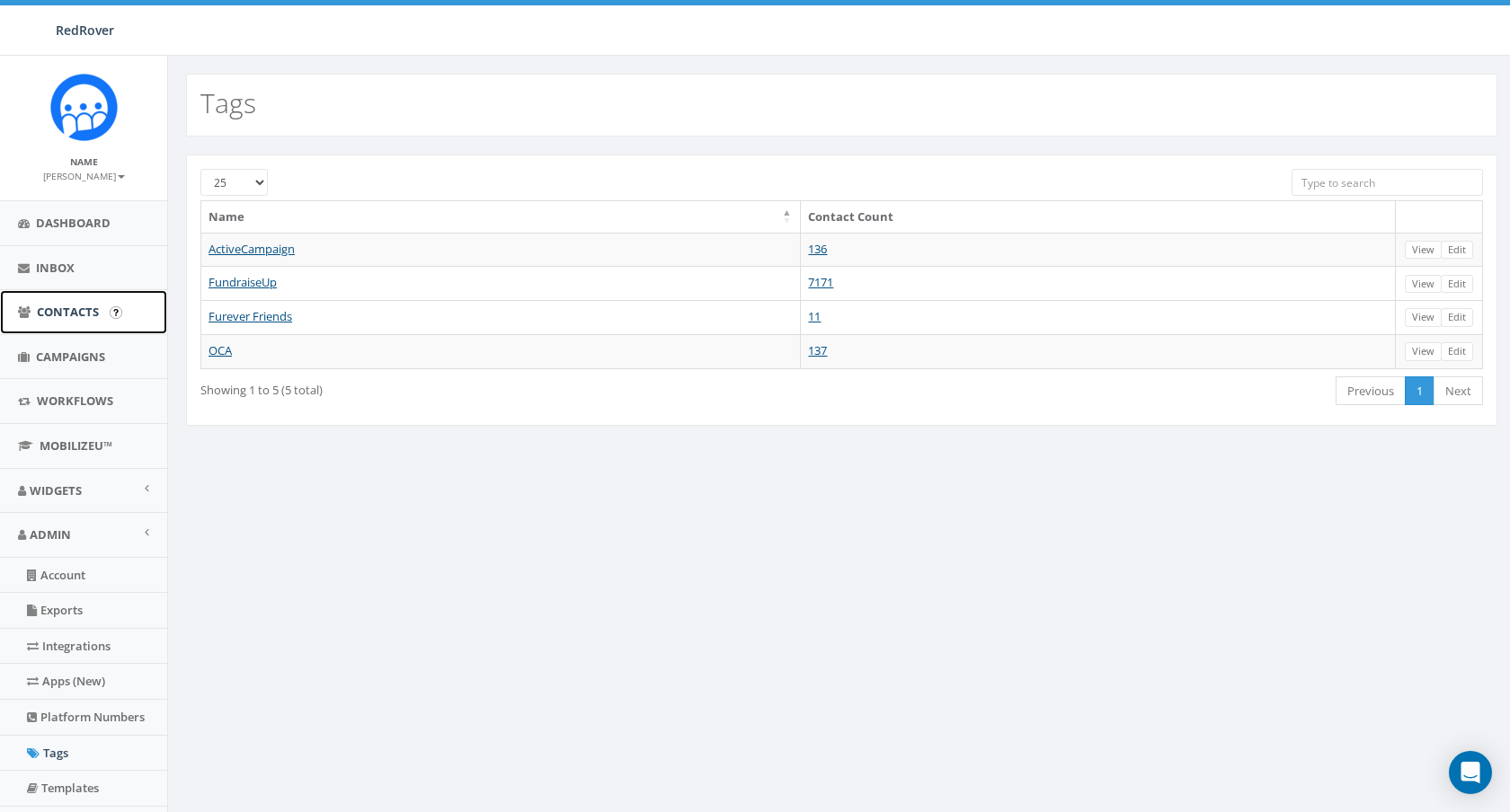
click at [62, 318] on span "Contacts" at bounding box center [68, 312] width 62 height 16
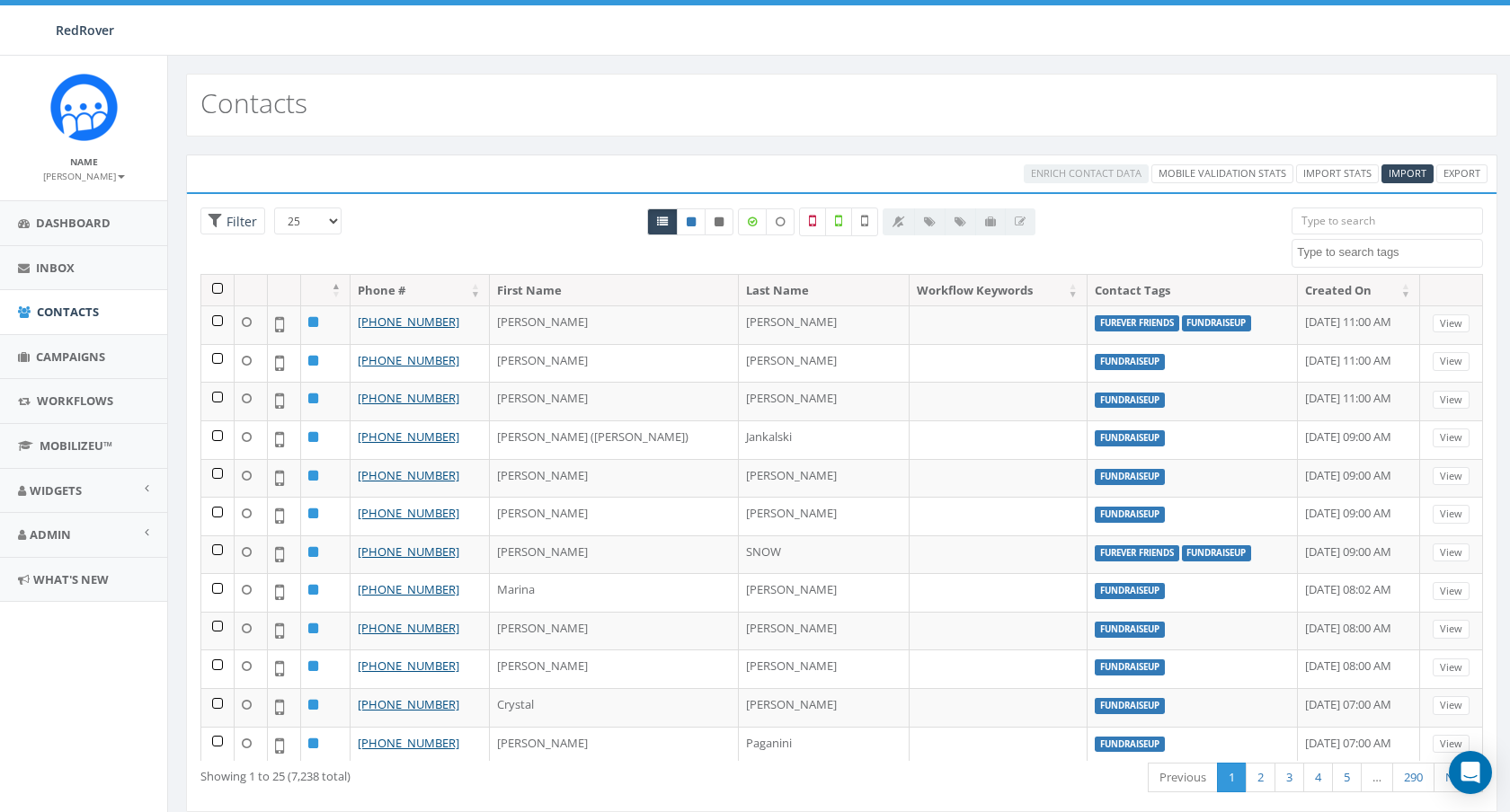
select select
click at [935, 227] on div at bounding box center [958, 223] width 152 height 27
click at [1018, 224] on div at bounding box center [958, 223] width 152 height 27
click at [1429, 248] on textarea "Search" at bounding box center [1389, 253] width 185 height 16
type textarea "d"
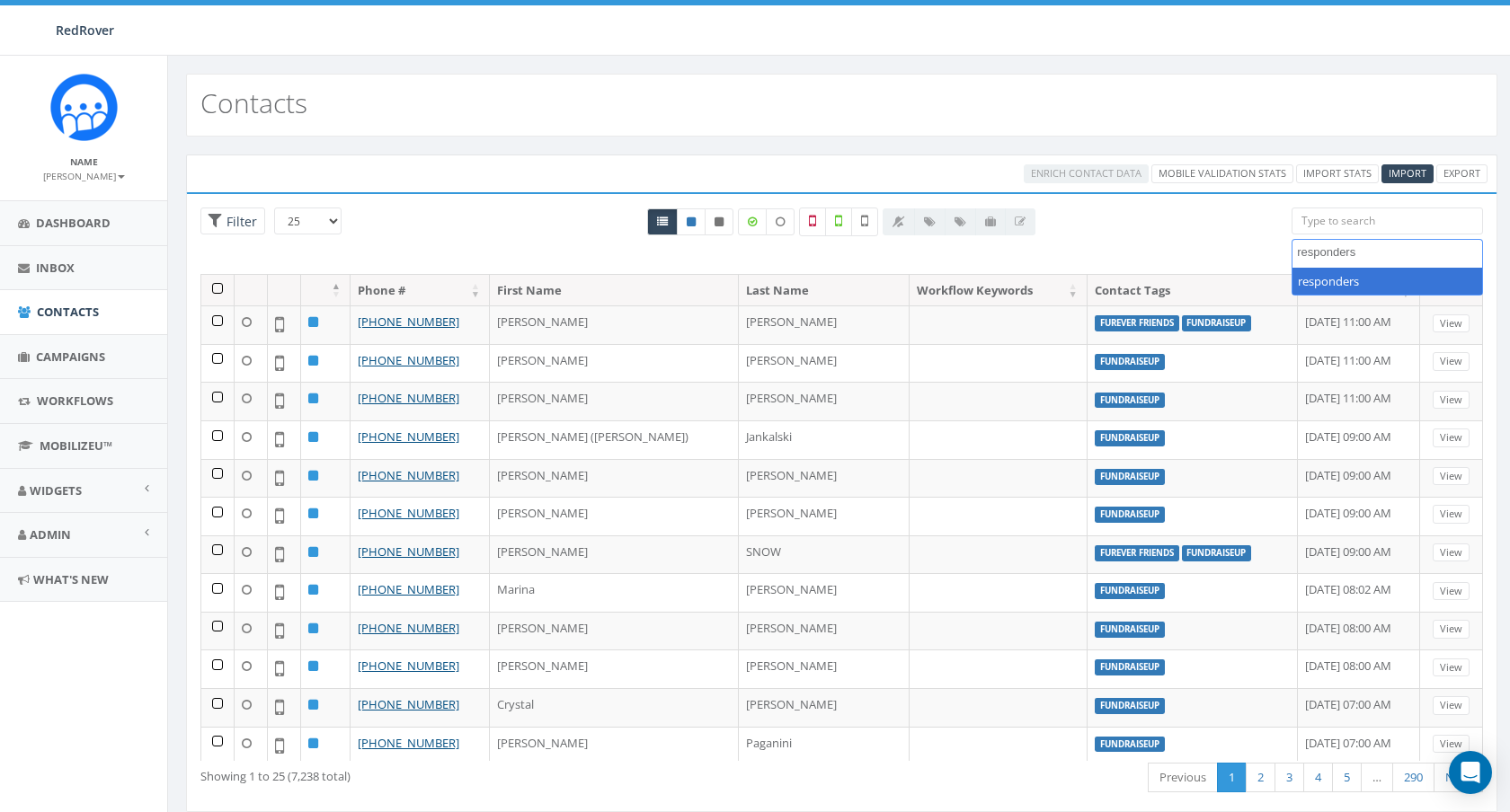
type textarea "responders"
select select "responders"
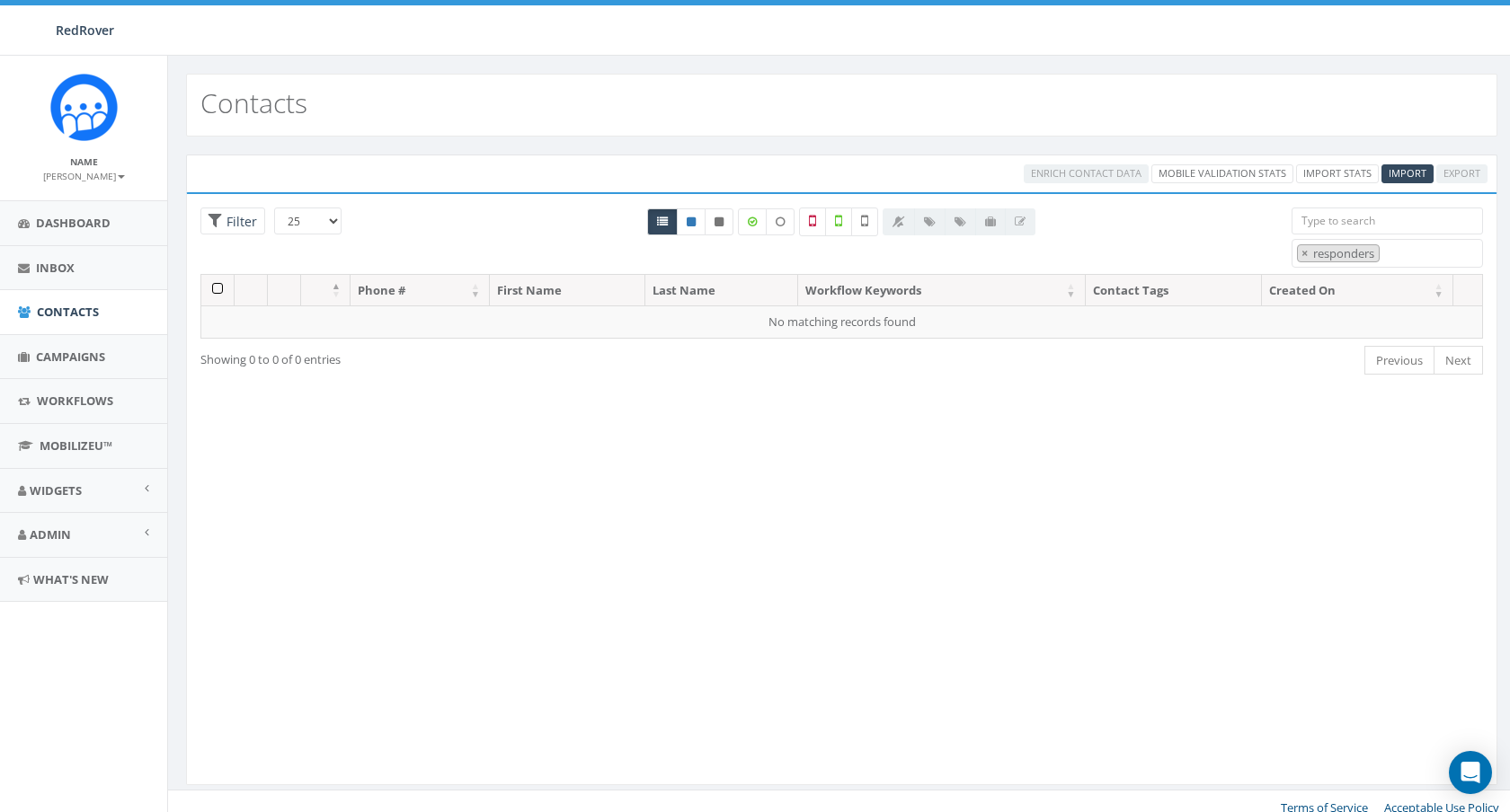
click at [1004, 219] on div at bounding box center [958, 223] width 152 height 27
click at [1303, 248] on span "×" at bounding box center [1304, 254] width 6 height 16
select select
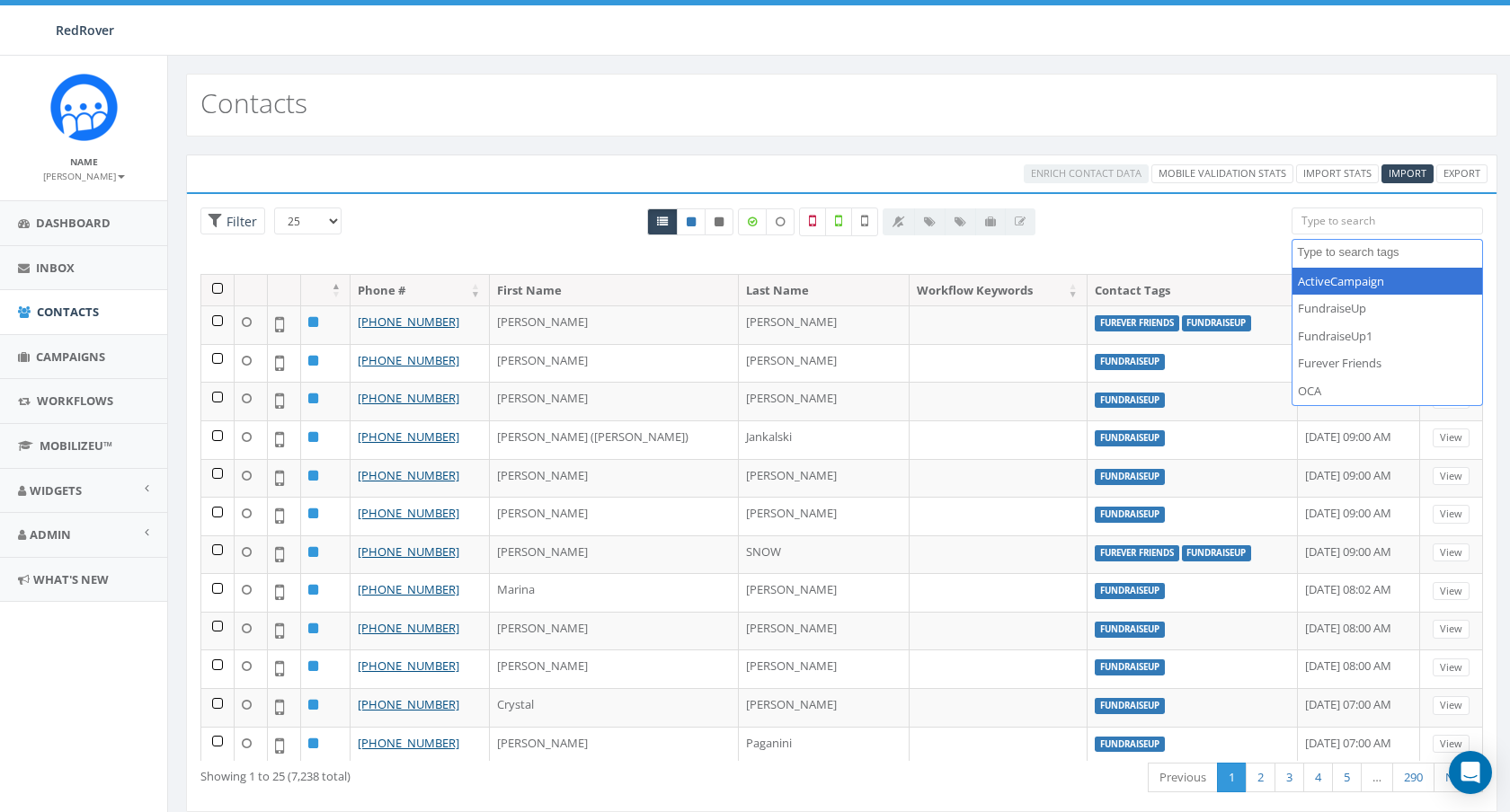
click at [1187, 235] on div "All 0 contact(s) on current page All 7238 contact(s) filtered" at bounding box center [841, 241] width 872 height 67
click at [943, 221] on div at bounding box center [958, 223] width 152 height 27
click at [941, 221] on div at bounding box center [958, 223] width 152 height 27
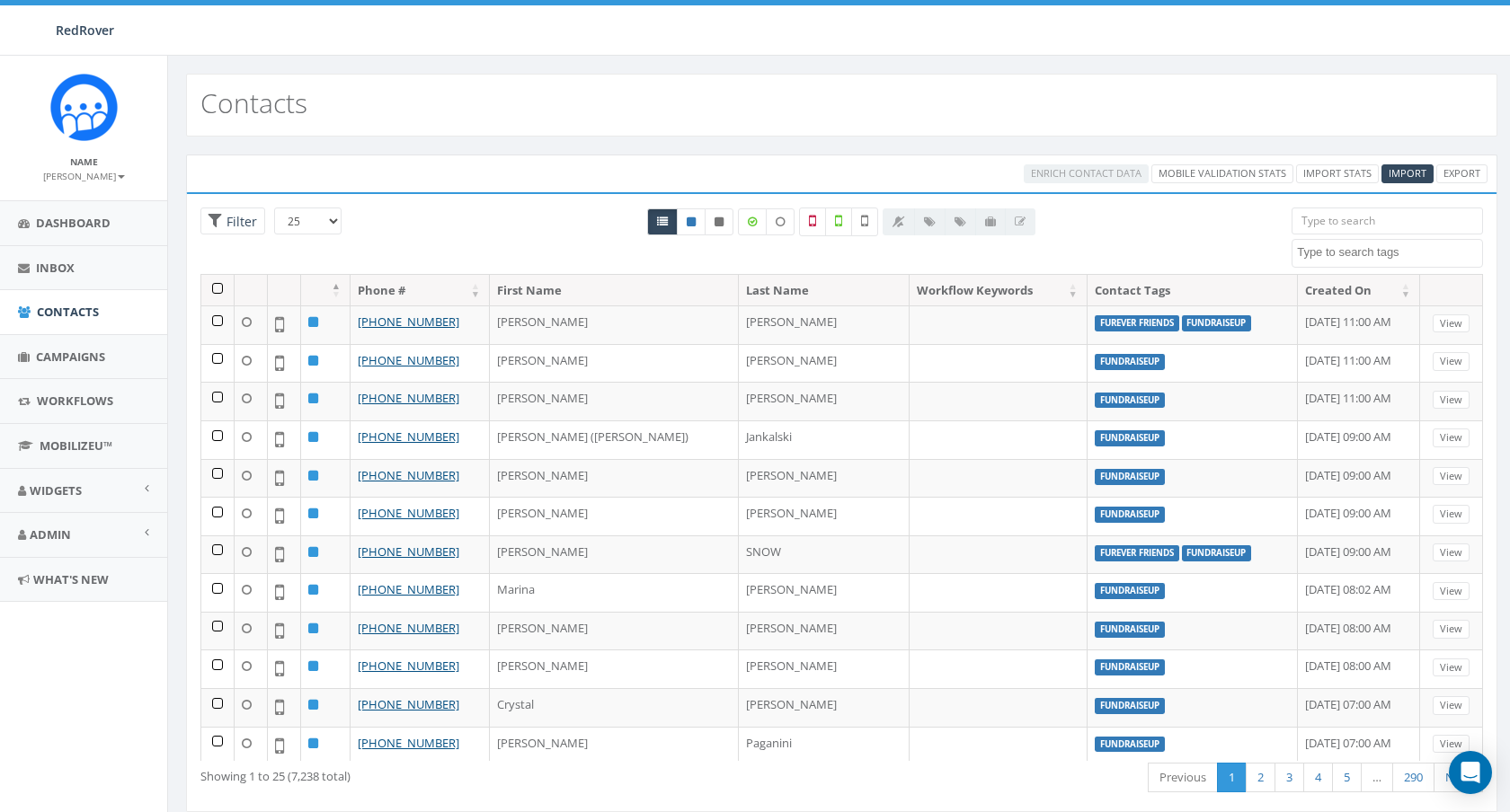
click at [941, 221] on div at bounding box center [958, 223] width 152 height 27
click at [940, 221] on div at bounding box center [958, 223] width 152 height 27
drag, startPoint x: 940, startPoint y: 221, endPoint x: 995, endPoint y: 224, distance: 55.1
click at [995, 224] on div at bounding box center [958, 223] width 152 height 27
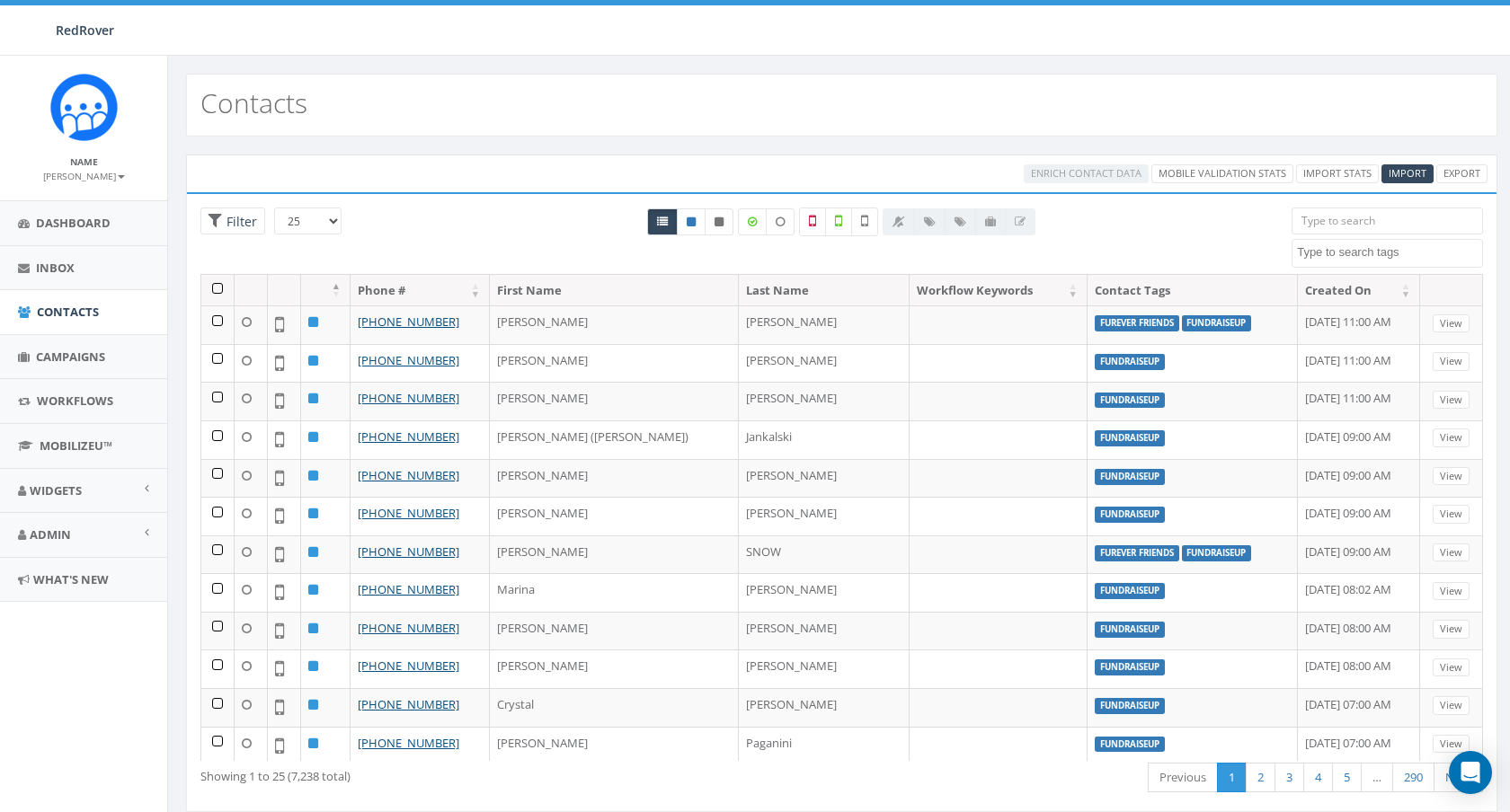
click at [995, 224] on div at bounding box center [958, 223] width 152 height 27
click at [62, 267] on span "Inbox" at bounding box center [55, 268] width 38 height 16
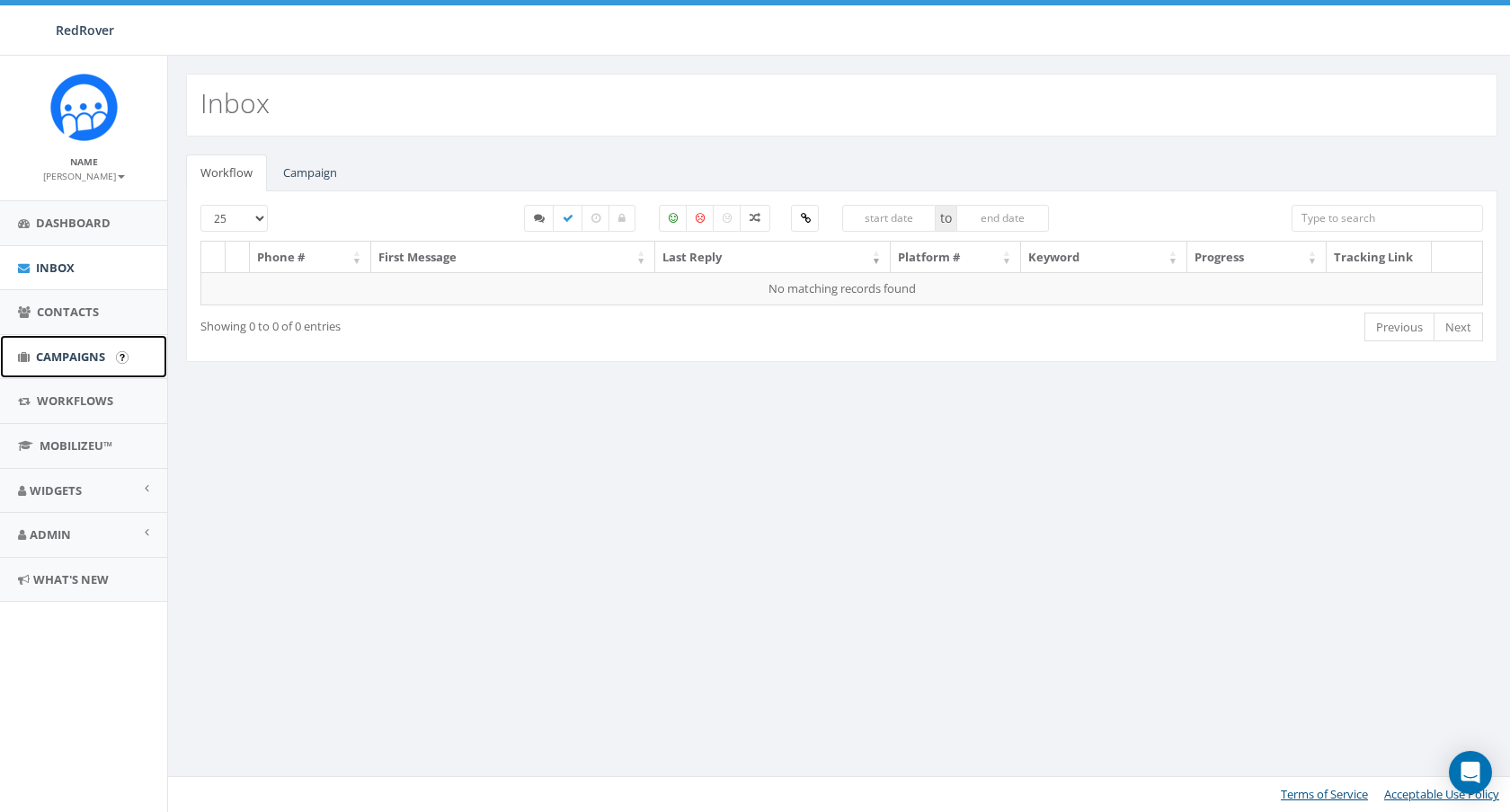
click at [68, 352] on span "Campaigns" at bounding box center [70, 357] width 69 height 16
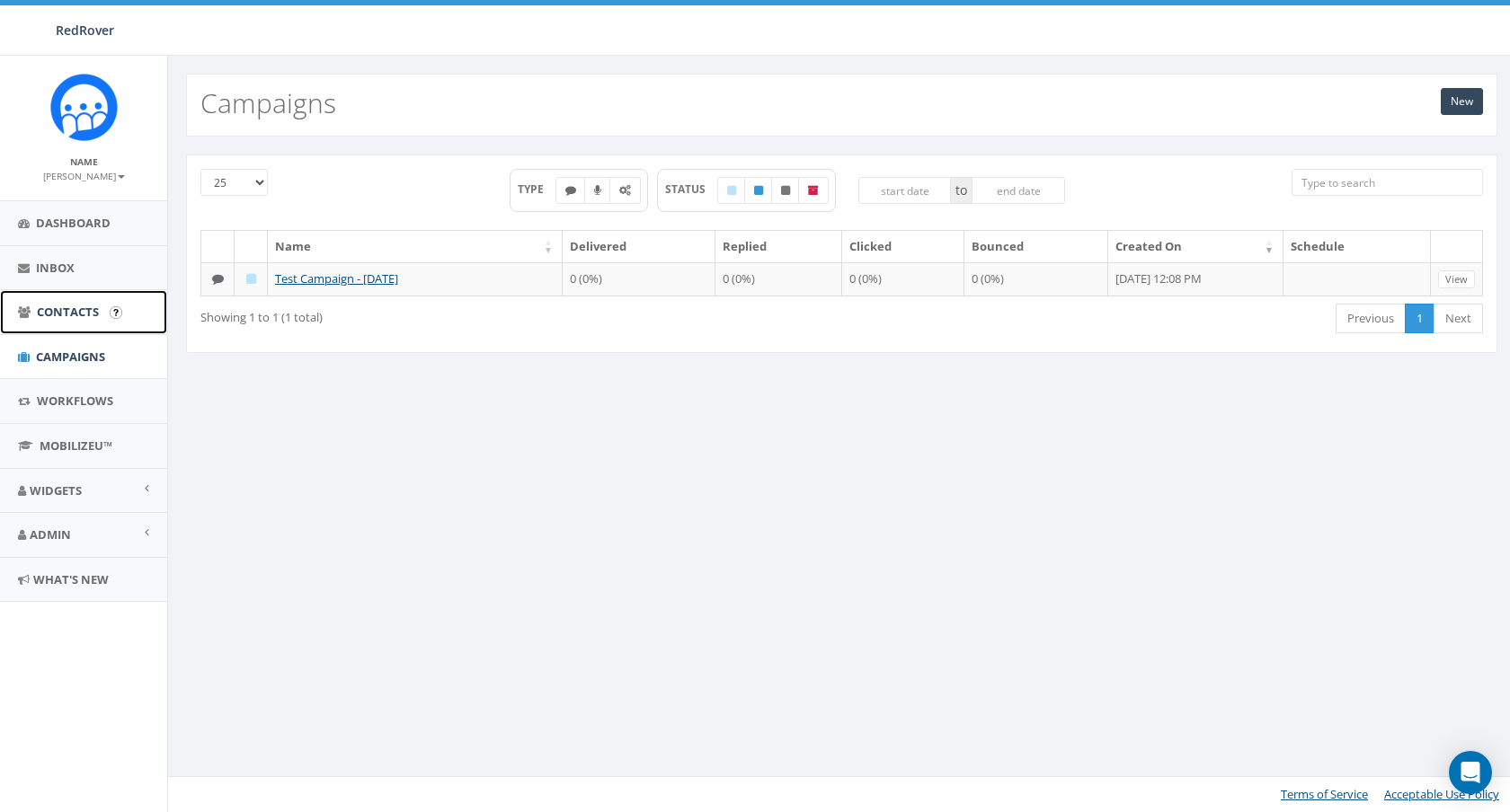
click at [68, 310] on span "Contacts" at bounding box center [68, 312] width 62 height 16
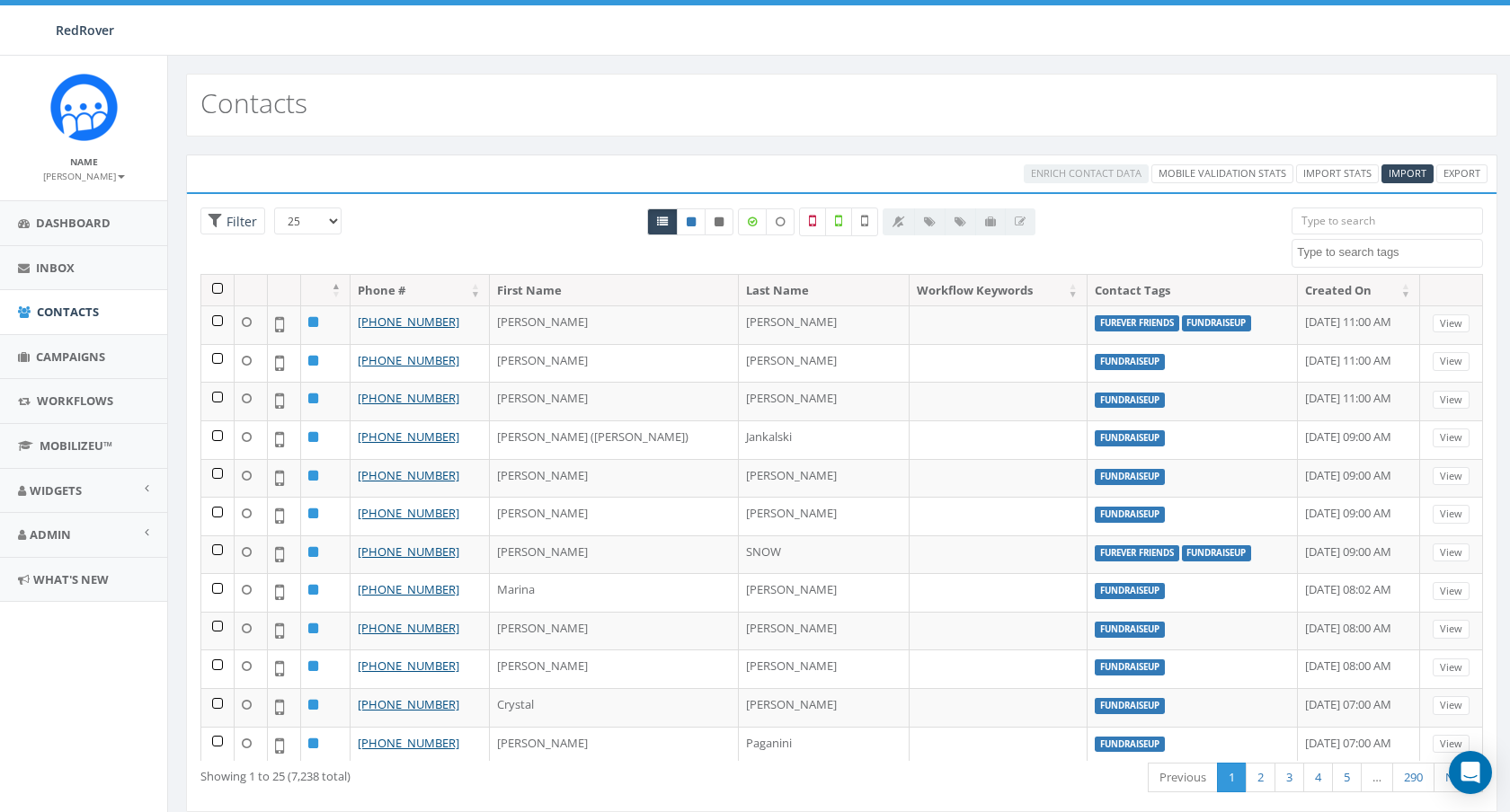
select select
